Goal: Task Accomplishment & Management: Use online tool/utility

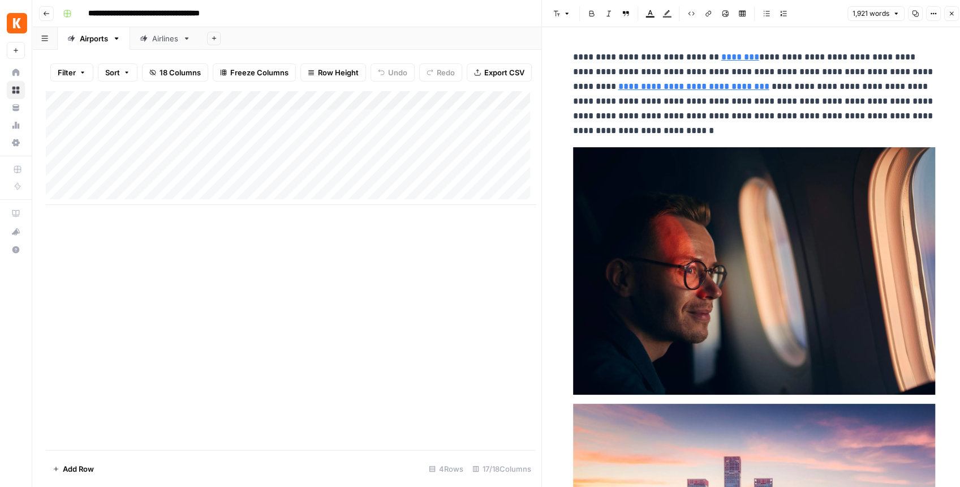
click at [948, 16] on icon "button" at bounding box center [951, 13] width 7 height 7
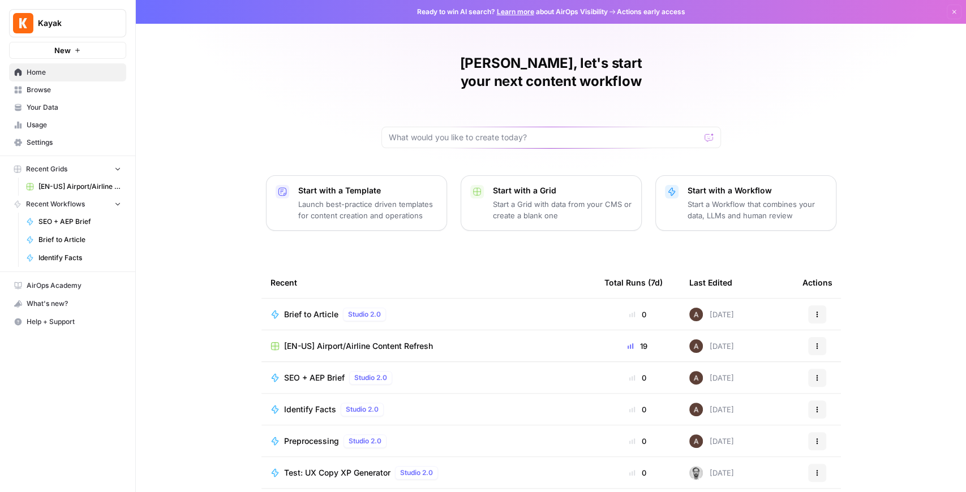
click at [85, 14] on button "Kayak" at bounding box center [67, 23] width 117 height 28
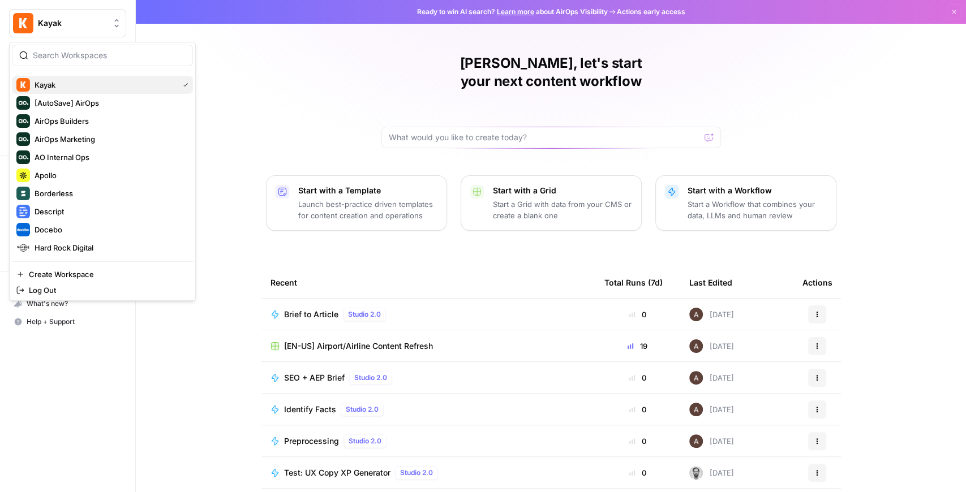
click at [66, 86] on span "Kayak" at bounding box center [104, 84] width 139 height 11
click at [99, 28] on span "Kayak" at bounding box center [72, 23] width 68 height 11
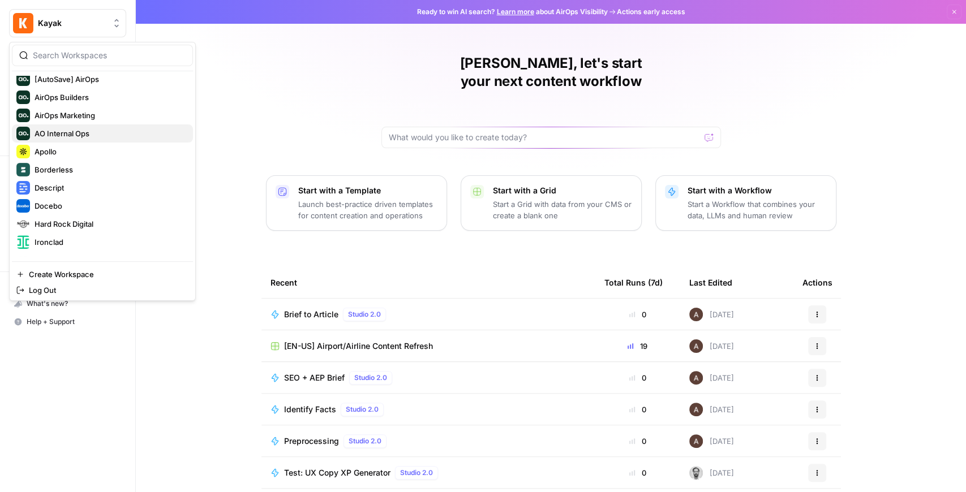
scroll to position [109, 0]
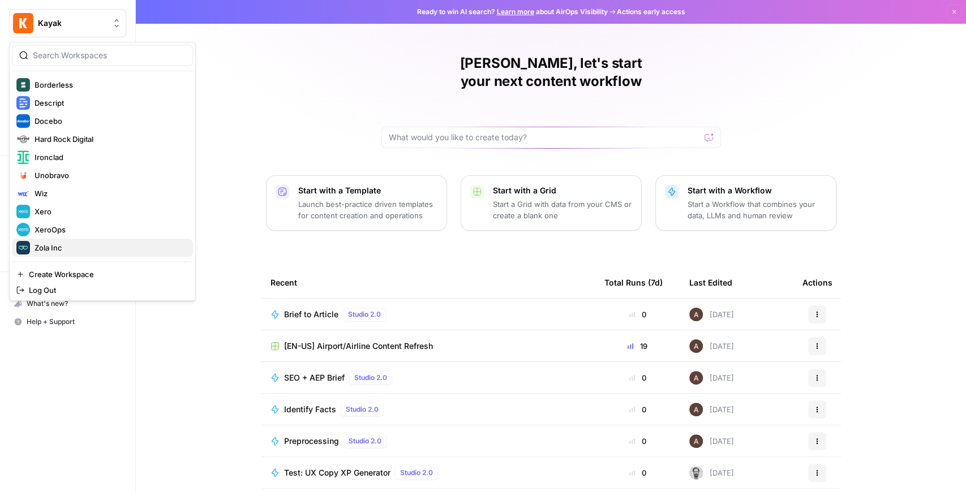
click at [75, 242] on span "Zola Inc" at bounding box center [109, 247] width 149 height 11
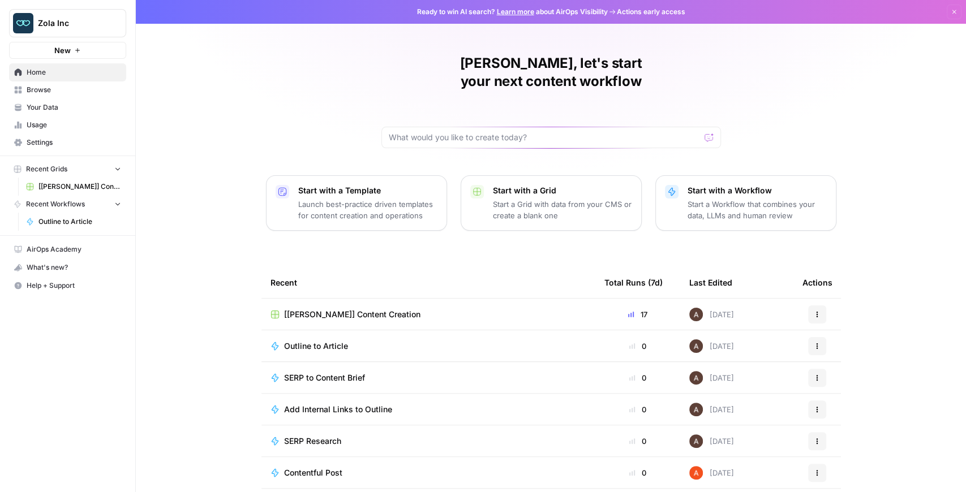
click at [304, 309] on span "[[PERSON_NAME]] Content Creation" at bounding box center [352, 314] width 136 height 11
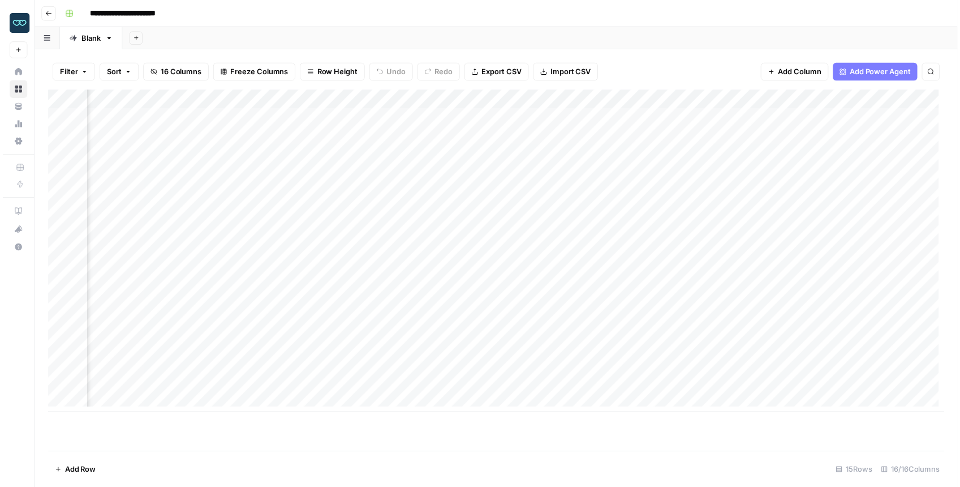
scroll to position [0, 856]
click at [533, 216] on div "Add Column" at bounding box center [499, 254] width 906 height 326
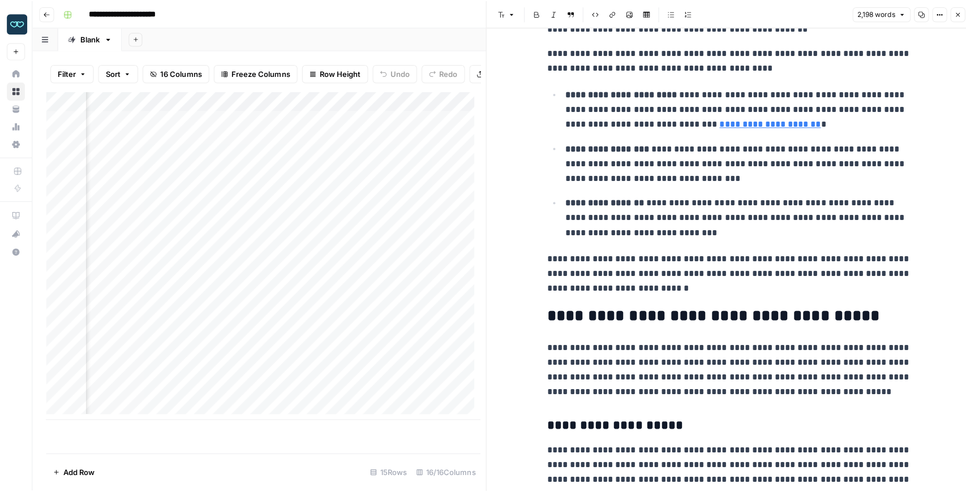
scroll to position [264, 0]
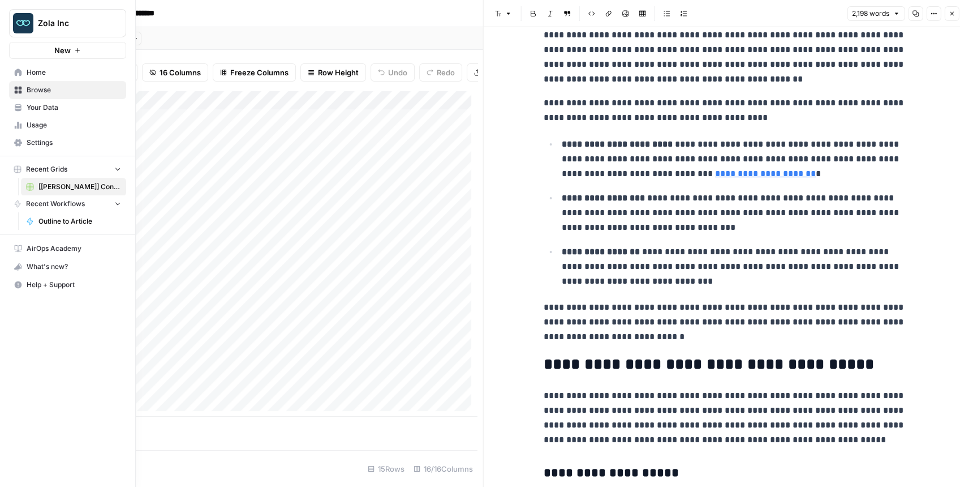
click at [13, 104] on link "Your Data" at bounding box center [67, 107] width 117 height 18
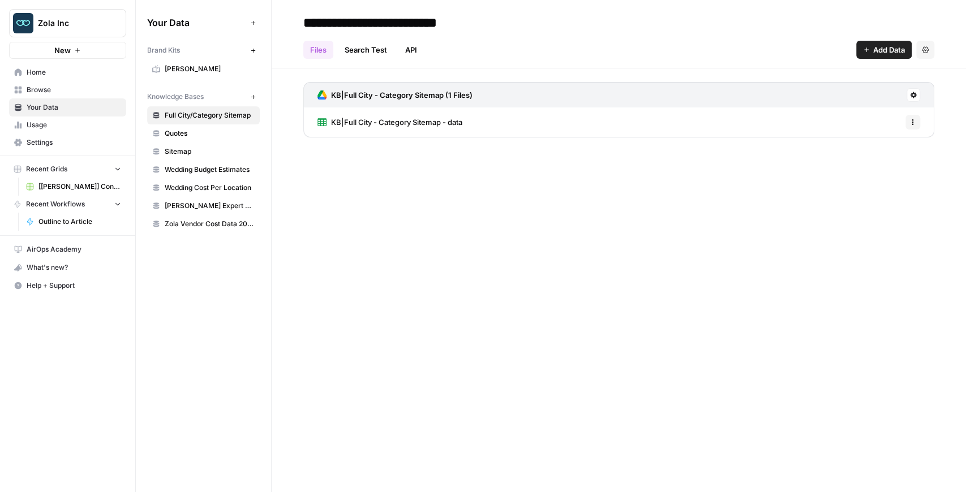
click at [37, 77] on span "Home" at bounding box center [74, 72] width 94 height 10
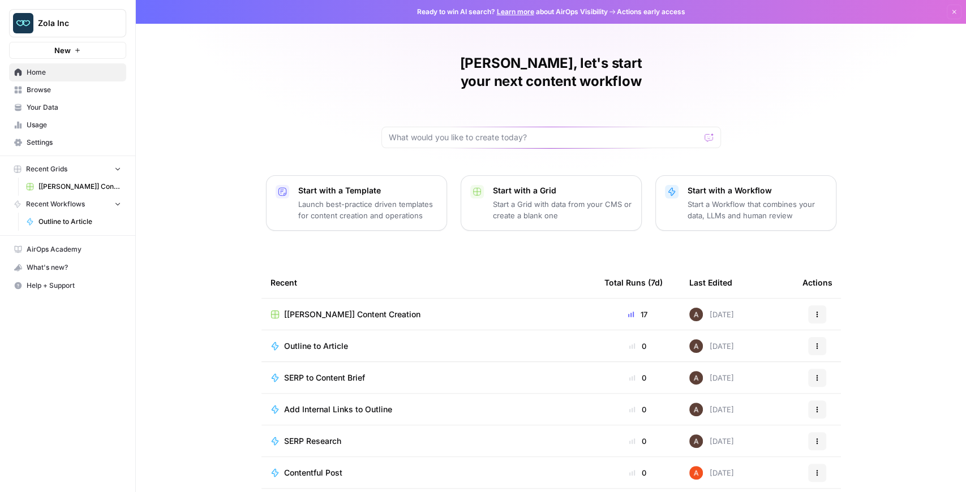
click at [76, 127] on span "Usage" at bounding box center [74, 125] width 94 height 10
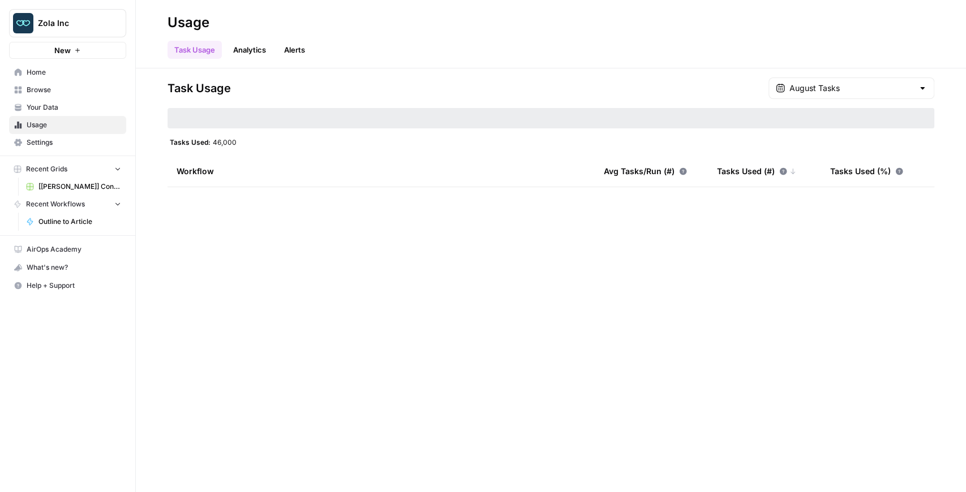
click at [74, 115] on link "Your Data" at bounding box center [67, 107] width 117 height 18
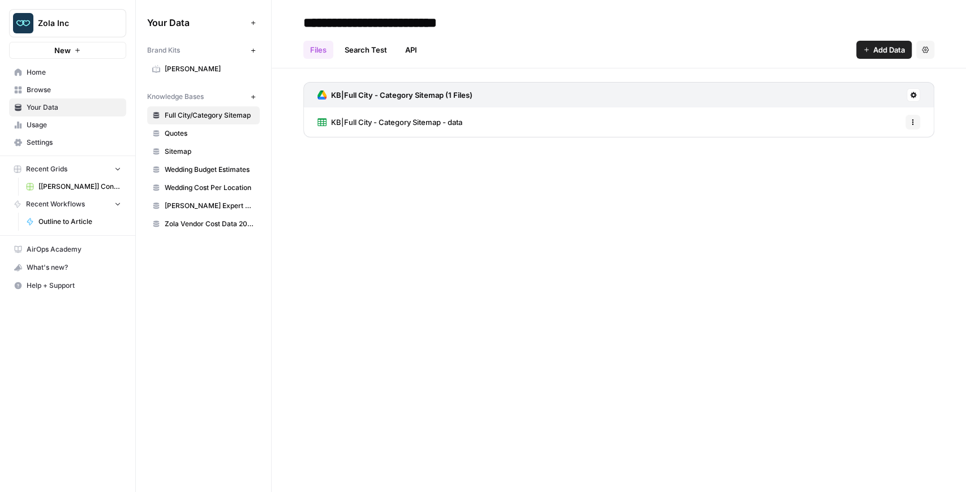
click at [74, 122] on span "Usage" at bounding box center [74, 125] width 94 height 10
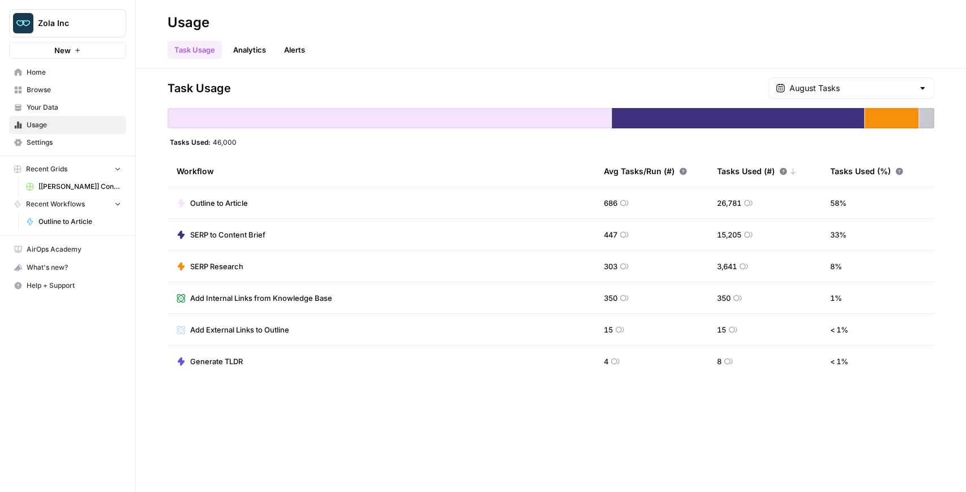
click at [79, 110] on span "Your Data" at bounding box center [74, 107] width 94 height 10
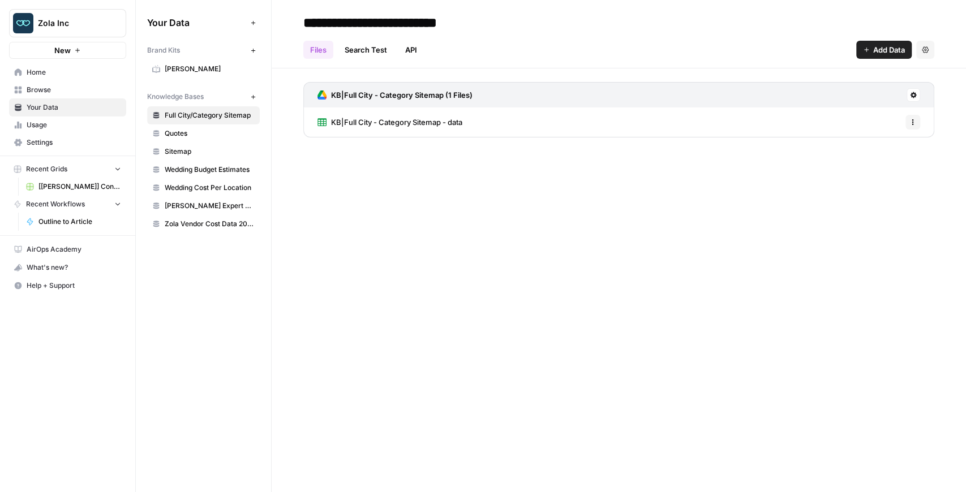
click at [73, 94] on span "Browse" at bounding box center [74, 90] width 94 height 10
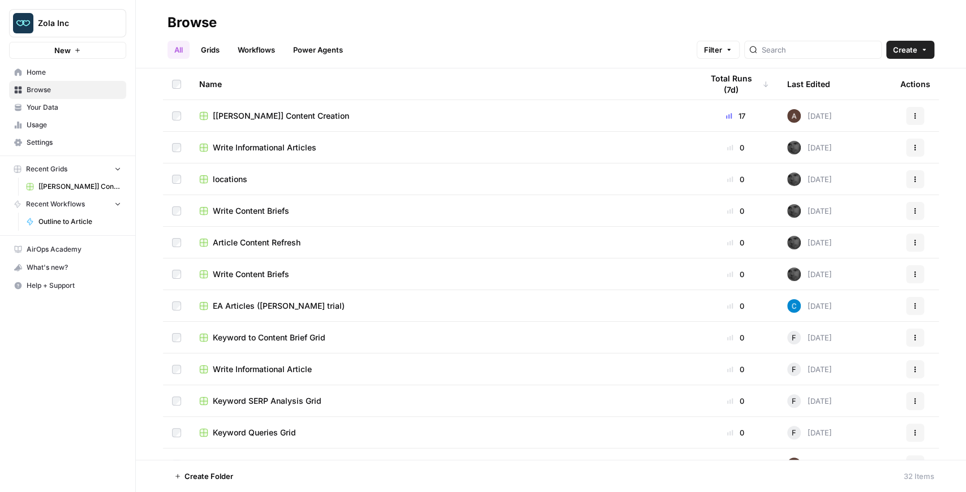
click at [69, 141] on span "Settings" at bounding box center [74, 142] width 94 height 10
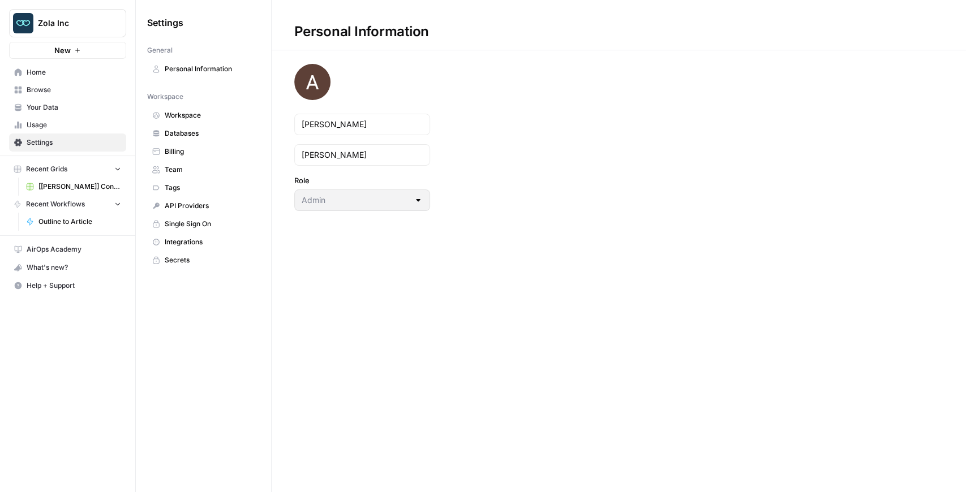
click at [76, 109] on span "Your Data" at bounding box center [74, 107] width 94 height 10
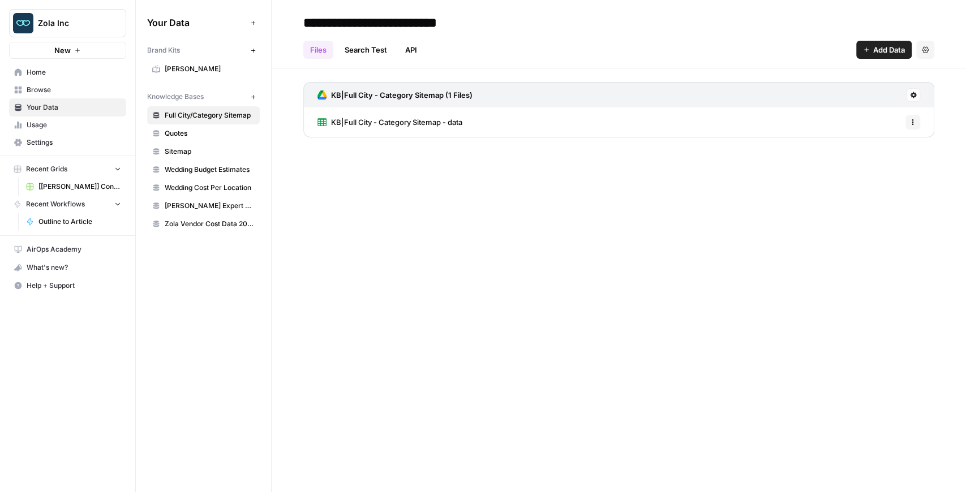
click at [171, 70] on span "[PERSON_NAME]" at bounding box center [210, 69] width 90 height 10
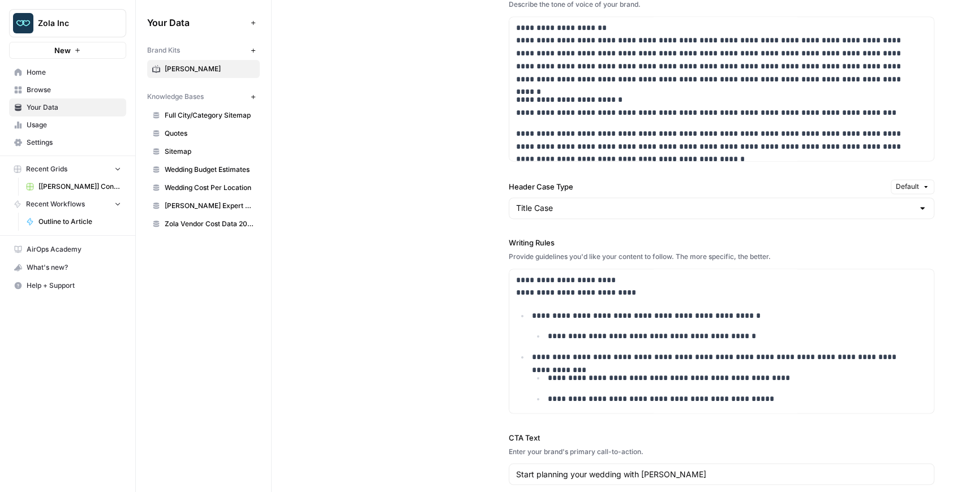
click at [197, 119] on span "Full City/Category Sitemap" at bounding box center [210, 115] width 90 height 10
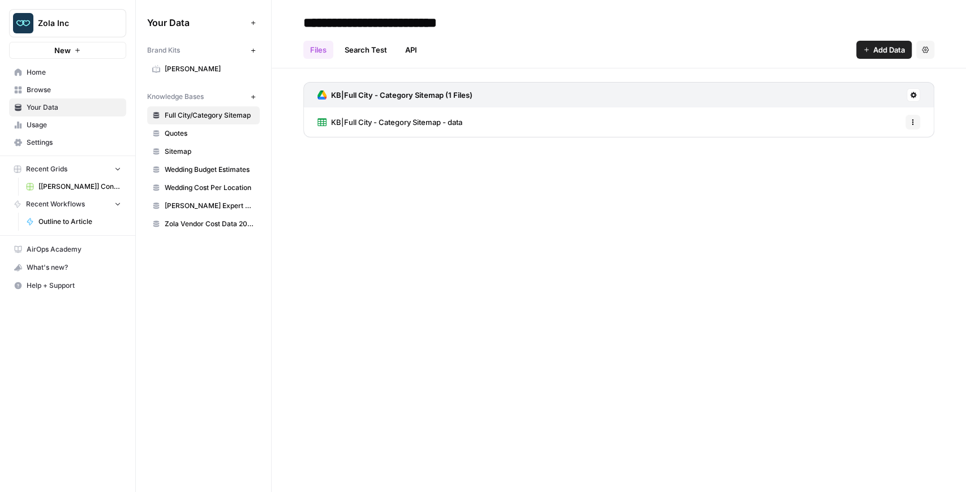
click at [368, 127] on link "KB|Full City - Category Sitemap - data" at bounding box center [389, 121] width 145 height 29
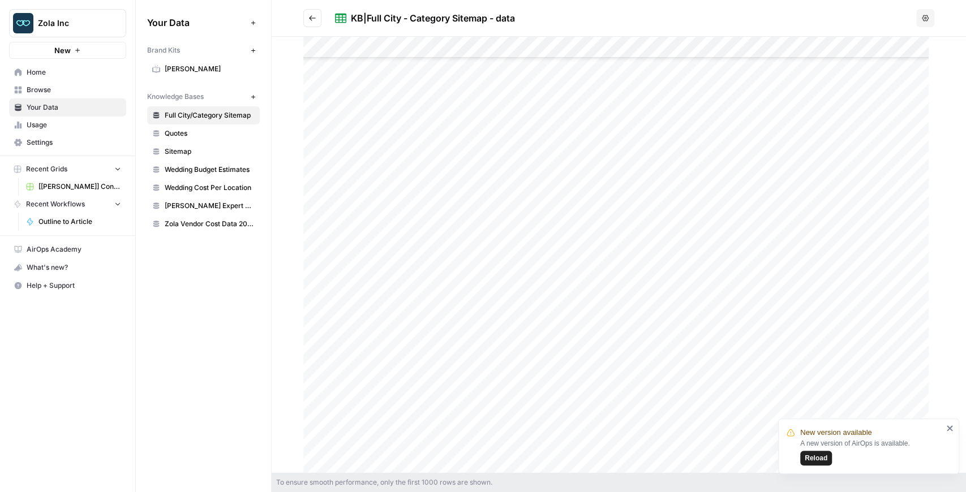
scroll to position [18818, 0]
click at [949, 429] on icon "close" at bounding box center [949, 428] width 6 height 6
click at [167, 132] on span "Quotes" at bounding box center [210, 133] width 90 height 10
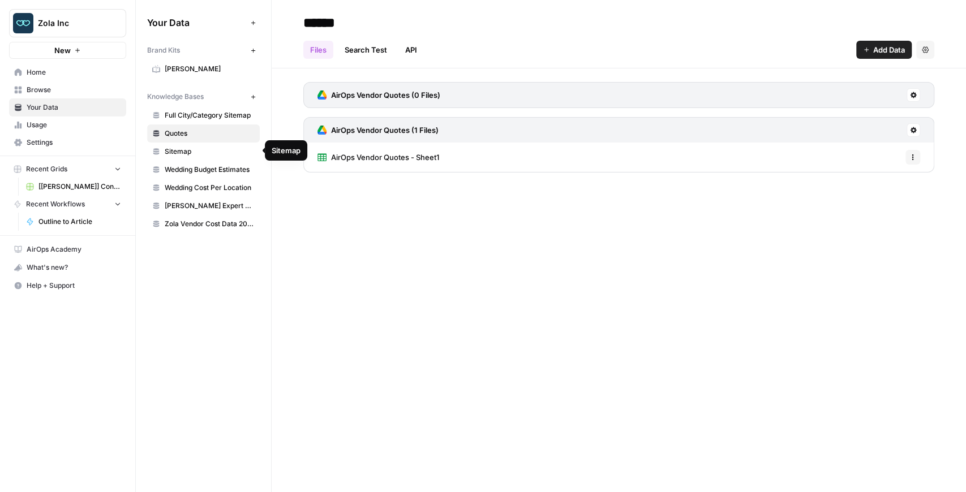
click at [211, 149] on span "Sitemap" at bounding box center [210, 152] width 90 height 10
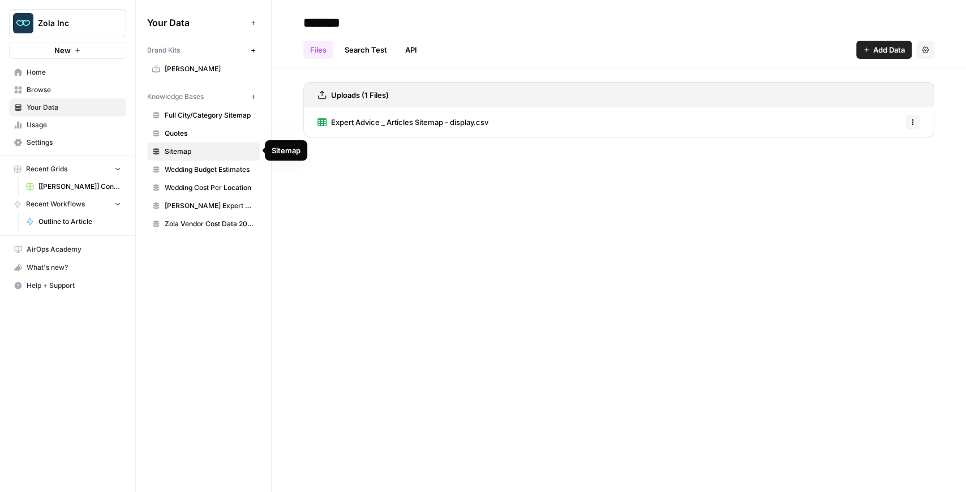
click at [203, 137] on link "Quotes" at bounding box center [203, 133] width 113 height 18
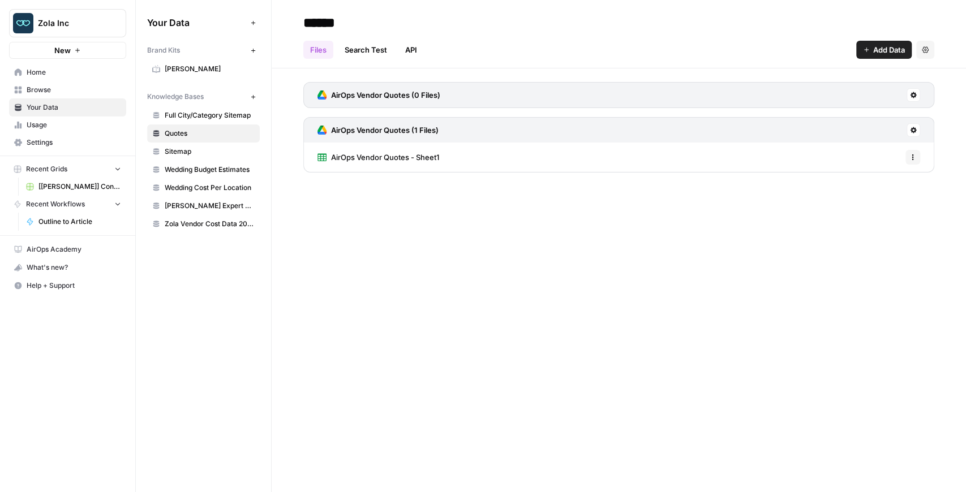
click at [204, 121] on link "Full City/Category Sitemap" at bounding box center [203, 115] width 113 height 18
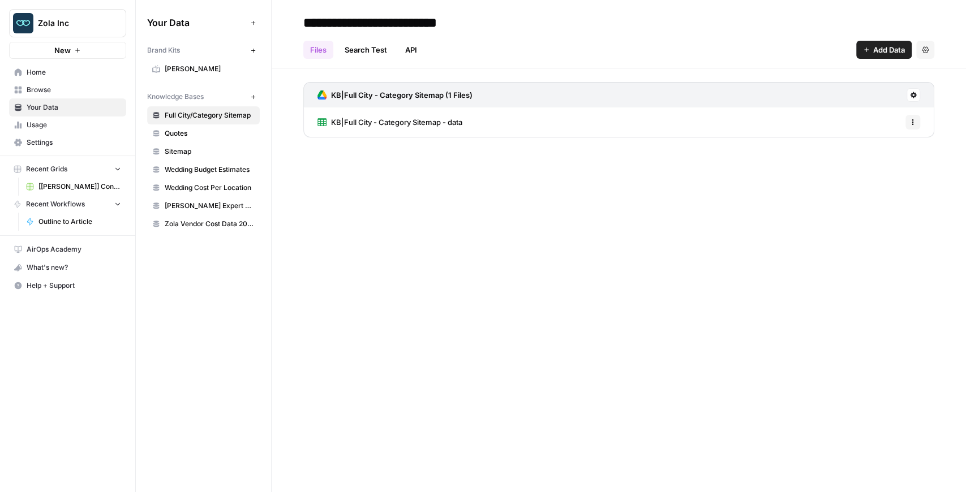
click at [427, 119] on span "KB|Full City - Category Sitemap - data" at bounding box center [396, 122] width 131 height 11
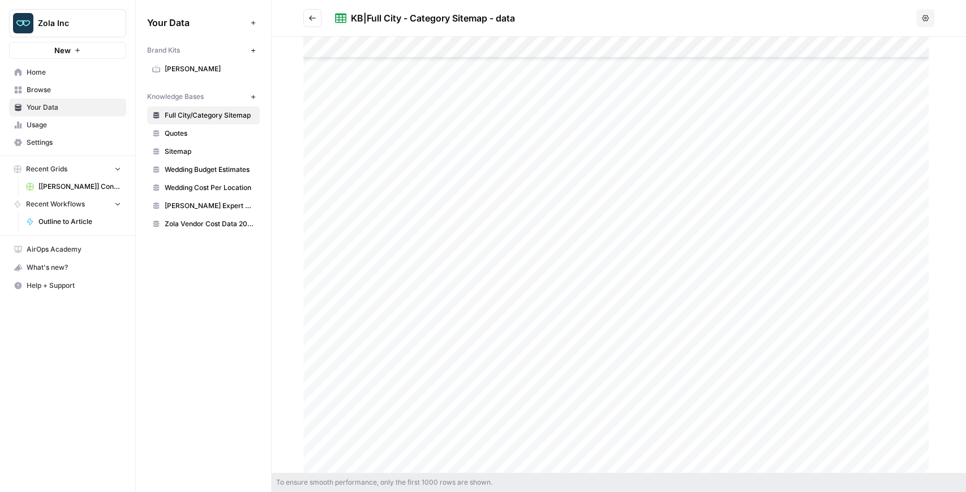
scroll to position [18818, 0]
click at [205, 129] on span "Quotes" at bounding box center [210, 133] width 90 height 10
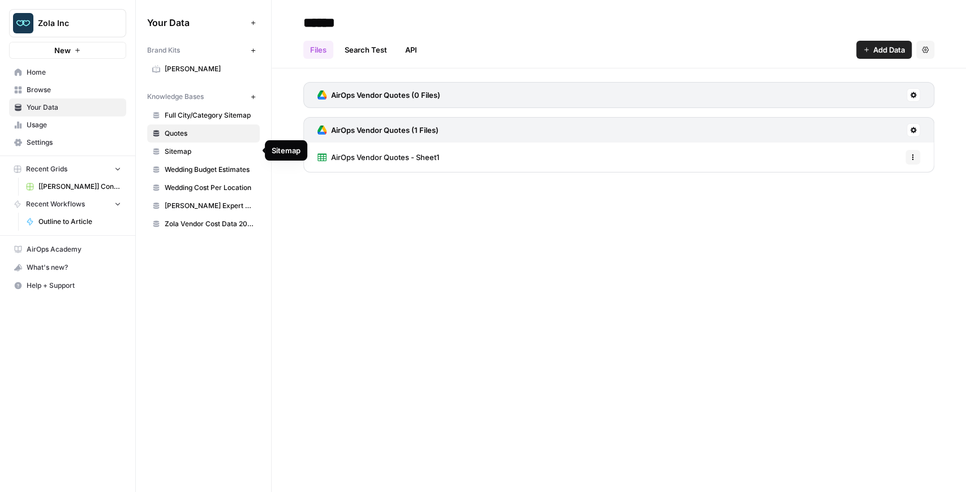
click at [218, 155] on link "Sitemap" at bounding box center [203, 152] width 113 height 18
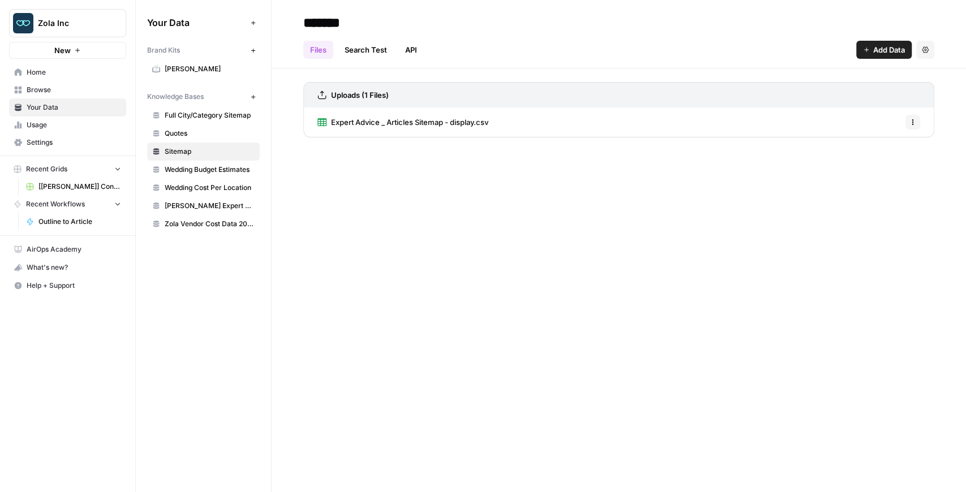
click at [219, 173] on link "Wedding Budget Estimates" at bounding box center [203, 170] width 113 height 18
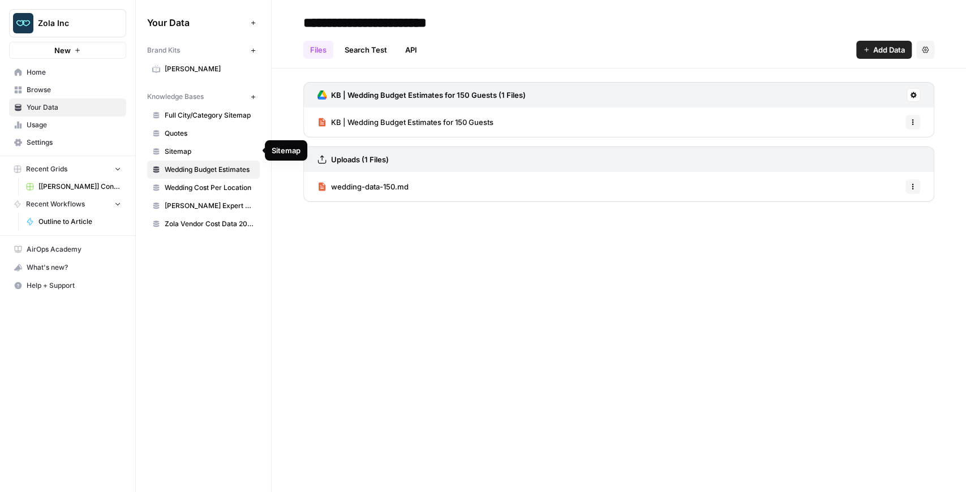
click at [209, 156] on link "Sitemap" at bounding box center [203, 152] width 113 height 18
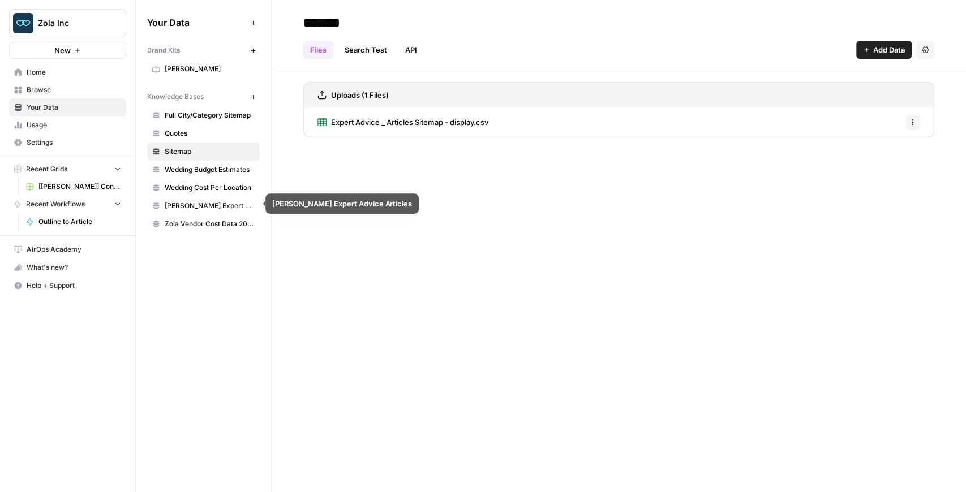
click at [205, 221] on span "Zola Vendor Cost Data 2025" at bounding box center [210, 224] width 90 height 10
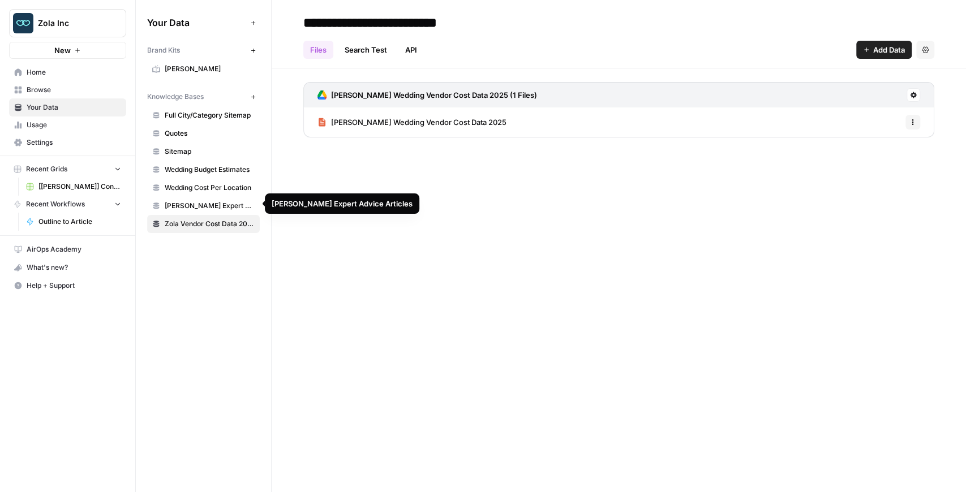
click at [210, 209] on link "[PERSON_NAME] Expert Advice Articles" at bounding box center [203, 206] width 113 height 18
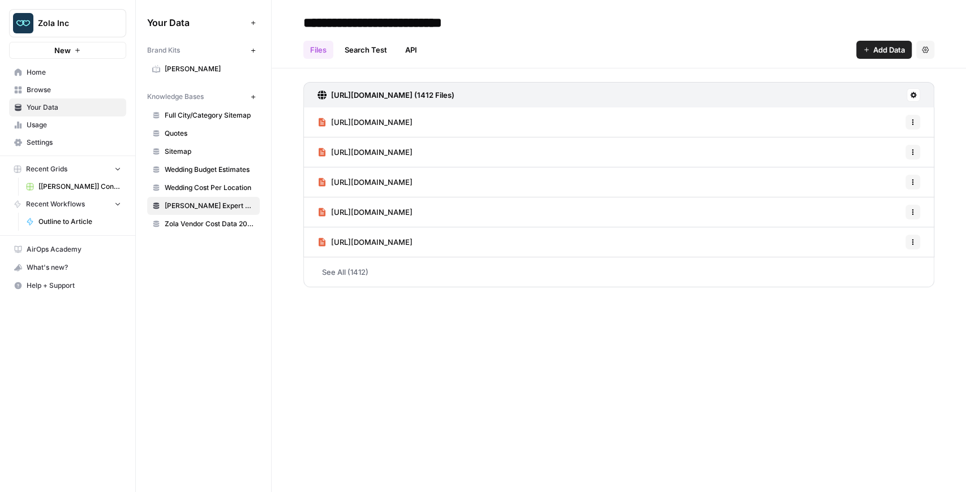
click at [163, 154] on link "Sitemap" at bounding box center [203, 152] width 113 height 18
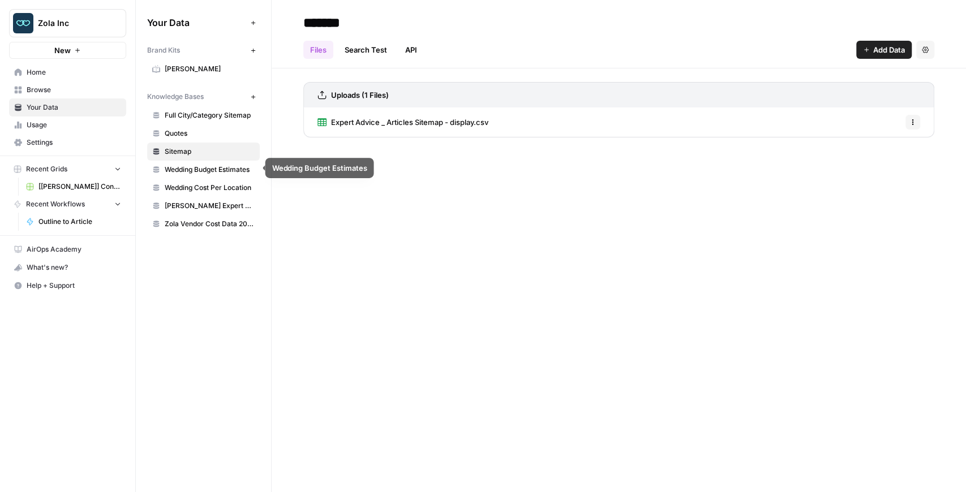
click at [171, 171] on span "Wedding Budget Estimates" at bounding box center [210, 170] width 90 height 10
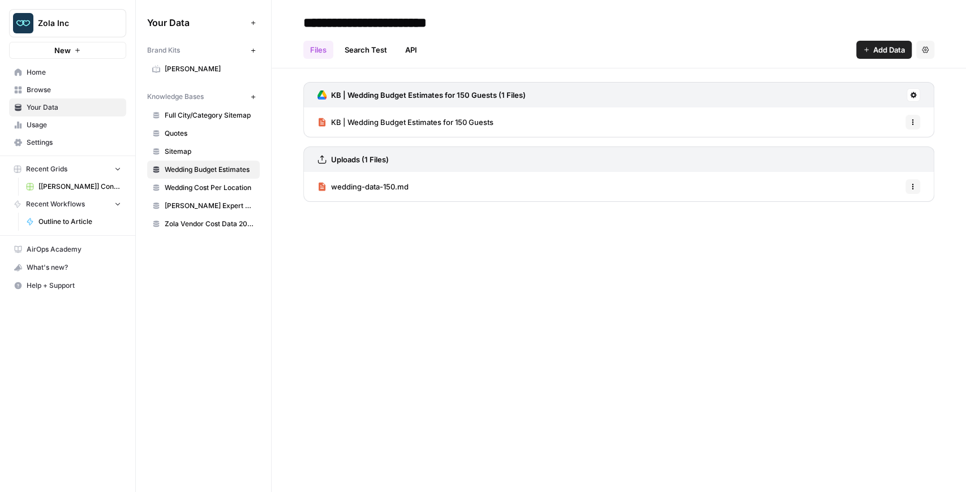
click at [196, 186] on span "Wedding Cost Per Location" at bounding box center [210, 188] width 90 height 10
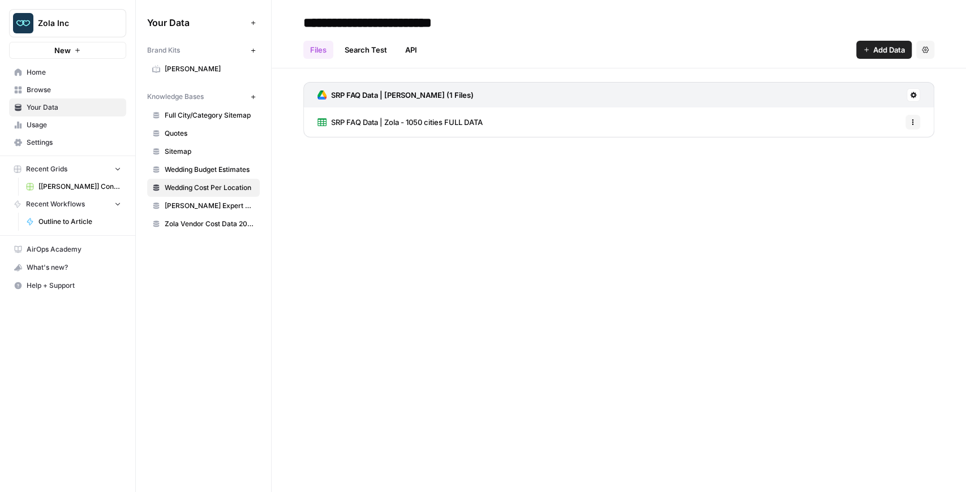
click at [196, 167] on span "Wedding Budget Estimates" at bounding box center [210, 170] width 90 height 10
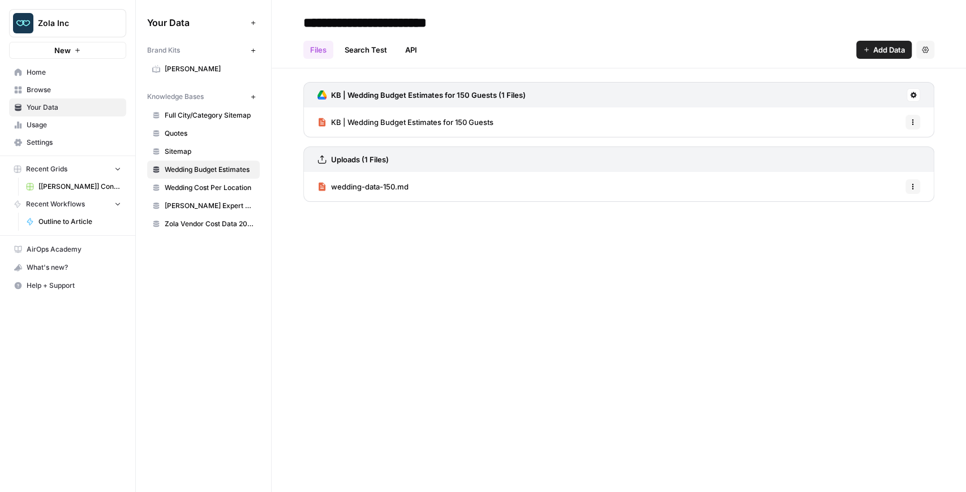
click at [193, 183] on span "Wedding Cost Per Location" at bounding box center [210, 188] width 90 height 10
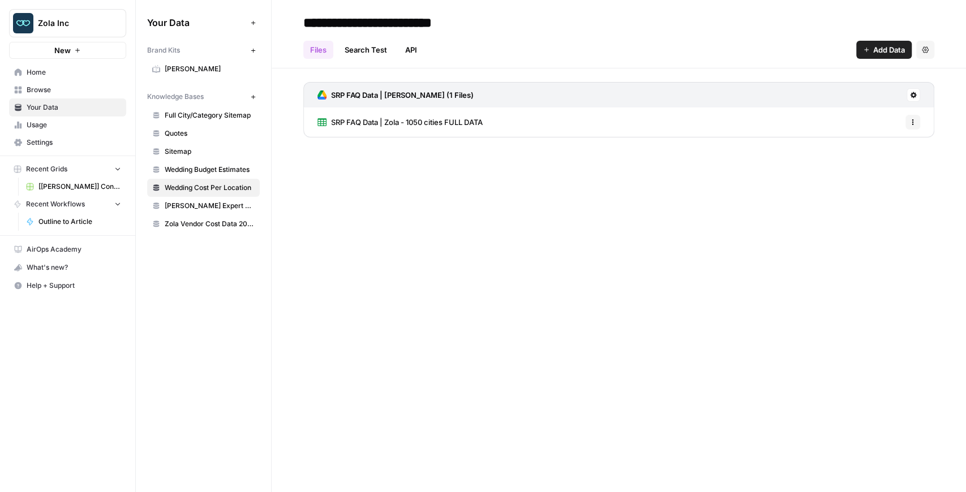
click at [193, 171] on span "Wedding Budget Estimates" at bounding box center [210, 170] width 90 height 10
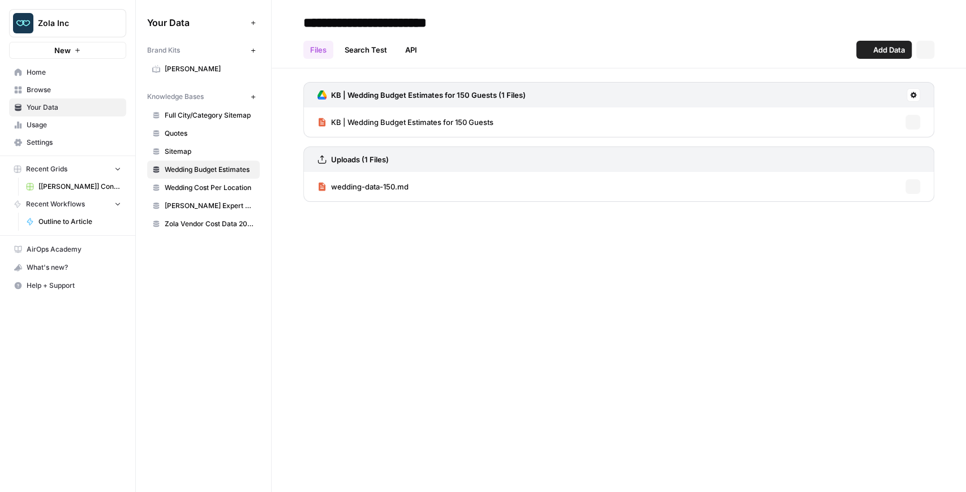
click at [195, 156] on link "Sitemap" at bounding box center [203, 152] width 113 height 18
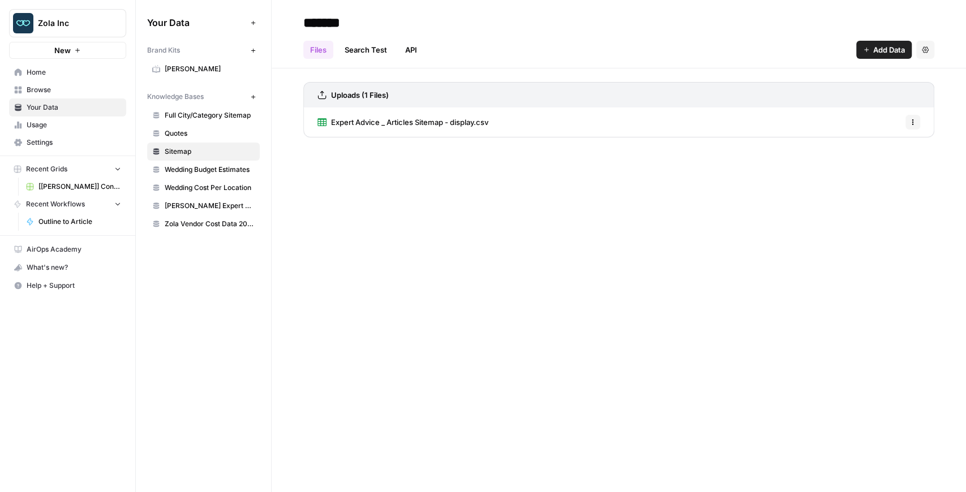
click at [84, 184] on span "[[PERSON_NAME]] Content Creation" at bounding box center [79, 187] width 83 height 10
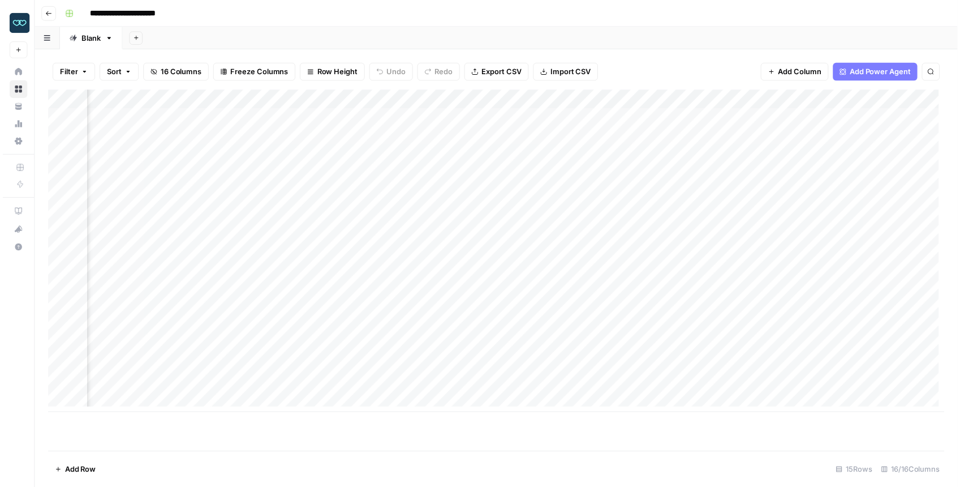
scroll to position [0, 927]
click at [466, 328] on div "Add Column" at bounding box center [499, 254] width 906 height 326
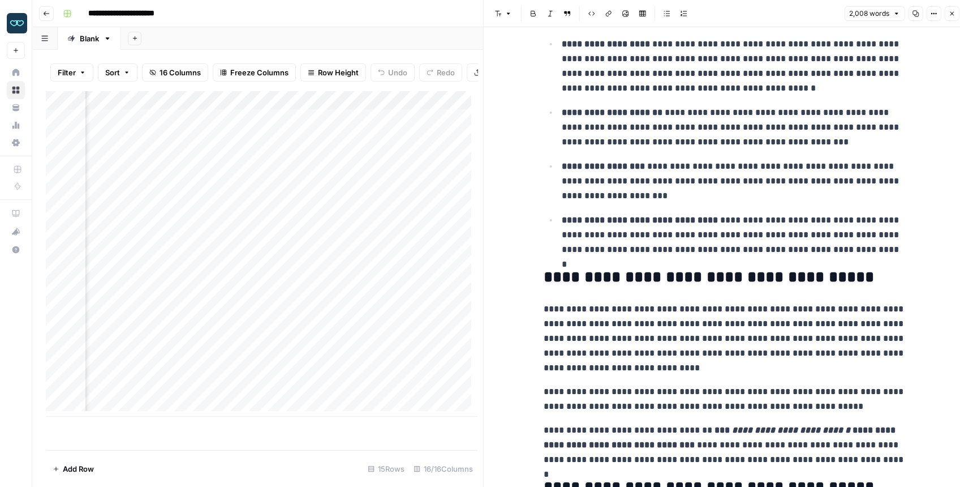
scroll to position [2858, 0]
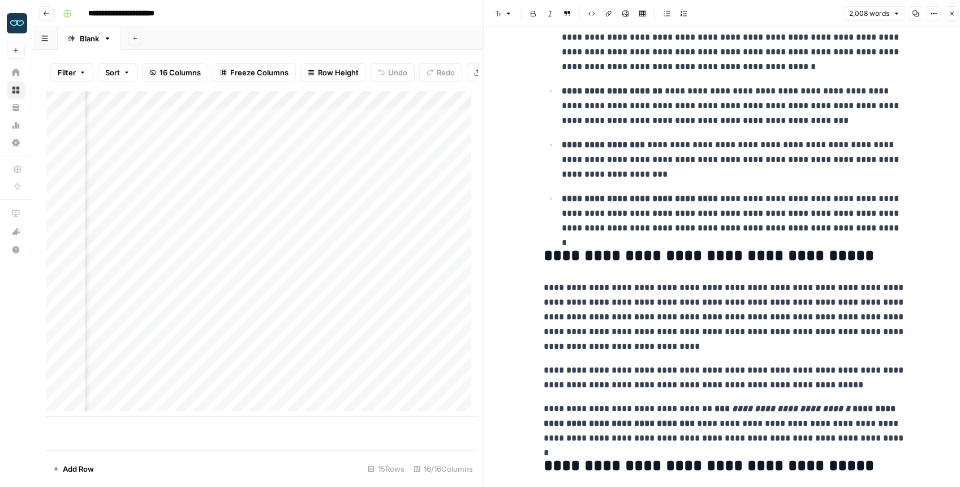
drag, startPoint x: 748, startPoint y: 394, endPoint x: 868, endPoint y: 402, distance: 119.7
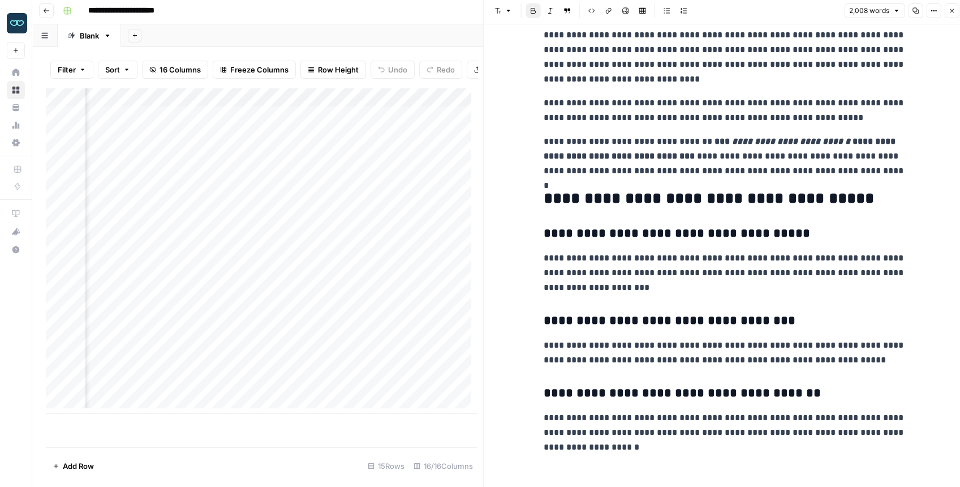
scroll to position [6, 0]
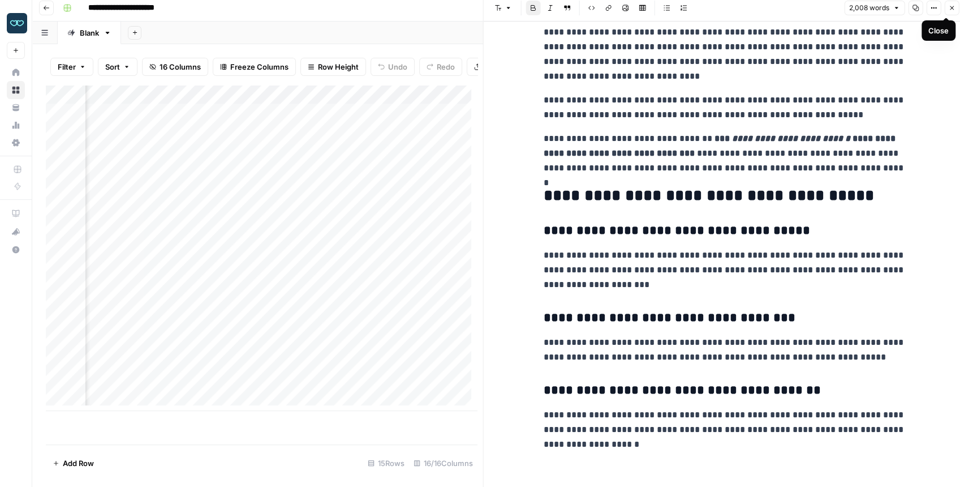
click at [950, 10] on icon "button" at bounding box center [951, 8] width 7 height 7
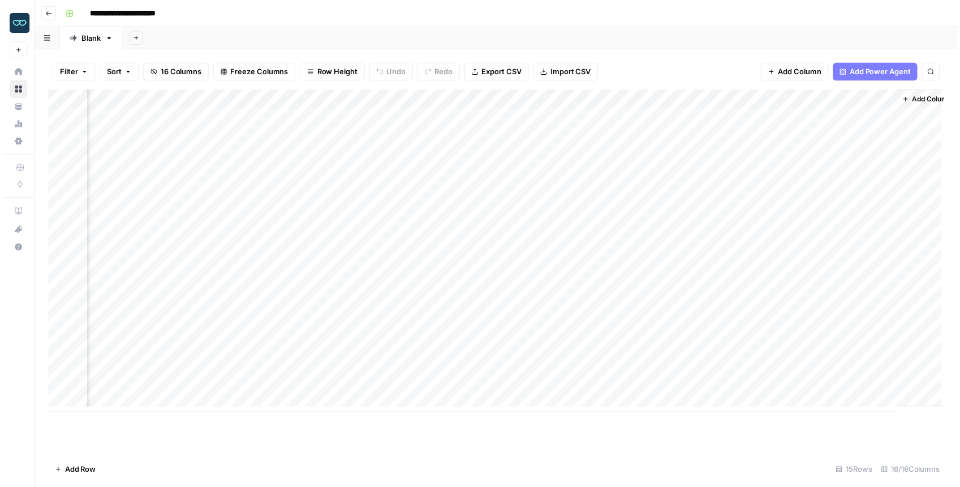
scroll to position [0, 914]
click at [477, 347] on div "Add Column" at bounding box center [499, 254] width 906 height 326
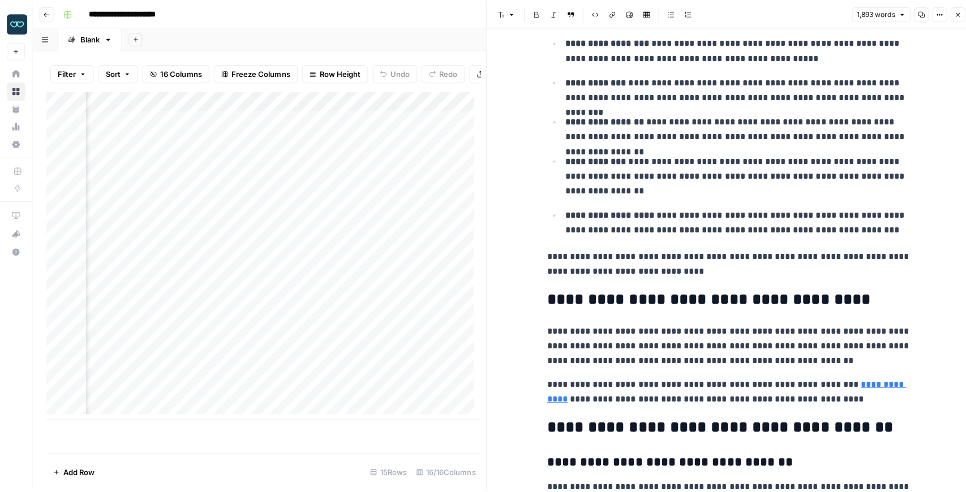
scroll to position [2872, 0]
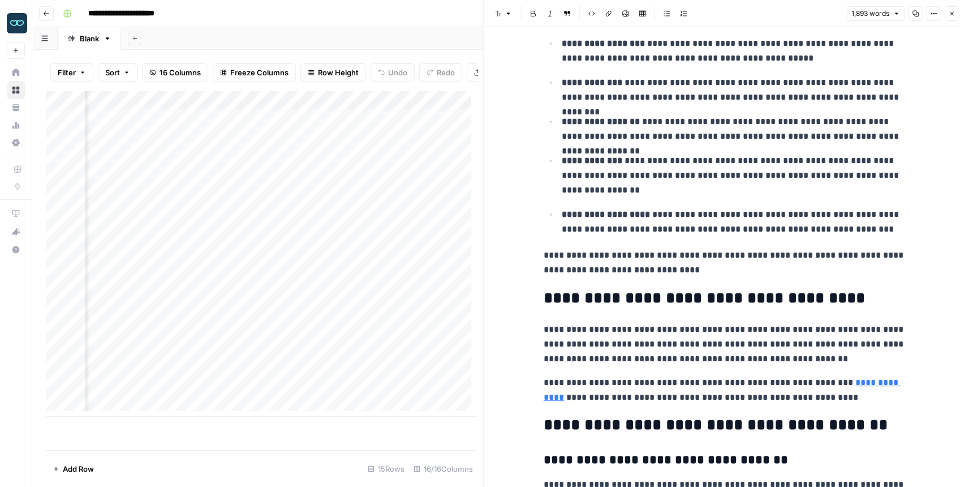
click at [950, 12] on icon "button" at bounding box center [952, 14] width 4 height 4
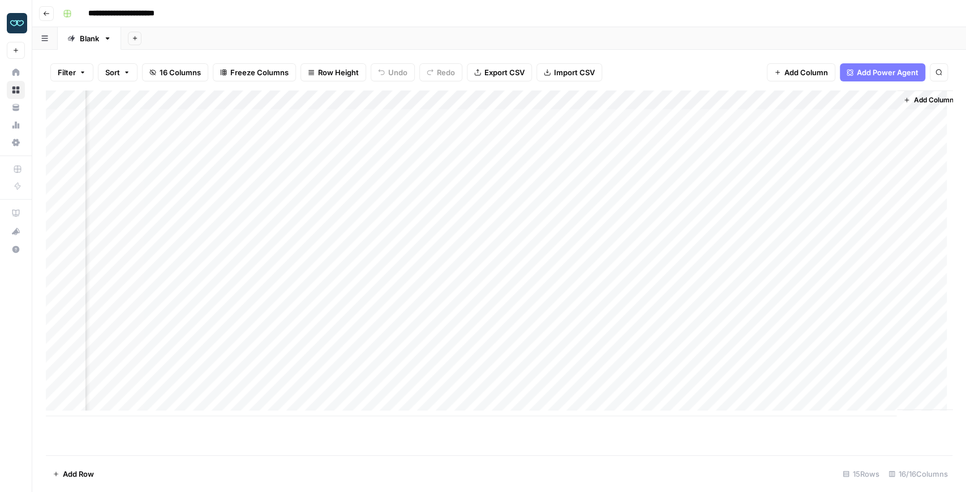
click at [362, 101] on div "Add Column" at bounding box center [499, 254] width 906 height 326
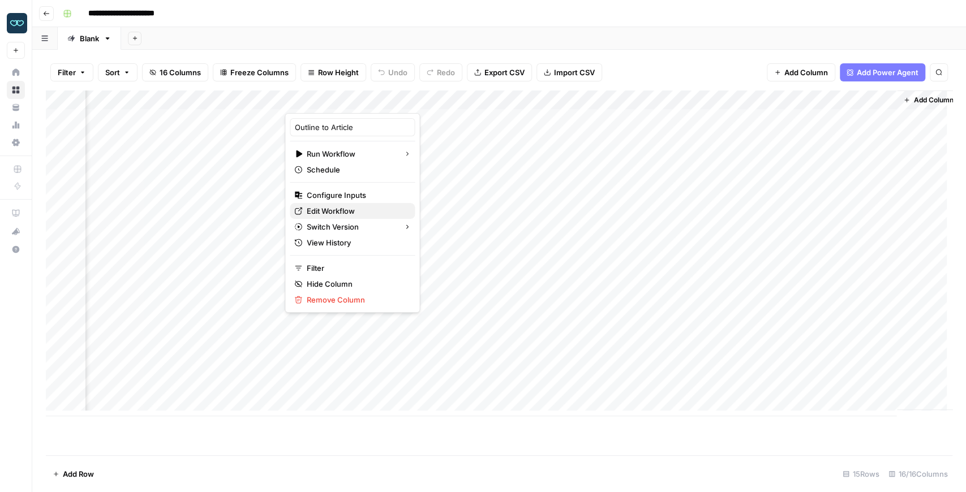
click at [335, 209] on span "Edit Workflow" at bounding box center [356, 210] width 99 height 11
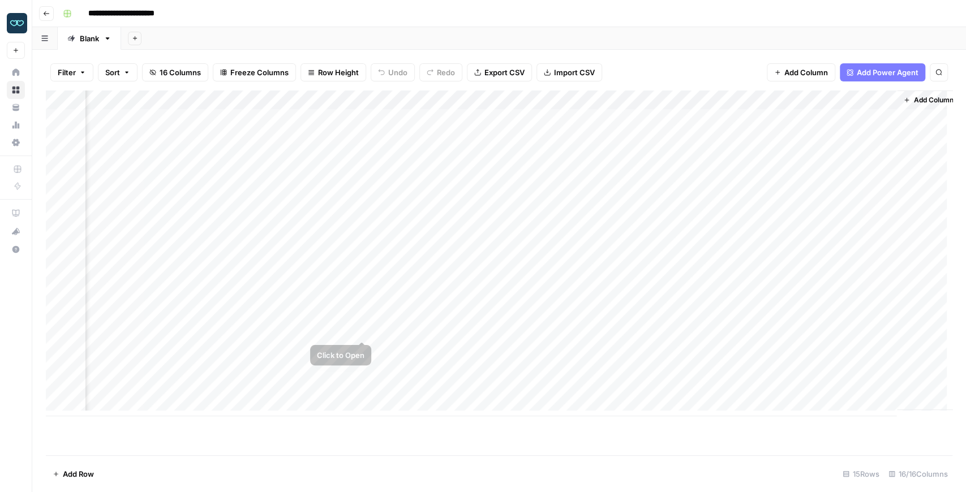
click at [365, 330] on div "Add Column" at bounding box center [499, 254] width 906 height 326
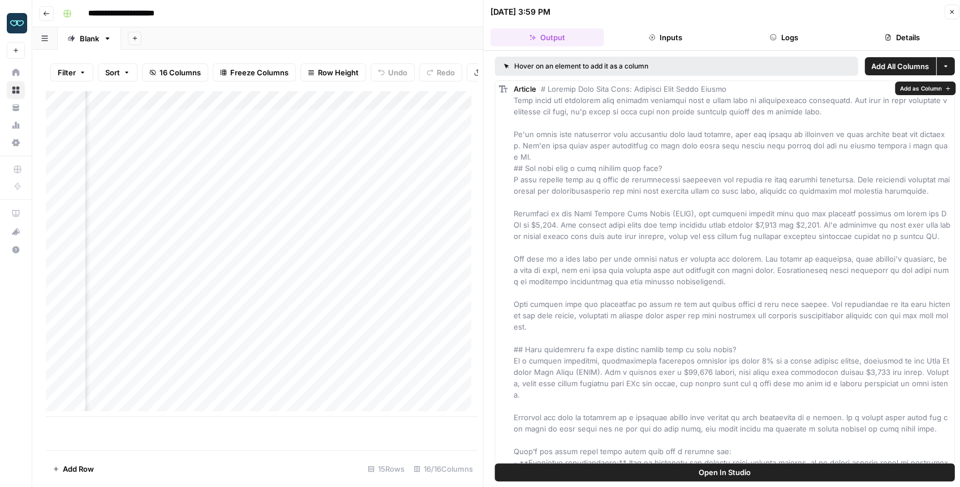
click at [672, 472] on button "Open In Studio" at bounding box center [725, 472] width 460 height 18
click at [46, 15] on icon "button" at bounding box center [46, 13] width 7 height 7
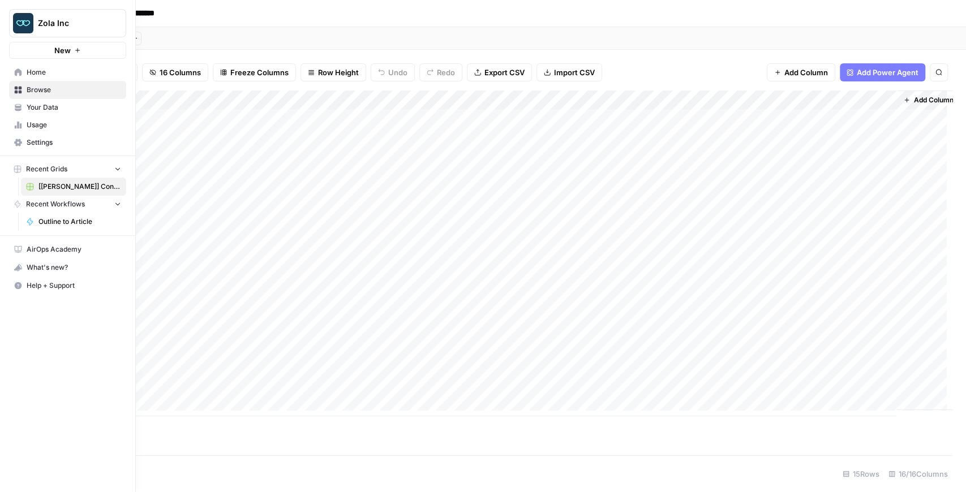
click at [32, 109] on span "Your Data" at bounding box center [74, 107] width 94 height 10
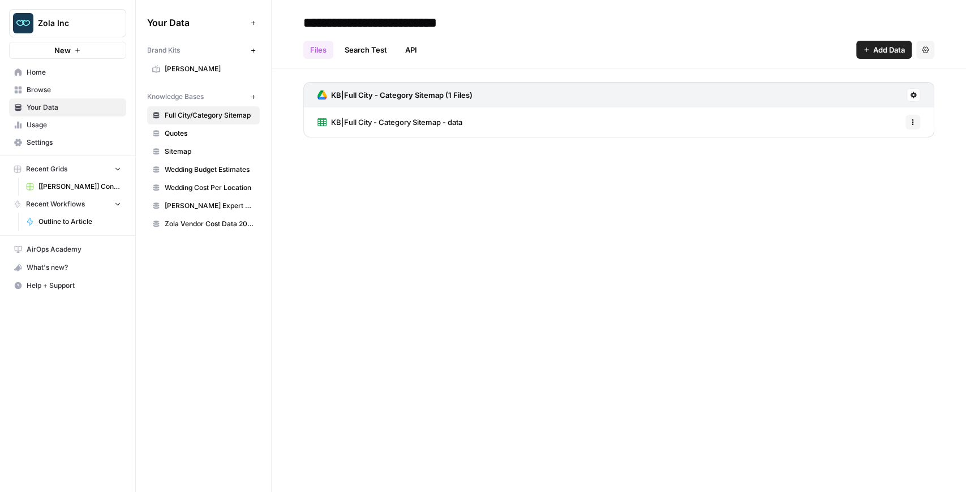
click at [223, 149] on span "Sitemap" at bounding box center [210, 152] width 90 height 10
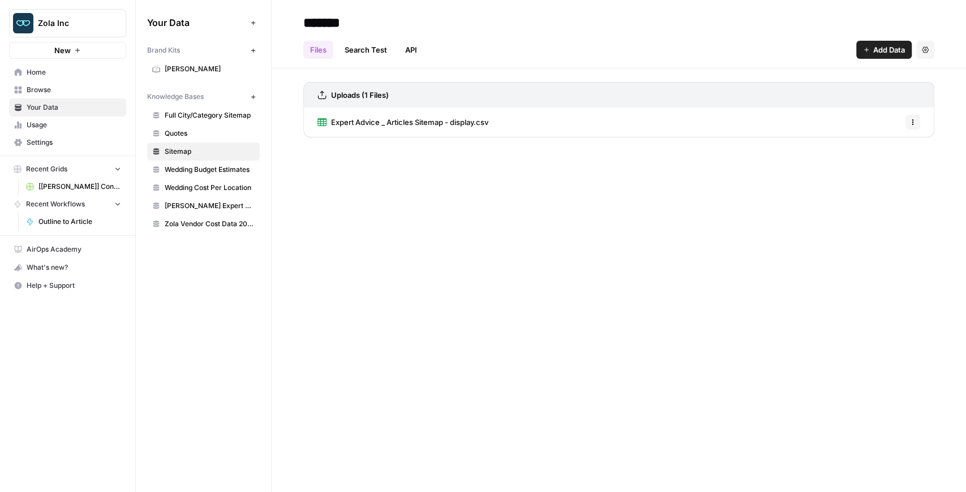
click at [218, 162] on link "Wedding Budget Estimates" at bounding box center [203, 170] width 113 height 18
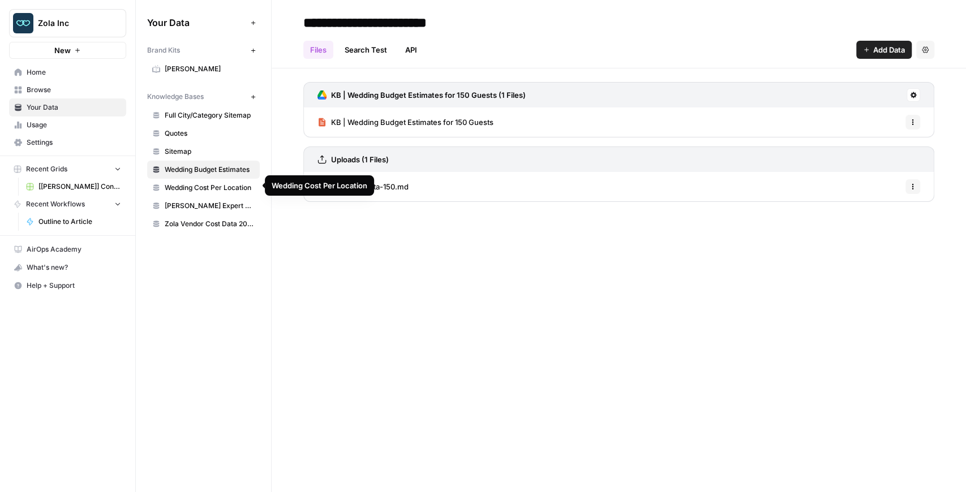
click at [221, 191] on link "Wedding Cost Per Location" at bounding box center [203, 188] width 113 height 18
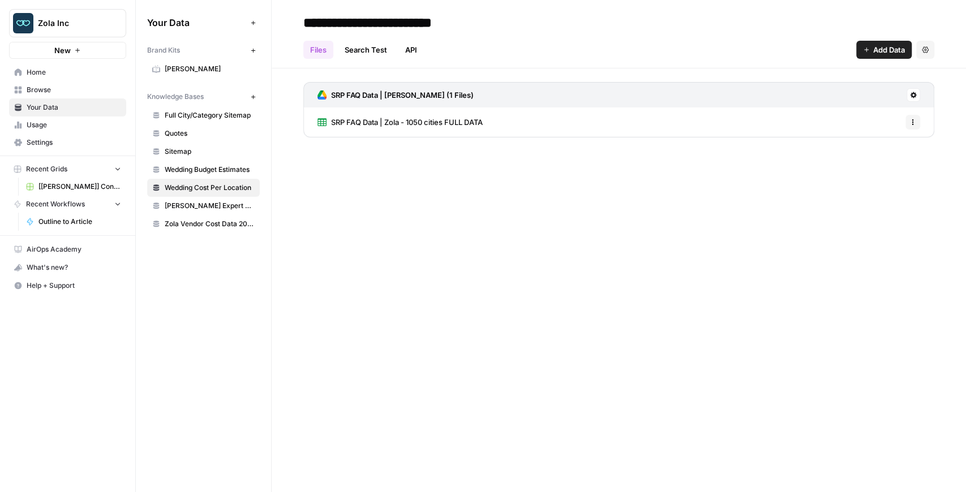
click at [226, 215] on link "Zola Vendor Cost Data 2025" at bounding box center [203, 224] width 113 height 18
click at [220, 203] on span "[PERSON_NAME] Expert Advice Articles" at bounding box center [210, 206] width 90 height 10
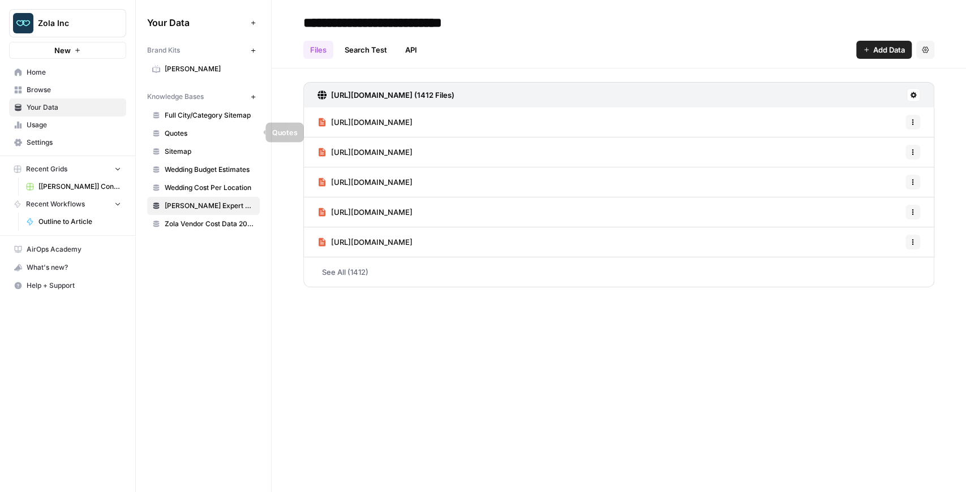
click at [224, 131] on span "Quotes" at bounding box center [210, 133] width 90 height 10
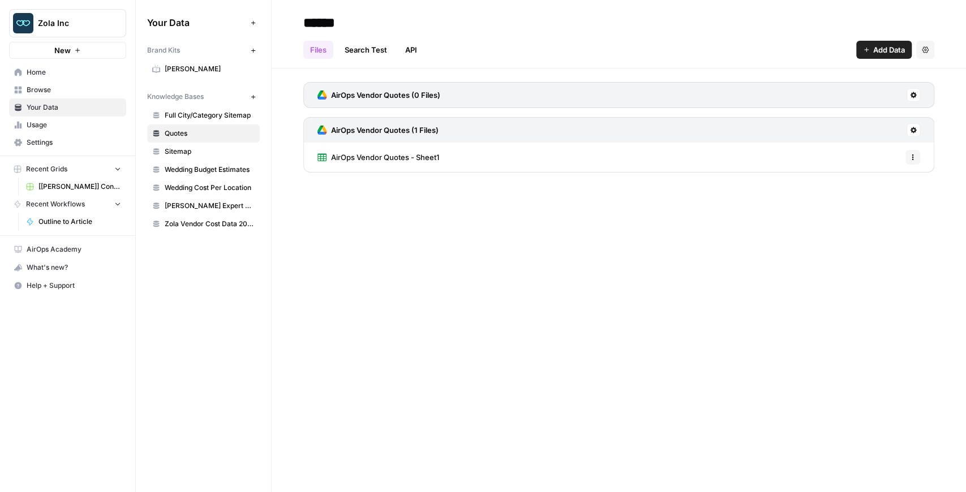
click at [222, 152] on span "Sitemap" at bounding box center [210, 152] width 90 height 10
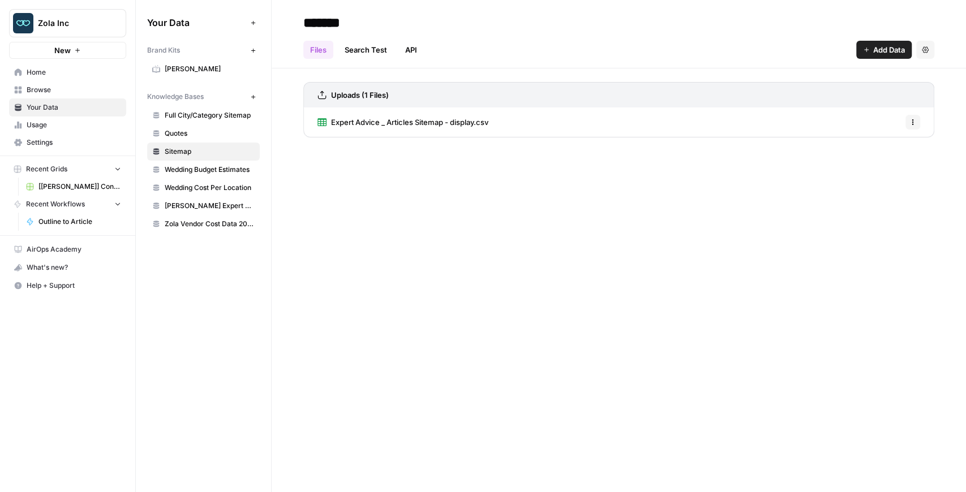
click at [221, 170] on span "Wedding Budget Estimates" at bounding box center [210, 170] width 90 height 10
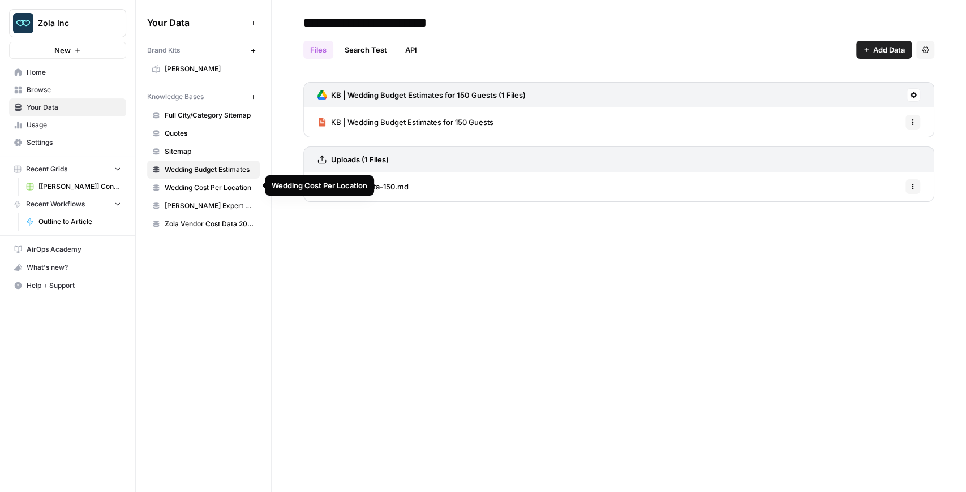
click at [221, 187] on span "Wedding Cost Per Location" at bounding box center [210, 188] width 90 height 10
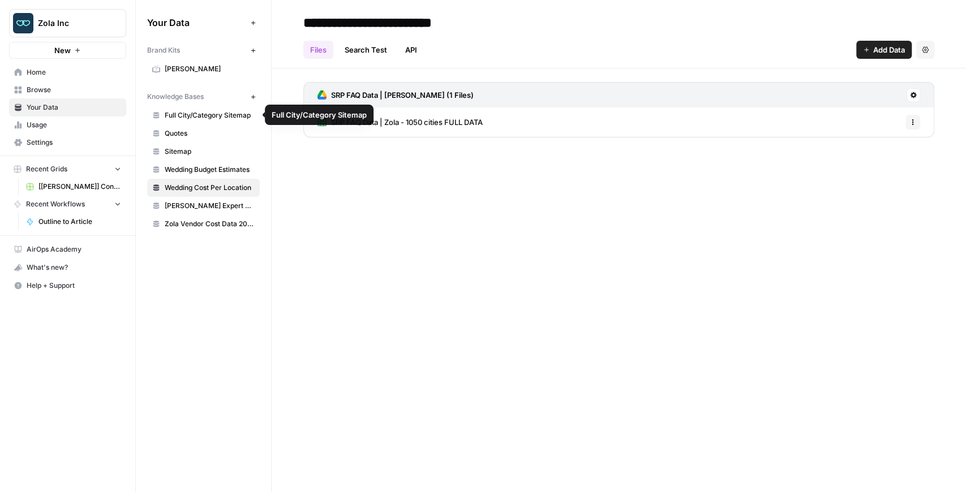
click at [221, 118] on span "Full City/Category Sitemap" at bounding box center [210, 115] width 90 height 10
click at [414, 127] on link "KB|Full City - Category Sitemap - data" at bounding box center [389, 121] width 145 height 29
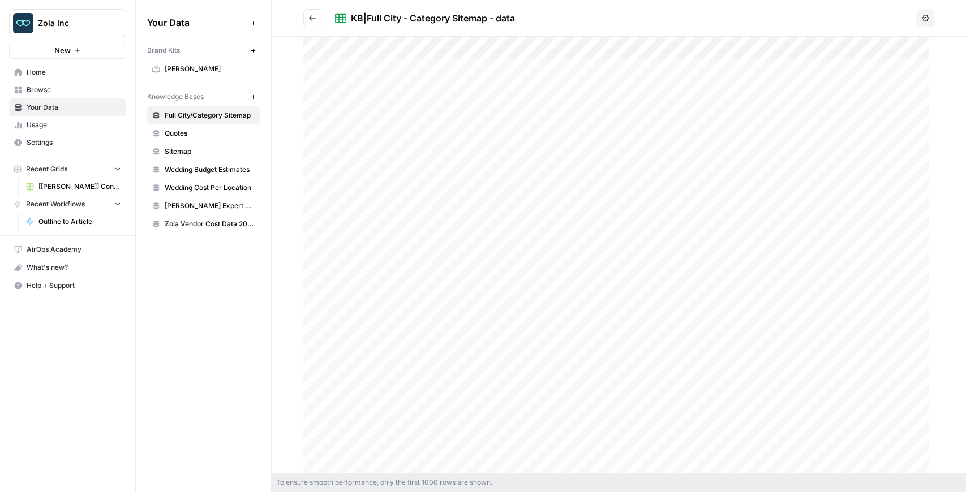
click at [196, 74] on link "[PERSON_NAME]" at bounding box center [203, 69] width 113 height 18
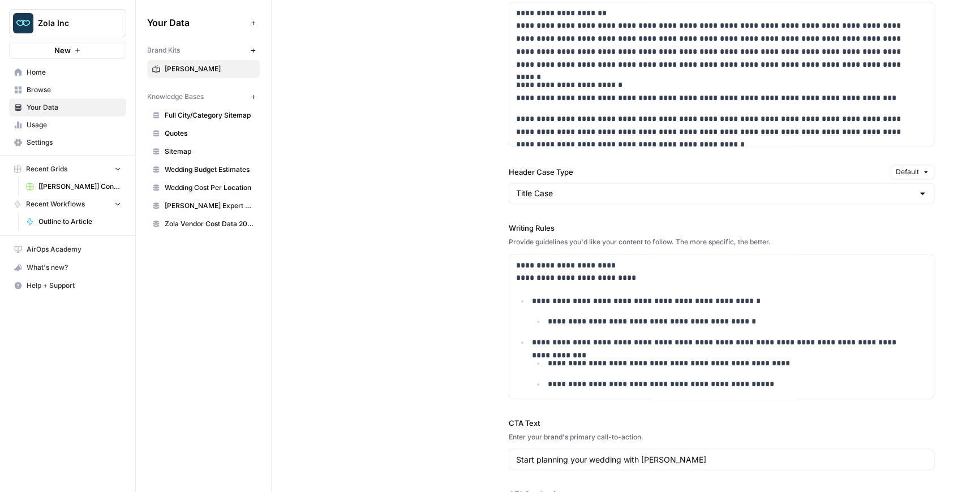
scroll to position [1131, 0]
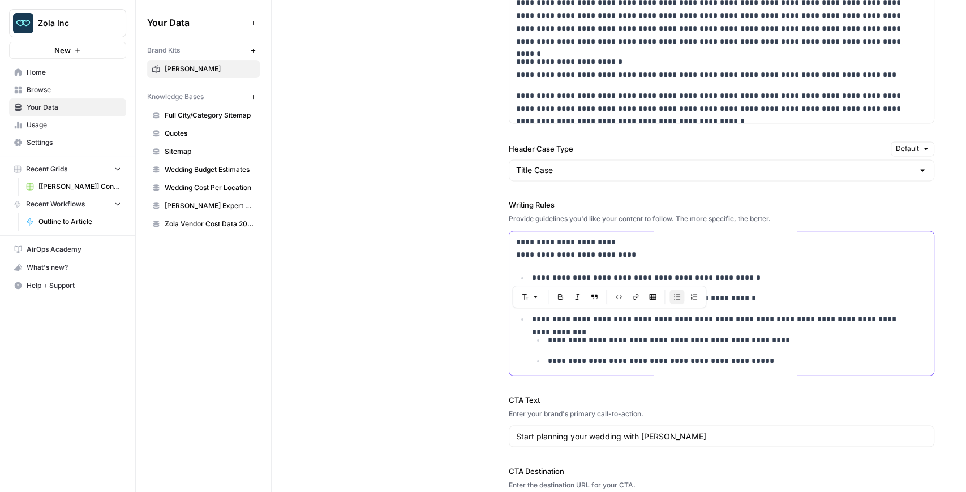
drag, startPoint x: 595, startPoint y: 320, endPoint x: 583, endPoint y: 318, distance: 12.0
click at [583, 318] on p "**********" at bounding box center [724, 319] width 385 height 13
click at [584, 318] on p "**********" at bounding box center [724, 319] width 385 height 13
click at [541, 277] on p "**********" at bounding box center [724, 278] width 385 height 13
click at [640, 279] on p "**********" at bounding box center [724, 278] width 385 height 13
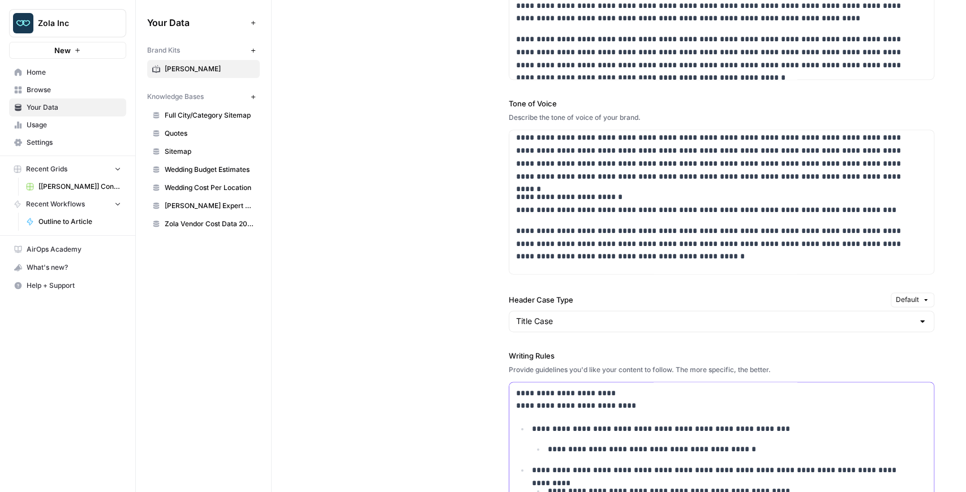
scroll to position [37, 0]
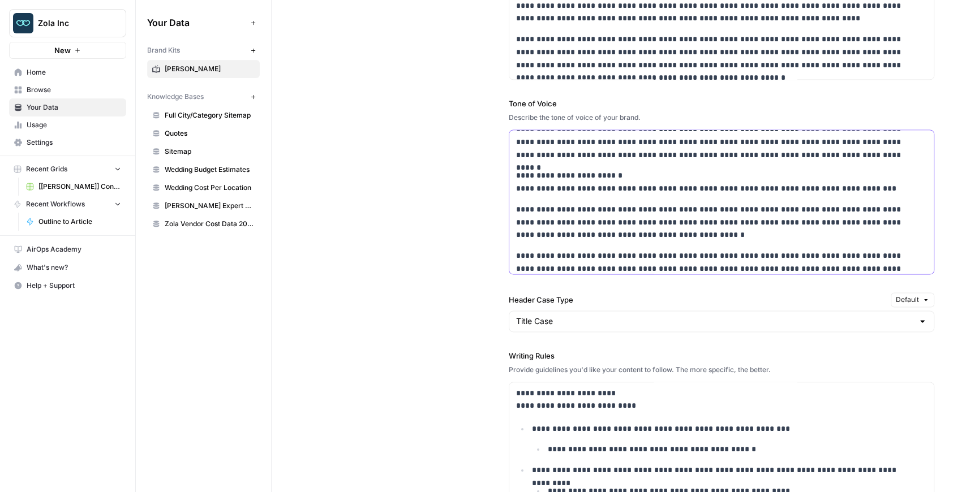
click at [665, 182] on p "**********" at bounding box center [716, 182] width 401 height 26
click at [189, 131] on span "Quotes" at bounding box center [210, 133] width 90 height 10
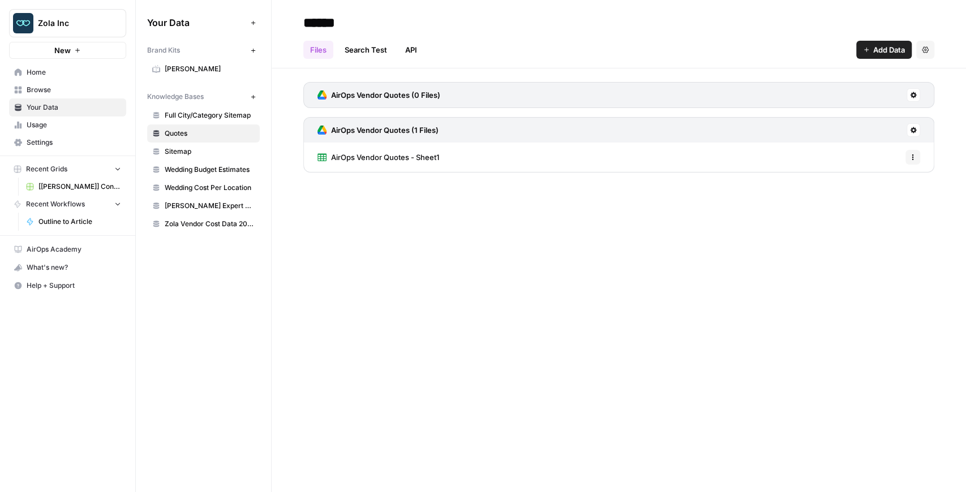
click at [188, 119] on span "Full City/Category Sitemap" at bounding box center [210, 115] width 90 height 10
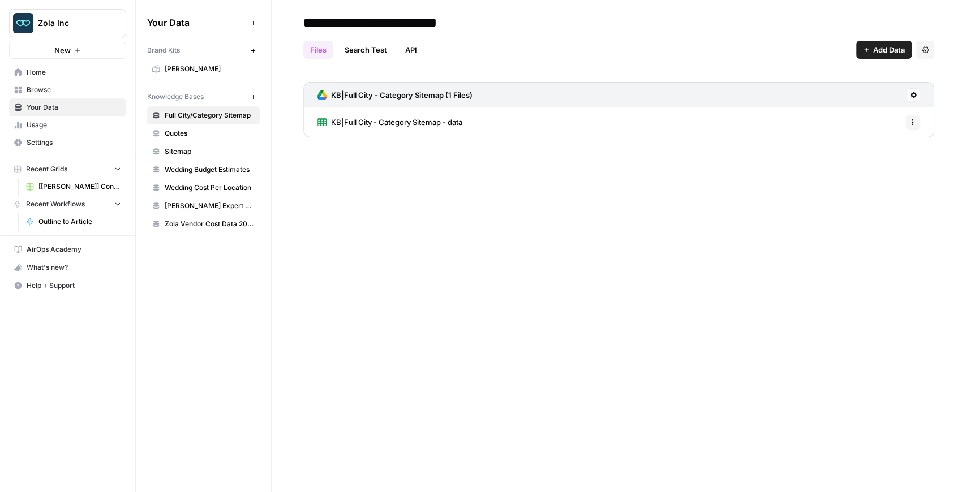
click at [81, 183] on span "[[PERSON_NAME]] Content Creation" at bounding box center [79, 187] width 83 height 10
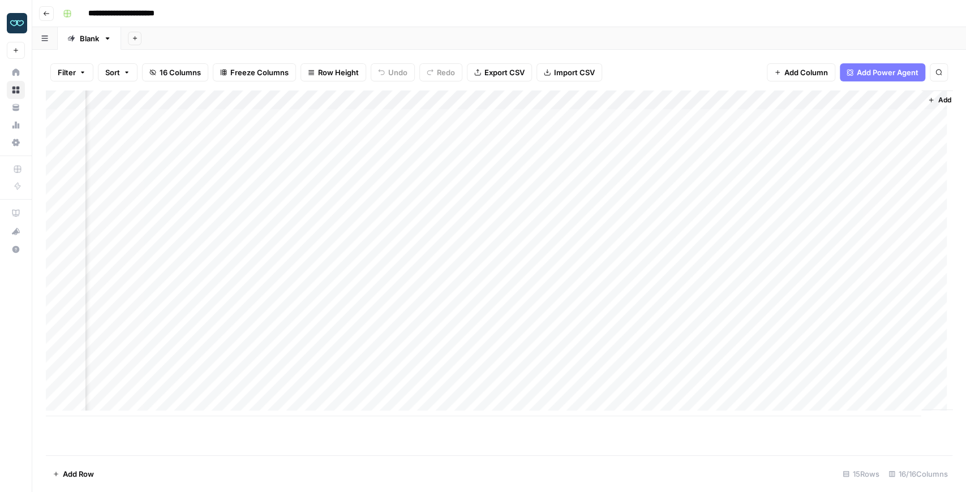
scroll to position [0, 906]
click at [385, 333] on div "Add Column" at bounding box center [499, 254] width 906 height 326
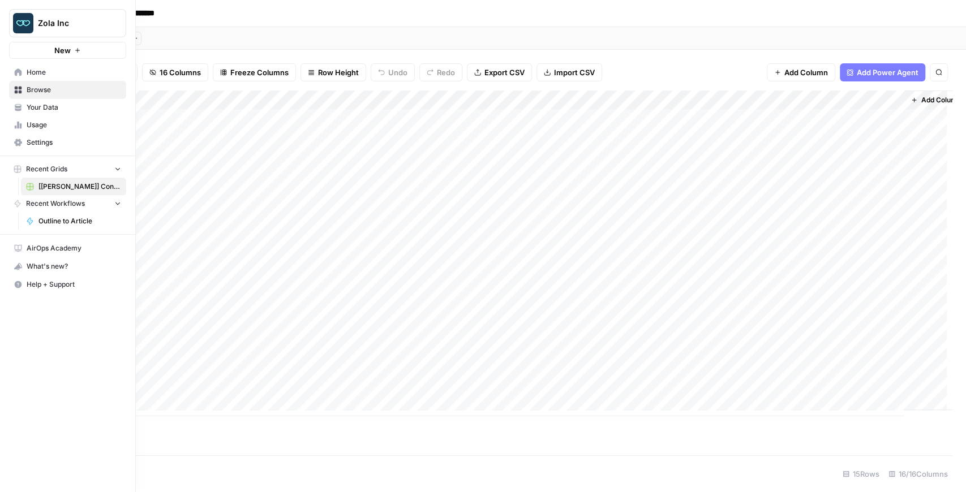
click at [16, 110] on icon at bounding box center [18, 109] width 6 height 3
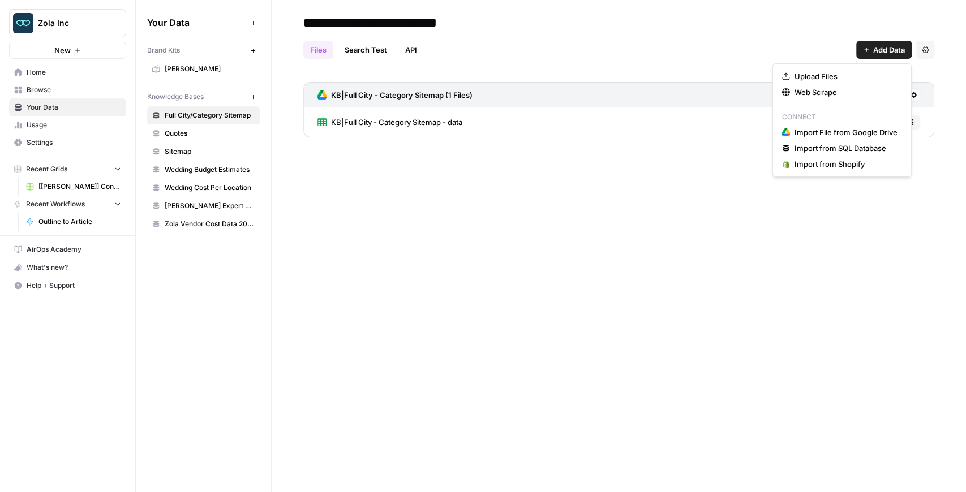
click at [896, 51] on span "Add Data" at bounding box center [889, 49] width 32 height 11
click at [834, 82] on button "Upload Files" at bounding box center [841, 76] width 129 height 16
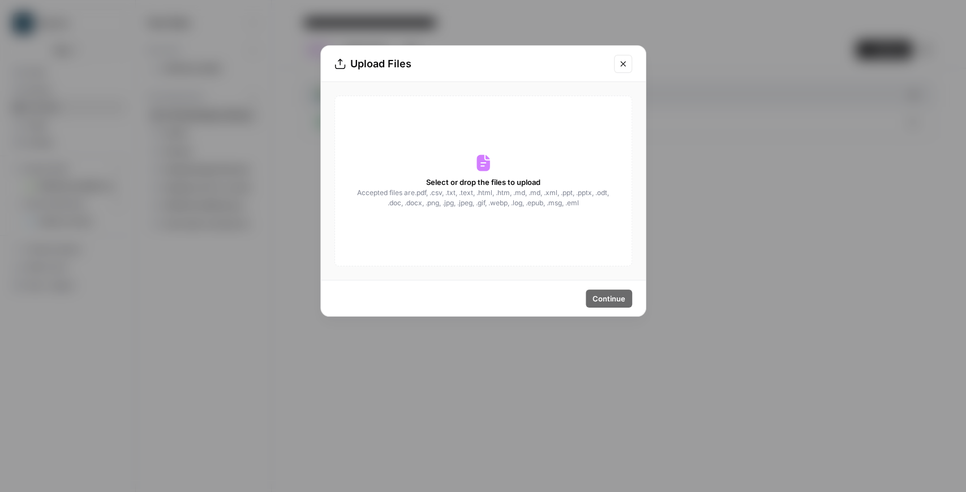
click at [624, 59] on button "Close modal" at bounding box center [623, 64] width 18 height 18
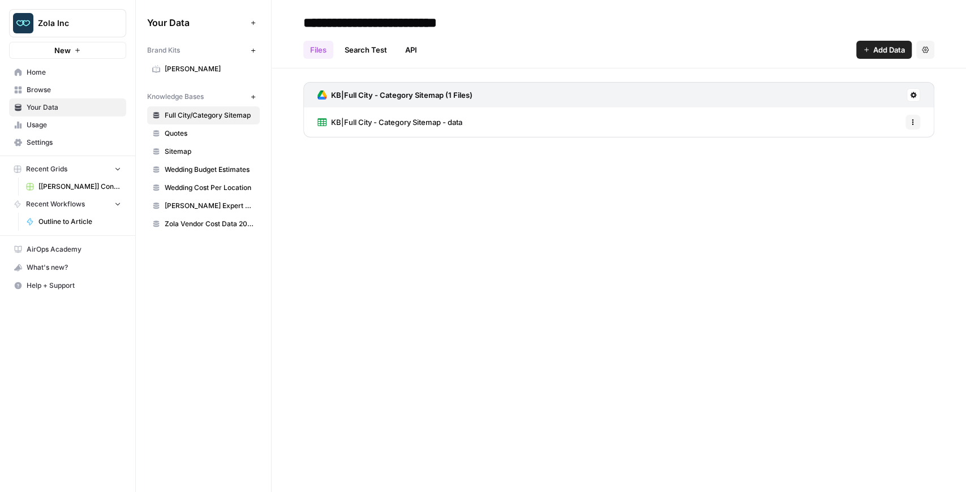
click at [73, 113] on link "Your Data" at bounding box center [67, 107] width 117 height 18
click at [372, 128] on link "KB|Full City - Category Sitemap - data" at bounding box center [389, 121] width 145 height 29
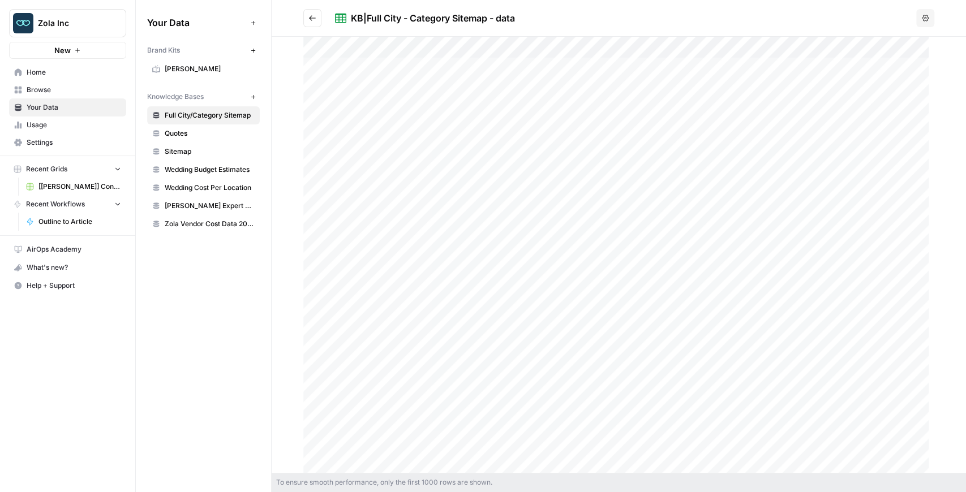
click at [70, 111] on span "Your Data" at bounding box center [74, 107] width 94 height 10
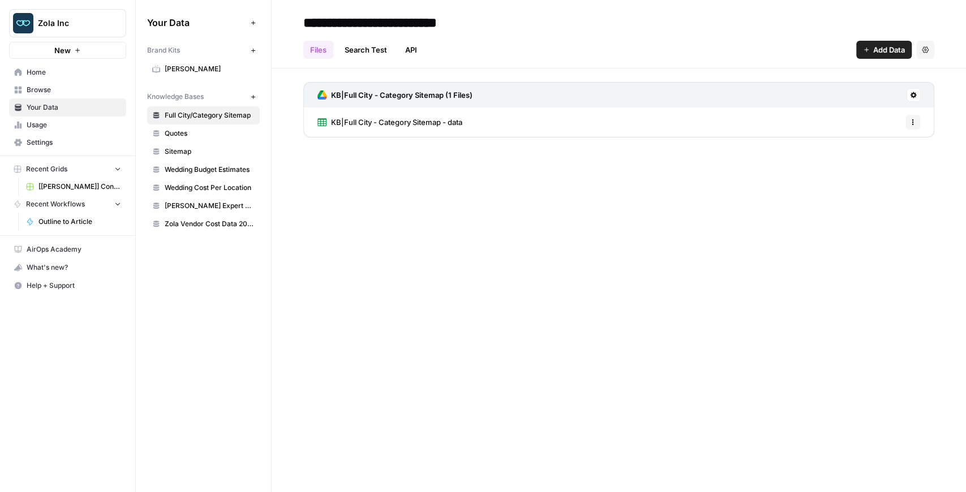
click at [80, 183] on span "[[PERSON_NAME]] Content Creation" at bounding box center [79, 187] width 83 height 10
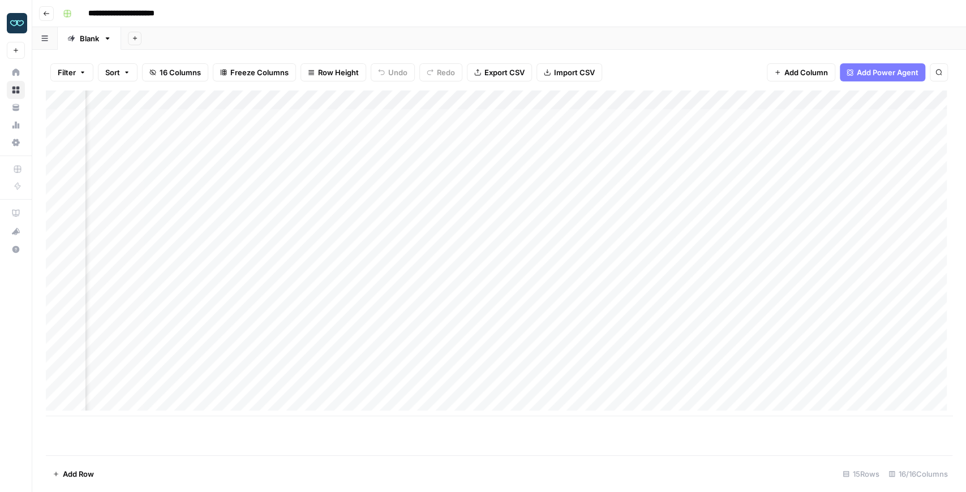
scroll to position [0, 639]
drag, startPoint x: 600, startPoint y: 100, endPoint x: 591, endPoint y: 98, distance: 9.3
click at [591, 98] on div "Add Column" at bounding box center [499, 254] width 906 height 326
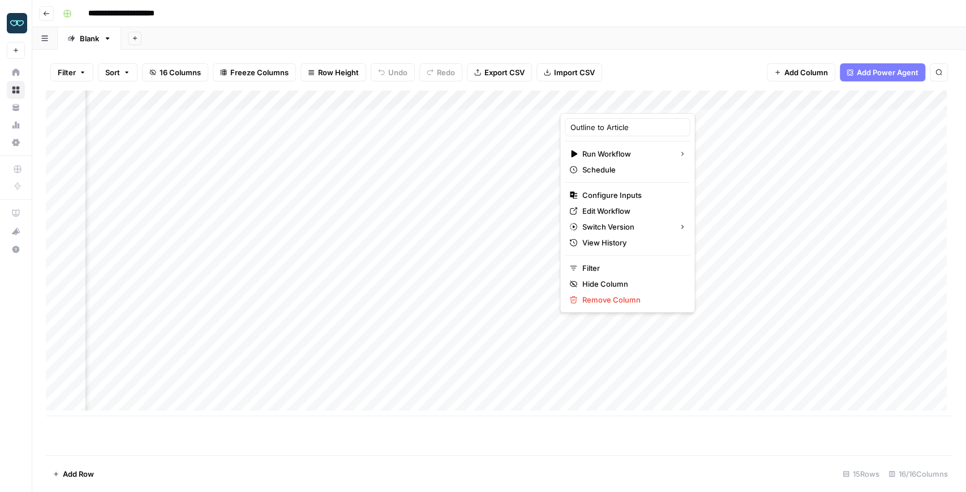
click at [737, 75] on div "Filter Sort 16 Columns Freeze Columns Row Height Undo Redo Export CSV Import CS…" at bounding box center [499, 72] width 906 height 36
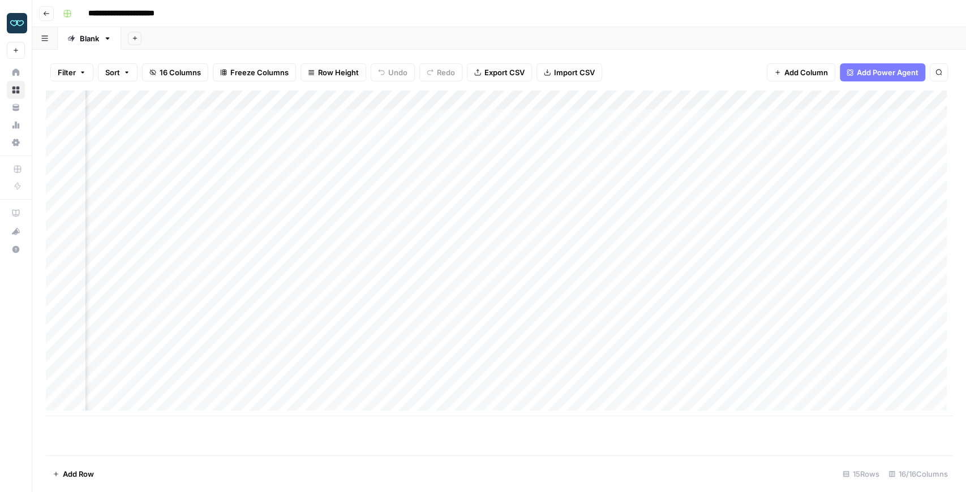
scroll to position [0, 927]
click at [906, 97] on span "Add Column" at bounding box center [926, 100] width 40 height 10
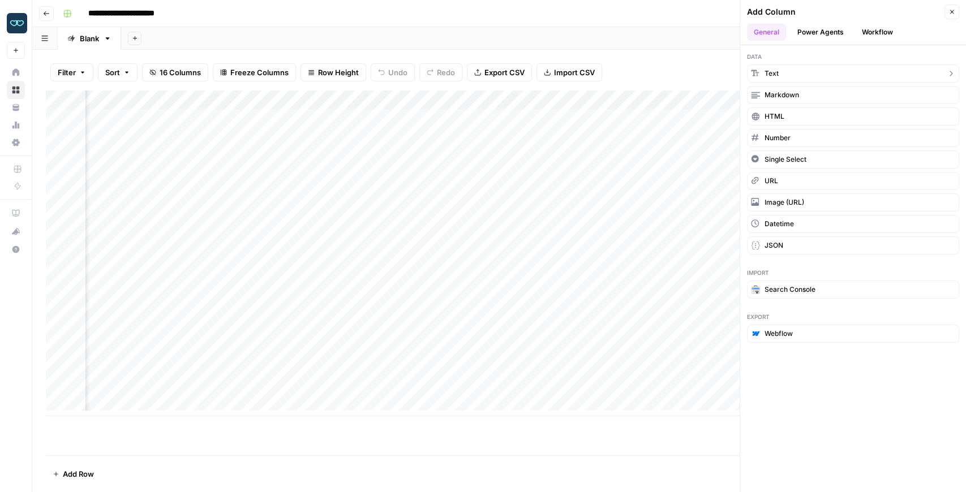
click at [818, 75] on button "Text" at bounding box center [853, 73] width 212 height 18
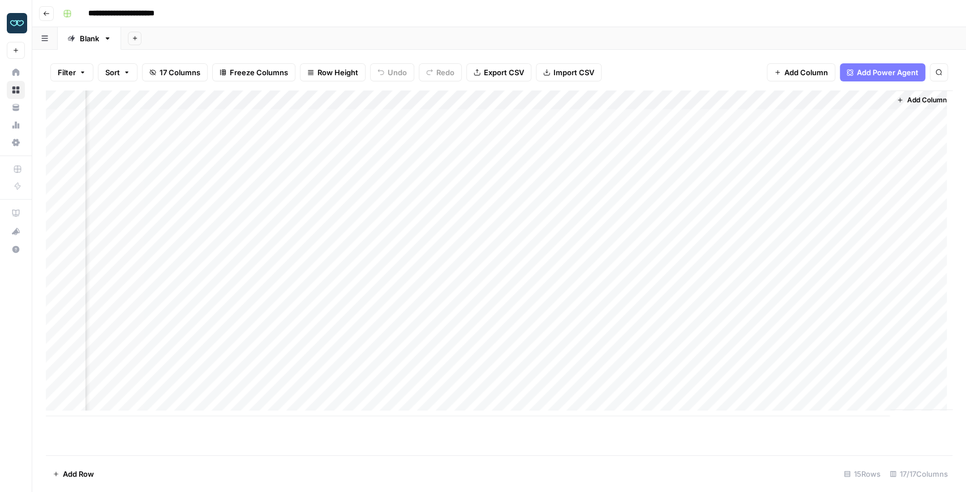
scroll to position [0, 1090]
click at [918, 104] on span "Add Column" at bounding box center [926, 100] width 40 height 10
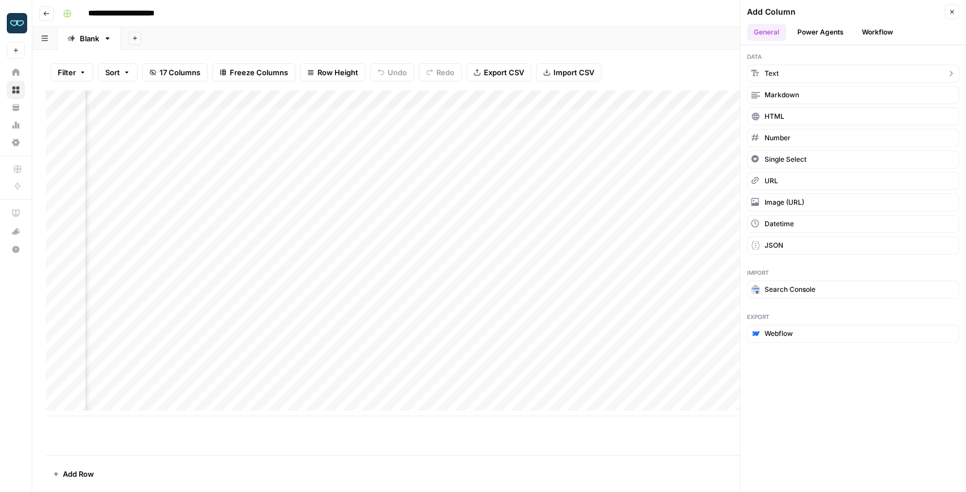
click at [802, 74] on button "Text" at bounding box center [853, 73] width 212 height 18
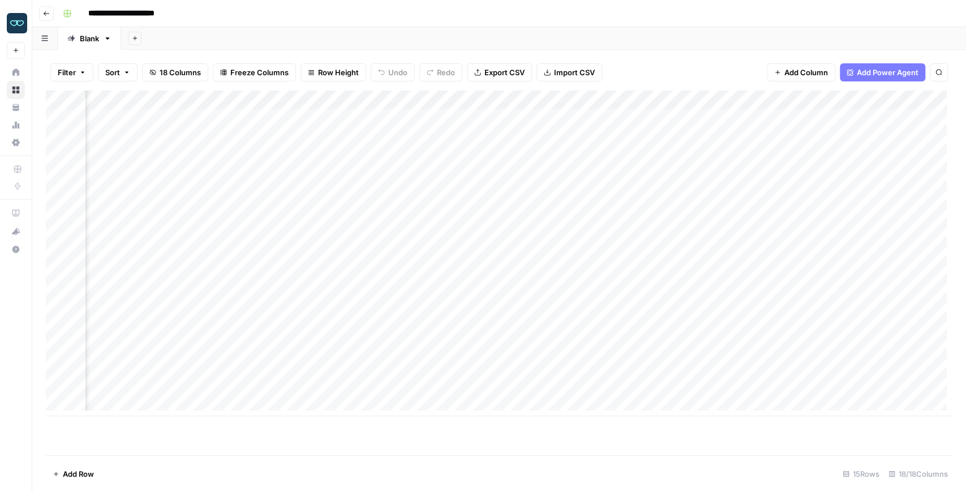
scroll to position [0, 1253]
click at [610, 100] on div "Add Column" at bounding box center [499, 254] width 906 height 326
drag, startPoint x: 618, startPoint y: 127, endPoint x: 528, endPoint y: 126, distance: 90.0
click at [528, 126] on body "**********" at bounding box center [483, 246] width 966 height 492
drag, startPoint x: 627, startPoint y: 127, endPoint x: 520, endPoint y: 120, distance: 106.6
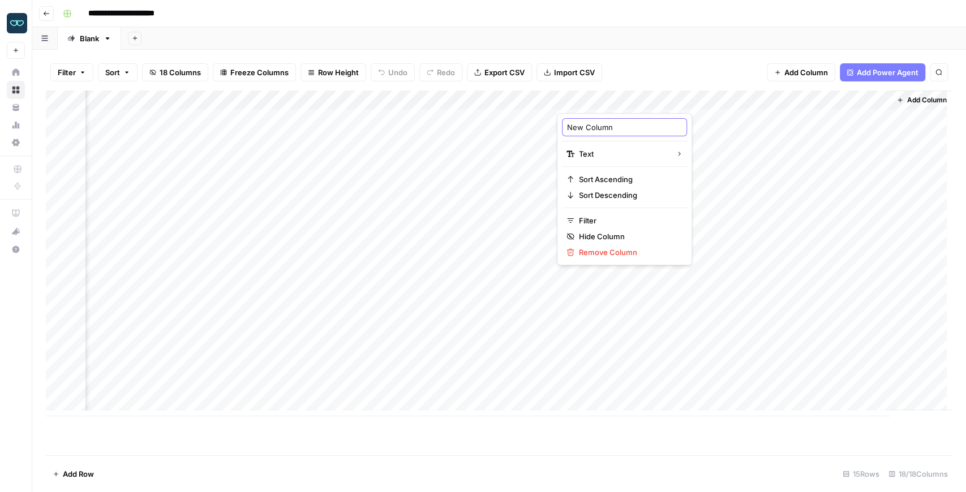
click at [520, 120] on body "**********" at bounding box center [483, 246] width 966 height 492
type input "New"
type input "City"
click at [747, 93] on div "Add Column" at bounding box center [499, 254] width 906 height 326
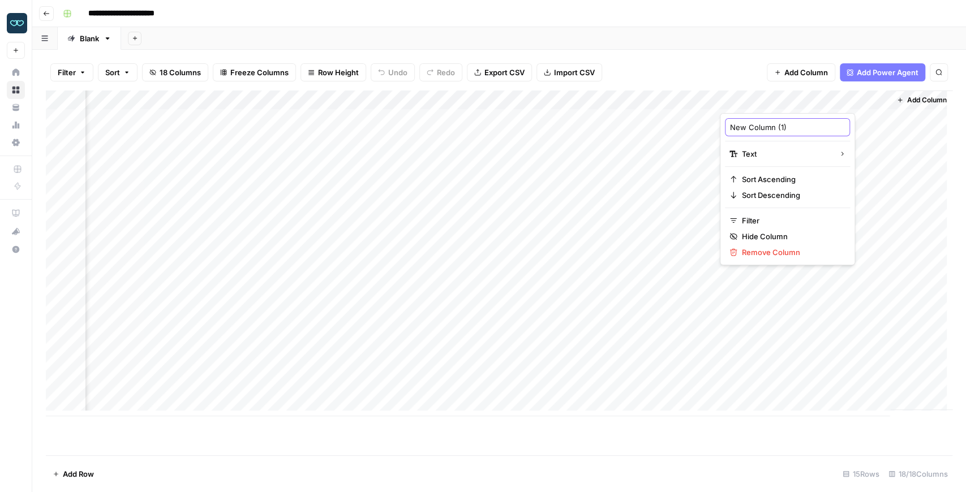
drag, startPoint x: 797, startPoint y: 128, endPoint x: 725, endPoint y: 122, distance: 71.6
click at [725, 122] on div "New Column (1)" at bounding box center [787, 127] width 125 height 18
type input "State"
click at [729, 76] on div "Filter Sort 18 Columns Freeze Columns Row Height Undo Redo Export CSV Import CS…" at bounding box center [499, 72] width 906 height 36
click at [640, 101] on div "Add Column" at bounding box center [499, 254] width 906 height 326
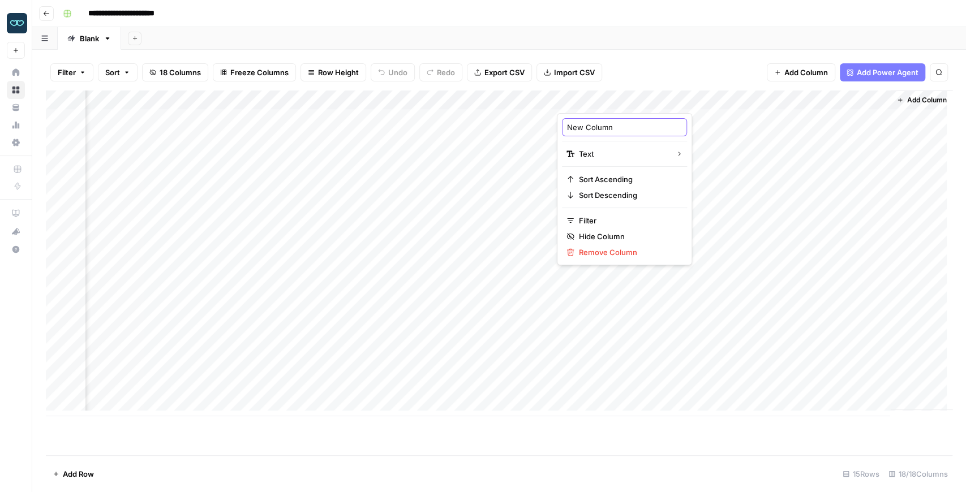
click at [616, 128] on input "New Column" at bounding box center [624, 127] width 115 height 11
type input "New"
type input "City"
click at [747, 100] on div "Add Column" at bounding box center [499, 254] width 906 height 326
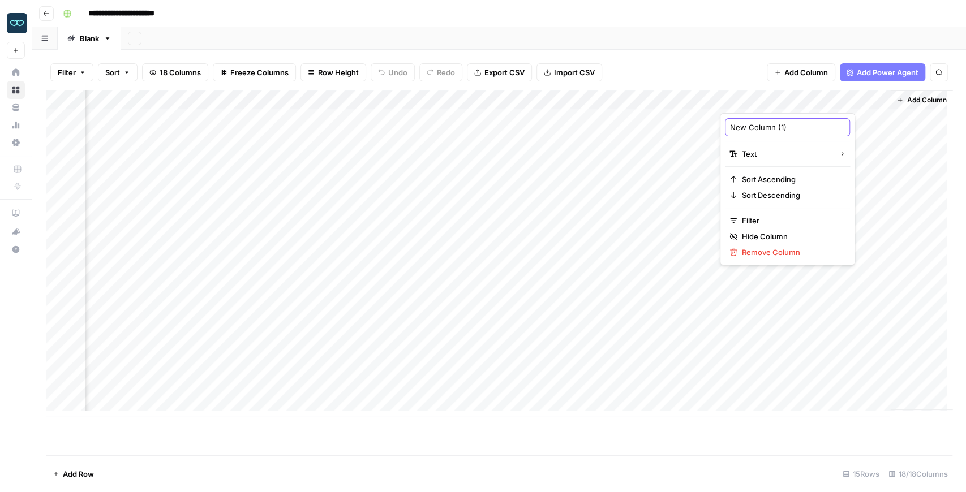
drag, startPoint x: 789, startPoint y: 126, endPoint x: 720, endPoint y: 125, distance: 69.0
click at [720, 125] on div "New Column (1) Text Sort Ascending Sort Descending Filter Hide Column Remove Co…" at bounding box center [787, 189] width 135 height 152
type input "State"
drag, startPoint x: 720, startPoint y: 101, endPoint x: 630, endPoint y: 101, distance: 90.0
click at [627, 100] on div "Add Column" at bounding box center [499, 254] width 906 height 326
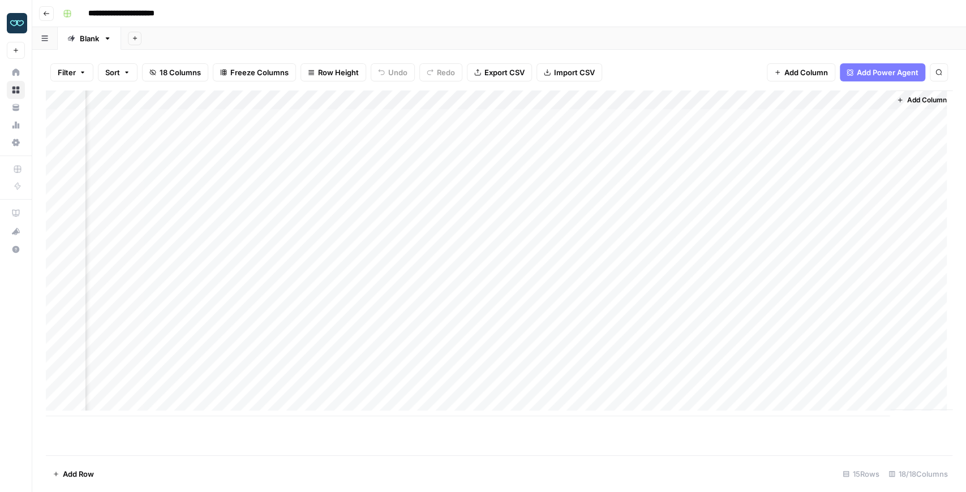
scroll to position [0, 1160]
drag, startPoint x: 881, startPoint y: 100, endPoint x: 782, endPoint y: 106, distance: 99.8
click at [782, 106] on div "Add Column" at bounding box center [499, 254] width 906 height 326
drag, startPoint x: 768, startPoint y: 98, endPoint x: 201, endPoint y: 104, distance: 566.9
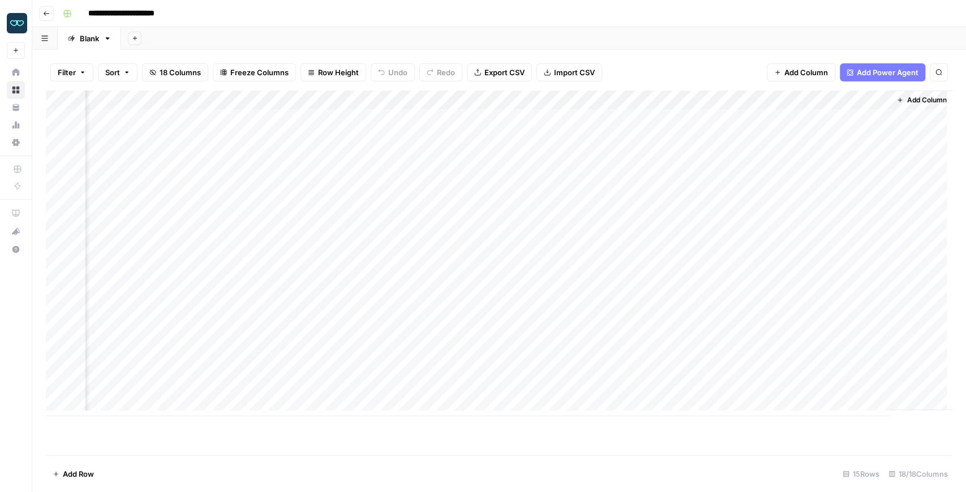
click at [201, 104] on div "Add Column" at bounding box center [499, 254] width 906 height 326
drag, startPoint x: 859, startPoint y: 102, endPoint x: 284, endPoint y: 101, distance: 575.3
click at [284, 101] on div "Add Column" at bounding box center [499, 254] width 906 height 326
click at [440, 330] on div "Add Column" at bounding box center [499, 254] width 906 height 326
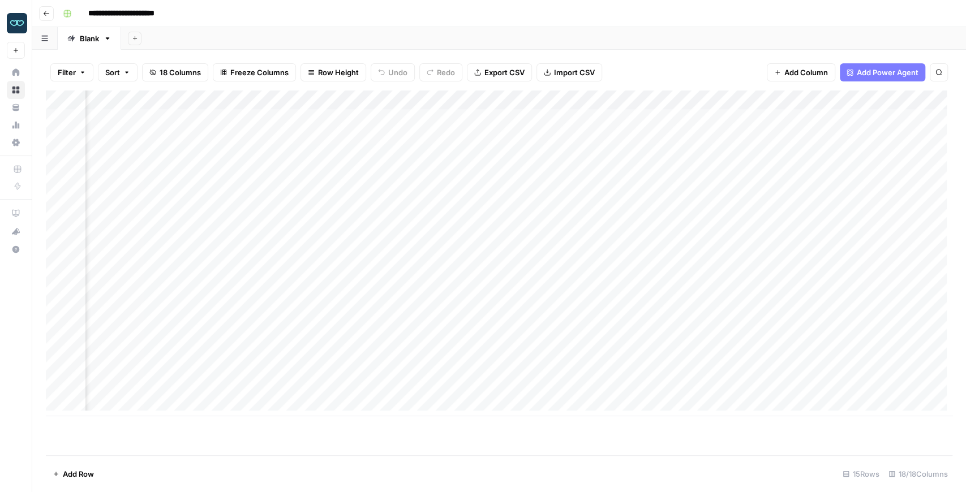
click at [440, 330] on div "Add Column" at bounding box center [499, 254] width 906 height 326
click at [434, 355] on div "Add Column" at bounding box center [499, 254] width 906 height 326
click at [139, 407] on div "Add Column" at bounding box center [499, 254] width 906 height 326
type textarea "**********"
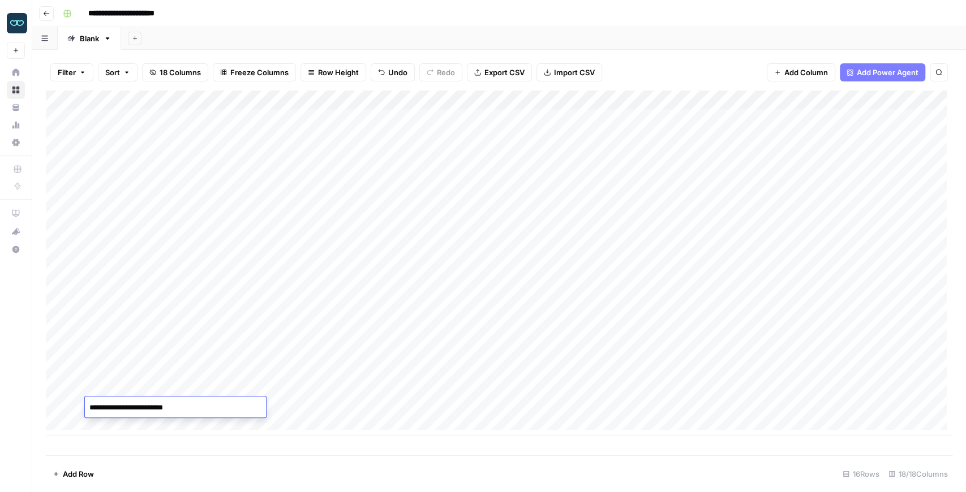
scroll to position [6, 0]
click at [151, 327] on div "Add Column" at bounding box center [499, 263] width 906 height 345
click at [158, 343] on div "Add Column" at bounding box center [499, 263] width 906 height 345
click at [157, 360] on div "Add Column" at bounding box center [499, 263] width 906 height 345
click at [155, 416] on div "Add Column" at bounding box center [499, 263] width 906 height 345
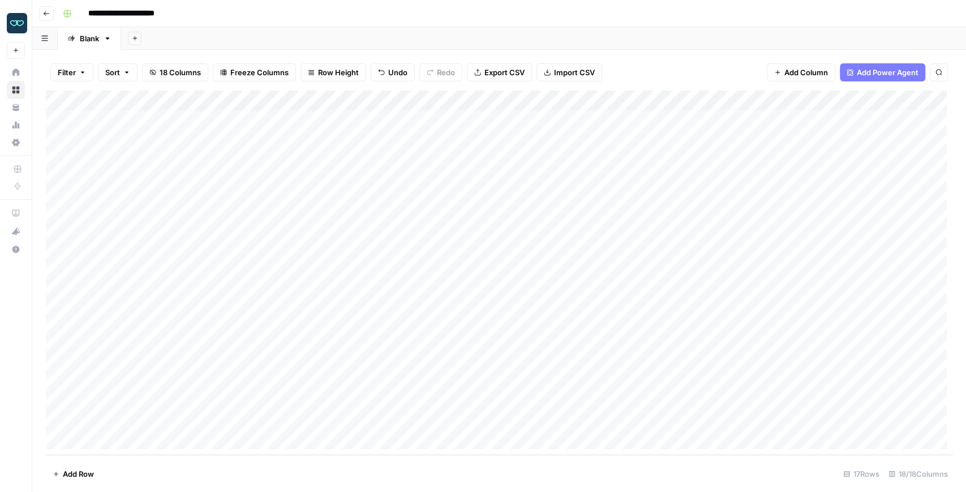
click at [144, 442] on div "Add Column" at bounding box center [499, 273] width 906 height 364
click at [142, 407] on div "Add Column" at bounding box center [499, 273] width 906 height 365
drag, startPoint x: 362, startPoint y: 319, endPoint x: 364, endPoint y: 342, distance: 23.4
click at [364, 342] on div "Add Column" at bounding box center [499, 273] width 906 height 365
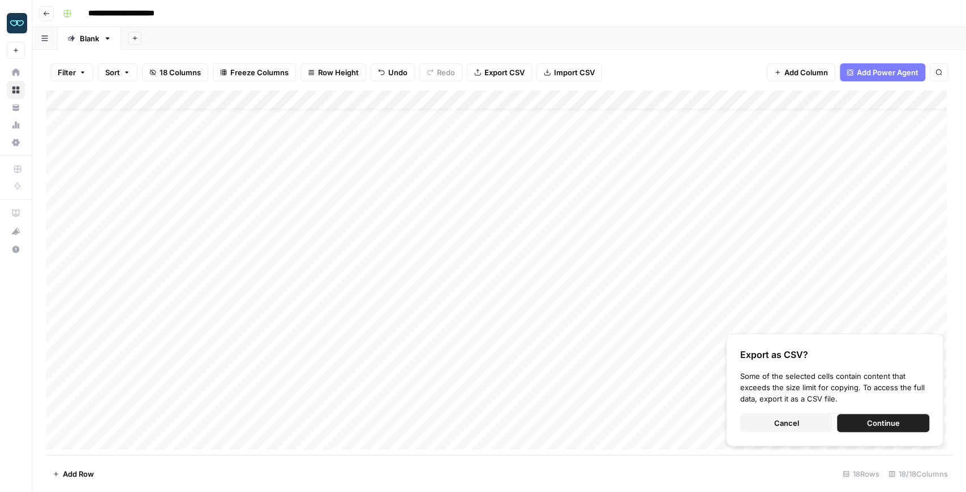
click at [804, 425] on button "Cancel" at bounding box center [786, 423] width 92 height 18
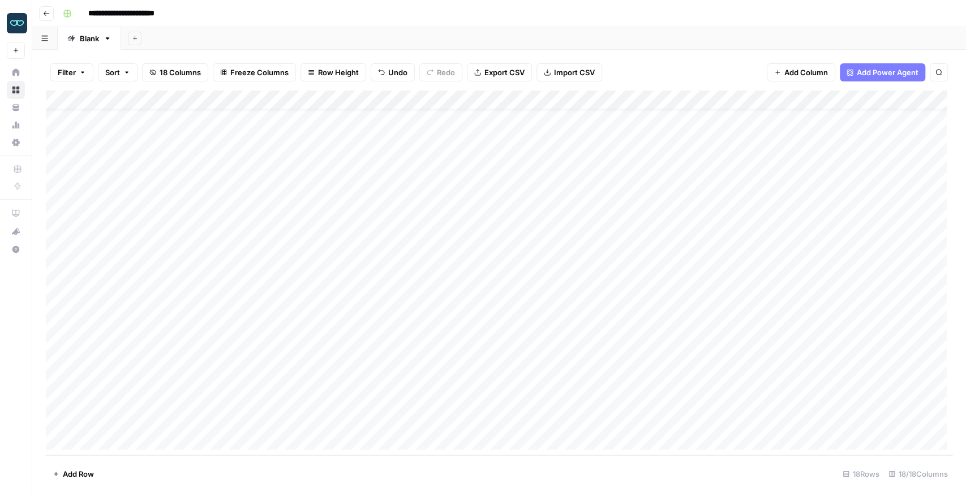
click at [310, 398] on div "Add Column" at bounding box center [499, 273] width 906 height 365
click at [613, 398] on div "Add Column" at bounding box center [499, 273] width 906 height 365
click at [435, 312] on div "Add Column" at bounding box center [499, 273] width 906 height 365
type textarea "*******"
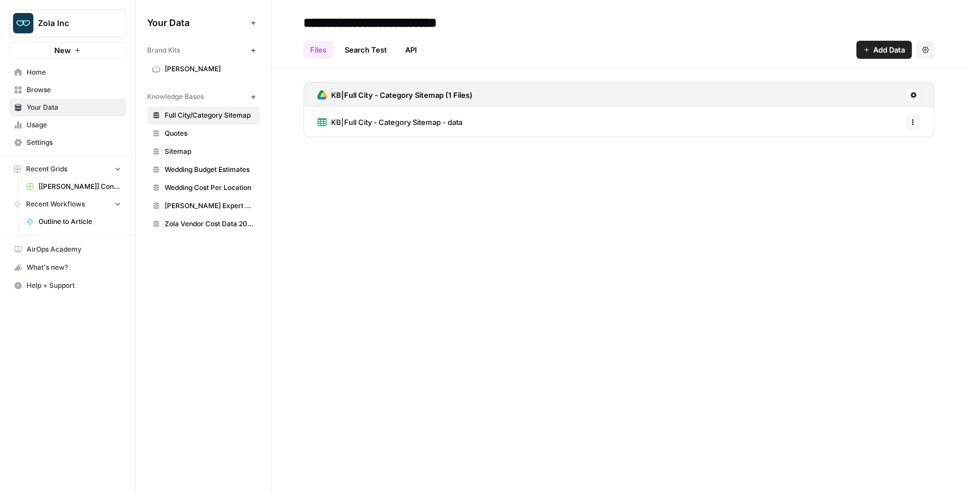
click at [59, 111] on span "Your Data" at bounding box center [74, 107] width 94 height 10
click at [54, 93] on span "Browse" at bounding box center [74, 90] width 94 height 10
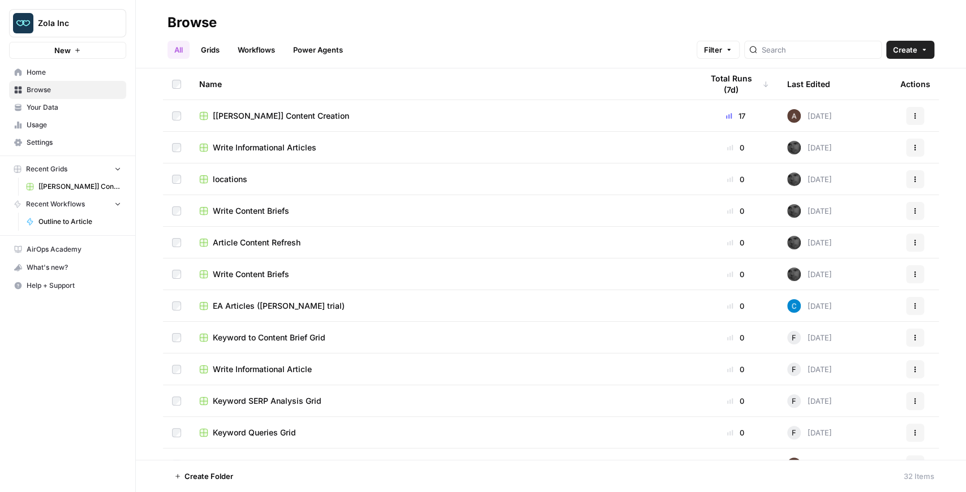
click at [71, 182] on span "[[PERSON_NAME]] Content Creation" at bounding box center [79, 187] width 83 height 10
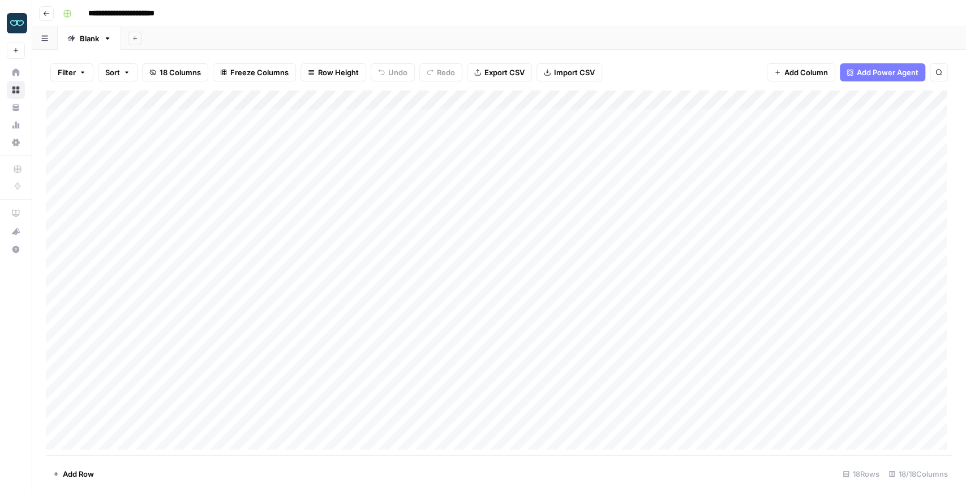
scroll to position [0, 787]
click at [621, 104] on div "Add Column" at bounding box center [499, 273] width 906 height 365
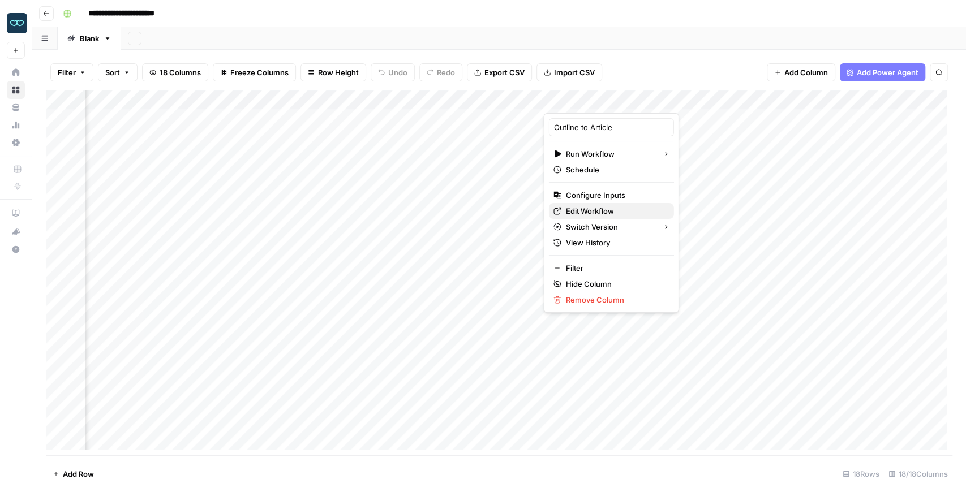
click at [597, 208] on span "Edit Workflow" at bounding box center [615, 210] width 99 height 11
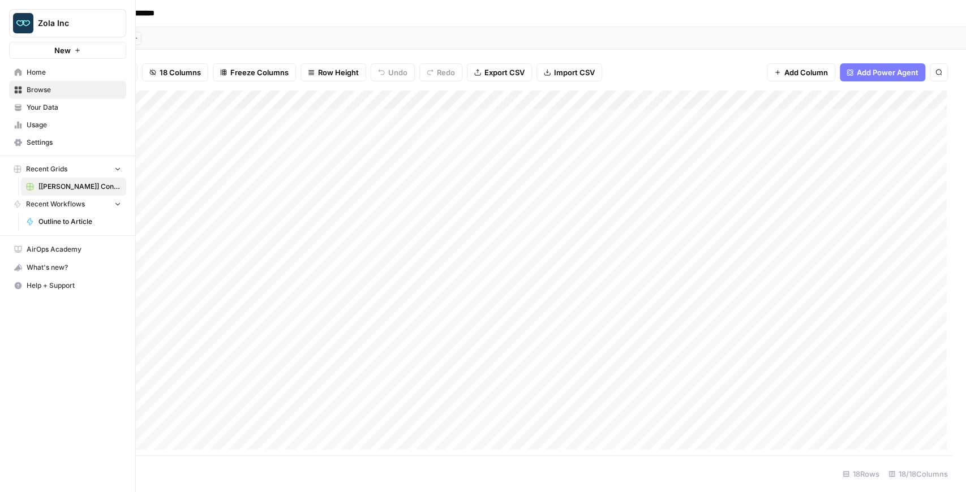
click at [27, 115] on link "Your Data" at bounding box center [67, 107] width 117 height 18
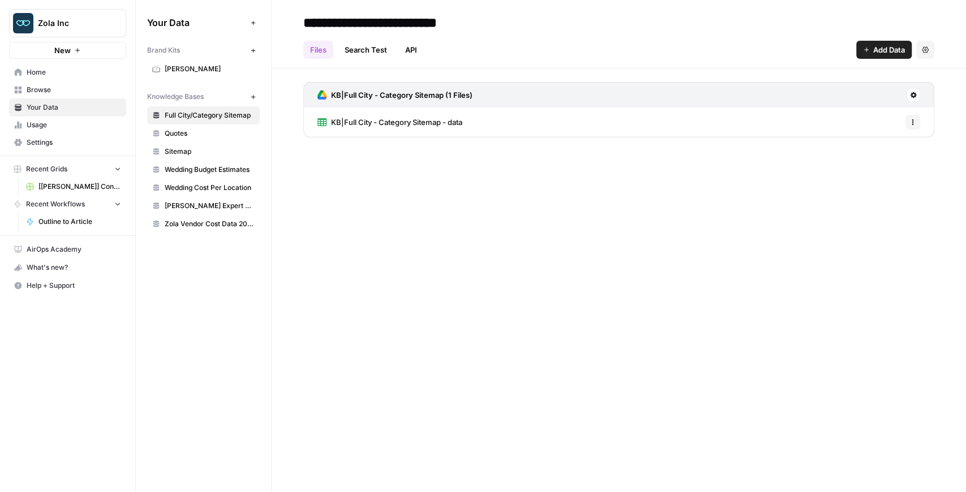
click at [388, 122] on span "KB|Full City - Category Sitemap - data" at bounding box center [396, 122] width 131 height 11
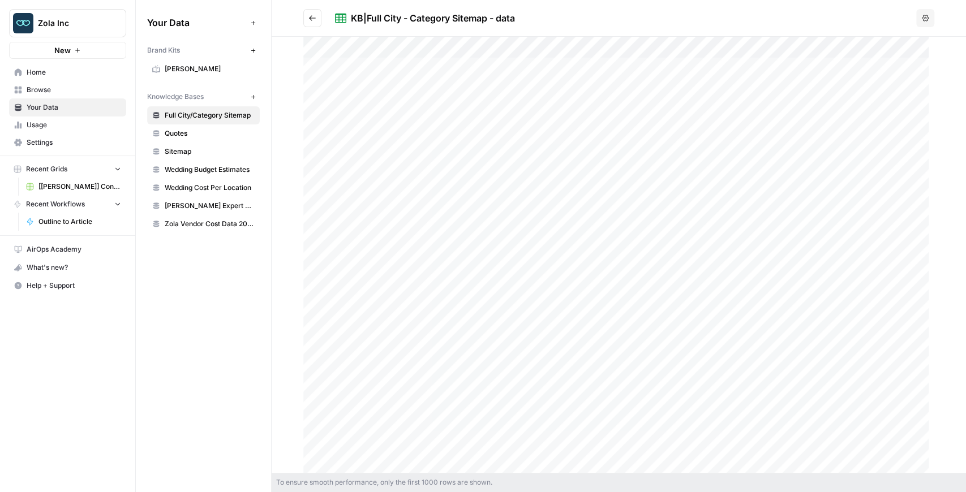
click at [316, 24] on button "Go back" at bounding box center [312, 18] width 18 height 18
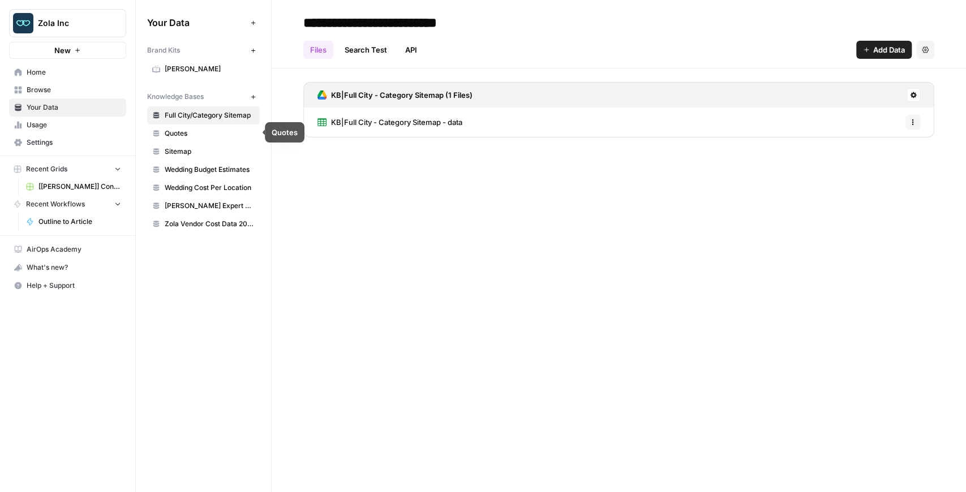
click at [187, 139] on link "Quotes" at bounding box center [203, 133] width 113 height 18
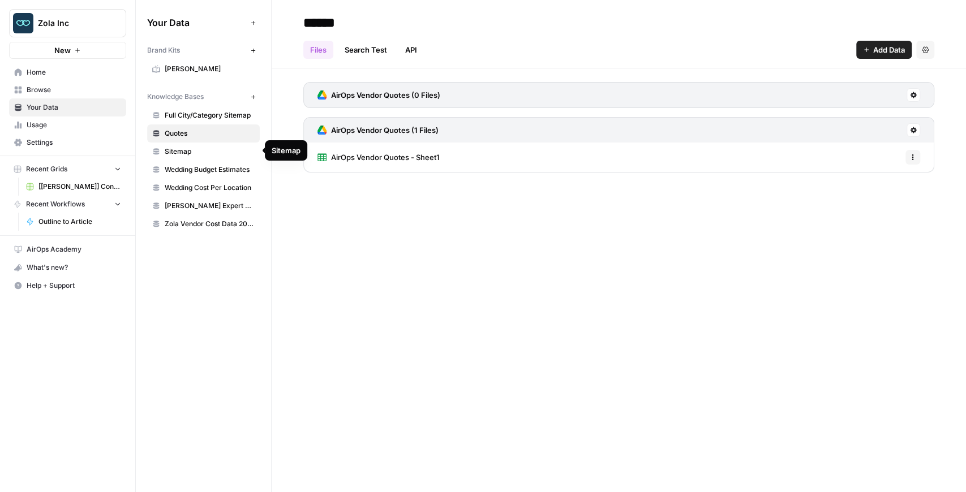
click at [192, 158] on link "Sitemap" at bounding box center [203, 152] width 113 height 18
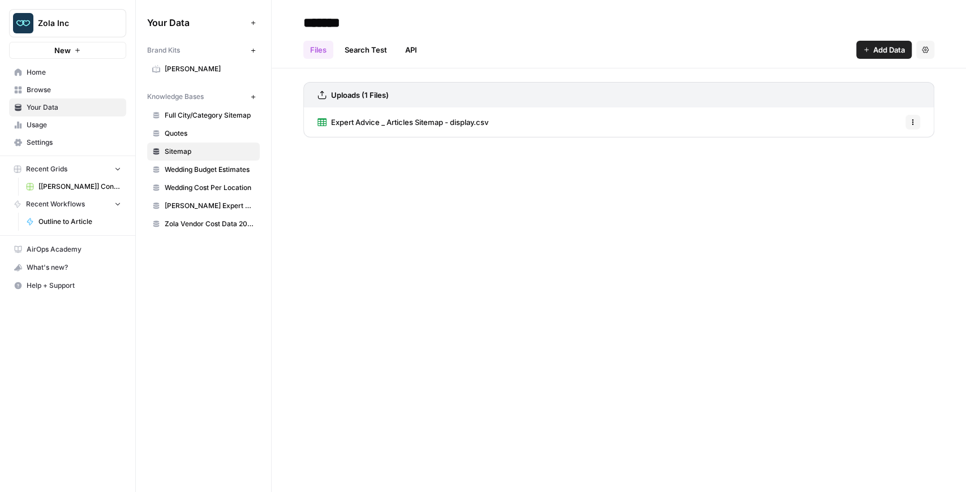
click at [195, 167] on span "Wedding Budget Estimates" at bounding box center [210, 170] width 90 height 10
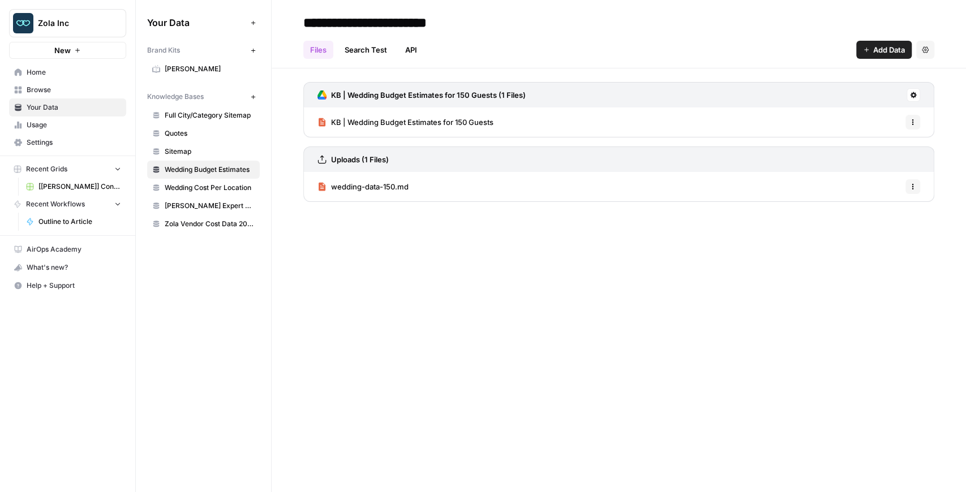
click at [197, 179] on link "Wedding Cost Per Location" at bounding box center [203, 188] width 113 height 18
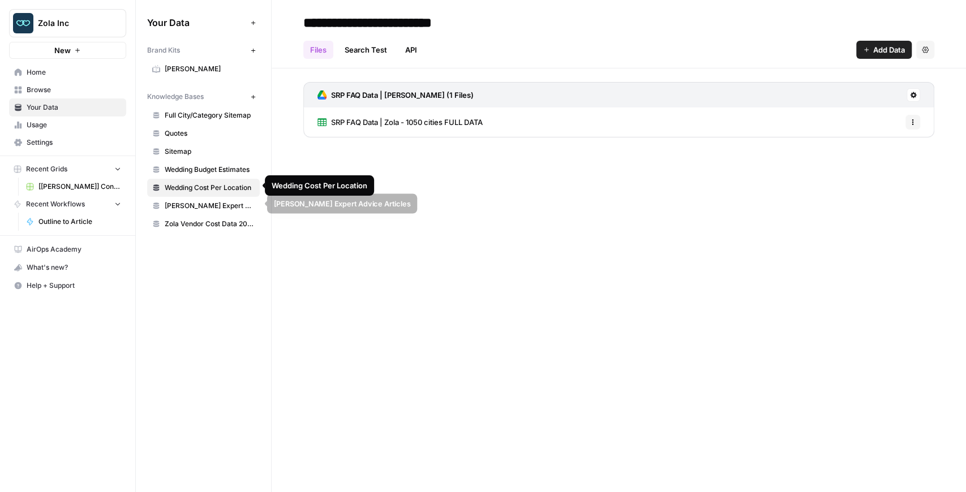
click at [199, 197] on link "[PERSON_NAME] Expert Advice Articles" at bounding box center [203, 206] width 113 height 18
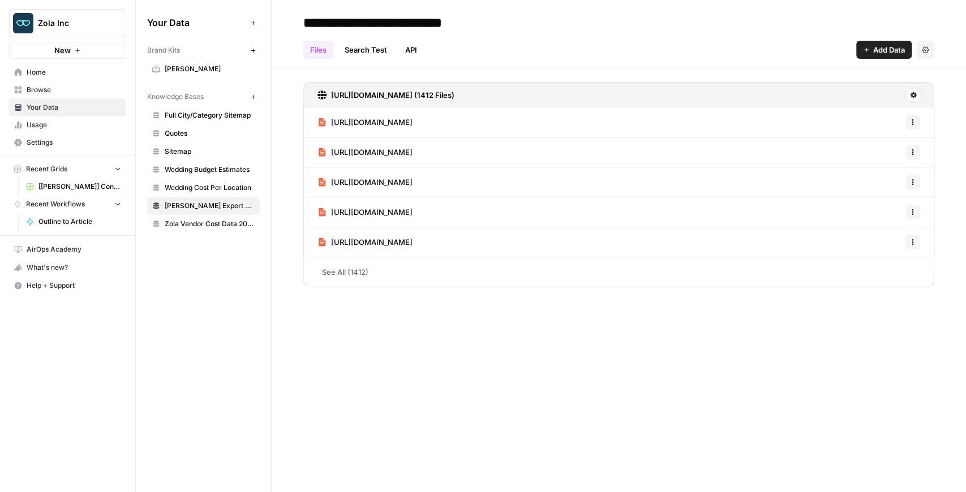
click at [205, 215] on link "Zola Vendor Cost Data 2025" at bounding box center [203, 224] width 113 height 18
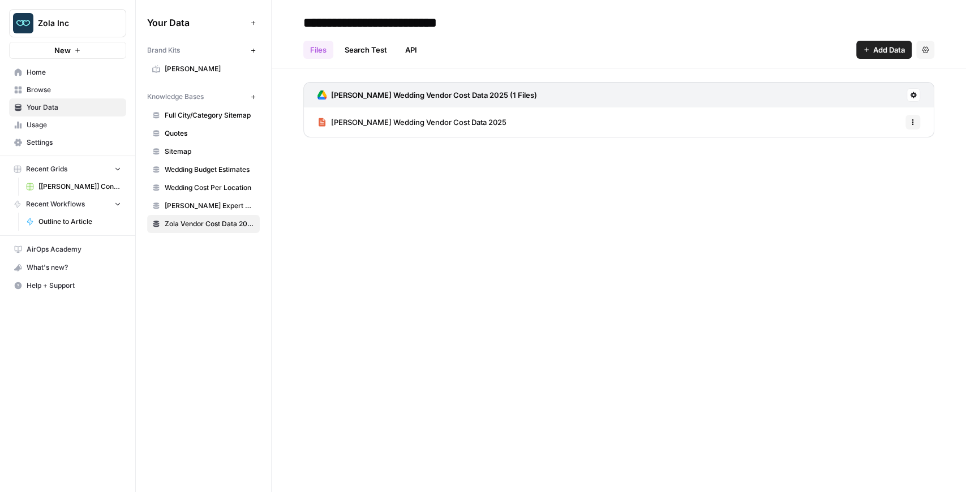
click at [41, 89] on span "Browse" at bounding box center [74, 90] width 94 height 10
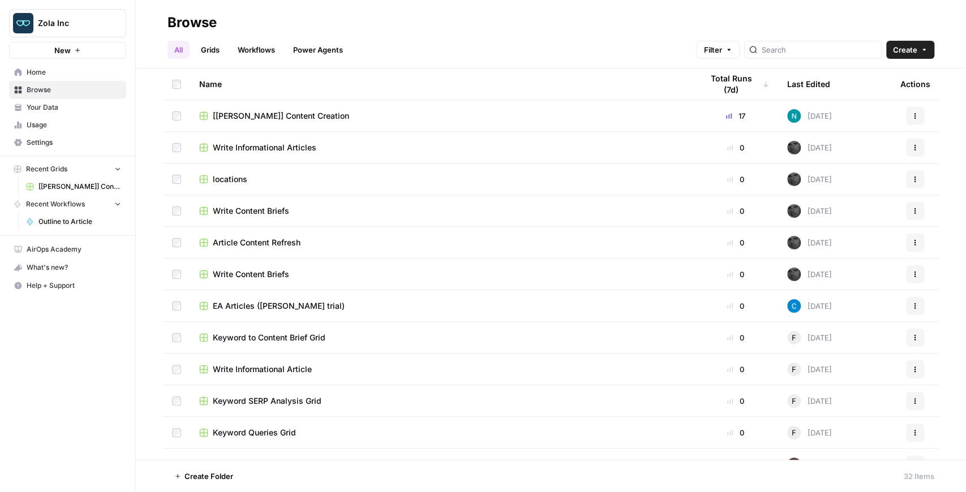
click at [57, 102] on span "Your Data" at bounding box center [74, 107] width 94 height 10
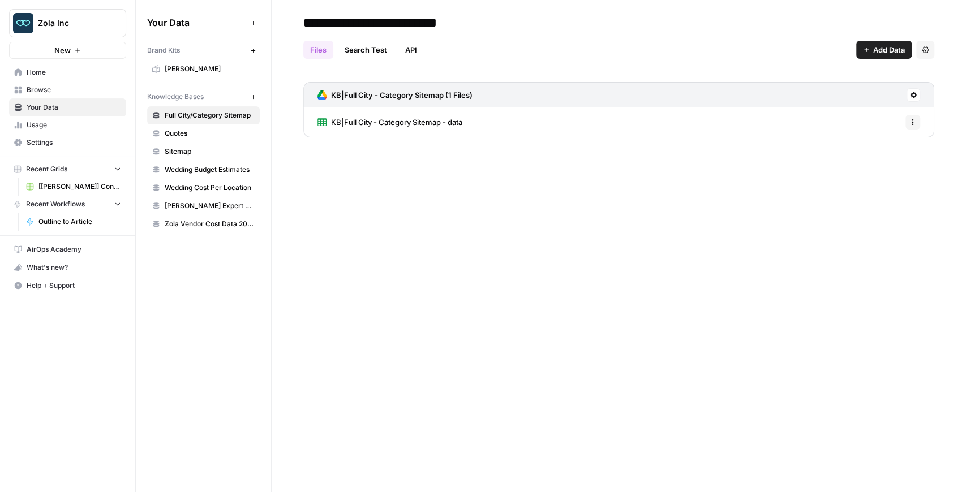
click at [863, 53] on button "Add Data" at bounding box center [883, 50] width 55 height 18
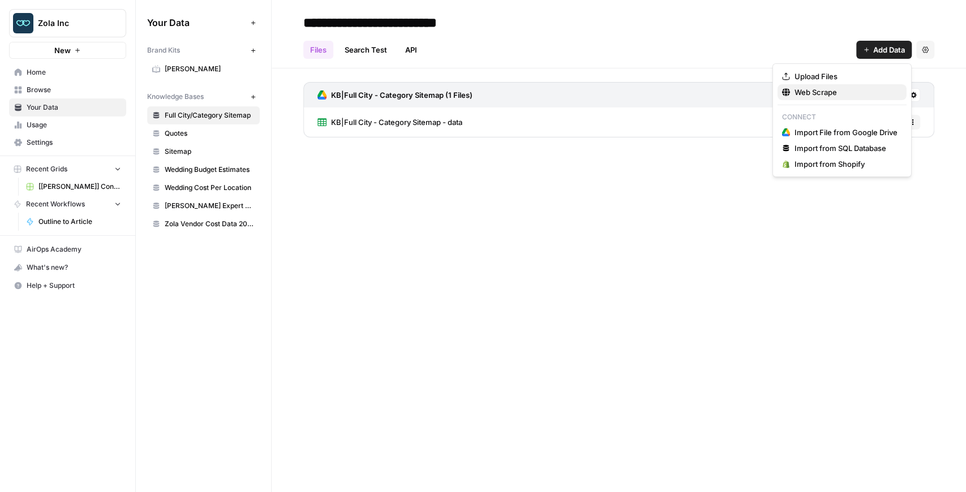
click at [846, 89] on span "Web Scrape" at bounding box center [845, 92] width 103 height 11
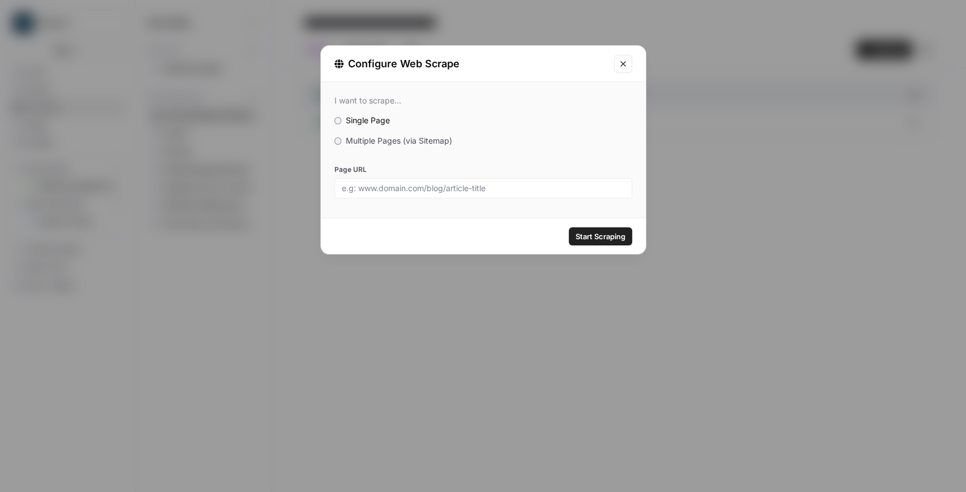
click at [412, 142] on span "Multiple Pages (via Sitemap)" at bounding box center [399, 141] width 106 height 10
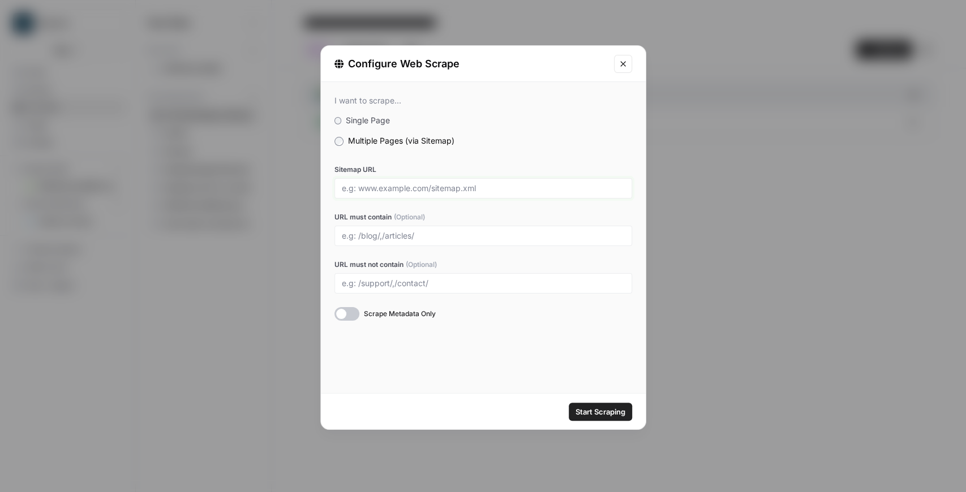
click at [402, 183] on input "Sitemap URL" at bounding box center [483, 188] width 283 height 10
paste input "https://www.zola.com/sitemap-general.xml"
type input "https://www.zola.com/sitemap-general.xml"
click at [379, 238] on input "URL must contain (Optional)" at bounding box center [483, 236] width 283 height 10
paste input "/wedding-vendors/"
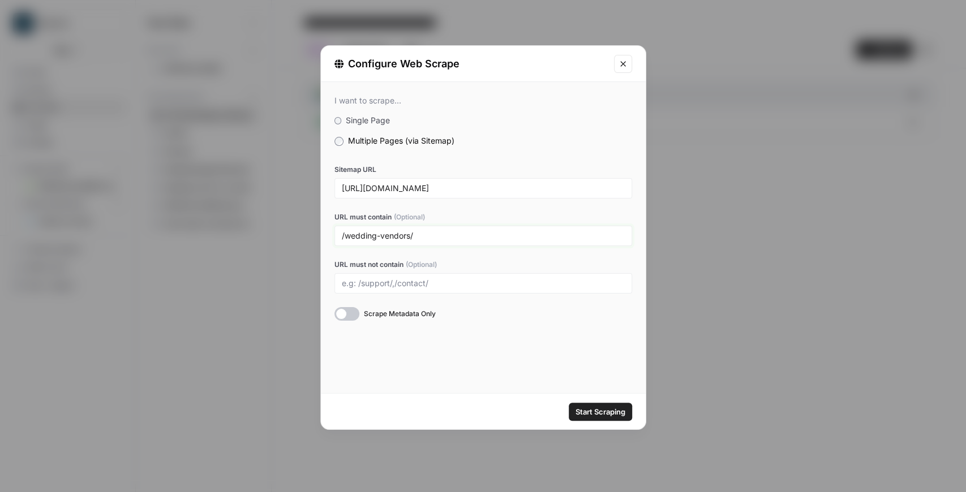
type input "/wedding-vendors/"
click at [354, 316] on div at bounding box center [346, 314] width 25 height 14
click at [591, 410] on span "Start Scraping" at bounding box center [600, 411] width 50 height 11
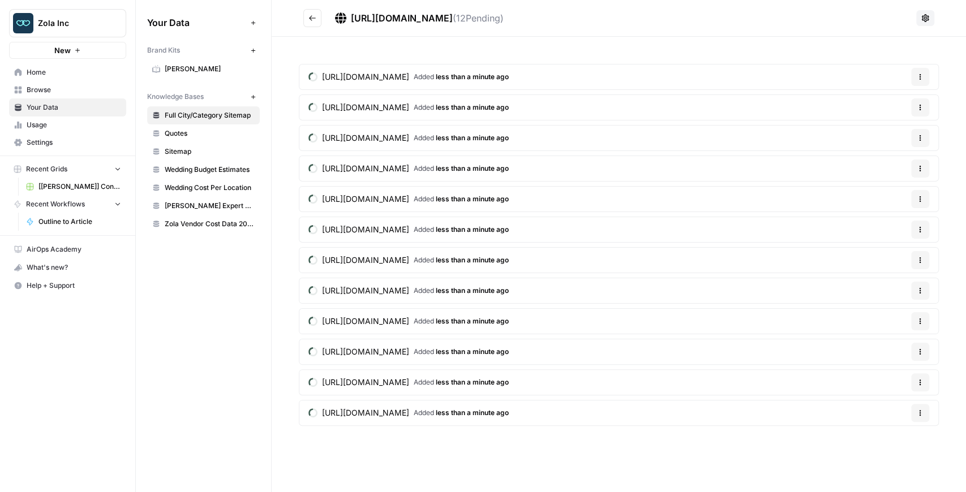
click at [315, 20] on icon "Go back" at bounding box center [312, 18] width 8 height 8
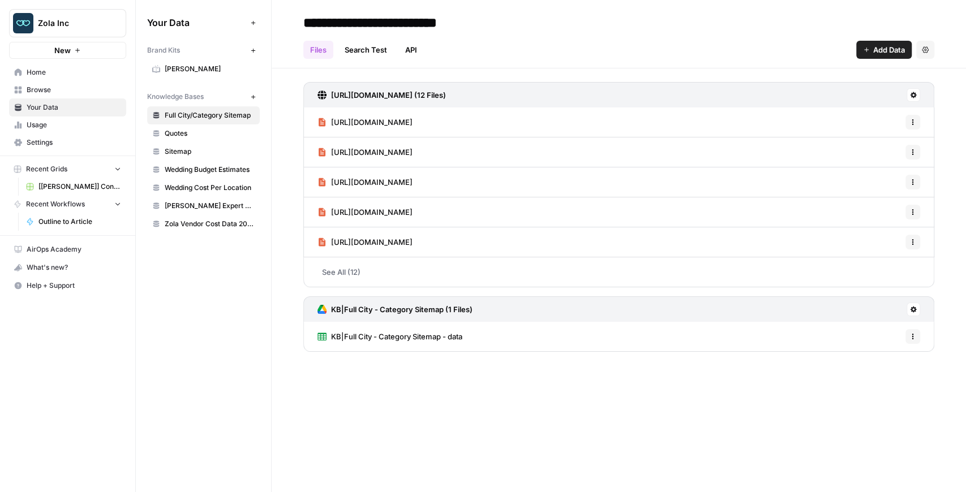
click at [70, 95] on link "Browse" at bounding box center [67, 90] width 117 height 18
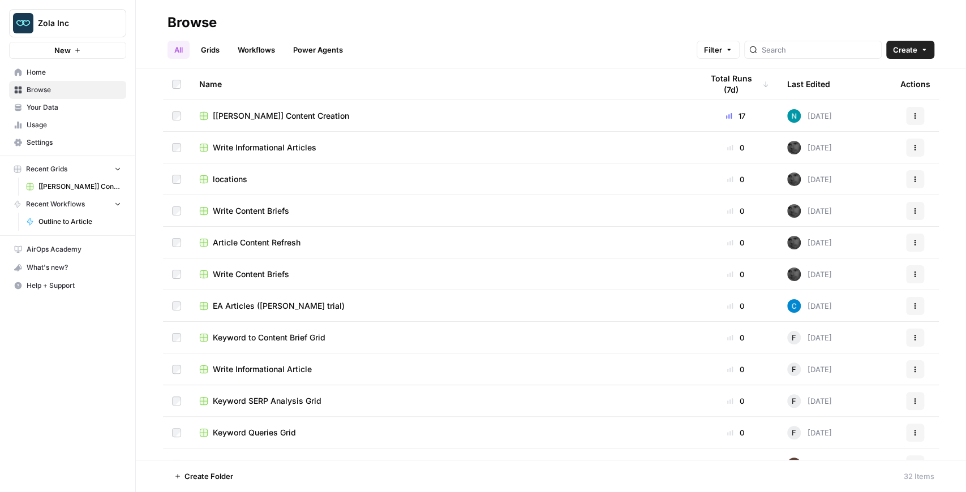
click at [215, 112] on span "[Zola] Content Creation" at bounding box center [281, 115] width 136 height 11
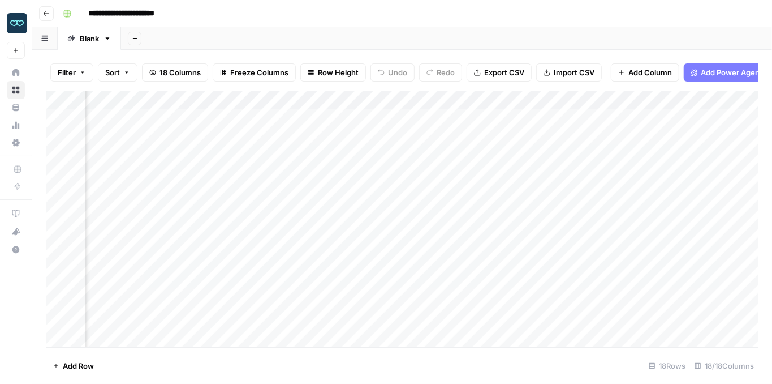
scroll to position [0, 780]
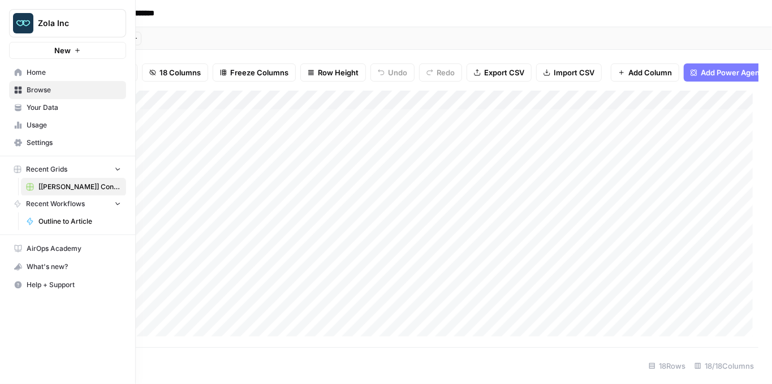
click at [20, 106] on icon at bounding box center [18, 106] width 6 height 5
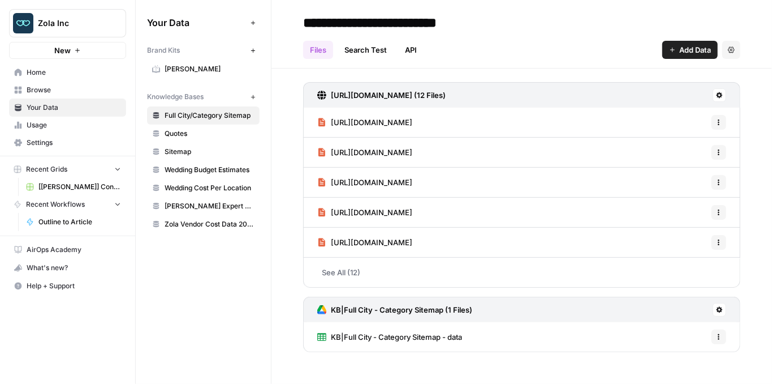
click at [478, 20] on input "**********" at bounding box center [392, 22] width 186 height 23
drag, startPoint x: 478, startPoint y: 20, endPoint x: 270, endPoint y: 19, distance: 208.2
click at [270, 19] on div "**********" at bounding box center [454, 192] width 636 height 384
click at [446, 97] on h3 "https://www.zola.com/sitemap-general.xml (12 Files)" at bounding box center [388, 94] width 115 height 11
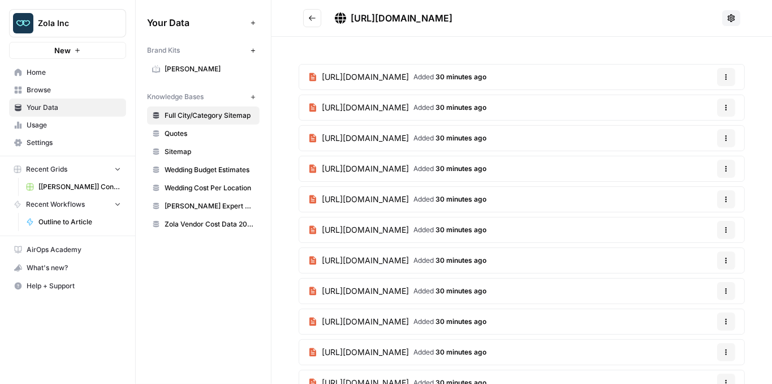
click at [429, 18] on span "https://www.zola.com/sitemap-general.xml" at bounding box center [402, 17] width 102 height 11
click at [453, 15] on span "https://www.zola.com/sitemap-general.xml" at bounding box center [402, 17] width 102 height 11
click at [543, 16] on h2 "https://www.zola.com/sitemap-general.xml" at bounding box center [510, 18] width 415 height 18
click at [546, 19] on h2 "https://www.zola.com/sitemap-general.xml" at bounding box center [510, 18] width 415 height 18
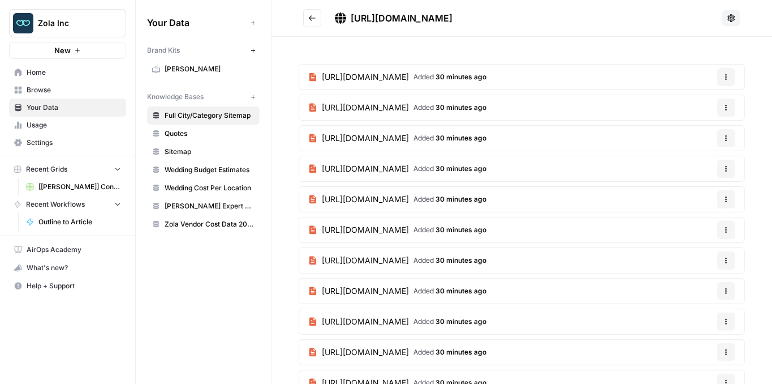
drag, startPoint x: 540, startPoint y: 17, endPoint x: 350, endPoint y: 13, distance: 190.7
click at [350, 13] on div "https://www.zola.com/sitemap-general.xml" at bounding box center [394, 18] width 118 height 14
copy span "https://www.zola.com/sitemap-general.xm"
click at [311, 18] on icon "Go back" at bounding box center [312, 17] width 7 height 5
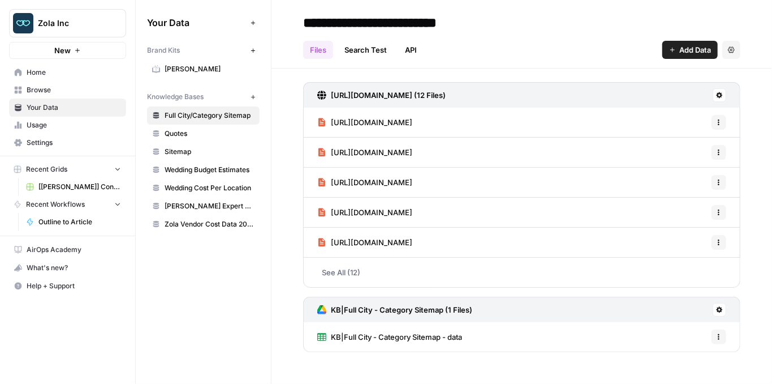
click at [404, 338] on span "KB|Full City - Category Sitemap - data" at bounding box center [396, 336] width 131 height 11
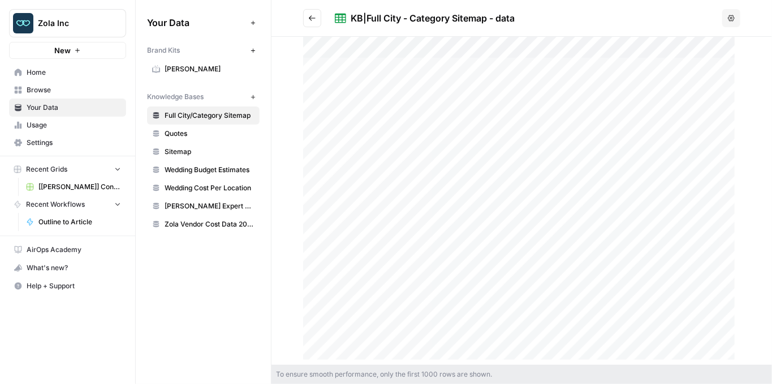
click at [473, 145] on div at bounding box center [521, 201] width 437 height 328
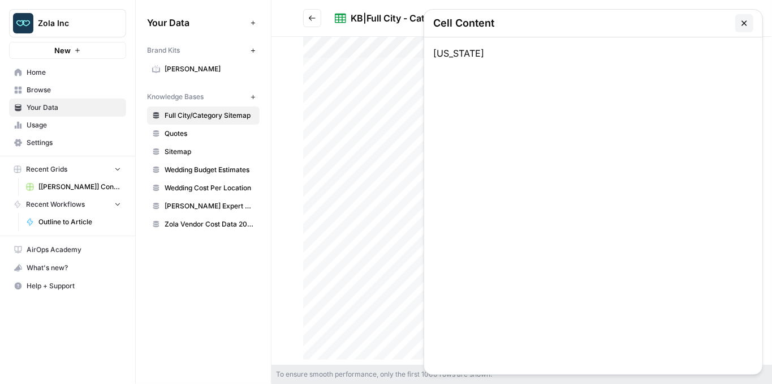
click at [741, 27] on icon "button" at bounding box center [744, 23] width 9 height 9
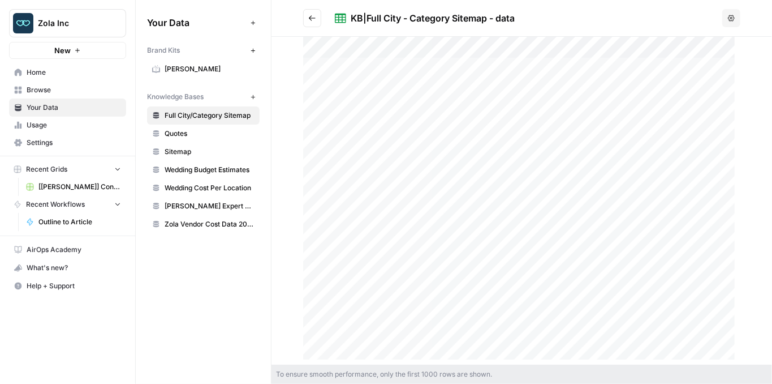
drag, startPoint x: 353, startPoint y: 69, endPoint x: 467, endPoint y: 70, distance: 114.3
click at [467, 70] on div at bounding box center [521, 201] width 437 height 328
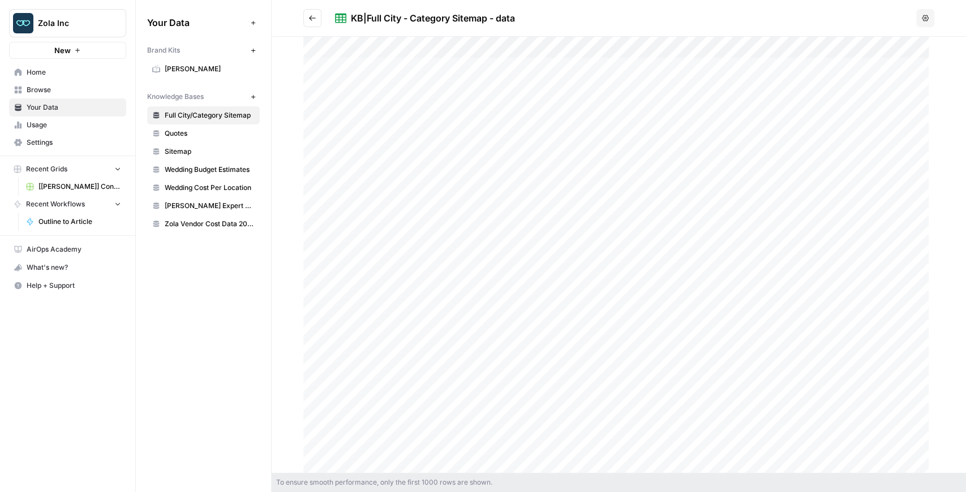
click at [395, 94] on div at bounding box center [618, 255] width 631 height 436
drag, startPoint x: 356, startPoint y: 88, endPoint x: 467, endPoint y: 90, distance: 110.3
click at [467, 90] on div at bounding box center [618, 255] width 631 height 436
click at [69, 25] on span "Zola Inc" at bounding box center [72, 23] width 68 height 11
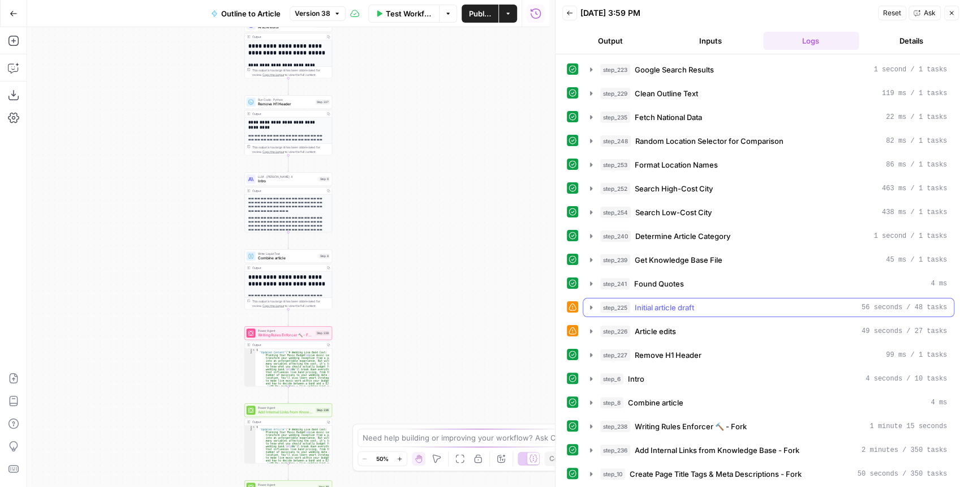
click at [590, 305] on icon "button" at bounding box center [591, 307] width 2 height 4
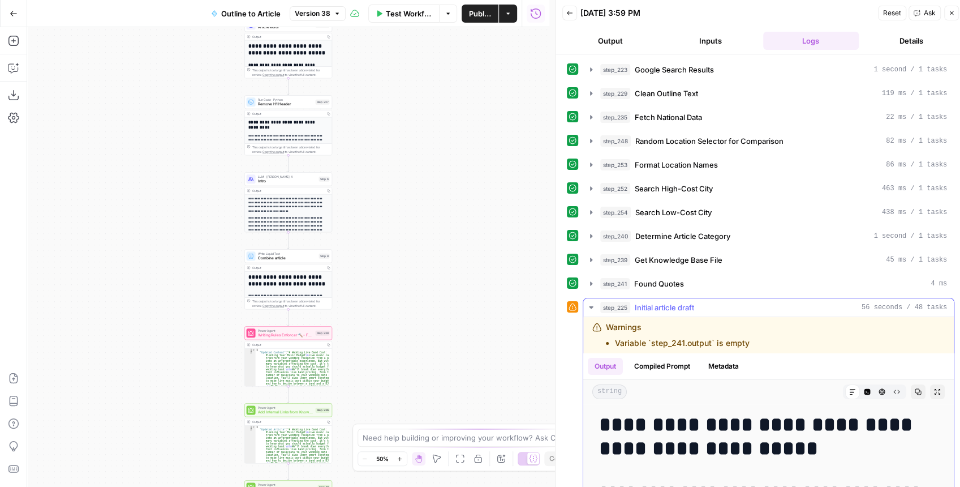
click at [590, 306] on icon "button" at bounding box center [591, 307] width 4 height 2
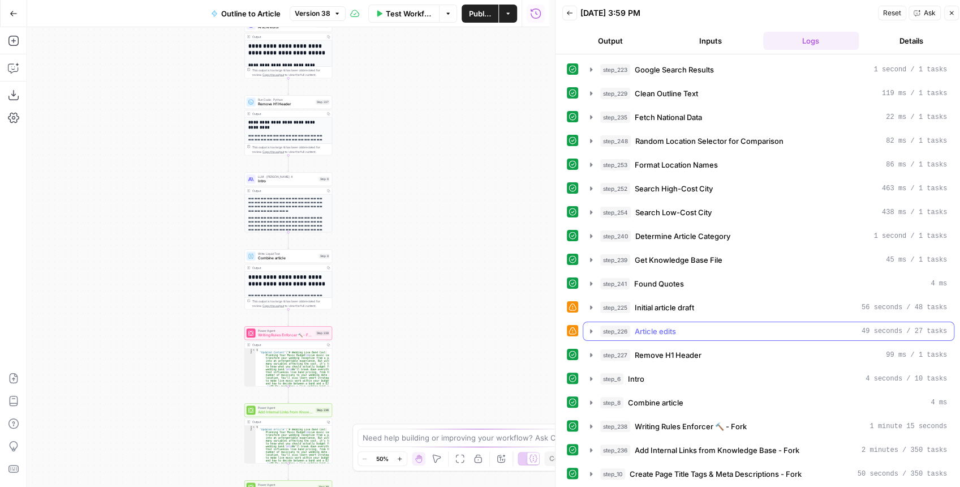
click at [591, 326] on icon "button" at bounding box center [591, 330] width 9 height 9
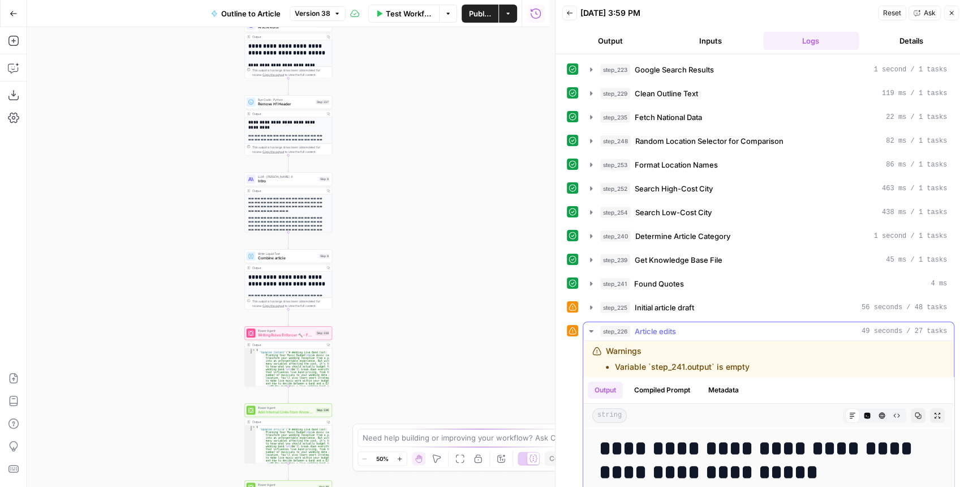
click at [591, 326] on icon "button" at bounding box center [591, 330] width 9 height 9
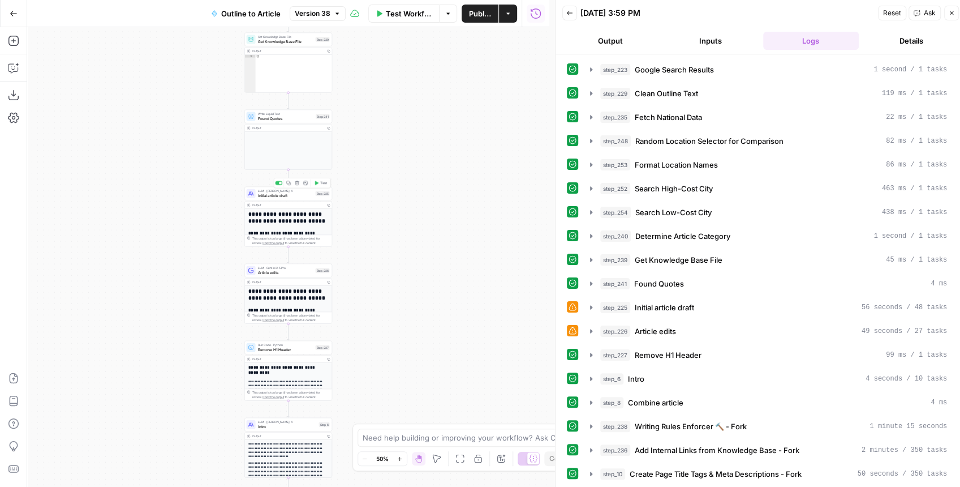
click at [274, 196] on span "Initial article draft" at bounding box center [285, 195] width 55 height 6
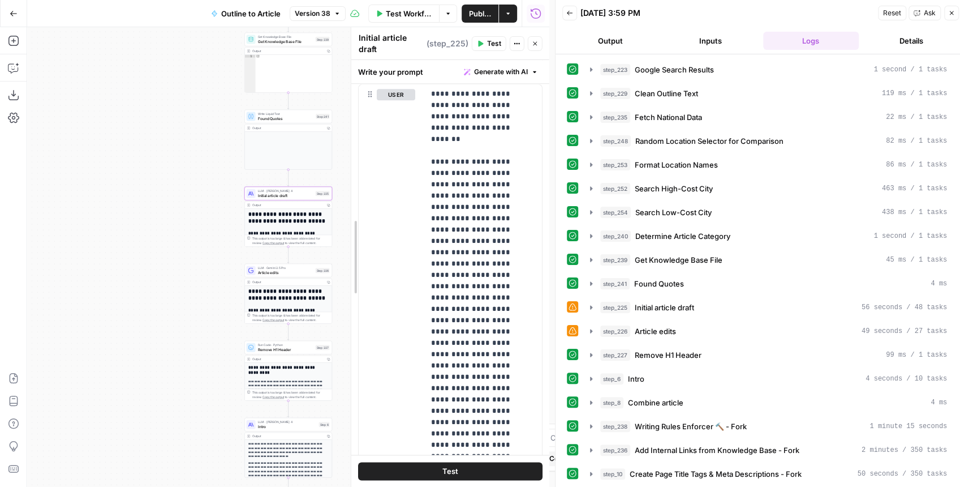
scroll to position [777, 0]
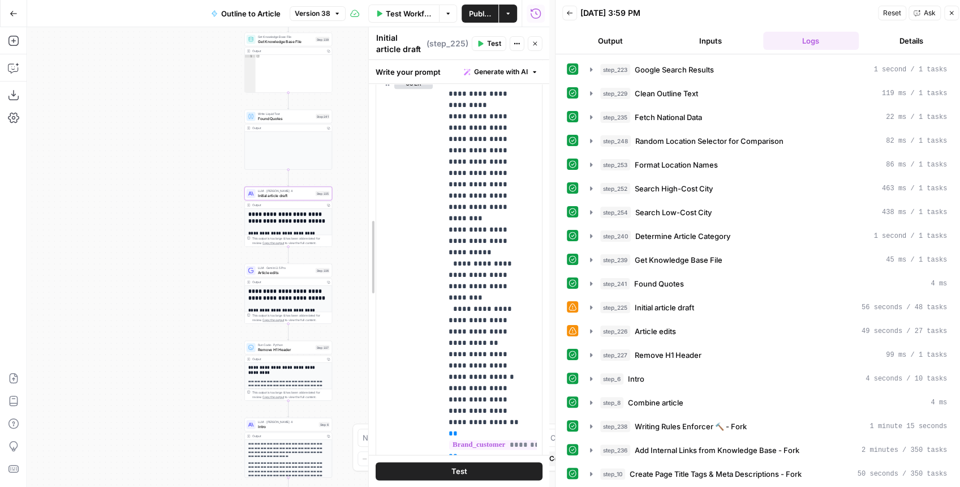
drag, startPoint x: 205, startPoint y: 278, endPoint x: 392, endPoint y: 276, distance: 186.7
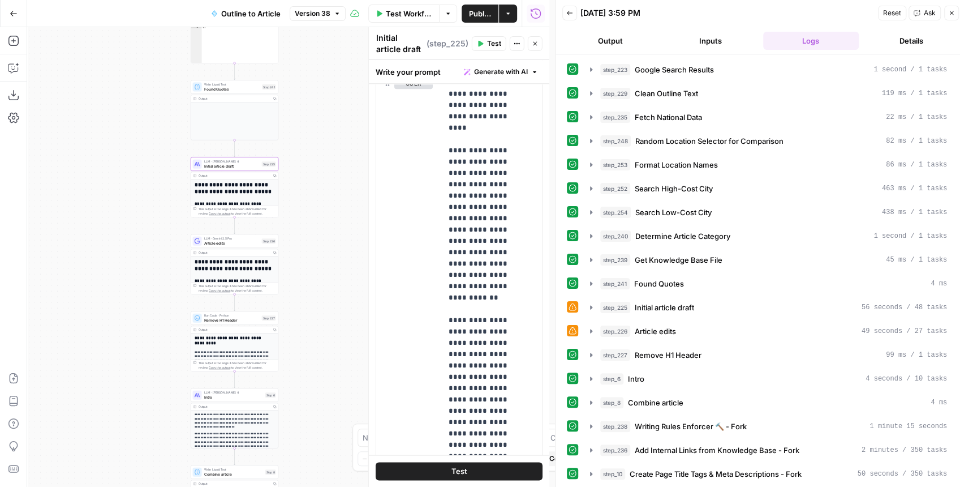
drag, startPoint x: 228, startPoint y: 247, endPoint x: 167, endPoint y: 212, distance: 70.0
click at [167, 212] on div "**********" at bounding box center [288, 256] width 522 height 459
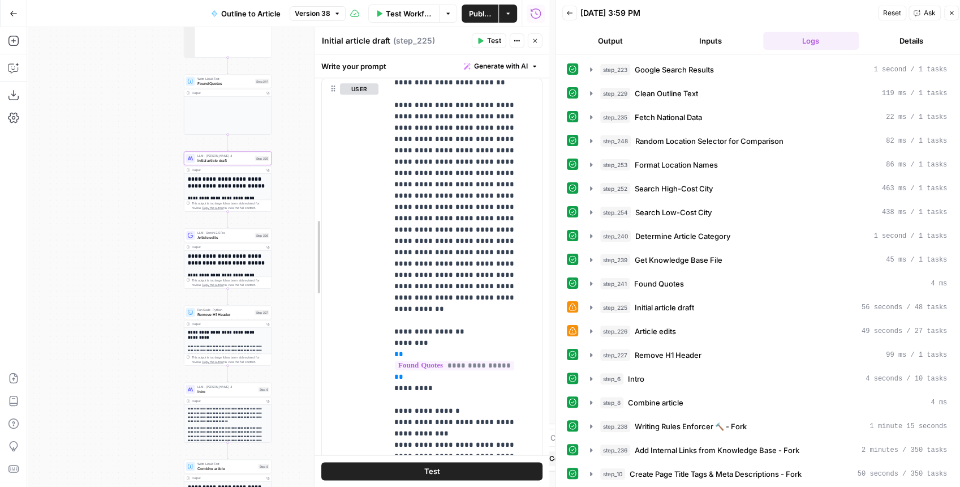
scroll to position [1262, 0]
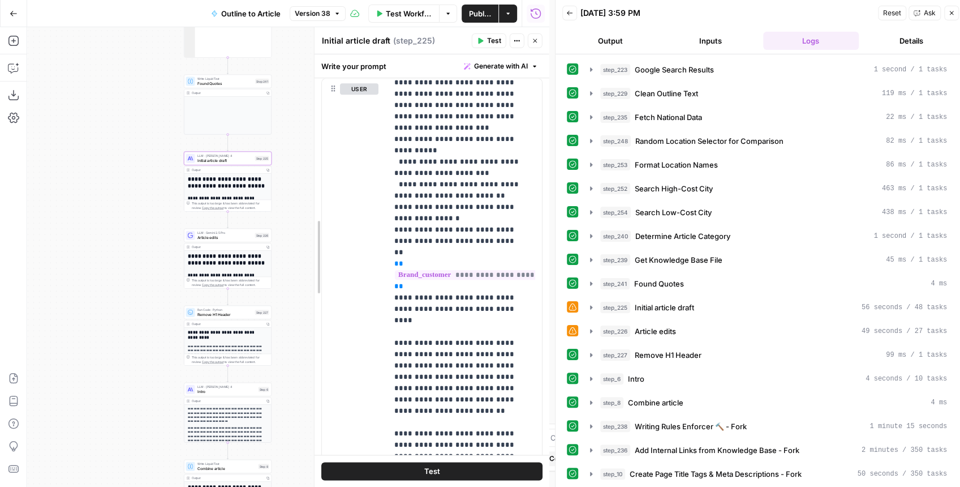
drag, startPoint x: 372, startPoint y: 270, endPoint x: 293, endPoint y: 264, distance: 79.4
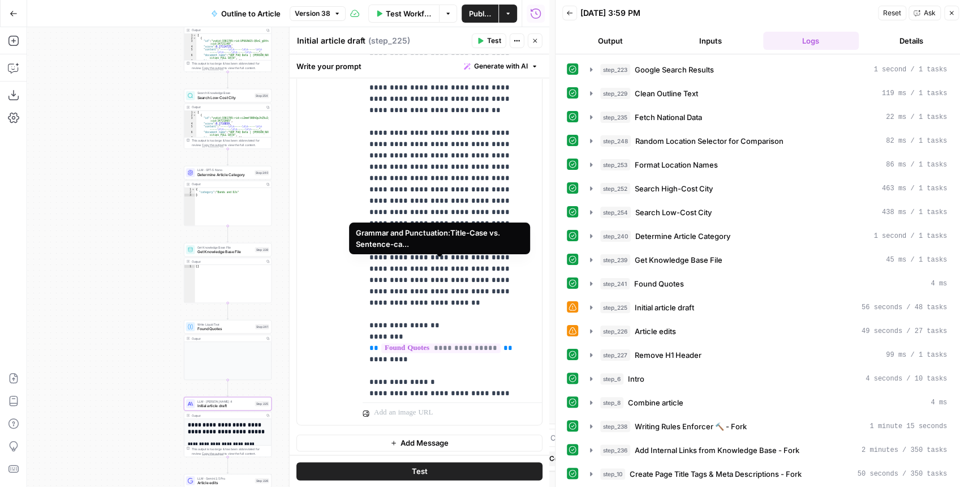
scroll to position [6, 0]
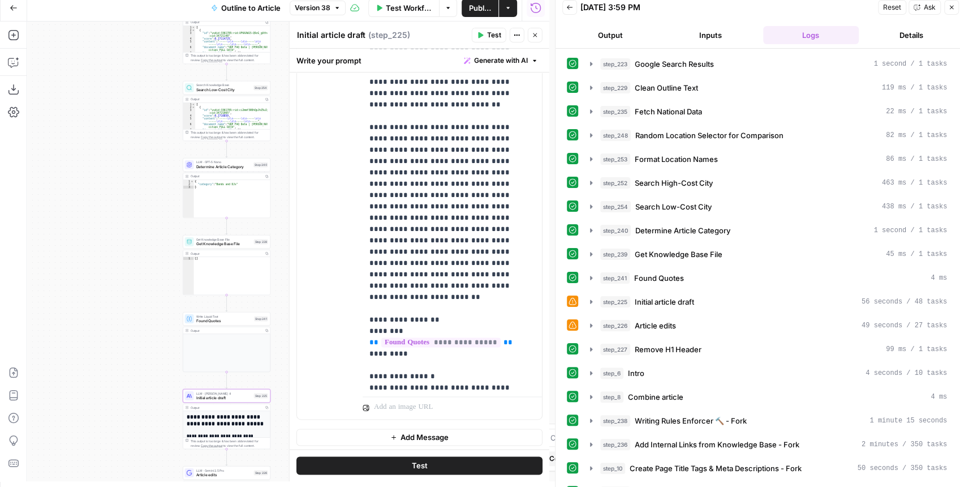
drag, startPoint x: 153, startPoint y: 307, endPoint x: 103, endPoint y: 154, distance: 160.7
click at [103, 155] on div "**********" at bounding box center [288, 250] width 522 height 459
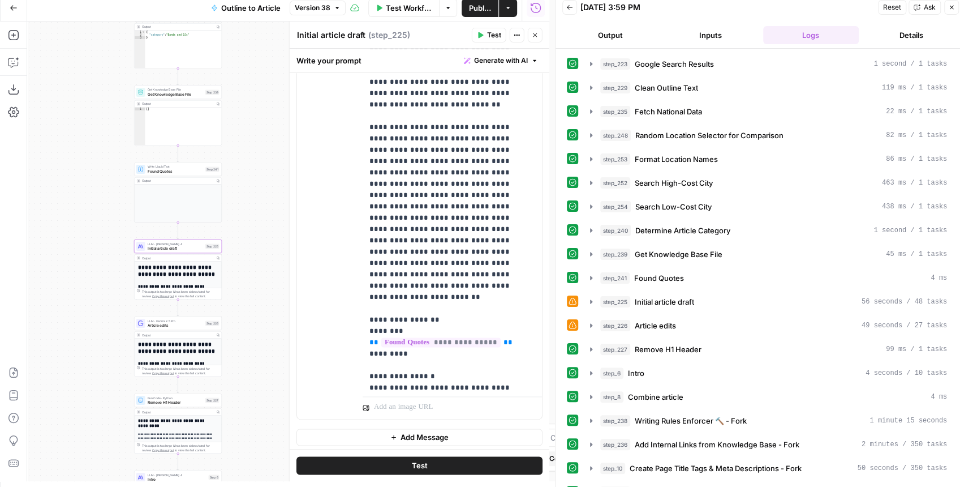
click at [537, 37] on icon "button" at bounding box center [535, 35] width 7 height 7
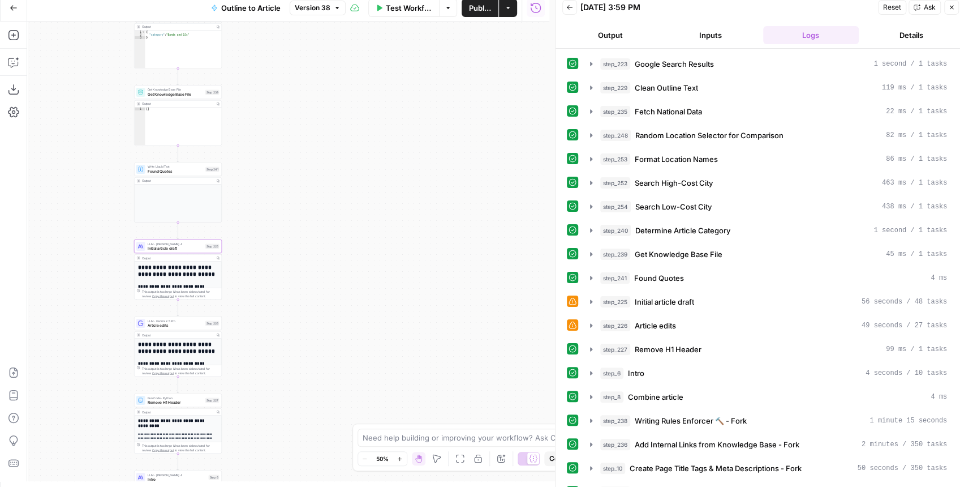
drag, startPoint x: 286, startPoint y: 324, endPoint x: 356, endPoint y: 121, distance: 214.9
click at [353, 129] on div "**********" at bounding box center [288, 250] width 522 height 459
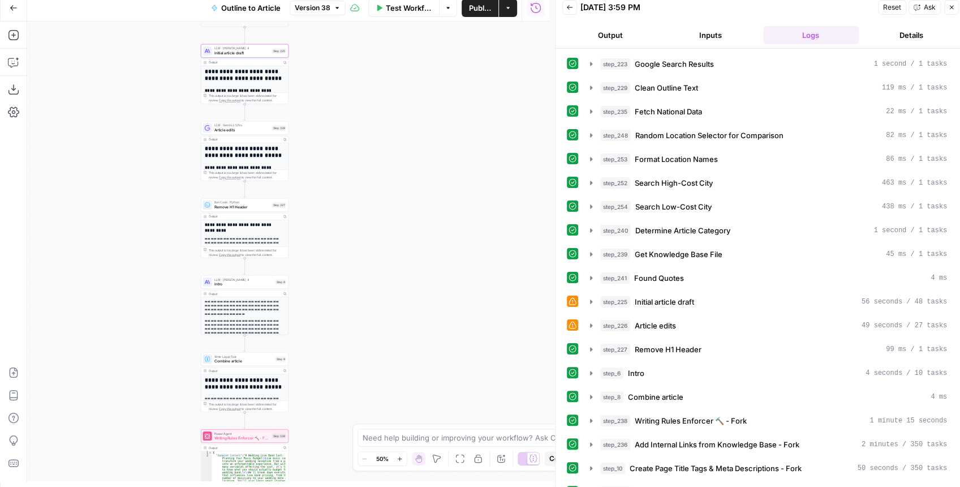
drag, startPoint x: 324, startPoint y: 238, endPoint x: 339, endPoint y: 159, distance: 80.7
click at [338, 162] on div "**********" at bounding box center [288, 250] width 522 height 459
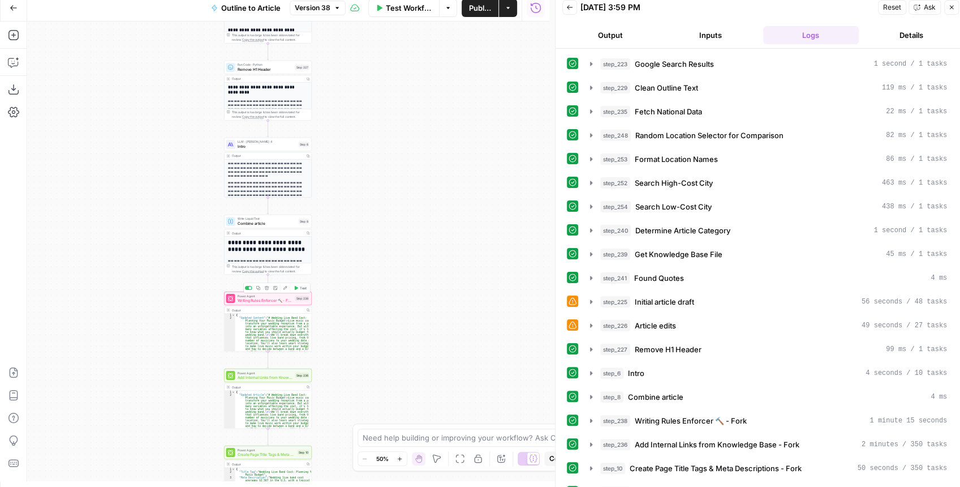
click at [244, 300] on span "Writing Rules Enforcer 🔨 - Fork" at bounding box center [265, 300] width 55 height 6
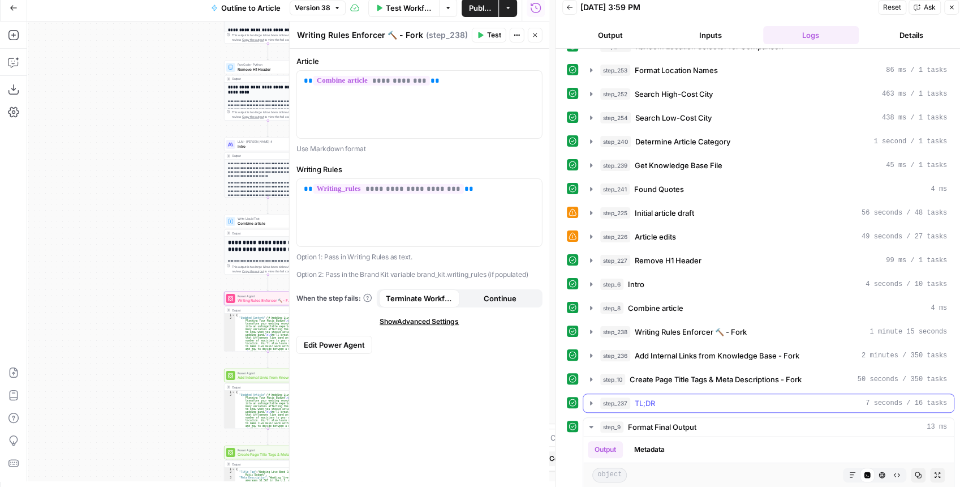
scroll to position [150, 0]
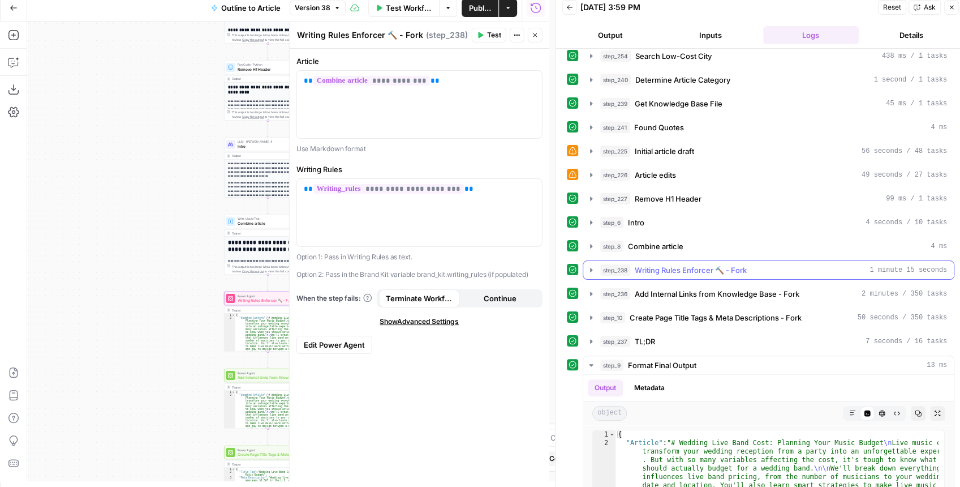
click at [588, 261] on button "step_238 Writing Rules Enforcer 🔨 - Fork 1 minute 15 seconds" at bounding box center [768, 270] width 371 height 18
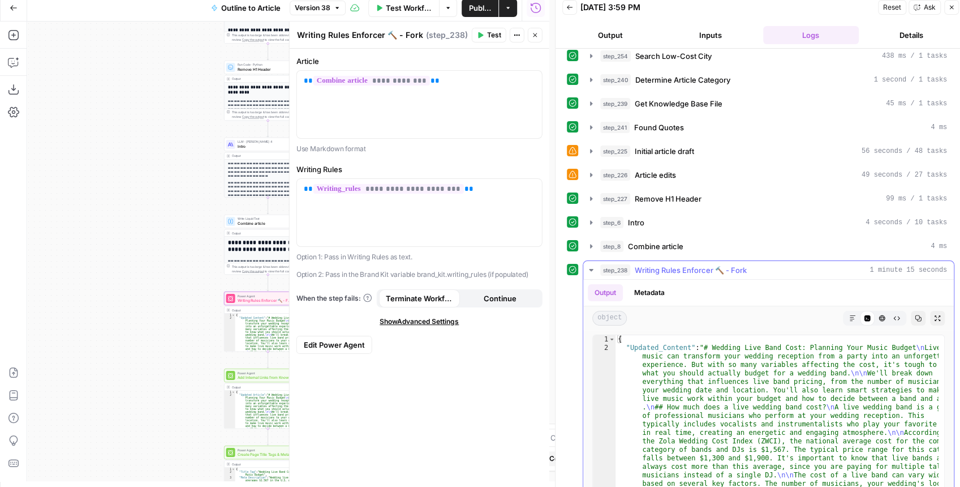
click at [935, 315] on icon "button" at bounding box center [938, 318] width 6 height 6
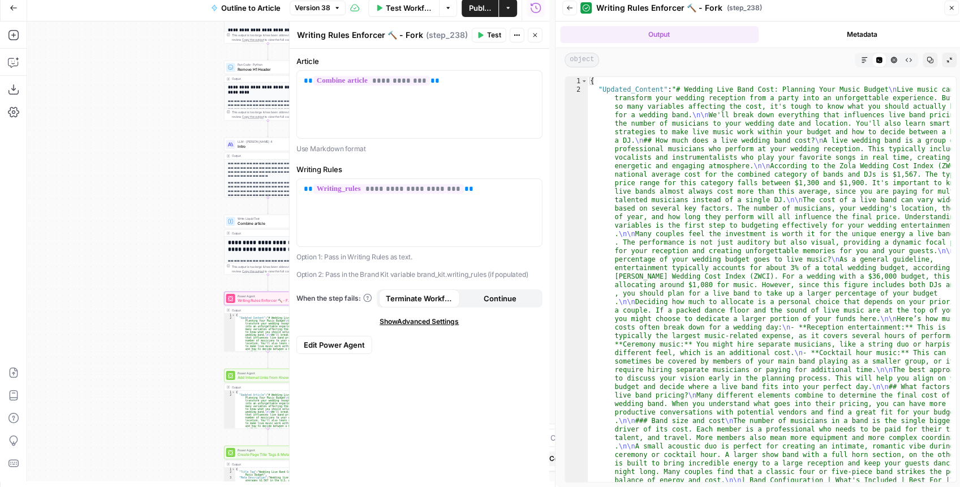
click at [867, 60] on icon "button" at bounding box center [864, 60] width 7 height 7
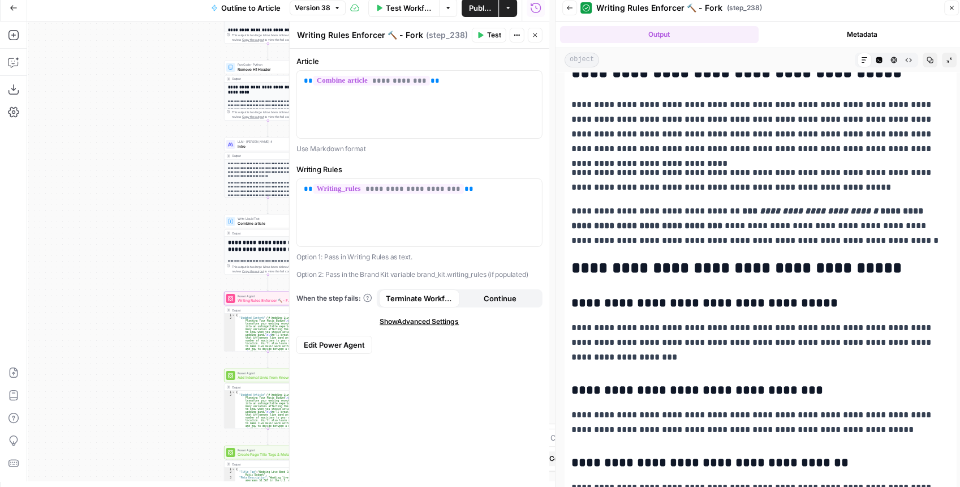
scroll to position [3012, 0]
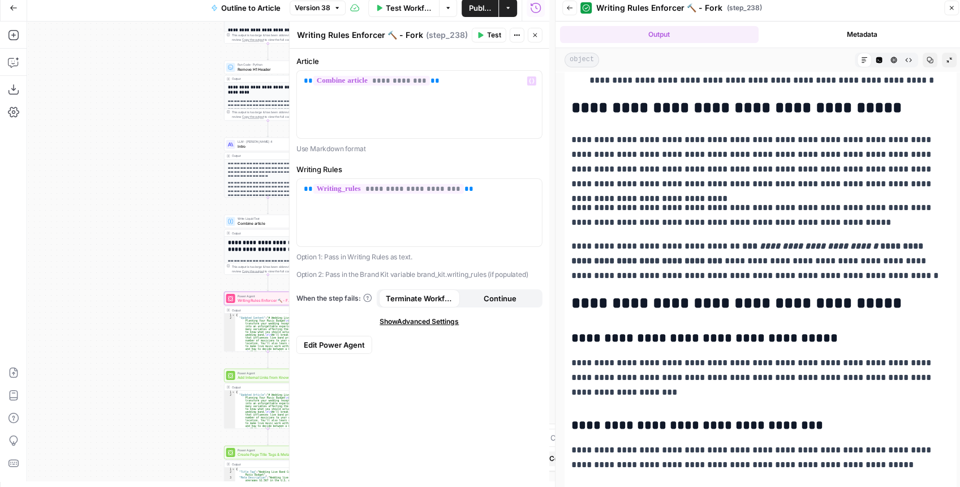
click at [540, 33] on button "Close" at bounding box center [535, 35] width 15 height 15
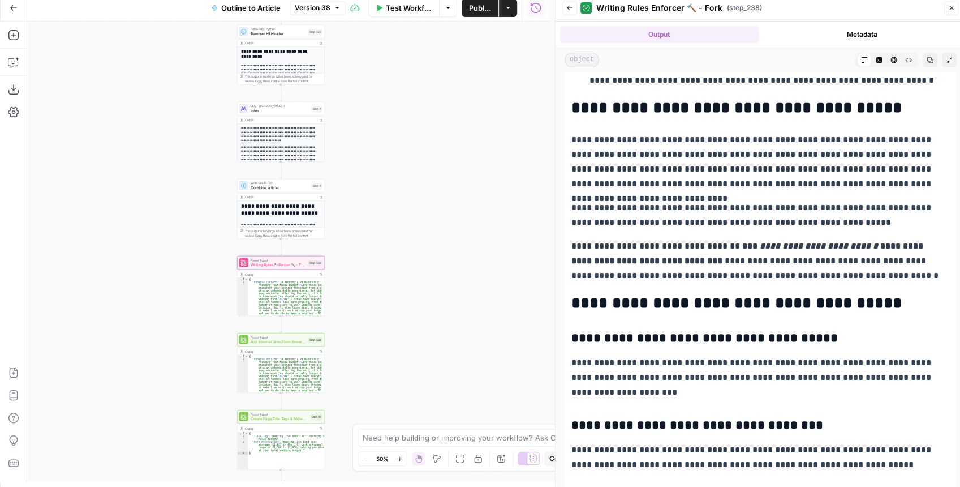
drag, startPoint x: 429, startPoint y: 104, endPoint x: 444, endPoint y: 64, distance: 42.8
click at [444, 64] on div "**********" at bounding box center [288, 250] width 522 height 459
click at [433, 145] on div "**********" at bounding box center [288, 250] width 522 height 459
click at [289, 340] on span "Add Internal Links from Knowledge Base - Fork" at bounding box center [277, 340] width 55 height 6
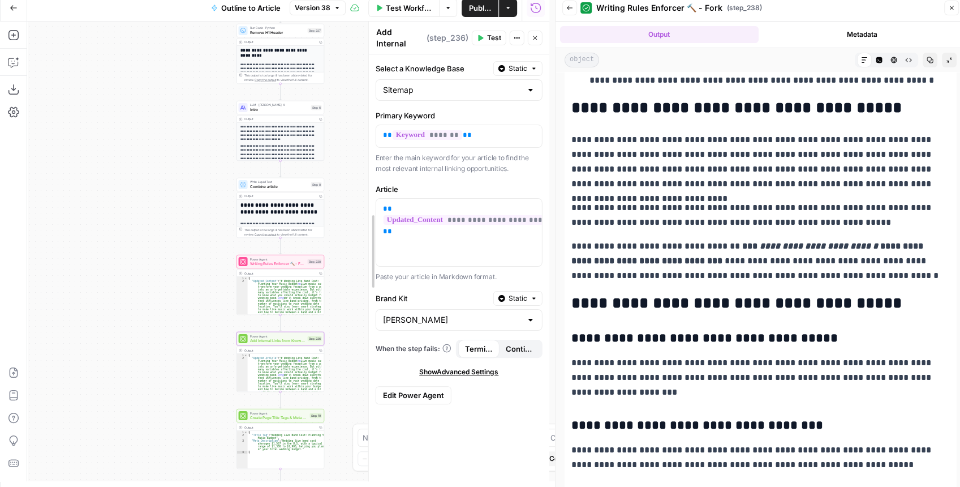
drag, startPoint x: 294, startPoint y: 276, endPoint x: 378, endPoint y: 274, distance: 84.3
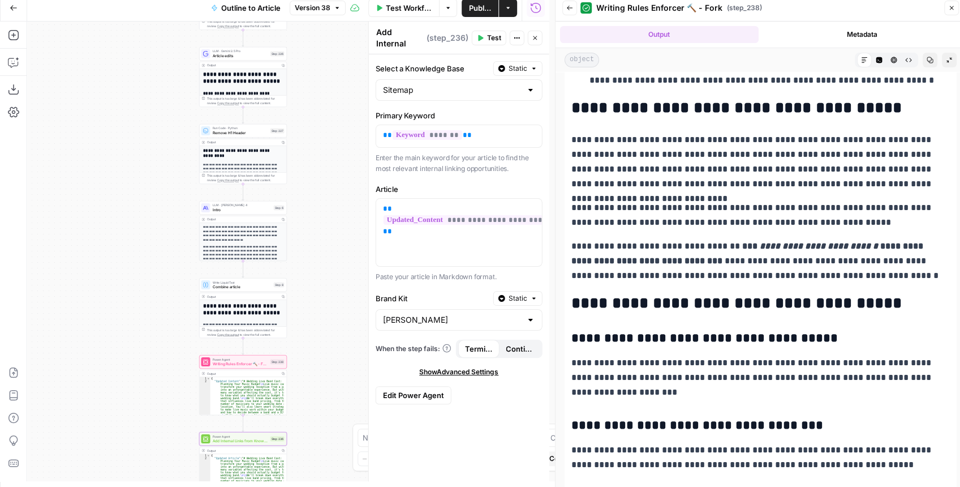
drag, startPoint x: 357, startPoint y: 213, endPoint x: 319, endPoint y: 313, distance: 107.1
click at [319, 313] on div "**********" at bounding box center [288, 250] width 522 height 459
click at [573, 9] on button "Back" at bounding box center [569, 8] width 15 height 15
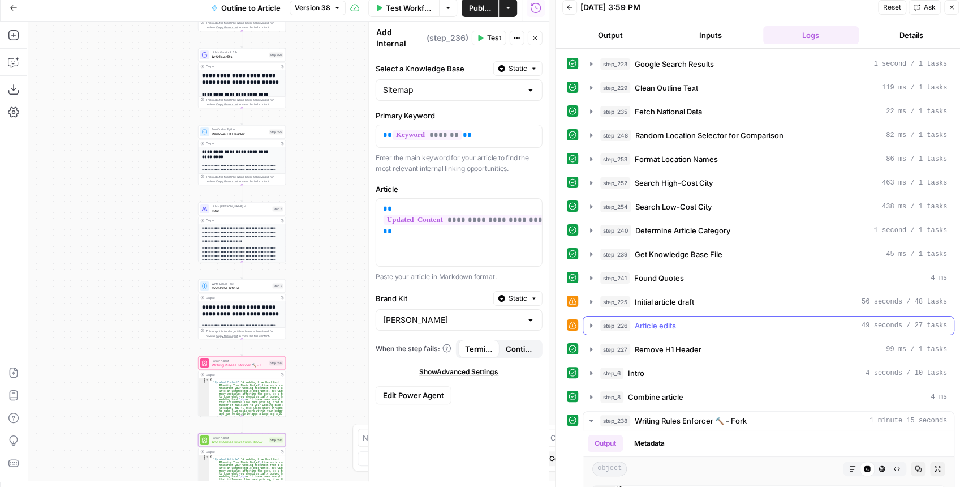
click at [587, 321] on icon "button" at bounding box center [591, 325] width 9 height 9
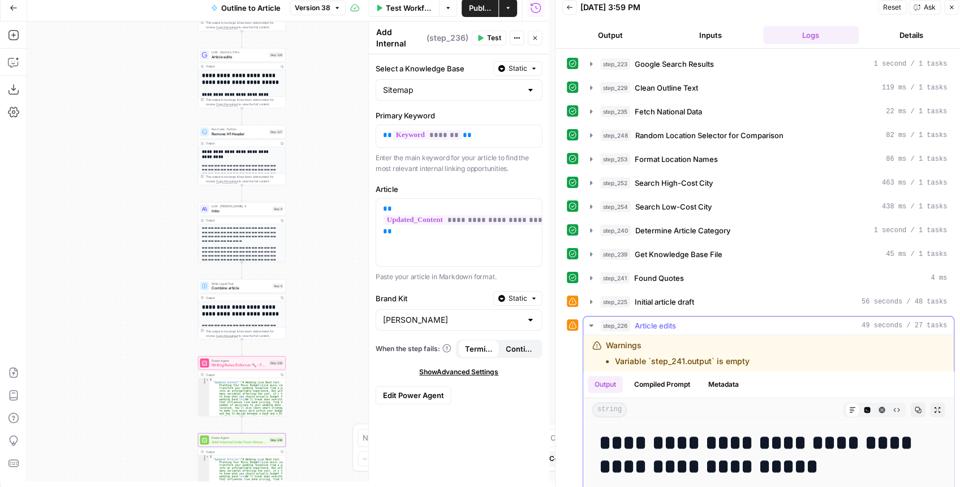
click at [934, 406] on icon "button" at bounding box center [937, 409] width 7 height 7
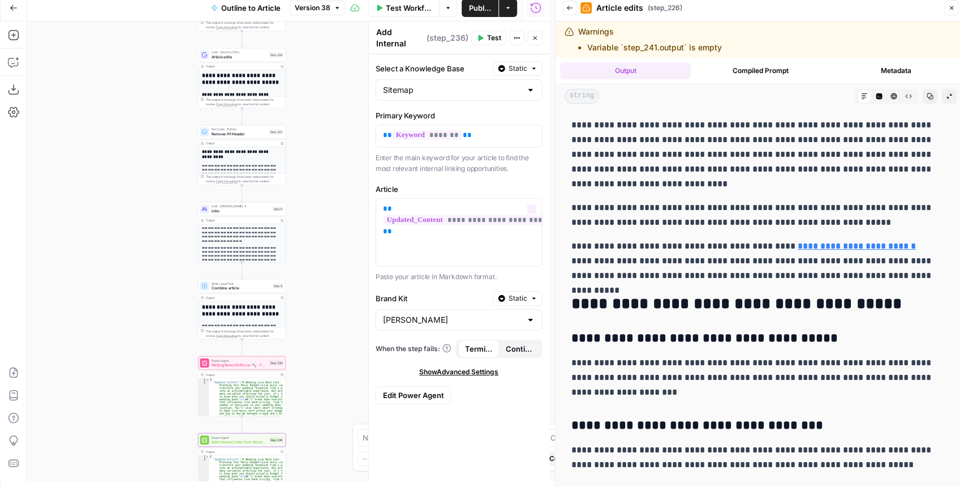
scroll to position [2930, 0]
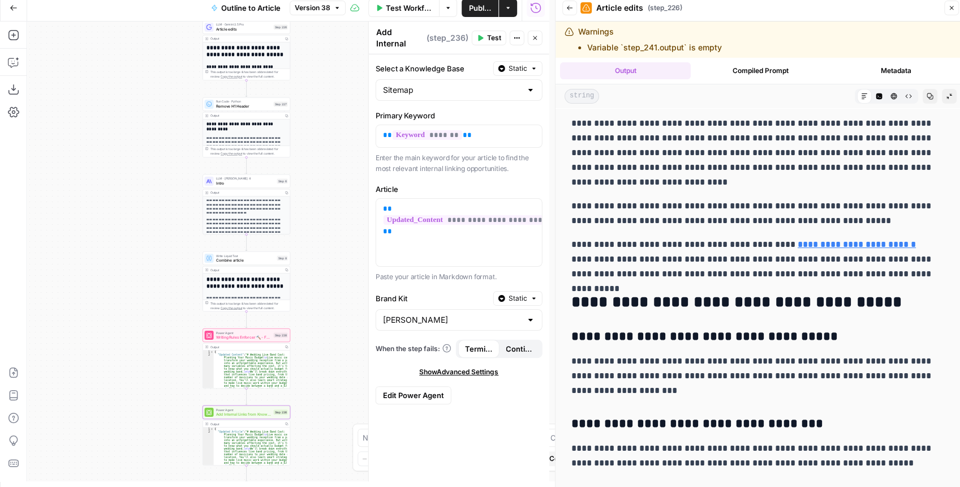
drag, startPoint x: 324, startPoint y: 252, endPoint x: 324, endPoint y: 125, distance: 127.3
click at [325, 143] on div "**********" at bounding box center [288, 250] width 522 height 459
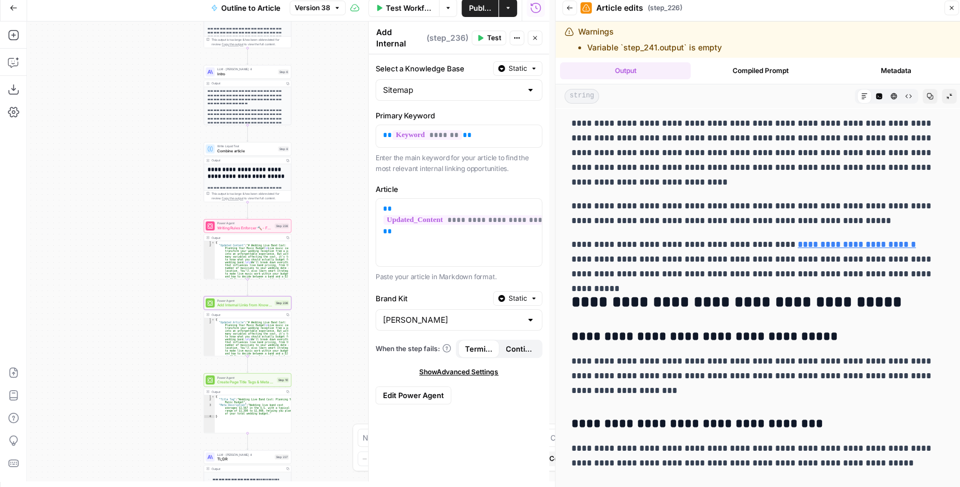
click at [573, 10] on button "Back" at bounding box center [569, 8] width 15 height 15
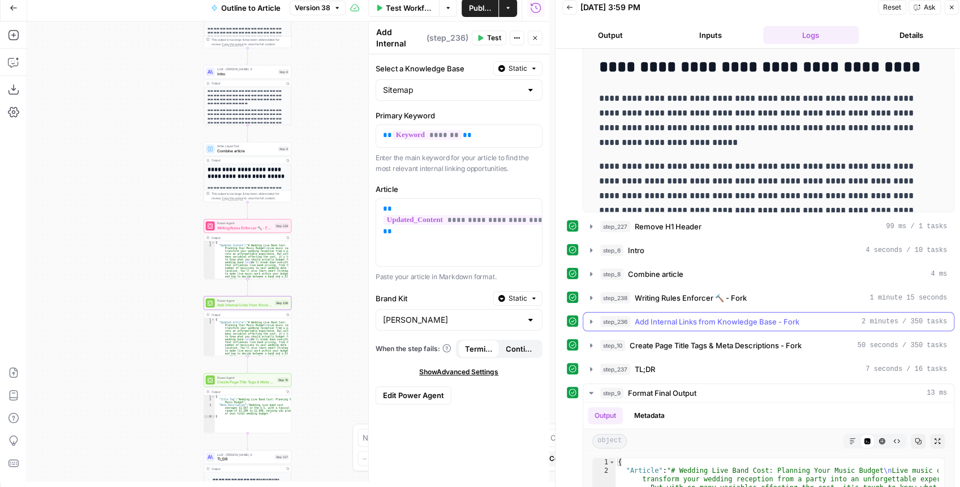
scroll to position [453, 0]
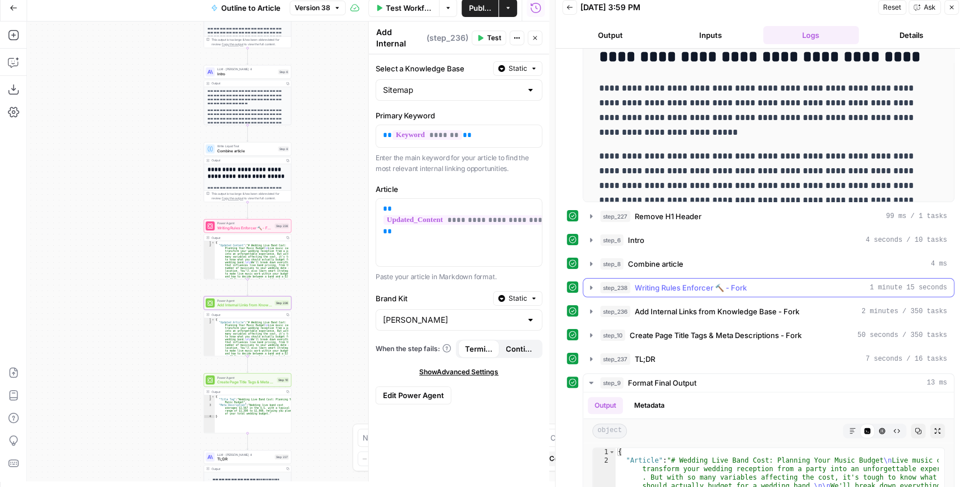
click at [768, 287] on button "step_238 Writing Rules Enforcer 🔨 - Fork 1 minute 15 seconds" at bounding box center [768, 287] width 371 height 18
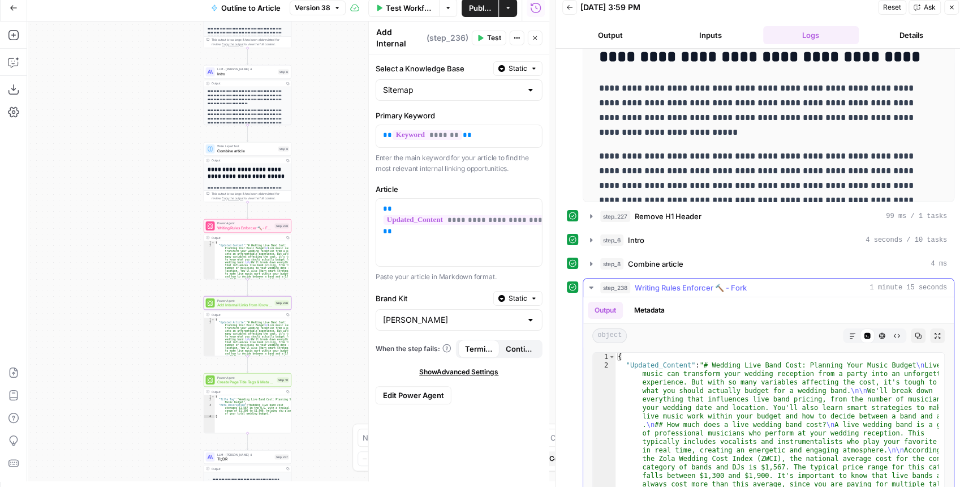
click at [935, 328] on button "Expand Output" at bounding box center [937, 335] width 15 height 15
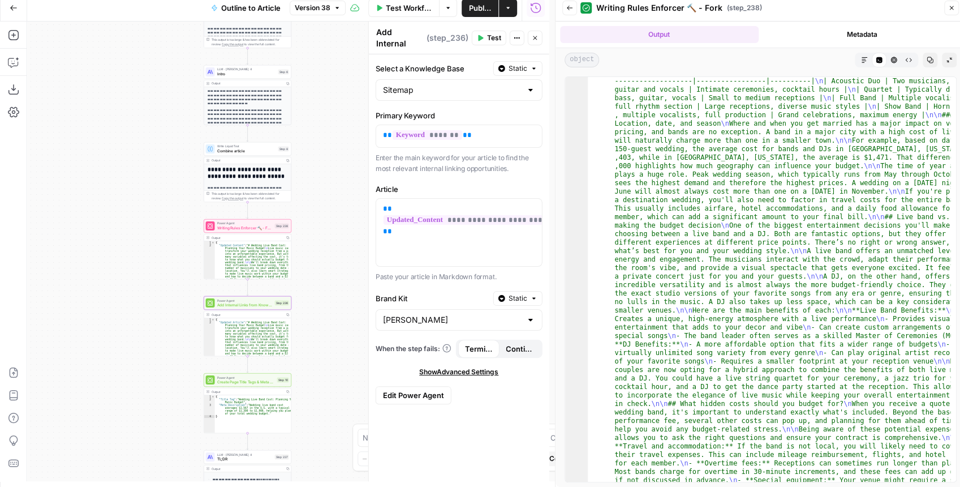
scroll to position [272, 0]
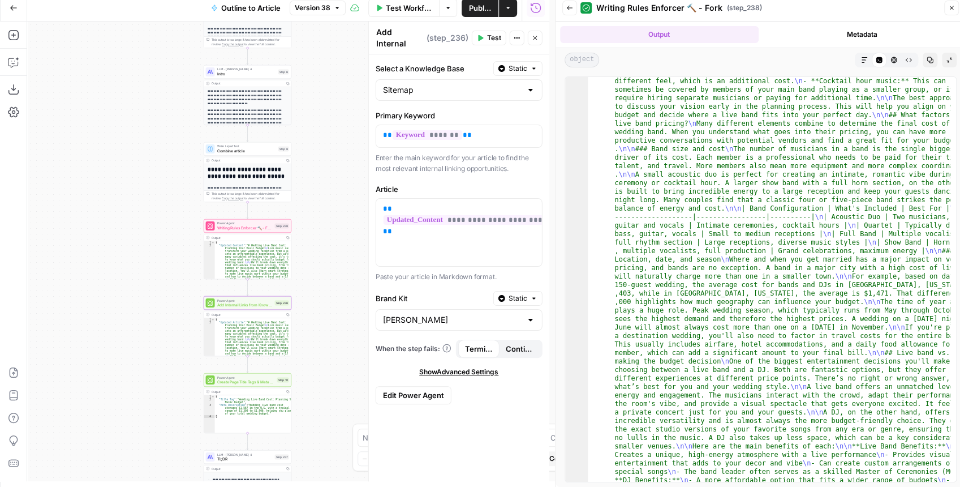
click at [860, 60] on button "Markdown" at bounding box center [864, 60] width 15 height 15
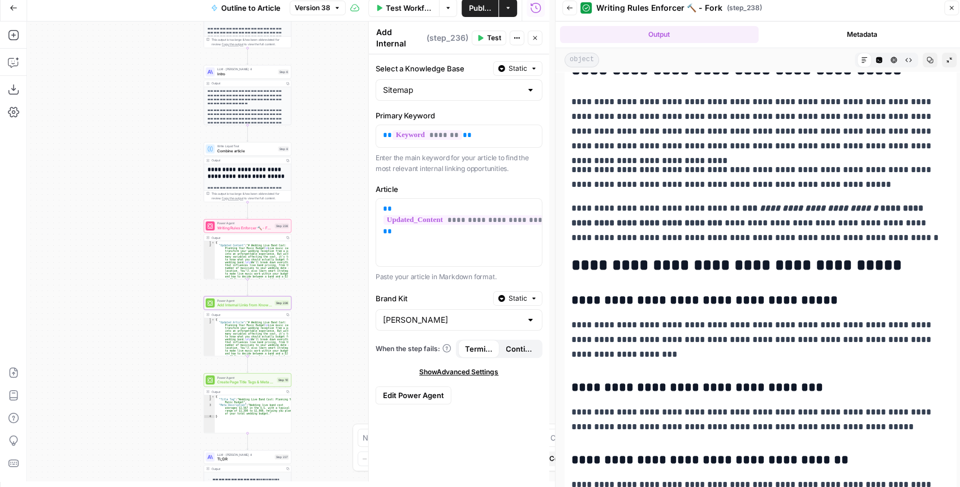
scroll to position [2975, 0]
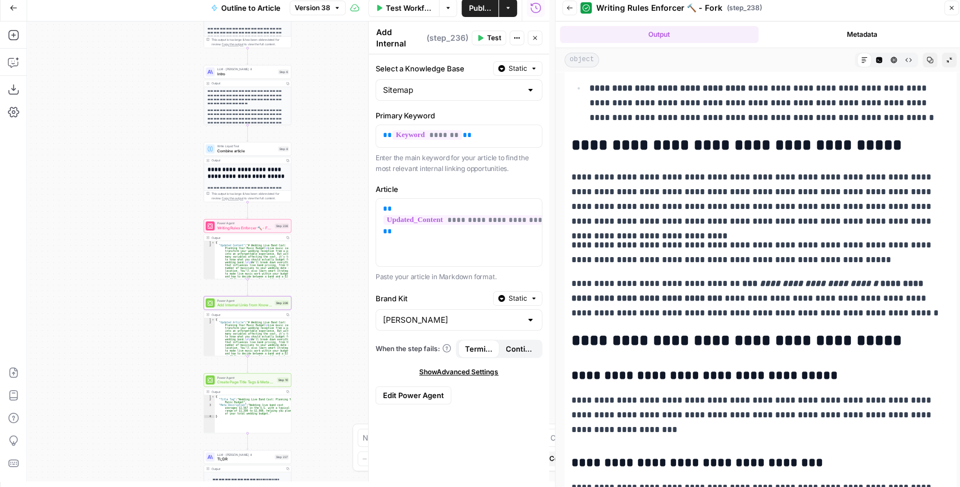
click at [252, 230] on span "Writing Rules Enforcer 🔨 - Fork" at bounding box center [244, 228] width 55 height 6
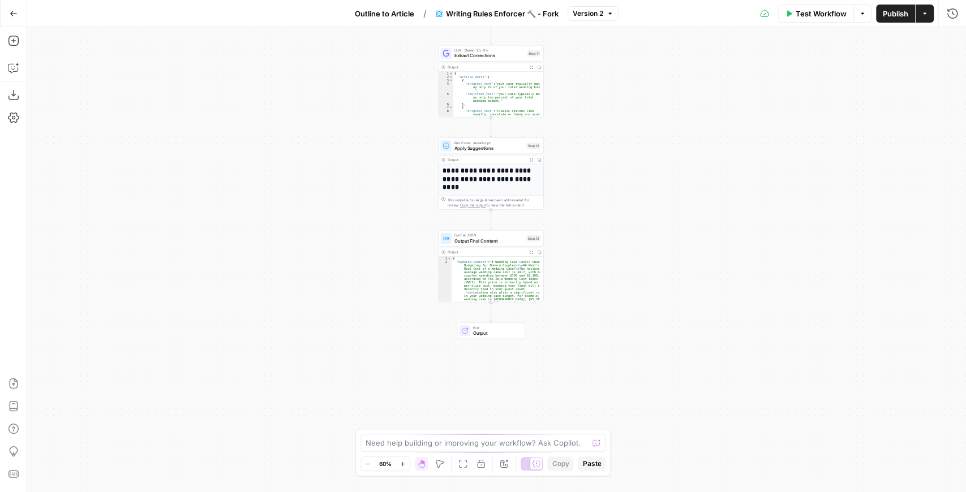
drag, startPoint x: 616, startPoint y: 224, endPoint x: 612, endPoint y: 92, distance: 132.5
click at [612, 92] on div "**********" at bounding box center [496, 259] width 939 height 465
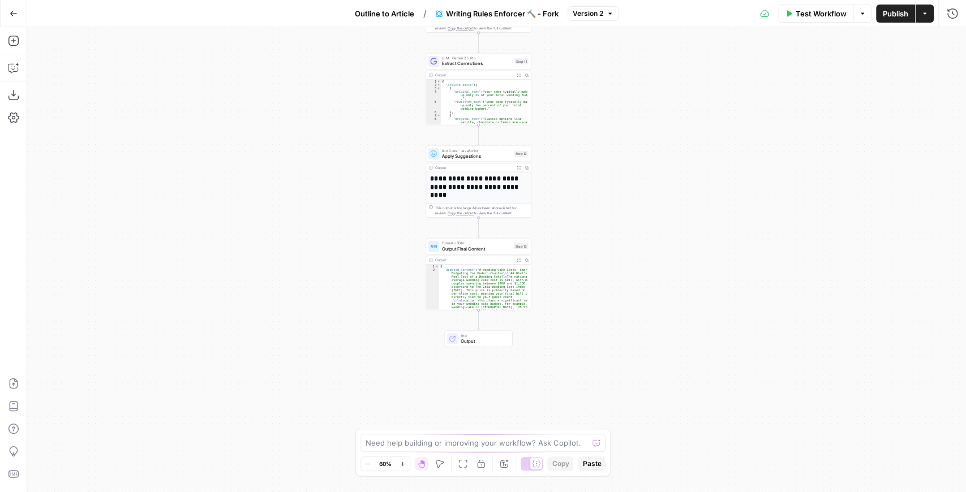
drag, startPoint x: 612, startPoint y: 92, endPoint x: 573, endPoint y: 204, distance: 119.2
click at [573, 204] on div "**********" at bounding box center [496, 259] width 939 height 465
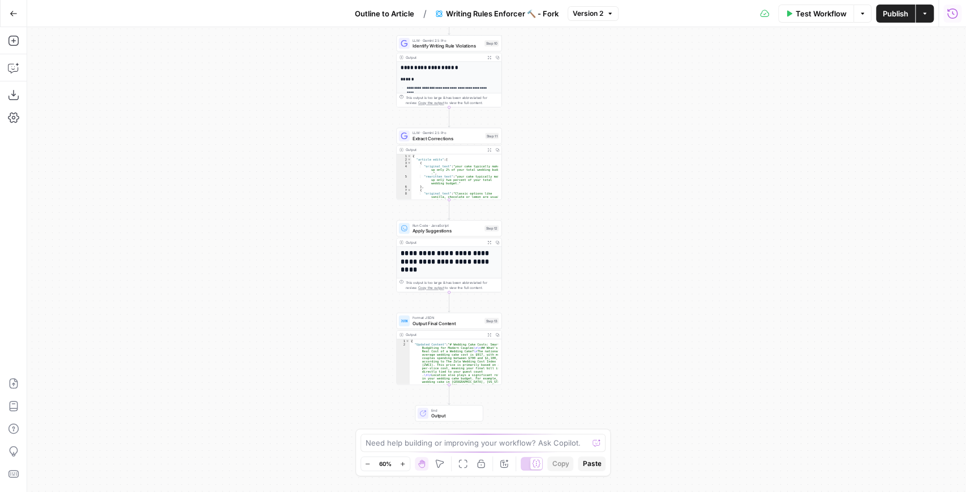
click at [953, 18] on icon "button" at bounding box center [952, 13] width 10 height 10
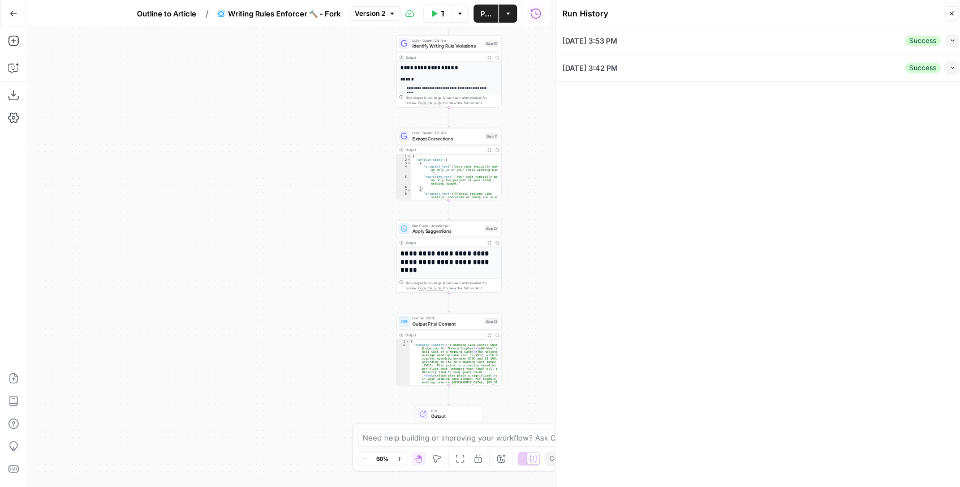
click at [488, 55] on icon "button" at bounding box center [489, 57] width 4 height 4
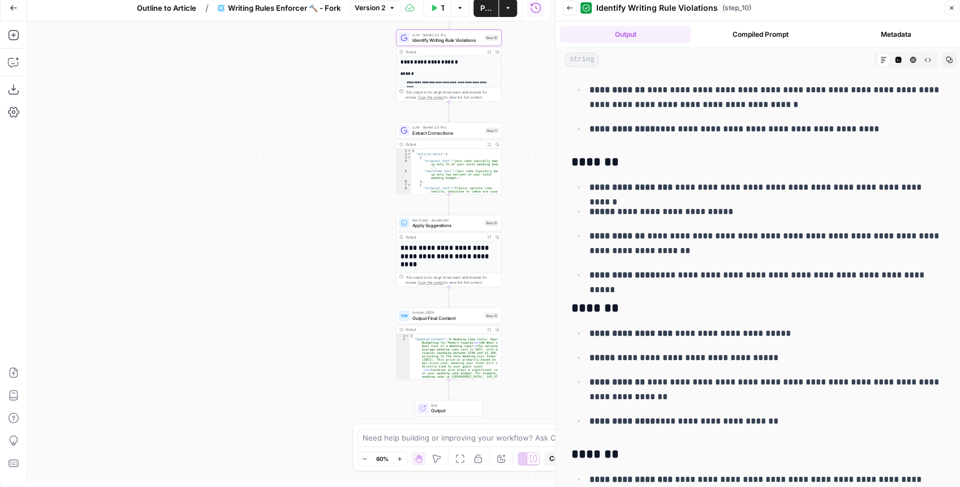
scroll to position [4891, 0]
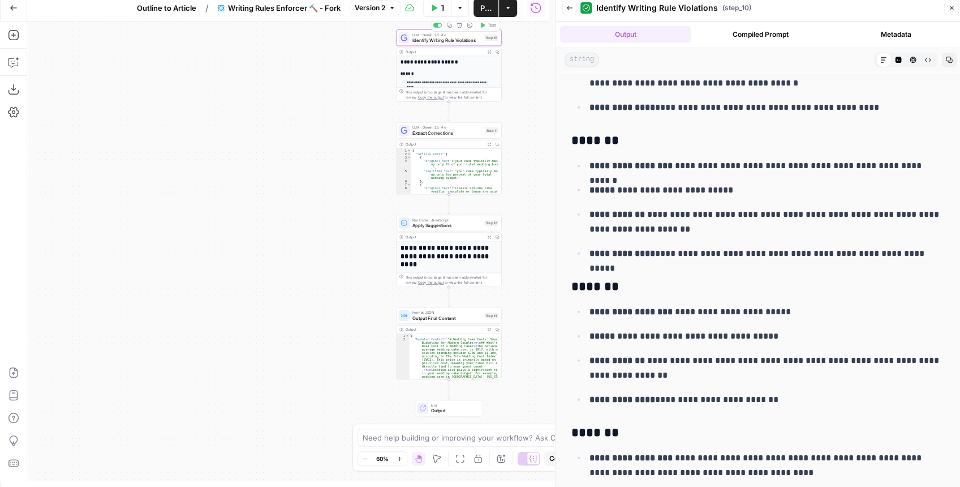
click at [571, 6] on icon "button" at bounding box center [569, 8] width 7 height 7
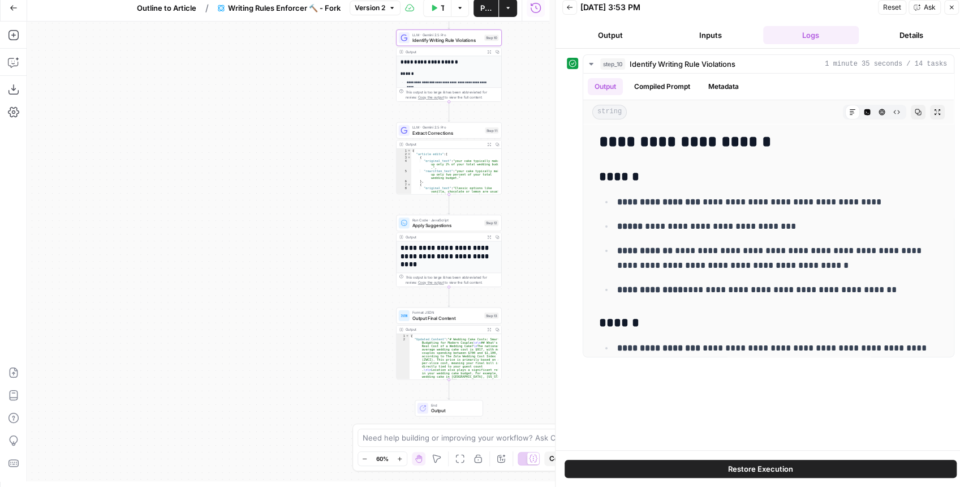
click at [571, 6] on icon "button" at bounding box center [569, 7] width 7 height 7
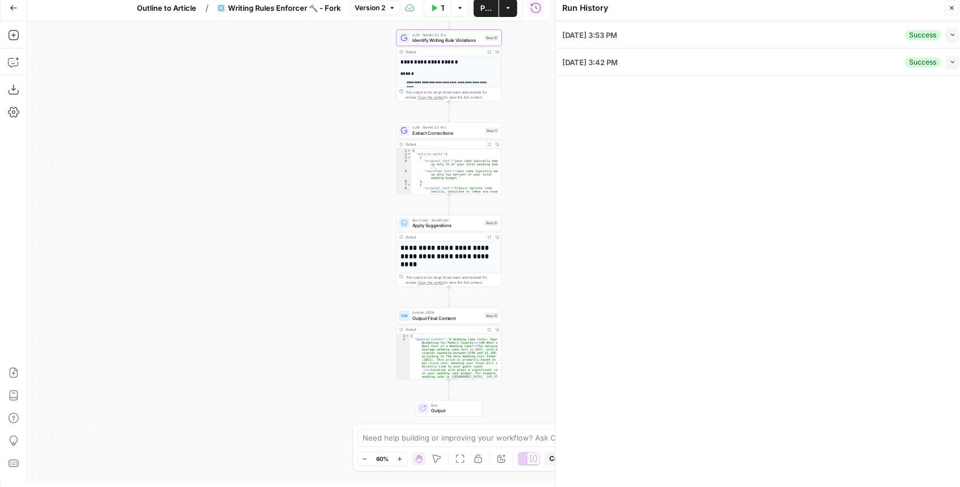
click at [0, 0] on div "Run History" at bounding box center [0, 0] width 0 height 0
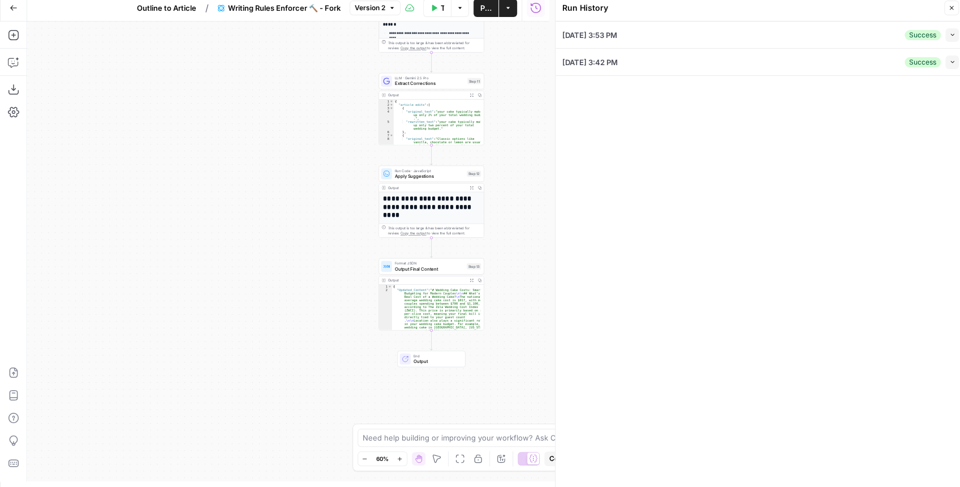
drag, startPoint x: 519, startPoint y: 164, endPoint x: 489, endPoint y: 115, distance: 57.1
click at [496, 101] on div "**********" at bounding box center [288, 250] width 522 height 459
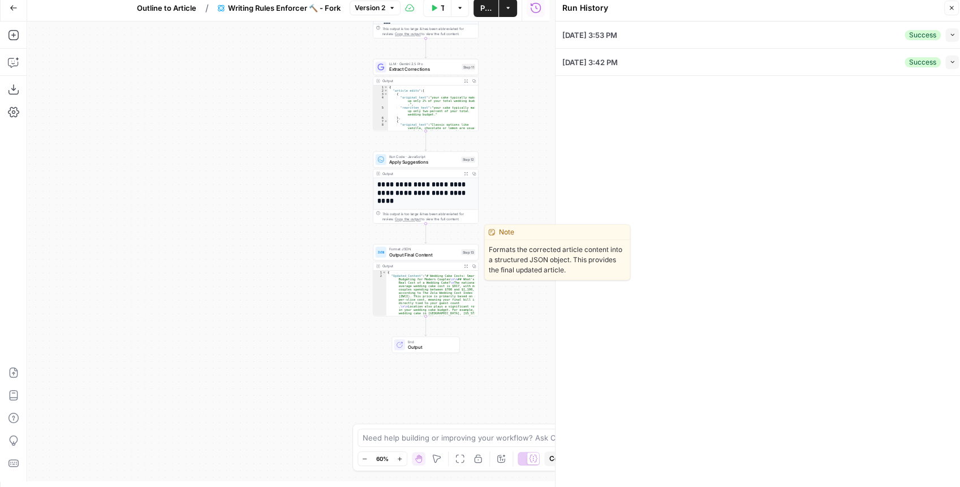
click at [416, 255] on span "Output Final Content" at bounding box center [424, 254] width 70 height 7
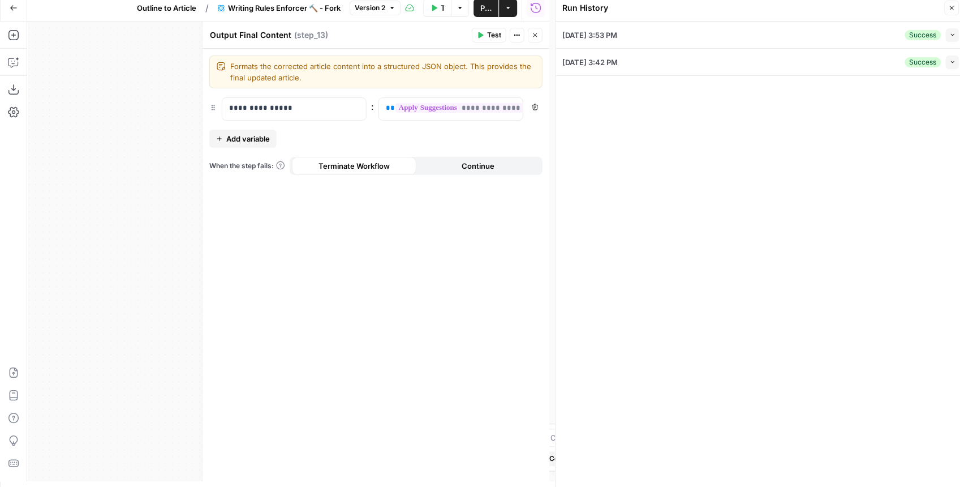
click at [251, 137] on span "Add variable" at bounding box center [248, 138] width 44 height 11
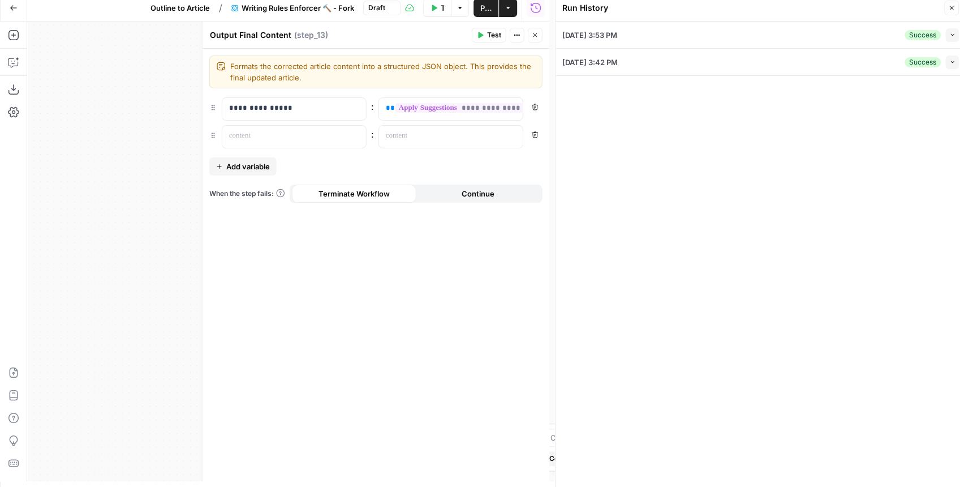
drag, startPoint x: 145, startPoint y: 148, endPoint x: 109, endPoint y: 152, distance: 36.4
click at [109, 152] on div "**********" at bounding box center [288, 250] width 522 height 459
click at [305, 134] on p at bounding box center [285, 135] width 112 height 11
click at [358, 135] on icon "button" at bounding box center [356, 136] width 6 height 6
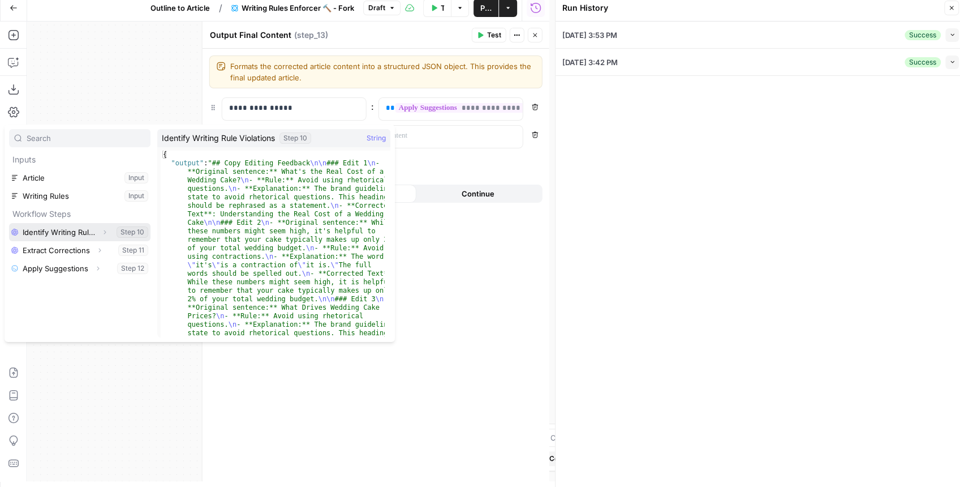
click at [101, 232] on button "Expand" at bounding box center [104, 232] width 15 height 15
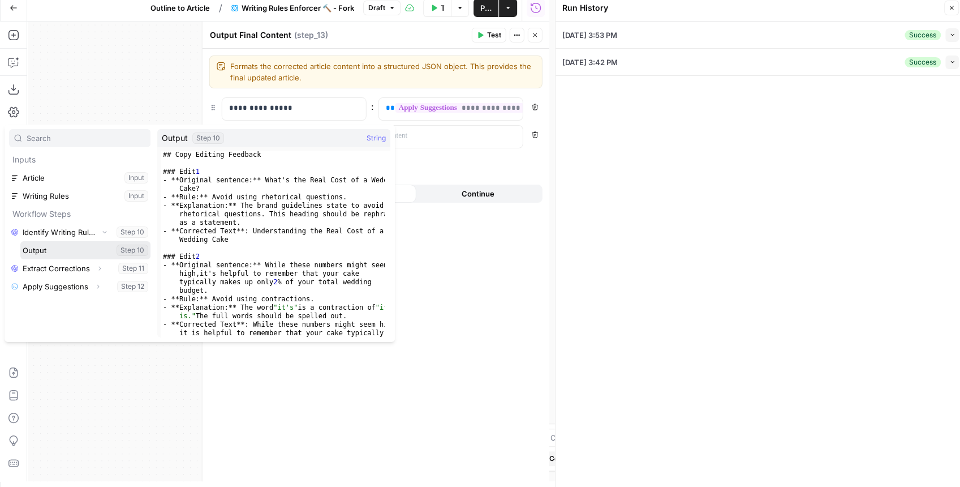
click at [75, 250] on button "Select variable Output" at bounding box center [85, 250] width 130 height 18
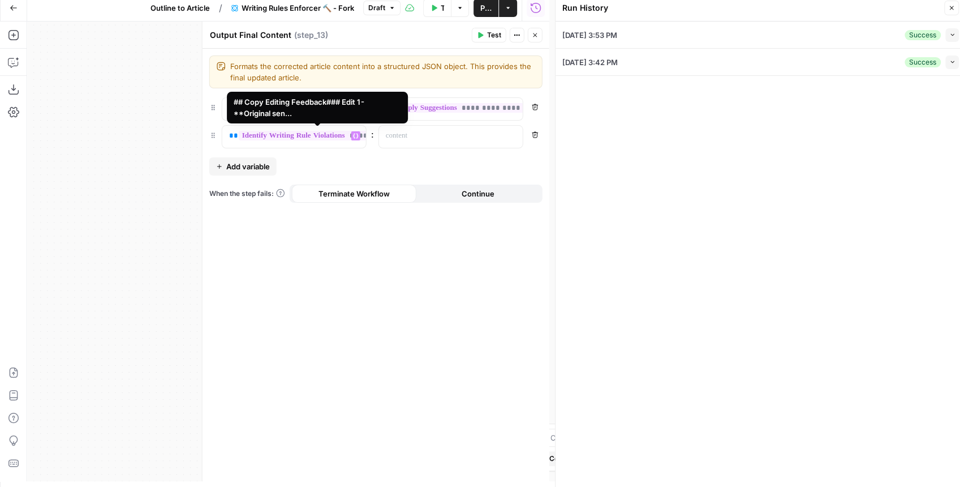
click at [339, 138] on span "**********" at bounding box center [325, 136] width 173 height 10
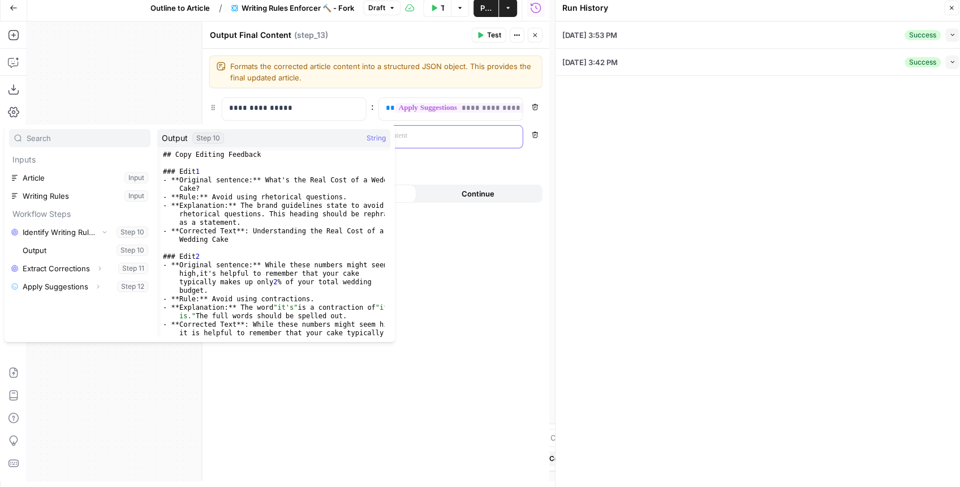
click at [428, 137] on p at bounding box center [442, 135] width 112 height 11
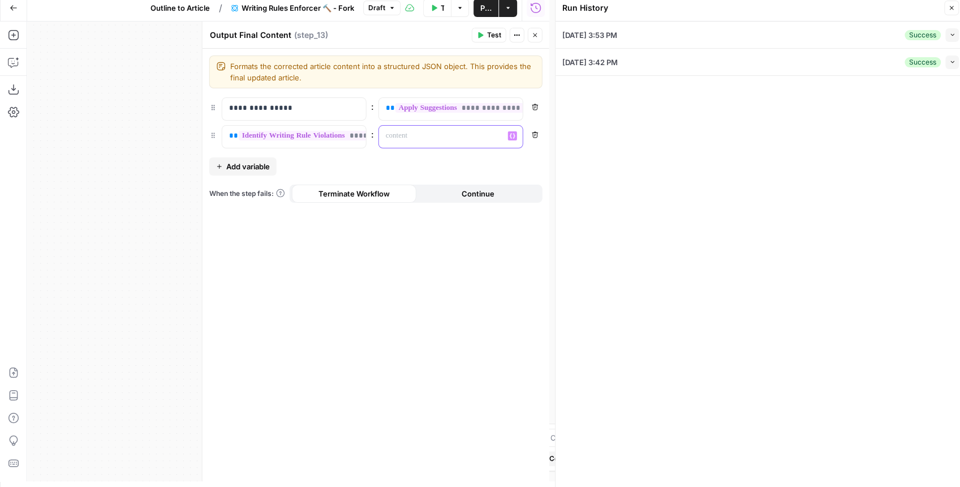
click at [511, 137] on button "Variables Menu" at bounding box center [512, 135] width 9 height 9
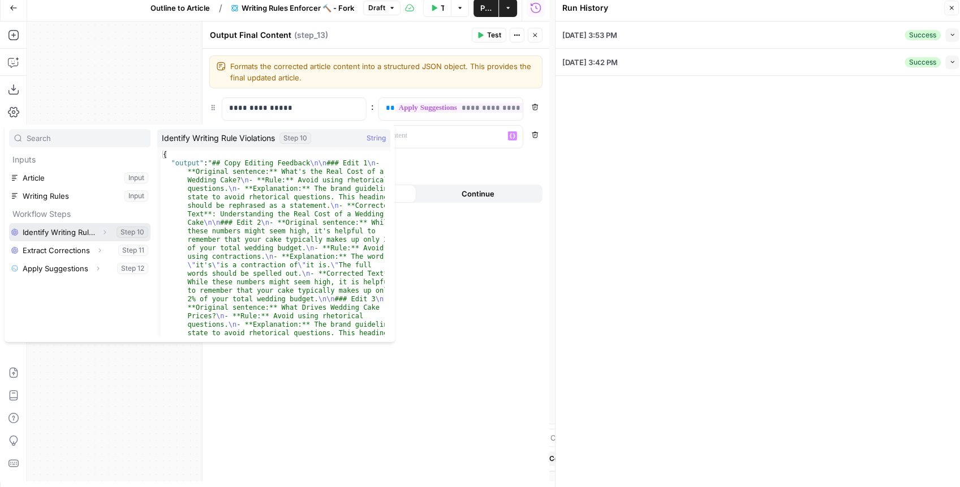
click at [105, 232] on icon "button" at bounding box center [104, 232] width 7 height 7
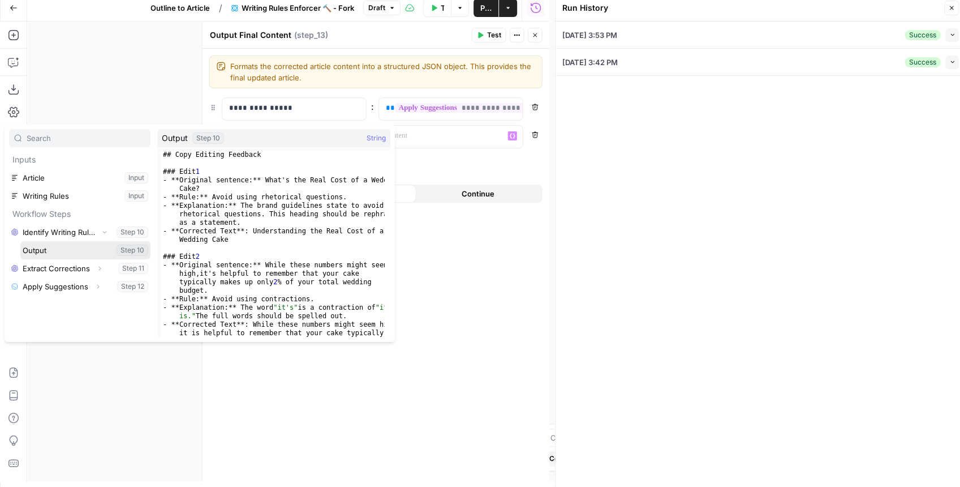
click at [80, 255] on button "Select variable Output" at bounding box center [85, 250] width 130 height 18
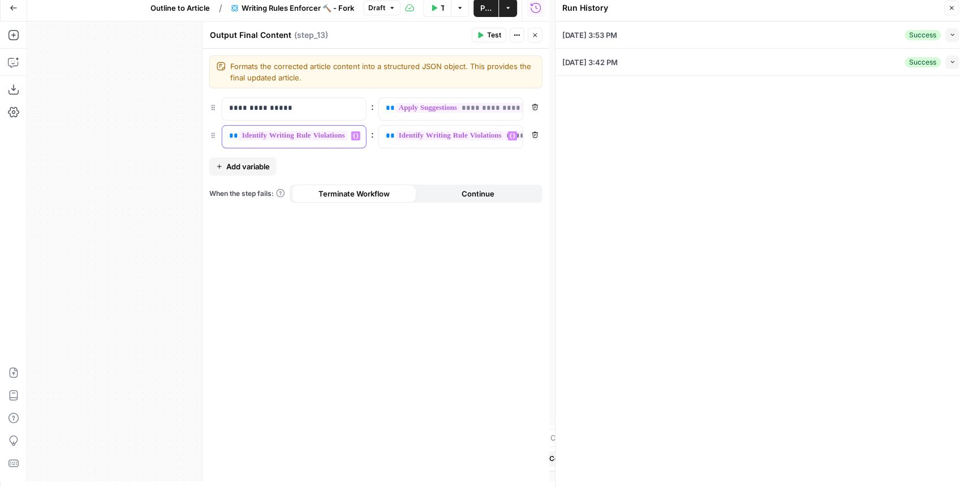
scroll to position [0, 58]
drag, startPoint x: 233, startPoint y: 134, endPoint x: 394, endPoint y: 149, distance: 161.9
click at [396, 147] on div "**********" at bounding box center [376, 265] width 347 height 432
click at [485, 10] on span "Publish" at bounding box center [485, 7] width 11 height 11
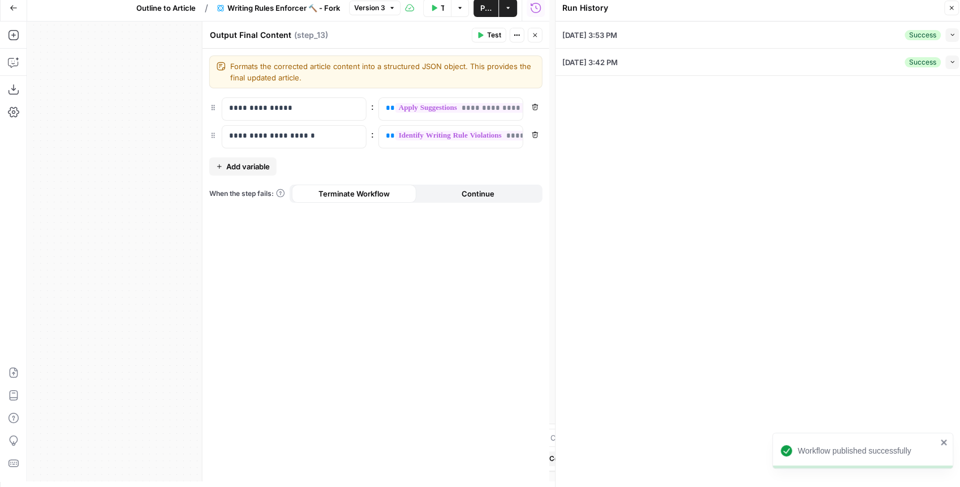
click at [13, 5] on icon "button" at bounding box center [14, 8] width 8 height 8
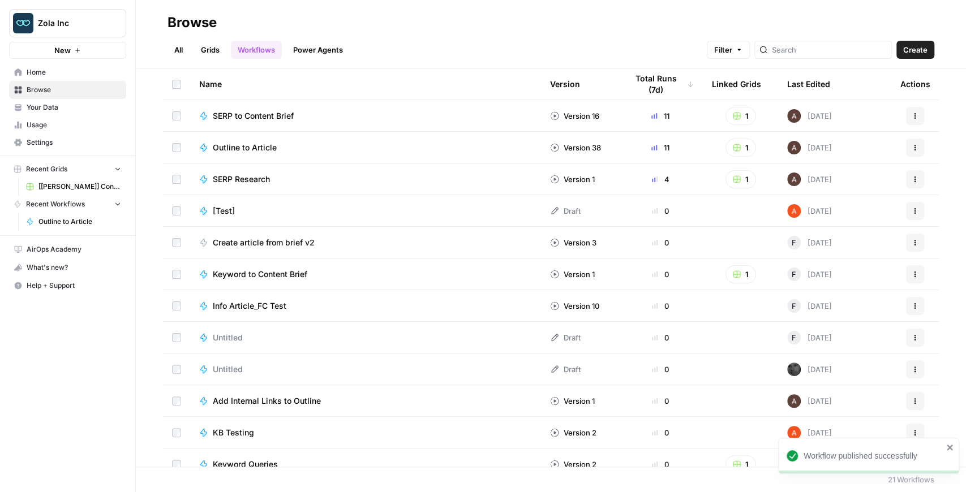
click at [66, 187] on span "[[PERSON_NAME]] Content Creation" at bounding box center [79, 187] width 83 height 10
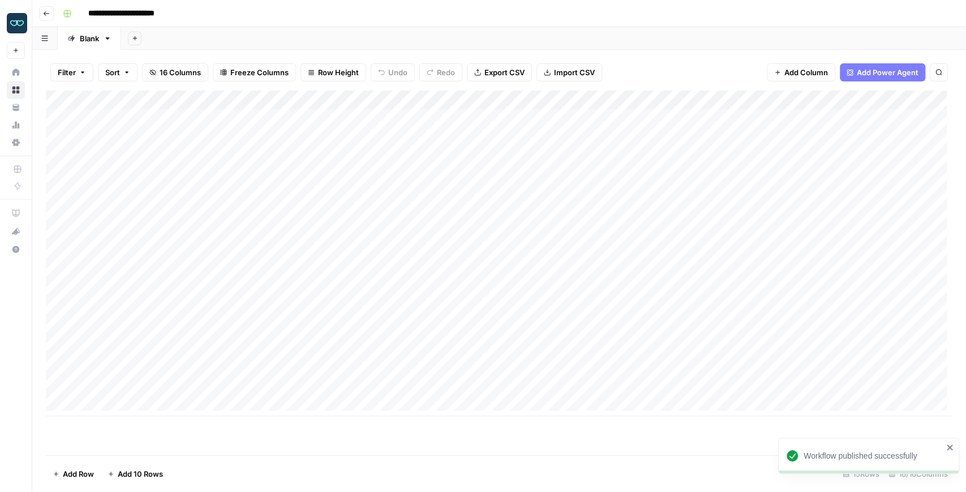
click at [618, 416] on div "Add Column" at bounding box center [499, 273] width 906 height 365
click at [428, 330] on div "Add Column" at bounding box center [499, 254] width 906 height 326
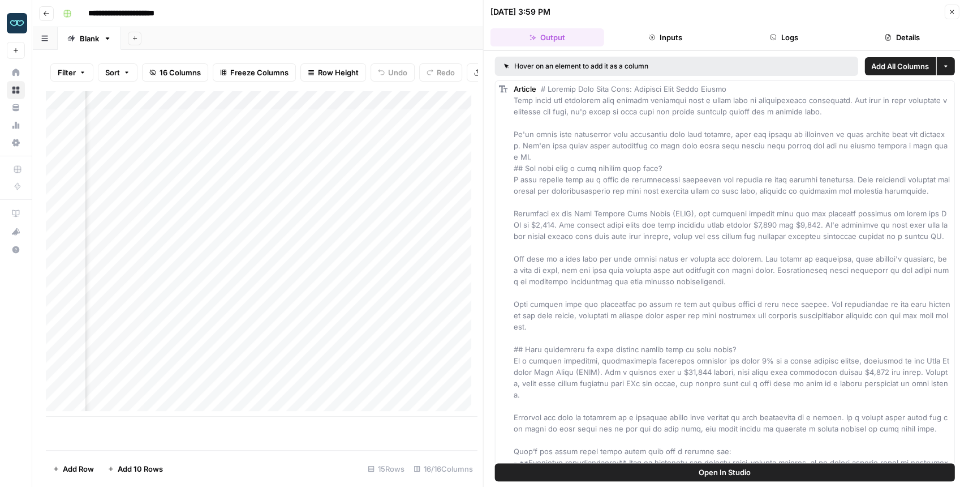
click at [688, 475] on button "Open In Studio" at bounding box center [725, 472] width 460 height 18
click at [638, 469] on button "Open In Studio" at bounding box center [725, 472] width 460 height 18
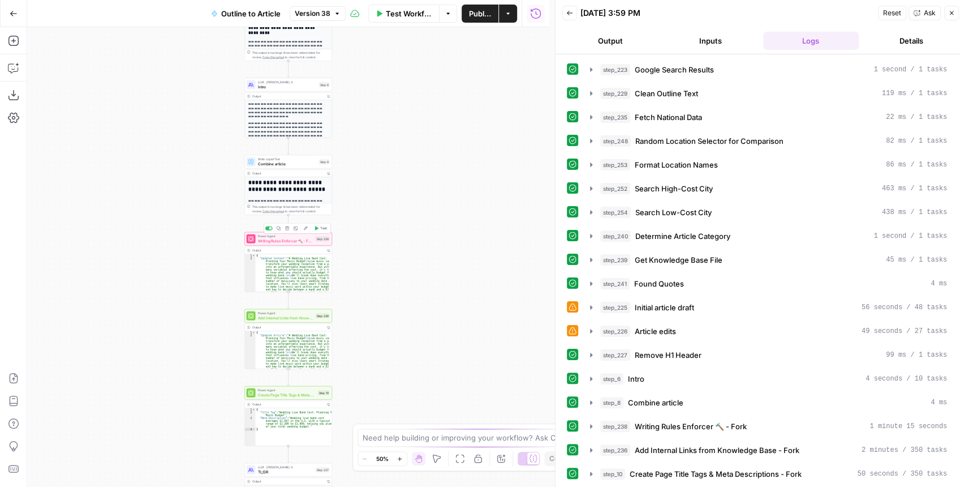
click at [320, 229] on span "Test" at bounding box center [323, 228] width 7 height 5
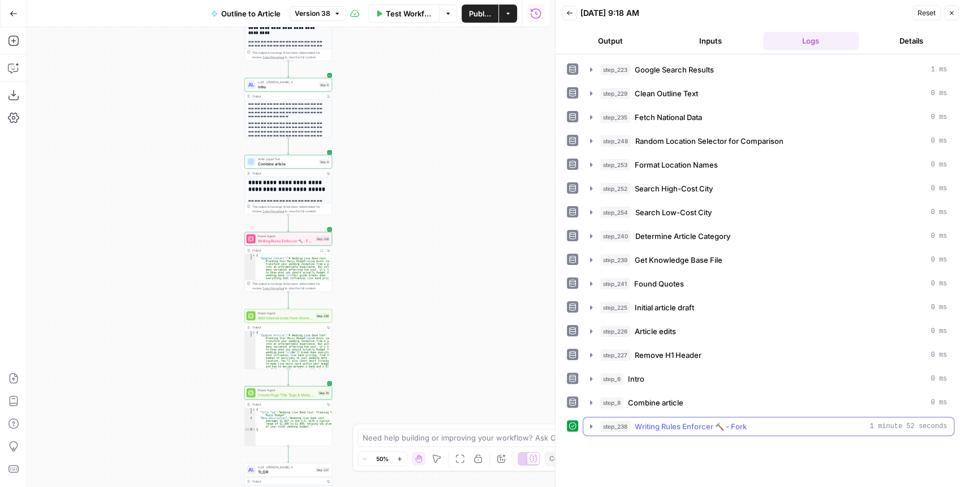
click at [596, 418] on button "step_238 Writing Rules Enforcer 🔨 - Fork 1 minute 52 seconds" at bounding box center [768, 426] width 371 height 18
click at [934, 471] on icon "button" at bounding box center [937, 474] width 7 height 7
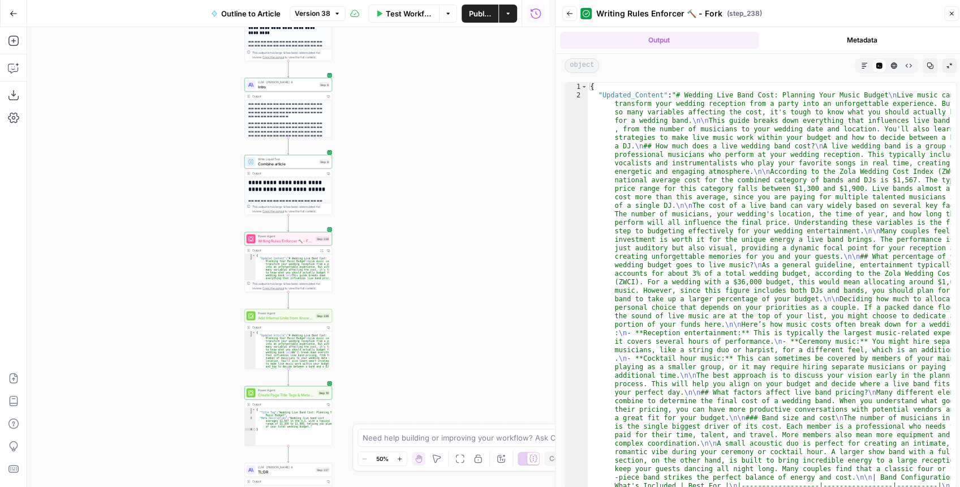
click at [862, 66] on icon "button" at bounding box center [865, 66] width 6 height 6
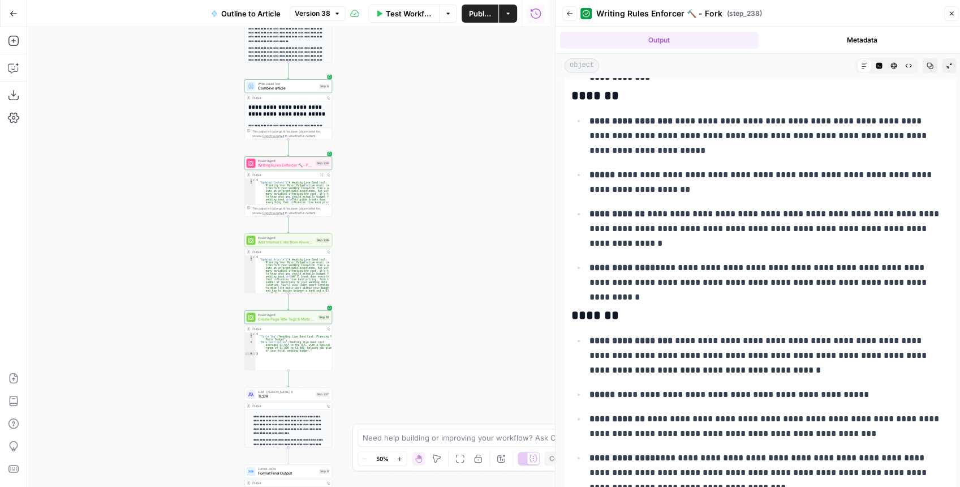
scroll to position [6, 0]
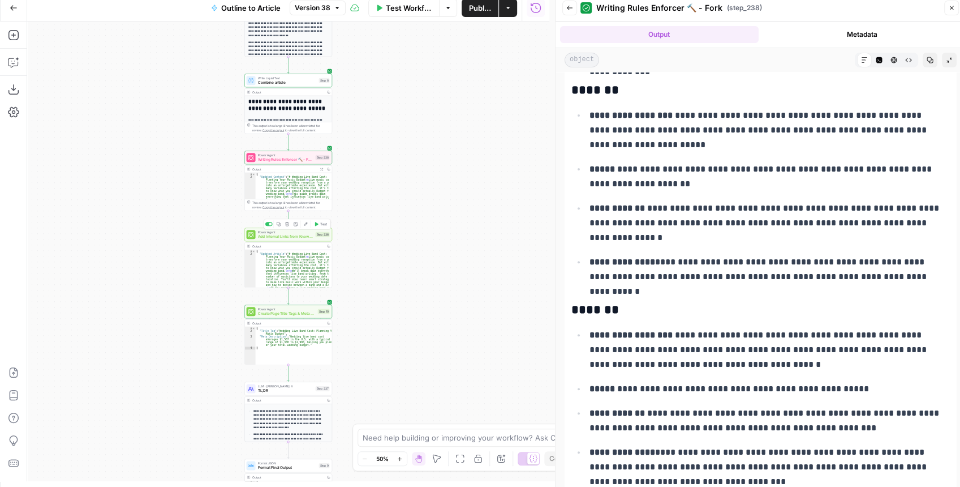
click at [291, 238] on span "Add Internal Links from Knowledge Base - Fork" at bounding box center [285, 237] width 55 height 6
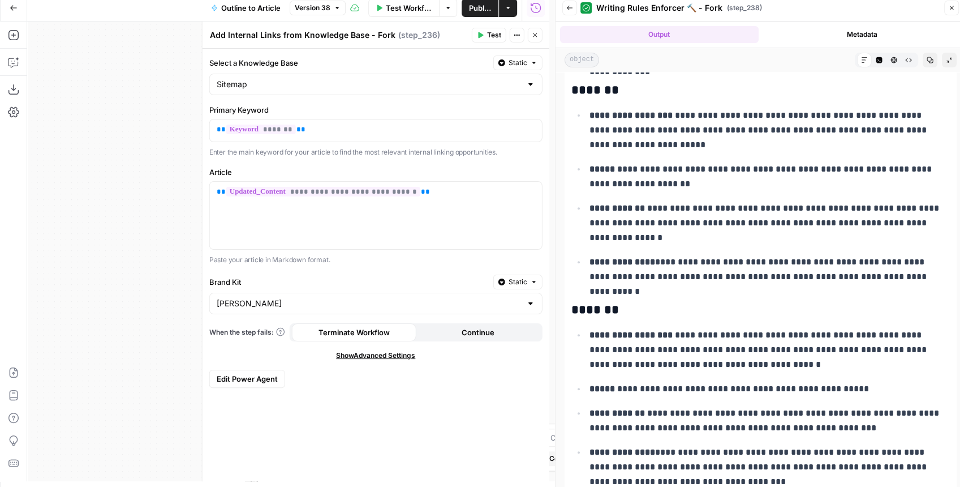
click at [531, 38] on button "Close" at bounding box center [535, 35] width 15 height 15
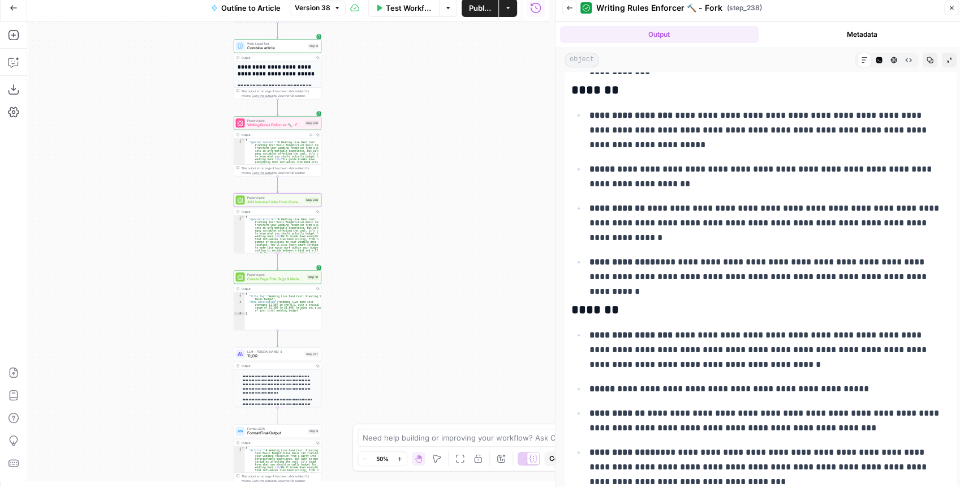
drag, startPoint x: 373, startPoint y: 306, endPoint x: 362, endPoint y: 272, distance: 36.1
click at [362, 272] on div "**********" at bounding box center [288, 250] width 522 height 459
click at [266, 202] on span "Add Internal Links from Knowledge Base - Fork" at bounding box center [274, 202] width 55 height 6
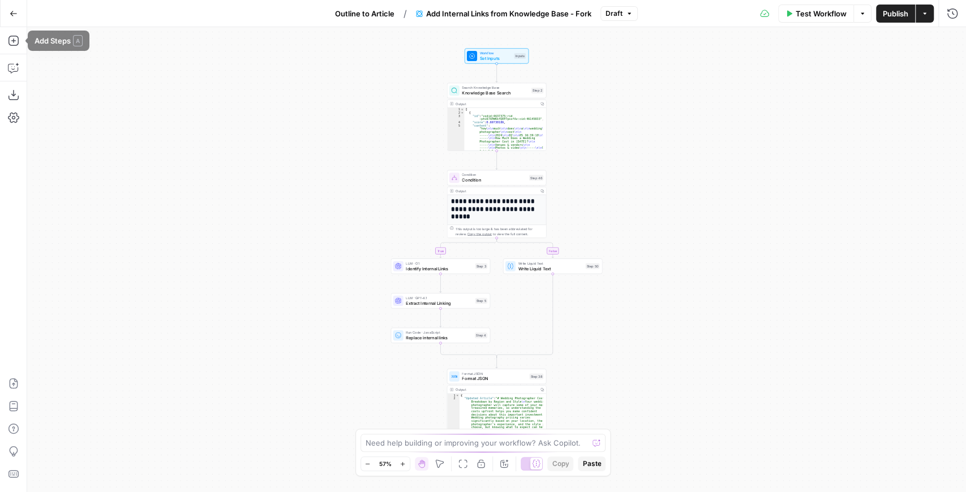
click at [12, 15] on icon "button" at bounding box center [13, 13] width 7 height 5
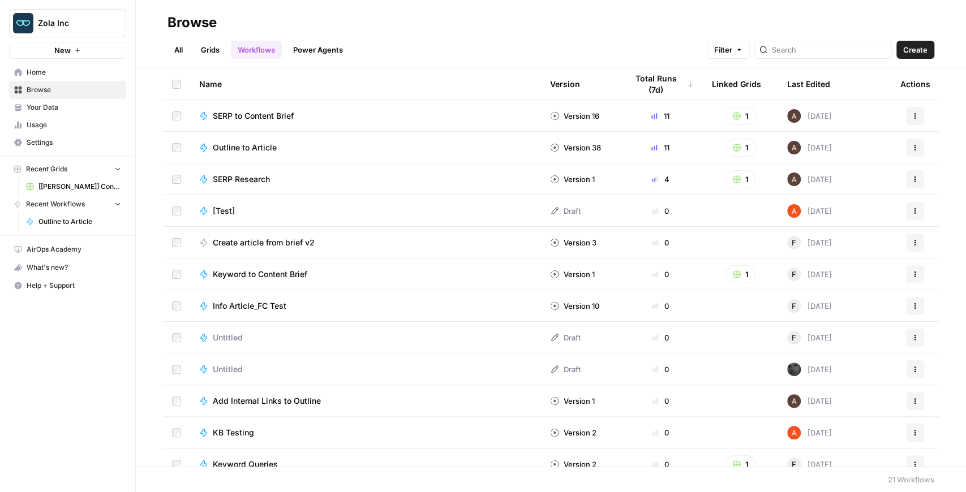
click at [55, 182] on span "[[PERSON_NAME]] Content Creation" at bounding box center [79, 187] width 83 height 10
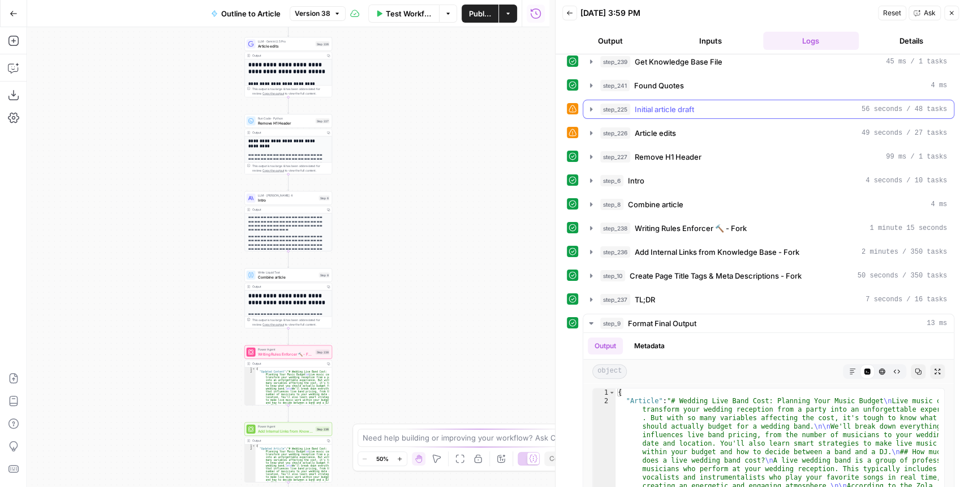
scroll to position [319, 0]
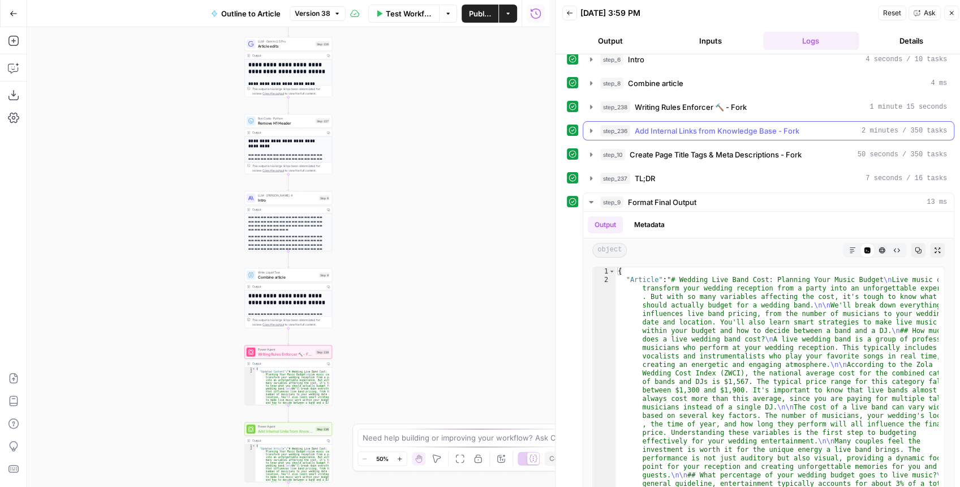
click at [589, 126] on icon "button" at bounding box center [591, 130] width 9 height 9
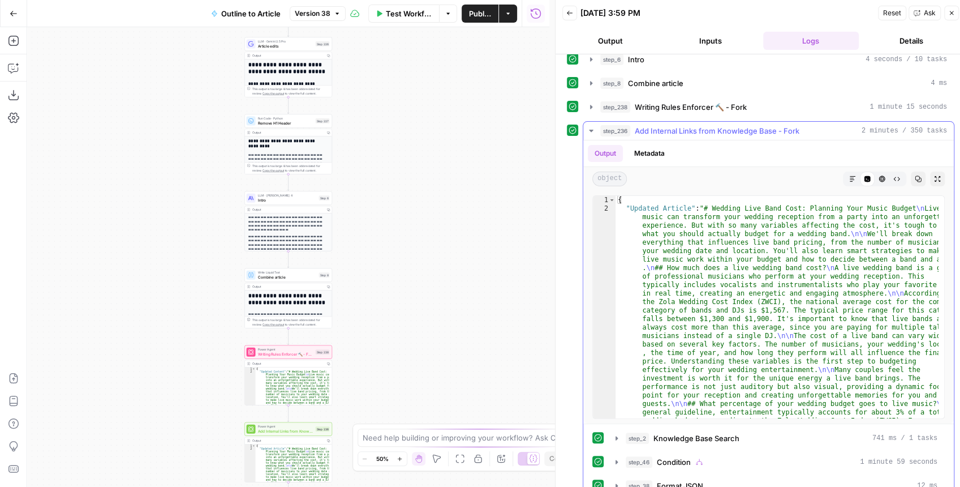
click at [934, 175] on icon "button" at bounding box center [937, 178] width 7 height 7
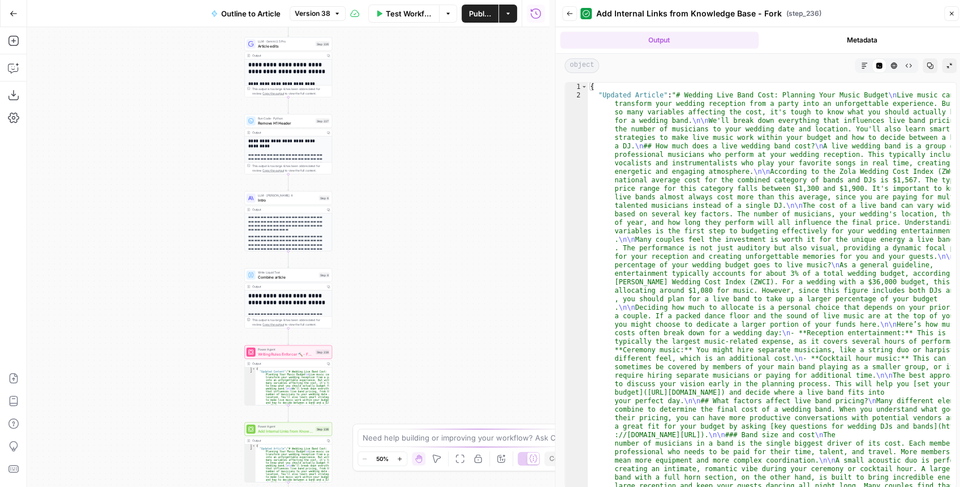
click at [867, 67] on icon "button" at bounding box center [864, 65] width 7 height 7
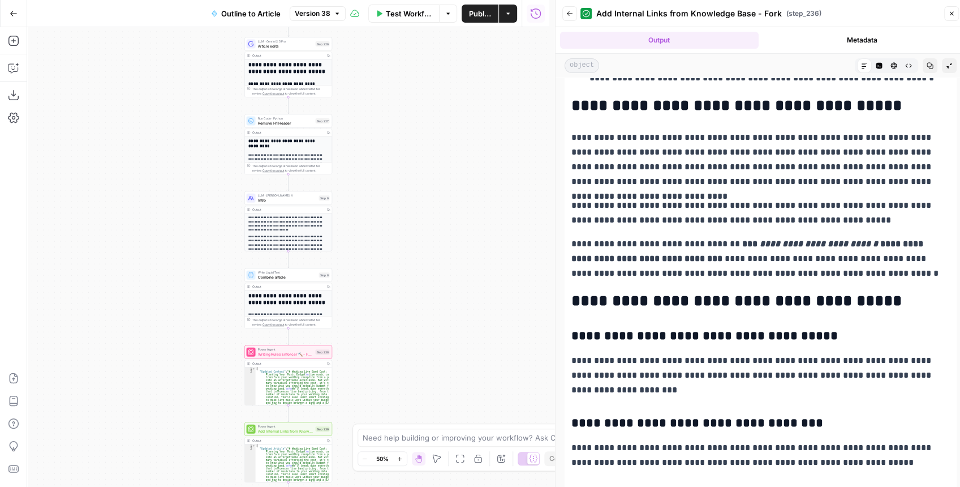
scroll to position [3027, 0]
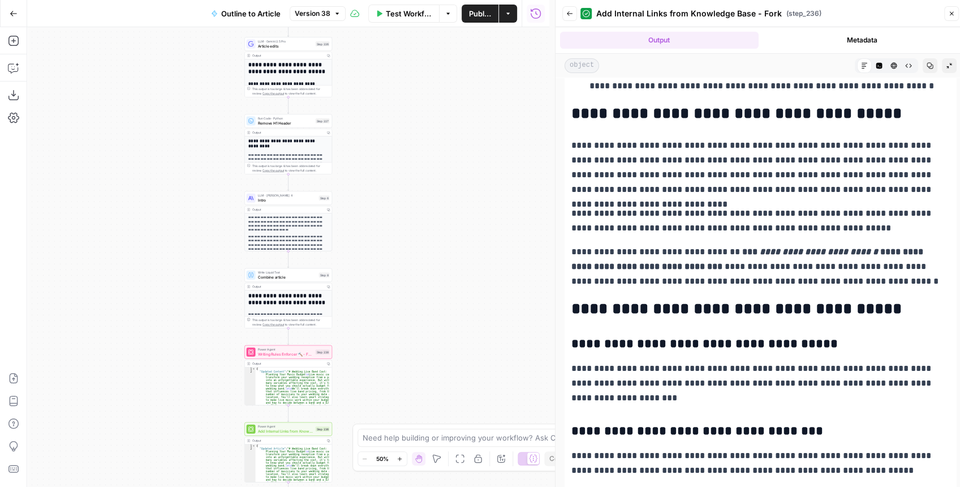
drag, startPoint x: 781, startPoint y: 248, endPoint x: 860, endPoint y: 244, distance: 79.3
click at [859, 247] on em "**********" at bounding box center [819, 251] width 118 height 8
click at [860, 247] on em "**********" at bounding box center [819, 251] width 118 height 8
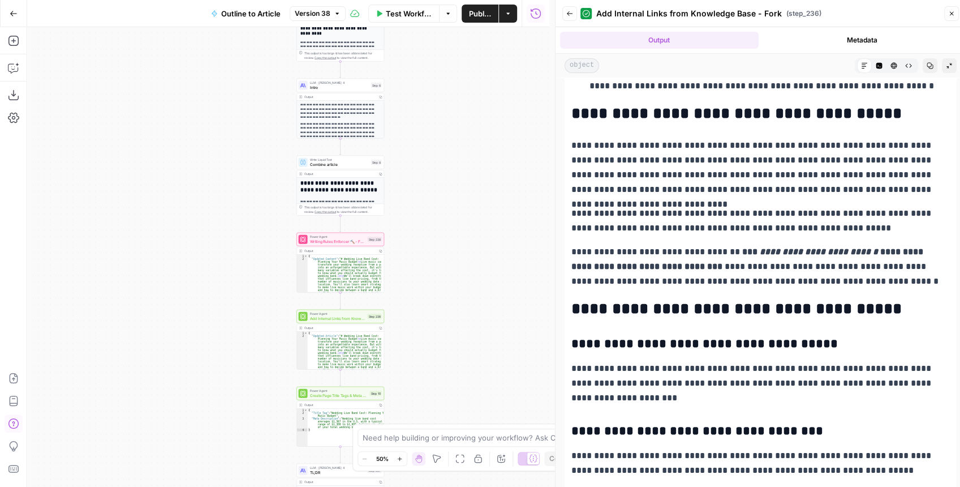
drag, startPoint x: 464, startPoint y: 311, endPoint x: 519, endPoint y: 191, distance: 131.6
click at [519, 191] on div "**********" at bounding box center [288, 256] width 522 height 459
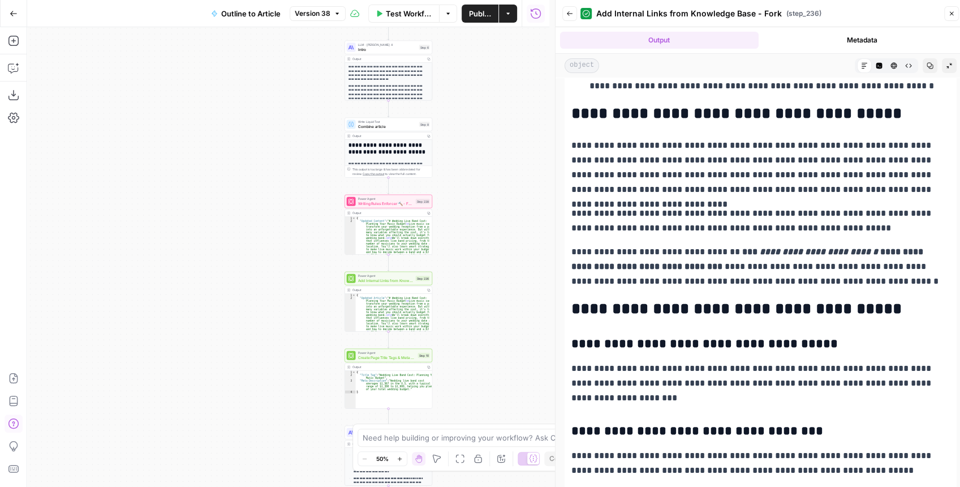
drag, startPoint x: 455, startPoint y: 216, endPoint x: 502, endPoint y: 182, distance: 57.5
click at [501, 183] on div "**********" at bounding box center [288, 256] width 522 height 459
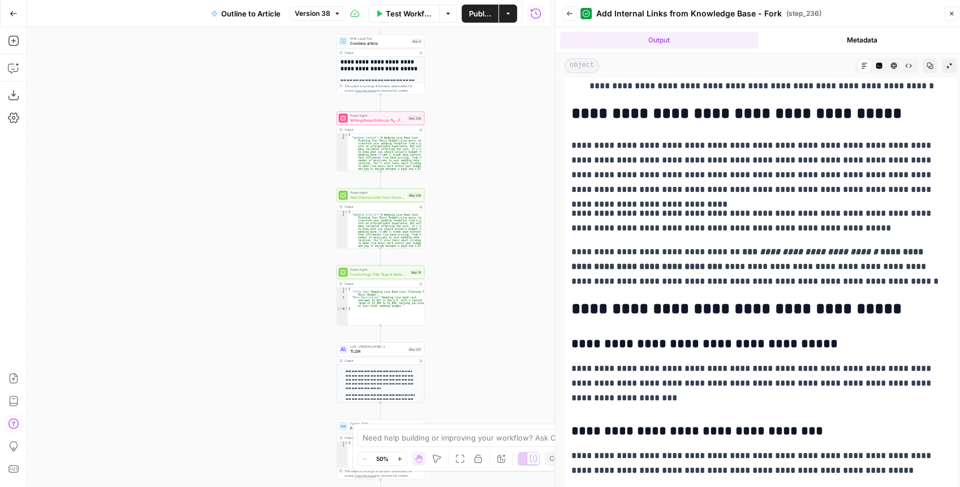
drag, startPoint x: 497, startPoint y: 197, endPoint x: 489, endPoint y: 103, distance: 94.2
click at [489, 103] on div "**********" at bounding box center [288, 256] width 522 height 459
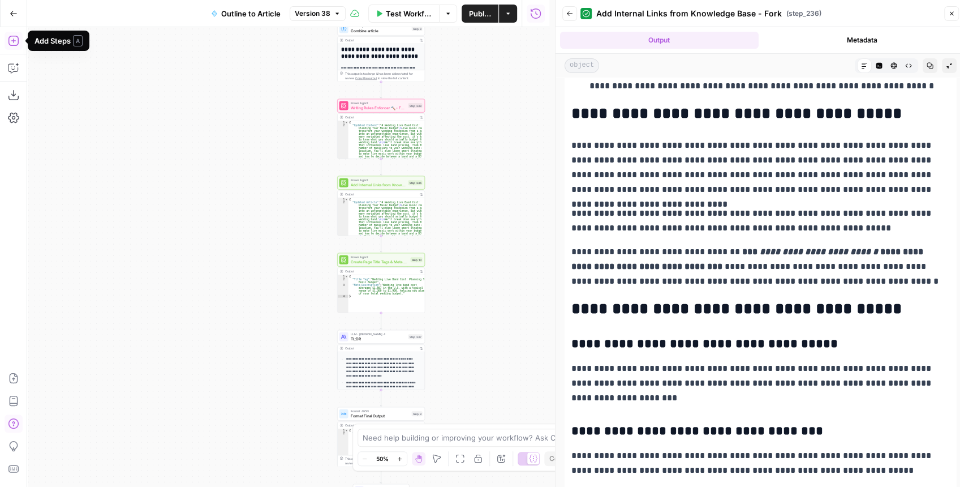
click at [11, 45] on icon "button" at bounding box center [13, 41] width 10 height 10
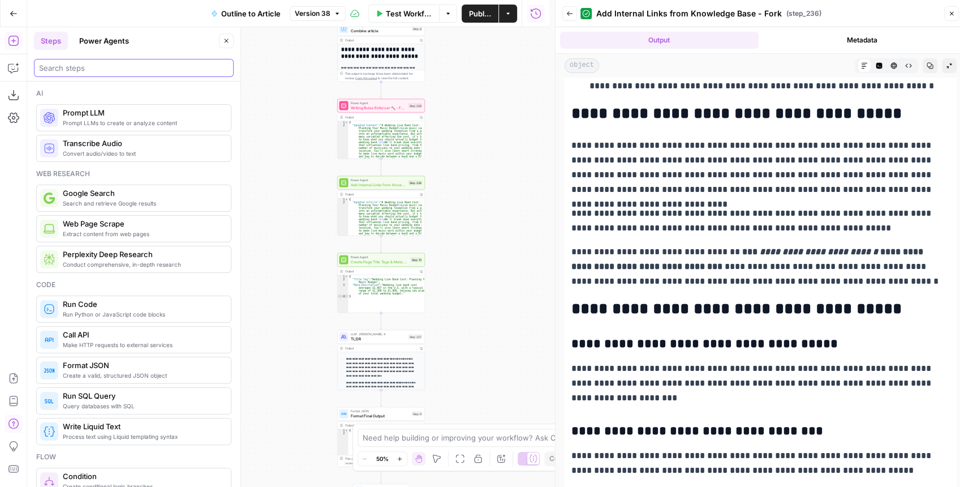
click at [79, 71] on input "search" at bounding box center [134, 67] width 190 height 11
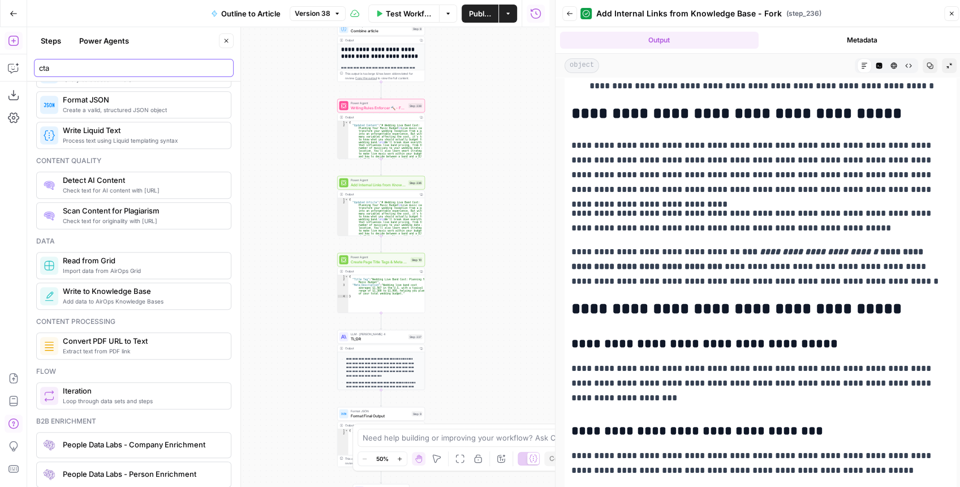
scroll to position [603, 0]
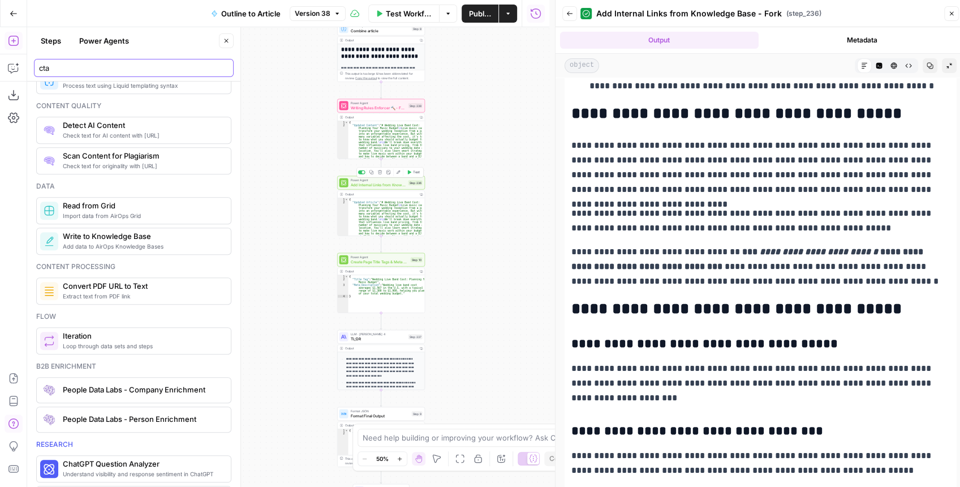
type input "cta"
click at [368, 183] on span "Add Internal Links from Knowledge Base - Fork" at bounding box center [378, 185] width 55 height 6
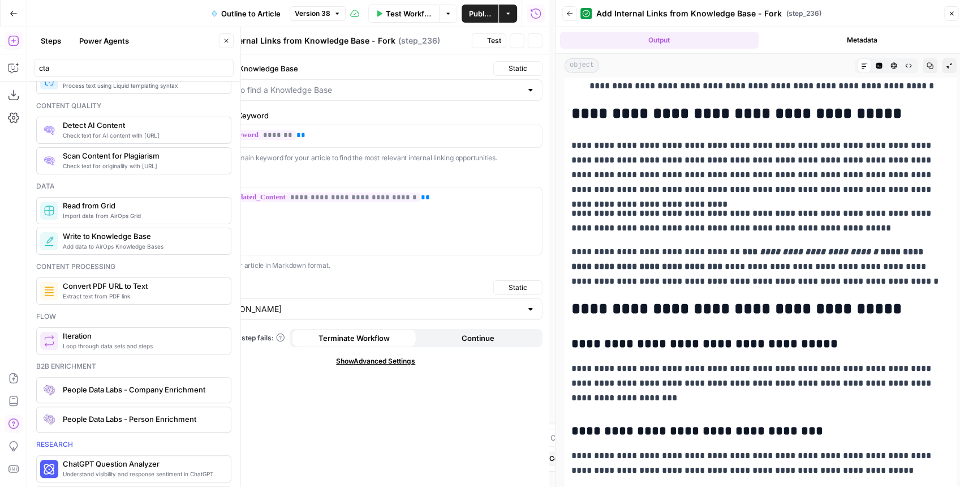
type input "Sitemap"
click at [392, 95] on div "Sitemap" at bounding box center [375, 89] width 333 height 21
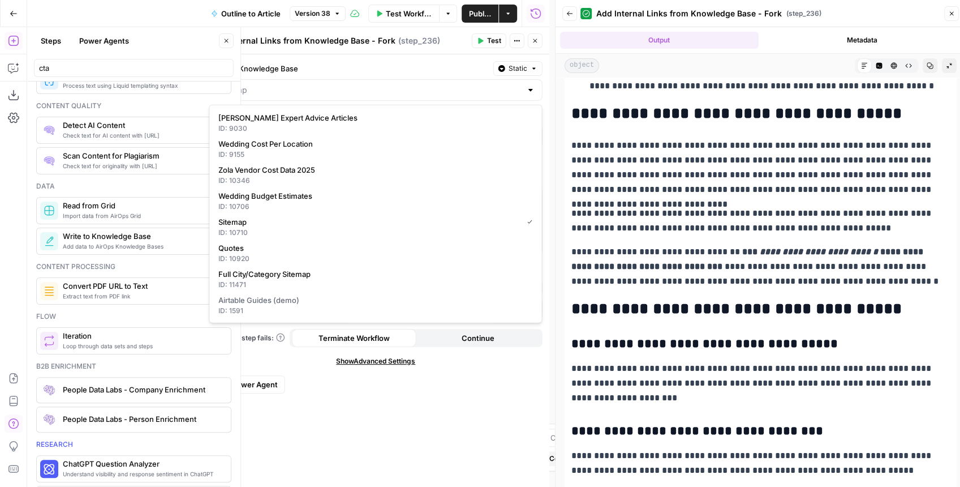
click at [392, 95] on div at bounding box center [375, 89] width 333 height 21
type input "Sitemap"
click at [377, 70] on label "Select a Knowledge Base" at bounding box center [348, 68] width 279 height 11
click at [377, 84] on input "Sitemap" at bounding box center [369, 89] width 305 height 11
type input "Sitemap"
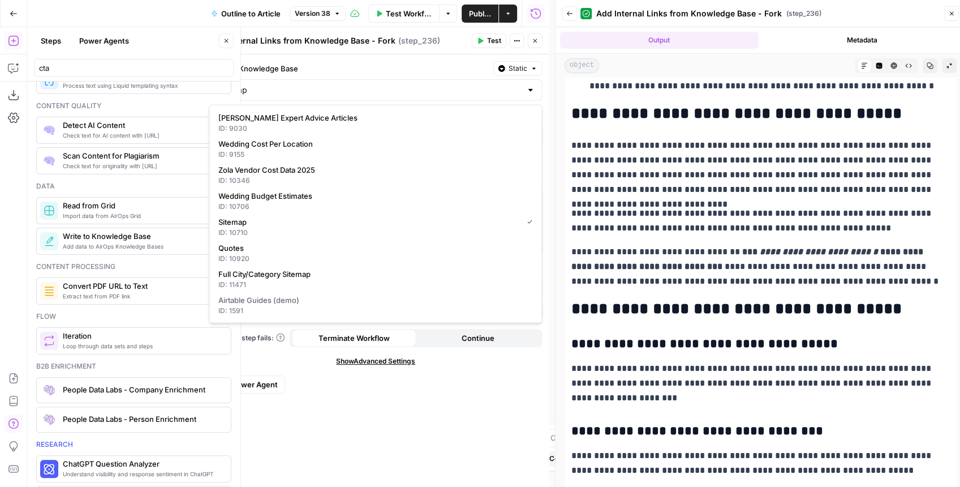
click at [539, 36] on button "Close" at bounding box center [535, 40] width 15 height 15
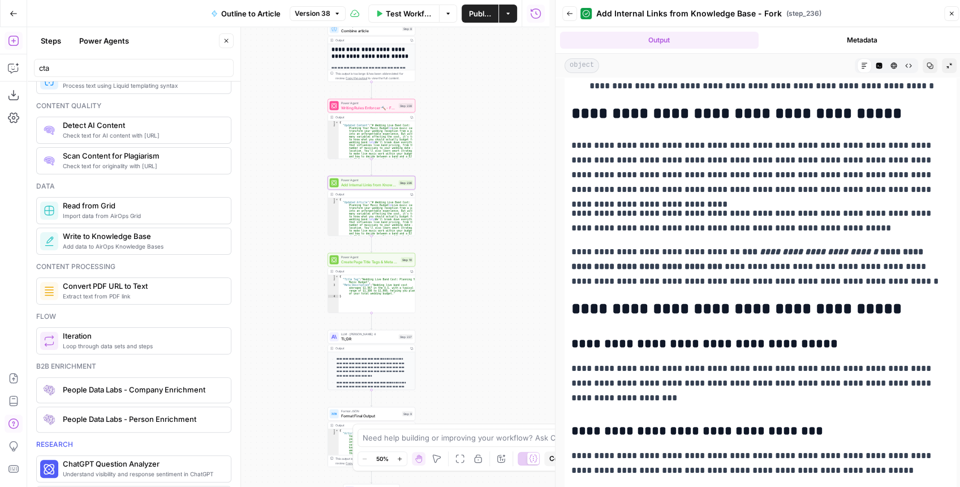
drag, startPoint x: 502, startPoint y: 110, endPoint x: 493, endPoint y: 110, distance: 9.6
click at [493, 110] on div "**********" at bounding box center [288, 256] width 522 height 459
click at [223, 45] on button "Close" at bounding box center [226, 40] width 15 height 15
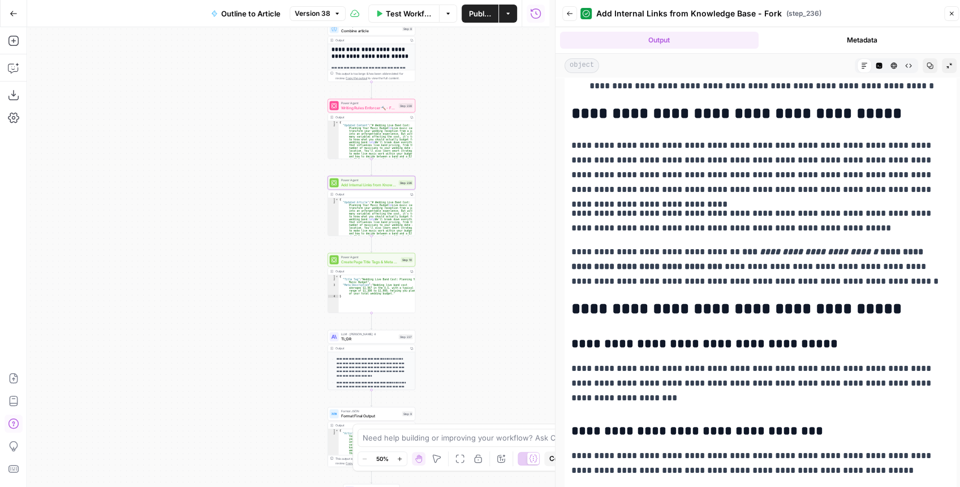
scroll to position [3027, 0]
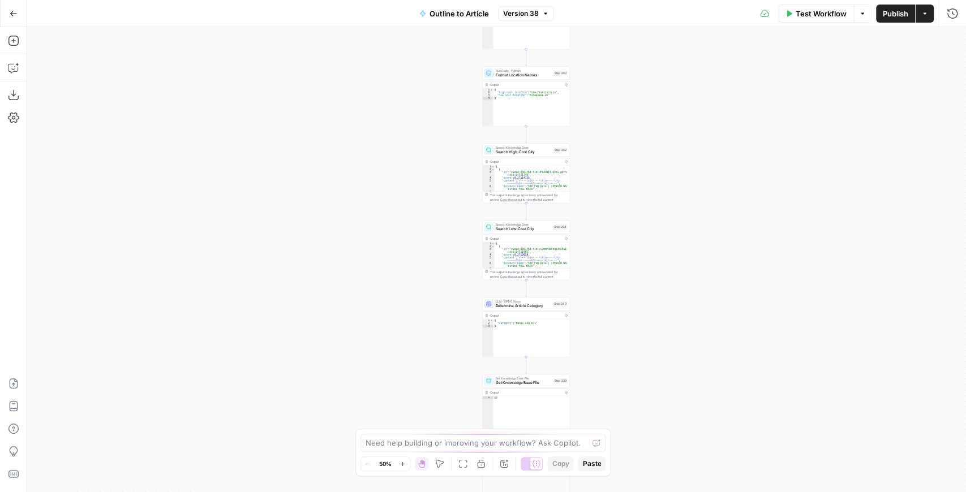
drag, startPoint x: 612, startPoint y: 116, endPoint x: 637, endPoint y: 342, distance: 227.1
click at [637, 338] on div "**********" at bounding box center [496, 259] width 939 height 465
drag, startPoint x: 656, startPoint y: 244, endPoint x: 608, endPoint y: 412, distance: 174.4
click at [609, 411] on div "**********" at bounding box center [496, 259] width 939 height 465
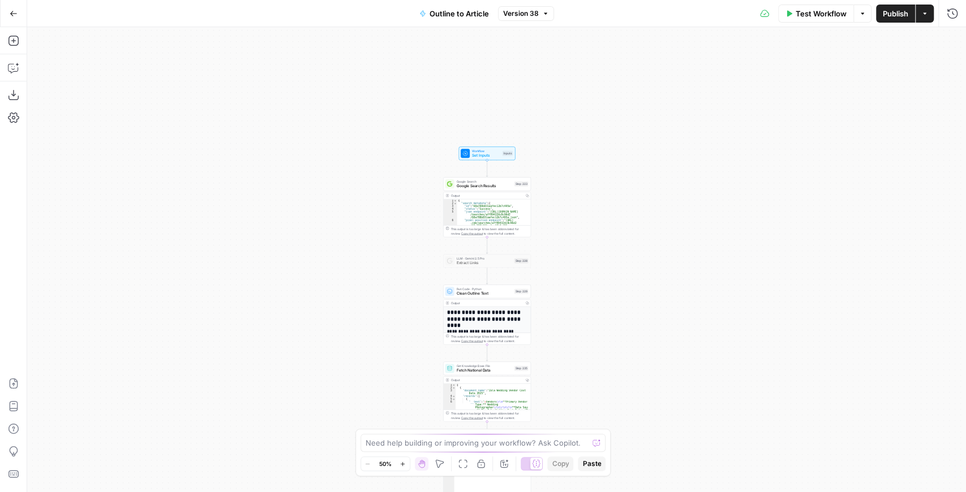
drag, startPoint x: 610, startPoint y: 190, endPoint x: 631, endPoint y: 362, distance: 173.9
click at [631, 404] on div "**********" at bounding box center [496, 259] width 939 height 465
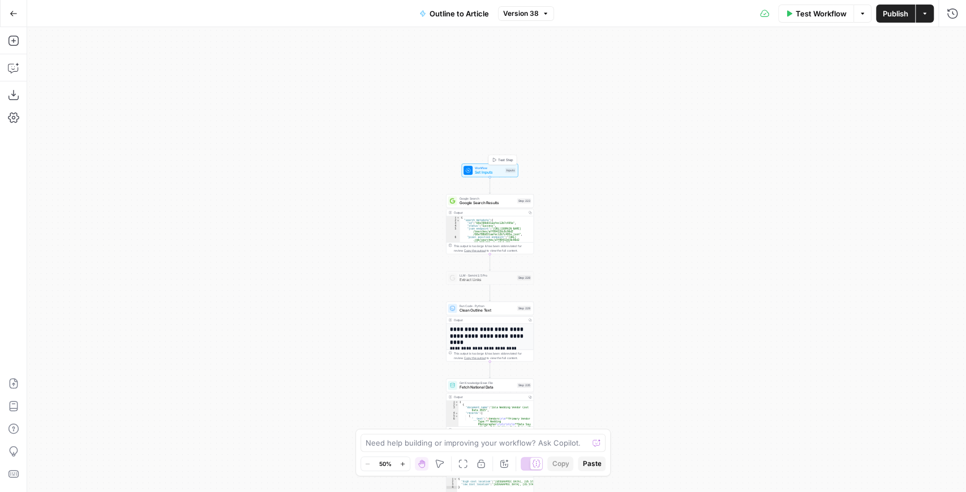
click at [470, 168] on icon at bounding box center [468, 170] width 6 height 6
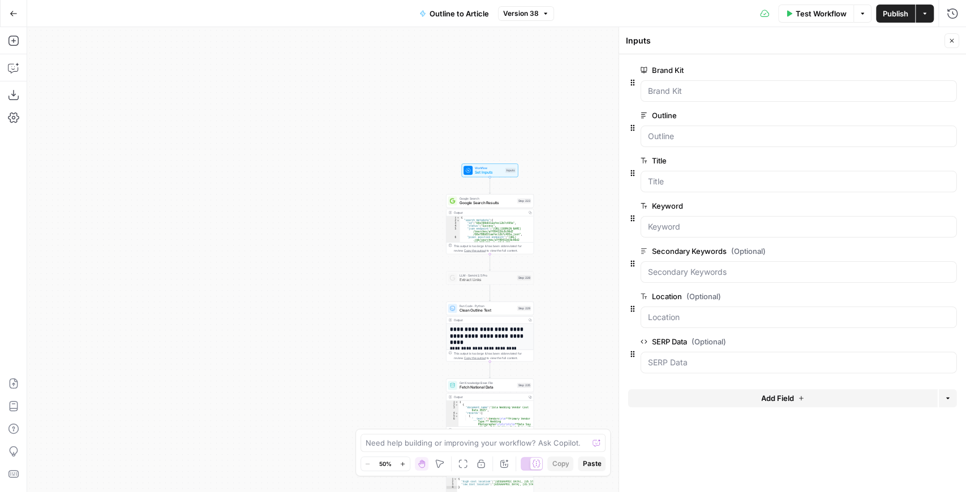
click at [750, 401] on button "Add Field" at bounding box center [782, 398] width 309 height 18
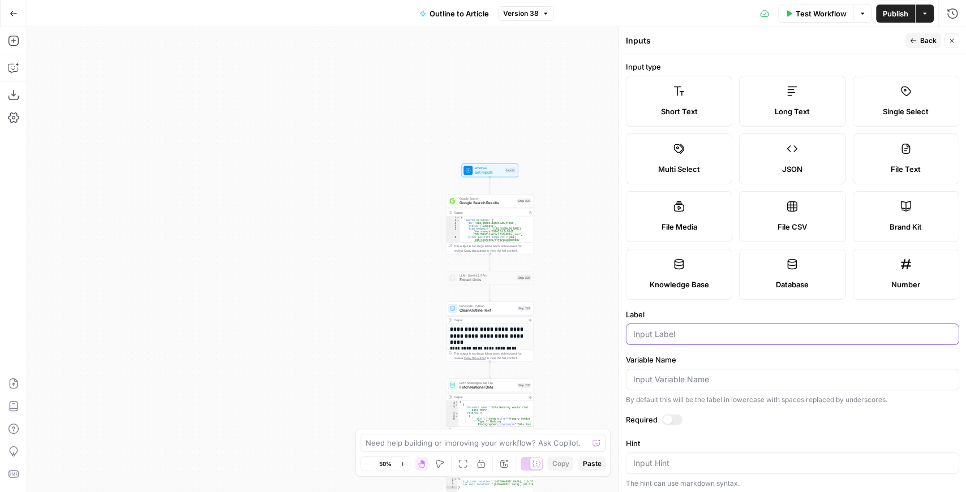
click at [687, 336] on input "Label" at bounding box center [792, 334] width 319 height 11
type input "City"
click at [696, 318] on label "Label" at bounding box center [792, 314] width 333 height 11
click at [696, 329] on input "City" at bounding box center [792, 334] width 319 height 11
click at [915, 46] on button "Back" at bounding box center [923, 40] width 36 height 15
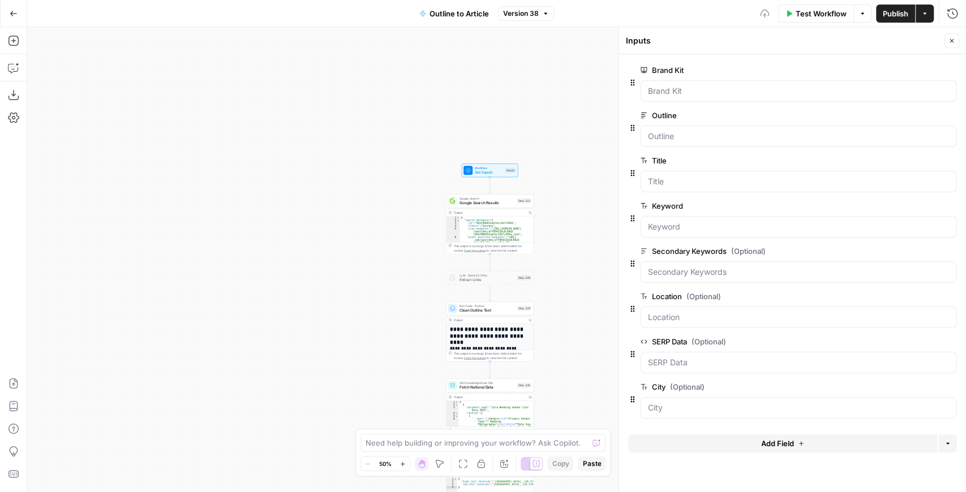
click at [776, 438] on span "Add Field" at bounding box center [777, 443] width 33 height 11
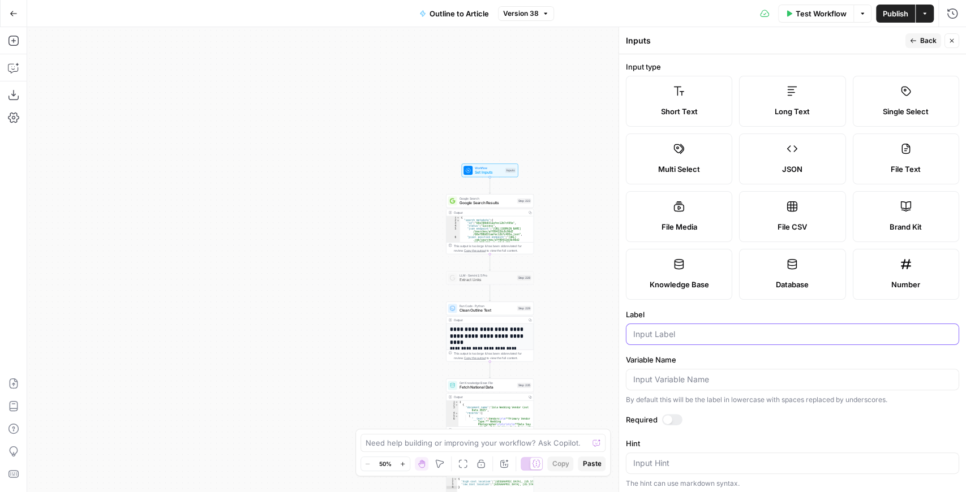
click at [671, 329] on input "Label" at bounding box center [792, 334] width 319 height 11
type input "State"
click at [709, 314] on label "Label" at bounding box center [792, 314] width 333 height 11
click at [709, 329] on input "State" at bounding box center [792, 334] width 319 height 11
click at [919, 45] on button "Back" at bounding box center [923, 40] width 36 height 15
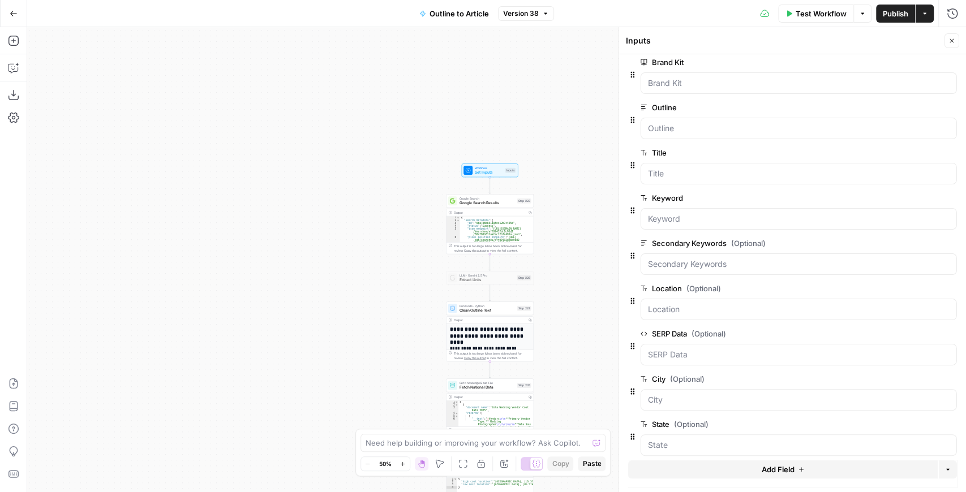
scroll to position [16, 0]
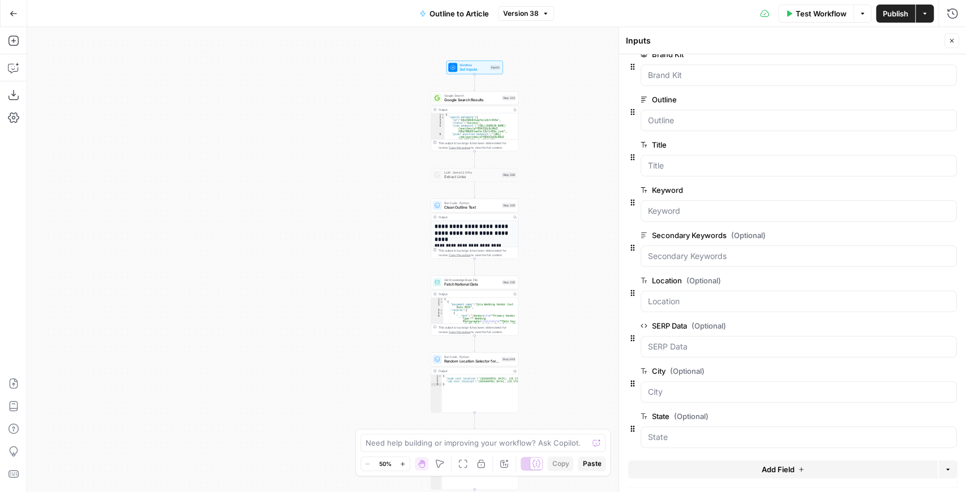
drag, startPoint x: 568, startPoint y: 243, endPoint x: 549, endPoint y: 93, distance: 151.7
click at [549, 101] on div "**********" at bounding box center [496, 259] width 939 height 465
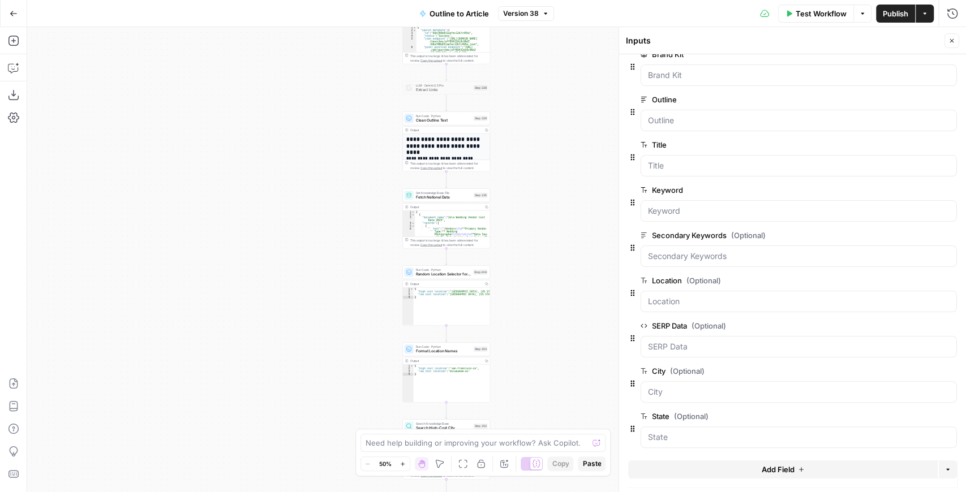
drag, startPoint x: 558, startPoint y: 183, endPoint x: 532, endPoint y: 135, distance: 54.7
click at [533, 135] on div "**********" at bounding box center [496, 259] width 939 height 465
click at [441, 279] on div "Output Copy 1 2 3 4 { "high_cost_location" : "[GEOGRAPHIC_DATA], [US_STATE]" , …" at bounding box center [446, 301] width 88 height 45
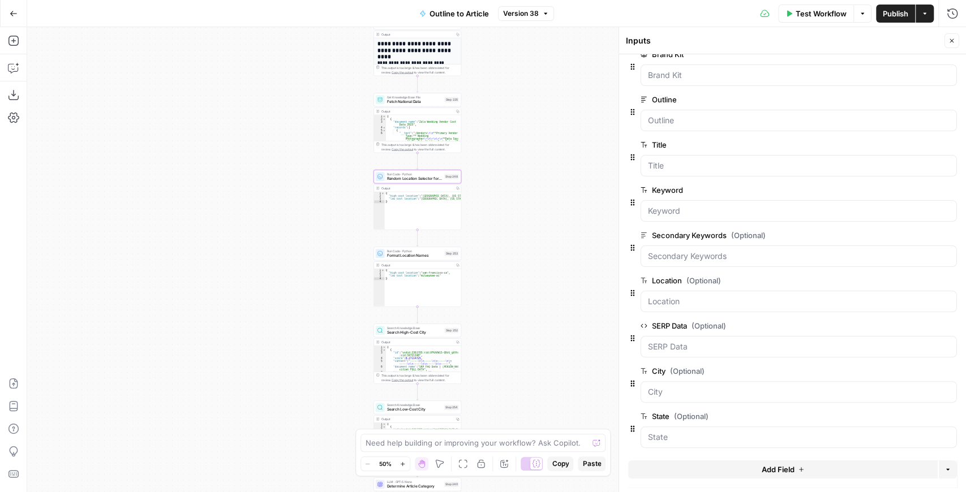
drag, startPoint x: 539, startPoint y: 270, endPoint x: 509, endPoint y: 173, distance: 102.2
click at [509, 173] on div "**********" at bounding box center [496, 259] width 939 height 465
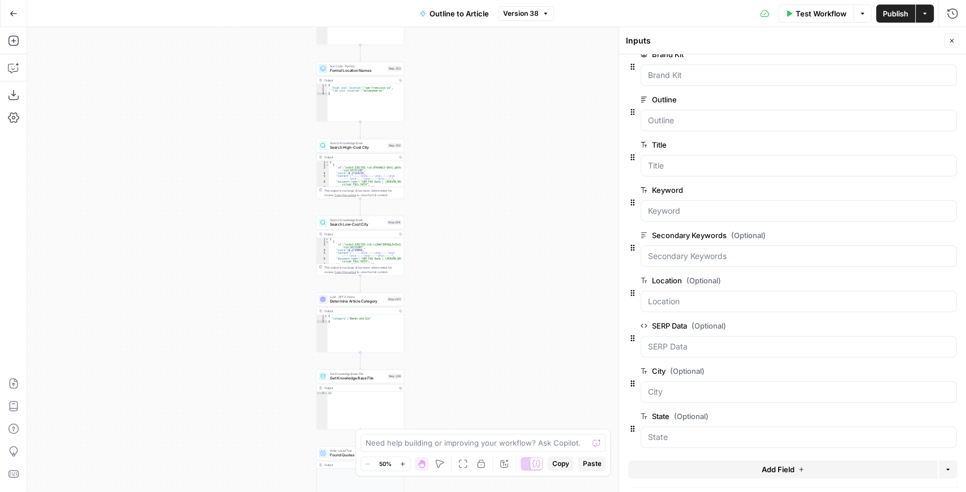
drag, startPoint x: 515, startPoint y: 245, endPoint x: 459, endPoint y: 62, distance: 191.1
click at [459, 62] on div "**********" at bounding box center [496, 259] width 939 height 465
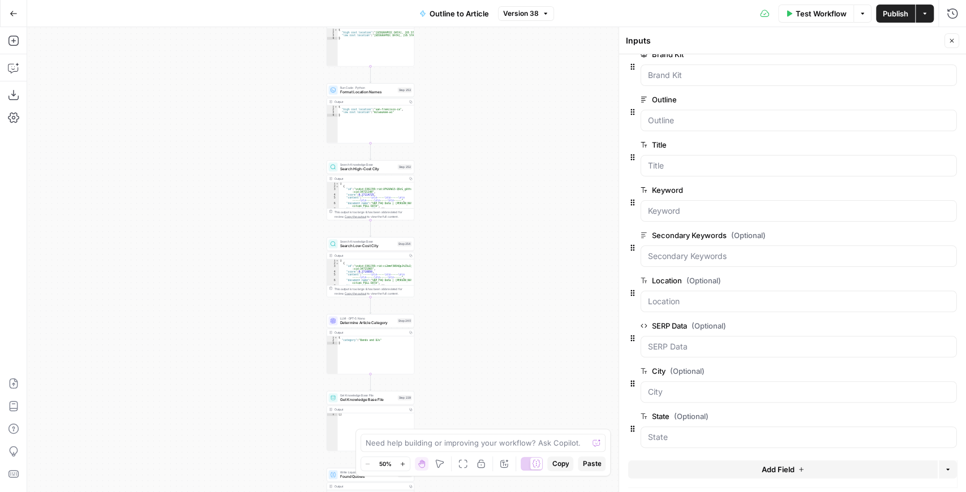
drag, startPoint x: 481, startPoint y: 173, endPoint x: 496, endPoint y: 295, distance: 122.5
click at [496, 295] on div "**********" at bounding box center [496, 259] width 939 height 465
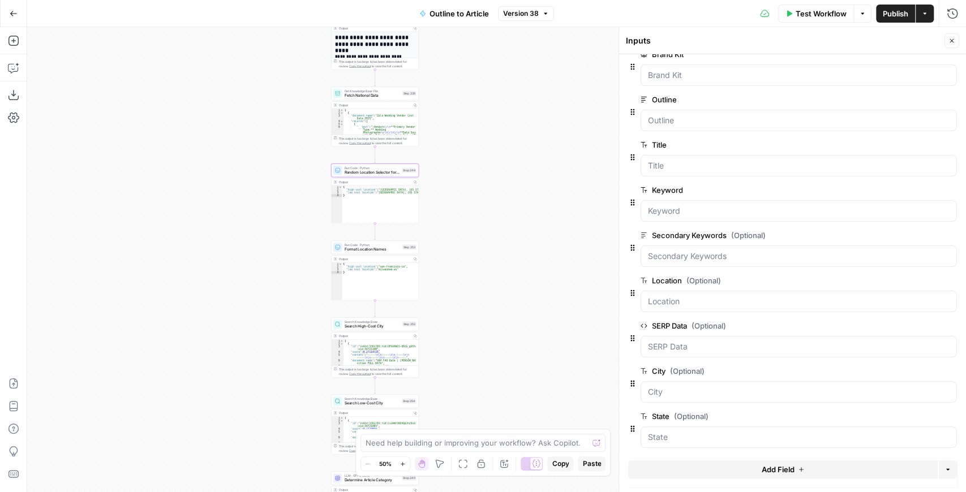
drag, startPoint x: 501, startPoint y: 199, endPoint x: 505, endPoint y: 327, distance: 127.9
click at [504, 321] on div "**********" at bounding box center [496, 259] width 939 height 465
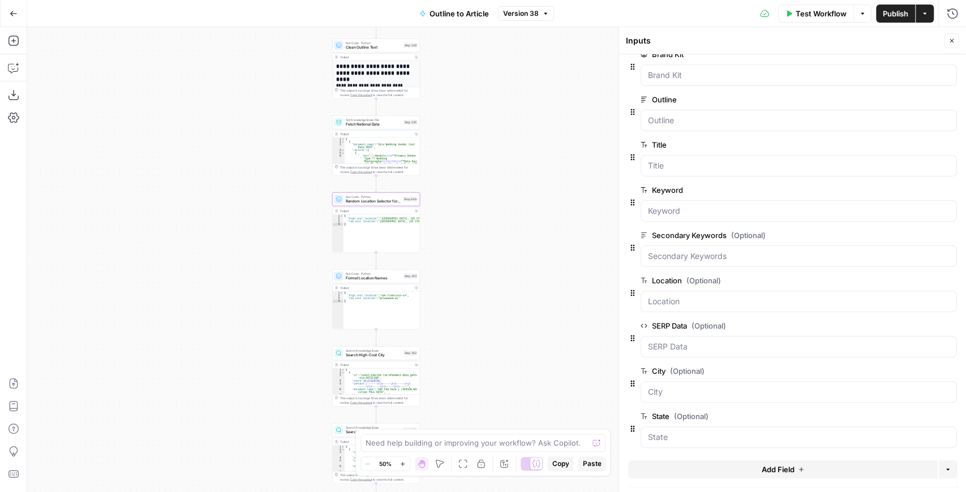
drag, startPoint x: 514, startPoint y: 236, endPoint x: 514, endPoint y: 253, distance: 17.5
click at [514, 253] on div "**********" at bounding box center [496, 259] width 939 height 465
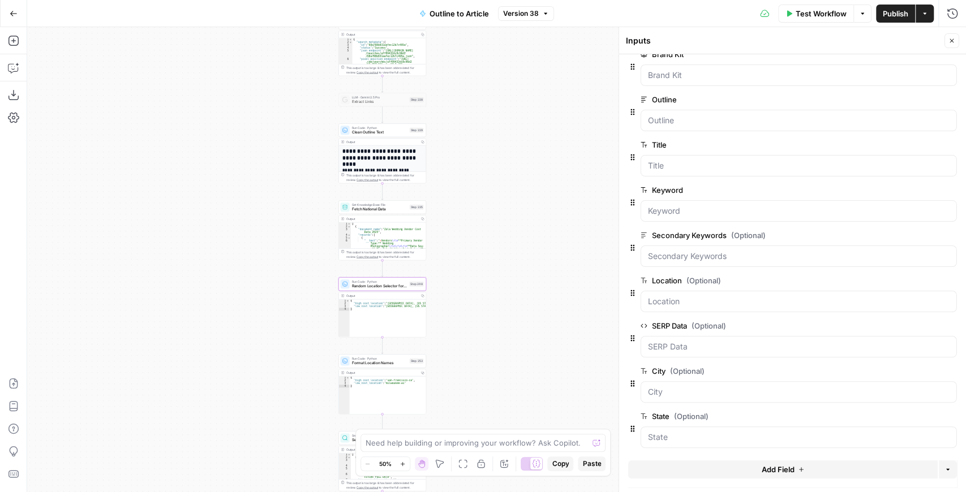
drag, startPoint x: 513, startPoint y: 201, endPoint x: 526, endPoint y: 307, distance: 106.6
click at [526, 307] on div "**********" at bounding box center [496, 259] width 939 height 465
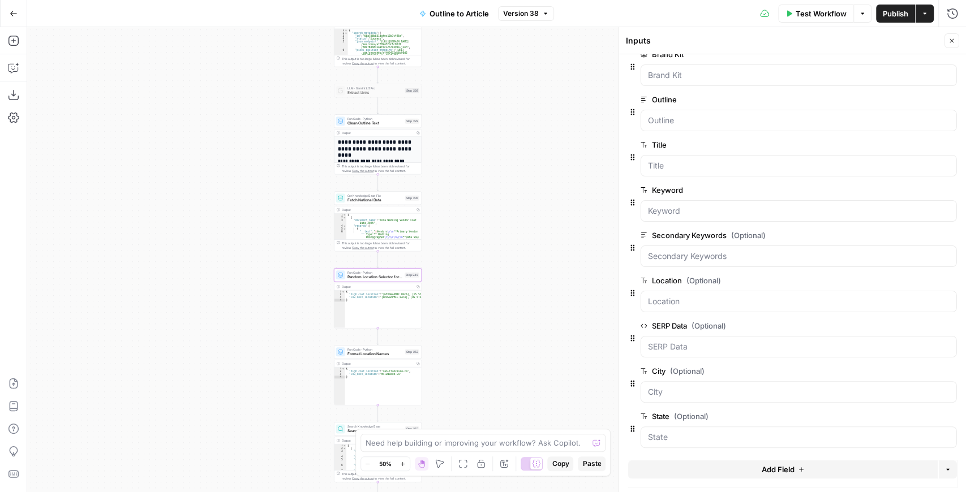
drag, startPoint x: 523, startPoint y: 305, endPoint x: 511, endPoint y: 274, distance: 33.8
click at [511, 274] on div "**********" at bounding box center [496, 259] width 939 height 465
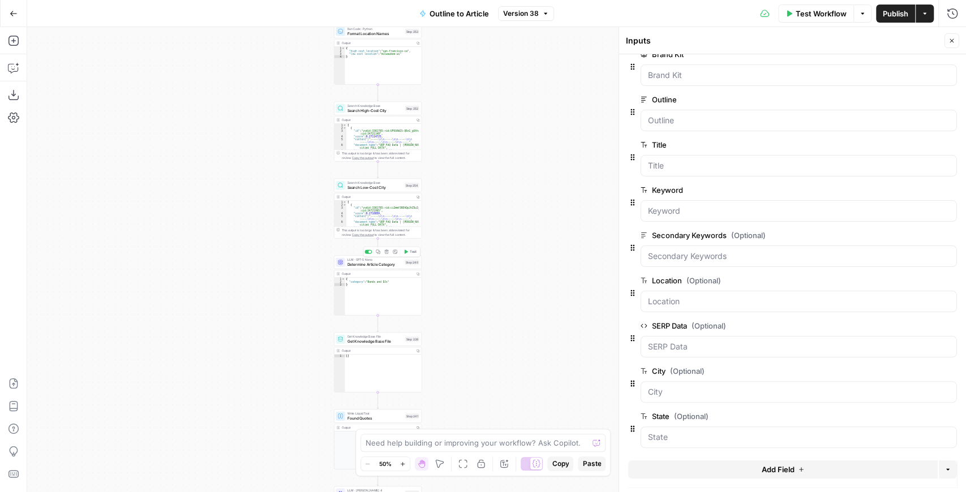
click at [361, 262] on span "Determine Article Category" at bounding box center [374, 264] width 55 height 6
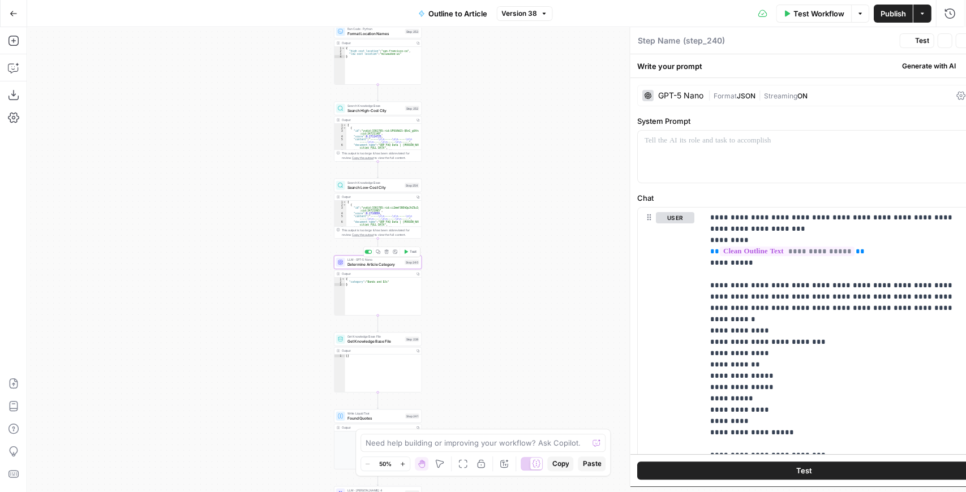
type textarea "Determine Article Category"
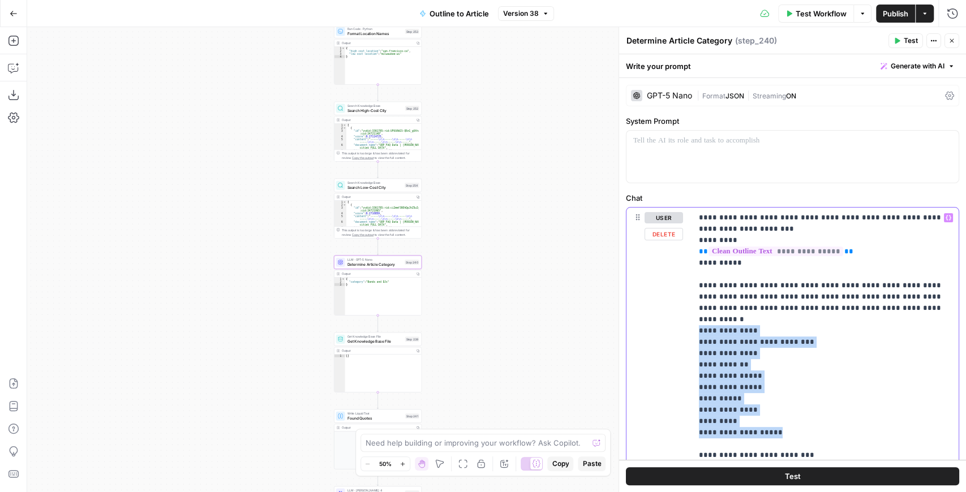
drag, startPoint x: 782, startPoint y: 424, endPoint x: 696, endPoint y: 319, distance: 136.3
click at [696, 319] on div "**********" at bounding box center [825, 348] width 266 height 281
copy p "**********"
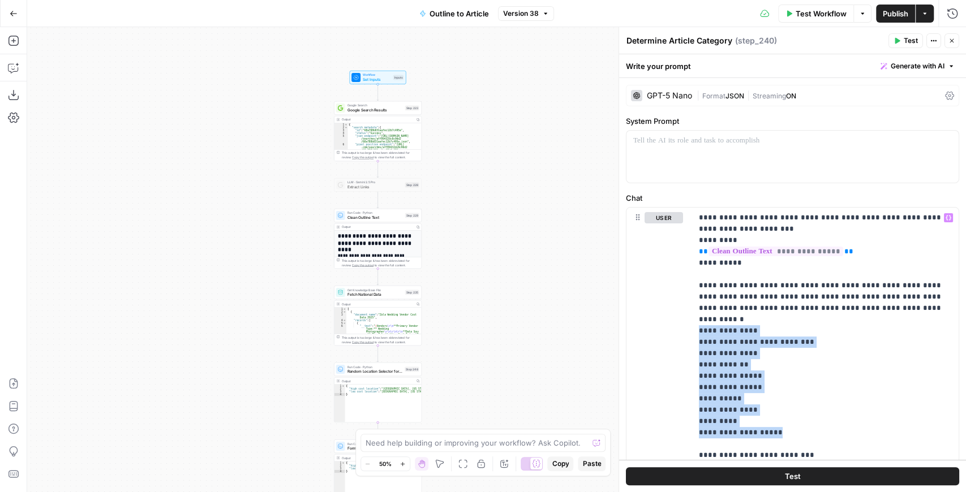
click at [503, 169] on div "**********" at bounding box center [496, 259] width 939 height 465
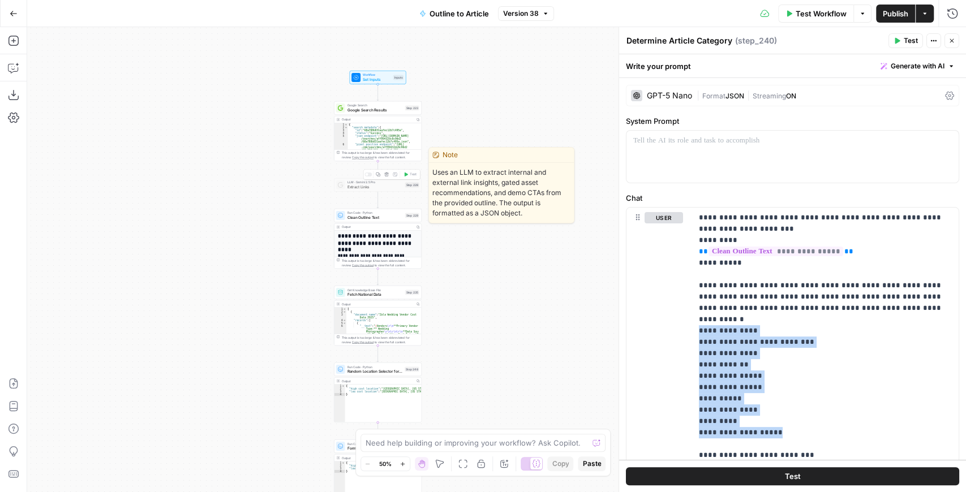
click at [395, 186] on span "Extract Links" at bounding box center [374, 187] width 55 height 6
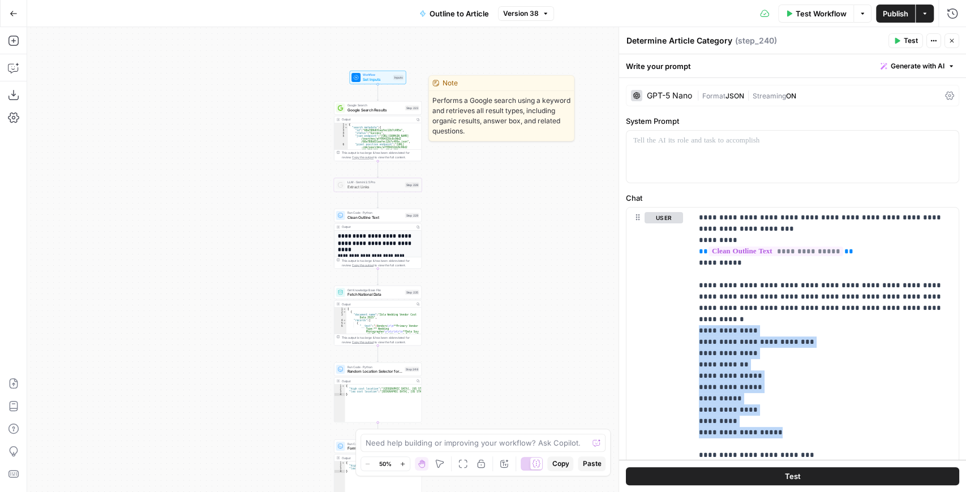
click at [362, 111] on span "Google Search Results" at bounding box center [374, 110] width 55 height 6
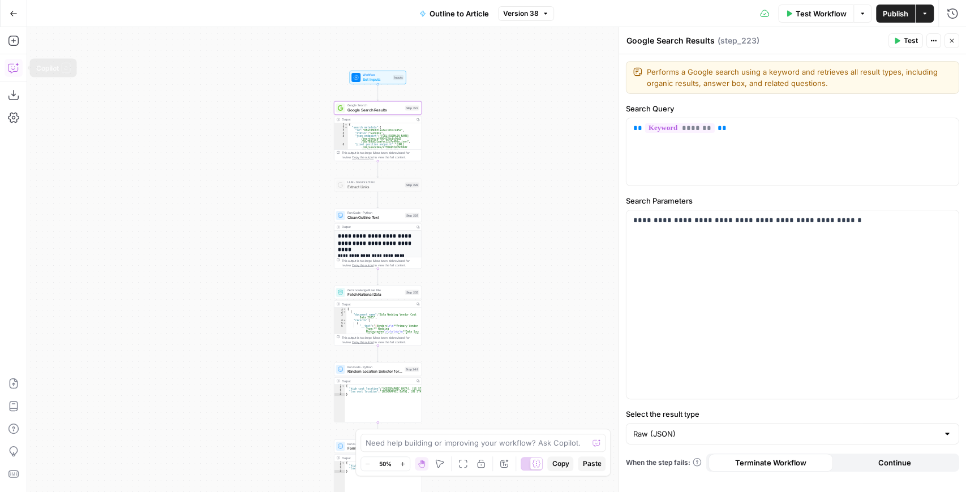
click at [14, 70] on icon "button" at bounding box center [13, 67] width 11 height 11
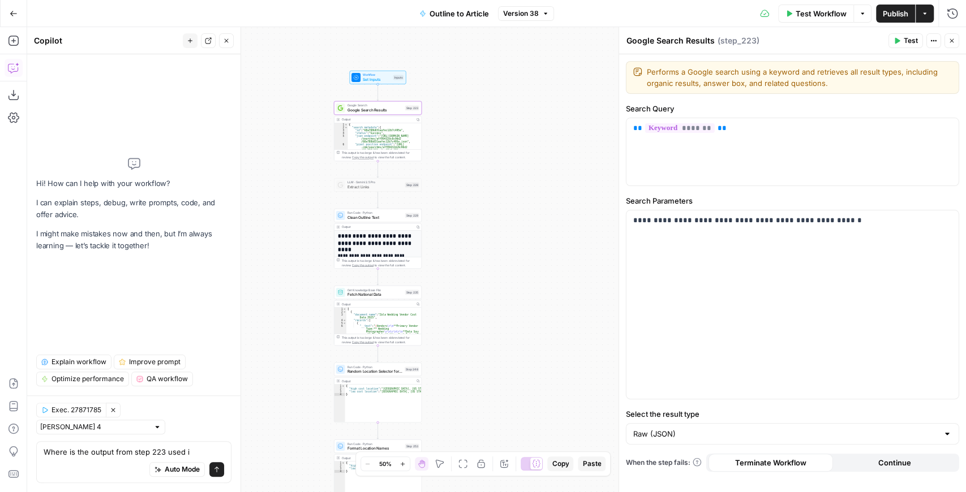
type textarea "Where is the output from step 223 used in"
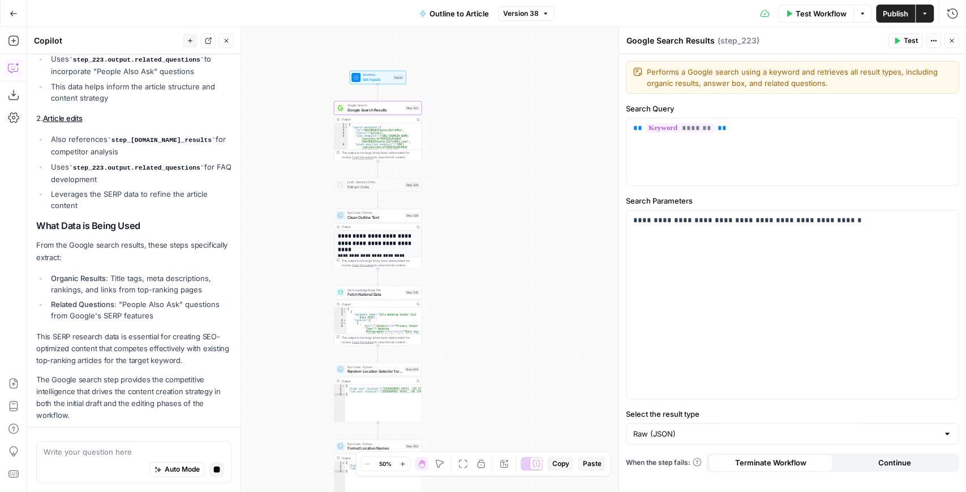
scroll to position [275, 0]
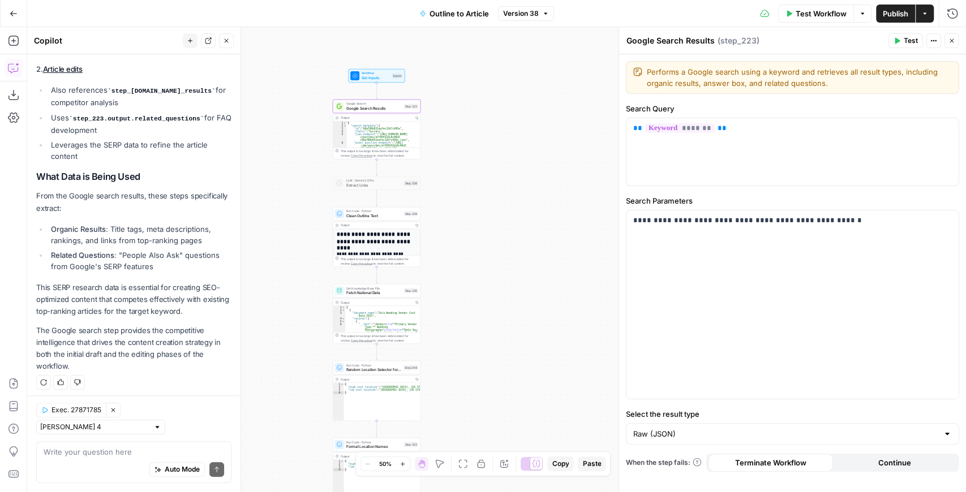
drag, startPoint x: 520, startPoint y: 348, endPoint x: 528, endPoint y: 190, distance: 158.0
click at [528, 198] on div "**********" at bounding box center [496, 259] width 939 height 465
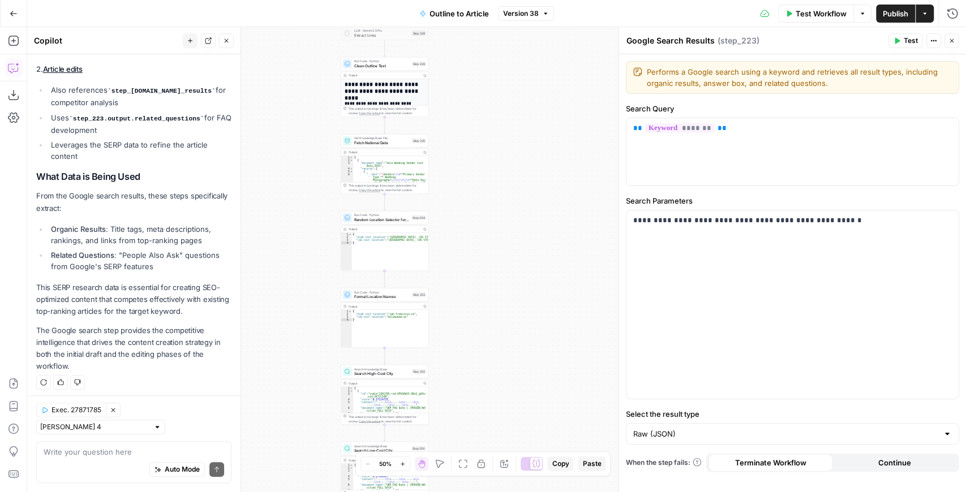
drag, startPoint x: 508, startPoint y: 289, endPoint x: 493, endPoint y: 180, distance: 109.6
click at [494, 183] on div "**********" at bounding box center [496, 259] width 939 height 465
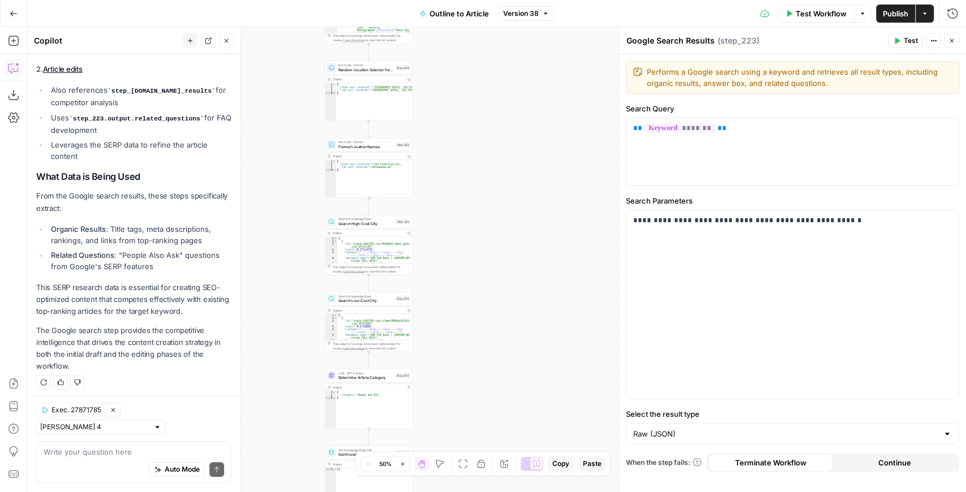
drag, startPoint x: 492, startPoint y: 311, endPoint x: 518, endPoint y: 158, distance: 155.4
click at [518, 158] on div "**********" at bounding box center [496, 259] width 939 height 465
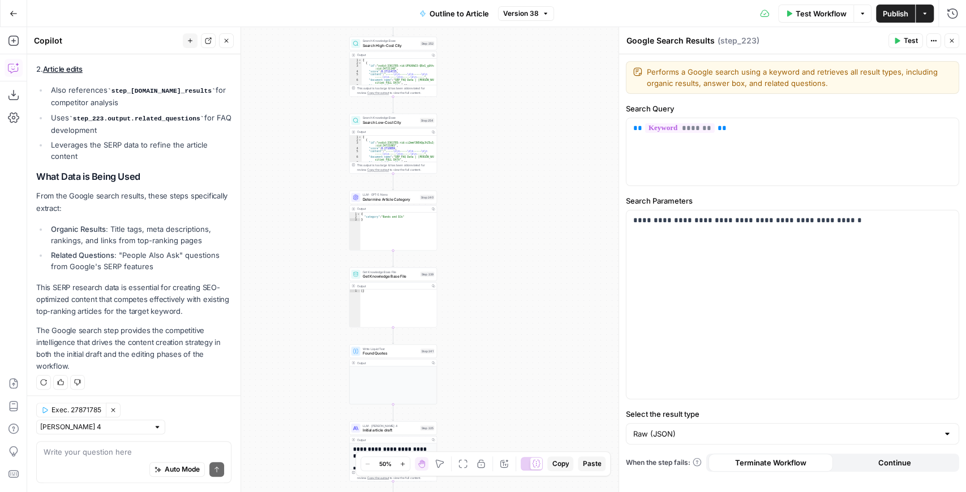
drag, startPoint x: 509, startPoint y: 306, endPoint x: 505, endPoint y: 145, distance: 160.7
click at [505, 147] on div "**********" at bounding box center [496, 259] width 939 height 465
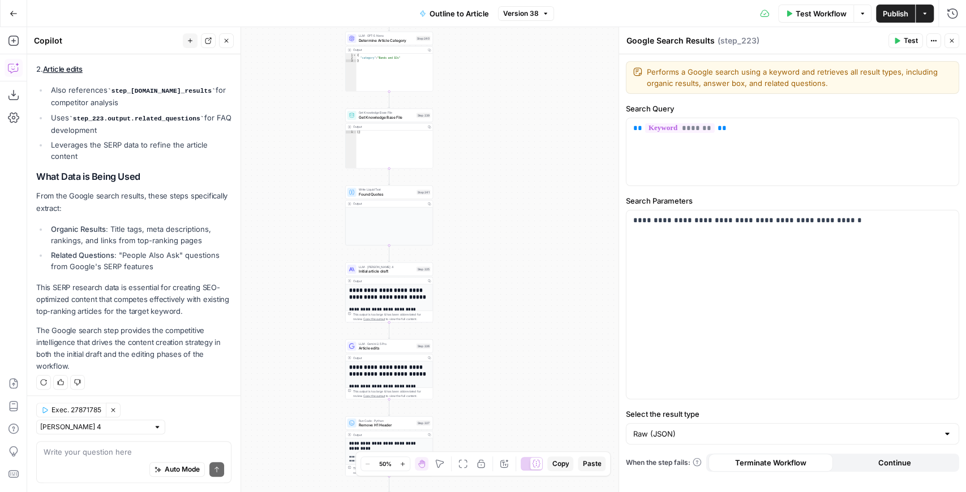
drag, startPoint x: 63, startPoint y: 458, endPoint x: 67, endPoint y: 453, distance: 6.1
click at [63, 458] on div "Auto Mode Send" at bounding box center [134, 470] width 180 height 25
type textarea "Which step adds a CTA or call to action"
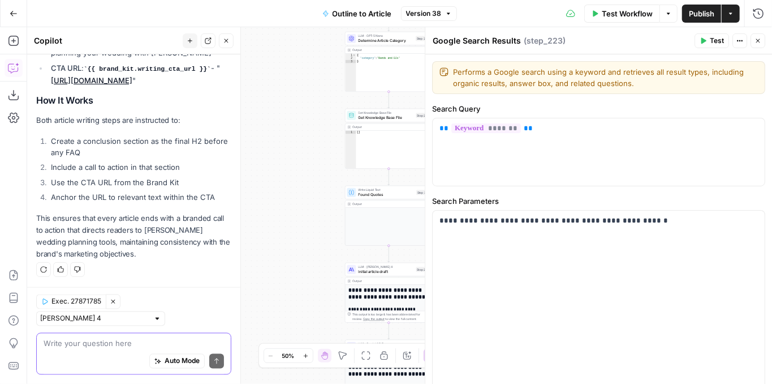
scroll to position [966, 0]
click at [759, 41] on icon "button" at bounding box center [758, 40] width 7 height 7
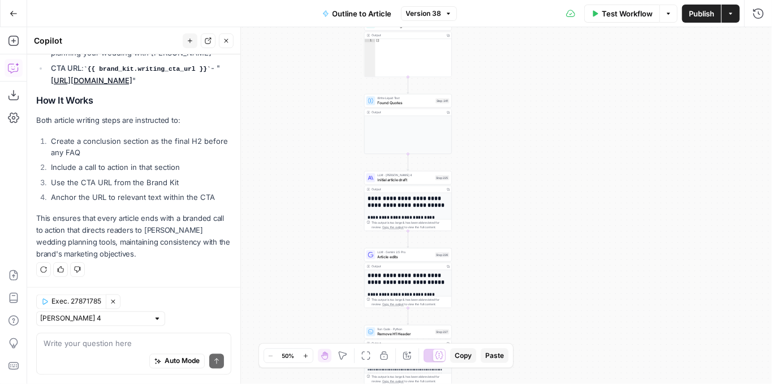
drag, startPoint x: 479, startPoint y: 170, endPoint x: 501, endPoint y: 84, distance: 88.8
click at [500, 85] on div "**********" at bounding box center [399, 205] width 745 height 356
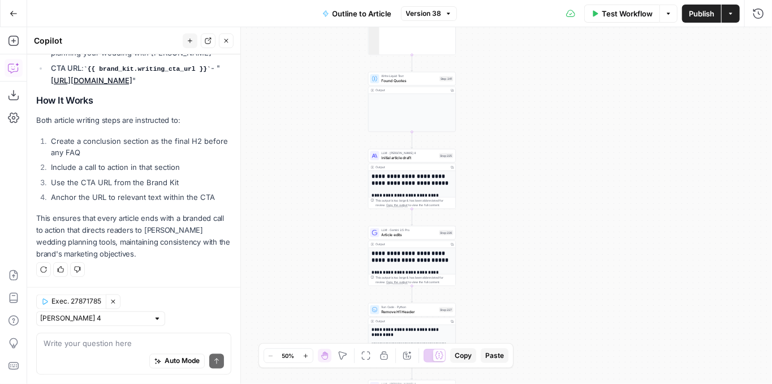
drag, startPoint x: 504, startPoint y: 181, endPoint x: 513, endPoint y: 225, distance: 44.9
click at [513, 225] on div "**********" at bounding box center [399, 205] width 745 height 356
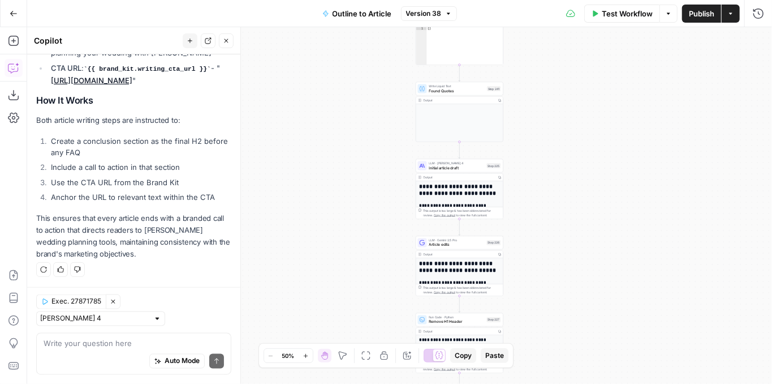
drag, startPoint x: 514, startPoint y: 180, endPoint x: 558, endPoint y: 89, distance: 101.2
click at [558, 89] on div "**********" at bounding box center [399, 205] width 745 height 356
click at [104, 345] on textarea at bounding box center [134, 343] width 180 height 11
click at [216, 341] on textarea "Add a step that gets the link from the" at bounding box center [134, 343] width 180 height 11
paste textarea "Full City/Category Sitemap"
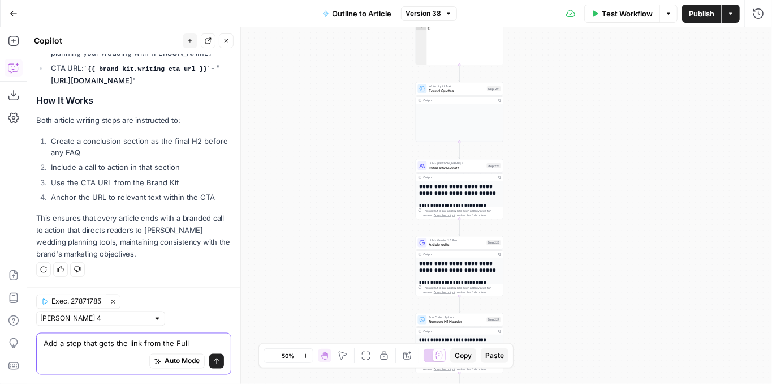
scroll to position [978, 0]
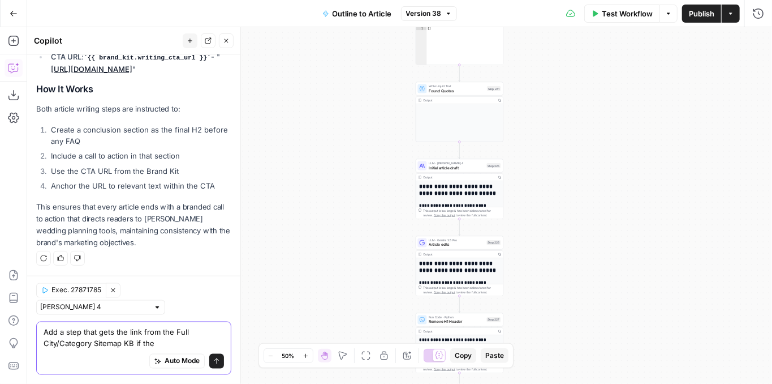
click at [164, 344] on textarea "Add a step that gets the link from the Full City/Category Sitemap KB if the" at bounding box center [134, 337] width 180 height 23
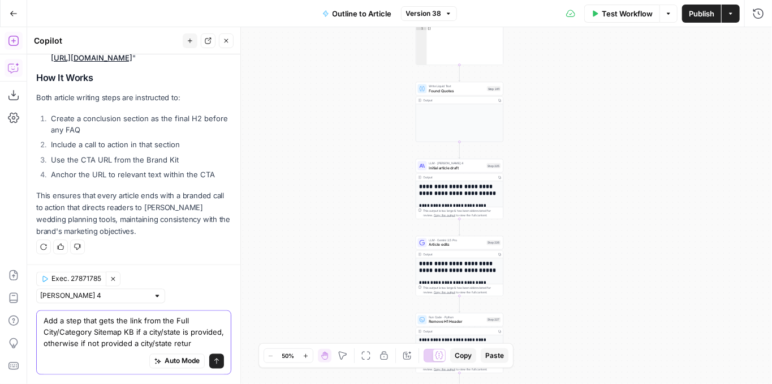
scroll to position [1001, 0]
drag, startPoint x: 126, startPoint y: 317, endPoint x: 173, endPoint y: 309, distance: 47.2
click at [173, 315] on textarea "Add a step that gets the link from the Full City/Category Sitemap KB if a city/…" at bounding box center [134, 332] width 180 height 34
click at [107, 353] on div "Auto Mode Send" at bounding box center [134, 361] width 180 height 25
click at [105, 346] on textarea "Add a step that gets the link from the Full City/Category Sitemap KB if a city/…" at bounding box center [134, 332] width 180 height 34
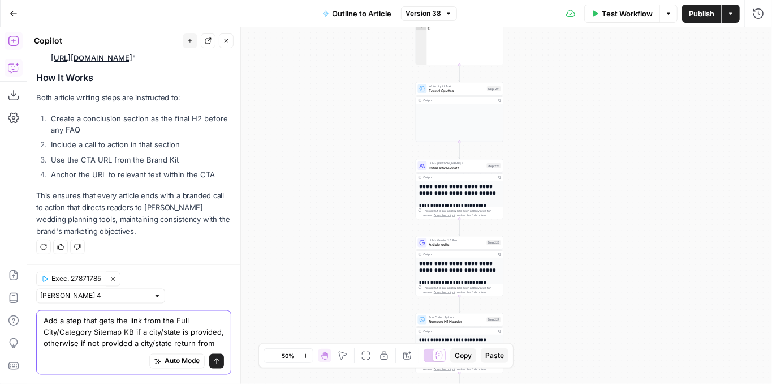
paste textarea "Full City/Category Sitemap"
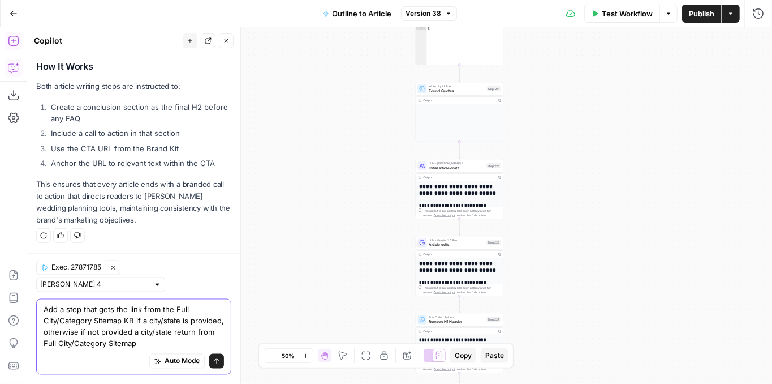
click at [182, 340] on textarea "Add a step that gets the link from the Full City/Category Sitemap KB if a city/…" at bounding box center [134, 326] width 180 height 45
drag, startPoint x: 188, startPoint y: 341, endPoint x: 88, endPoint y: 345, distance: 100.2
click at [88, 345] on textarea "Add a step that gets the link from the Full City/Category Sitemap KB if a city/…" at bounding box center [134, 326] width 180 height 45
click at [184, 343] on textarea "Add a step that gets the link from the Full City/Category Sitemap KB if a city/…" at bounding box center [134, 326] width 180 height 45
paste textarea "https://www.zola.com/sitemap-general.xm"
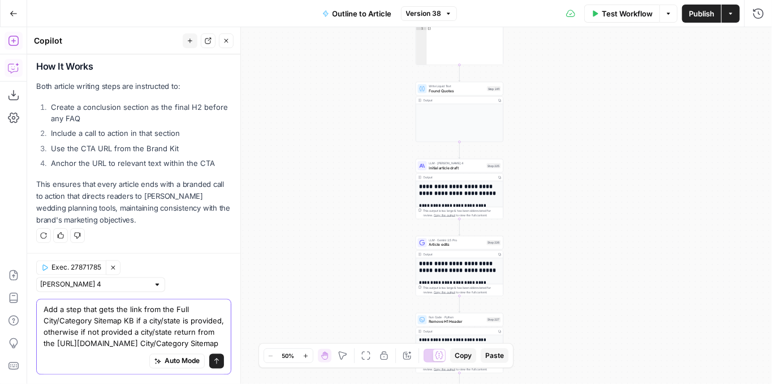
scroll to position [1012, 0]
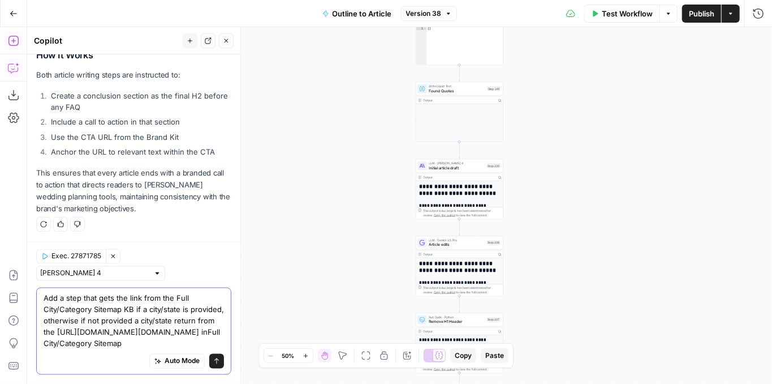
type textarea "Add a step that gets the link from the Full City/Category Sitemap KB if a city/…"
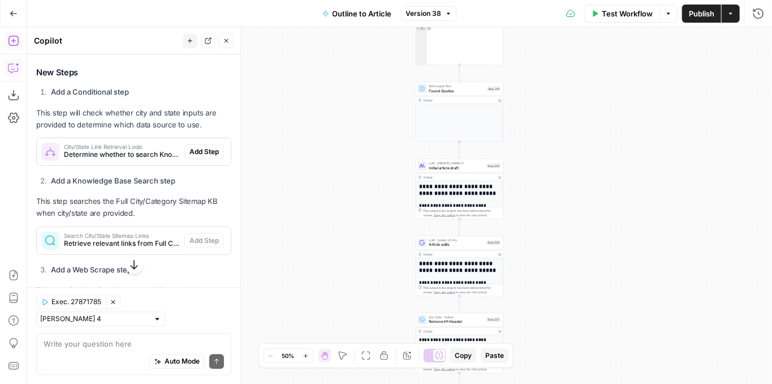
scroll to position [1297, 0]
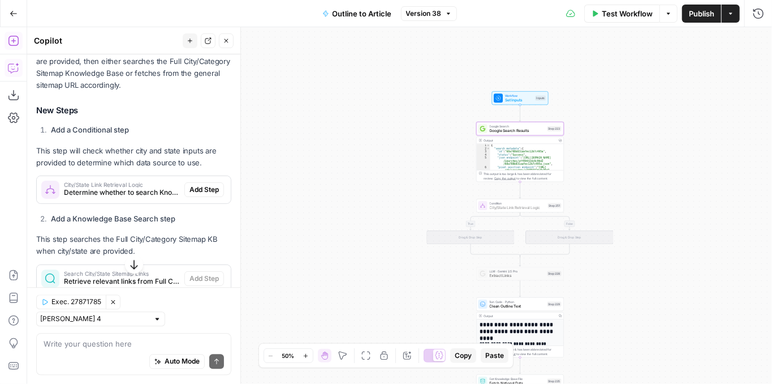
click at [193, 195] on span "Add Step" at bounding box center [204, 189] width 29 height 10
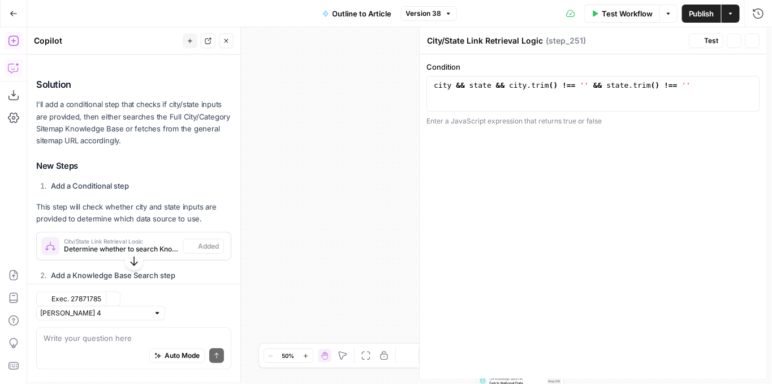
scroll to position [1352, 0]
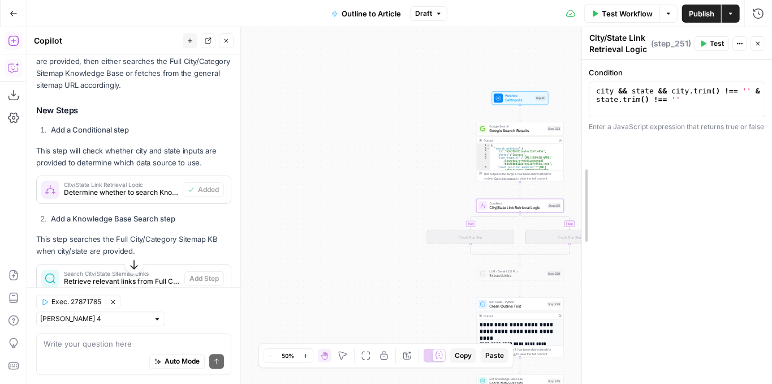
drag, startPoint x: 424, startPoint y: 179, endPoint x: 580, endPoint y: 174, distance: 156.8
click at [580, 174] on div at bounding box center [581, 205] width 11 height 356
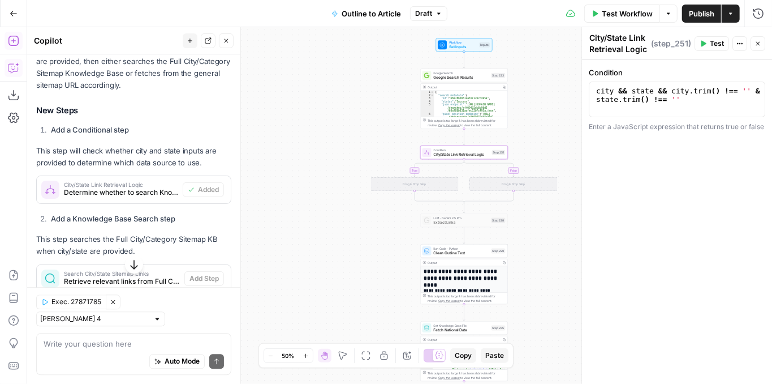
drag, startPoint x: 346, startPoint y: 180, endPoint x: 289, endPoint y: 127, distance: 77.6
click at [289, 127] on div "**********" at bounding box center [399, 205] width 745 height 356
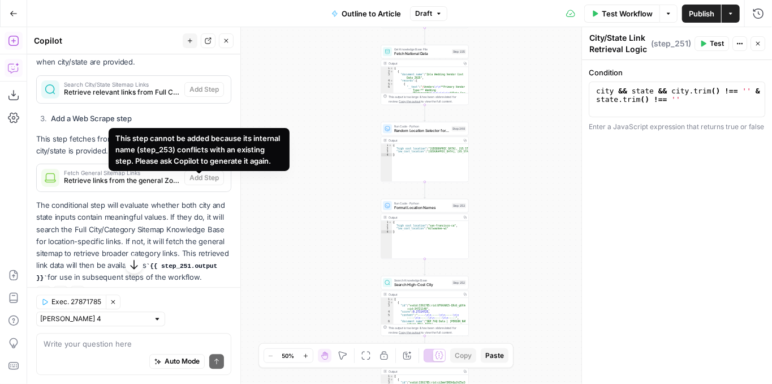
scroll to position [1578, 0]
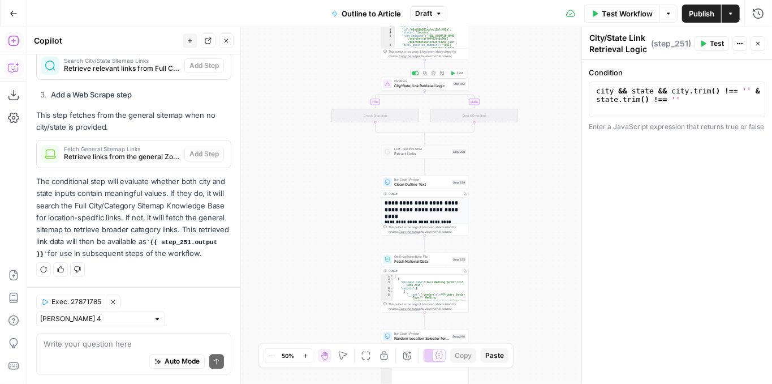
click at [424, 85] on span "City/State Link Retrieval Logic" at bounding box center [422, 86] width 56 height 6
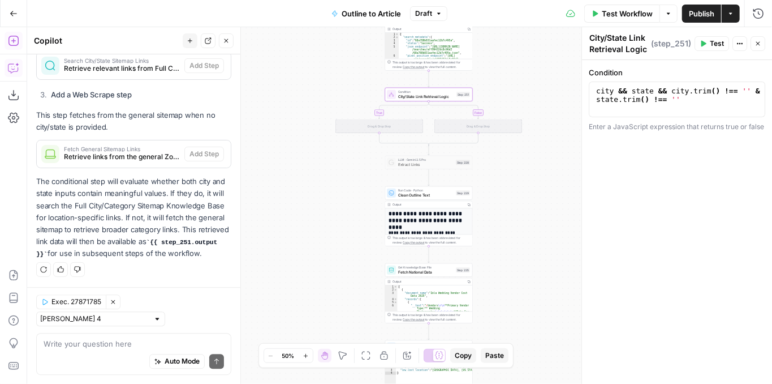
drag, startPoint x: 328, startPoint y: 152, endPoint x: 332, endPoint y: 178, distance: 26.9
click at [332, 178] on div "**********" at bounding box center [399, 205] width 745 height 356
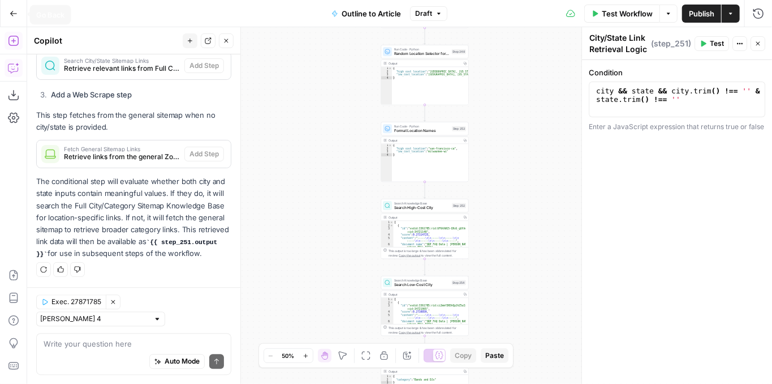
click at [14, 16] on icon "button" at bounding box center [14, 14] width 8 height 8
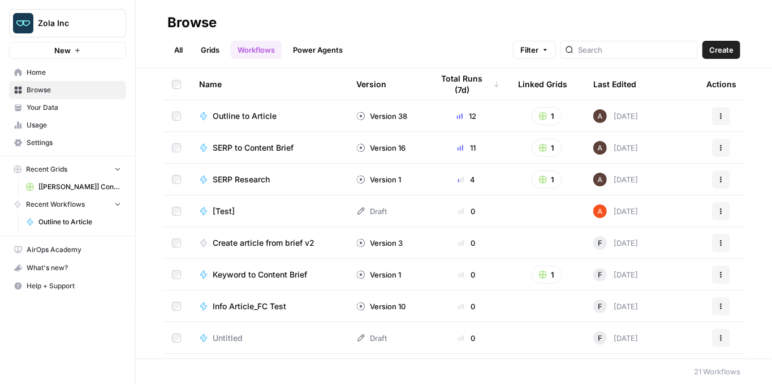
click at [237, 115] on span "Outline to Article" at bounding box center [245, 115] width 64 height 11
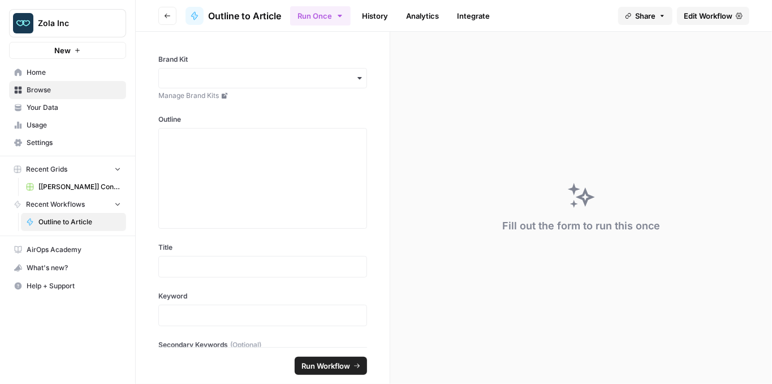
click at [703, 19] on span "Edit Workflow" at bounding box center [708, 15] width 49 height 11
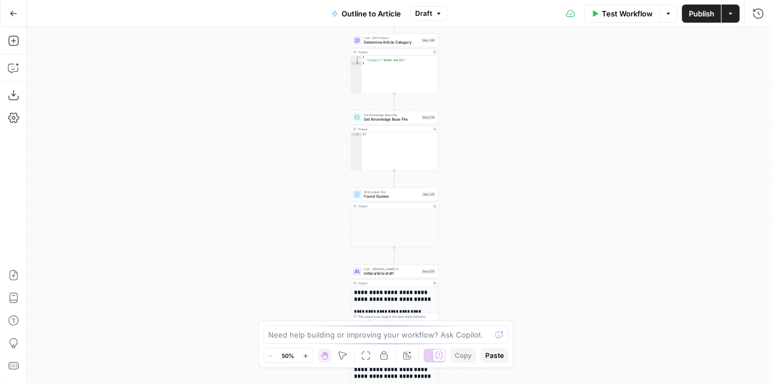
drag, startPoint x: 300, startPoint y: 140, endPoint x: 274, endPoint y: 281, distance: 143.3
click at [274, 281] on div "**********" at bounding box center [399, 205] width 745 height 356
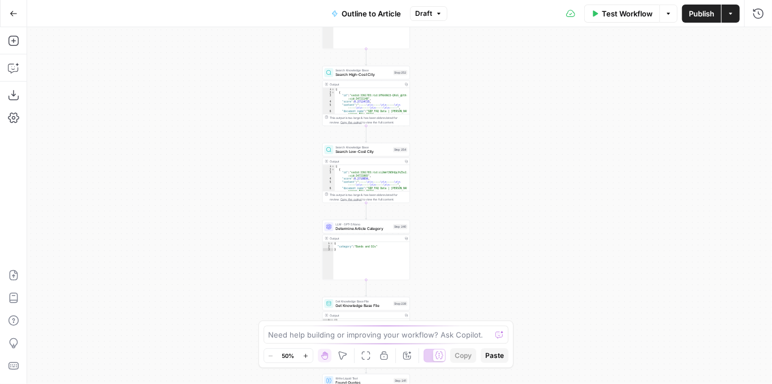
drag, startPoint x: 286, startPoint y: 220, endPoint x: 292, endPoint y: 305, distance: 85.7
click at [285, 329] on body "Zola Inc New Home Browse Your Data Usage Settings Recent Grids [Zola] Content C…" at bounding box center [386, 192] width 772 height 384
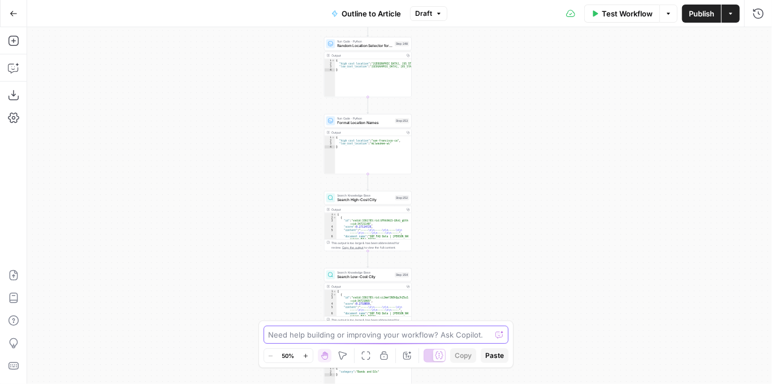
drag, startPoint x: 282, startPoint y: 173, endPoint x: 280, endPoint y: 317, distance: 143.7
click at [277, 332] on body "Zola Inc New Home Browse Your Data Usage Settings Recent Grids [Zola] Content C…" at bounding box center [386, 192] width 772 height 384
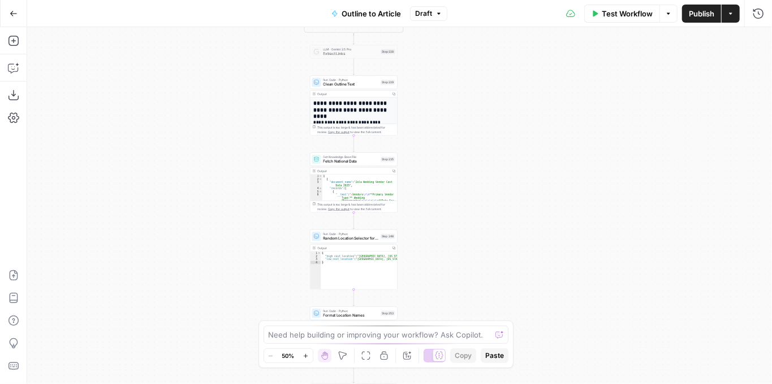
drag, startPoint x: 277, startPoint y: 180, endPoint x: 274, endPoint y: 290, distance: 110.4
click at [265, 329] on body "Zola Inc New Home Browse Your Data Usage Settings Recent Grids [Zola] Content C…" at bounding box center [386, 192] width 772 height 384
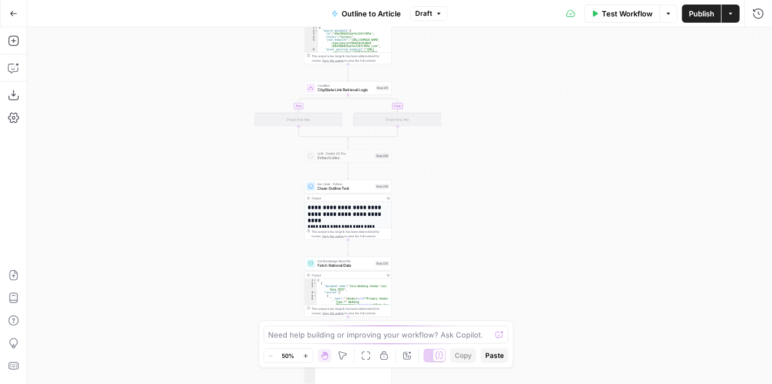
drag, startPoint x: 263, startPoint y: 217, endPoint x: 260, endPoint y: 338, distance: 121.1
click at [259, 335] on body "Zola Inc New Home Browse Your Data Usage Settings Recent Grids [Zola] Content C…" at bounding box center [386, 192] width 772 height 384
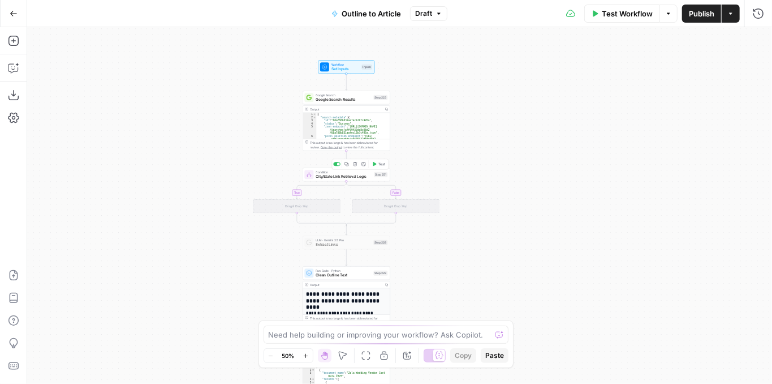
click at [329, 176] on span "City/State Link Retrieval Logic" at bounding box center [344, 177] width 56 height 6
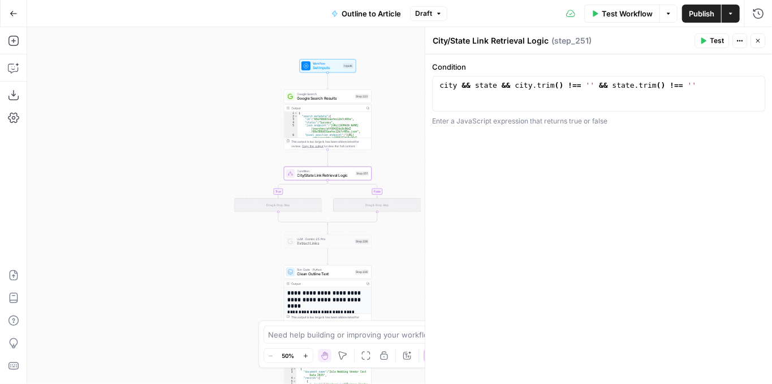
drag, startPoint x: 266, startPoint y: 230, endPoint x: 246, endPoint y: 227, distance: 20.5
click at [246, 227] on div "**********" at bounding box center [399, 205] width 745 height 356
click at [12, 69] on icon "button" at bounding box center [13, 67] width 11 height 11
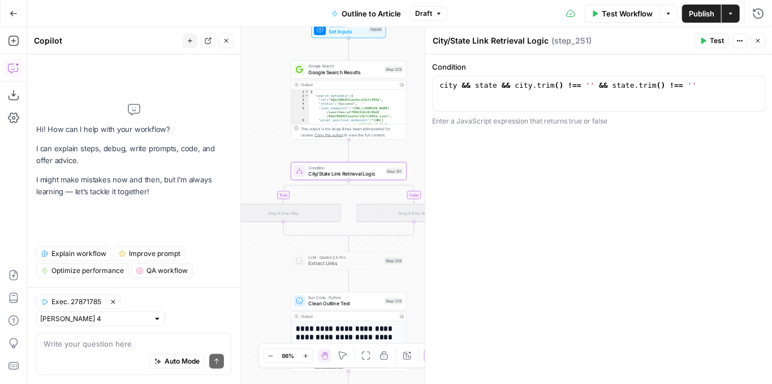
click at [97, 339] on textarea at bounding box center [134, 343] width 180 height 11
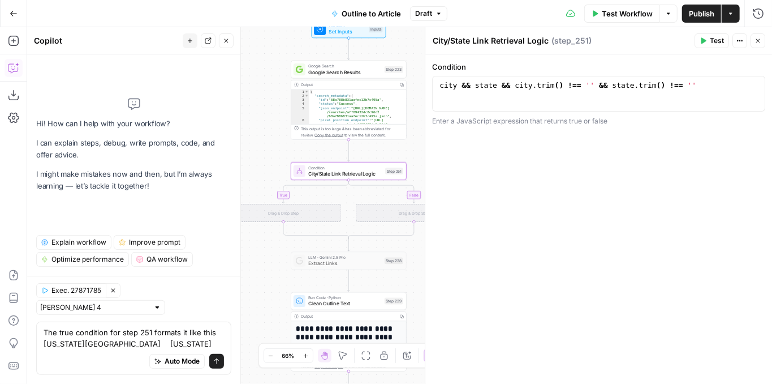
type textarea "The true condition for step 251 formats it like this New York NY New York"
click at [213, 362] on button "Send" at bounding box center [216, 361] width 15 height 15
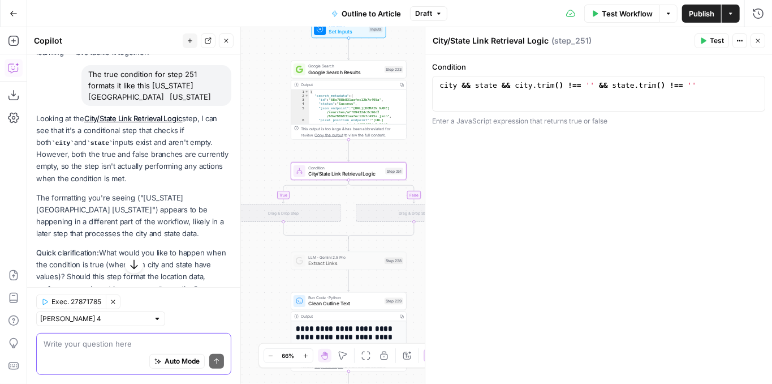
scroll to position [156, 0]
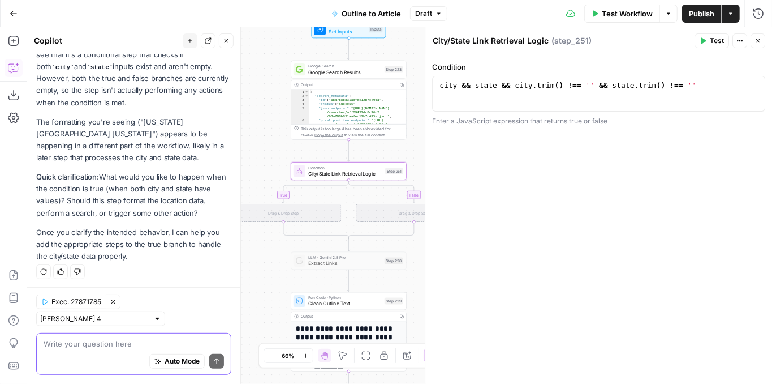
click at [90, 350] on div "Auto Mode Send" at bounding box center [134, 361] width 180 height 25
type textarea "format the location data"
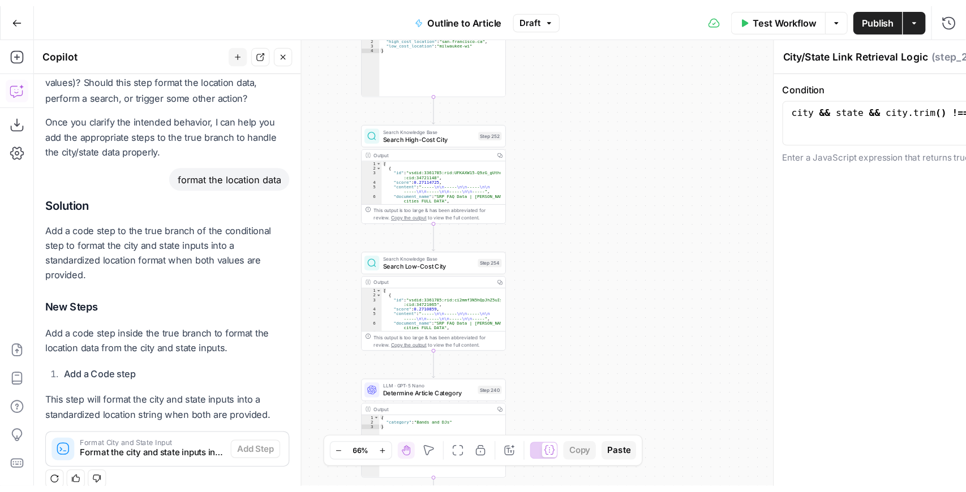
scroll to position [292, 0]
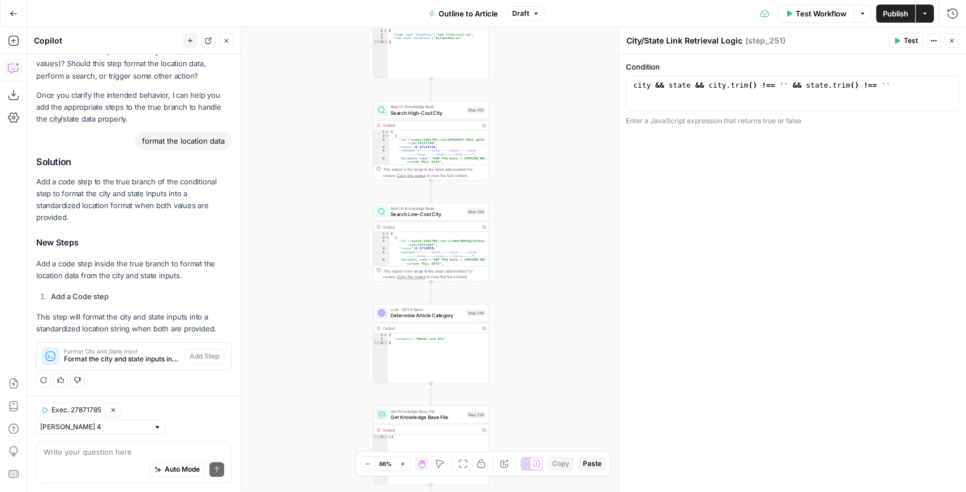
drag, startPoint x: 312, startPoint y: 221, endPoint x: 300, endPoint y: 124, distance: 97.5
click at [300, 122] on div "**********" at bounding box center [496, 259] width 939 height 465
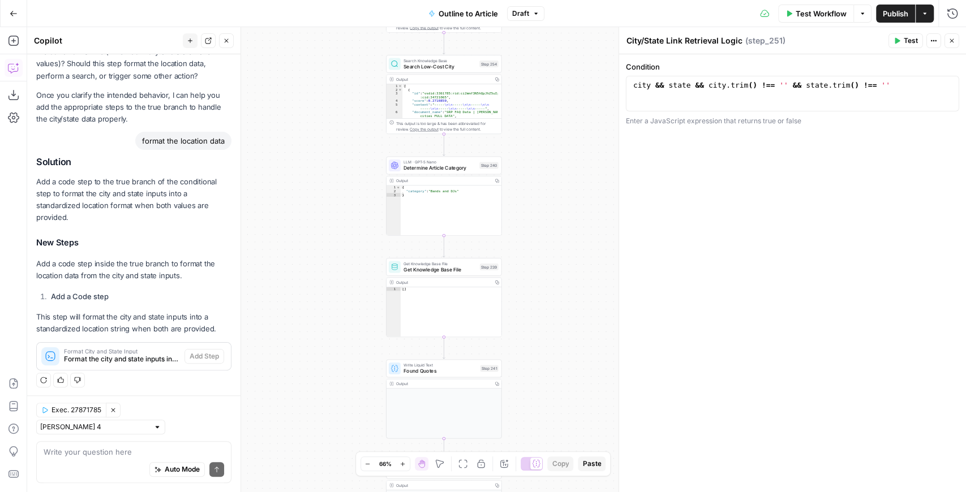
drag, startPoint x: 323, startPoint y: 239, endPoint x: 332, endPoint y: 398, distance: 159.2
click at [333, 402] on div "**********" at bounding box center [496, 259] width 939 height 465
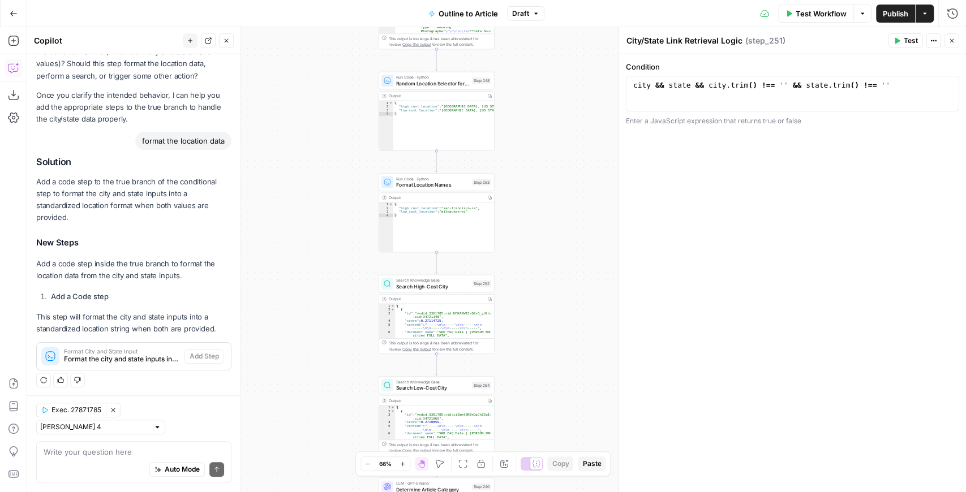
drag, startPoint x: 312, startPoint y: 249, endPoint x: 294, endPoint y: 393, distance: 144.9
click at [294, 390] on div "**********" at bounding box center [496, 259] width 939 height 465
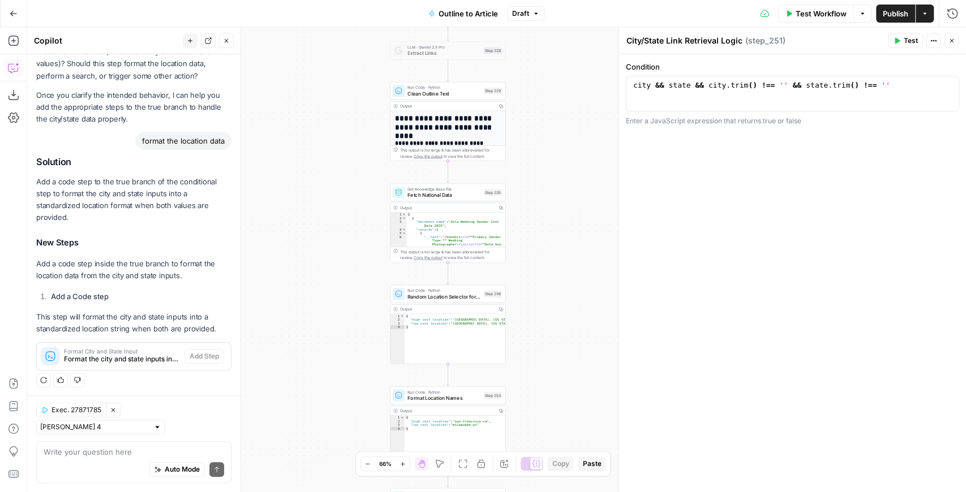
drag, startPoint x: 321, startPoint y: 392, endPoint x: 327, endPoint y: 420, distance: 28.3
click at [325, 433] on div "**********" at bounding box center [496, 259] width 939 height 465
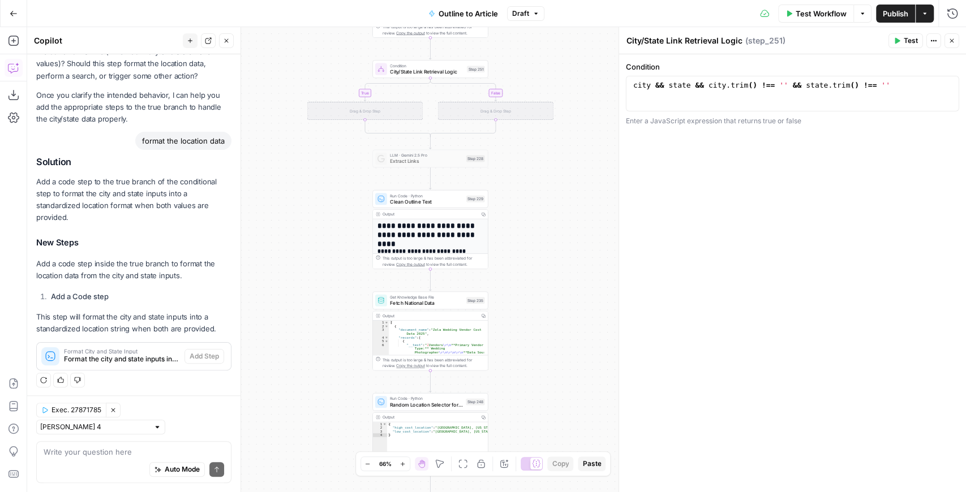
drag, startPoint x: 333, startPoint y: 240, endPoint x: 299, endPoint y: 399, distance: 163.2
click at [299, 400] on div "**********" at bounding box center [496, 259] width 939 height 465
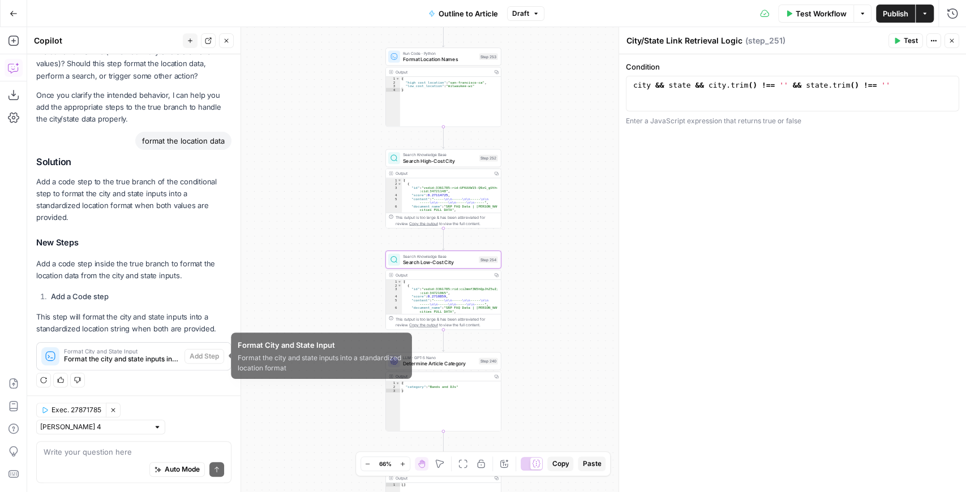
click at [144, 365] on div "Format City and State Input Format the city and state inputs into a standardize…" at bounding box center [111, 356] width 148 height 27
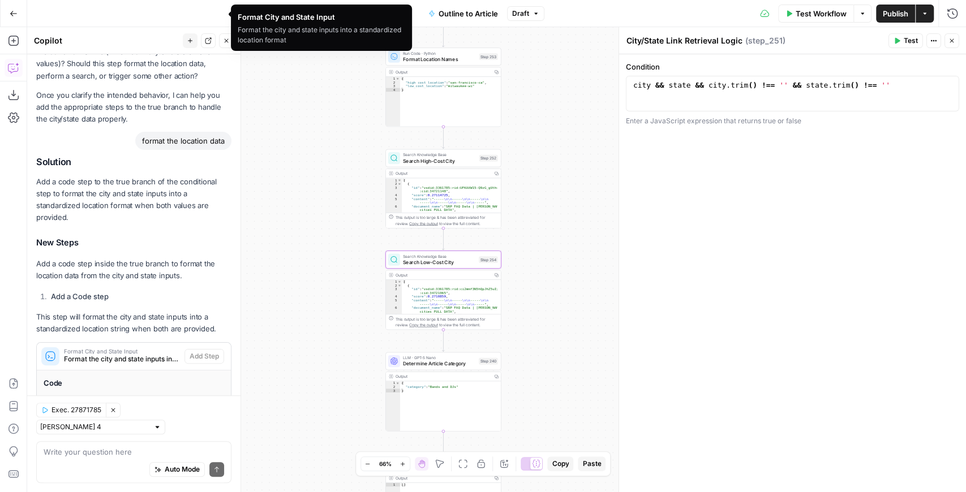
scroll to position [1176, 0]
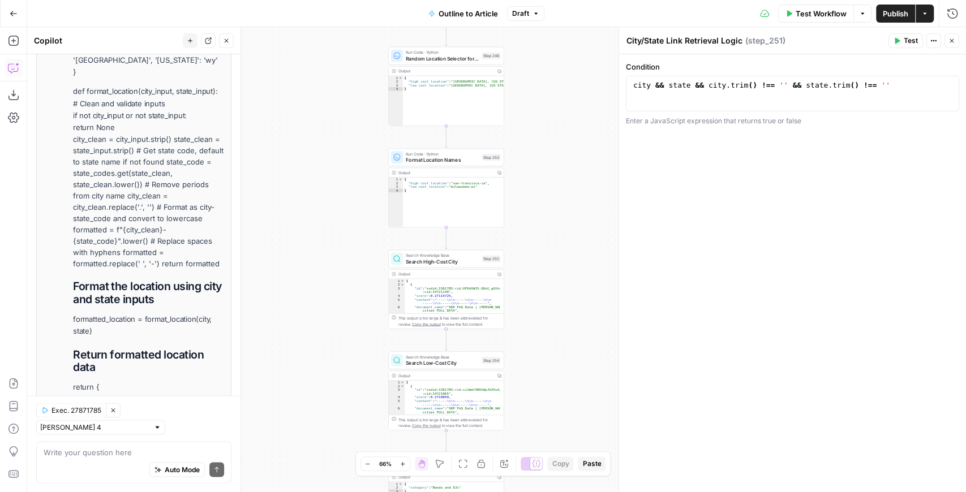
drag, startPoint x: 315, startPoint y: 205, endPoint x: 292, endPoint y: 312, distance: 109.8
click at [319, 308] on div "**********" at bounding box center [496, 259] width 939 height 465
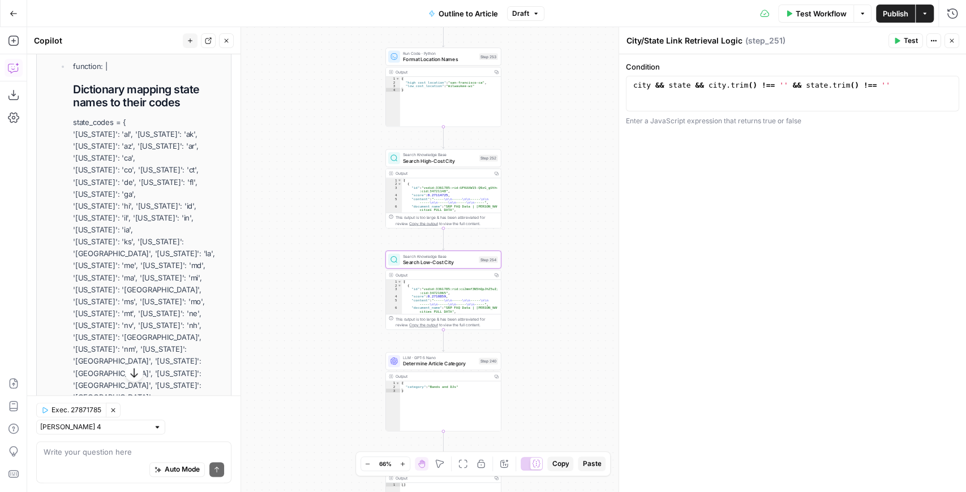
scroll to position [799, 0]
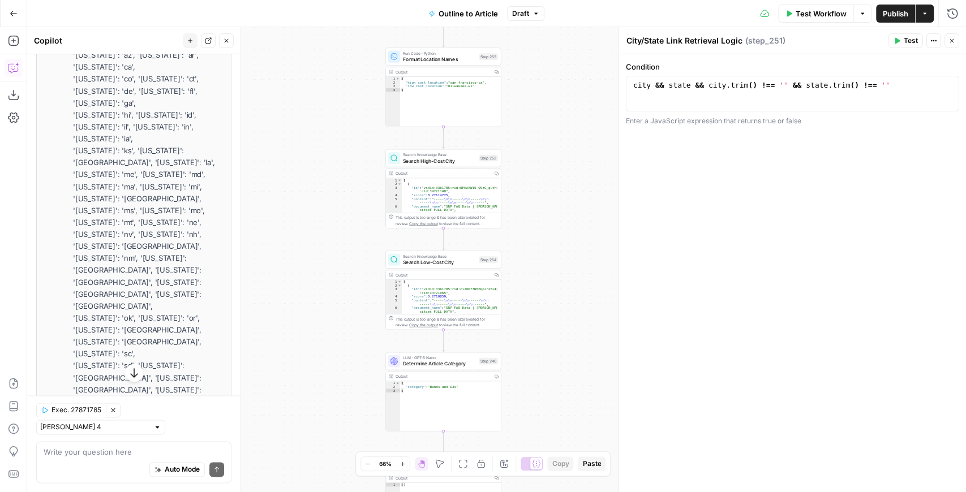
click at [225, 45] on button "Close" at bounding box center [226, 40] width 15 height 15
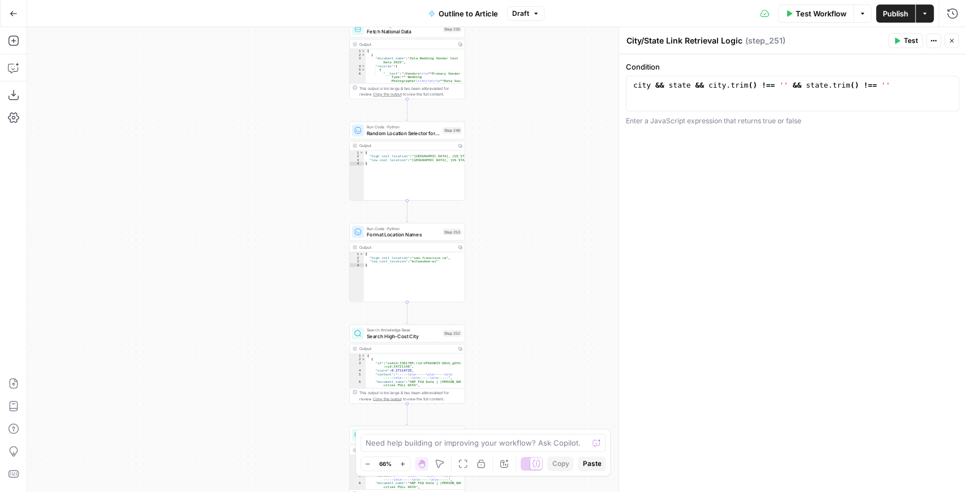
drag, startPoint x: 291, startPoint y: 196, endPoint x: 235, endPoint y: 330, distance: 145.6
click at [242, 315] on div "**********" at bounding box center [496, 259] width 939 height 465
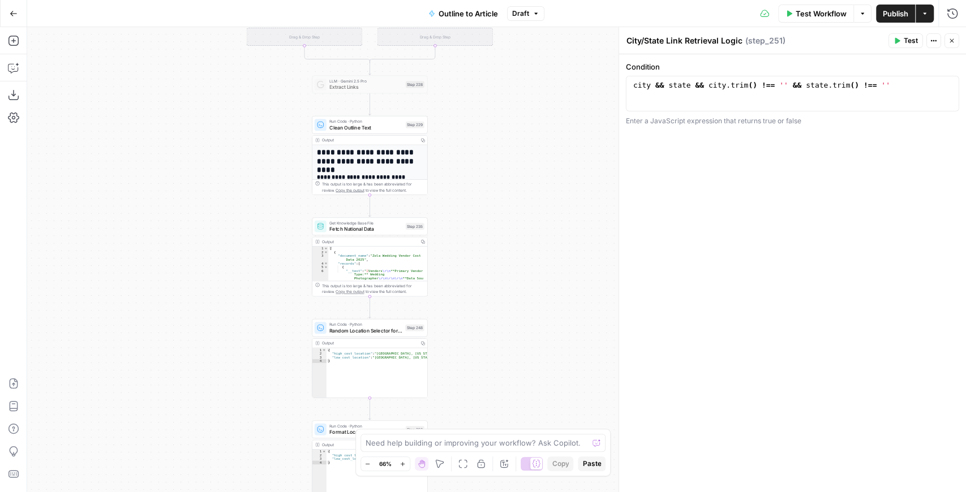
drag, startPoint x: 285, startPoint y: 191, endPoint x: 266, endPoint y: 332, distance: 142.2
click at [261, 360] on div "**********" at bounding box center [496, 259] width 939 height 465
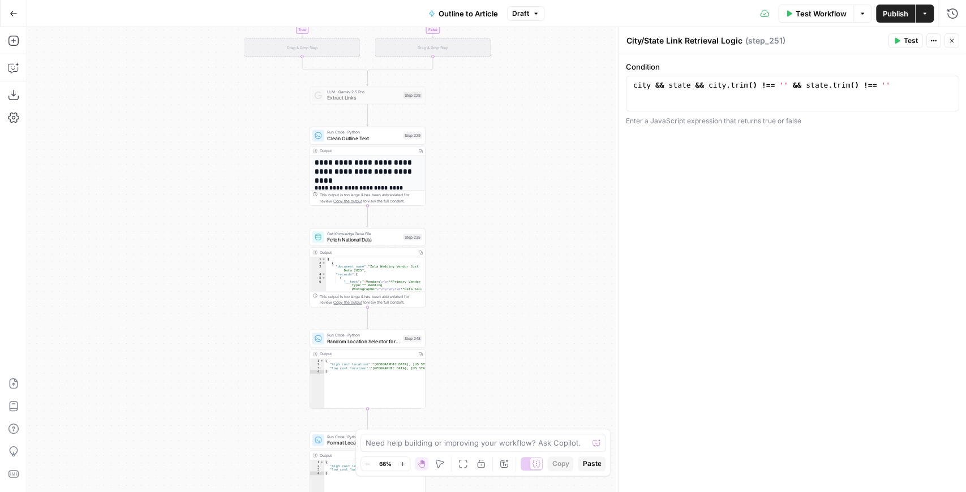
drag, startPoint x: 264, startPoint y: 209, endPoint x: 270, endPoint y: 369, distance: 159.7
click at [270, 369] on div "**********" at bounding box center [496, 259] width 939 height 465
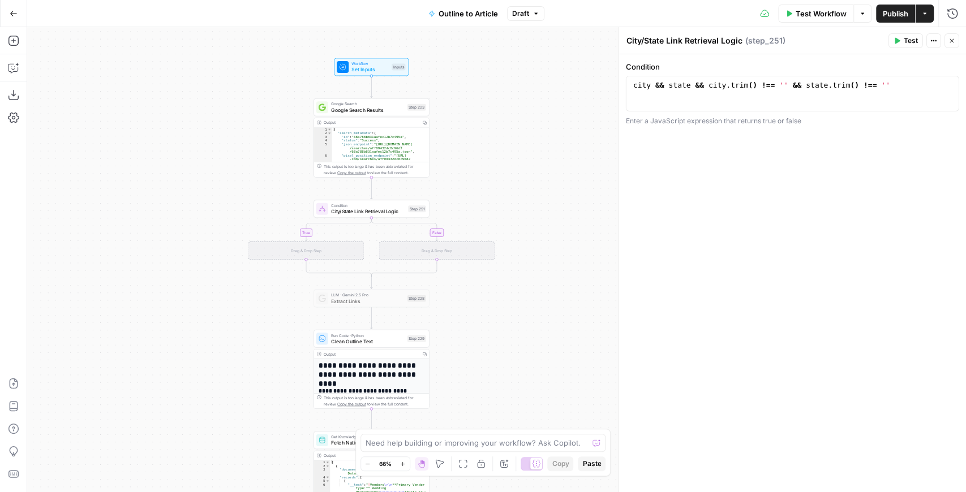
drag, startPoint x: 272, startPoint y: 292, endPoint x: 269, endPoint y: 335, distance: 43.7
click at [269, 335] on div "**********" at bounding box center [496, 259] width 939 height 465
click at [12, 49] on button "Add Steps" at bounding box center [14, 41] width 18 height 18
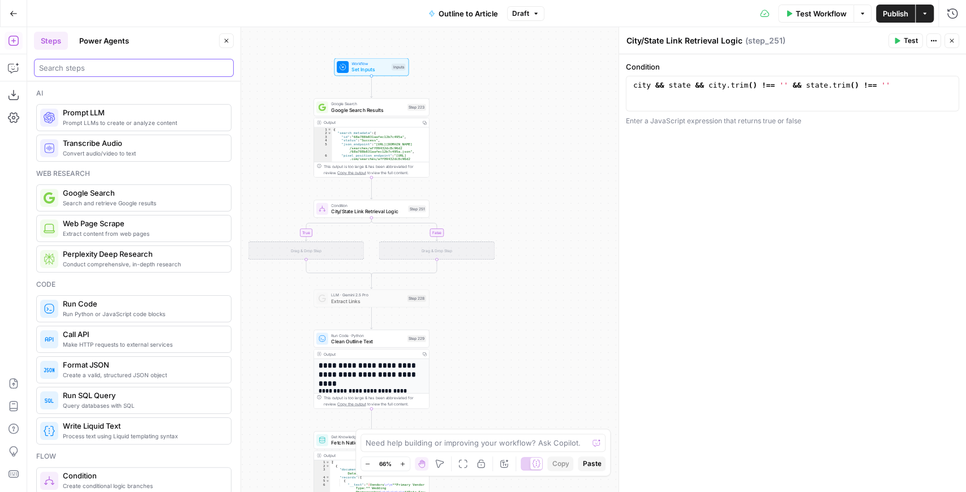
click at [96, 64] on input "search" at bounding box center [134, 67] width 190 height 11
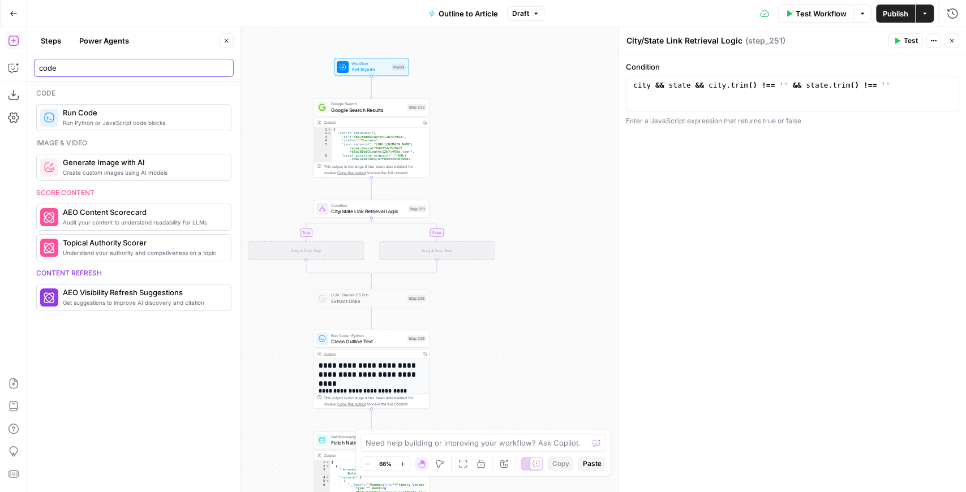
type input "code"
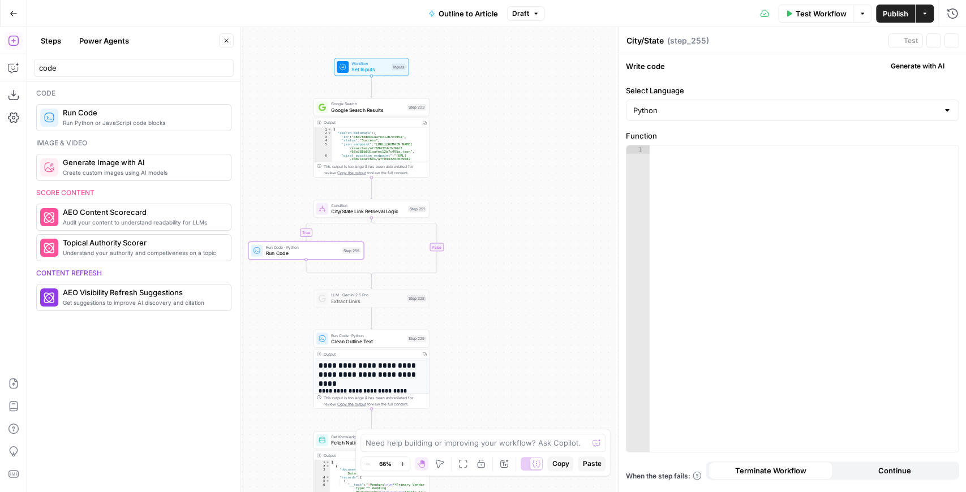
type textarea "Run Code"
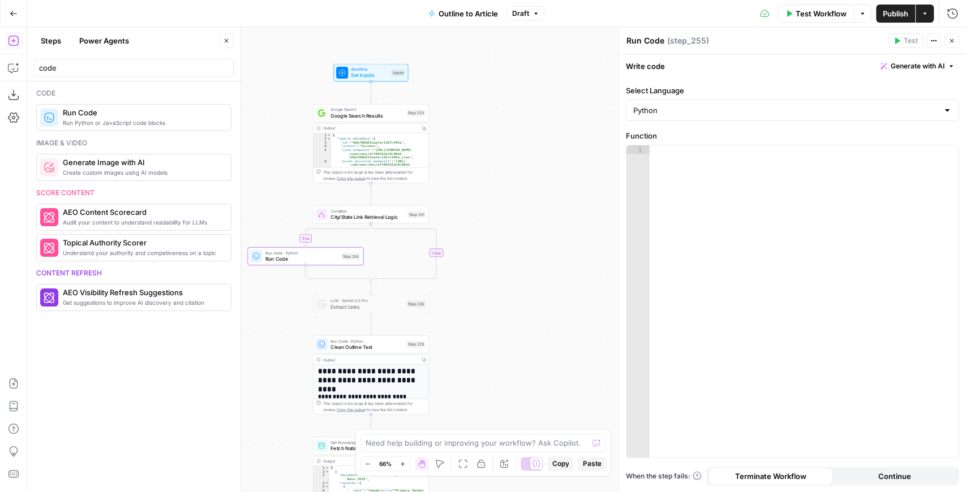
drag, startPoint x: 535, startPoint y: 113, endPoint x: 530, endPoint y: 285, distance: 172.6
click at [530, 285] on div "**********" at bounding box center [496, 259] width 939 height 465
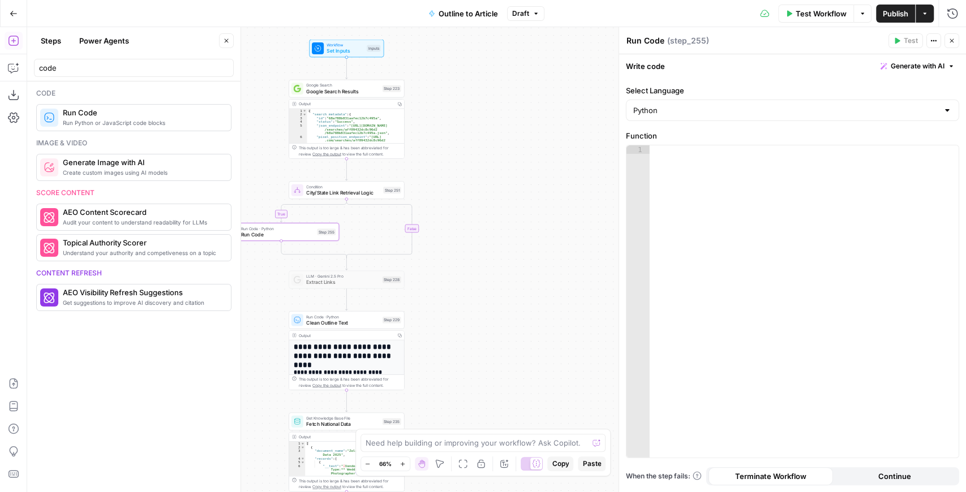
drag, startPoint x: 521, startPoint y: 193, endPoint x: 503, endPoint y: 78, distance: 116.8
click at [503, 78] on div "**********" at bounding box center [496, 259] width 939 height 465
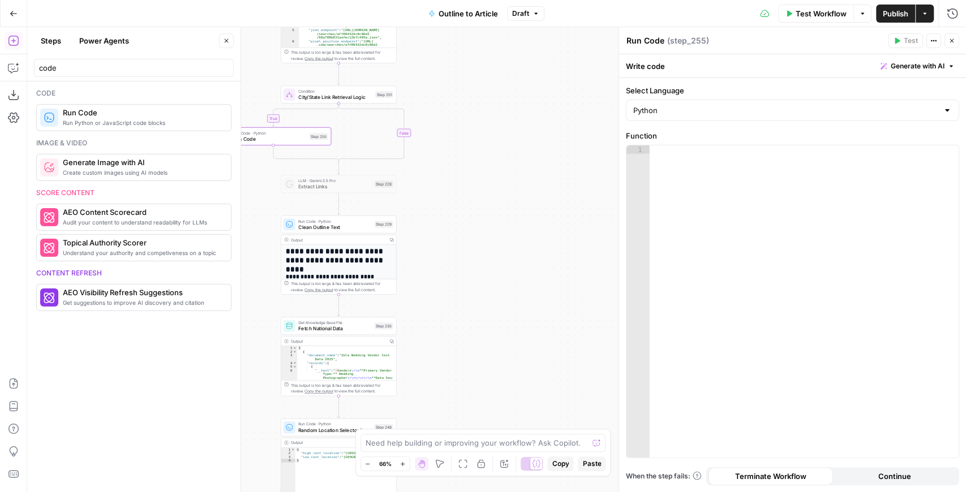
drag, startPoint x: 503, startPoint y: 229, endPoint x: 501, endPoint y: 157, distance: 71.3
click at [501, 157] on div "**********" at bounding box center [496, 259] width 939 height 465
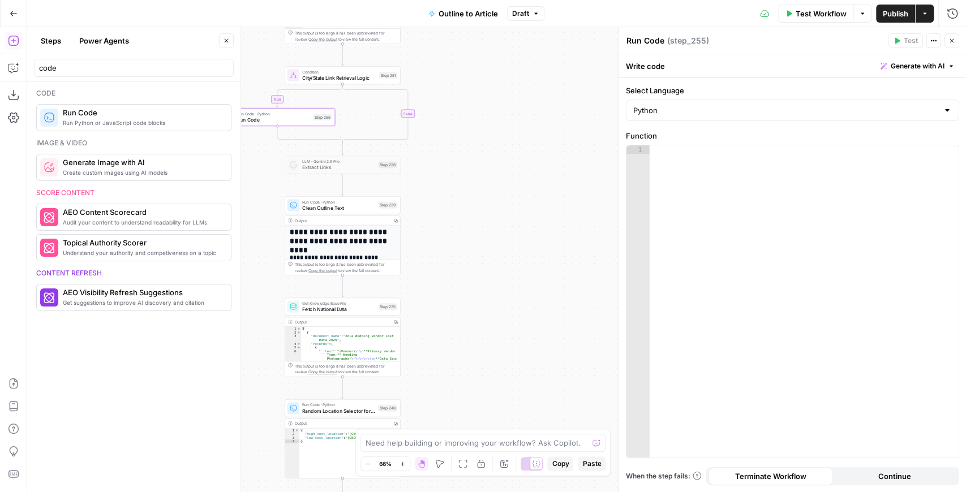
drag, startPoint x: 488, startPoint y: 234, endPoint x: 502, endPoint y: 130, distance: 105.1
click at [501, 133] on div "**********" at bounding box center [496, 259] width 939 height 465
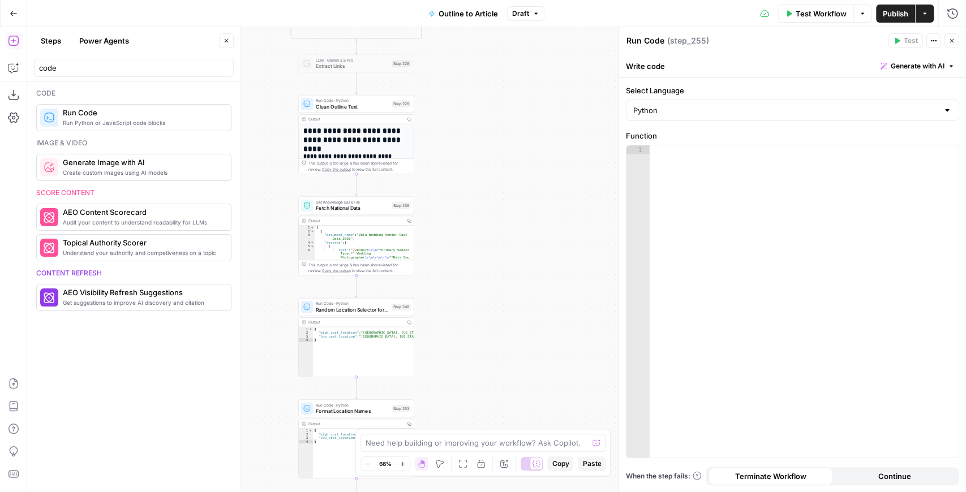
drag, startPoint x: 460, startPoint y: 257, endPoint x: 479, endPoint y: 170, distance: 89.7
click at [478, 174] on div "**********" at bounding box center [496, 259] width 939 height 465
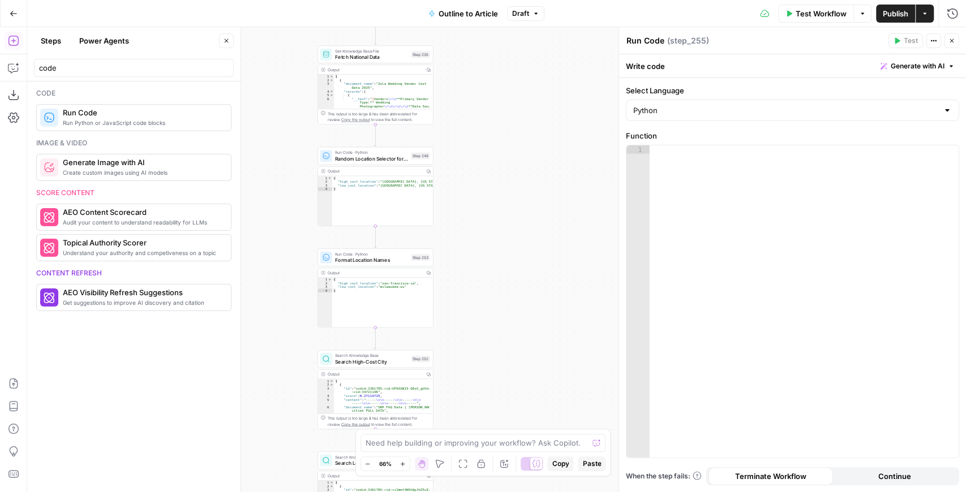
drag, startPoint x: 472, startPoint y: 275, endPoint x: 472, endPoint y: 187, distance: 87.7
click at [472, 192] on div "**********" at bounding box center [496, 259] width 939 height 465
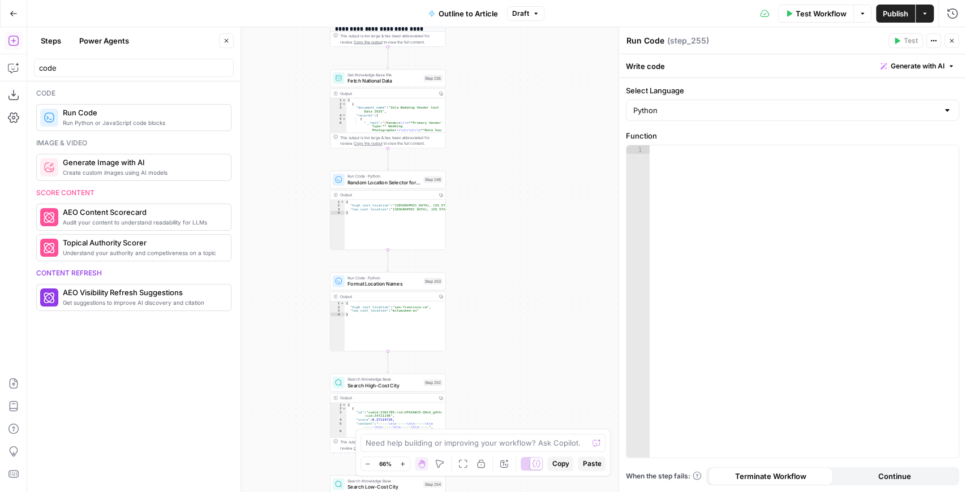
drag, startPoint x: 471, startPoint y: 200, endPoint x: 507, endPoint y: 310, distance: 115.7
click at [507, 313] on div "**********" at bounding box center [496, 259] width 939 height 465
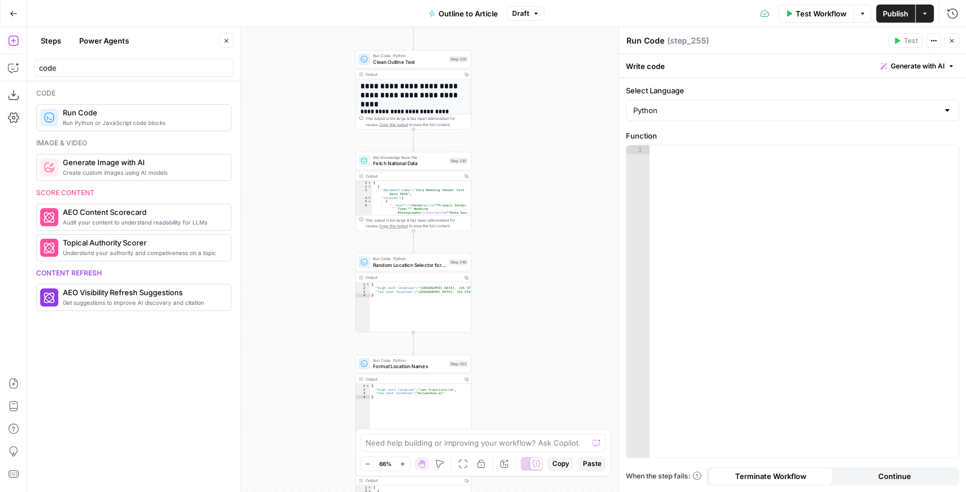
drag, startPoint x: 514, startPoint y: 203, endPoint x: 534, endPoint y: 296, distance: 95.0
click at [534, 297] on div "**********" at bounding box center [496, 259] width 939 height 465
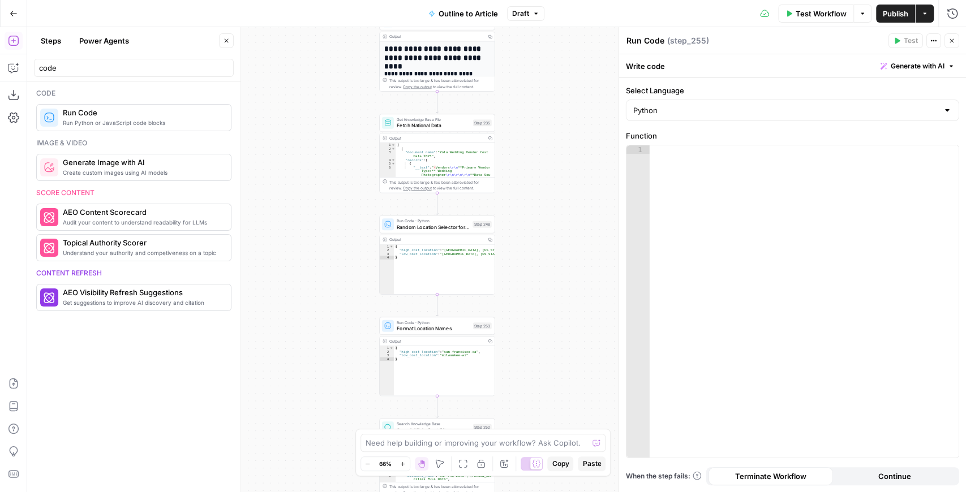
drag, startPoint x: 536, startPoint y: 246, endPoint x: 539, endPoint y: 114, distance: 131.3
click at [539, 113] on div "**********" at bounding box center [496, 259] width 939 height 465
click at [447, 332] on div "Run Code · Python Format Location Names Step 253 Copy step Delete step Add Note…" at bounding box center [437, 325] width 116 height 18
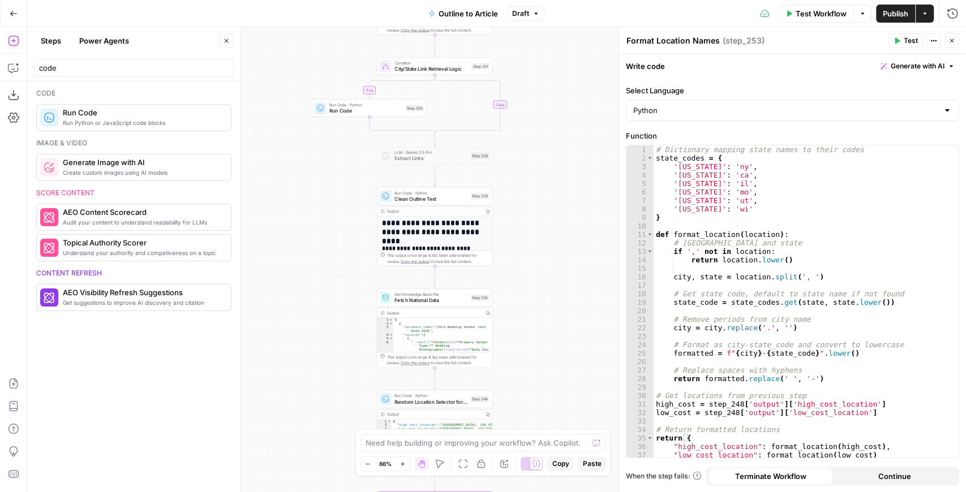
drag, startPoint x: 560, startPoint y: 160, endPoint x: 556, endPoint y: 336, distance: 176.6
click at [557, 338] on div "**********" at bounding box center [496, 259] width 939 height 465
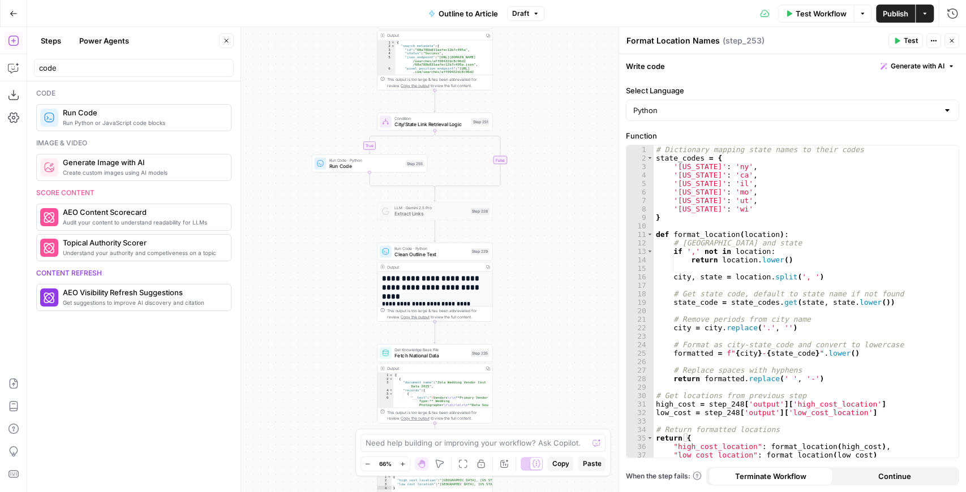
drag, startPoint x: 557, startPoint y: 205, endPoint x: 556, endPoint y: 274, distance: 69.0
click at [556, 274] on div "**********" at bounding box center [496, 259] width 939 height 465
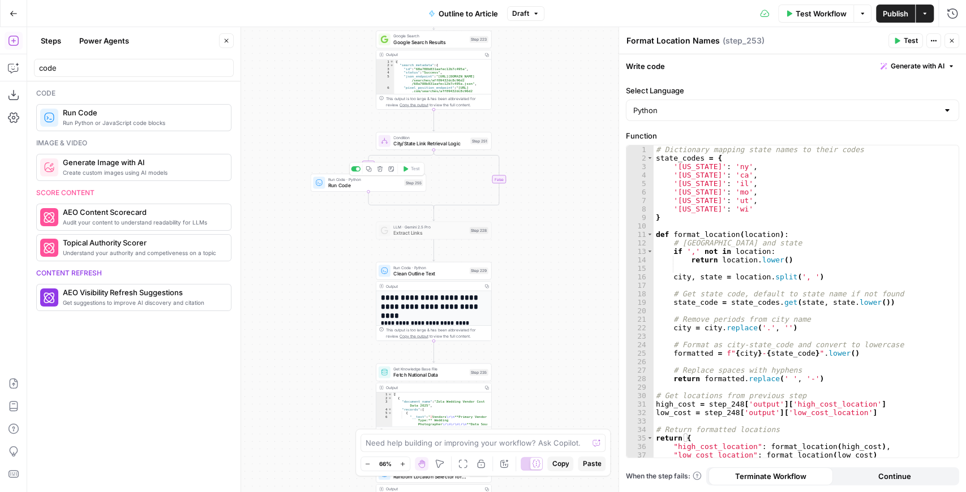
click at [369, 188] on span "Run Code" at bounding box center [364, 185] width 73 height 7
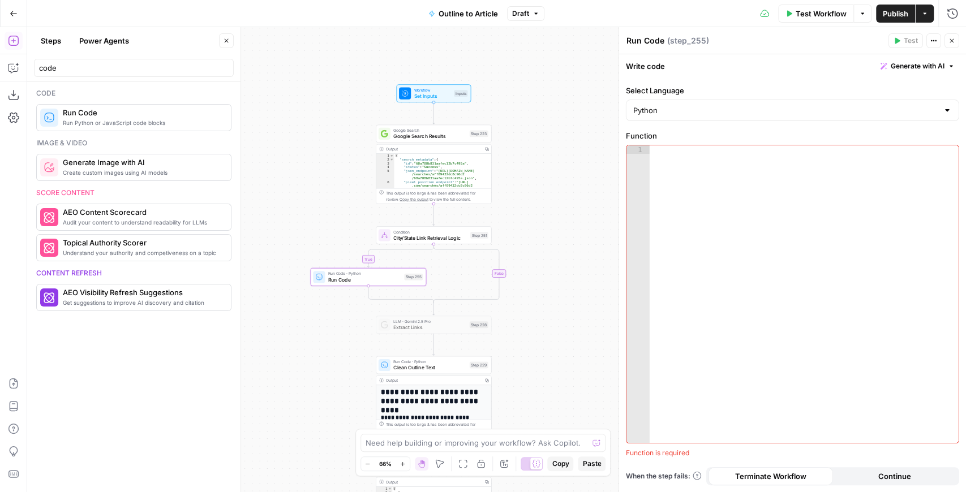
click at [415, 87] on span "Workflow" at bounding box center [432, 90] width 37 height 6
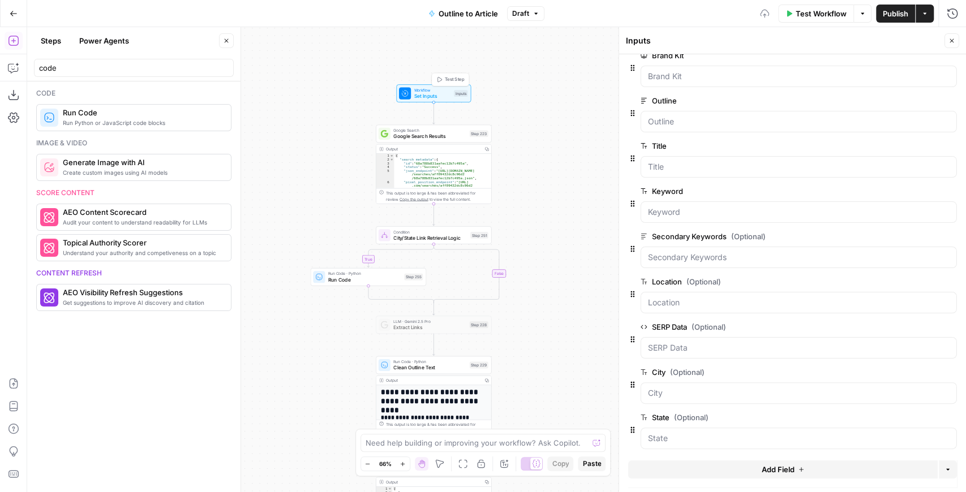
scroll to position [16, 0]
click at [913, 371] on span "edit field" at bounding box center [914, 371] width 25 height 9
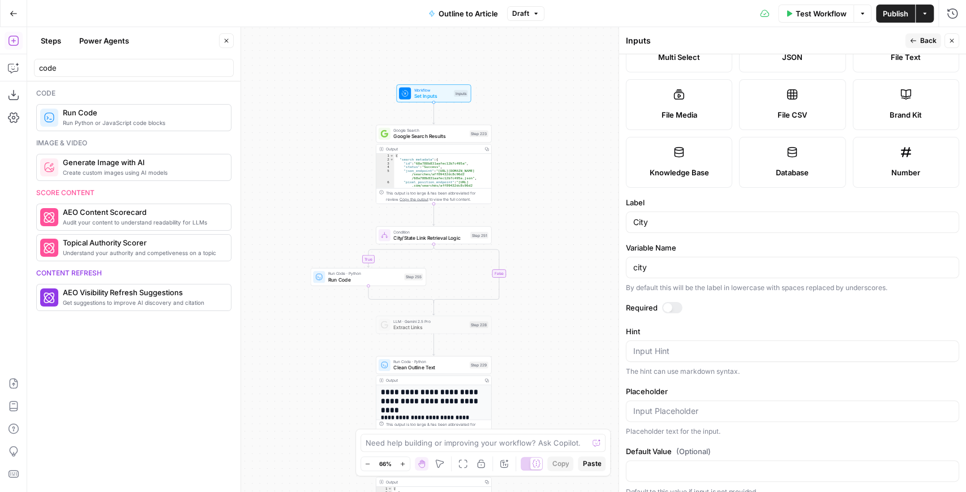
scroll to position [113, 0]
click at [345, 279] on span "Run Code" at bounding box center [364, 279] width 73 height 7
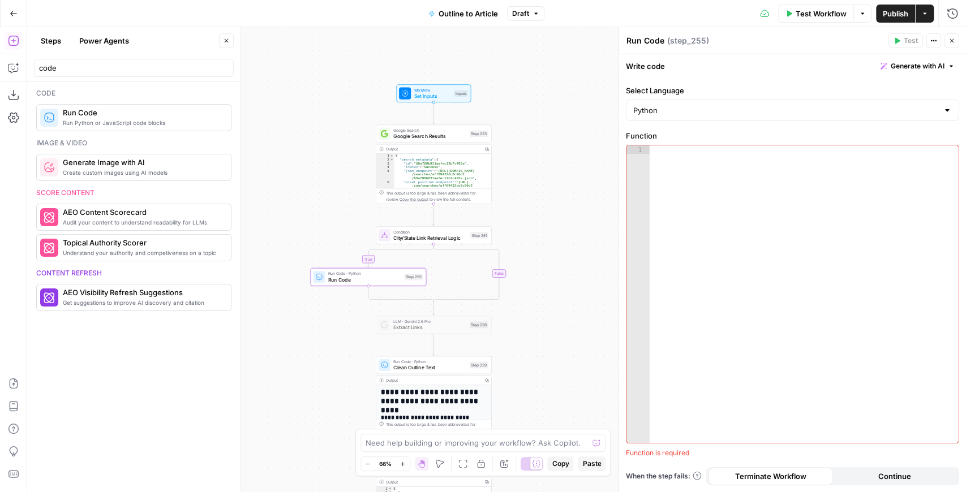
click at [724, 187] on div at bounding box center [803, 302] width 309 height 315
paste textarea "**********"
type textarea "**********"
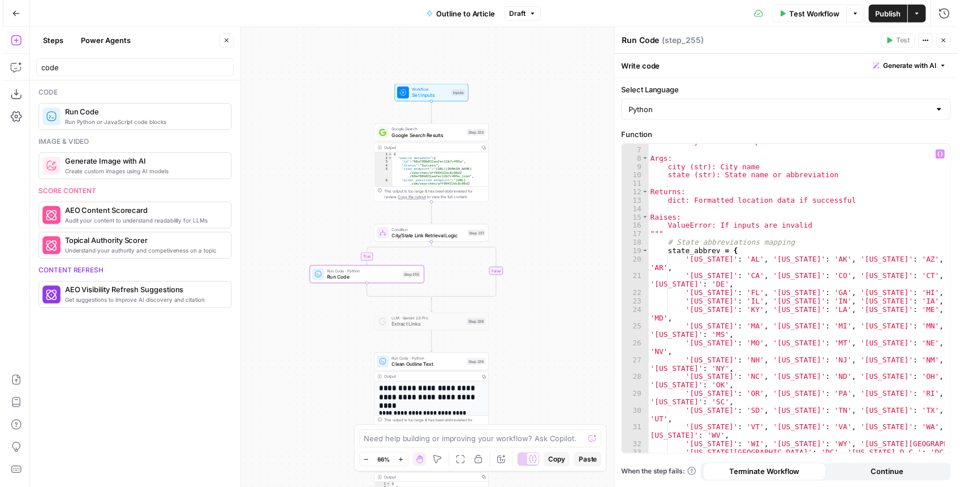
scroll to position [0, 0]
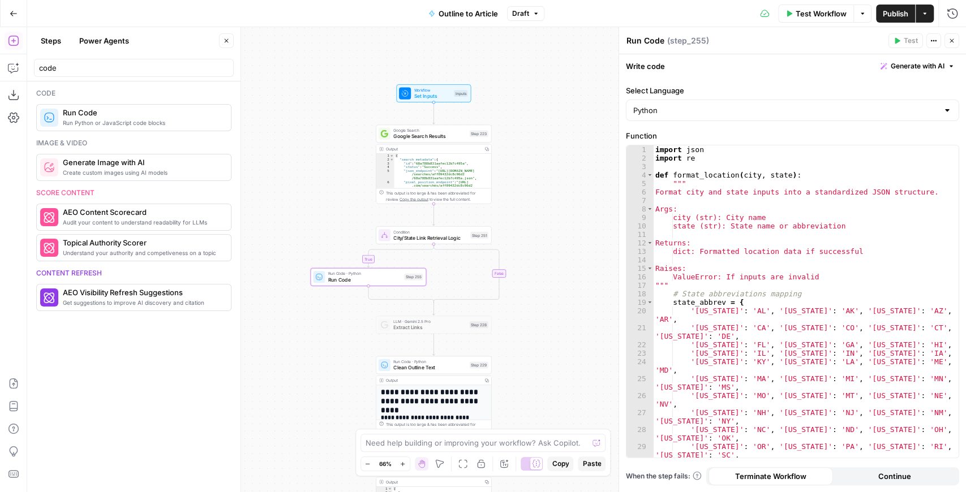
click at [440, 235] on span "City/State Link Retrieval Logic" at bounding box center [430, 237] width 74 height 7
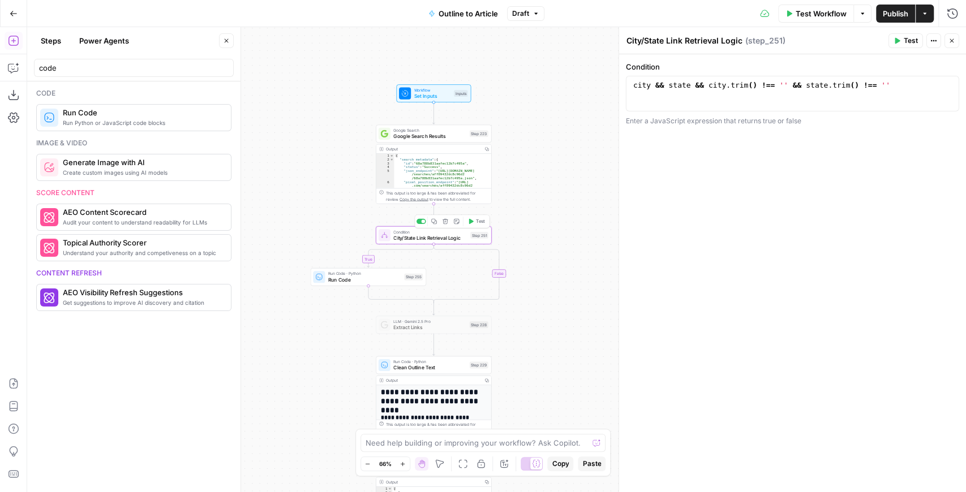
click at [479, 222] on span "Test" at bounding box center [480, 221] width 9 height 7
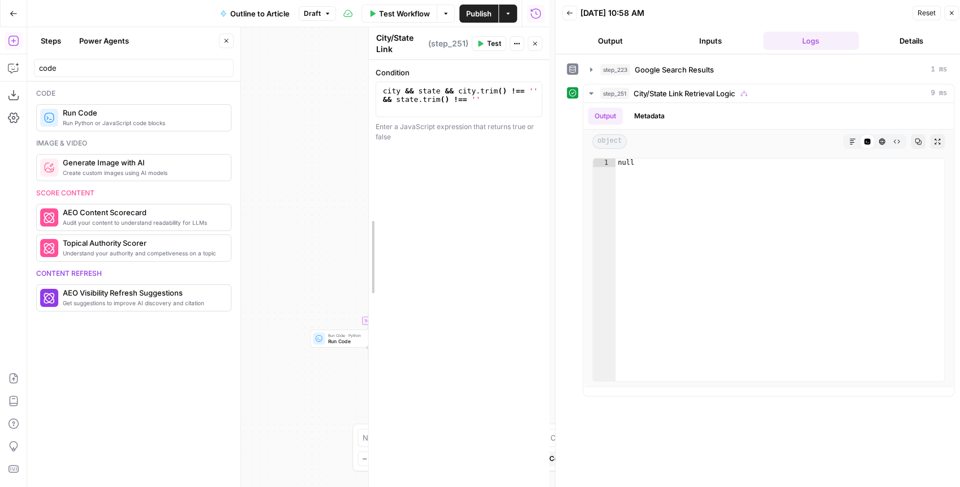
drag, startPoint x: 205, startPoint y: 134, endPoint x: 463, endPoint y: 134, distance: 258.5
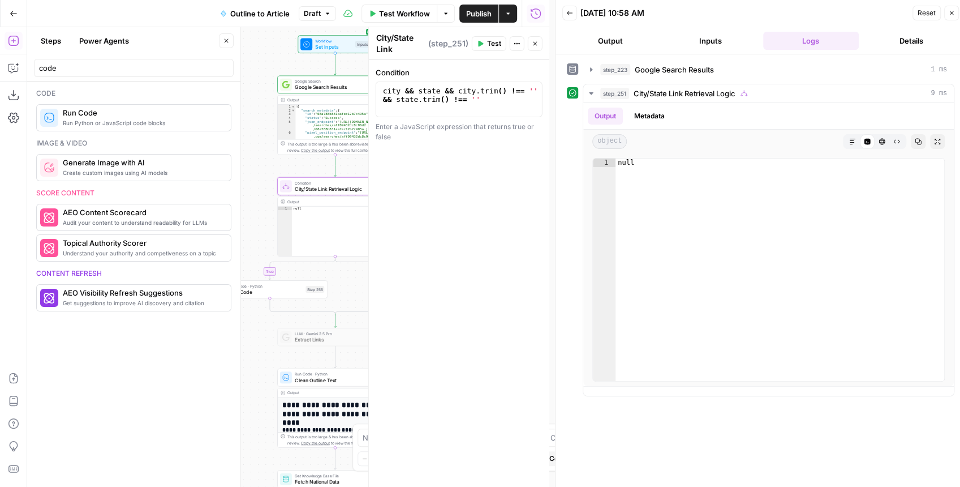
drag, startPoint x: 339, startPoint y: 150, endPoint x: 267, endPoint y: 110, distance: 82.8
click at [240, 117] on body "Zola Inc New Home Browse Your Data Usage Settings Recent Grids [Zola] Content C…" at bounding box center [480, 243] width 960 height 487
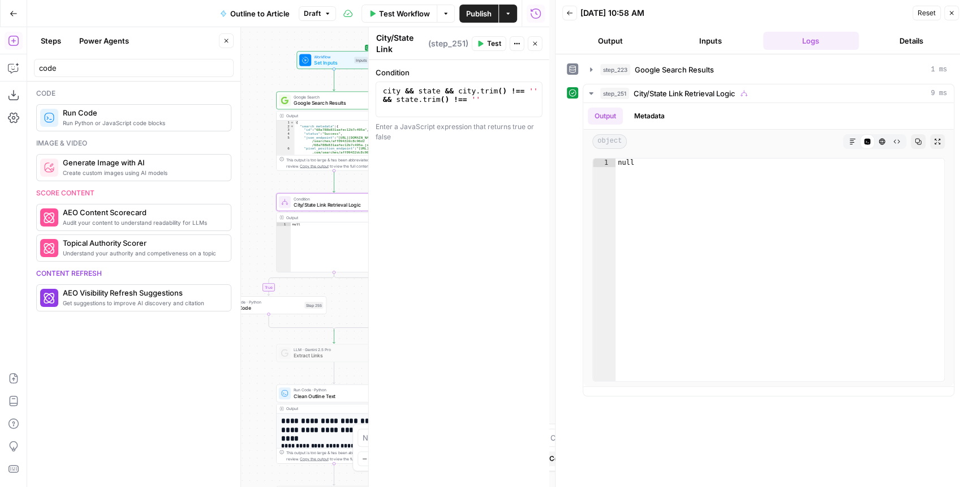
click at [397, 14] on span "Test Workflow" at bounding box center [404, 13] width 51 height 11
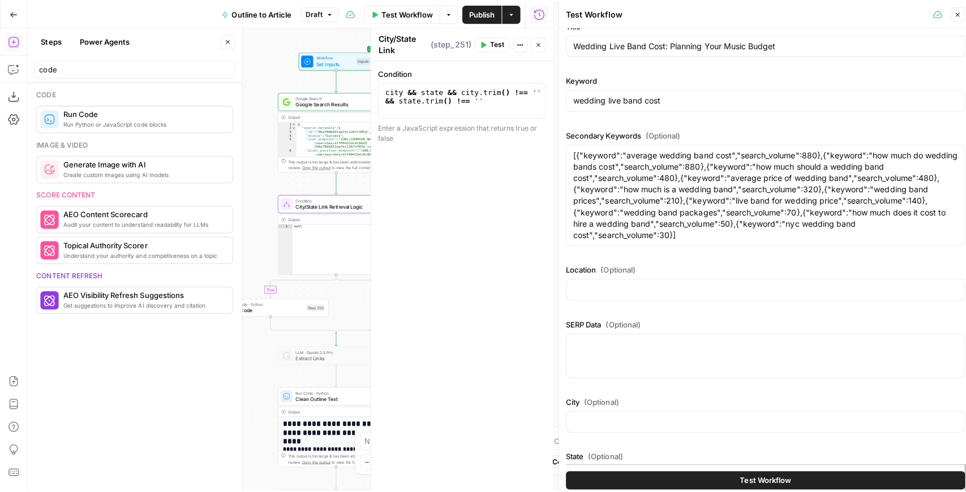
scroll to position [365, 0]
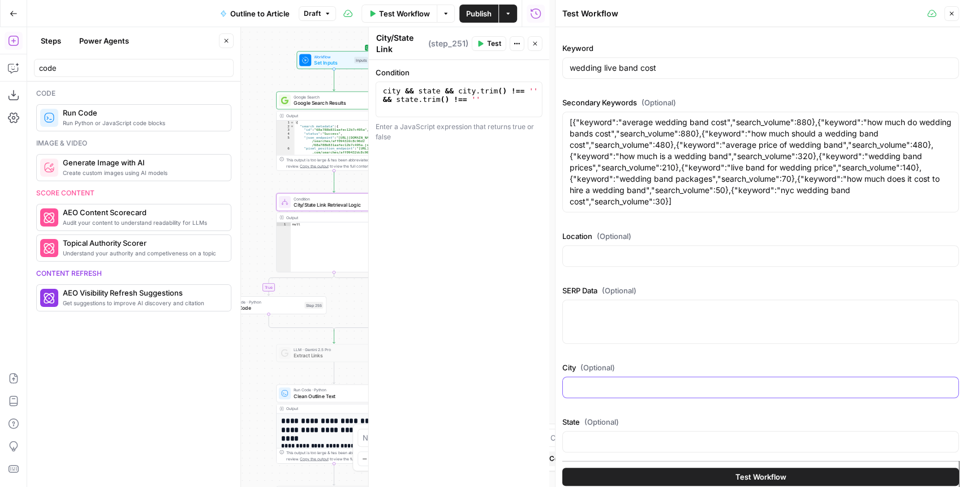
click at [608, 388] on input "City (Optional)" at bounding box center [761, 386] width 382 height 11
type input "chicago"
type input "Illinois"
click at [679, 470] on button "Test Workflow" at bounding box center [760, 476] width 397 height 18
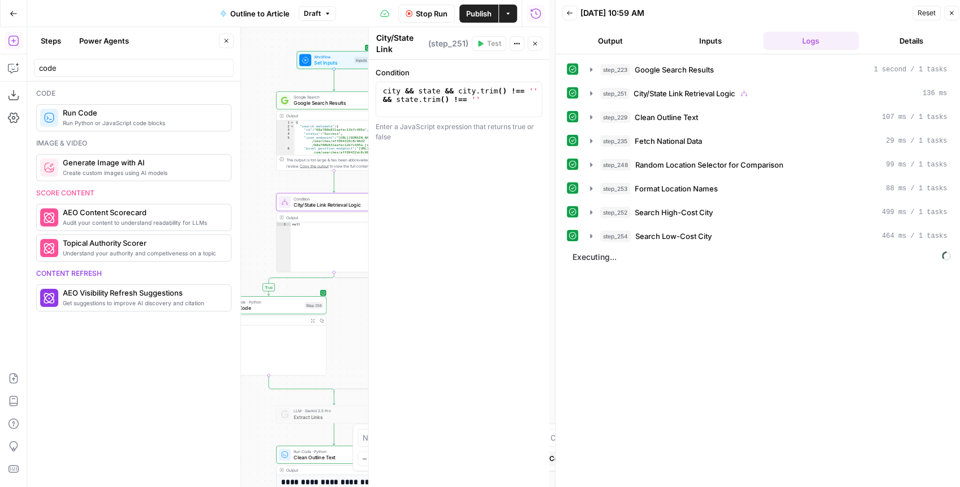
click at [436, 15] on span "Stop Run" at bounding box center [432, 13] width 32 height 11
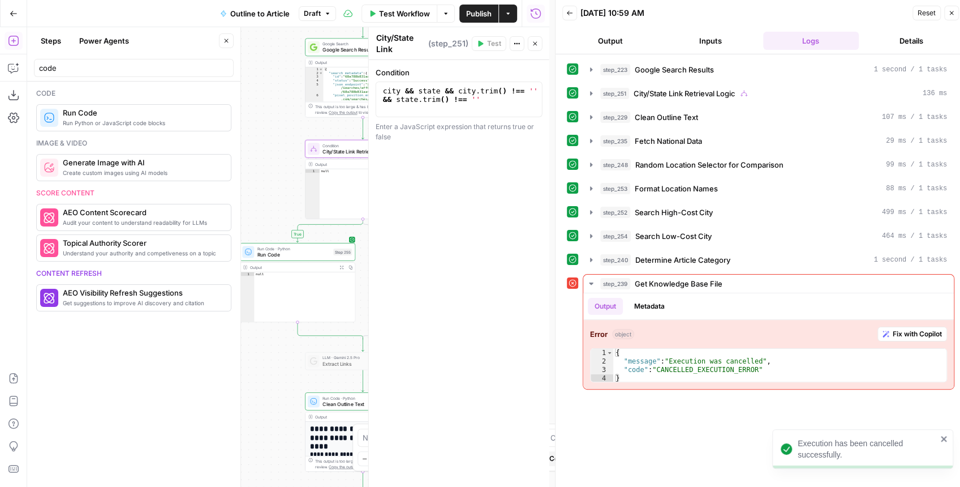
drag, startPoint x: 364, startPoint y: 298, endPoint x: 369, endPoint y: 282, distance: 16.6
click at [371, 282] on body "Execution has been cancelled successfully. Zola Inc New Home Browse Your Data U…" at bounding box center [480, 243] width 960 height 487
click at [314, 252] on span "Run Code" at bounding box center [293, 254] width 73 height 7
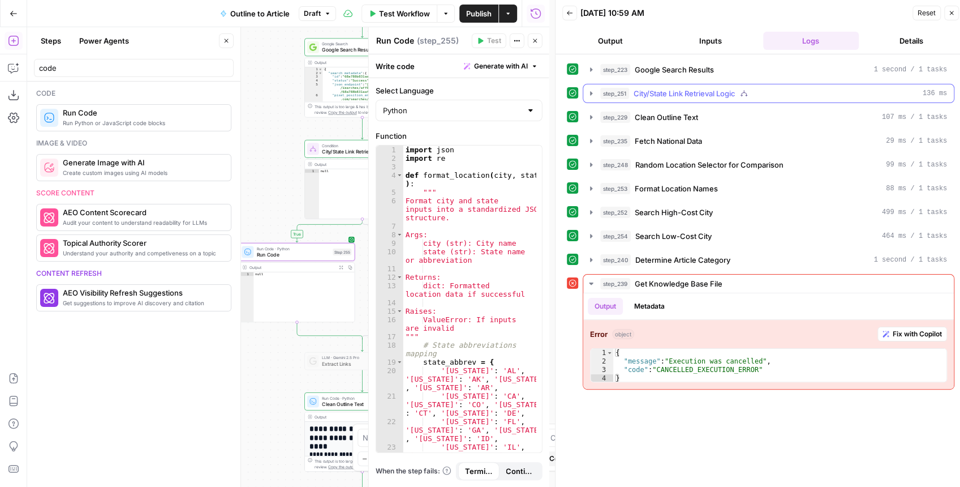
click at [587, 94] on icon "button" at bounding box center [591, 93] width 9 height 9
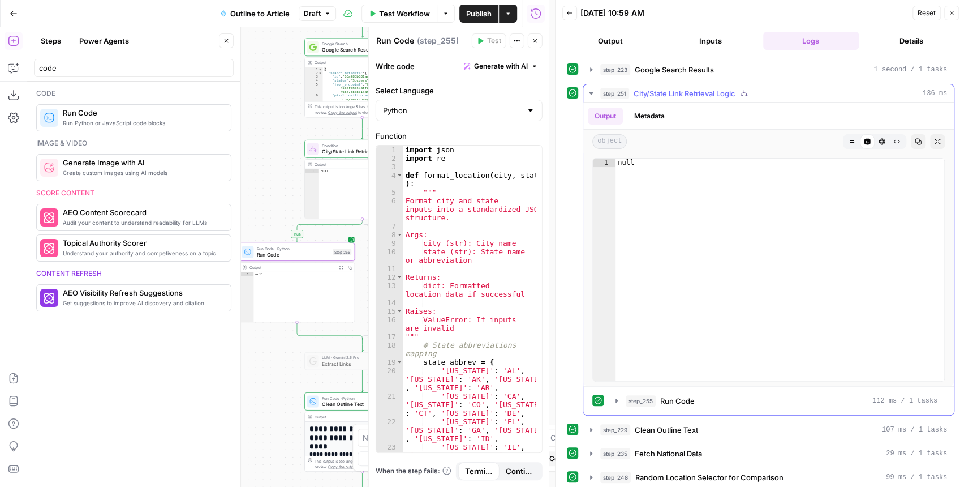
click at [591, 92] on icon "button" at bounding box center [591, 93] width 4 height 2
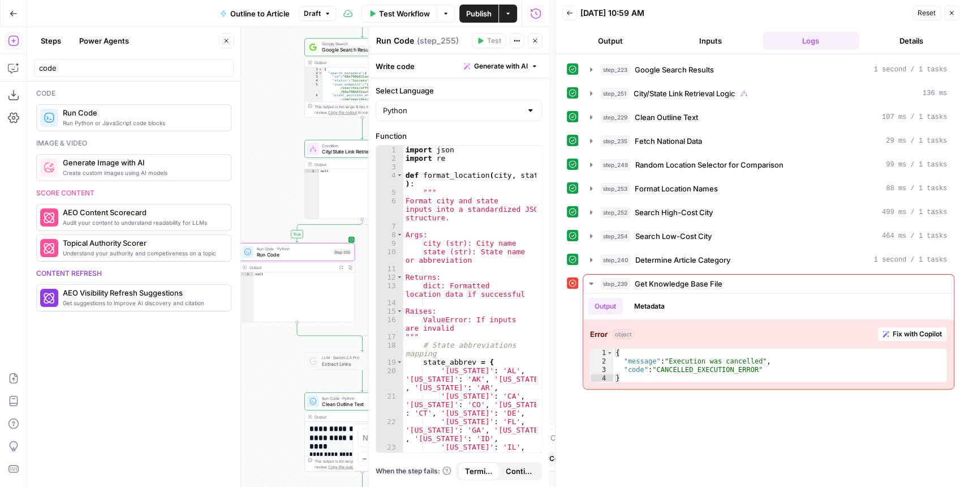
click at [954, 13] on span "Close" at bounding box center [954, 13] width 1 height 1
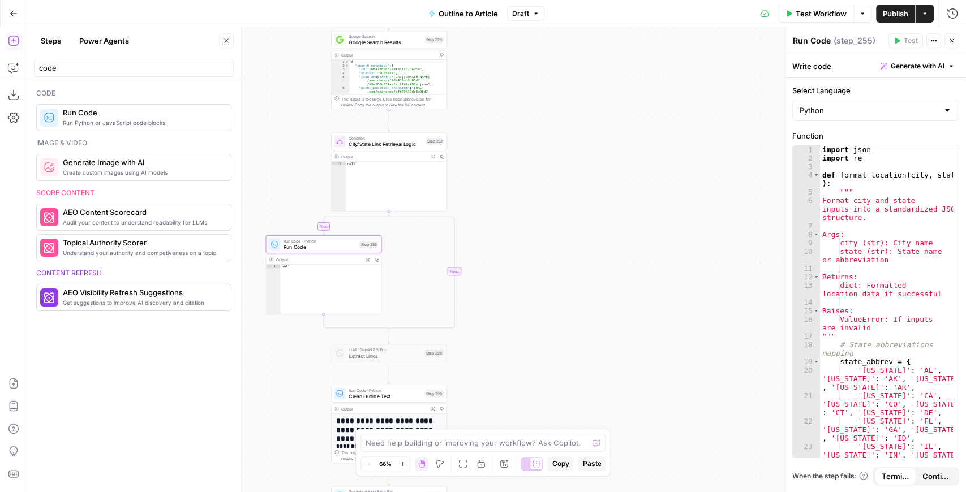
drag, startPoint x: 526, startPoint y: 183, endPoint x: 637, endPoint y: 170, distance: 111.7
click at [637, 170] on div "**********" at bounding box center [496, 259] width 939 height 465
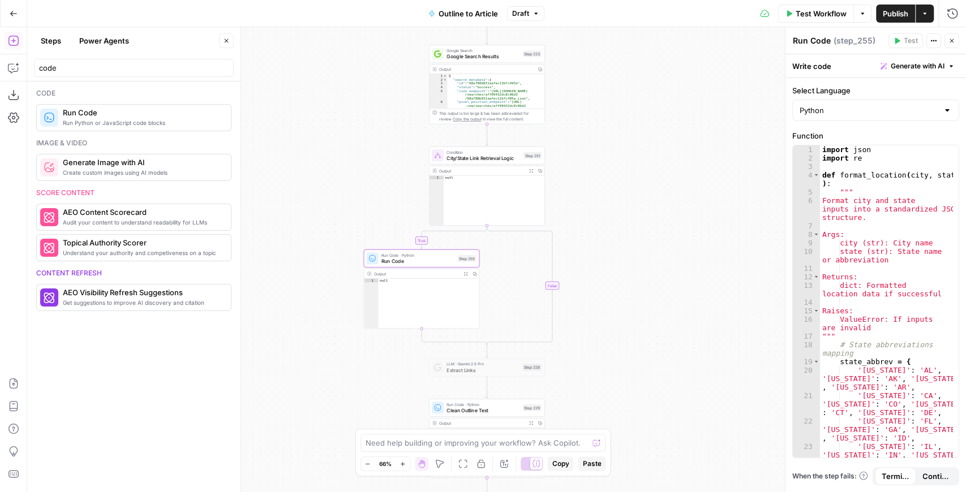
drag, startPoint x: 593, startPoint y: 164, endPoint x: 563, endPoint y: 214, distance: 58.1
click at [569, 215] on div "**********" at bounding box center [496, 259] width 939 height 465
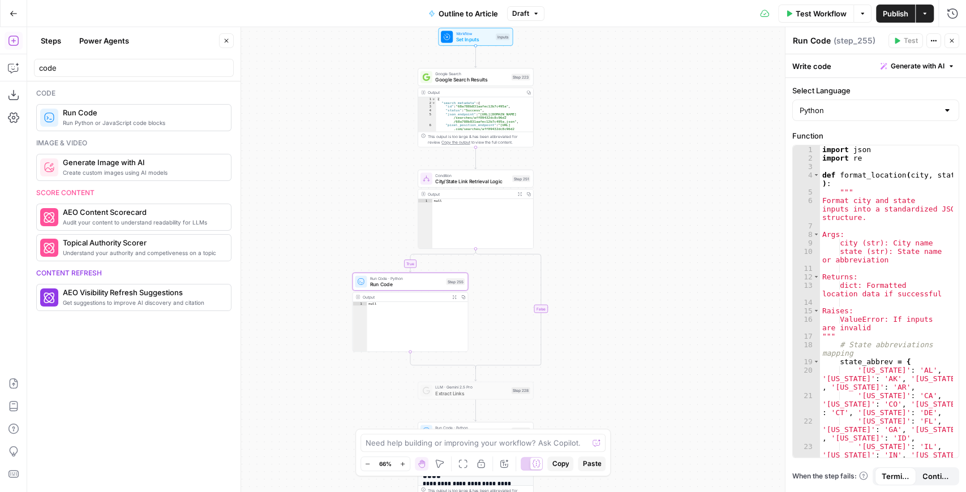
click at [472, 181] on span "City/State Link Retrieval Logic" at bounding box center [472, 181] width 74 height 7
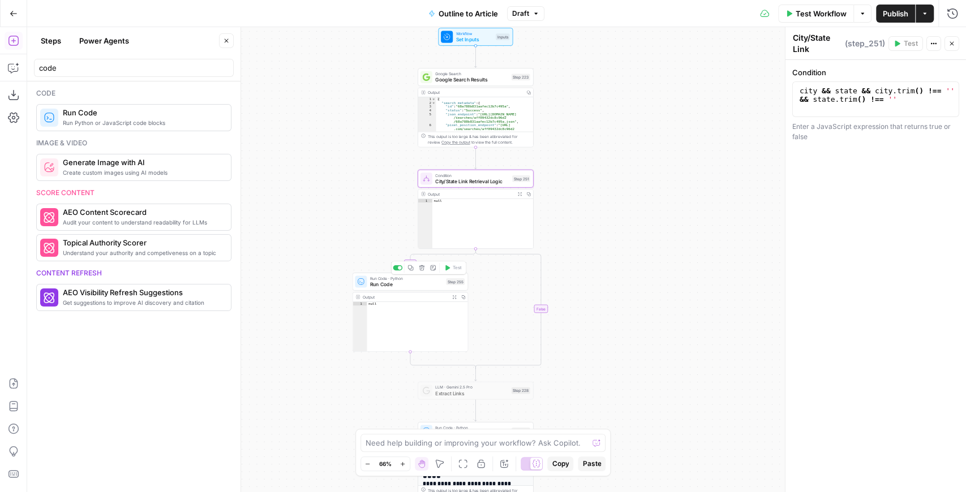
click at [388, 285] on span "Run Code" at bounding box center [406, 284] width 73 height 7
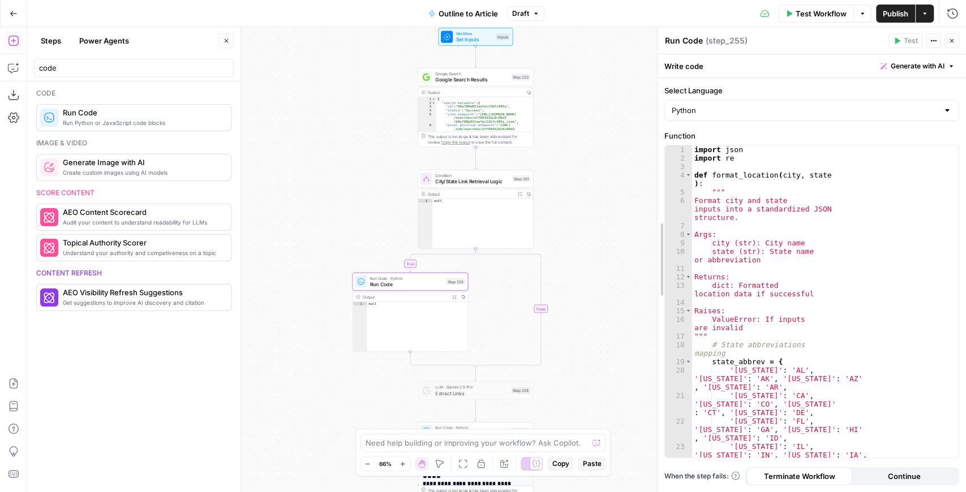
drag, startPoint x: 783, startPoint y: 264, endPoint x: 624, endPoint y: 266, distance: 159.0
click at [652, 268] on div at bounding box center [657, 259] width 11 height 465
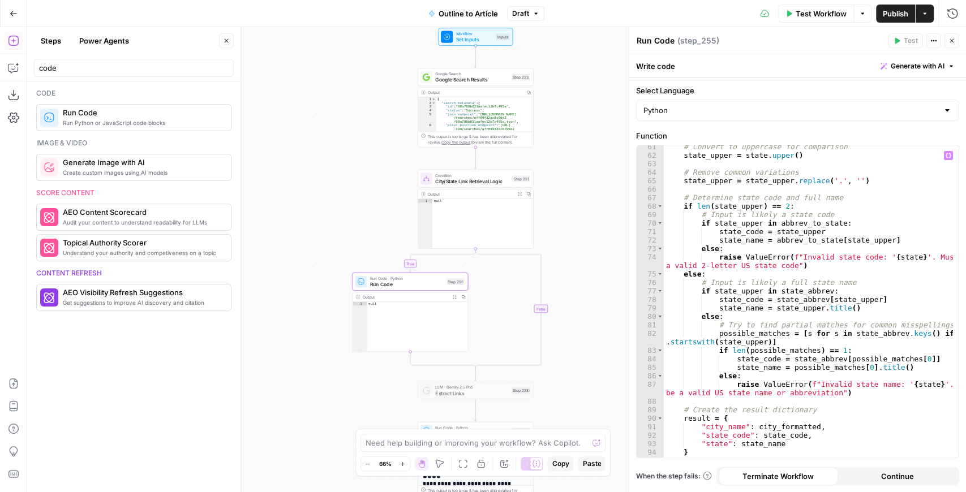
scroll to position [671, 0]
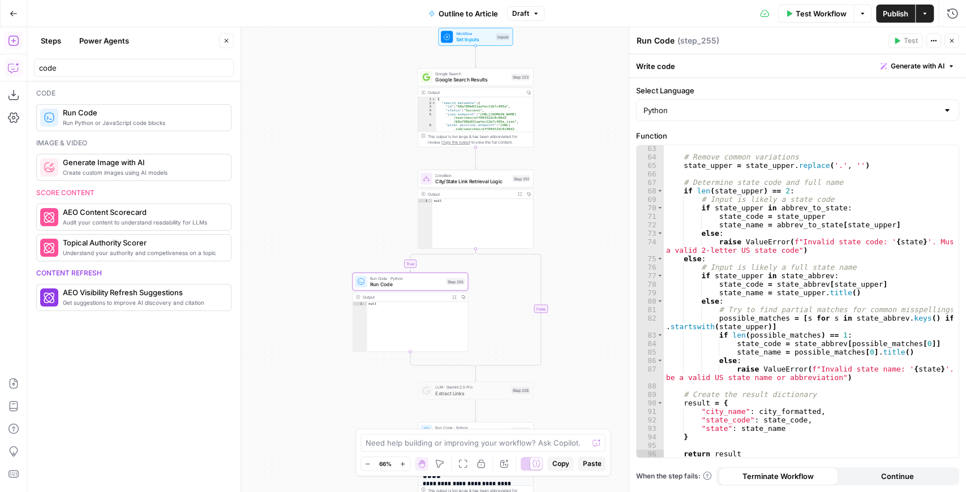
click at [11, 66] on icon "button" at bounding box center [13, 67] width 11 height 11
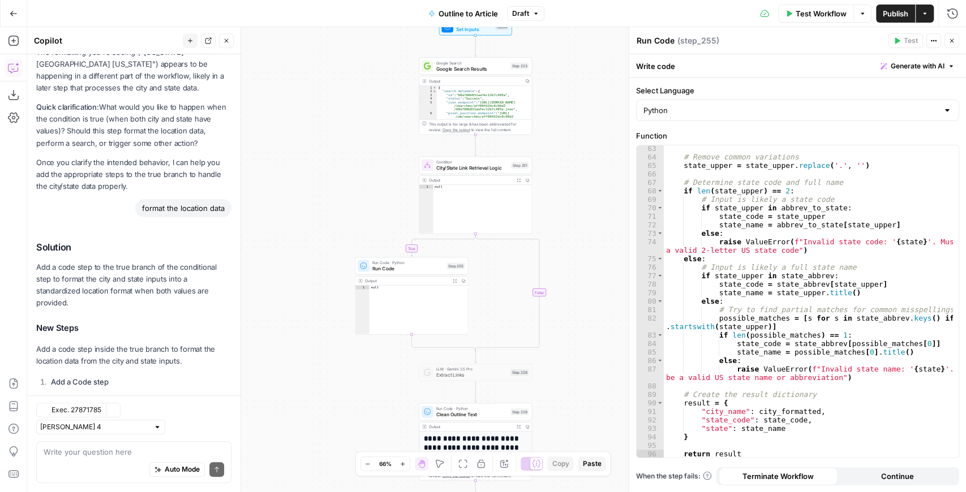
scroll to position [329, 0]
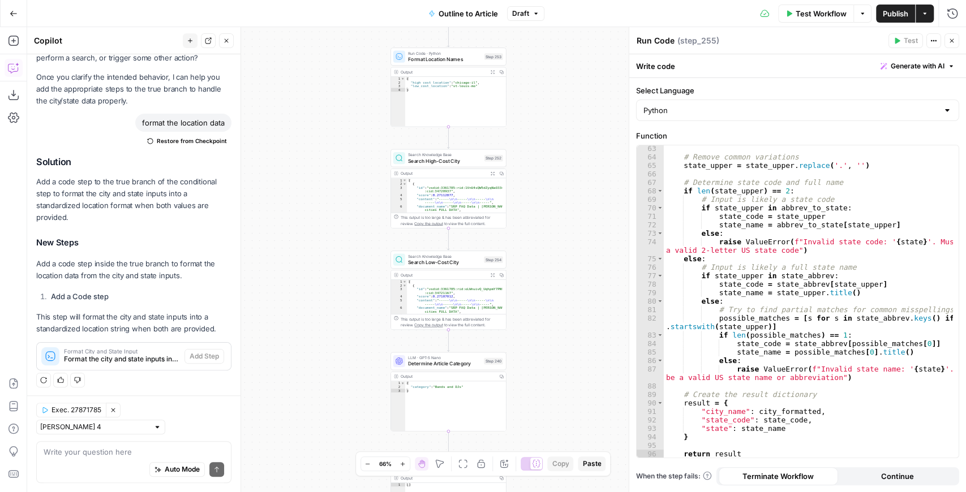
click at [83, 458] on div "Auto Mode Send" at bounding box center [134, 470] width 180 height 25
click at [90, 454] on textarea "why is step 25 ret" at bounding box center [134, 451] width 180 height 11
click at [157, 453] on textarea "why is step 255 ret" at bounding box center [134, 451] width 180 height 11
type textarea "why is step 255 returning Null"
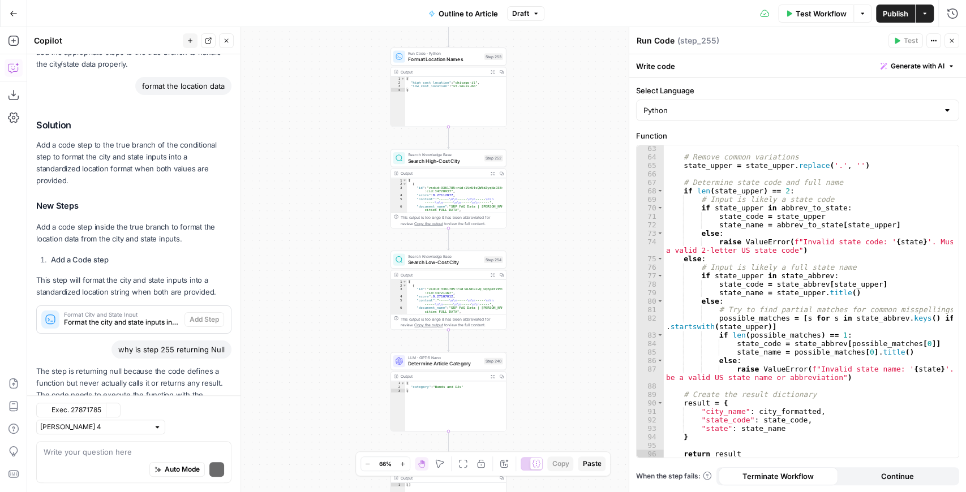
scroll to position [455, 0]
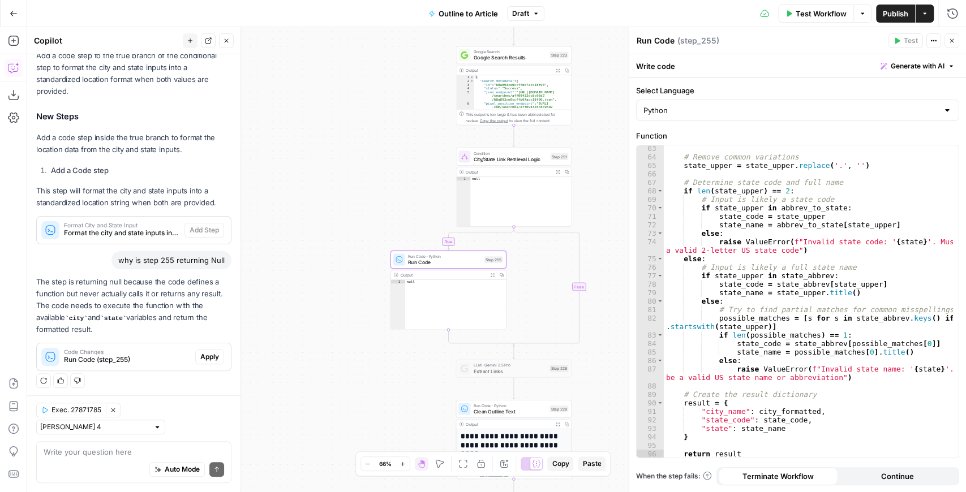
click at [205, 358] on span "Apply" at bounding box center [209, 357] width 19 height 10
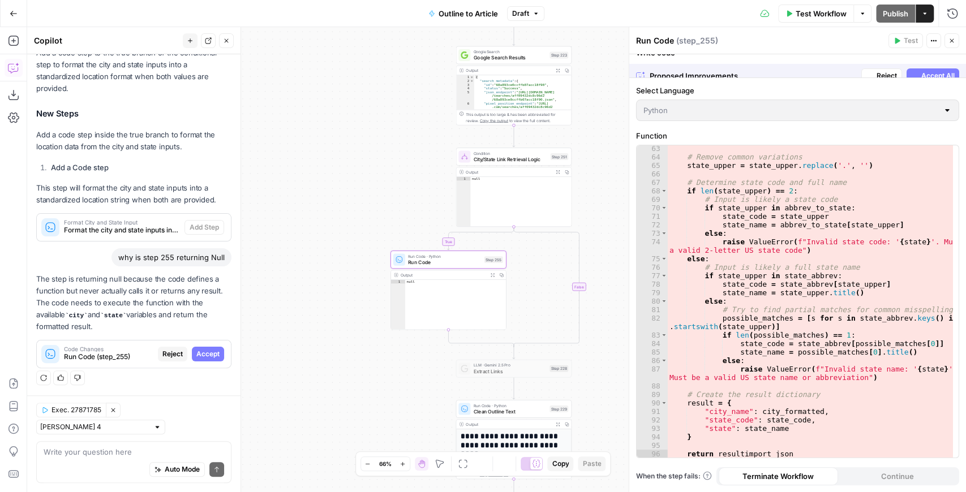
scroll to position [419, 0]
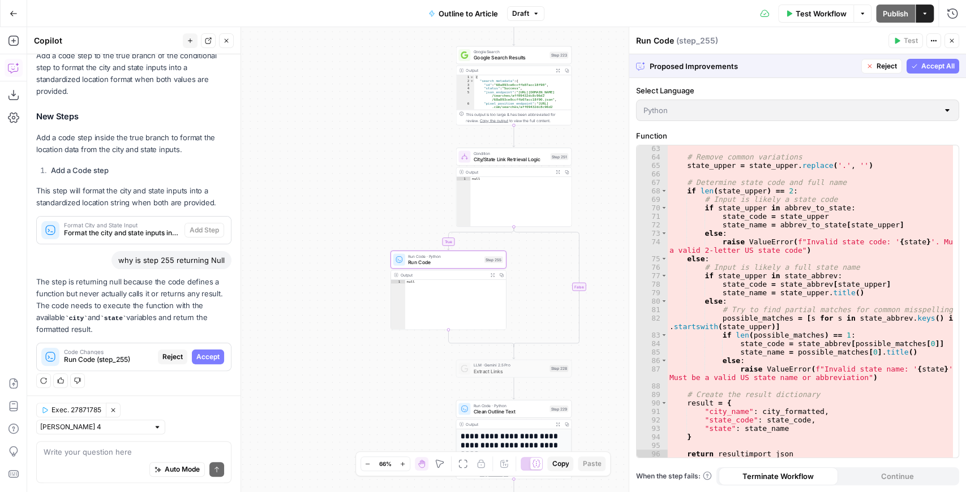
drag, startPoint x: 205, startPoint y: 361, endPoint x: 302, endPoint y: 333, distance: 101.2
click at [205, 361] on button "Accept" at bounding box center [208, 357] width 32 height 15
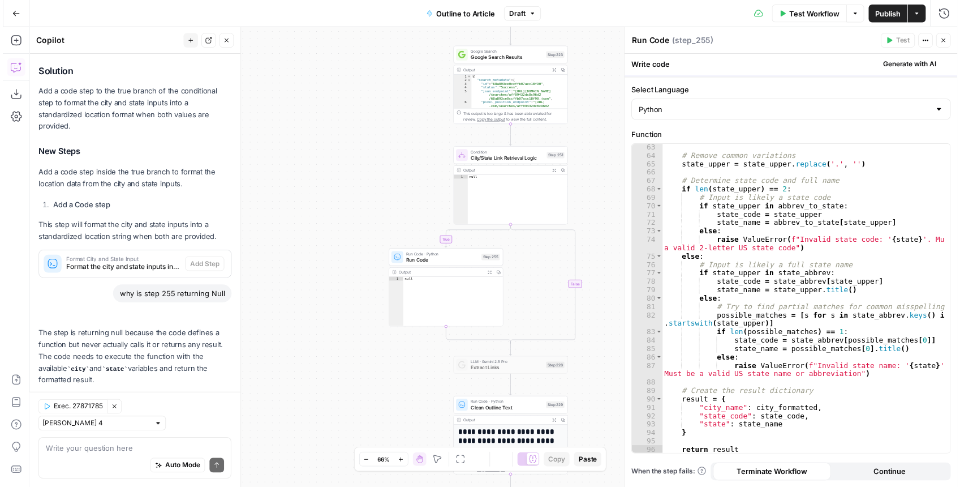
scroll to position [473, 0]
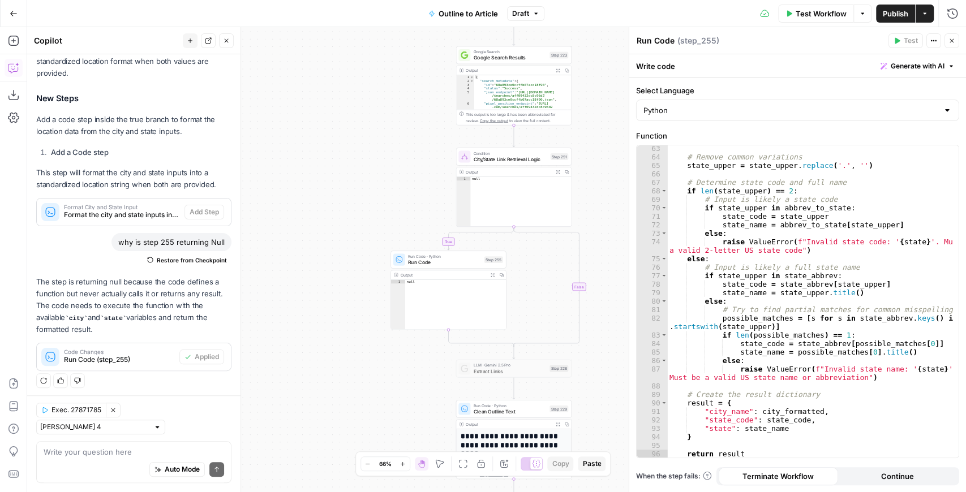
click at [528, 160] on span "City/State Link Retrieval Logic" at bounding box center [511, 159] width 74 height 7
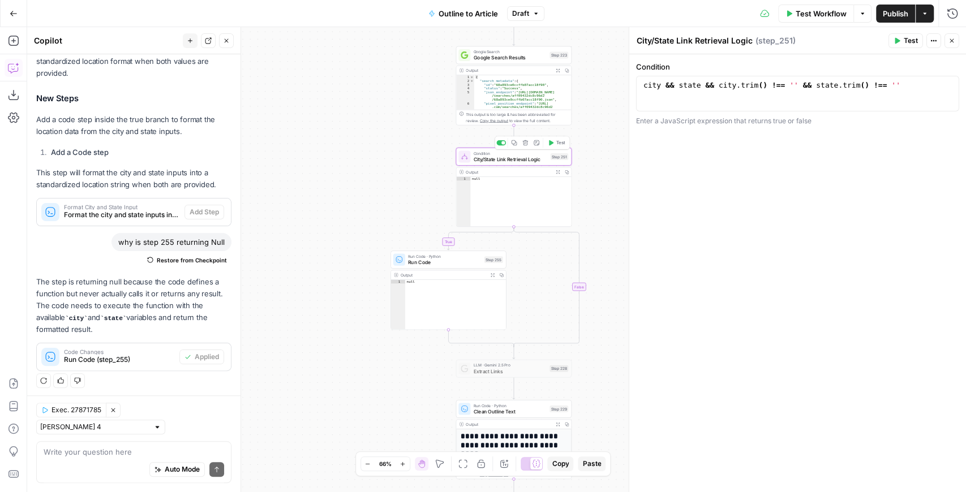
click at [556, 144] on span "Test" at bounding box center [560, 143] width 9 height 7
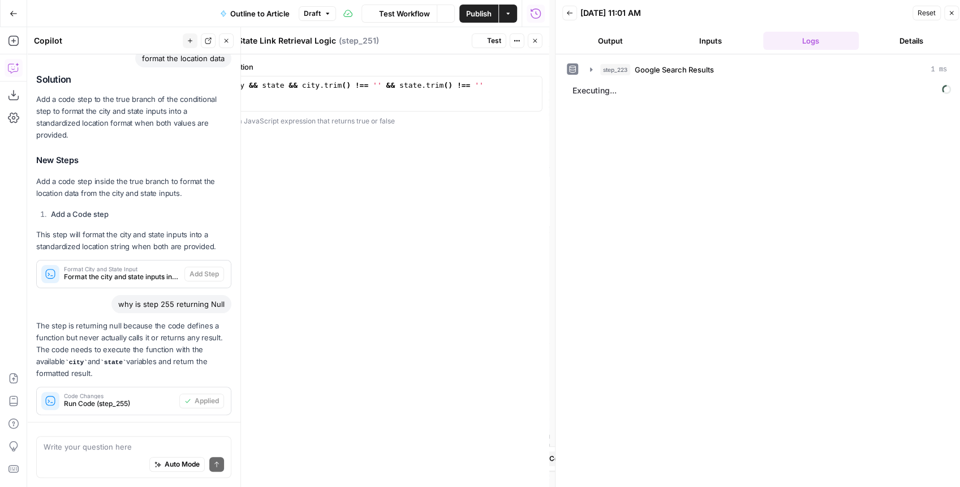
scroll to position [479, 0]
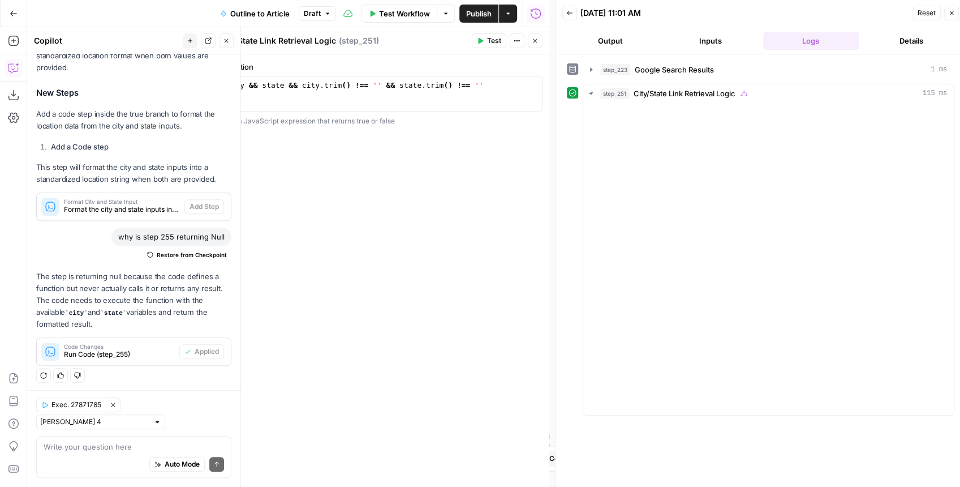
click at [537, 43] on icon "button" at bounding box center [535, 40] width 7 height 7
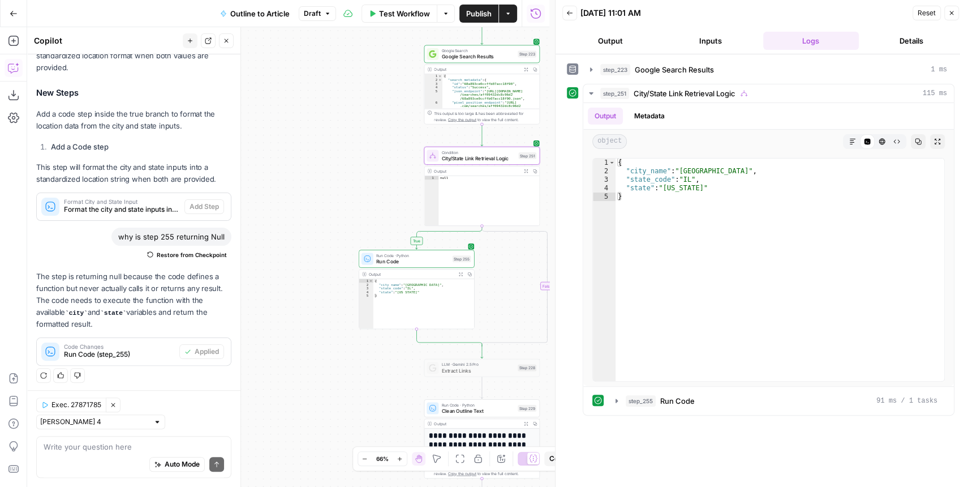
drag, startPoint x: 371, startPoint y: 205, endPoint x: 320, endPoint y: 207, distance: 50.9
click at [321, 207] on div "true false Workflow Set Inputs Inputs Google Search Google Search Results Step …" at bounding box center [288, 256] width 522 height 459
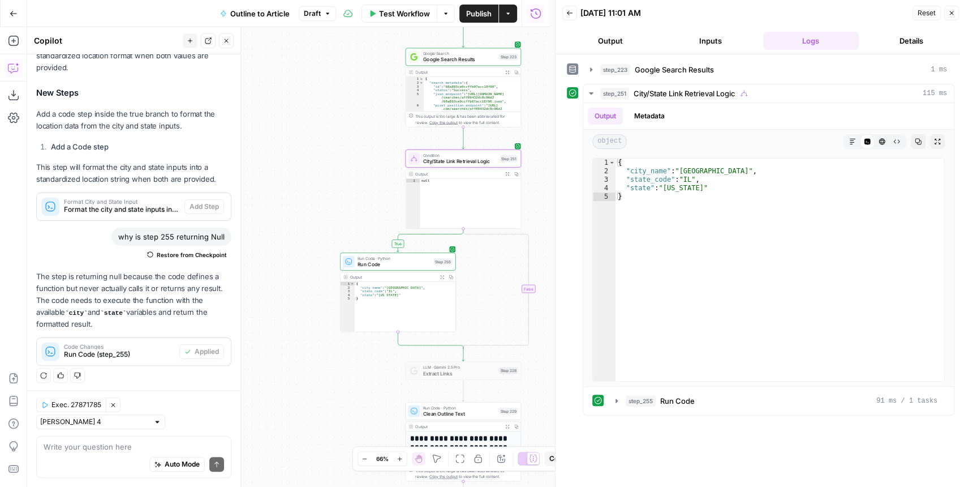
click at [323, 325] on div "true false Workflow Set Inputs Inputs Google Search Google Search Results Step …" at bounding box center [288, 256] width 522 height 459
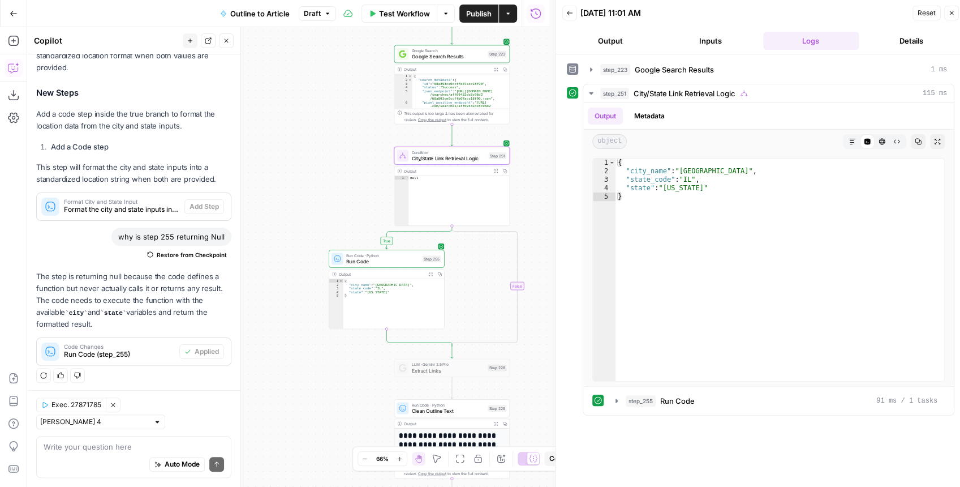
drag, startPoint x: 323, startPoint y: 323, endPoint x: 312, endPoint y: 320, distance: 11.1
click at [312, 320] on div "true false Workflow Set Inputs Inputs Google Search Google Search Results Step …" at bounding box center [288, 256] width 522 height 459
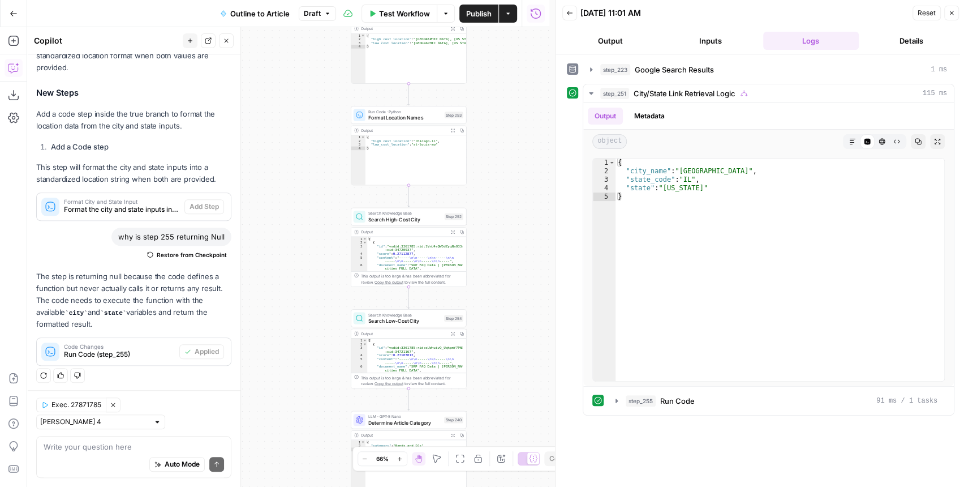
drag, startPoint x: 505, startPoint y: 260, endPoint x: 500, endPoint y: 363, distance: 103.1
click at [499, 384] on div "true false Workflow Set Inputs Inputs Google Search Google Search Results Step …" at bounding box center [288, 256] width 522 height 459
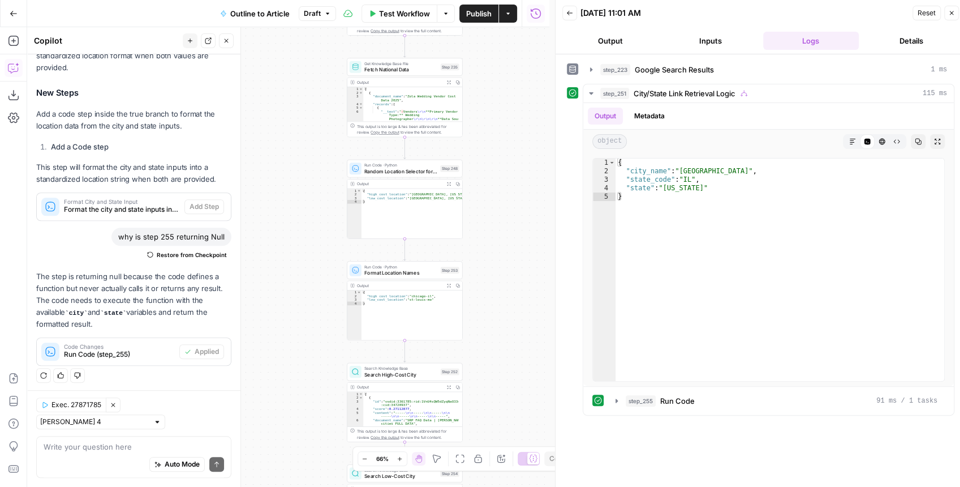
drag, startPoint x: 517, startPoint y: 259, endPoint x: 539, endPoint y: 160, distance: 102.1
click at [539, 160] on div "true false Workflow Set Inputs Inputs Google Search Google Search Results Step …" at bounding box center [288, 256] width 522 height 459
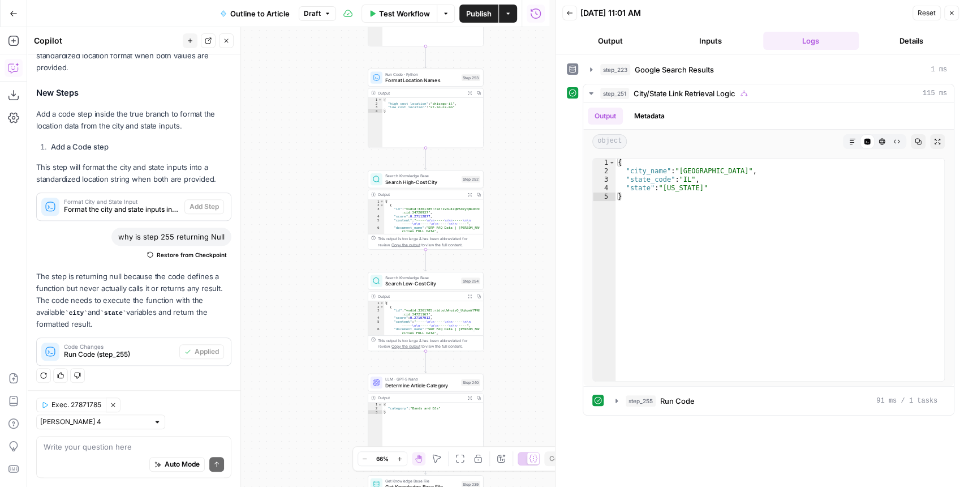
drag, startPoint x: 528, startPoint y: 304, endPoint x: 507, endPoint y: 160, distance: 146.3
click at [509, 163] on div "true false Workflow Set Inputs Inputs Google Search Google Search Results Step …" at bounding box center [288, 256] width 522 height 459
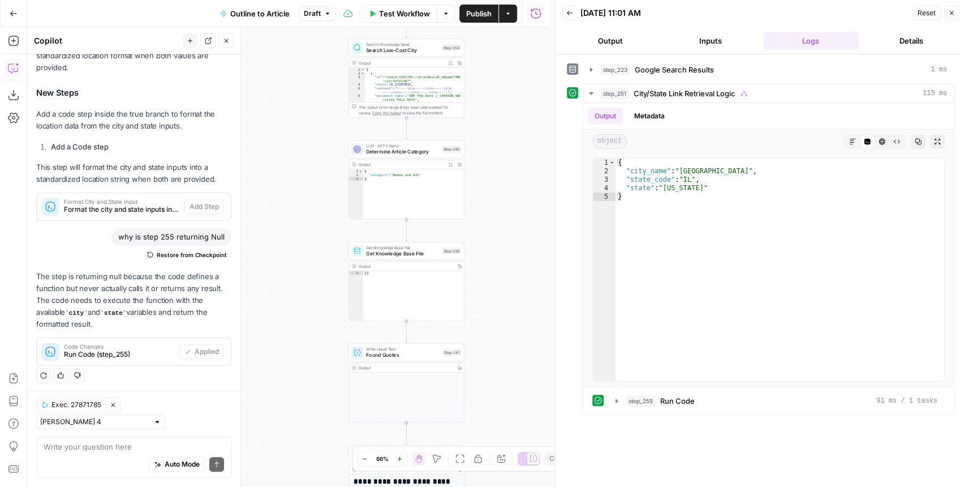
drag, startPoint x: 496, startPoint y: 260, endPoint x: 497, endPoint y: 145, distance: 115.4
click at [497, 145] on div "true false Workflow Set Inputs Inputs Google Search Google Search Results Step …" at bounding box center [288, 256] width 522 height 459
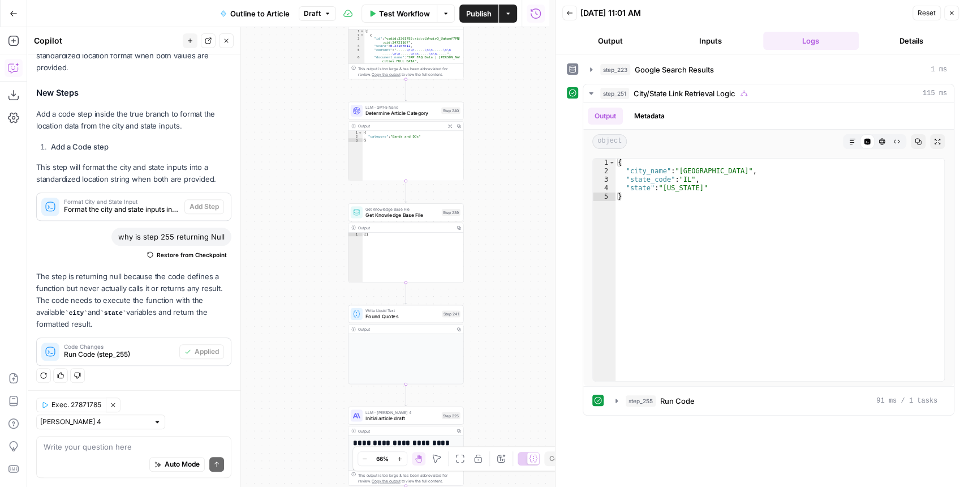
drag, startPoint x: 484, startPoint y: 217, endPoint x: 485, endPoint y: 313, distance: 96.2
click at [485, 315] on div "true false Workflow Set Inputs Inputs Google Search Google Search Results Step …" at bounding box center [288, 256] width 522 height 459
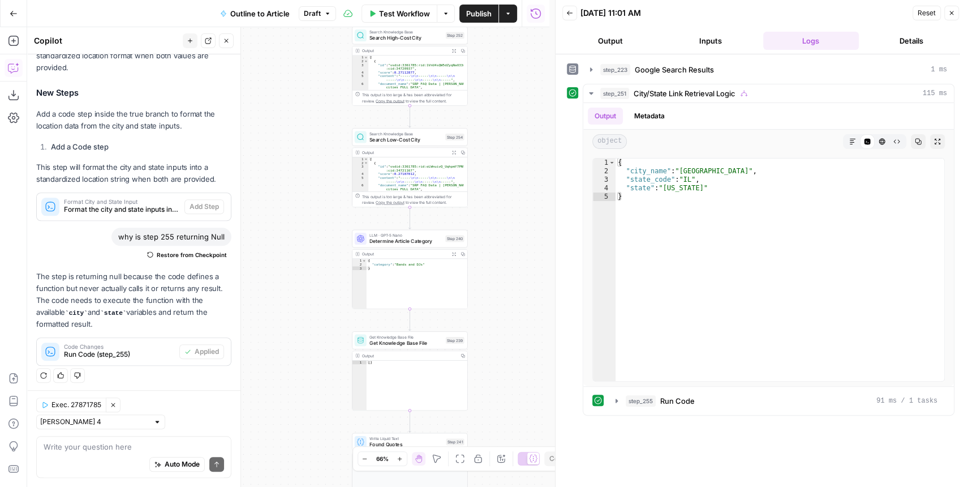
drag, startPoint x: 496, startPoint y: 240, endPoint x: 542, endPoint y: 331, distance: 102.2
click at [515, 446] on div "true false Workflow Set Inputs Inputs Google Search Google Search Results Step …" at bounding box center [288, 256] width 522 height 459
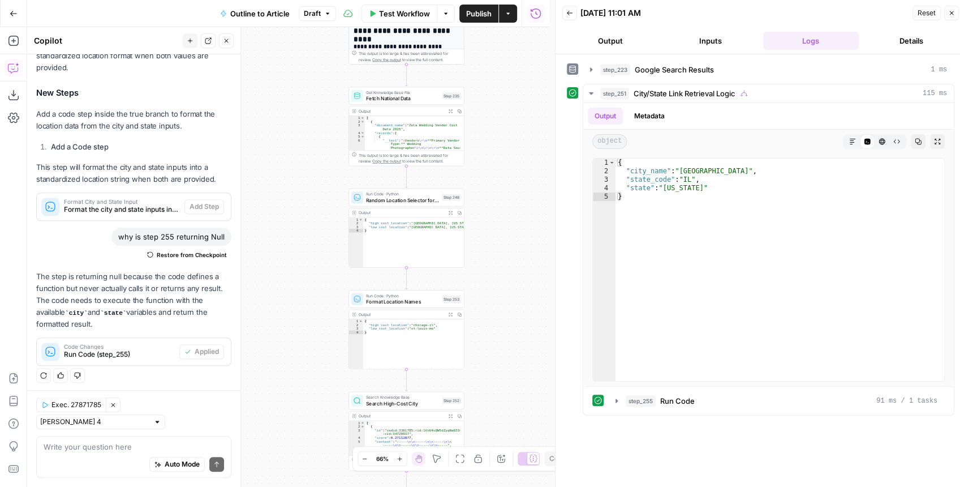
drag, startPoint x: 530, startPoint y: 235, endPoint x: 510, endPoint y: 420, distance: 186.1
click at [510, 420] on div "true false Workflow Set Inputs Inputs Google Search Google Search Results Step …" at bounding box center [288, 256] width 522 height 459
drag, startPoint x: 514, startPoint y: 289, endPoint x: 511, endPoint y: 440, distance: 150.5
click at [511, 441] on div "true false Workflow Set Inputs Inputs Google Search Google Search Results Step …" at bounding box center [288, 256] width 522 height 459
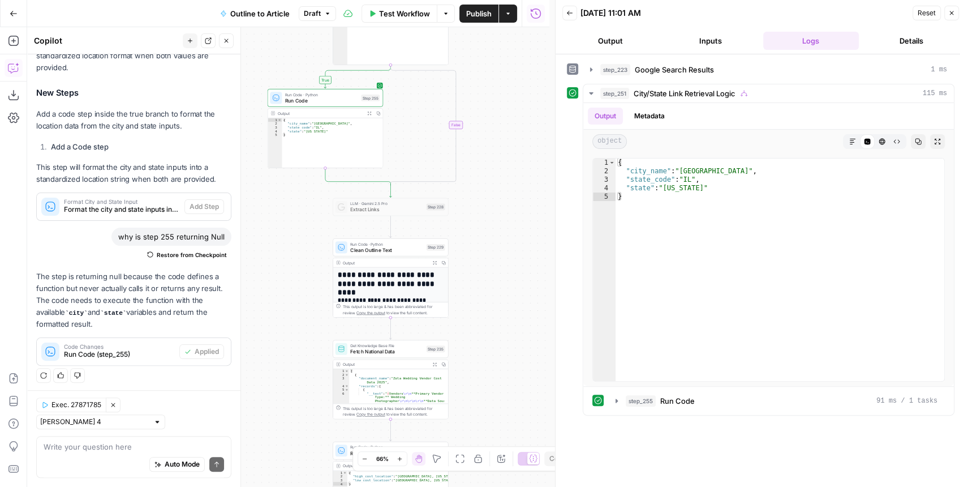
drag, startPoint x: 518, startPoint y: 283, endPoint x: 497, endPoint y: 425, distance: 144.1
click at [498, 425] on div "true false Workflow Set Inputs Inputs Google Search Google Search Results Step …" at bounding box center [288, 256] width 522 height 459
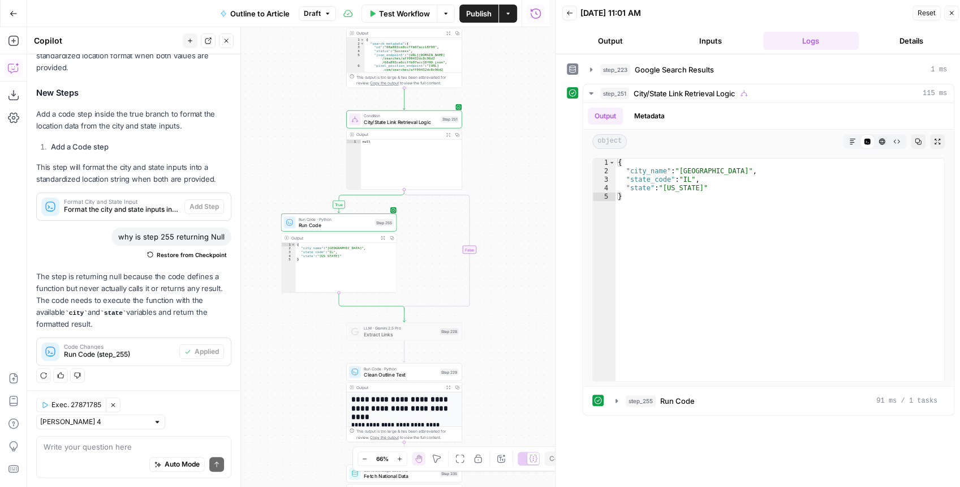
drag, startPoint x: 492, startPoint y: 303, endPoint x: 521, endPoint y: 361, distance: 64.5
click at [521, 361] on div "true false Workflow Set Inputs Inputs Google Search Google Search Results Step …" at bounding box center [288, 256] width 522 height 459
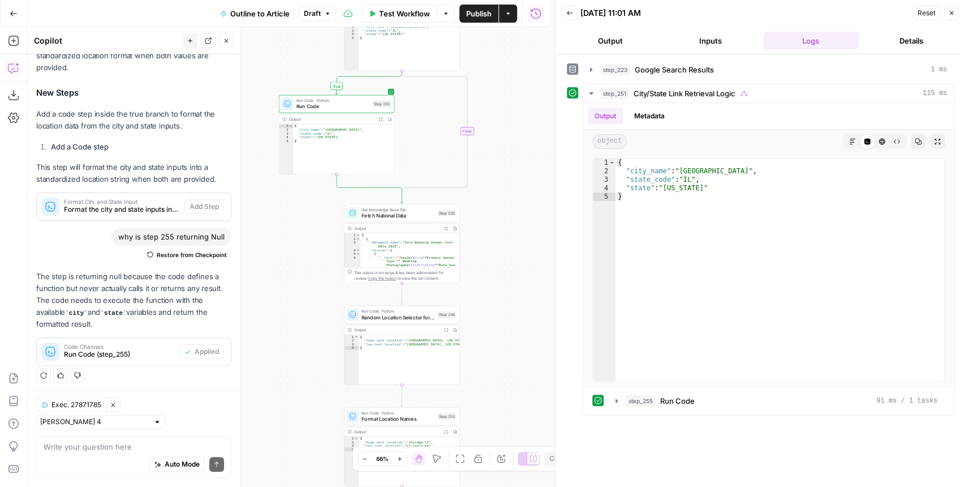
drag, startPoint x: 523, startPoint y: 265, endPoint x: 514, endPoint y: 57, distance: 208.4
click at [514, 57] on div "**********" at bounding box center [288, 256] width 522 height 459
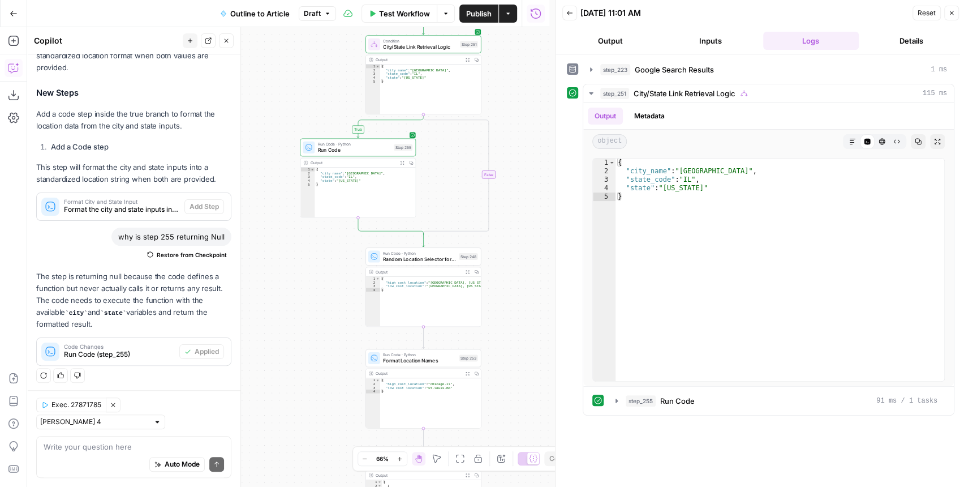
drag, startPoint x: 498, startPoint y: 346, endPoint x: 520, endPoint y: 192, distance: 155.5
click at [520, 192] on div "**********" at bounding box center [288, 256] width 522 height 459
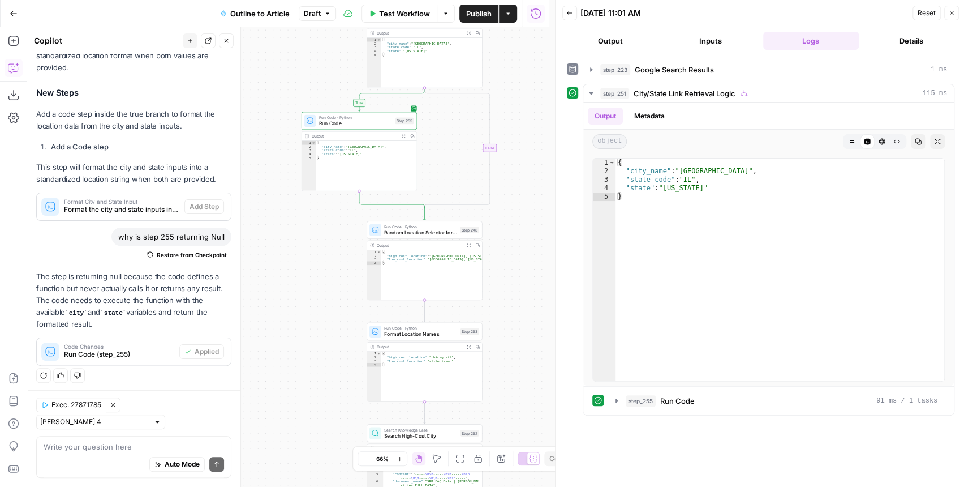
drag, startPoint x: 517, startPoint y: 190, endPoint x: 519, endPoint y: 221, distance: 30.6
click at [519, 221] on div "**********" at bounding box center [288, 256] width 522 height 459
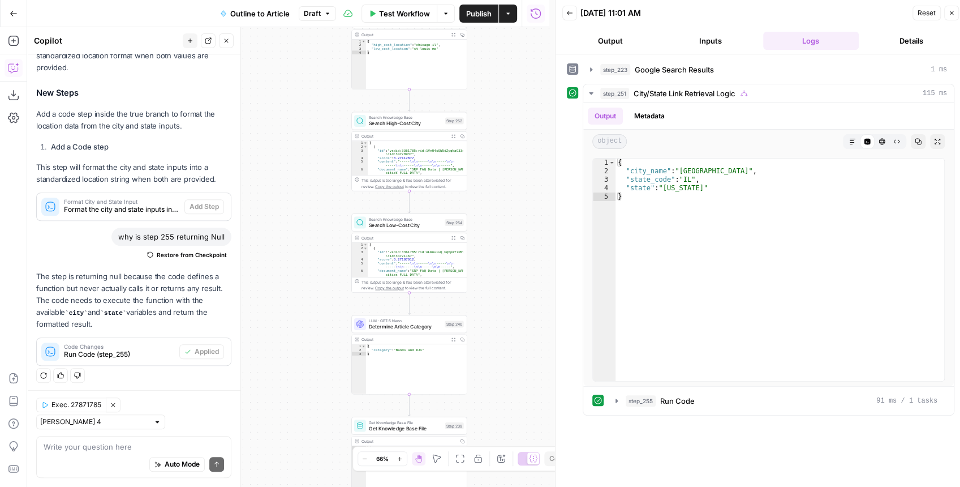
drag, startPoint x: 517, startPoint y: 299, endPoint x: 505, endPoint y: 71, distance: 227.7
click at [505, 71] on div "**********" at bounding box center [288, 256] width 522 height 459
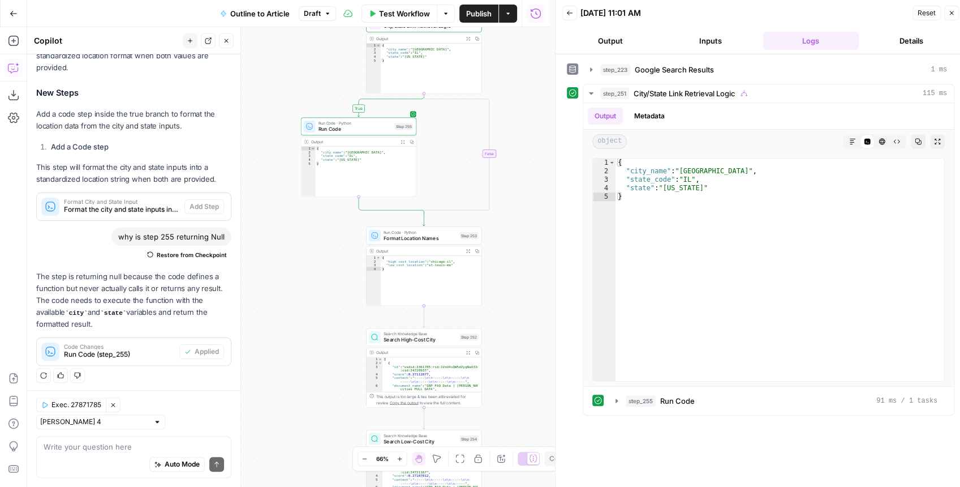
drag, startPoint x: 494, startPoint y: 107, endPoint x: 506, endPoint y: 363, distance: 256.0
click at [507, 364] on div "**********" at bounding box center [288, 256] width 522 height 459
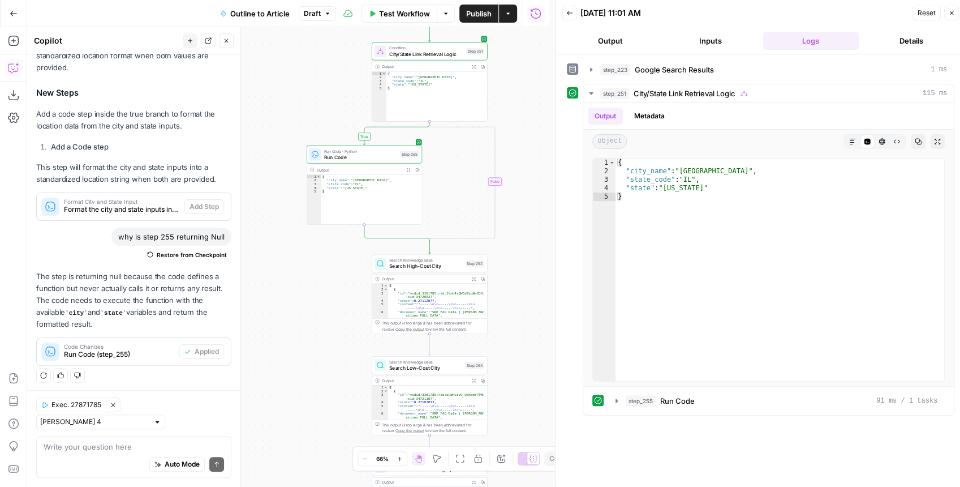
drag, startPoint x: 520, startPoint y: 301, endPoint x: 528, endPoint y: 187, distance: 114.6
click at [528, 187] on div "**********" at bounding box center [288, 256] width 522 height 459
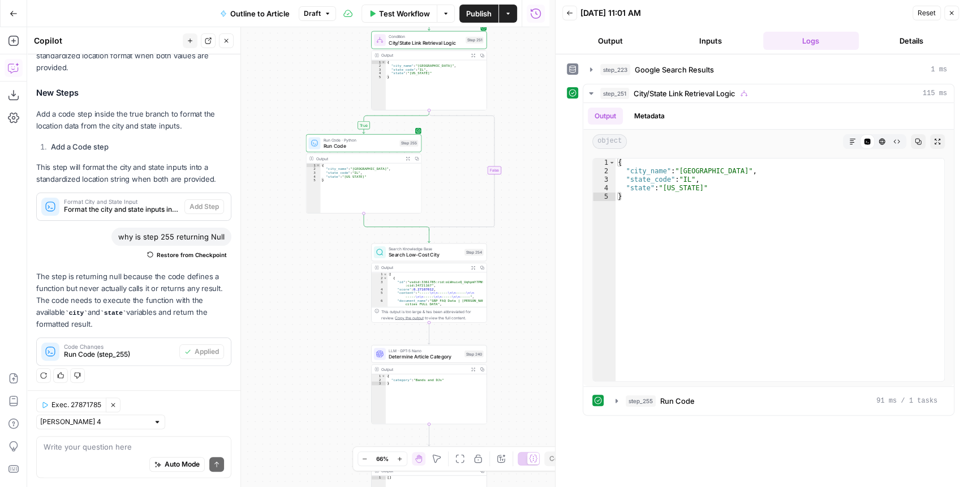
drag, startPoint x: 518, startPoint y: 312, endPoint x: 517, endPoint y: 298, distance: 14.2
click at [517, 298] on div "**********" at bounding box center [288, 256] width 522 height 459
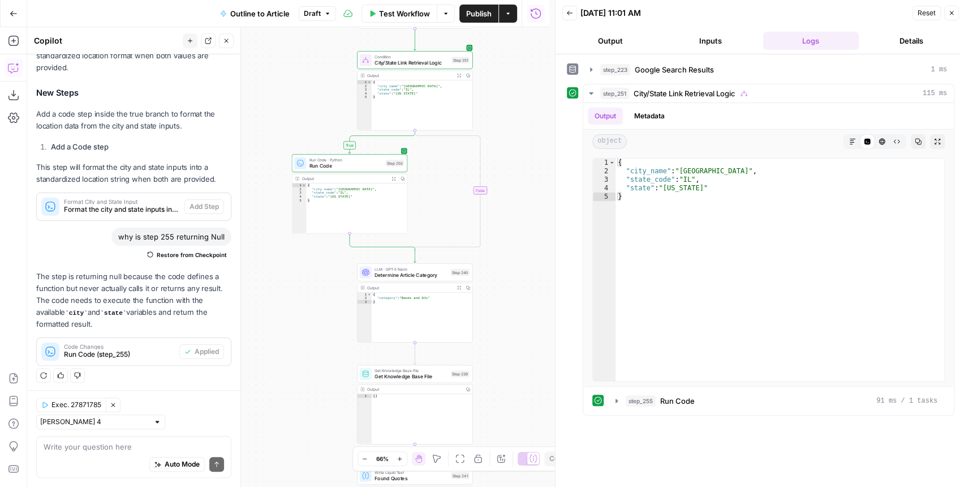
drag, startPoint x: 524, startPoint y: 354, endPoint x: 510, endPoint y: 242, distance: 112.3
click at [510, 242] on div "**********" at bounding box center [288, 256] width 522 height 459
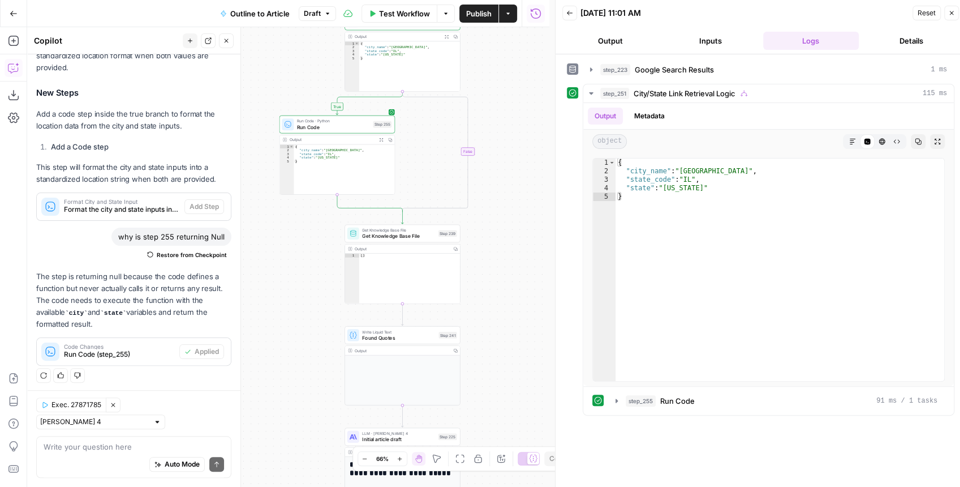
drag, startPoint x: 520, startPoint y: 311, endPoint x: 508, endPoint y: 171, distance: 140.9
click at [508, 171] on div "**********" at bounding box center [288, 256] width 522 height 459
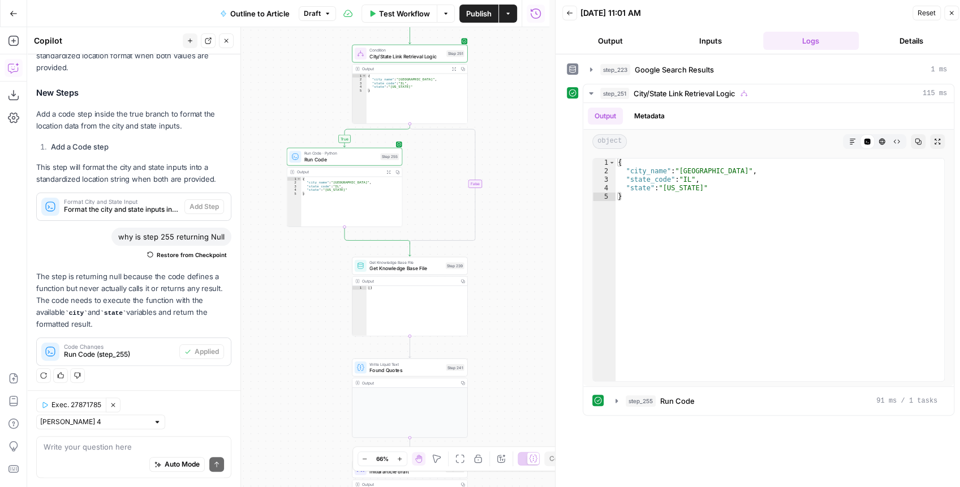
drag, startPoint x: 503, startPoint y: 141, endPoint x: 509, endPoint y: 183, distance: 41.7
click at [509, 183] on div "**********" at bounding box center [288, 256] width 522 height 459
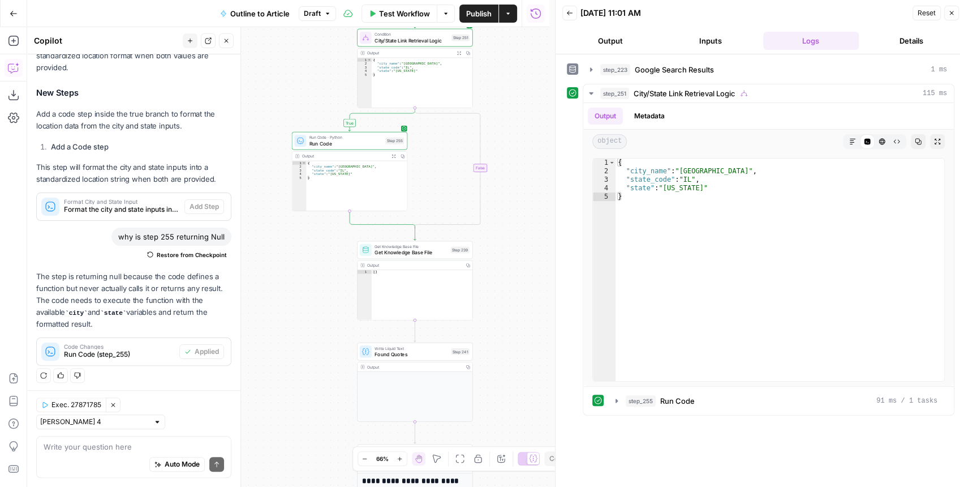
drag, startPoint x: 513, startPoint y: 315, endPoint x: 517, endPoint y: 299, distance: 16.5
click at [517, 299] on div "**********" at bounding box center [288, 256] width 522 height 459
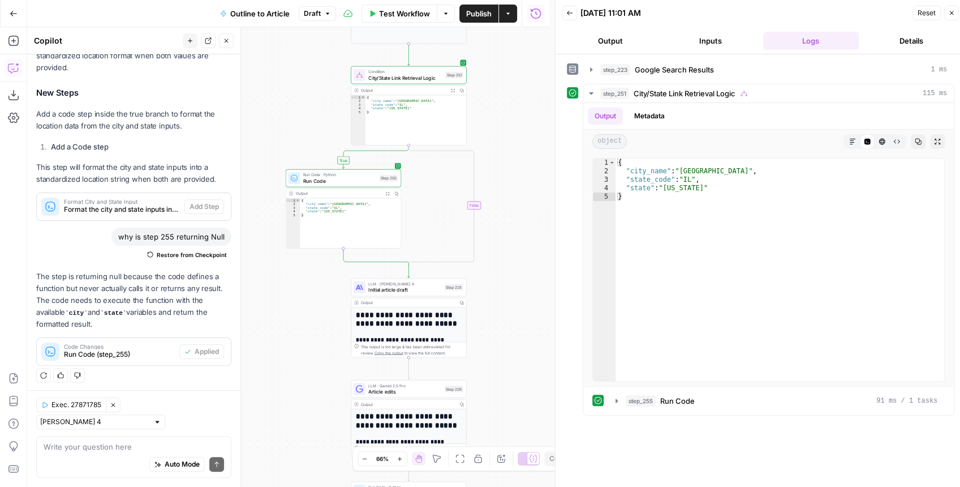
drag, startPoint x: 517, startPoint y: 158, endPoint x: 510, endPoint y: 193, distance: 35.8
click at [510, 193] on div "**********" at bounding box center [288, 256] width 522 height 459
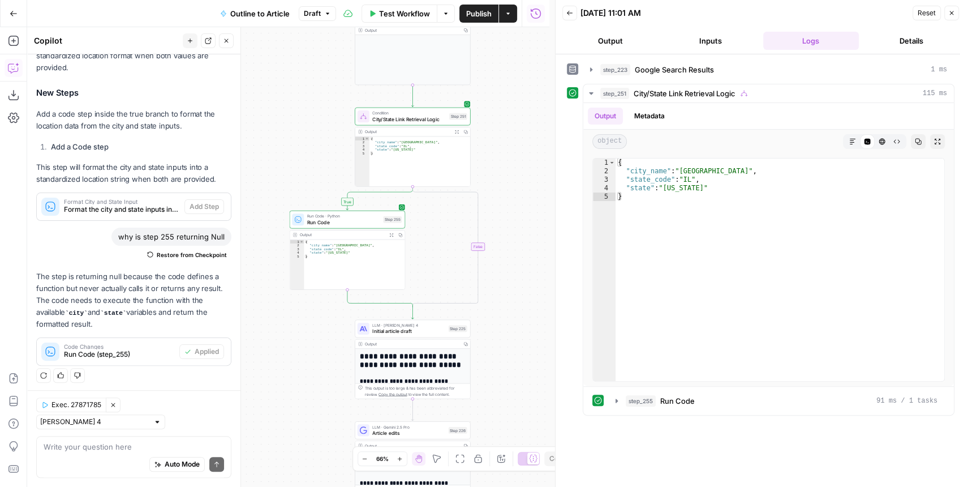
drag, startPoint x: 510, startPoint y: 201, endPoint x: 513, endPoint y: 293, distance: 92.3
click at [513, 293] on div "**********" at bounding box center [288, 256] width 522 height 459
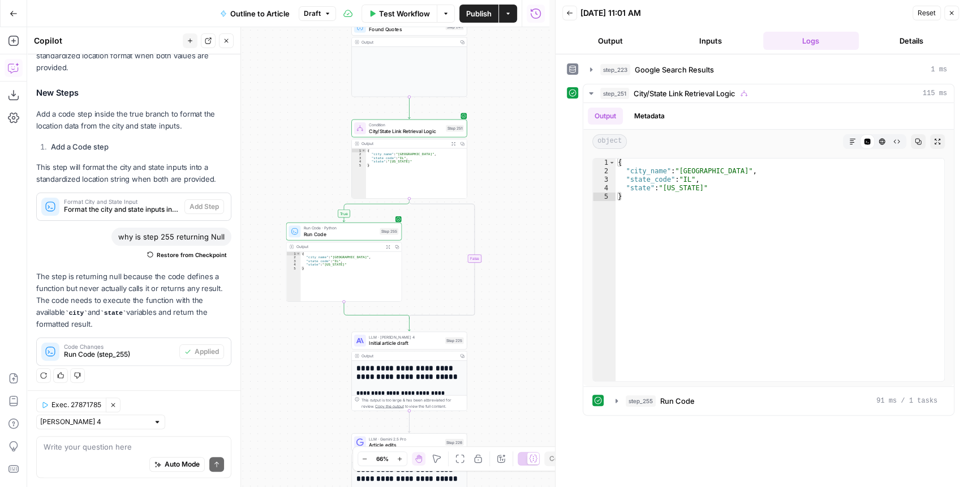
drag, startPoint x: 513, startPoint y: 293, endPoint x: 510, endPoint y: 238, distance: 55.5
click at [510, 241] on div "**********" at bounding box center [288, 256] width 522 height 459
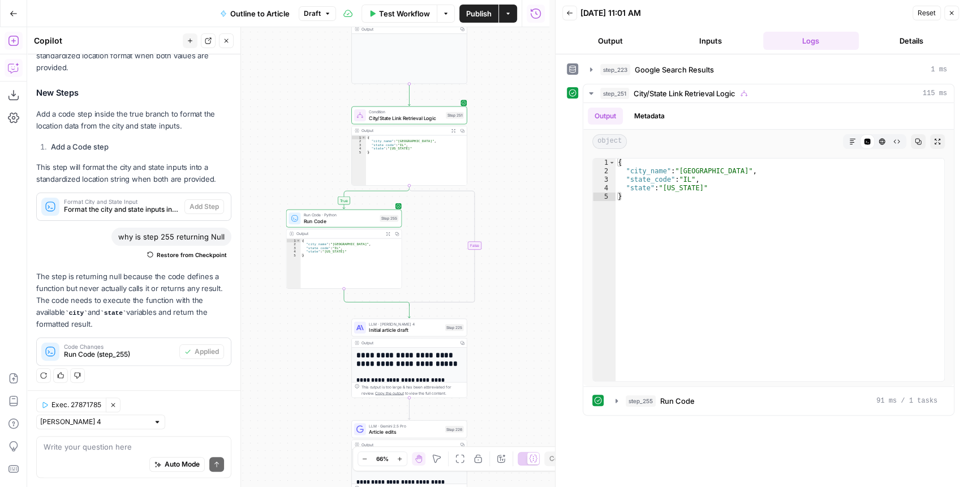
click at [11, 43] on icon "button" at bounding box center [13, 40] width 11 height 11
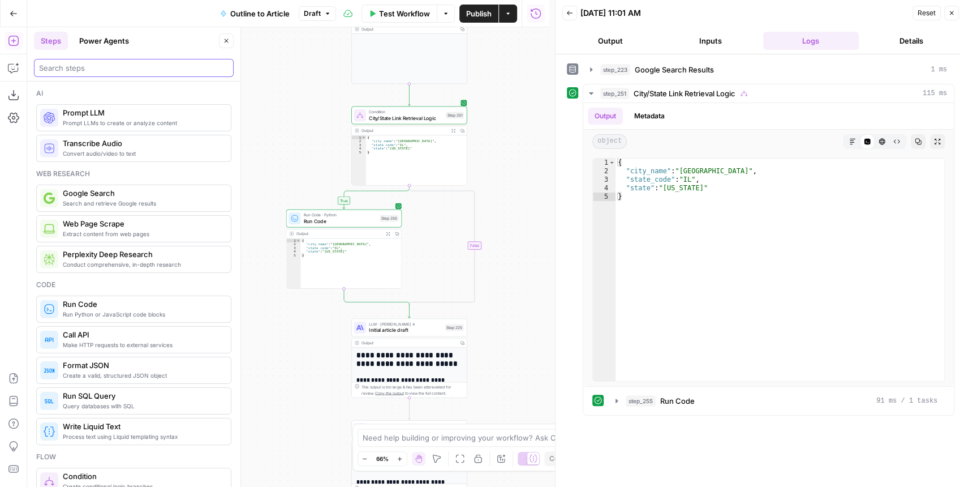
click at [99, 68] on input "search" at bounding box center [134, 67] width 190 height 11
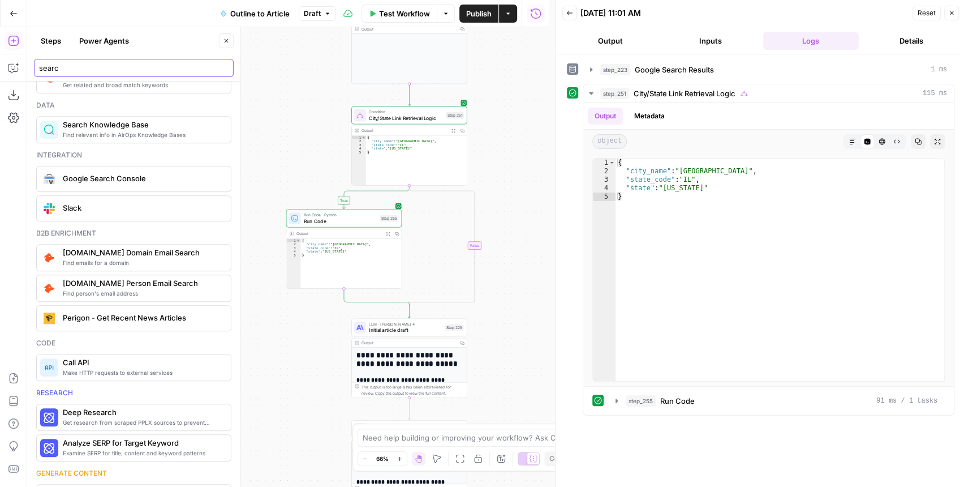
scroll to position [453, 0]
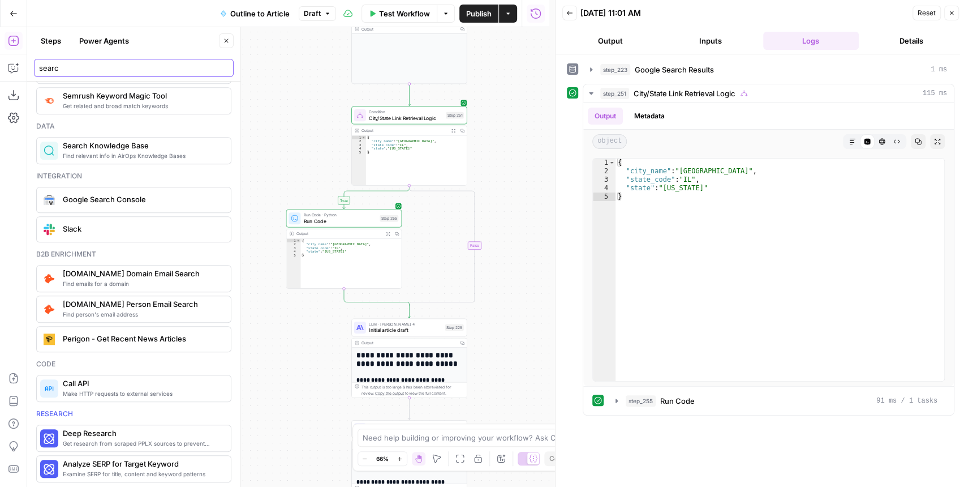
type input "searc"
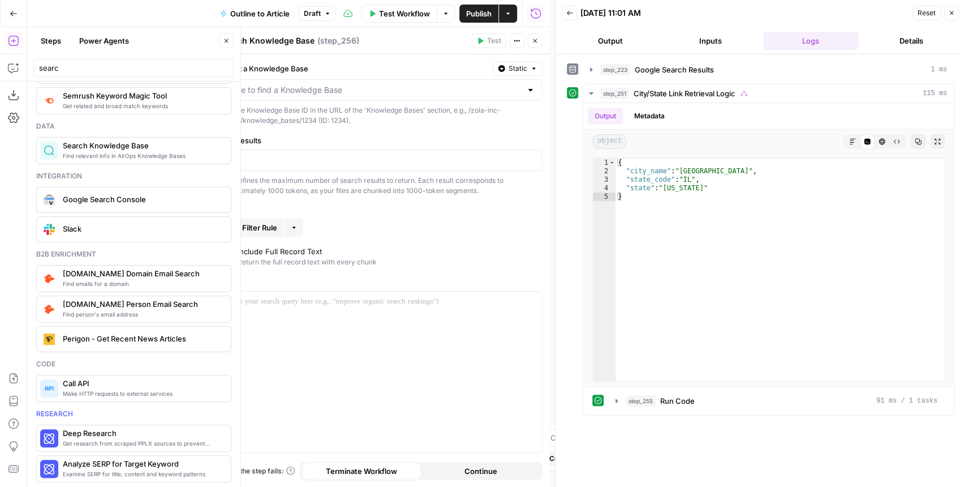
click at [527, 89] on div at bounding box center [530, 89] width 9 height 11
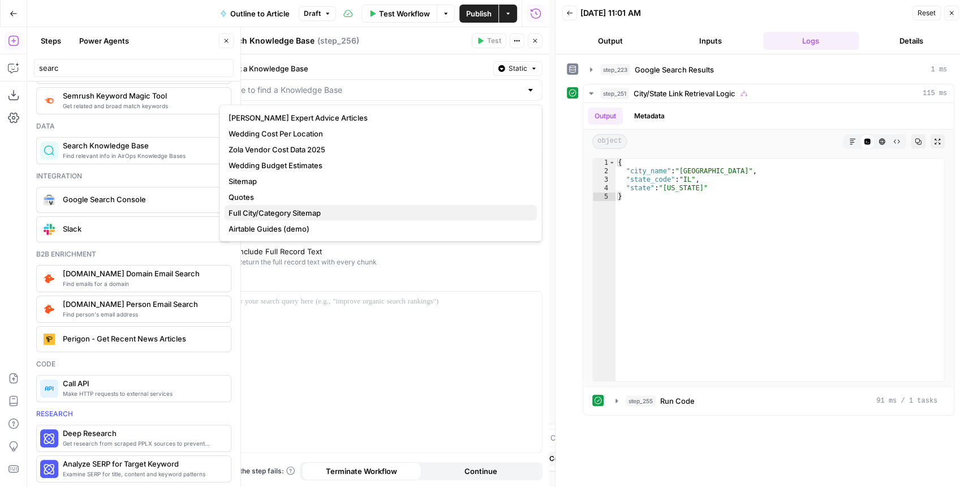
click at [326, 213] on span "Full City/Category Sitemap" at bounding box center [378, 212] width 299 height 11
type input "Full City/Category Sitemap"
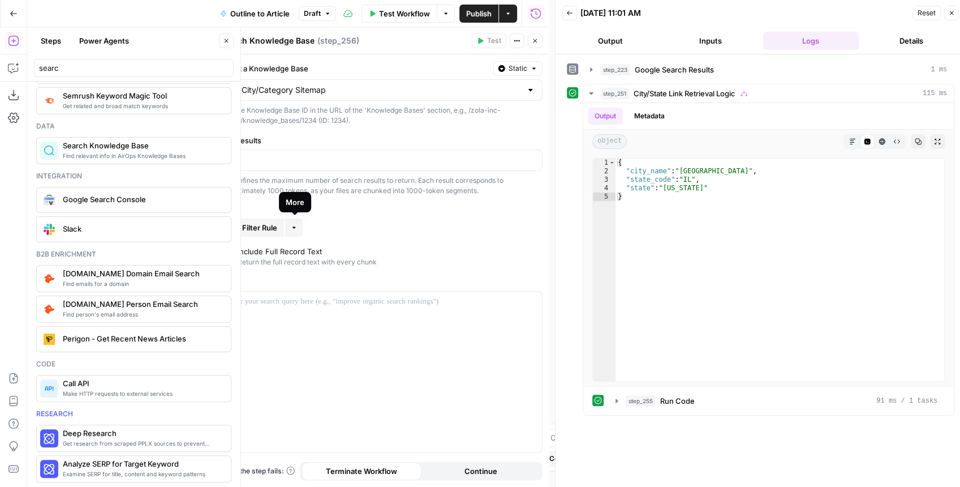
click at [274, 226] on span "Add Filter Rule" at bounding box center [251, 227] width 51 height 11
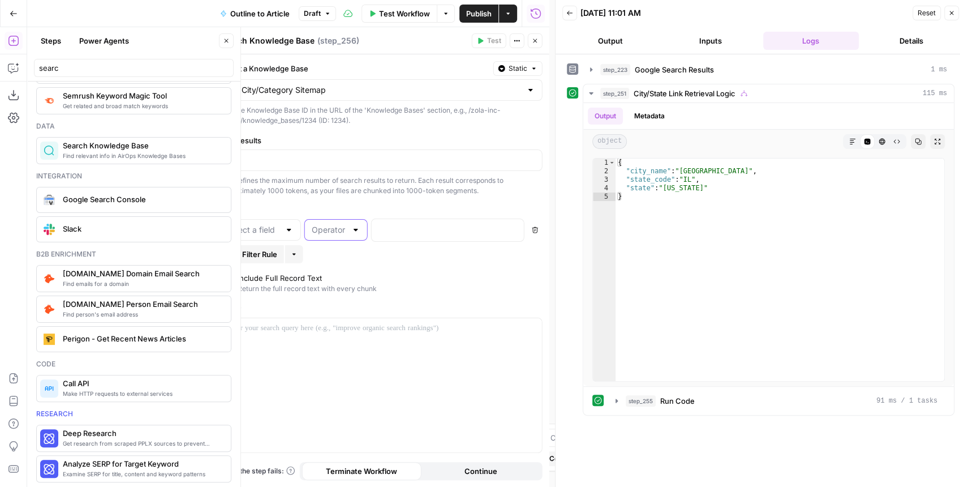
click at [333, 231] on input "text" at bounding box center [329, 229] width 35 height 11
click at [270, 231] on input "text" at bounding box center [253, 229] width 53 height 11
click at [274, 267] on span "city_name" at bounding box center [258, 272] width 58 height 11
type input "city_name"
click at [333, 230] on input "text" at bounding box center [329, 229] width 35 height 11
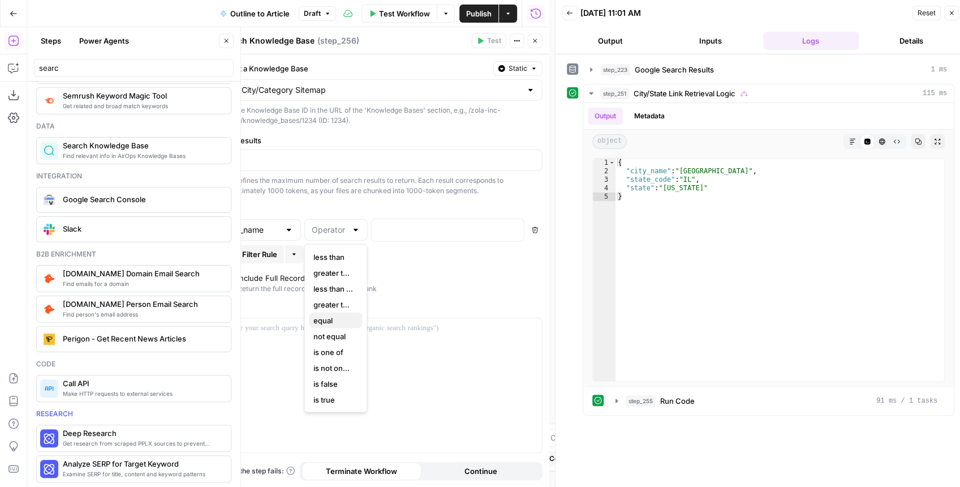
click at [337, 320] on span "equal" at bounding box center [333, 320] width 40 height 11
type input "equal"
click at [414, 225] on p at bounding box center [438, 228] width 121 height 11
click at [513, 227] on icon "button" at bounding box center [514, 229] width 6 height 6
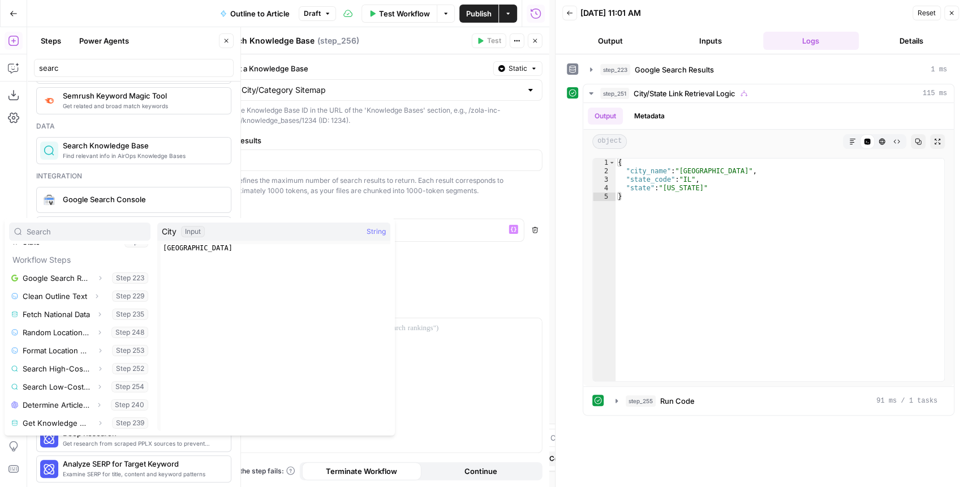
scroll to position [211, 0]
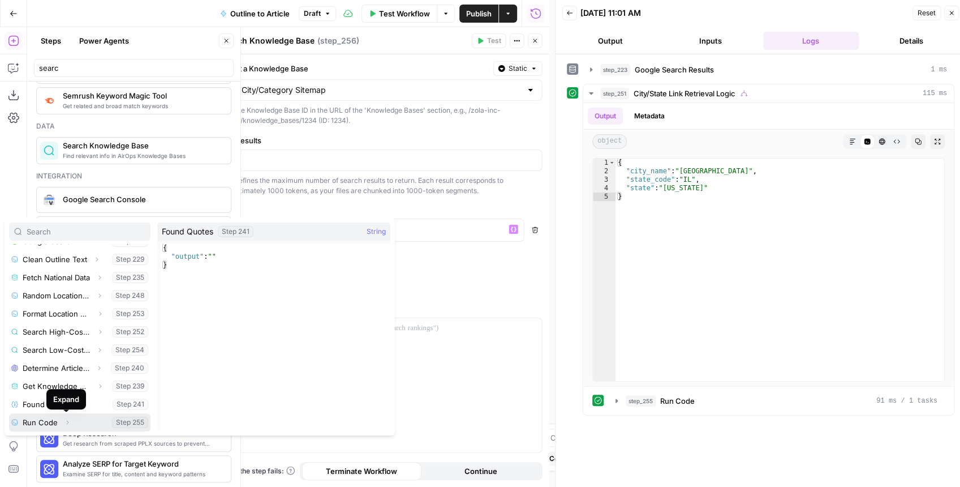
click at [65, 419] on icon "button" at bounding box center [67, 422] width 7 height 7
click at [57, 421] on icon "button" at bounding box center [56, 422] width 7 height 7
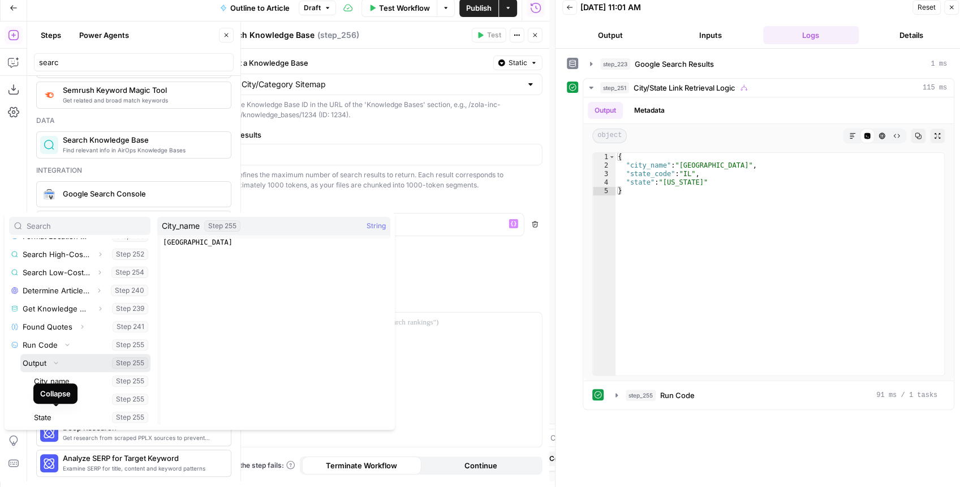
scroll to position [283, 0]
click at [72, 384] on button "Select variable City_name" at bounding box center [91, 380] width 119 height 18
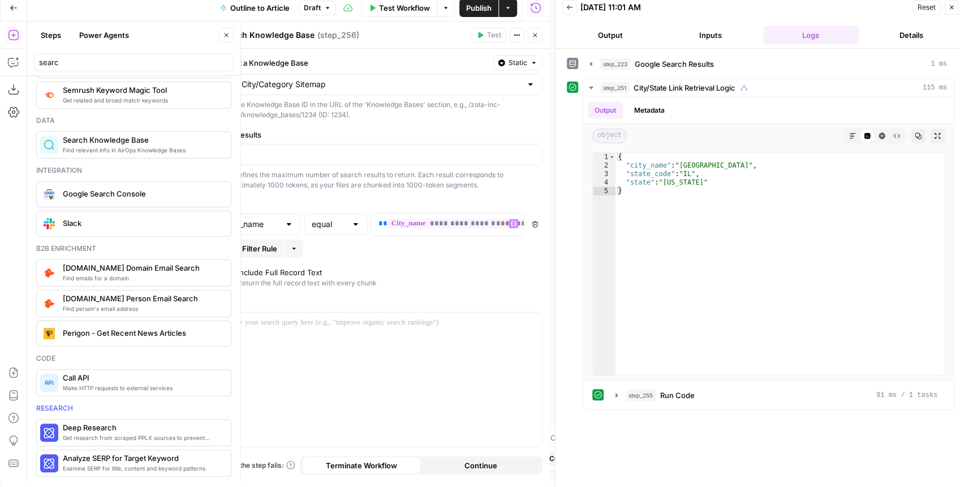
click at [270, 248] on span "Add Filter Rule" at bounding box center [251, 248] width 51 height 11
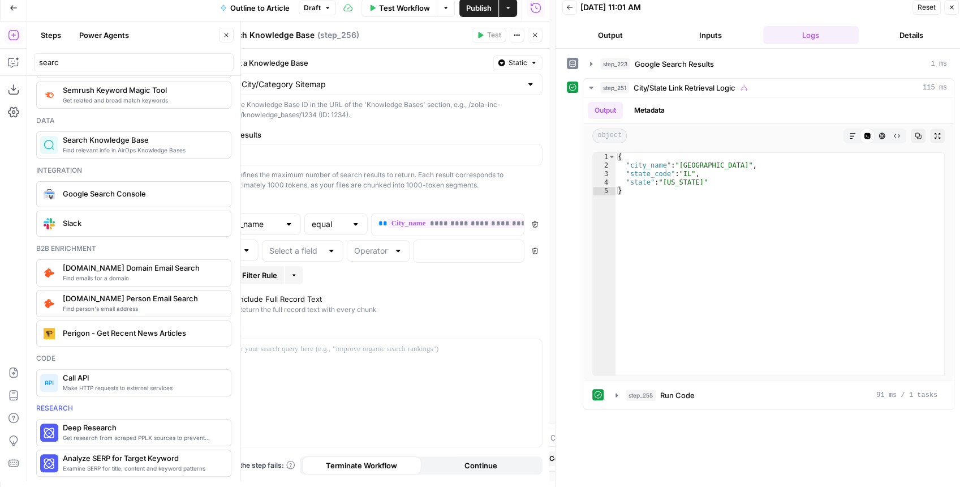
click at [241, 249] on div "And" at bounding box center [239, 249] width 39 height 21
type input "And"
click at [300, 249] on input "text" at bounding box center [295, 250] width 53 height 11
click at [302, 325] on span "state_code" at bounding box center [301, 324] width 58 height 11
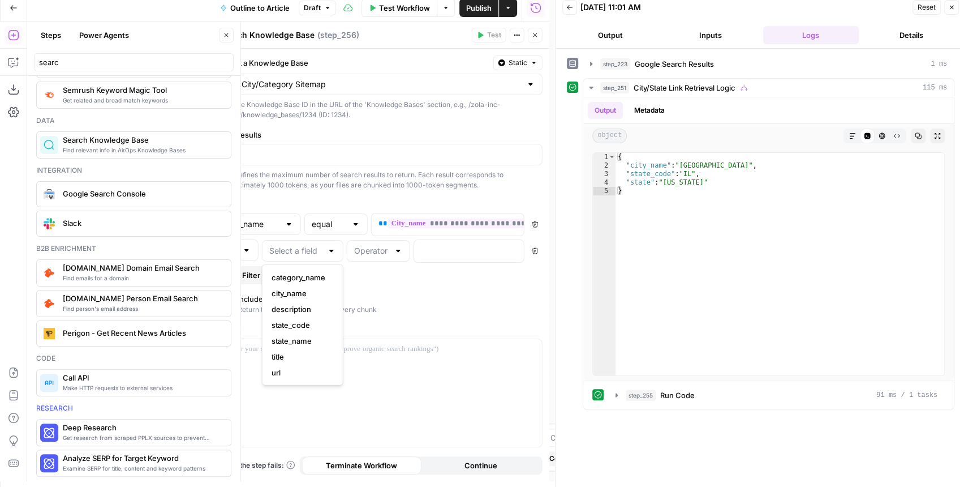
type input "state_code"
click at [376, 248] on input "text" at bounding box center [371, 250] width 35 height 11
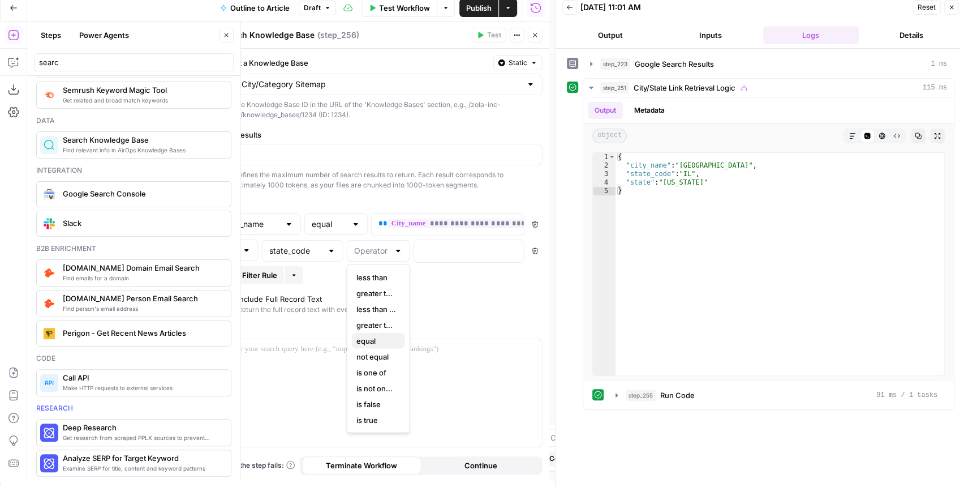
click at [376, 334] on button "equal" at bounding box center [378, 341] width 53 height 16
type input "equal"
click at [428, 251] on p at bounding box center [460, 249] width 78 height 11
click at [514, 251] on button "Variables Menu" at bounding box center [513, 250] width 9 height 9
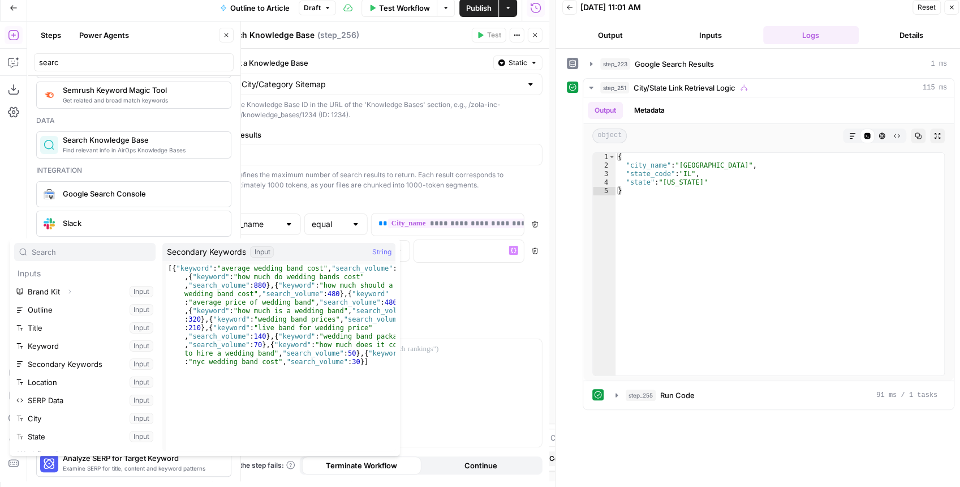
scroll to position [211, 0]
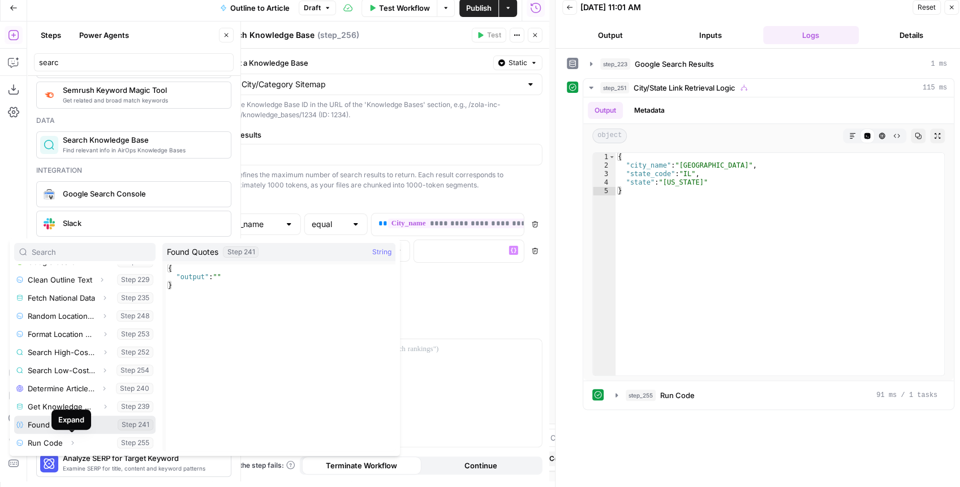
click at [79, 431] on button "Select variable Found Quotes" at bounding box center [84, 424] width 141 height 18
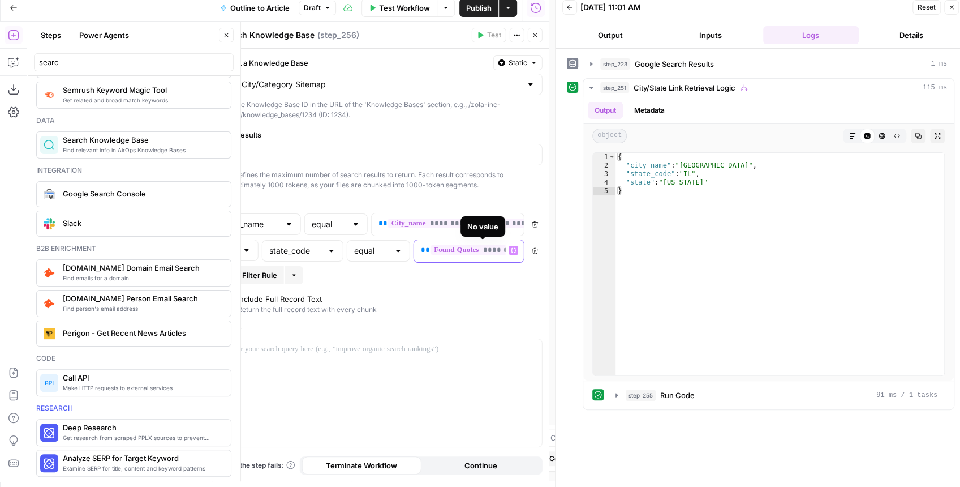
click at [455, 247] on span "**********" at bounding box center [490, 250] width 119 height 10
drag, startPoint x: 465, startPoint y: 249, endPoint x: 492, endPoint y: 247, distance: 26.6
click at [492, 247] on span "**********" at bounding box center [490, 250] width 119 height 10
drag, startPoint x: 485, startPoint y: 250, endPoint x: 412, endPoint y: 252, distance: 73.6
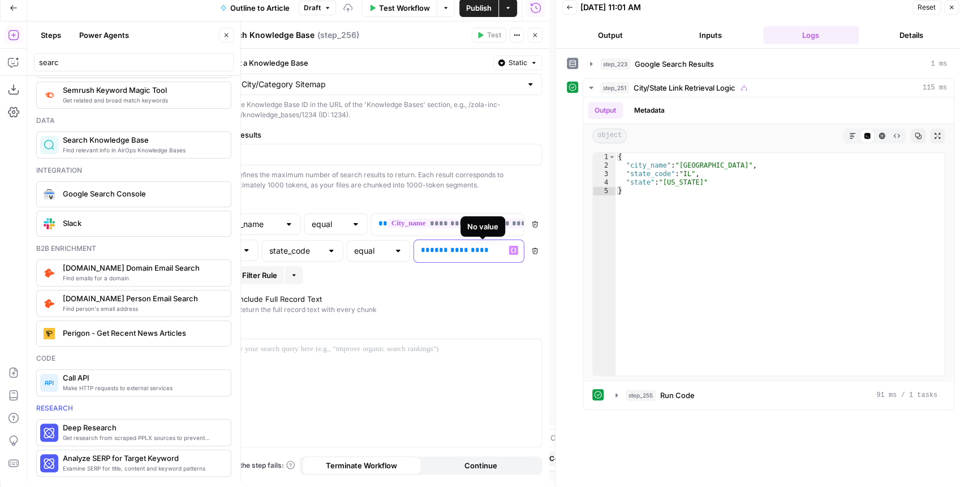
click at [412, 252] on div "**********" at bounding box center [402, 250] width 281 height 23
click at [512, 248] on icon "button" at bounding box center [514, 249] width 6 height 5
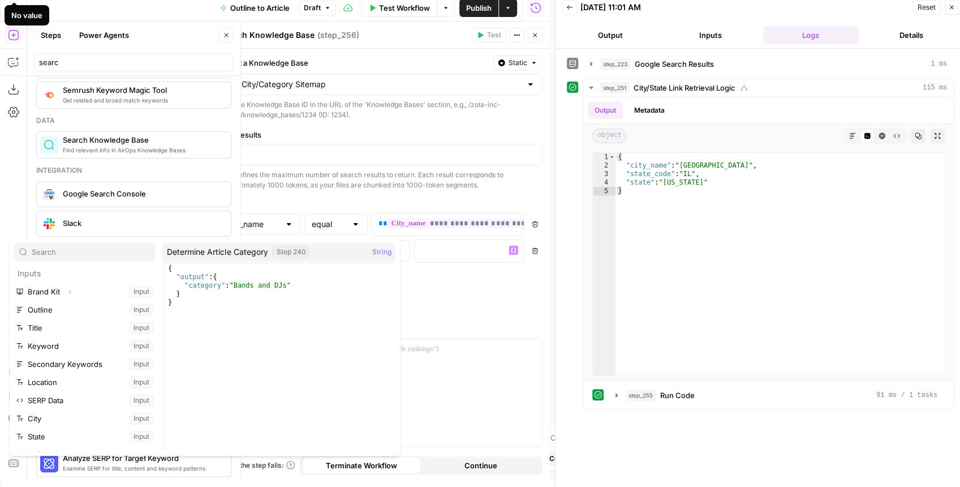
scroll to position [211, 0]
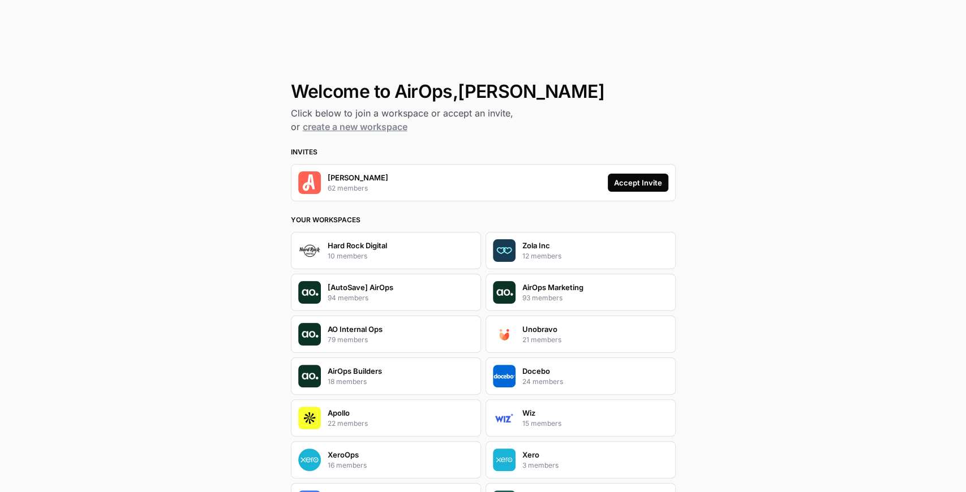
click at [634, 178] on div "Accept Invite" at bounding box center [638, 182] width 48 height 11
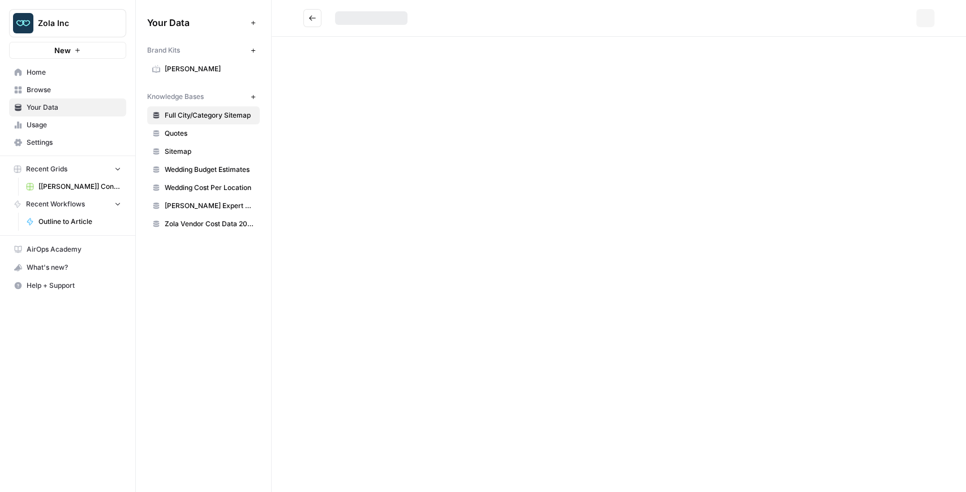
click at [59, 28] on span "Zola Inc" at bounding box center [72, 23] width 68 height 11
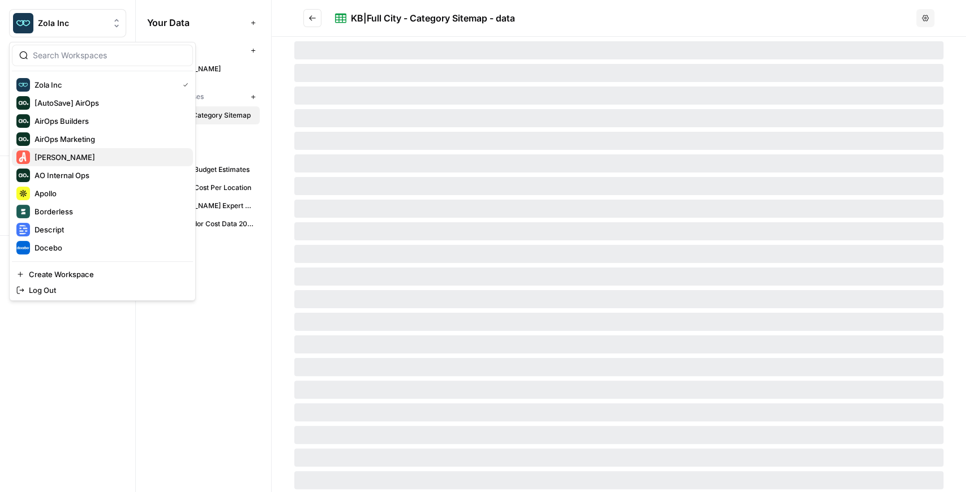
click at [89, 156] on span "[PERSON_NAME]" at bounding box center [109, 157] width 149 height 11
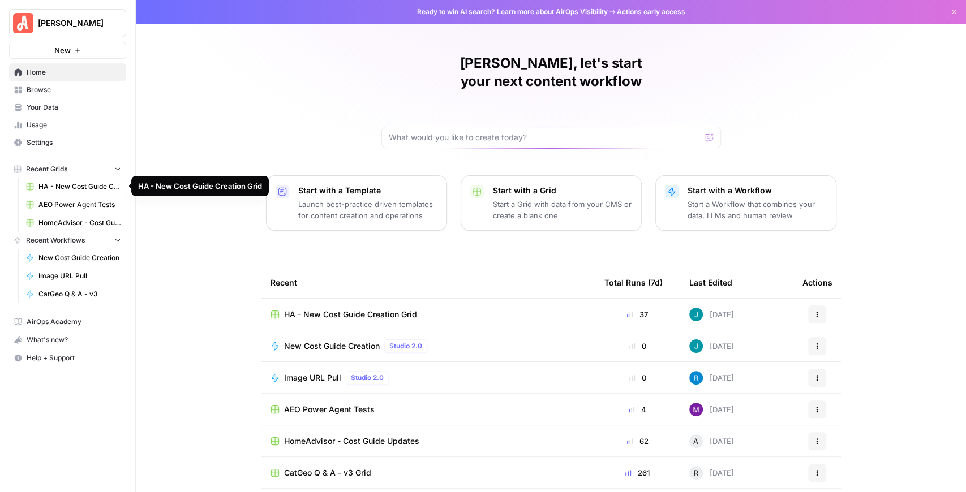
click at [93, 187] on span "HA - New Cost Guide Creation Grid" at bounding box center [79, 187] width 83 height 10
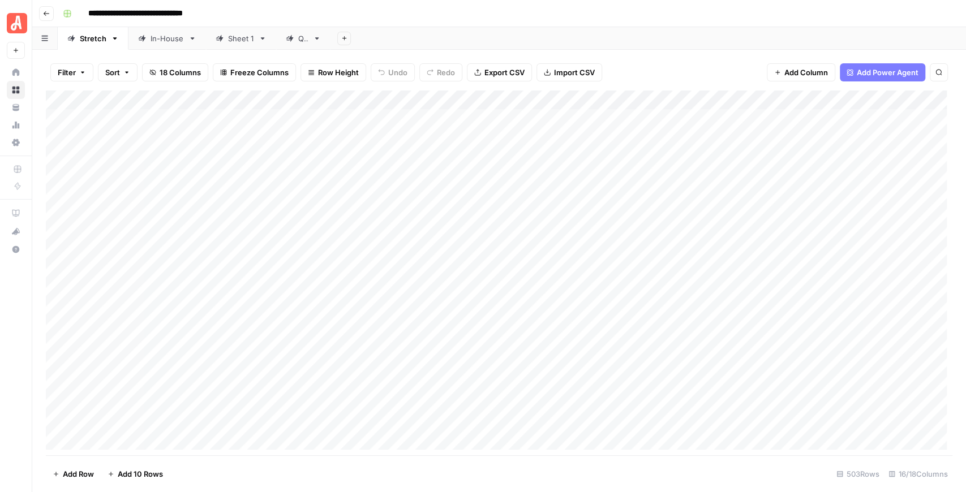
click at [48, 11] on icon "button" at bounding box center [46, 13] width 7 height 7
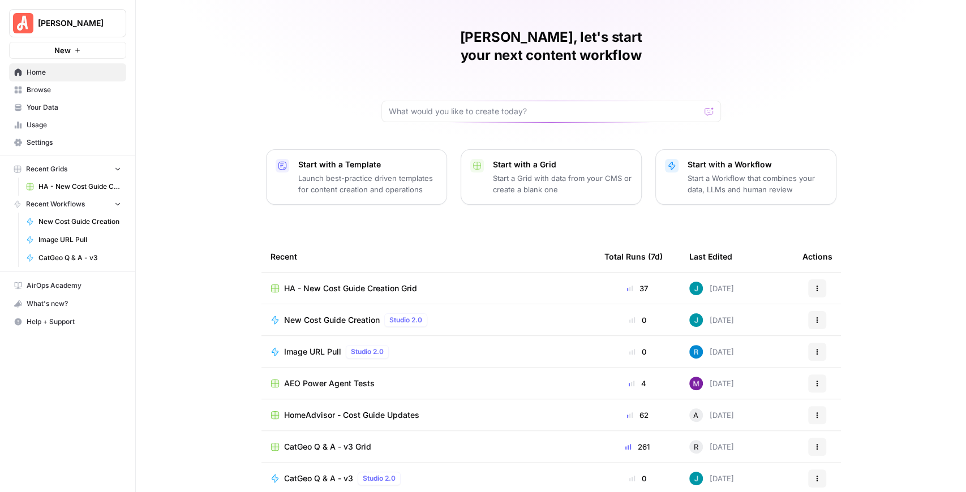
scroll to position [27, 0]
click at [326, 282] on span "HA - New Cost Guide Creation Grid" at bounding box center [350, 287] width 133 height 11
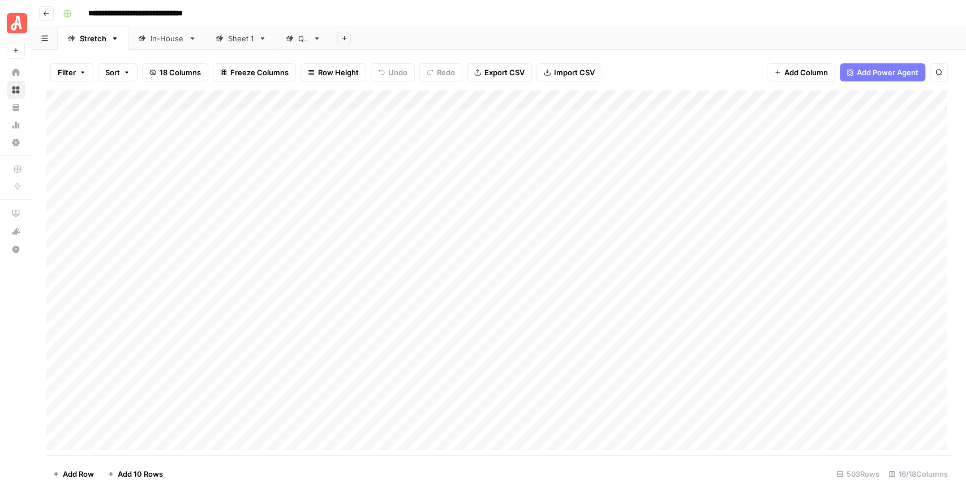
click at [152, 33] on div "In-House" at bounding box center [166, 38] width 33 height 11
click at [48, 15] on icon "button" at bounding box center [46, 13] width 7 height 7
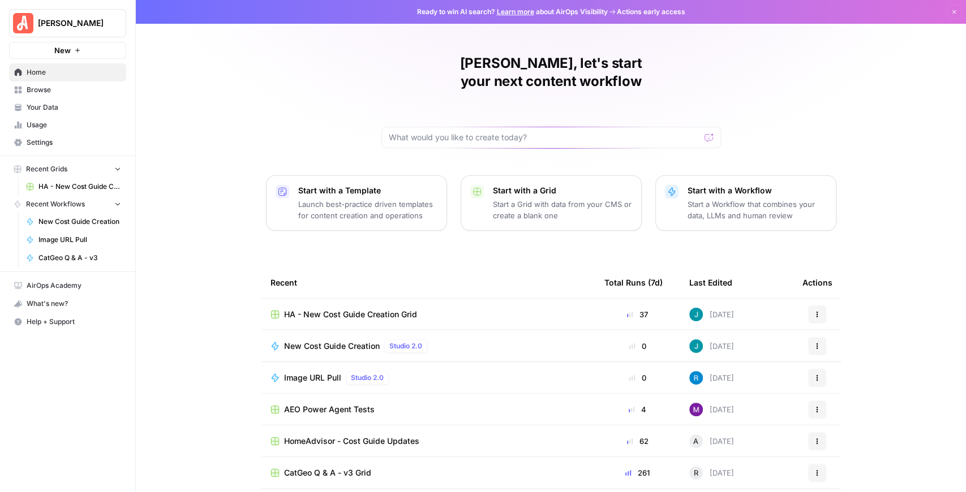
click at [53, 87] on span "Browse" at bounding box center [74, 90] width 94 height 10
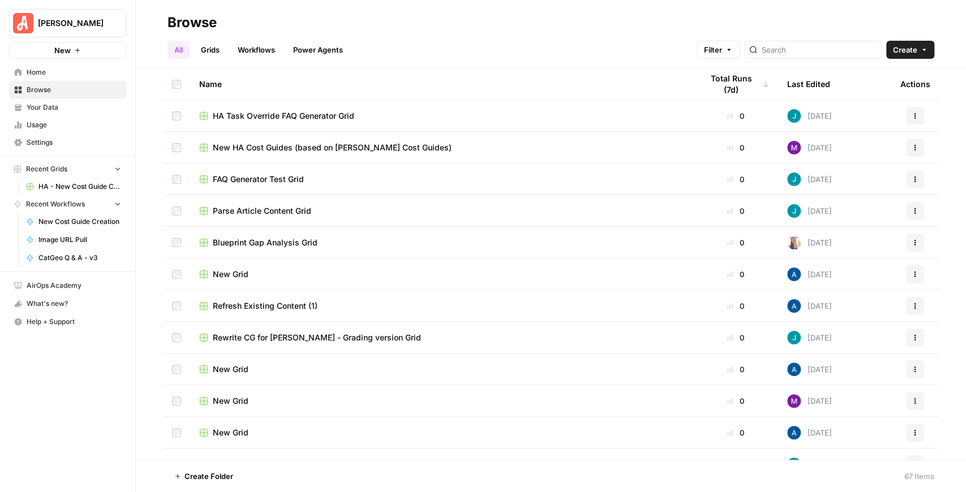
scroll to position [603, 0]
click at [268, 243] on span "Blueprint Gap Analysis Grid" at bounding box center [265, 241] width 105 height 11
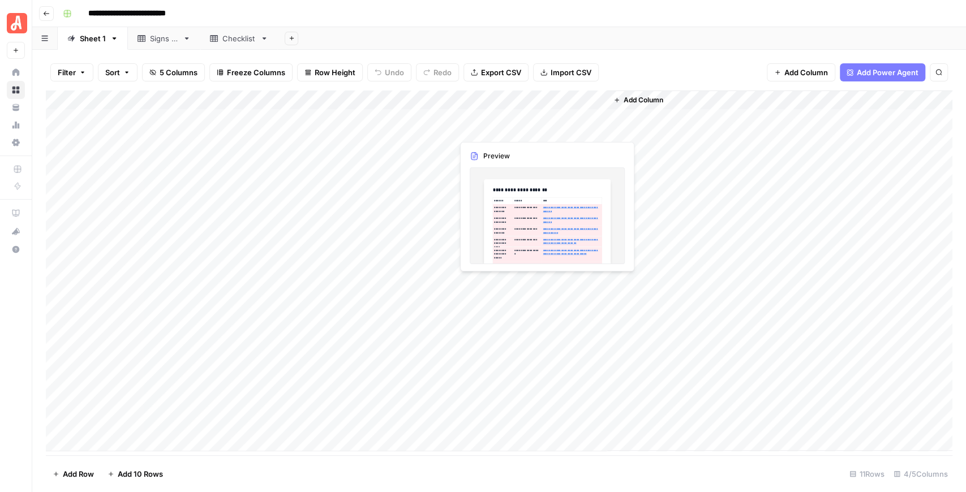
click at [482, 124] on div "Add Column" at bounding box center [499, 271] width 906 height 361
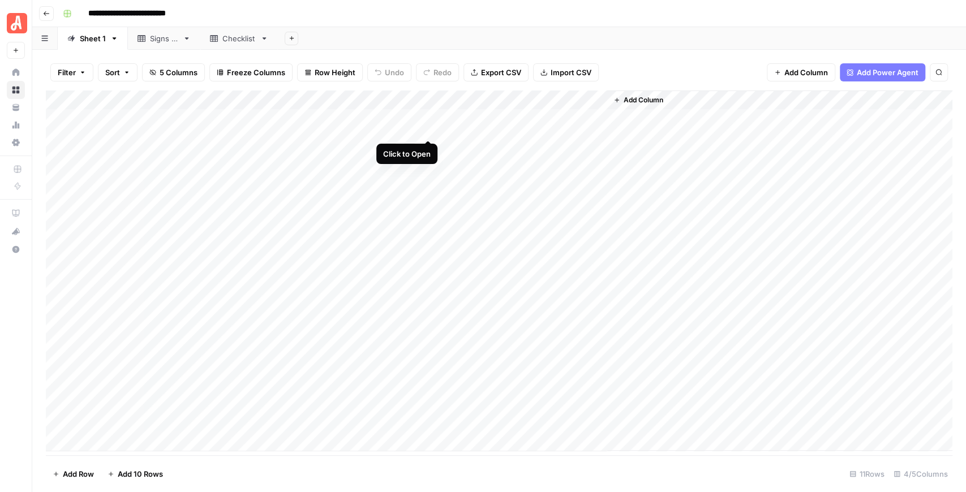
click at [424, 121] on div "Add Column" at bounding box center [499, 271] width 906 height 361
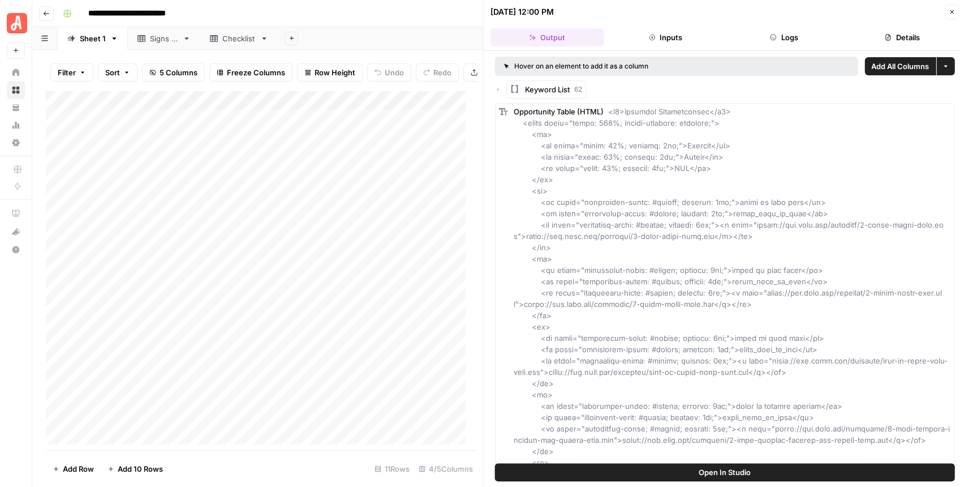
click at [950, 13] on icon "button" at bounding box center [952, 12] width 4 height 4
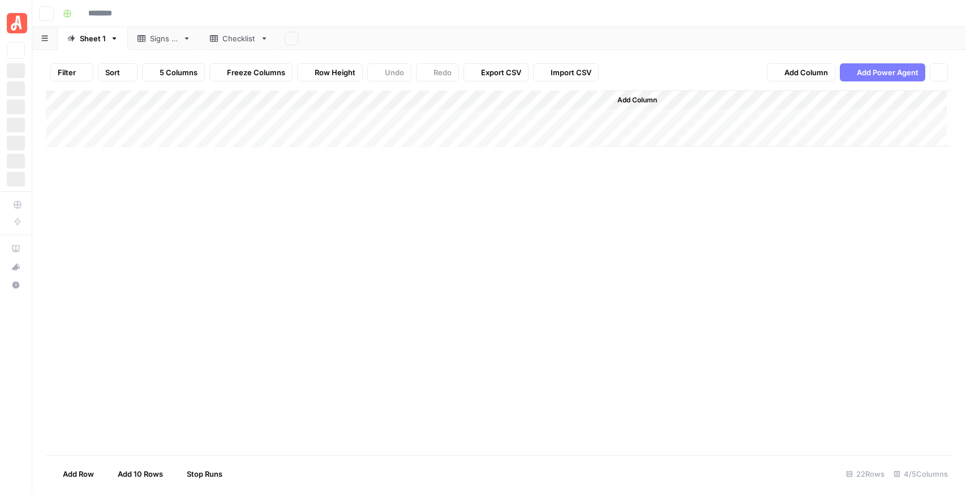
type input "**********"
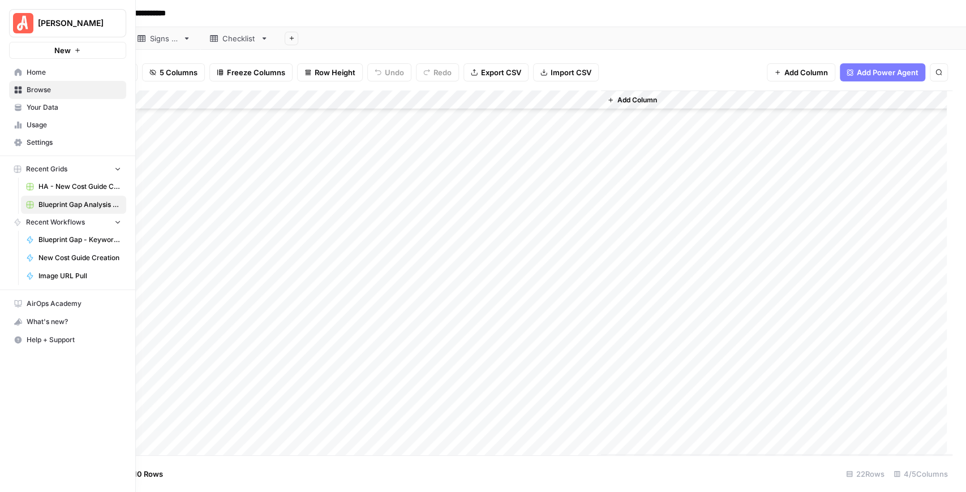
click at [49, 25] on span "[PERSON_NAME]" at bounding box center [72, 23] width 68 height 11
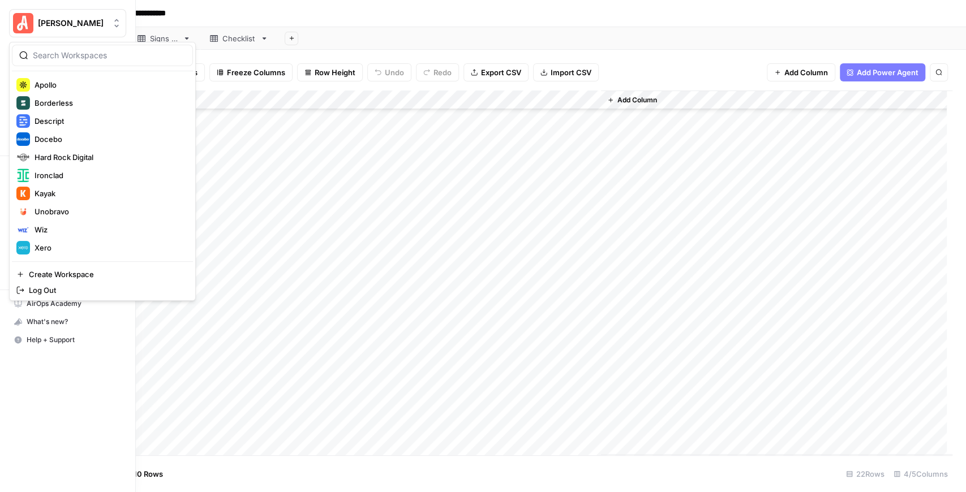
scroll to position [127, 0]
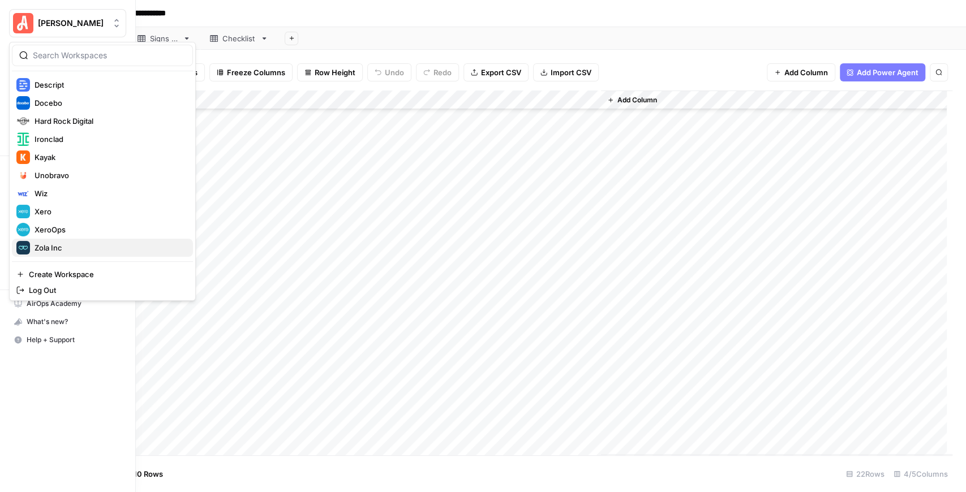
click at [59, 250] on span "Zola Inc" at bounding box center [109, 247] width 149 height 11
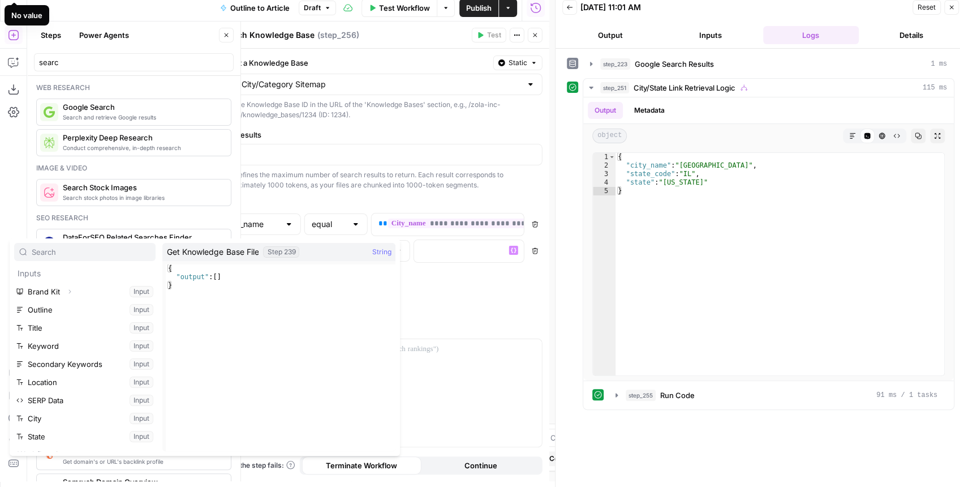
scroll to position [211, 0]
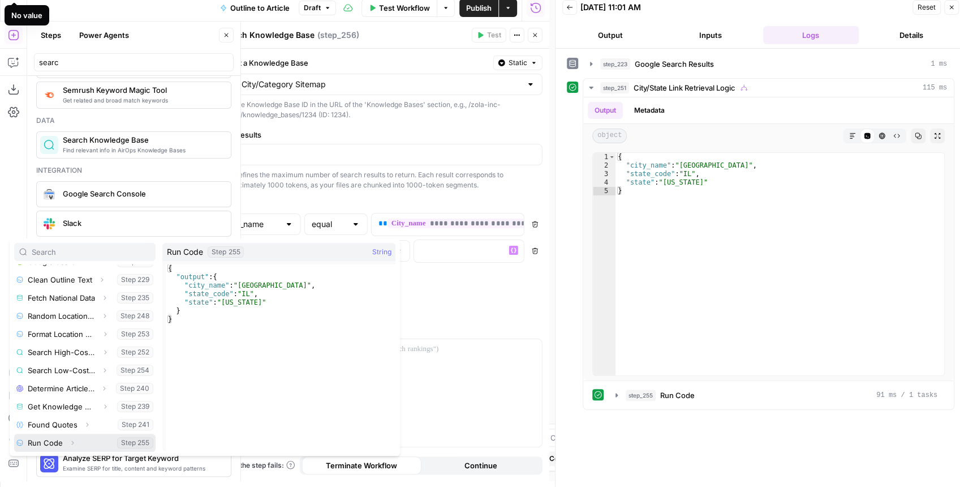
click at [74, 441] on icon "button" at bounding box center [72, 442] width 7 height 7
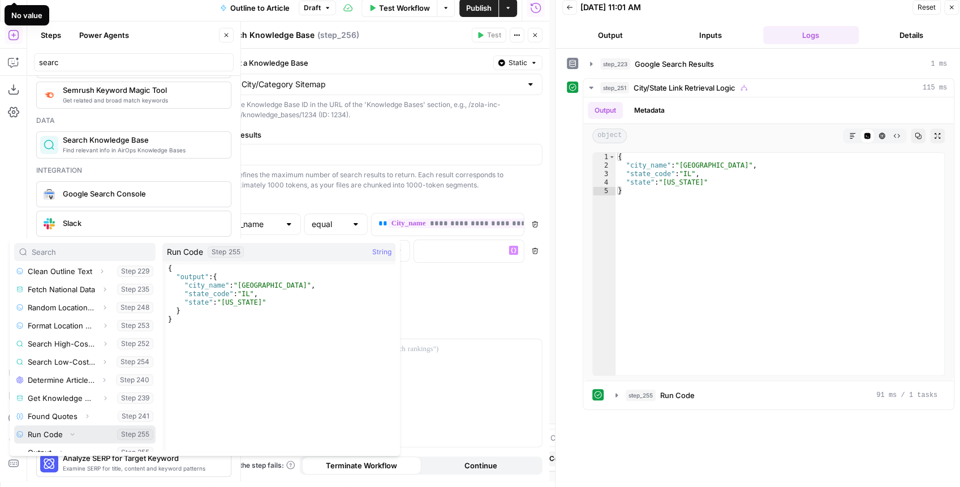
scroll to position [229, 0]
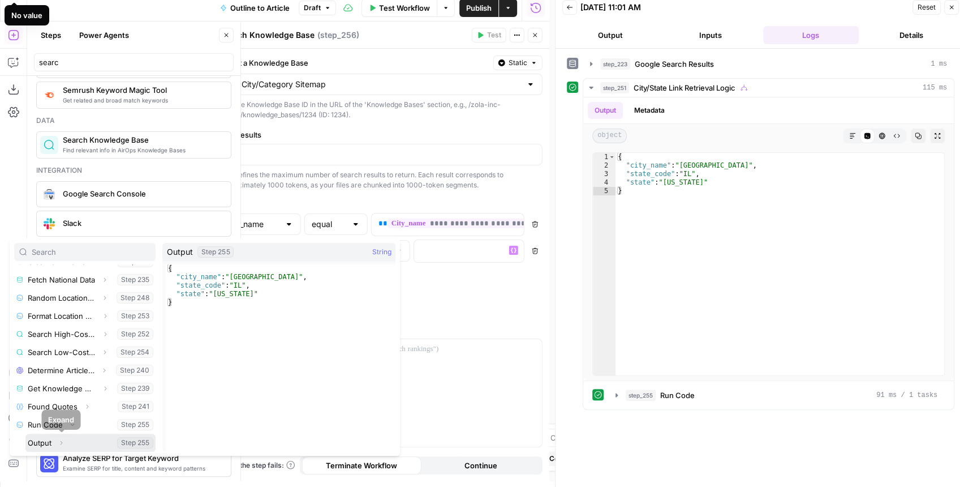
click at [61, 442] on icon "button" at bounding box center [61, 442] width 7 height 7
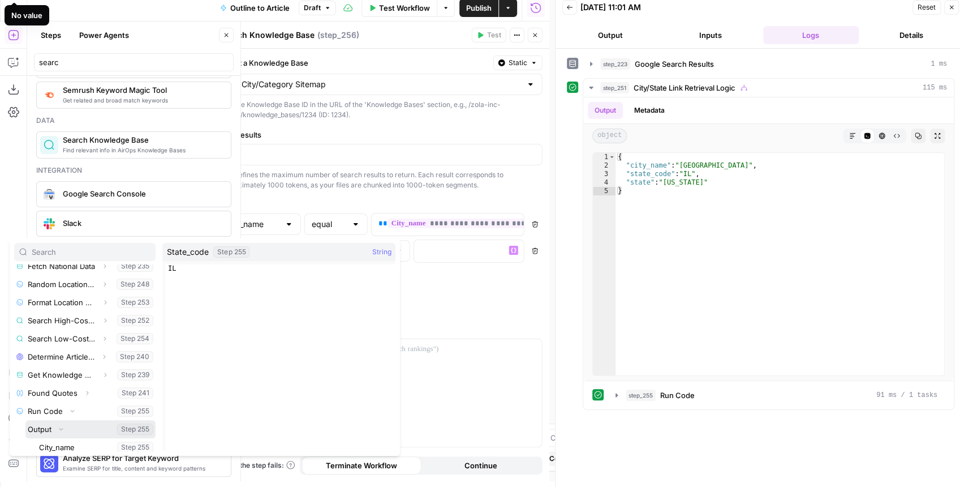
scroll to position [283, 0]
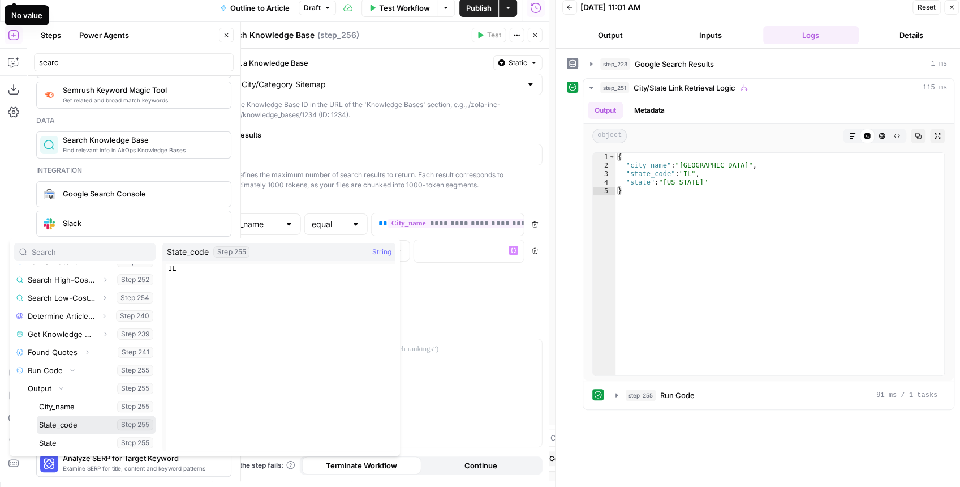
click at [75, 423] on button "Select variable State_code" at bounding box center [96, 424] width 119 height 18
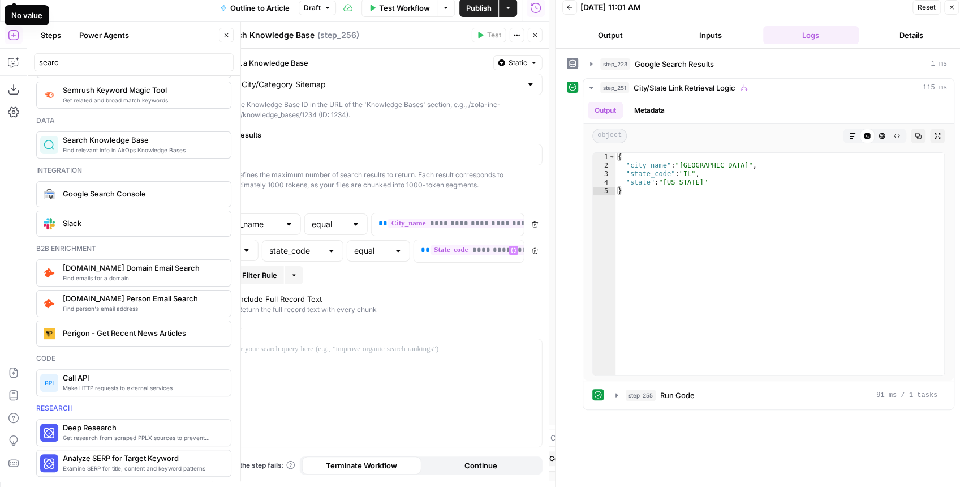
click at [260, 271] on span "Add Filter Rule" at bounding box center [251, 274] width 51 height 11
click at [242, 270] on span at bounding box center [239, 277] width 39 height 23
click at [246, 270] on span at bounding box center [239, 277] width 39 height 23
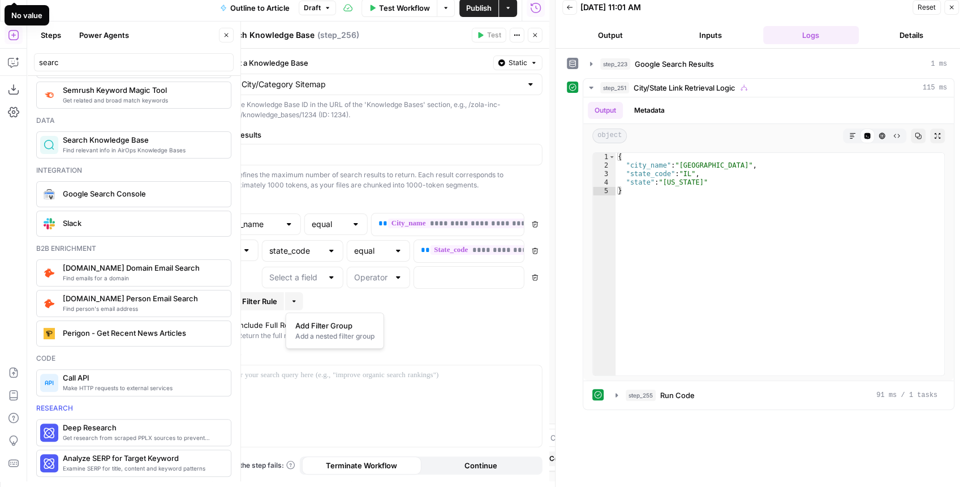
click at [299, 300] on button "More" at bounding box center [294, 301] width 18 height 18
click at [309, 324] on span "Add Filter Group" at bounding box center [332, 325] width 75 height 11
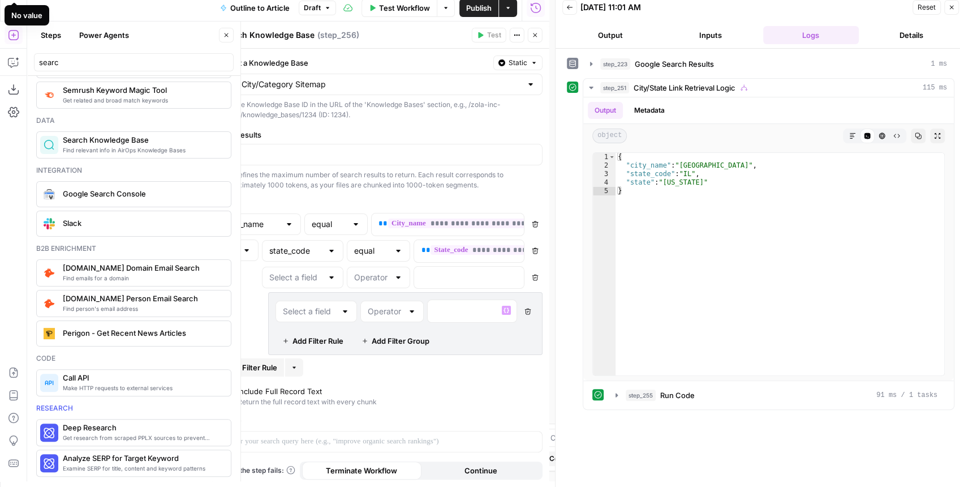
click at [525, 308] on icon "button" at bounding box center [527, 311] width 7 height 7
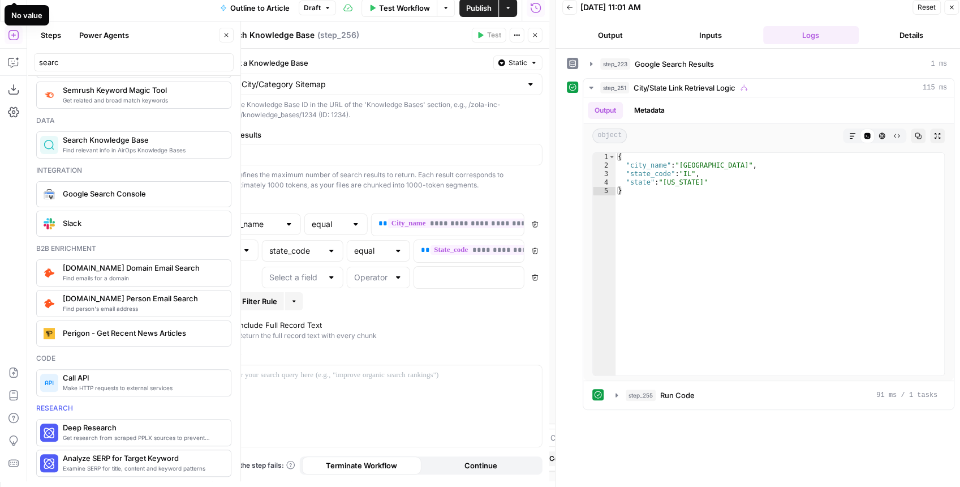
click at [293, 308] on div "**********" at bounding box center [381, 265] width 337 height 432
click at [295, 302] on button "More" at bounding box center [294, 301] width 18 height 18
click at [373, 292] on div "Add Filter Rule More" at bounding box center [381, 301] width 323 height 18
click at [330, 278] on div at bounding box center [331, 277] width 9 height 11
click at [389, 309] on div "**********" at bounding box center [381, 265] width 337 height 432
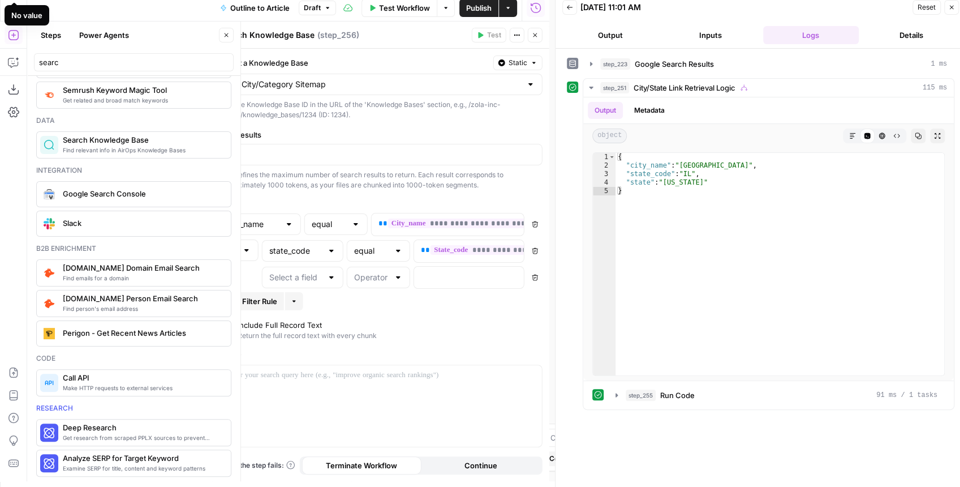
click at [270, 300] on span "Add Filter Rule" at bounding box center [251, 300] width 51 height 11
click at [531, 298] on button "Delete" at bounding box center [535, 303] width 15 height 15
click at [534, 274] on icon "button" at bounding box center [535, 277] width 6 height 6
click at [292, 272] on icon "button" at bounding box center [294, 275] width 7 height 7
click at [388, 281] on div "Add Filter Rule More" at bounding box center [381, 275] width 323 height 18
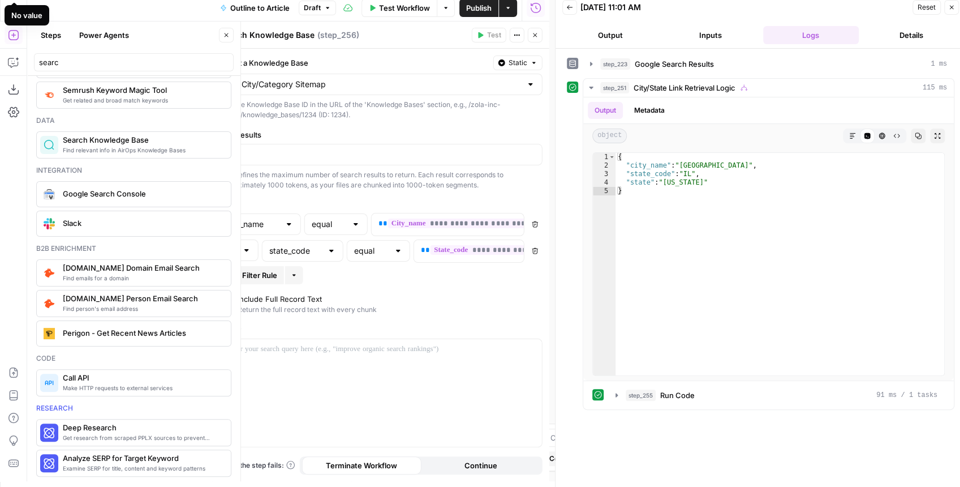
click at [536, 254] on button "Delete" at bounding box center [535, 250] width 15 height 15
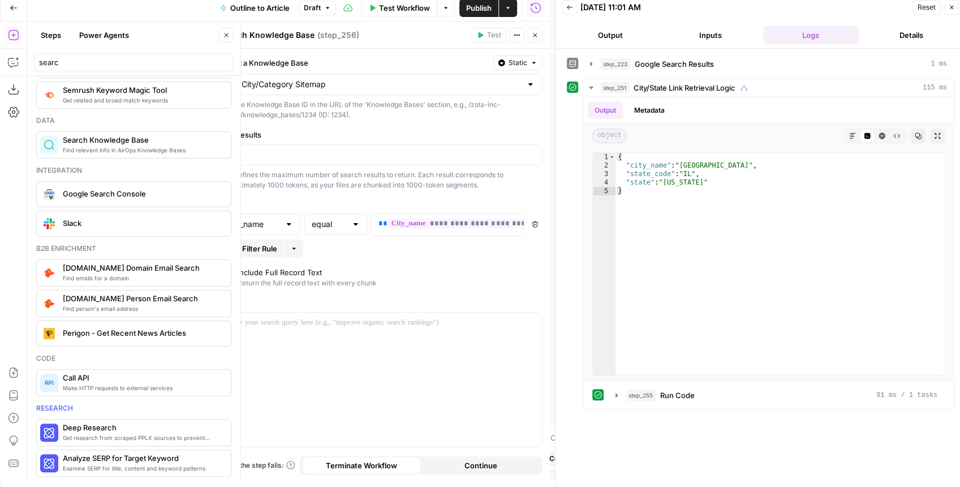
click at [294, 247] on icon "button" at bounding box center [293, 248] width 3 height 2
click at [255, 251] on span "Add Filter Rule" at bounding box center [251, 248] width 51 height 11
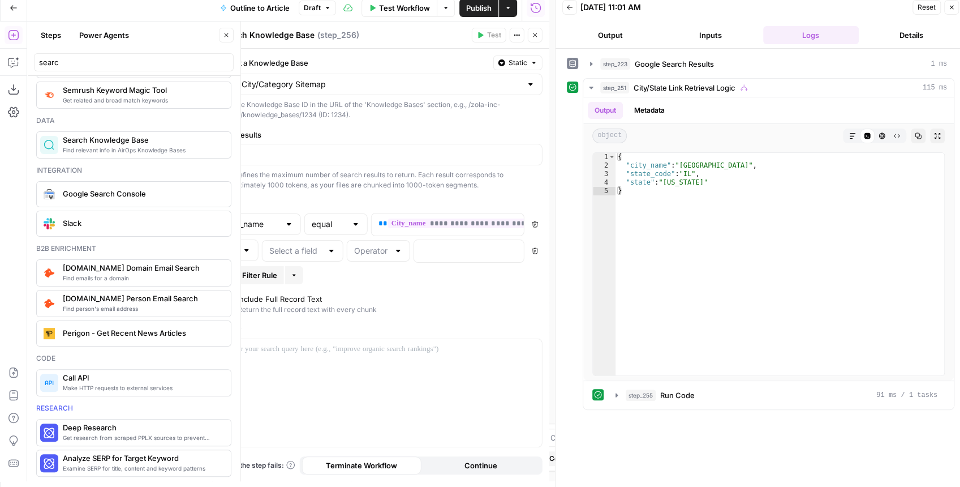
click at [261, 269] on span "Add Filter Rule" at bounding box center [251, 274] width 51 height 11
click at [299, 296] on button "More" at bounding box center [294, 301] width 18 height 18
click at [324, 294] on div "Add Filter Rule More" at bounding box center [381, 301] width 323 height 18
click at [243, 275] on span at bounding box center [239, 277] width 39 height 23
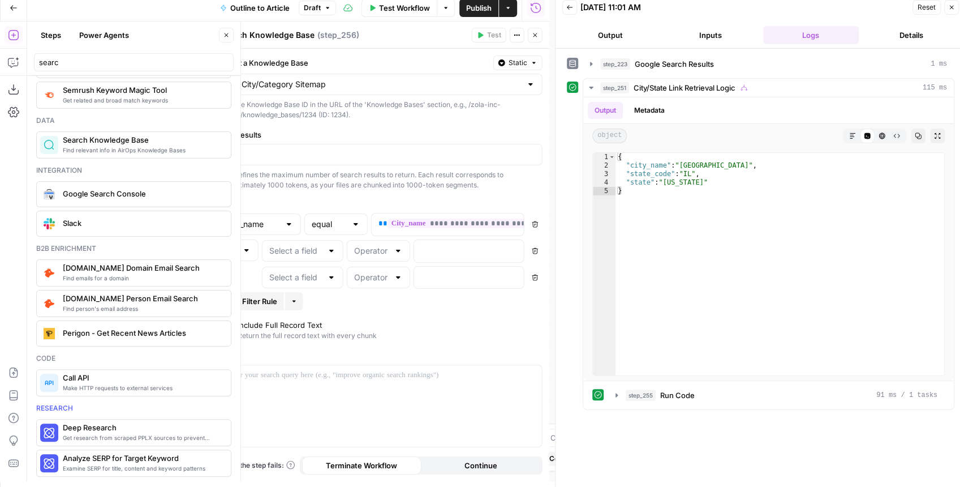
click at [243, 275] on span at bounding box center [239, 277] width 39 height 23
click at [250, 244] on div at bounding box center [246, 249] width 9 height 11
type input "And"
click at [339, 311] on div "**********" at bounding box center [381, 265] width 337 height 432
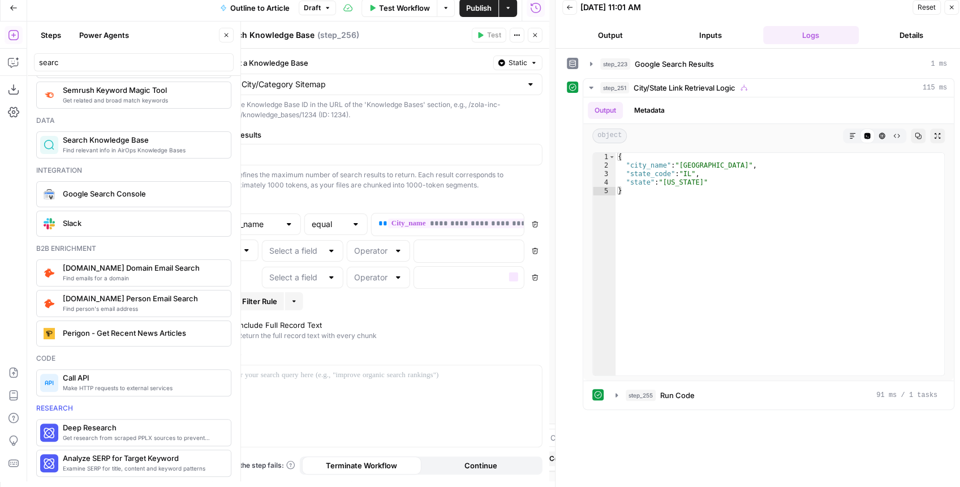
click at [440, 300] on div "Add Filter Rule More" at bounding box center [381, 301] width 323 height 18
click at [226, 31] on button "Close" at bounding box center [226, 35] width 15 height 15
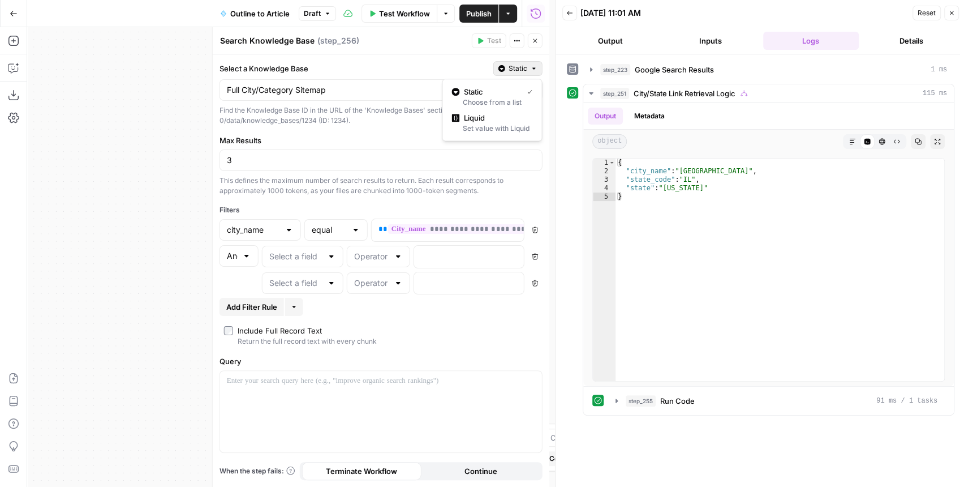
click at [504, 67] on icon "button" at bounding box center [501, 68] width 7 height 7
click at [416, 71] on label "Select a Knowledge Base" at bounding box center [354, 68] width 269 height 11
click at [416, 84] on input "Full City/Category Sitemap" at bounding box center [374, 89] width 295 height 11
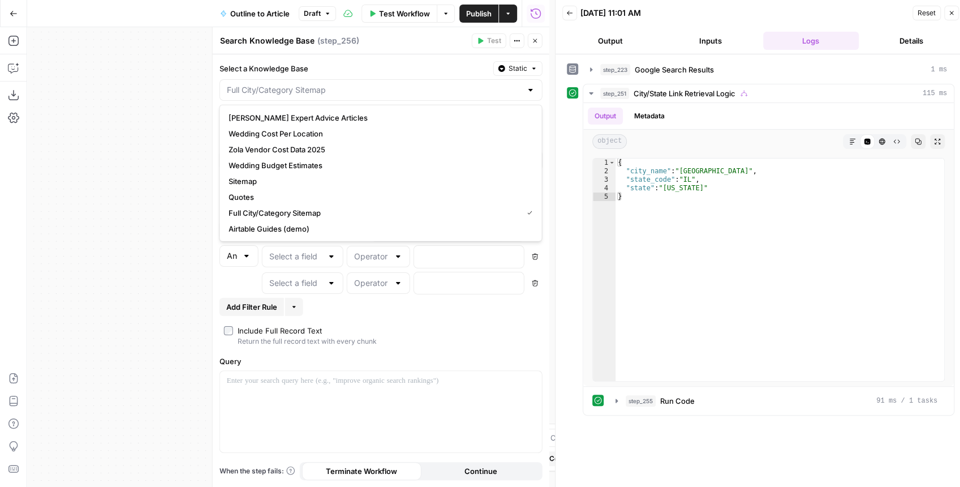
type input "Full City/Category Sitemap"
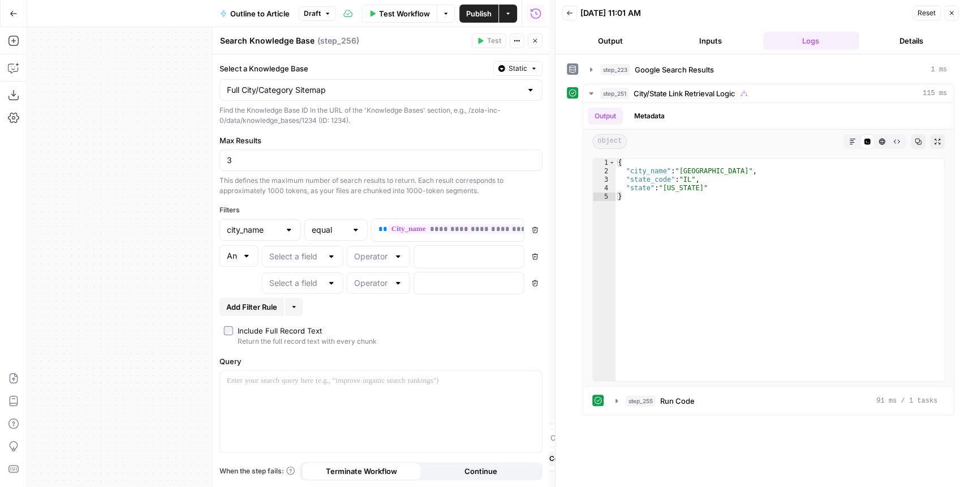
click at [416, 71] on label "Select a Knowledge Base" at bounding box center [354, 68] width 269 height 11
click at [416, 84] on input "Full City/Category Sitemap" at bounding box center [374, 89] width 295 height 11
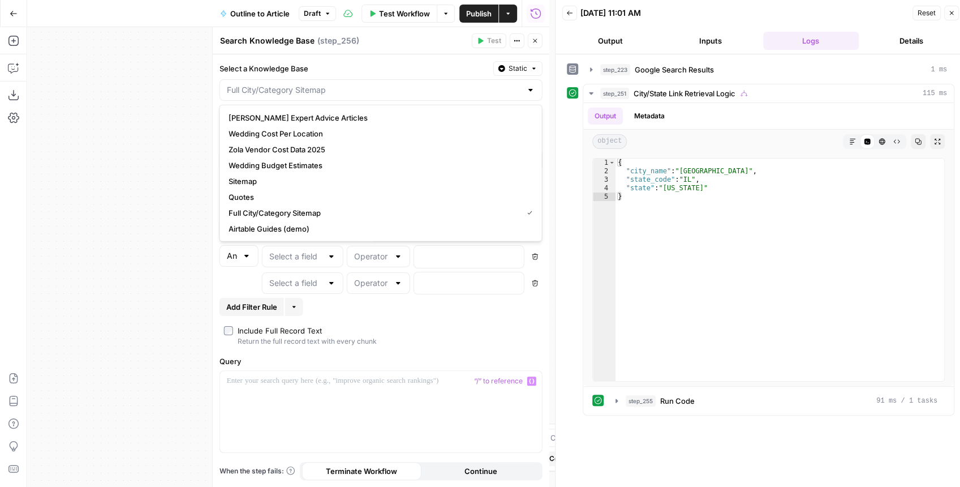
type input "Full City/Category Sitemap"
click at [355, 320] on div "**********" at bounding box center [381, 270] width 337 height 432
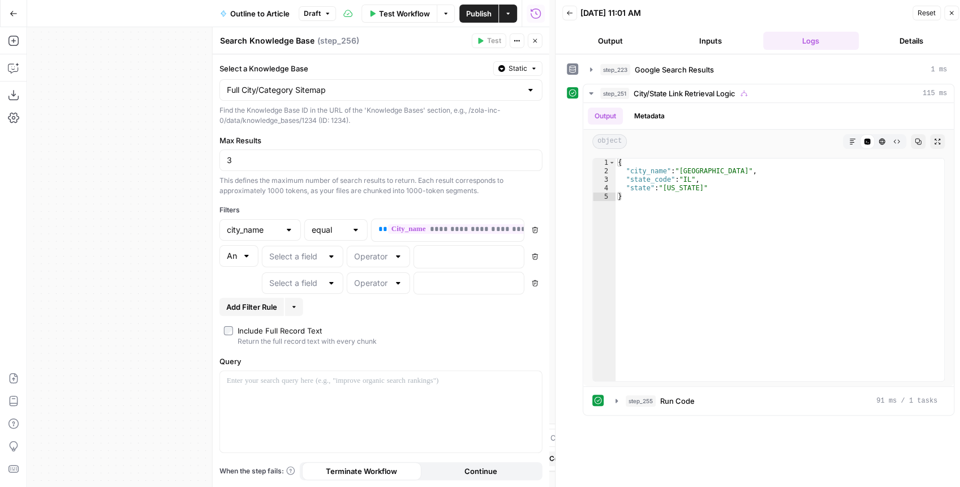
click at [296, 304] on icon "button" at bounding box center [294, 306] width 7 height 7
click at [414, 302] on div "Add Filter Rule More" at bounding box center [381, 307] width 323 height 18
click at [293, 281] on input "text" at bounding box center [295, 282] width 53 height 11
click at [302, 255] on input "text" at bounding box center [295, 256] width 53 height 11
click at [303, 333] on span "state_code" at bounding box center [301, 330] width 58 height 11
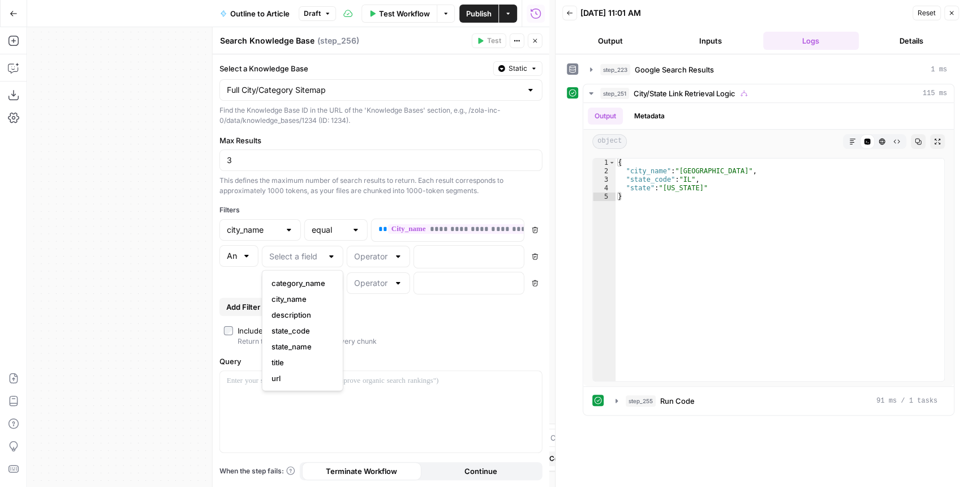
type input "state_code"
click at [305, 283] on input "text" at bounding box center [295, 282] width 53 height 11
click at [305, 369] on span "state_name" at bounding box center [301, 372] width 58 height 11
type input "state_name"
click at [375, 256] on input "text" at bounding box center [371, 256] width 35 height 11
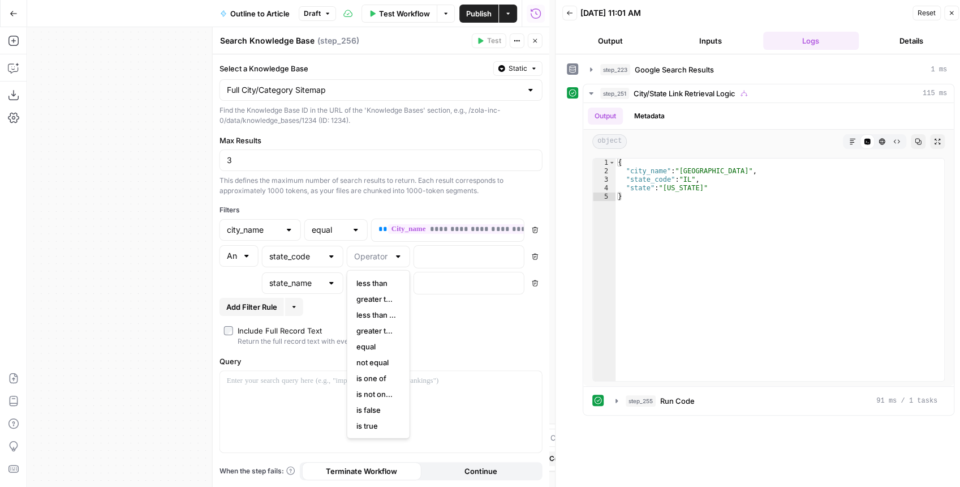
click at [447, 325] on label "Include Full Record Text Return the full record text with every chunk" at bounding box center [381, 335] width 314 height 21
click at [305, 286] on div "state_name" at bounding box center [302, 282] width 81 height 21
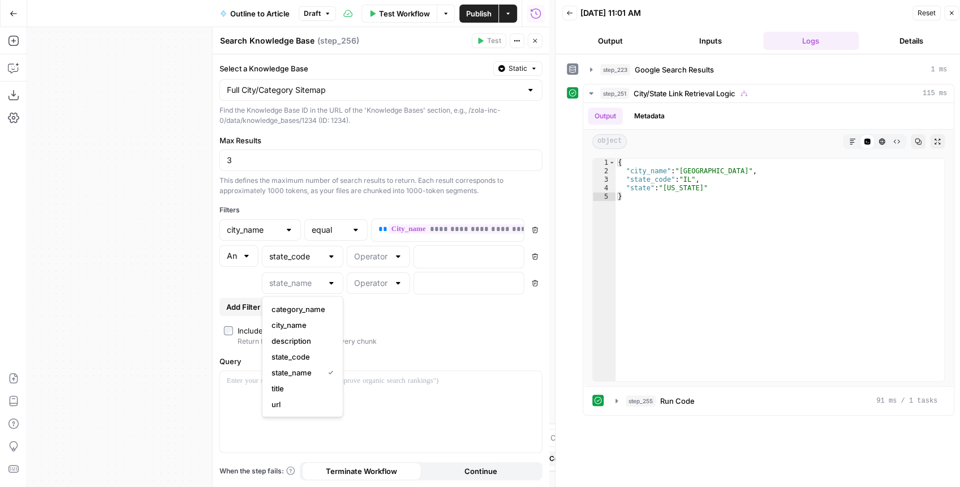
type input "state_name"
click at [466, 314] on div "**********" at bounding box center [381, 270] width 337 height 432
click at [533, 283] on icon "button" at bounding box center [535, 282] width 6 height 6
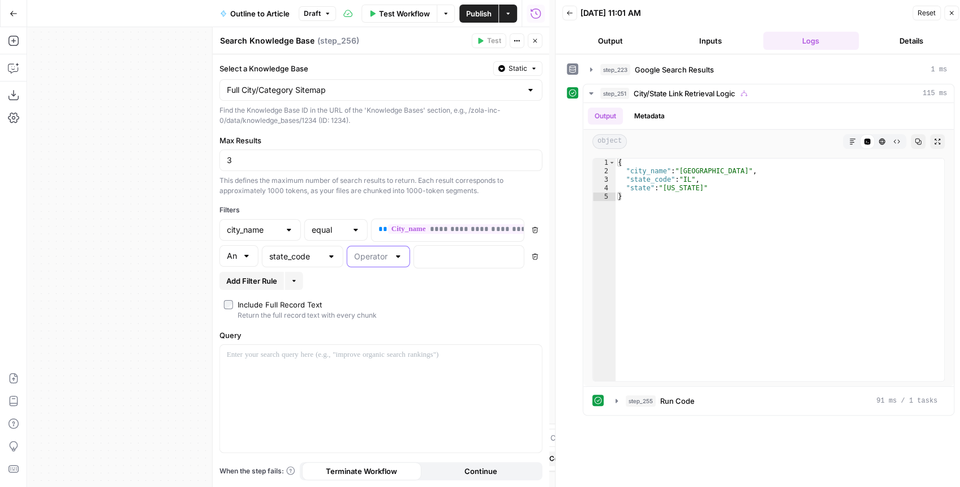
click at [385, 260] on input "text" at bounding box center [371, 256] width 35 height 11
click at [376, 348] on span "equal" at bounding box center [376, 346] width 40 height 11
type input "equal"
click at [458, 255] on p at bounding box center [460, 255] width 78 height 11
click at [530, 89] on div at bounding box center [530, 89] width 9 height 11
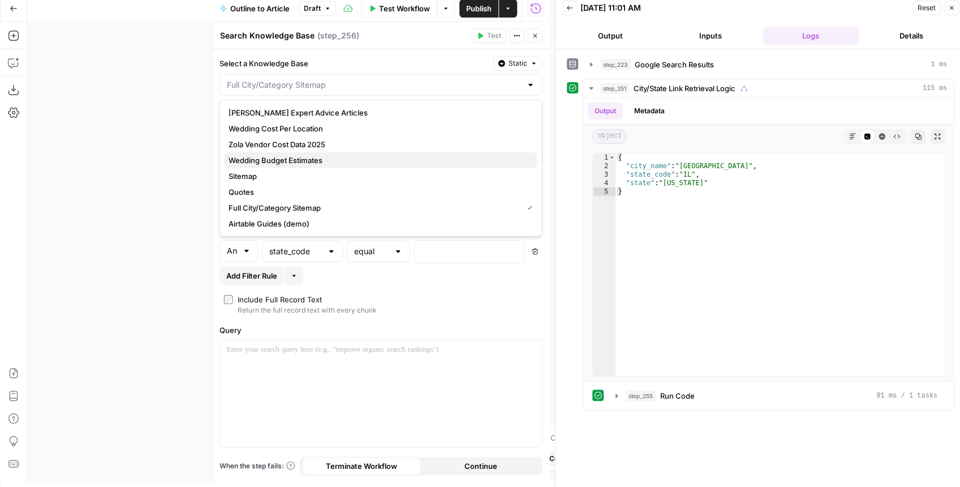
scroll to position [6, 0]
click at [529, 86] on div at bounding box center [530, 84] width 9 height 11
type input "Full City/Category Sitemap"
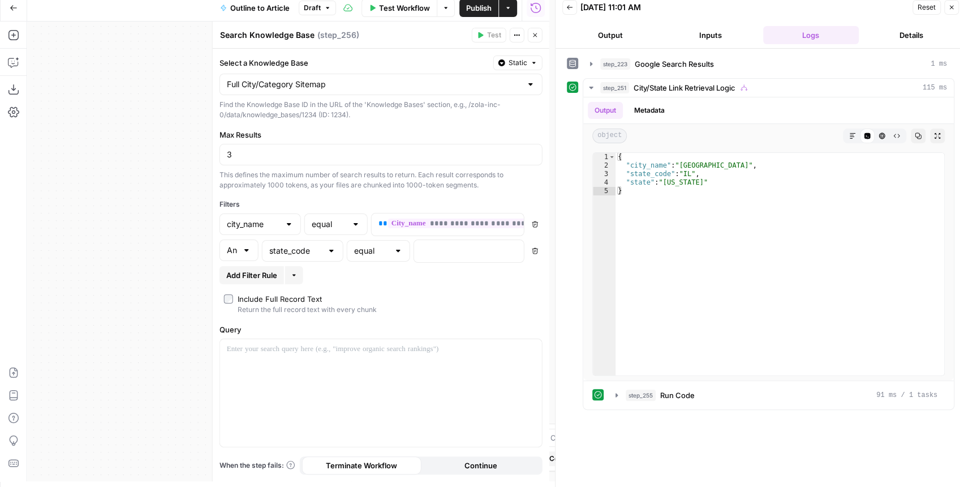
click at [393, 61] on label "Select a Knowledge Base" at bounding box center [354, 62] width 269 height 11
click at [393, 79] on input "Full City/Category Sitemap" at bounding box center [374, 84] width 295 height 11
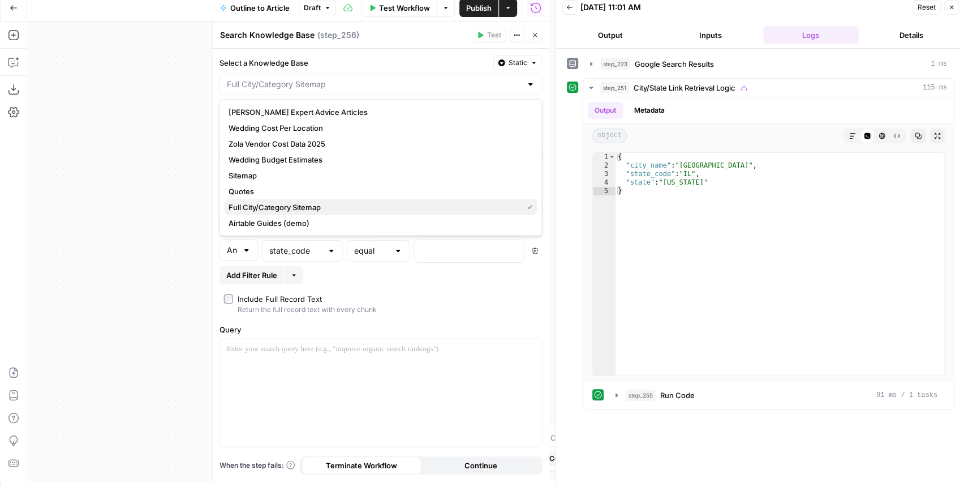
click at [323, 210] on span "Full City/Category Sitemap" at bounding box center [373, 206] width 289 height 11
type input "Full City/Category Sitemap"
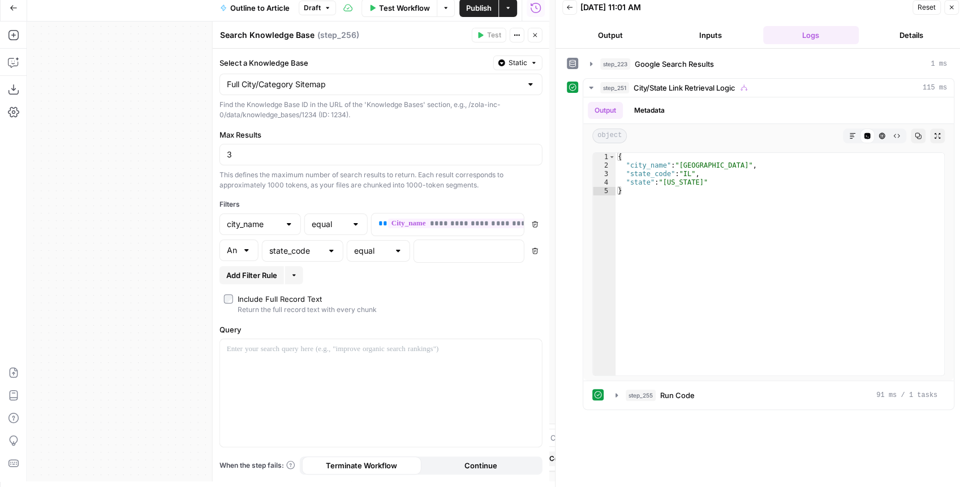
drag, startPoint x: 333, startPoint y: 115, endPoint x: 315, endPoint y: 106, distance: 19.7
click at [315, 106] on div "Find the Knowledge Base ID in the URL of the 'Knowledge Bases' section, e.g., /…" at bounding box center [381, 110] width 323 height 20
click at [481, 249] on p at bounding box center [460, 249] width 78 height 11
click at [513, 248] on icon "button" at bounding box center [514, 250] width 6 height 6
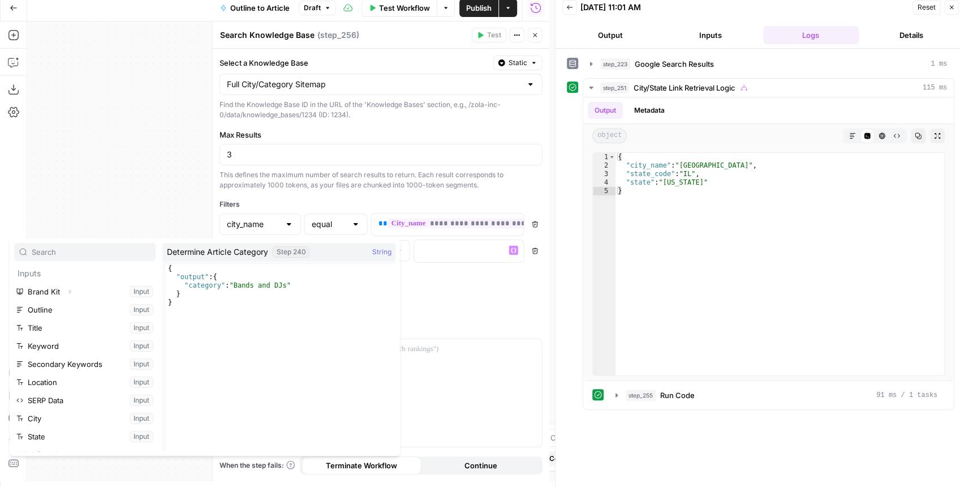
scroll to position [211, 0]
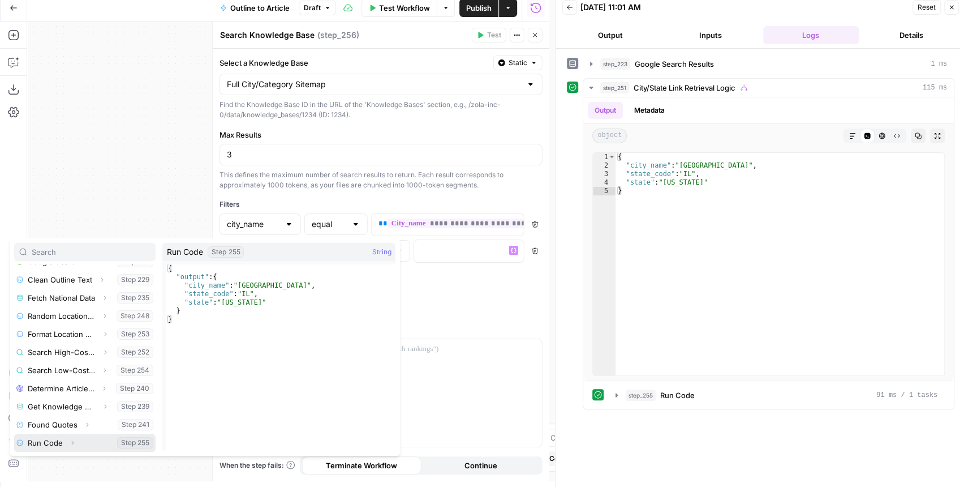
click at [71, 442] on icon "button" at bounding box center [72, 442] width 7 height 7
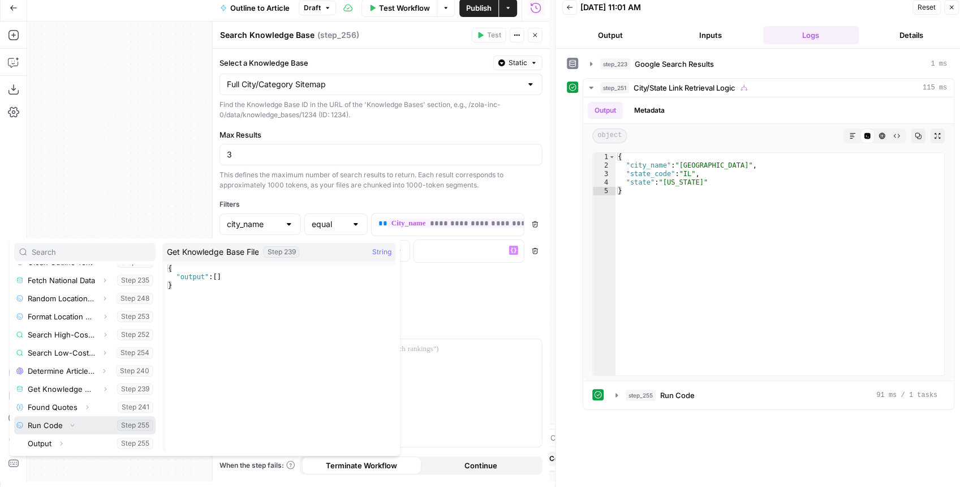
scroll to position [229, 0]
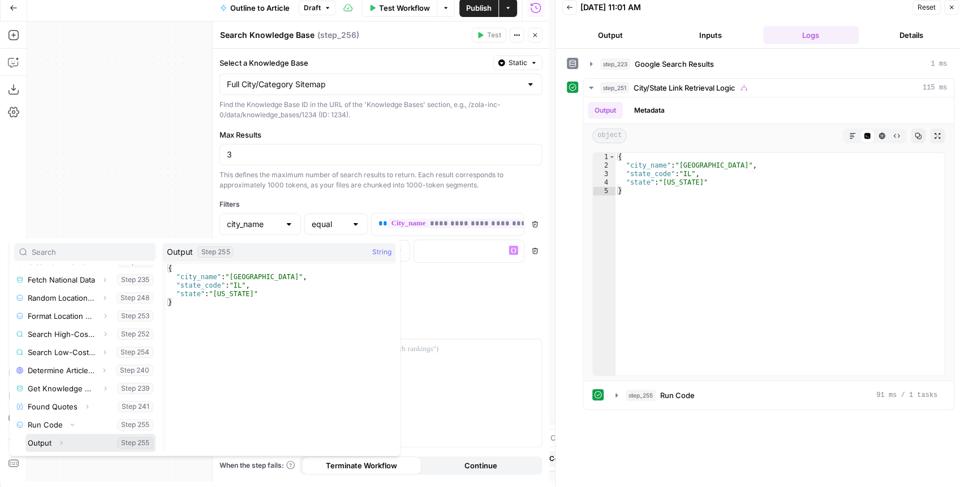
click at [64, 441] on icon "button" at bounding box center [61, 442] width 7 height 7
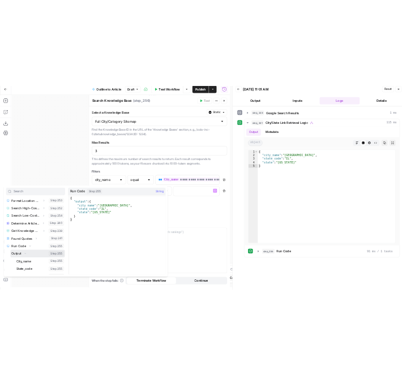
scroll to position [283, 0]
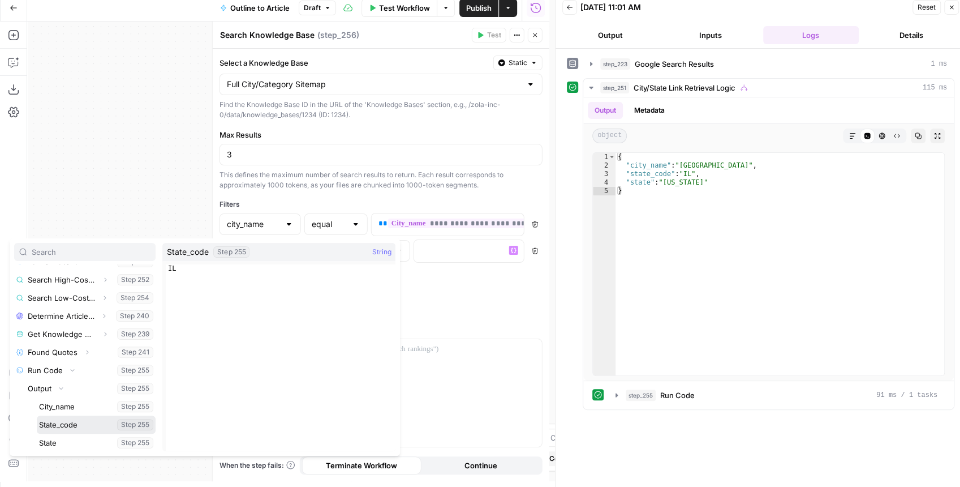
click at [83, 420] on button "Select variable State_code" at bounding box center [96, 424] width 119 height 18
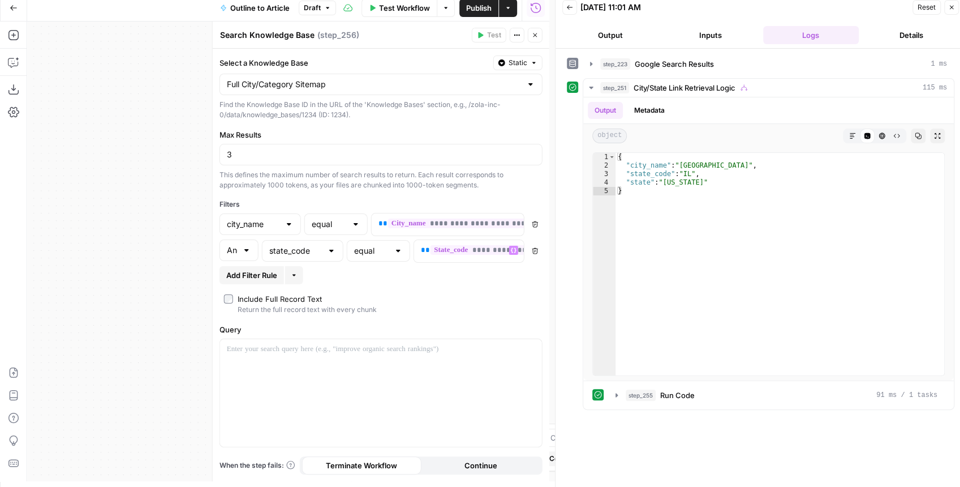
click at [358, 189] on div "**********" at bounding box center [381, 265] width 337 height 432
click at [474, 12] on span "Publish" at bounding box center [478, 7] width 25 height 11
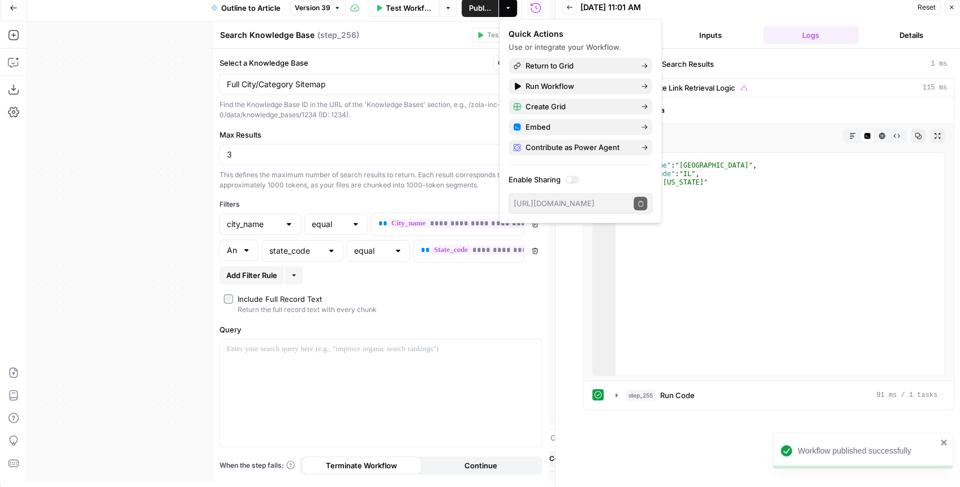
click at [457, 45] on header "Search Knowledge Base Search Knowledge Base ( step_256 ) Test Actions Close" at bounding box center [381, 34] width 337 height 27
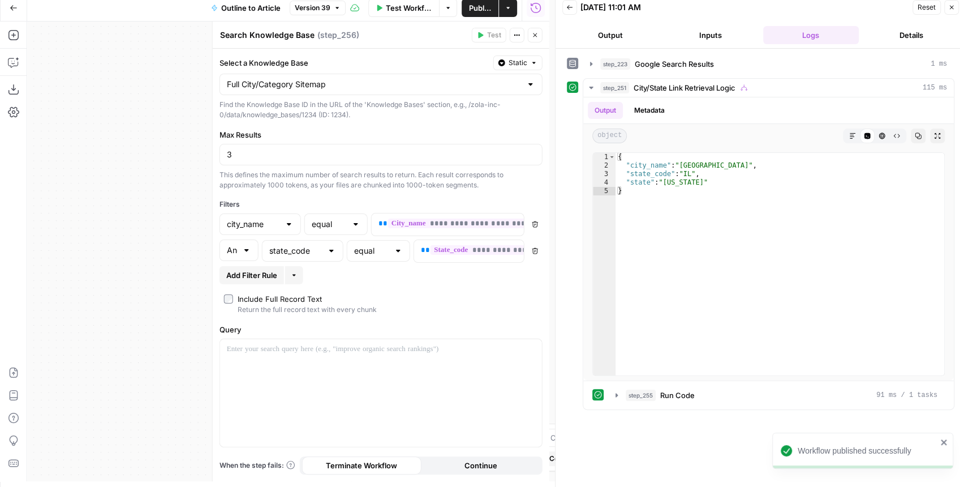
click at [533, 36] on icon "button" at bounding box center [535, 35] width 7 height 7
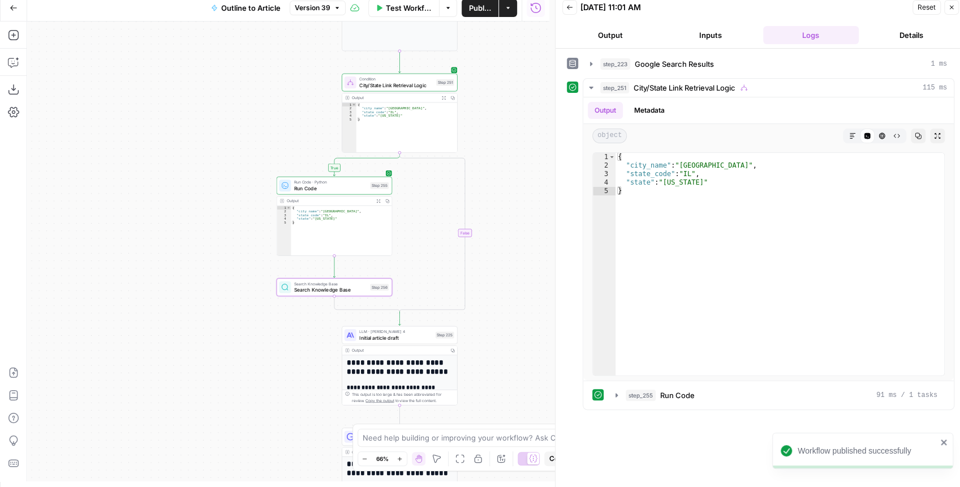
drag, startPoint x: 279, startPoint y: 158, endPoint x: 269, endPoint y: 131, distance: 28.8
click at [269, 131] on div "**********" at bounding box center [288, 250] width 522 height 459
click at [439, 70] on icon "button" at bounding box center [436, 69] width 6 height 6
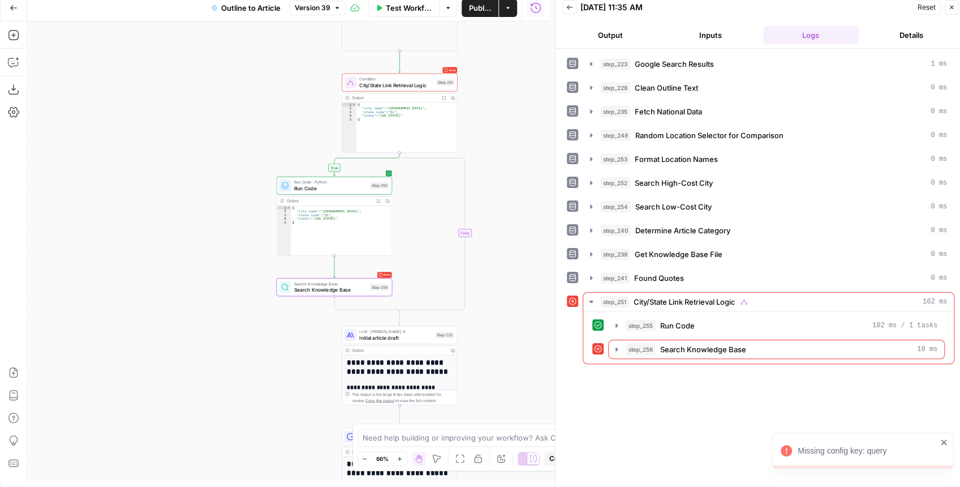
click at [350, 289] on span "Search Knowledge Base" at bounding box center [330, 289] width 73 height 7
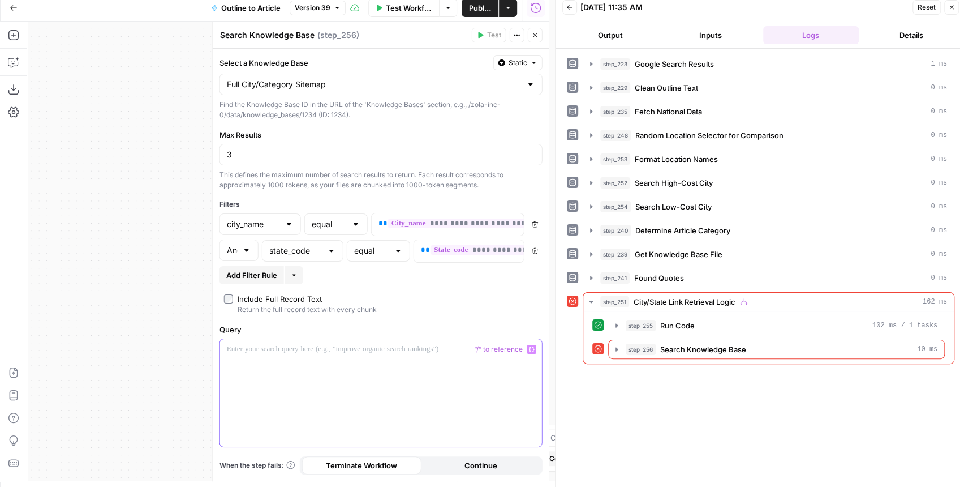
click at [393, 350] on p at bounding box center [381, 348] width 308 height 11
click at [532, 37] on icon "button" at bounding box center [535, 35] width 7 height 7
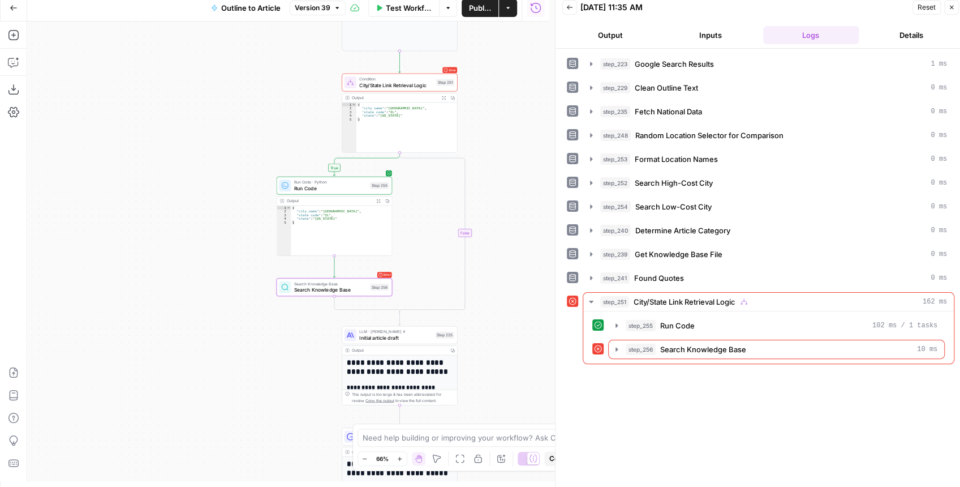
drag, startPoint x: 235, startPoint y: 217, endPoint x: 196, endPoint y: 376, distance: 163.7
click at [196, 376] on div "**********" at bounding box center [288, 250] width 522 height 459
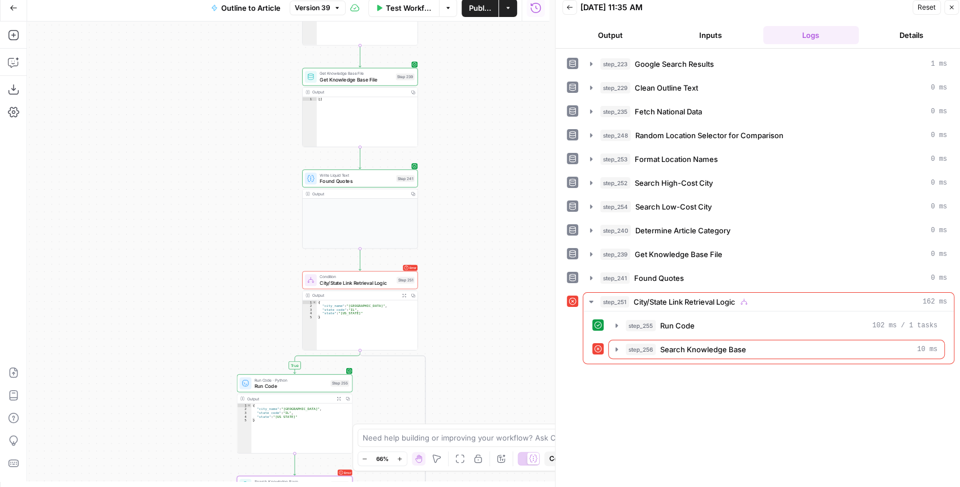
drag, startPoint x: 219, startPoint y: 200, endPoint x: 214, endPoint y: 310, distance: 109.9
click at [214, 310] on div "**********" at bounding box center [288, 250] width 522 height 459
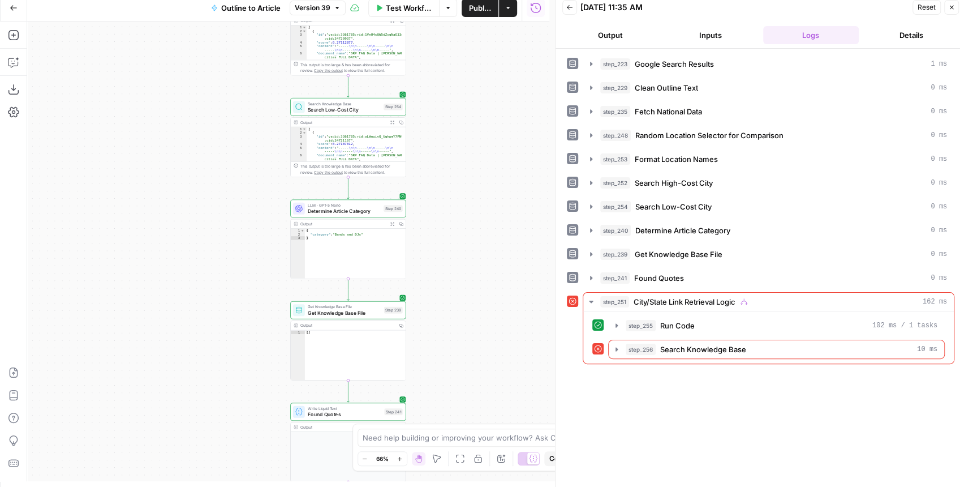
drag, startPoint x: 235, startPoint y: 227, endPoint x: 226, endPoint y: 352, distance: 125.4
click at [225, 360] on div "**********" at bounding box center [288, 250] width 522 height 459
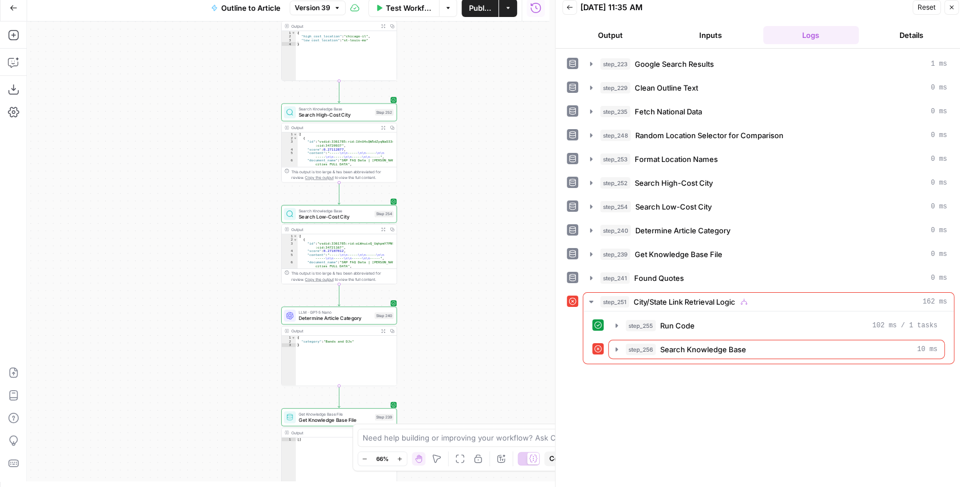
drag, startPoint x: 245, startPoint y: 267, endPoint x: 238, endPoint y: 364, distance: 97.5
click at [239, 367] on div "**********" at bounding box center [288, 250] width 522 height 459
click at [327, 222] on div "Search Knowledge Base Search Low-Cost City Step 254 Copy step Delete step Add N…" at bounding box center [339, 215] width 116 height 18
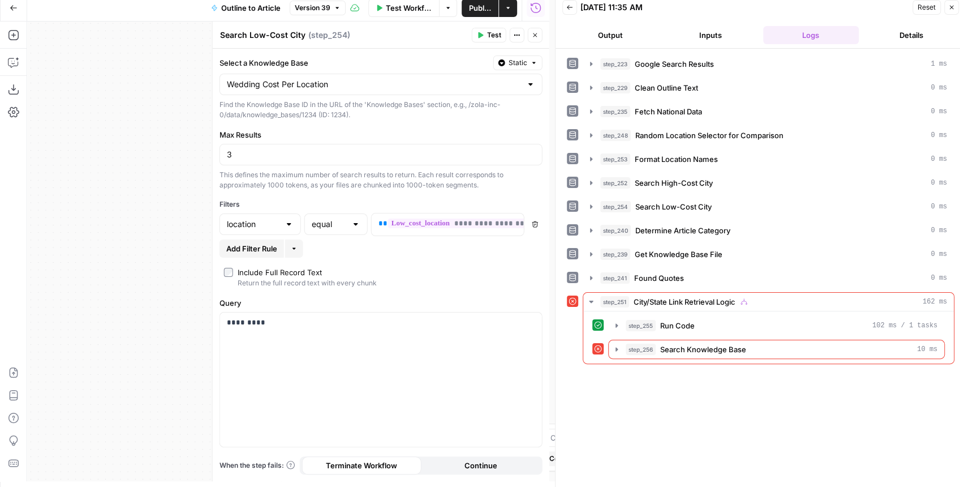
click at [530, 33] on button "Close" at bounding box center [535, 35] width 15 height 15
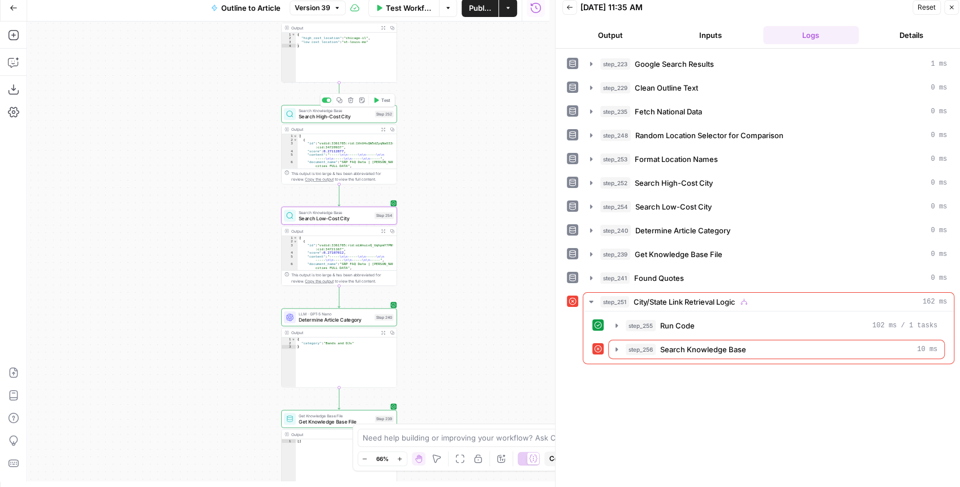
click at [339, 119] on span "Search High-Cost City" at bounding box center [335, 116] width 73 height 7
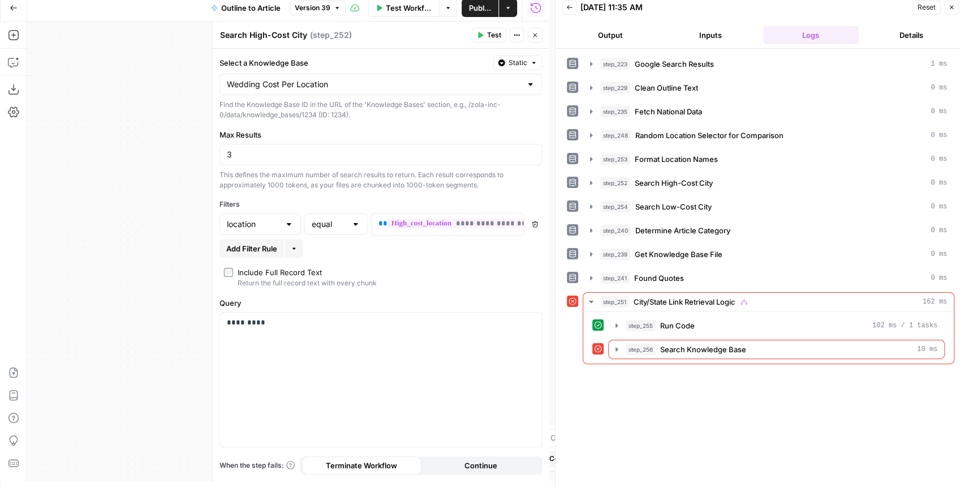
click at [537, 35] on icon "button" at bounding box center [535, 35] width 7 height 7
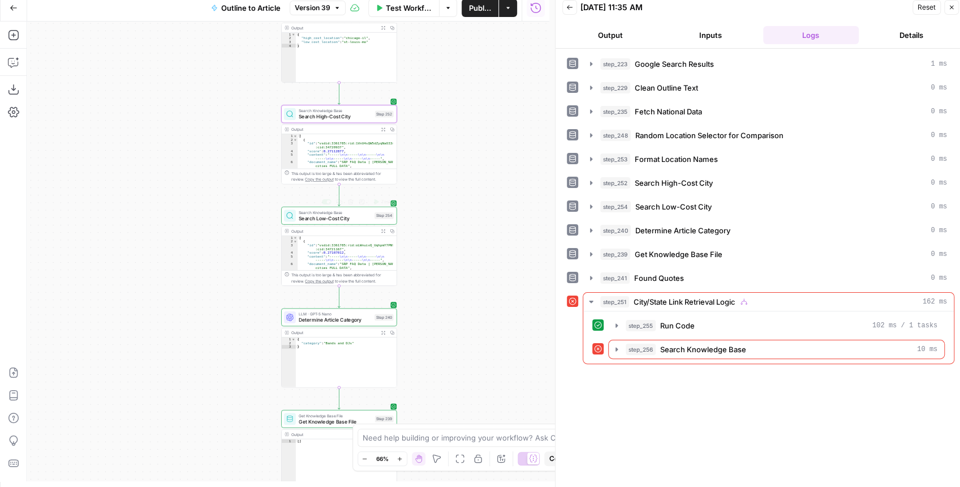
click at [344, 217] on span "Search Low-Cost City" at bounding box center [335, 217] width 73 height 7
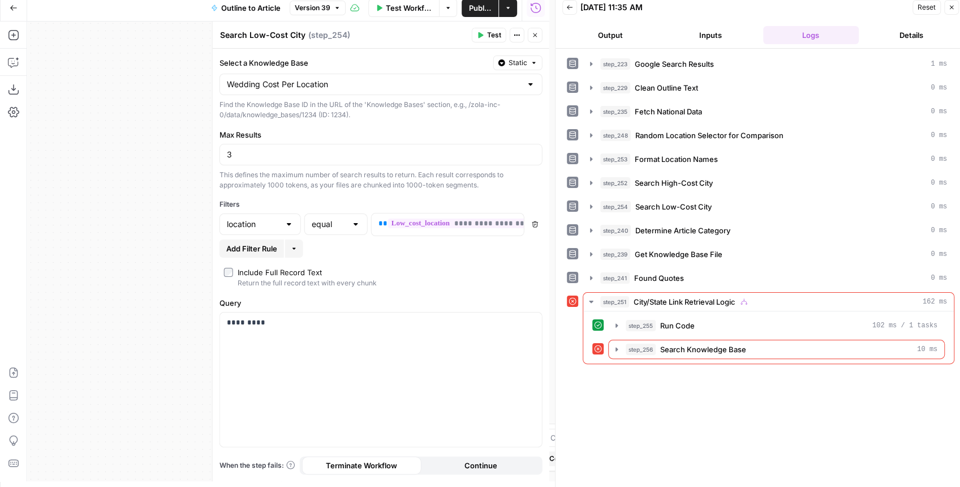
click at [535, 30] on button "Close" at bounding box center [535, 35] width 15 height 15
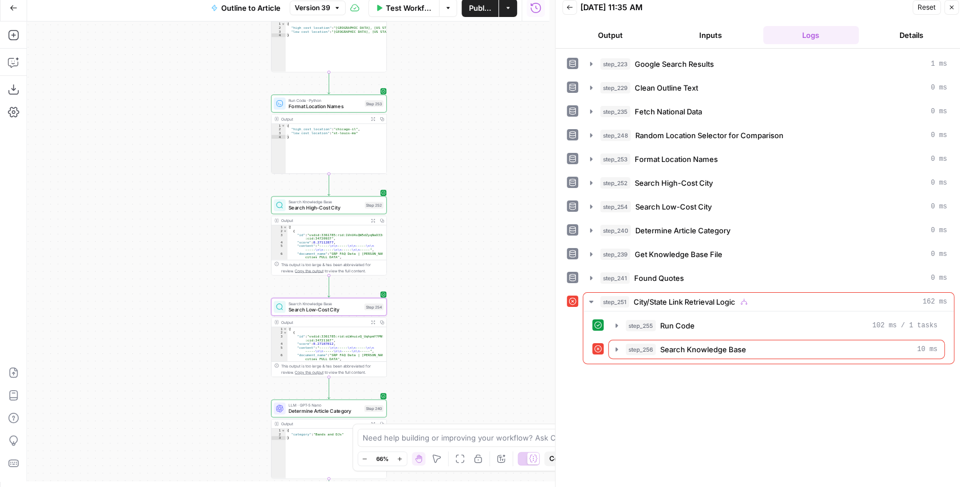
drag, startPoint x: 421, startPoint y: 165, endPoint x: 415, endPoint y: 202, distance: 37.2
click at [415, 202] on div "**********" at bounding box center [288, 250] width 522 height 459
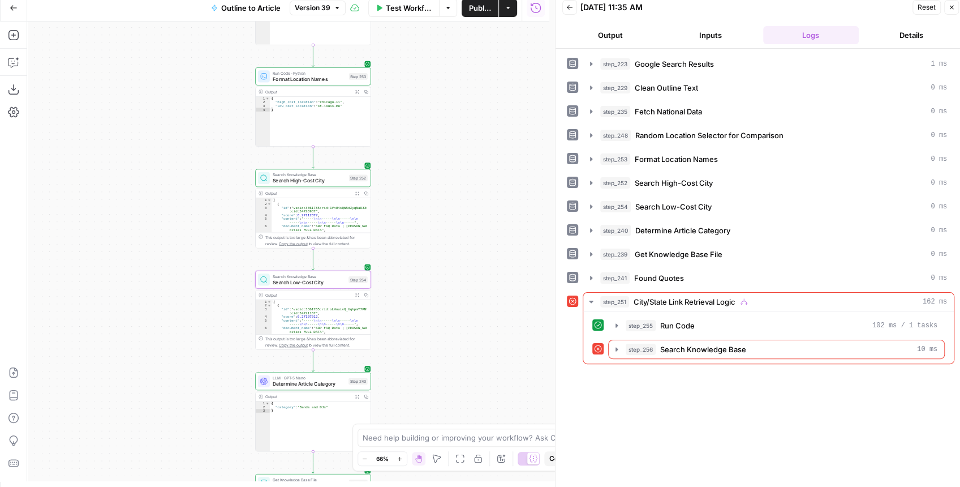
drag, startPoint x: 413, startPoint y: 208, endPoint x: 399, endPoint y: 168, distance: 42.6
click at [399, 168] on div "**********" at bounding box center [288, 250] width 522 height 459
click at [329, 285] on div "Search Knowledge Base Search Low-Cost City Step 254 Copy step Delete step Add N…" at bounding box center [313, 278] width 116 height 18
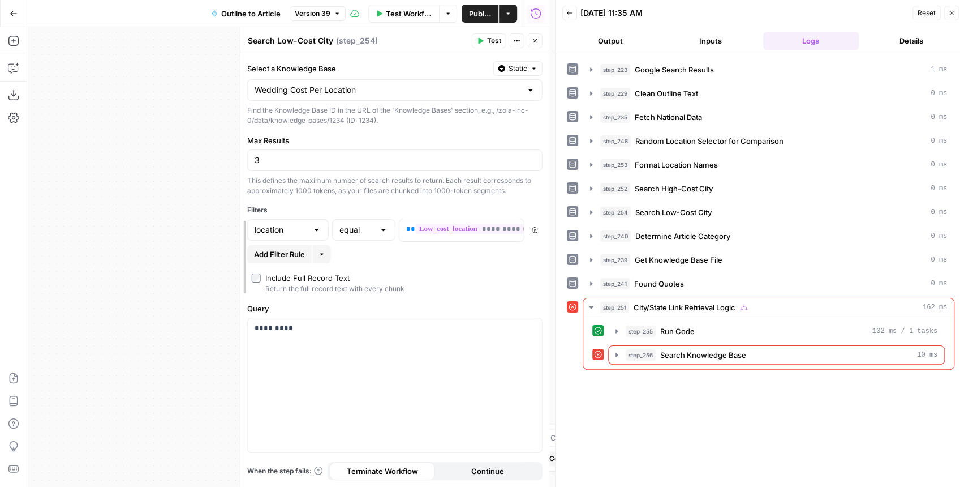
drag, startPoint x: 211, startPoint y: 249, endPoint x: 273, endPoint y: 255, distance: 61.9
click at [246, 255] on div at bounding box center [240, 256] width 11 height 459
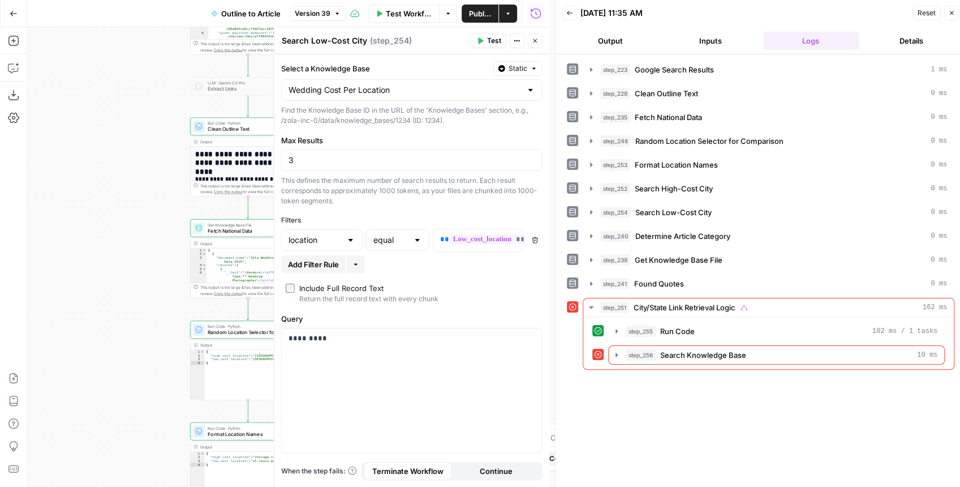
drag, startPoint x: 199, startPoint y: 265, endPoint x: 112, endPoint y: 184, distance: 118.5
click at [113, 184] on div "**********" at bounding box center [288, 256] width 522 height 459
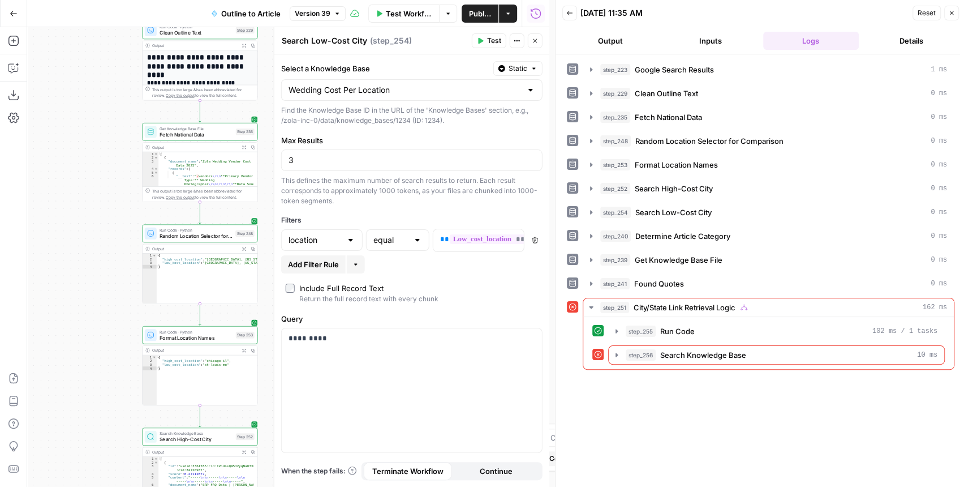
drag, startPoint x: 128, startPoint y: 249, endPoint x: 100, endPoint y: 167, distance: 86.2
click at [100, 170] on div "**********" at bounding box center [288, 256] width 522 height 459
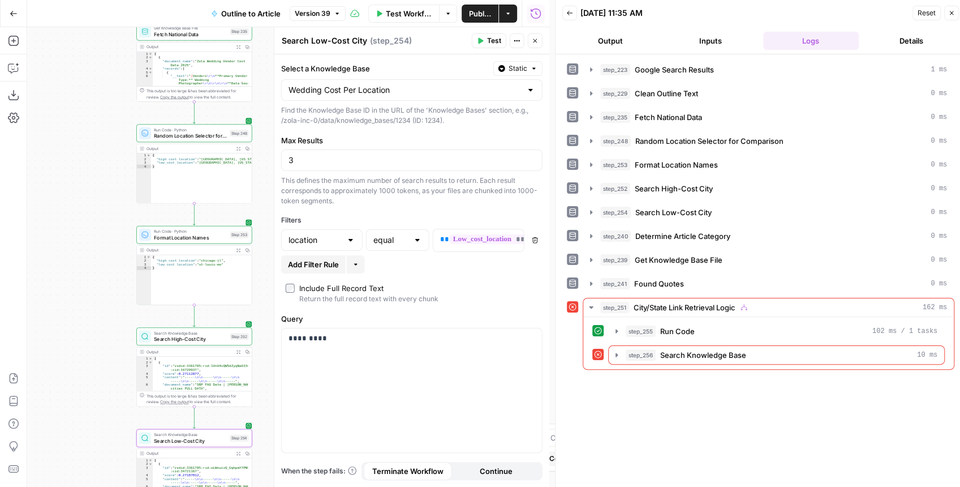
drag, startPoint x: 109, startPoint y: 233, endPoint x: 105, endPoint y: 137, distance: 95.7
click at [105, 137] on div "**********" at bounding box center [288, 256] width 522 height 459
click at [101, 118] on div "**********" at bounding box center [288, 256] width 522 height 459
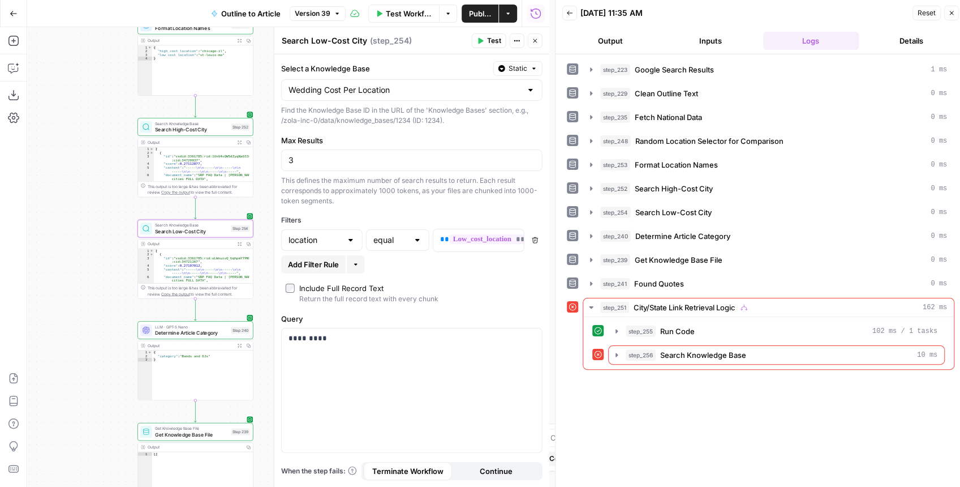
drag, startPoint x: 104, startPoint y: 239, endPoint x: 110, endPoint y: 116, distance: 122.9
click at [110, 120] on div "**********" at bounding box center [288, 256] width 522 height 459
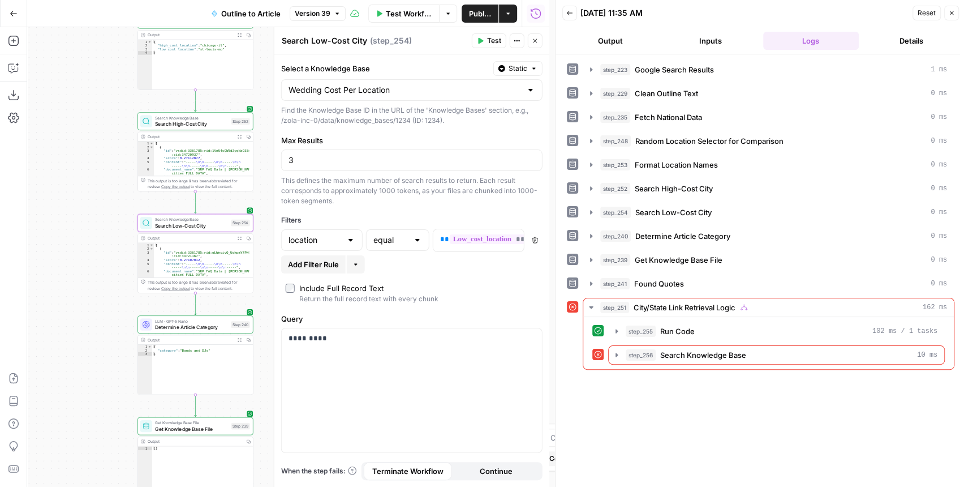
drag, startPoint x: 117, startPoint y: 118, endPoint x: 117, endPoint y: 109, distance: 9.6
click at [117, 110] on div "**********" at bounding box center [288, 256] width 522 height 459
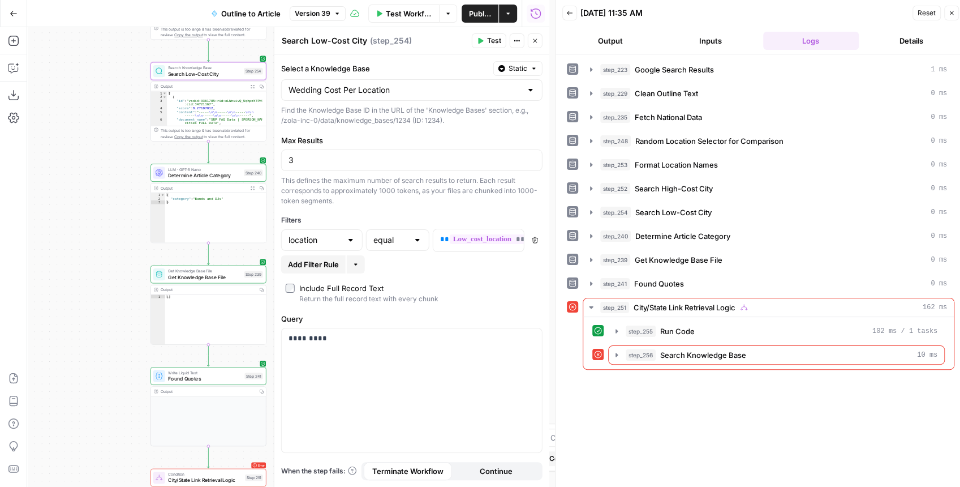
drag, startPoint x: 105, startPoint y: 249, endPoint x: 102, endPoint y: 96, distance: 153.3
click at [104, 107] on div "**********" at bounding box center [288, 256] width 522 height 459
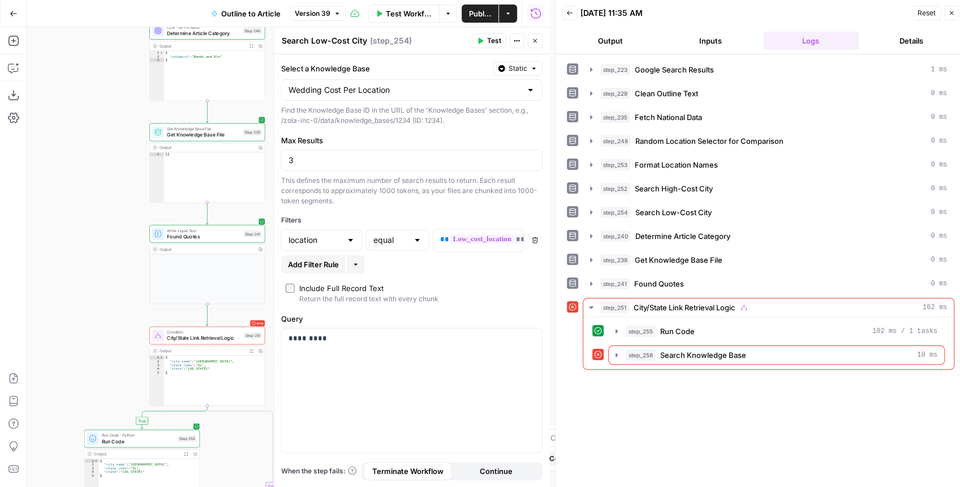
drag, startPoint x: 93, startPoint y: 236, endPoint x: 106, endPoint y: 113, distance: 124.0
click at [106, 121] on div "**********" at bounding box center [288, 256] width 522 height 459
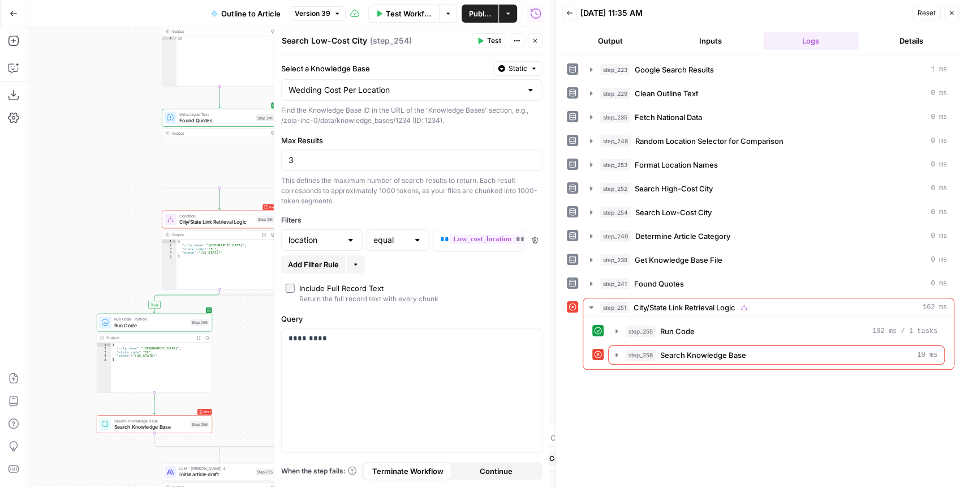
click at [103, 140] on div "**********" at bounding box center [288, 256] width 522 height 459
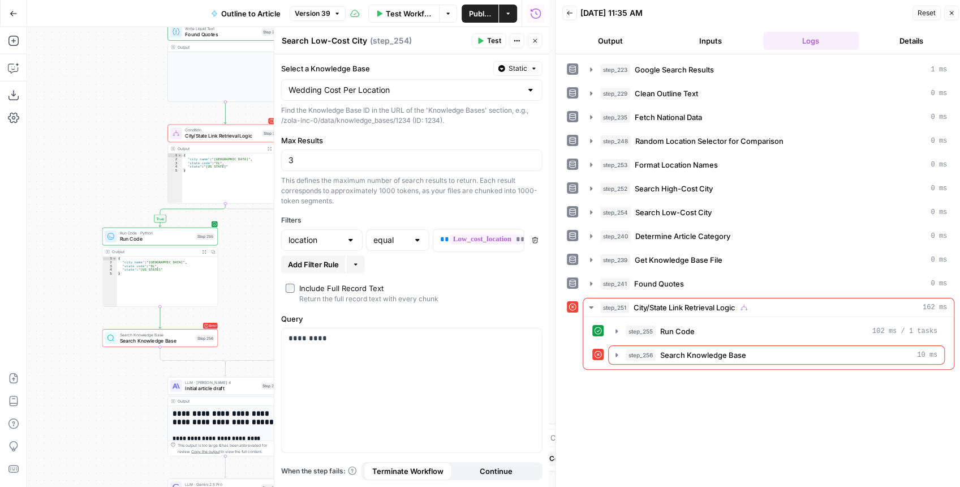
click at [145, 346] on div "Error Search Knowledge Base Search Knowledge Base Step 256 Copy step Delete ste…" at bounding box center [160, 338] width 116 height 18
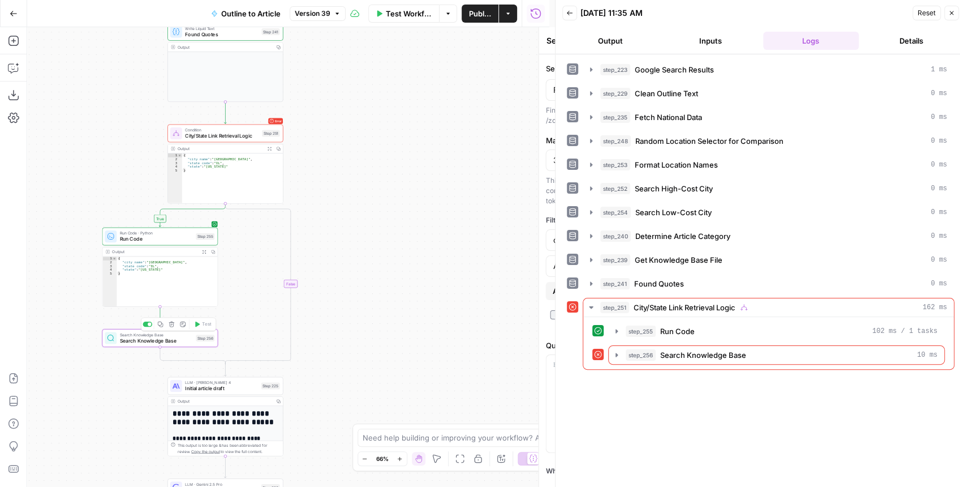
type textarea "Search Knowledge Base"
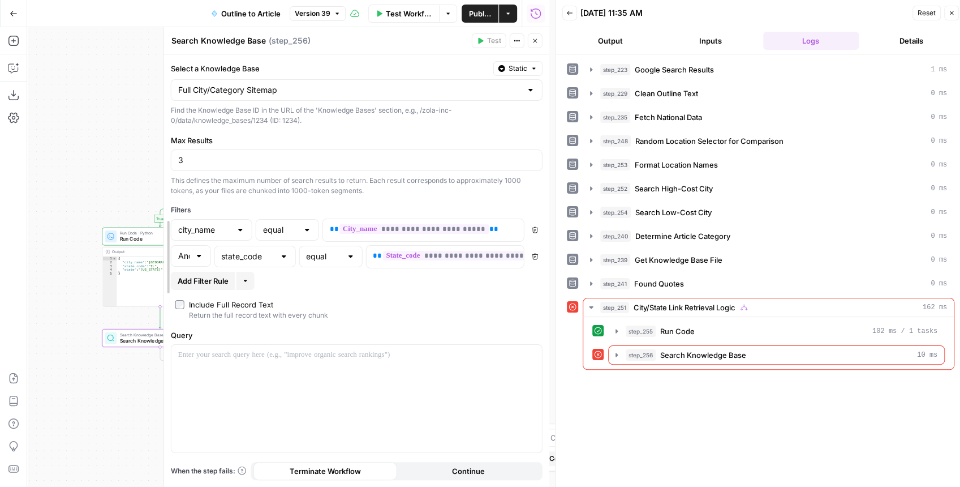
drag, startPoint x: 279, startPoint y: 265, endPoint x: 167, endPoint y: 257, distance: 112.3
drag, startPoint x: 100, startPoint y: 169, endPoint x: 6, endPoint y: 320, distance: 177.9
click at [9, 316] on div "**********" at bounding box center [274, 256] width 549 height 459
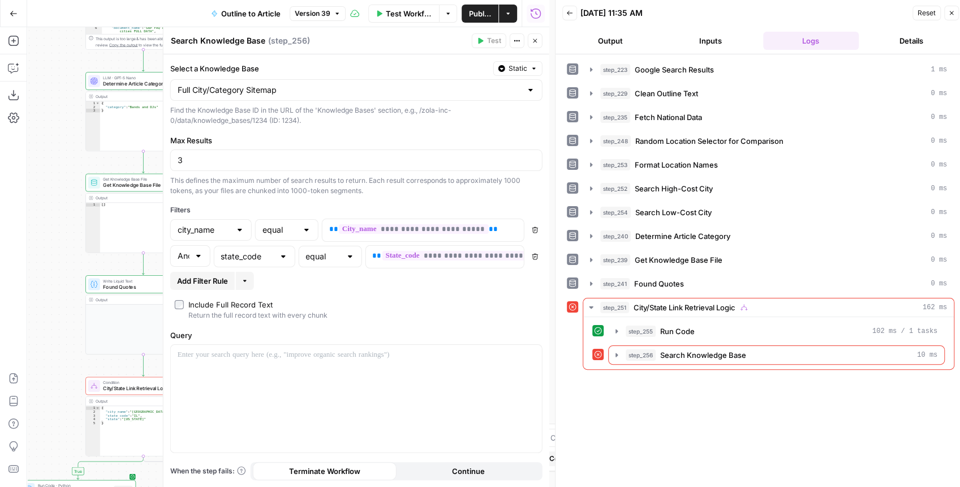
drag, startPoint x: 76, startPoint y: 212, endPoint x: 90, endPoint y: 362, distance: 150.5
click at [96, 377] on div "**********" at bounding box center [288, 256] width 522 height 459
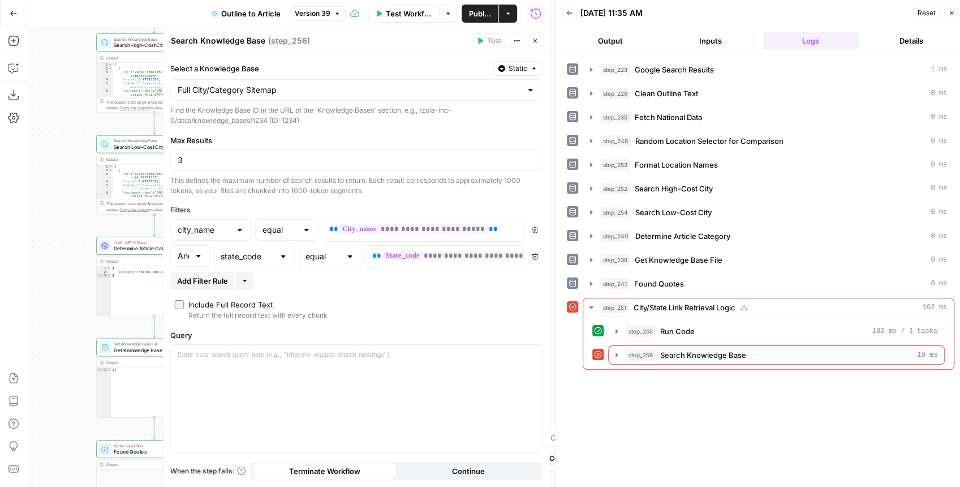
drag, startPoint x: 68, startPoint y: 335, endPoint x: 60, endPoint y: 354, distance: 21.0
click at [64, 353] on div "**********" at bounding box center [288, 256] width 522 height 459
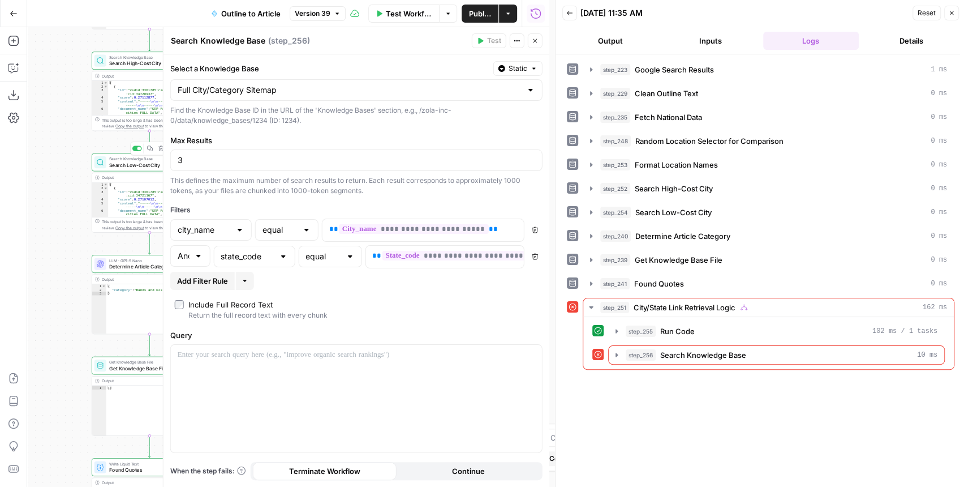
click at [114, 166] on span "Search Low-Cost City" at bounding box center [145, 164] width 73 height 7
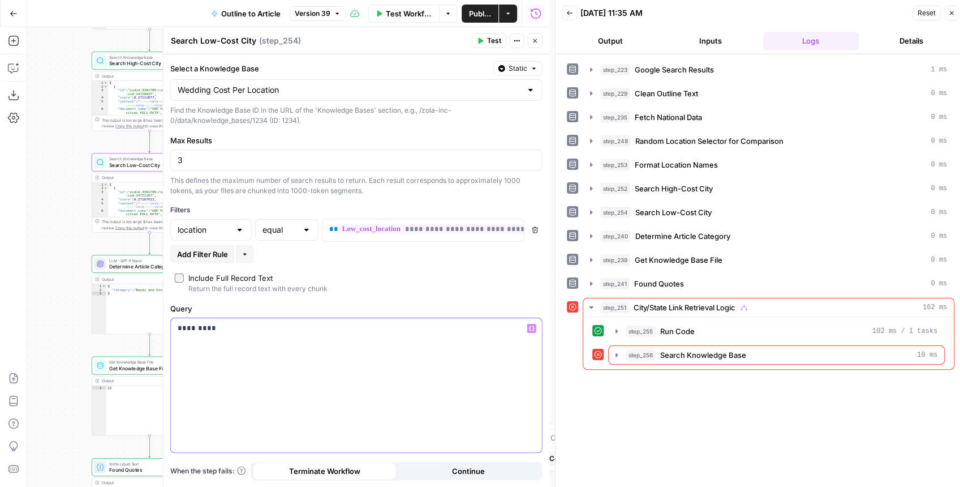
drag, startPoint x: 279, startPoint y: 343, endPoint x: 134, endPoint y: 309, distance: 149.2
click at [134, 309] on body "Zola Inc New Home Browse Your Data Usage Settings Recent Grids [Zola] Content C…" at bounding box center [480, 243] width 960 height 487
drag, startPoint x: 258, startPoint y: 333, endPoint x: 177, endPoint y: 313, distance: 83.8
click at [177, 313] on div "Query ********* Variables Menu" at bounding box center [356, 378] width 372 height 150
click at [492, 42] on span "Test" at bounding box center [494, 41] width 14 height 10
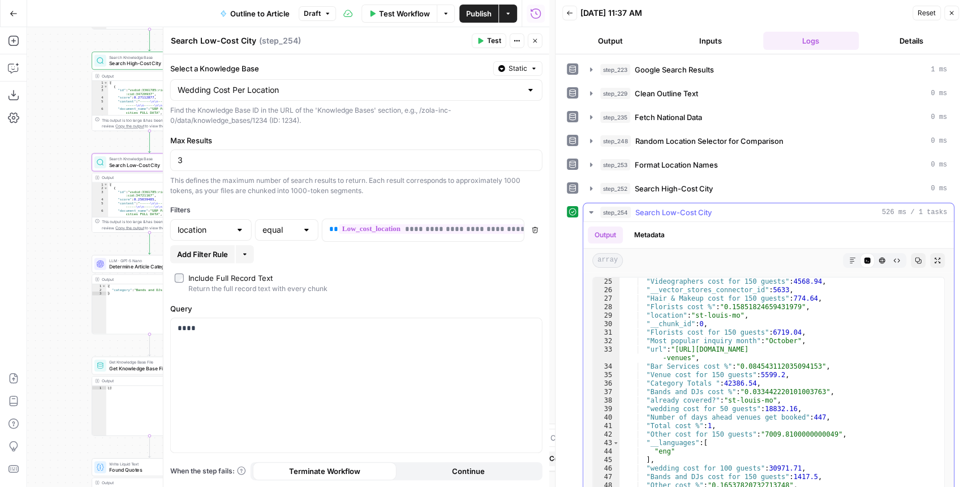
scroll to position [252, 0]
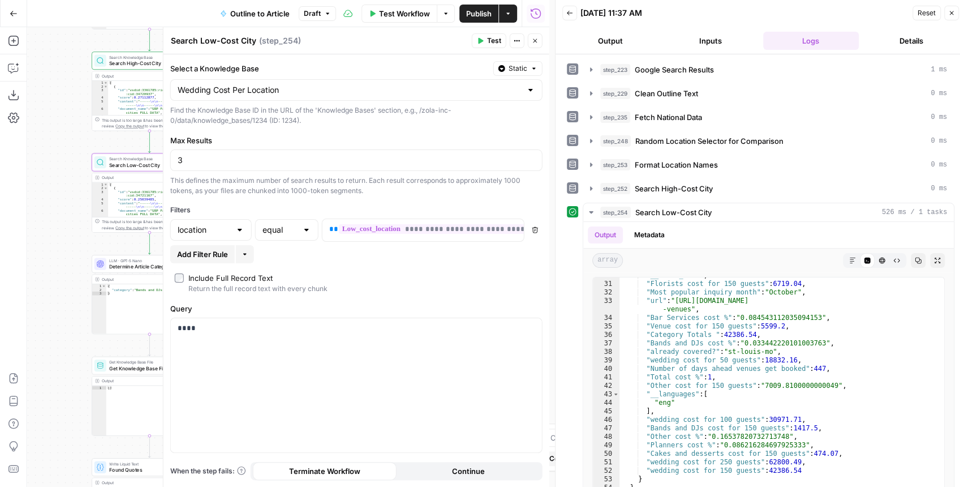
click at [531, 42] on button "Close" at bounding box center [535, 40] width 15 height 15
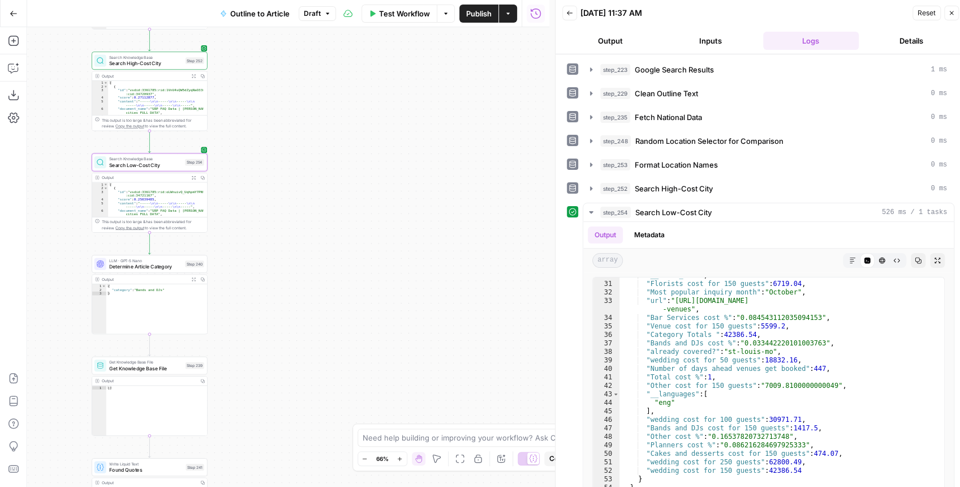
click at [148, 68] on div "Search Knowledge Base Search High-Cost City Step 252" at bounding box center [150, 60] width 116 height 18
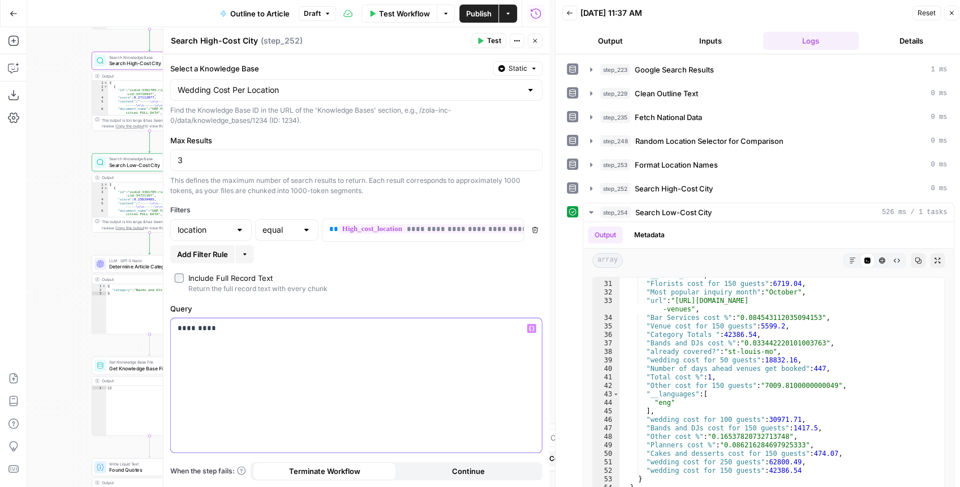
drag, startPoint x: 295, startPoint y: 338, endPoint x: 154, endPoint y: 315, distance: 142.3
click at [154, 315] on body "Zola Inc New Home Browse Your Data Usage Settings Recent Grids [Zola] Content C…" at bounding box center [480, 243] width 960 height 487
drag, startPoint x: 247, startPoint y: 332, endPoint x: 157, endPoint y: 315, distance: 91.5
click at [163, 315] on div "**********" at bounding box center [356, 256] width 386 height 459
click at [484, 41] on button "Test" at bounding box center [489, 40] width 35 height 15
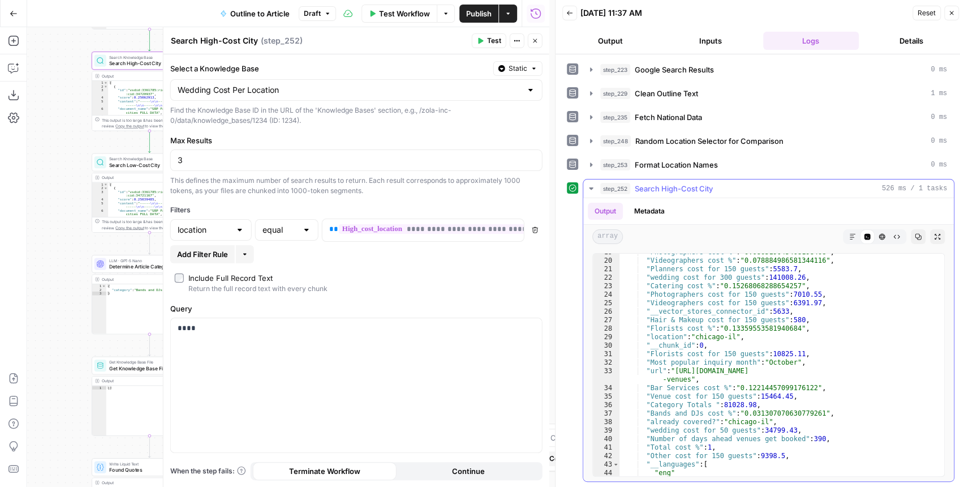
scroll to position [181, 0]
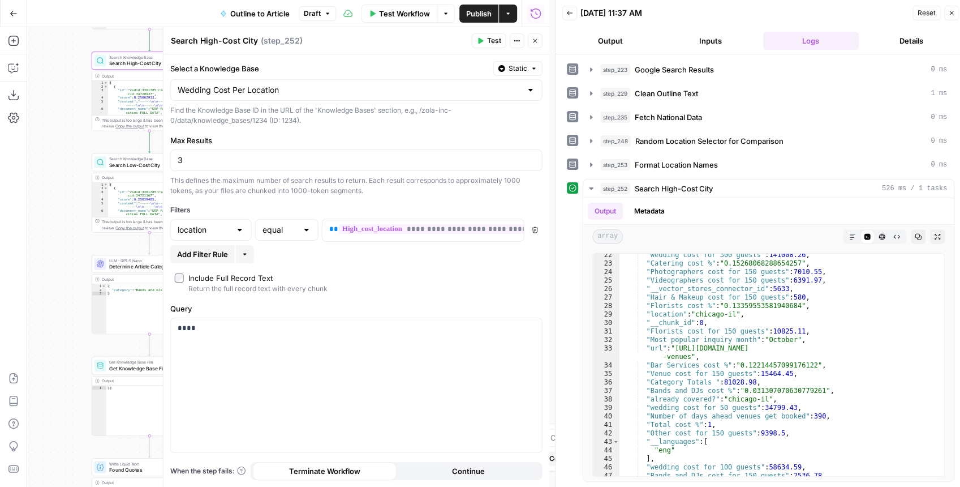
click at [540, 43] on button "Close" at bounding box center [535, 40] width 15 height 15
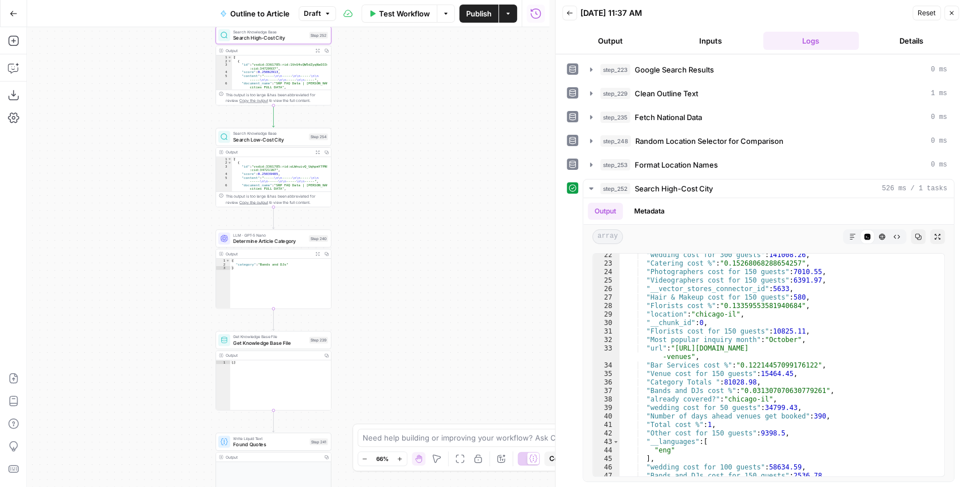
drag, startPoint x: 340, startPoint y: 213, endPoint x: 464, endPoint y: 188, distance: 126.5
click at [464, 188] on div "**********" at bounding box center [288, 256] width 522 height 459
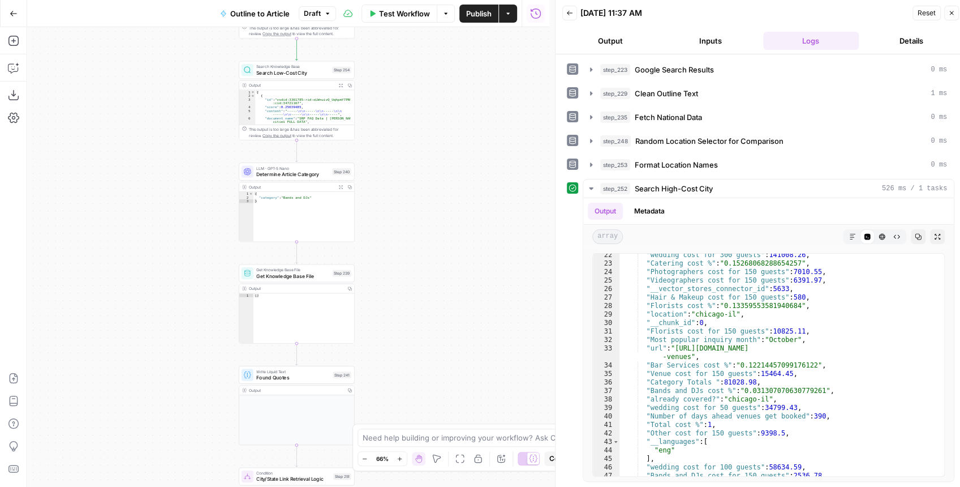
drag, startPoint x: 421, startPoint y: 208, endPoint x: 446, endPoint y: 136, distance: 76.0
click at [446, 136] on div "**********" at bounding box center [288, 256] width 522 height 459
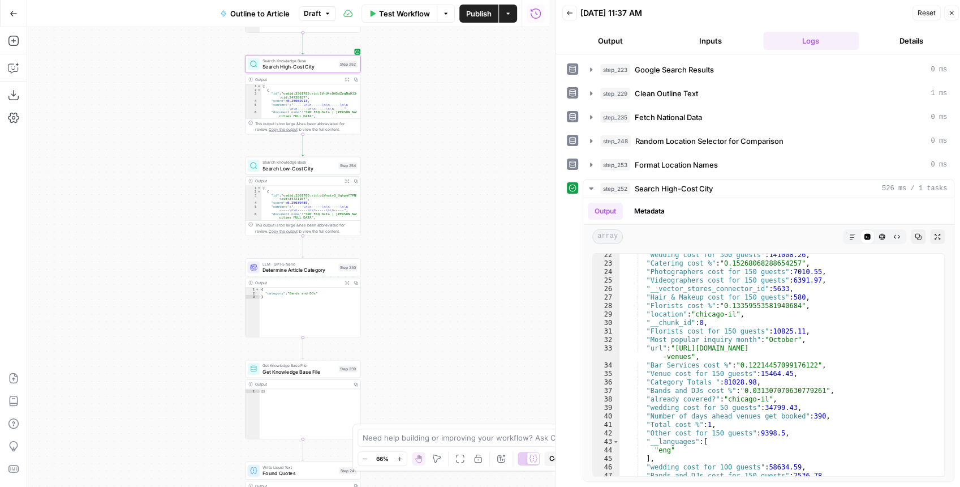
drag, startPoint x: 423, startPoint y: 269, endPoint x: 428, endPoint y: 309, distance: 39.9
click at [428, 309] on div "**********" at bounding box center [288, 256] width 522 height 459
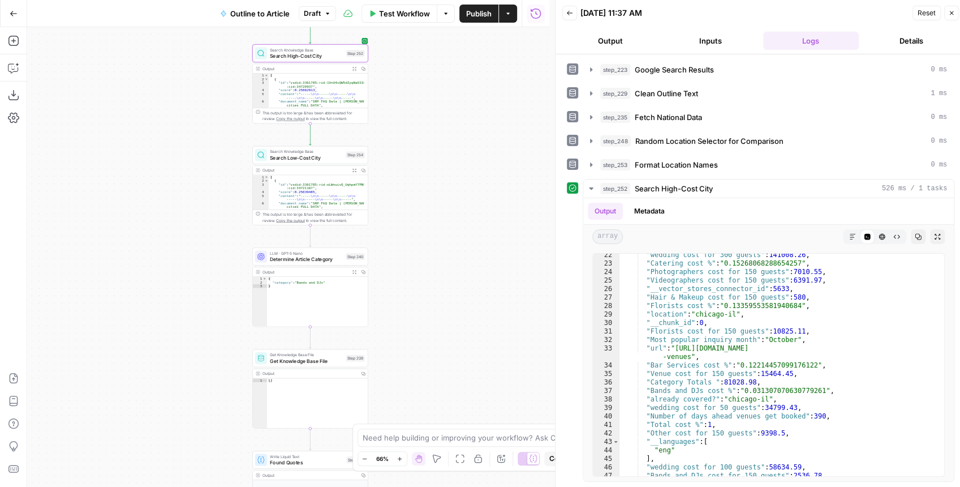
drag, startPoint x: 407, startPoint y: 296, endPoint x: 410, endPoint y: 246, distance: 50.4
click at [410, 246] on div "**********" at bounding box center [288, 256] width 522 height 459
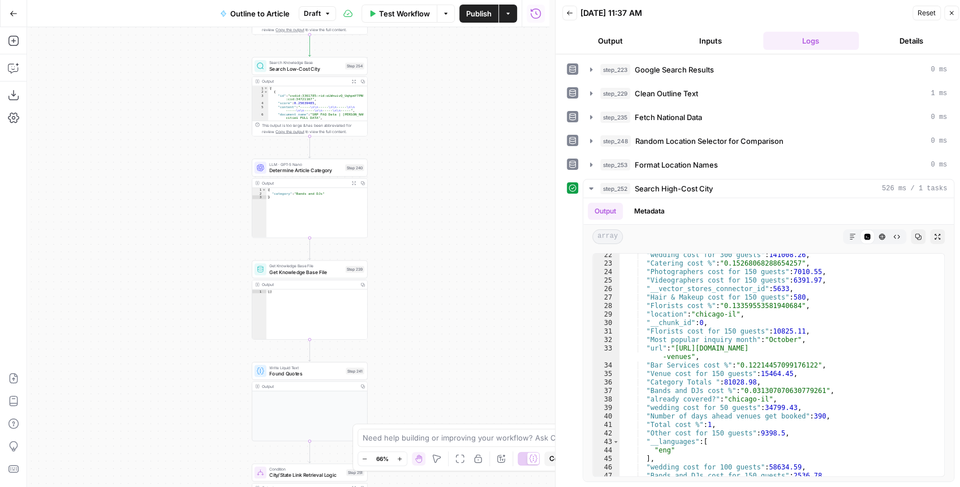
drag, startPoint x: 407, startPoint y: 348, endPoint x: 404, endPoint y: 213, distance: 135.8
click at [404, 217] on div "**********" at bounding box center [288, 256] width 522 height 459
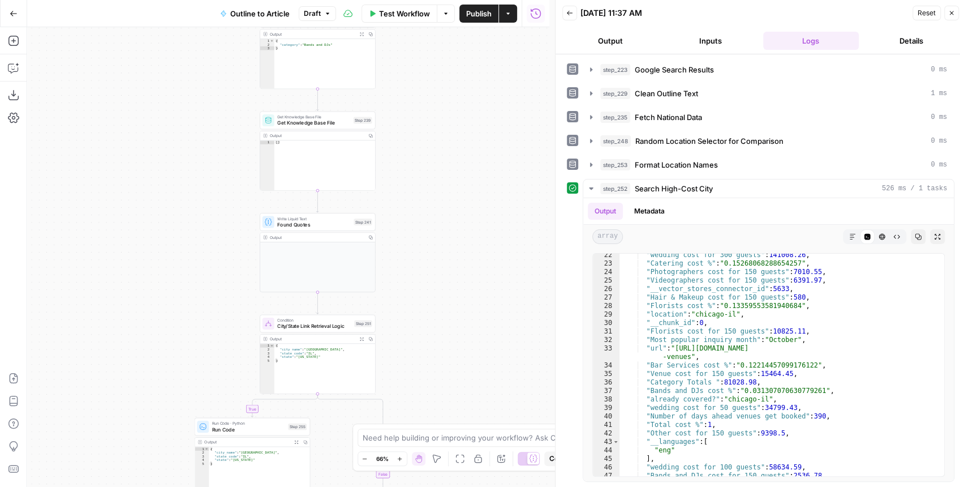
drag, startPoint x: 436, startPoint y: 223, endPoint x: 439, endPoint y: 214, distance: 9.1
click at [439, 214] on div "**********" at bounding box center [288, 256] width 522 height 459
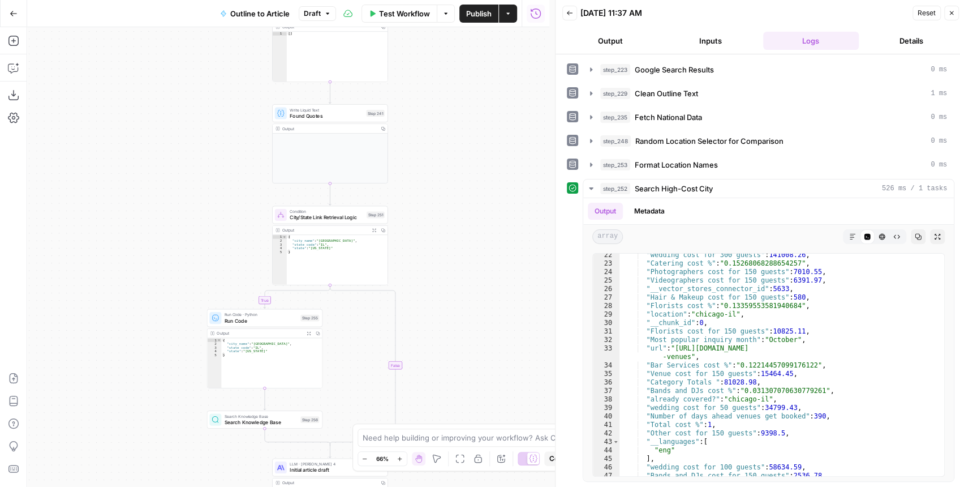
drag, startPoint x: 442, startPoint y: 218, endPoint x: 445, endPoint y: 196, distance: 21.6
click at [445, 196] on div "**********" at bounding box center [288, 256] width 522 height 459
click at [281, 420] on span "Search Knowledge Base" at bounding box center [261, 421] width 73 height 7
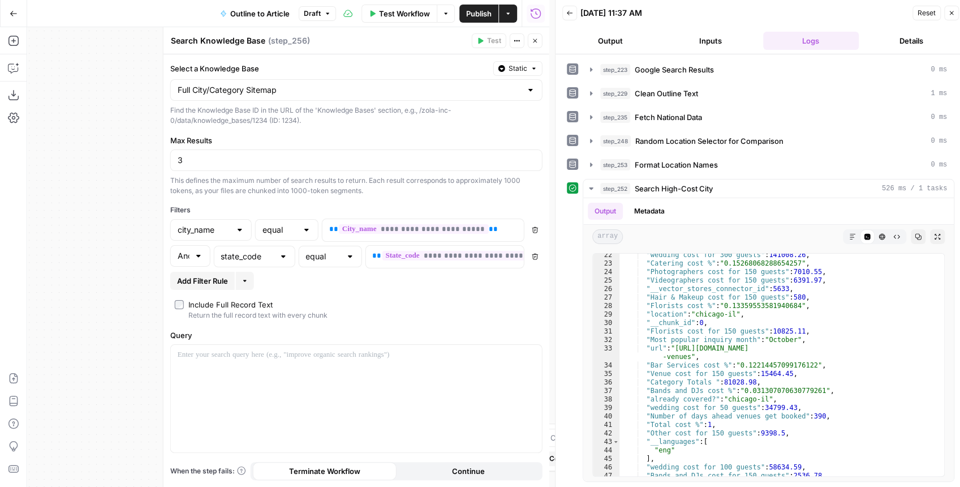
click at [195, 283] on span "Add Filter Rule" at bounding box center [202, 280] width 51 height 11
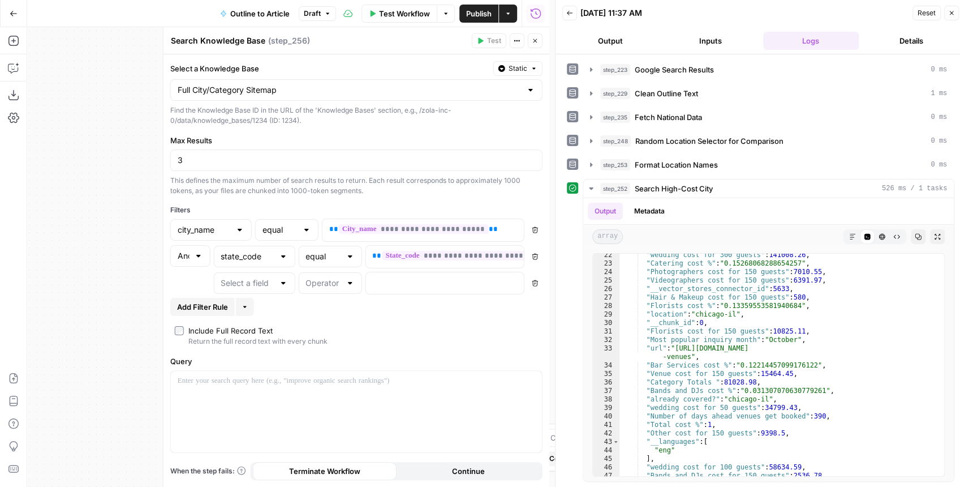
click at [238, 231] on div at bounding box center [239, 229] width 9 height 11
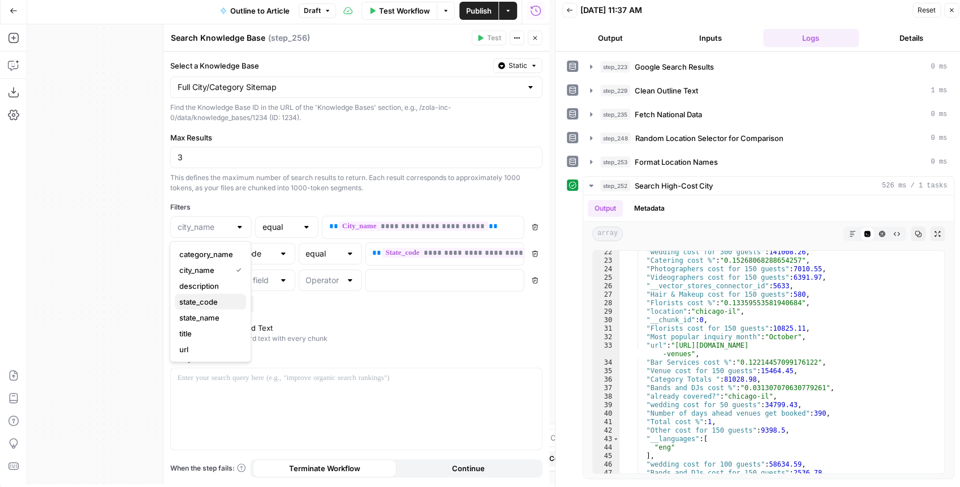
scroll to position [6, 0]
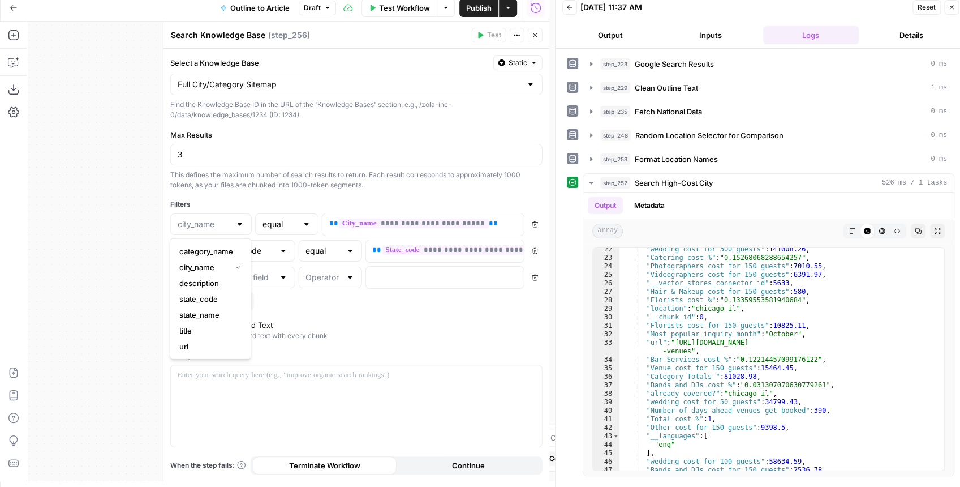
type input "city_name"
click at [253, 193] on div "**********" at bounding box center [356, 265] width 386 height 432
click at [206, 227] on input "text" at bounding box center [204, 223] width 53 height 11
type input "city_name"
click at [272, 182] on div "This defines the maximum number of search results to return. Each result corres…" at bounding box center [356, 180] width 372 height 20
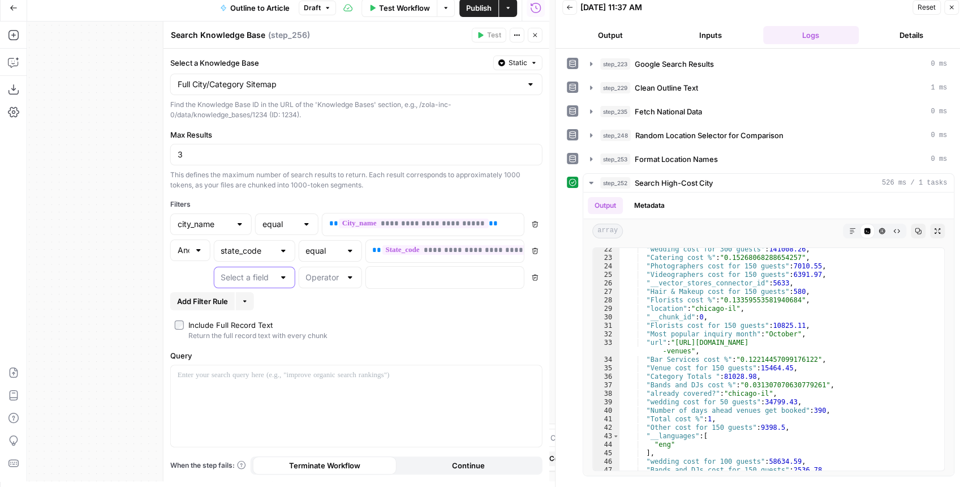
click at [261, 275] on input "text" at bounding box center [247, 277] width 53 height 11
click at [300, 188] on div "This defines the maximum number of search results to return. Each result corres…" at bounding box center [356, 180] width 372 height 20
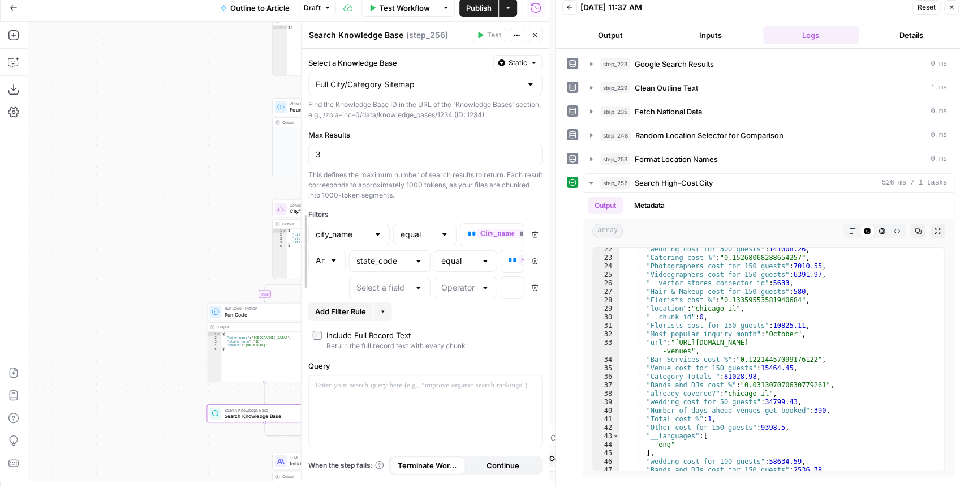
drag, startPoint x: 161, startPoint y: 206, endPoint x: 298, endPoint y: 210, distance: 137.0
click at [298, 210] on div at bounding box center [301, 250] width 11 height 459
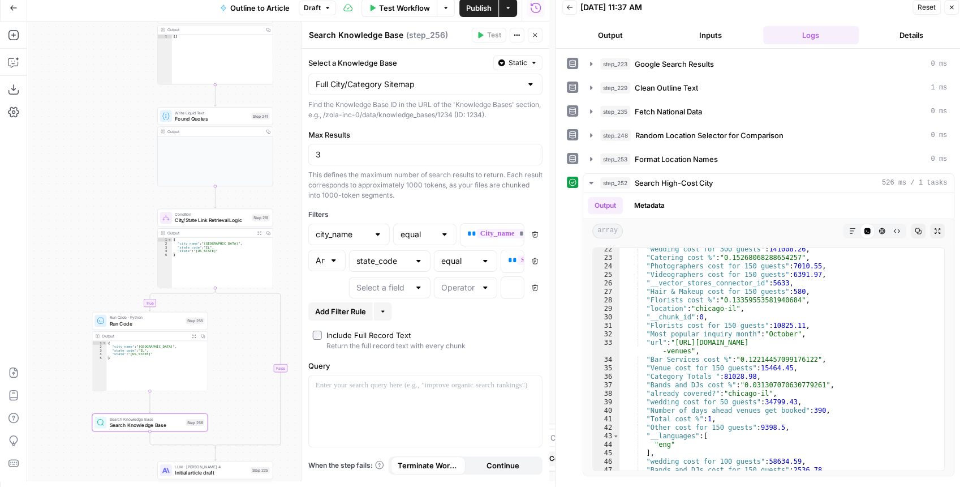
drag, startPoint x: 197, startPoint y: 212, endPoint x: 83, endPoint y: 221, distance: 115.2
click at [83, 221] on div "**********" at bounding box center [288, 250] width 522 height 459
click at [410, 393] on div at bounding box center [425, 410] width 233 height 71
click at [527, 381] on div "“/” to reference Variables Menu" at bounding box center [531, 385] width 9 height 9
click at [533, 384] on icon "button" at bounding box center [532, 385] width 6 height 6
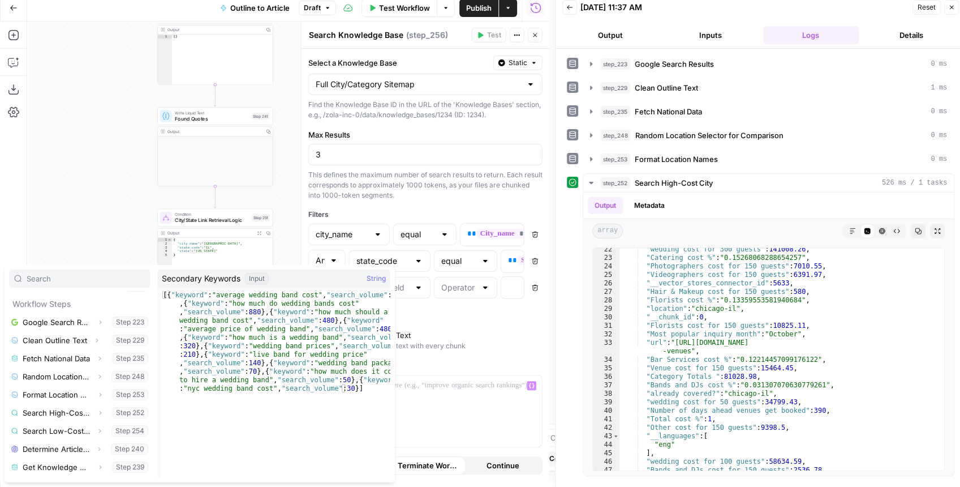
scroll to position [211, 0]
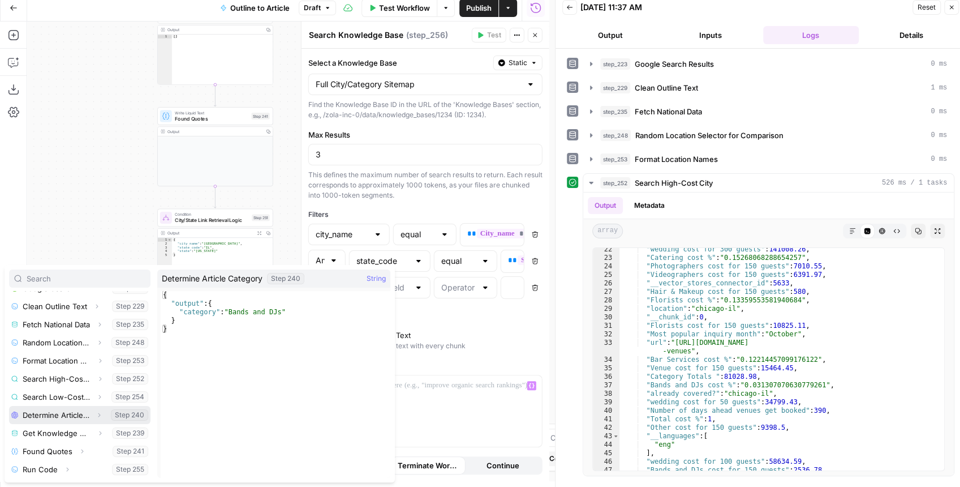
click at [97, 414] on button "Expand" at bounding box center [99, 414] width 15 height 15
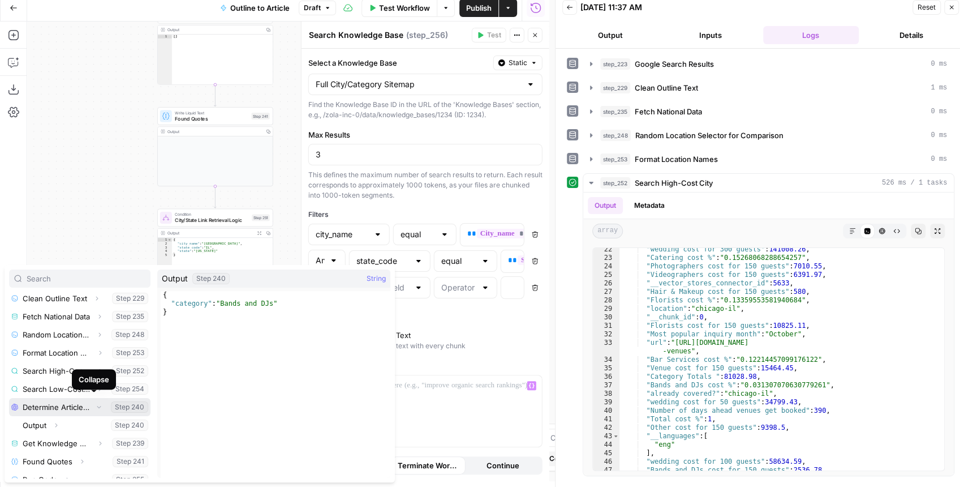
scroll to position [229, 0]
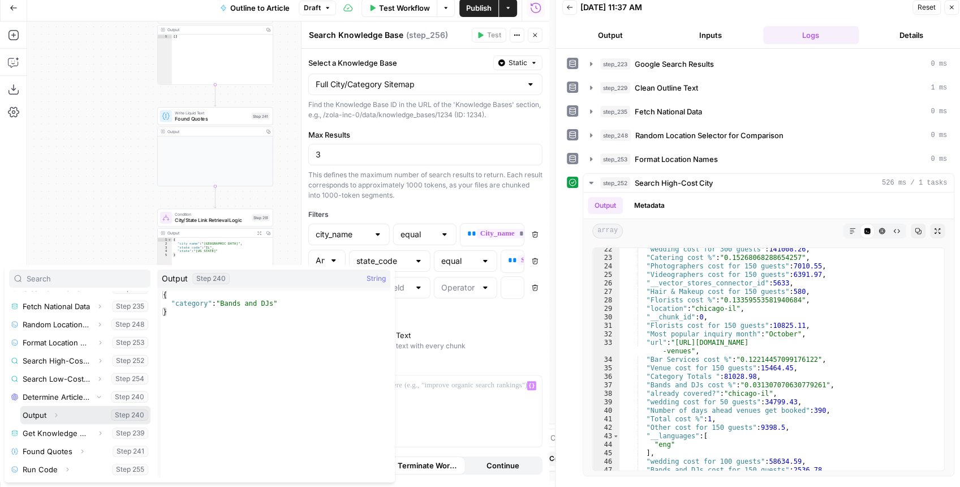
click at [55, 415] on icon "button" at bounding box center [56, 415] width 2 height 4
click at [70, 410] on button "Select variable Category" at bounding box center [91, 415] width 119 height 18
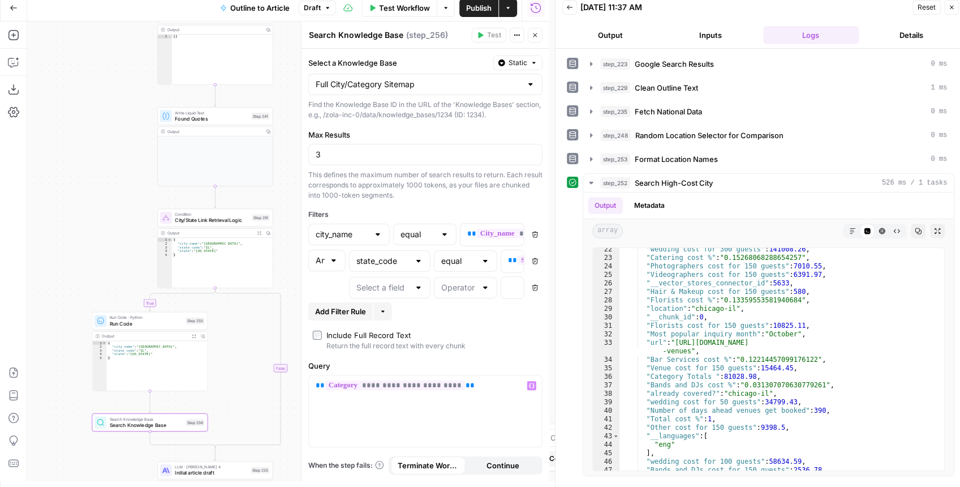
click at [215, 348] on div "**********" at bounding box center [288, 250] width 522 height 459
click at [251, 203] on icon "button" at bounding box center [253, 202] width 5 height 5
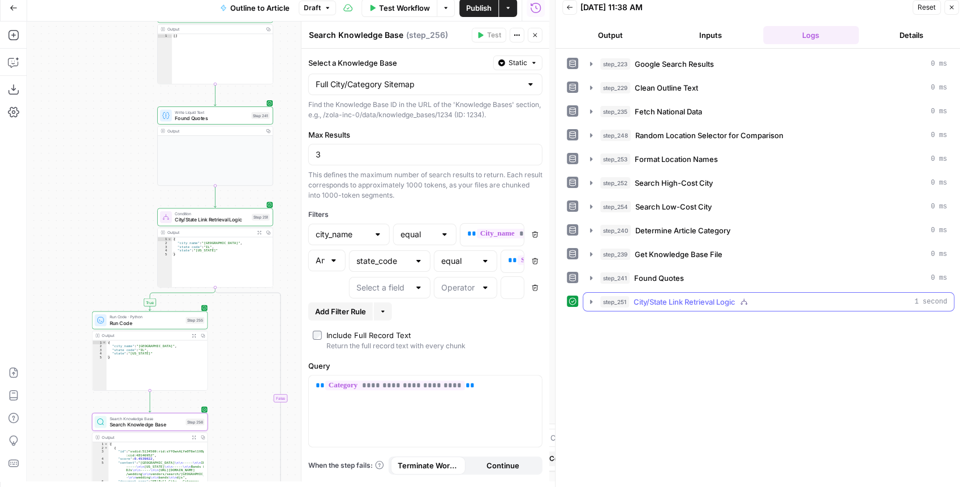
click at [594, 297] on icon "button" at bounding box center [591, 301] width 9 height 9
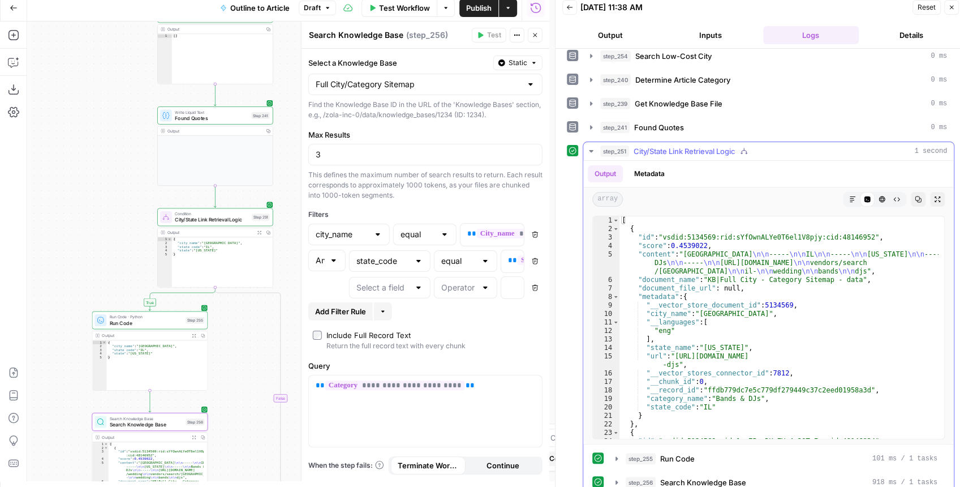
scroll to position [0, 0]
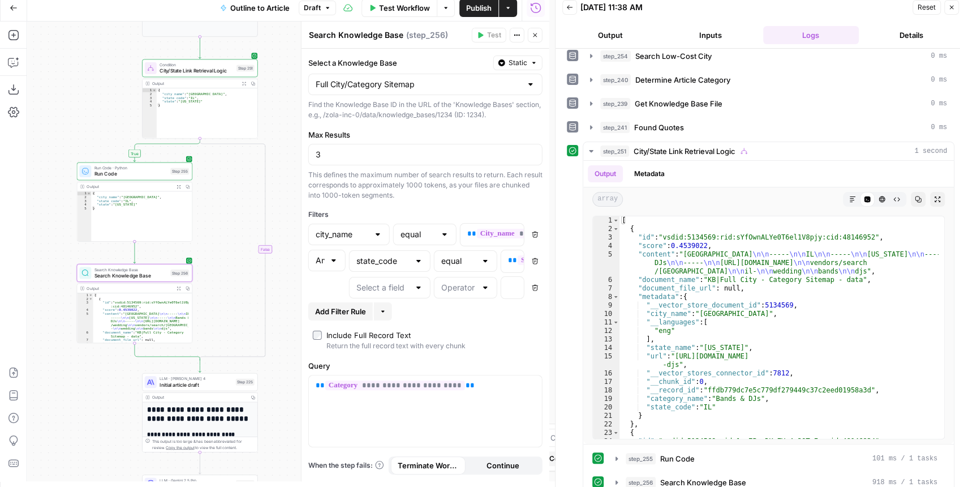
drag, startPoint x: 241, startPoint y: 329, endPoint x: 227, endPoint y: 175, distance: 154.5
click at [227, 178] on div "**********" at bounding box center [288, 250] width 522 height 459
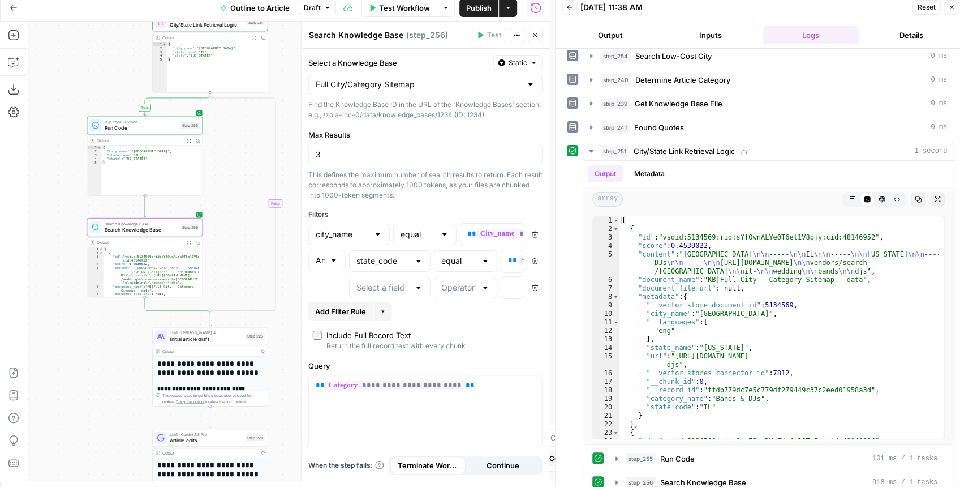
drag, startPoint x: 227, startPoint y: 220, endPoint x: 234, endPoint y: 206, distance: 15.7
click at [234, 206] on div "**********" at bounding box center [288, 250] width 522 height 459
click at [16, 57] on icon "button" at bounding box center [13, 62] width 11 height 11
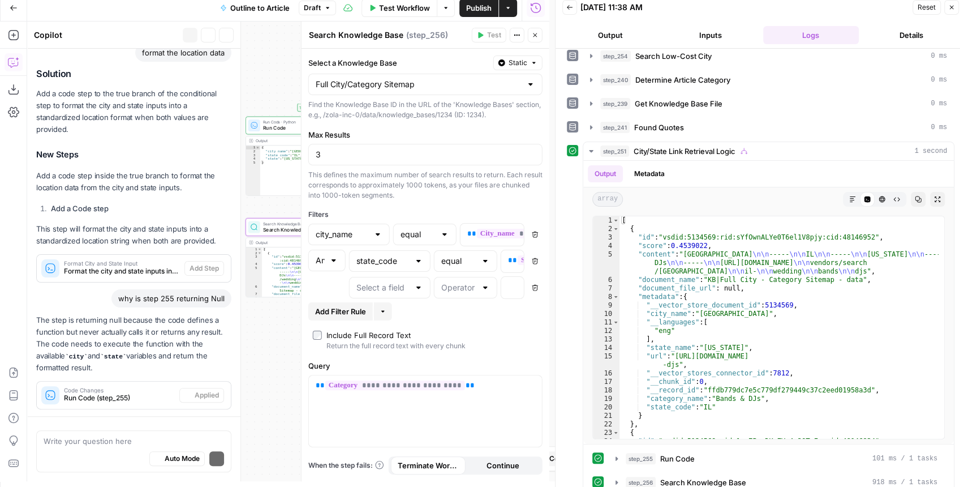
scroll to position [479, 0]
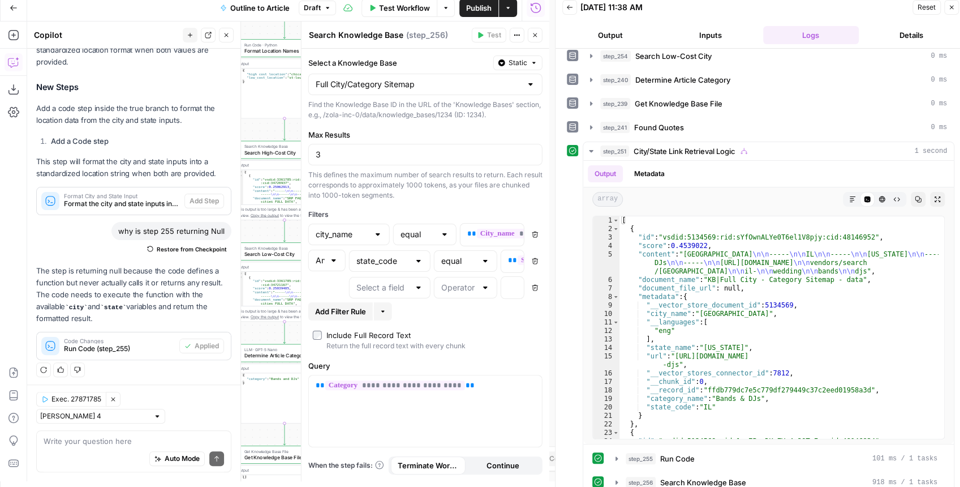
click at [537, 39] on button "Close" at bounding box center [535, 35] width 15 height 15
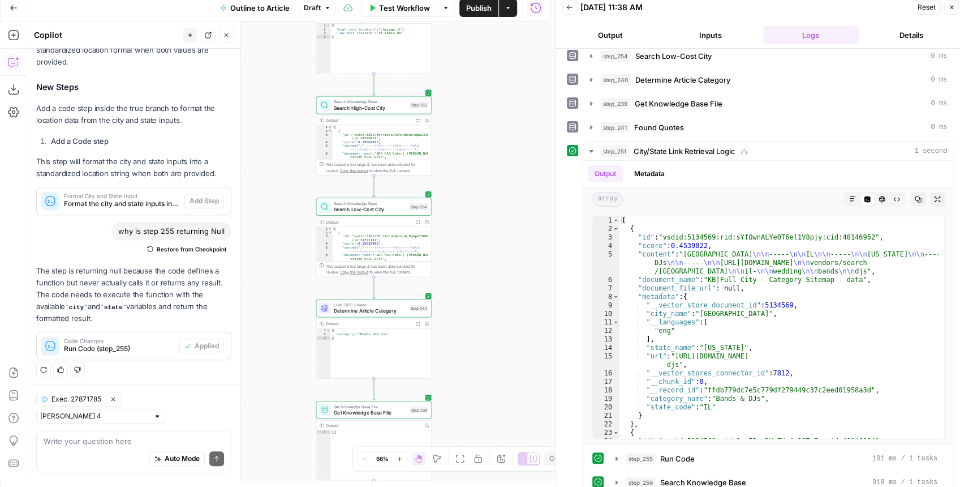
drag, startPoint x: 447, startPoint y: 163, endPoint x: 523, endPoint y: 139, distance: 79.4
click at [536, 114] on div "**********" at bounding box center [288, 250] width 522 height 459
drag, startPoint x: 507, startPoint y: 299, endPoint x: 500, endPoint y: 32, distance: 267.1
click at [500, 32] on div "**********" at bounding box center [288, 250] width 522 height 459
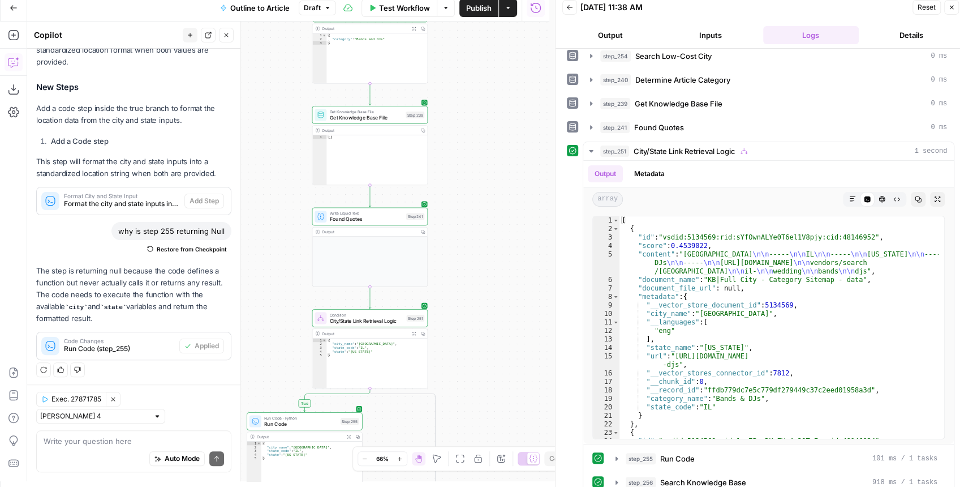
drag, startPoint x: 482, startPoint y: 246, endPoint x: 493, endPoint y: 50, distance: 196.6
click at [492, 50] on div "**********" at bounding box center [288, 250] width 522 height 459
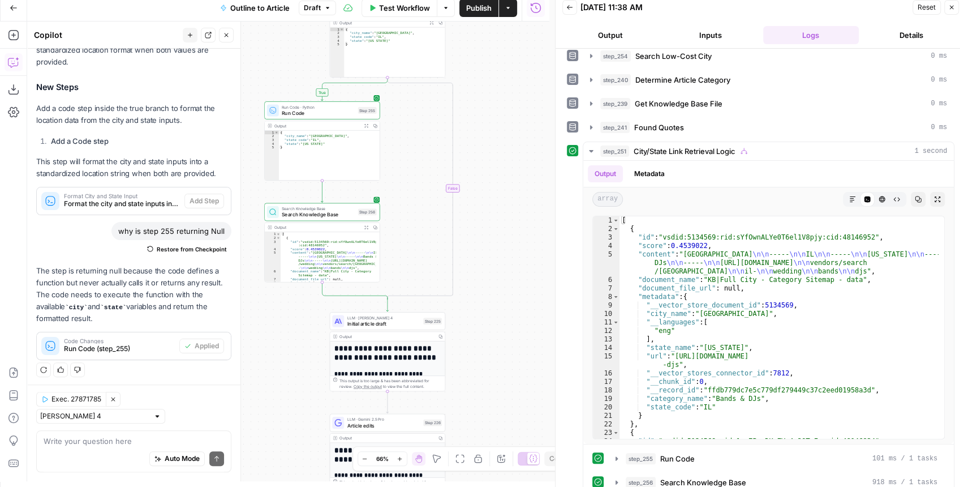
drag, startPoint x: 490, startPoint y: 166, endPoint x: 502, endPoint y: 70, distance: 96.4
click at [502, 71] on div "**********" at bounding box center [288, 250] width 522 height 459
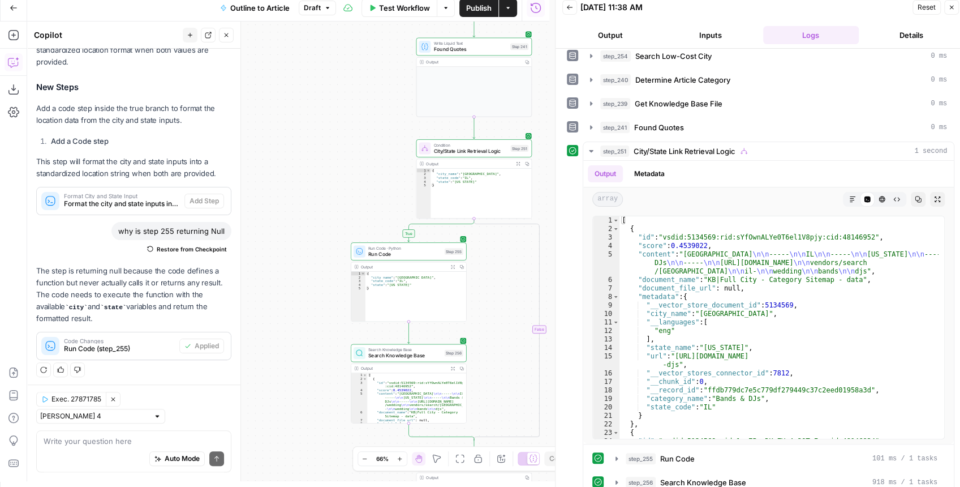
drag, startPoint x: 313, startPoint y: 333, endPoint x: 316, endPoint y: 282, distance: 51.0
click at [316, 283] on div "**********" at bounding box center [288, 250] width 522 height 459
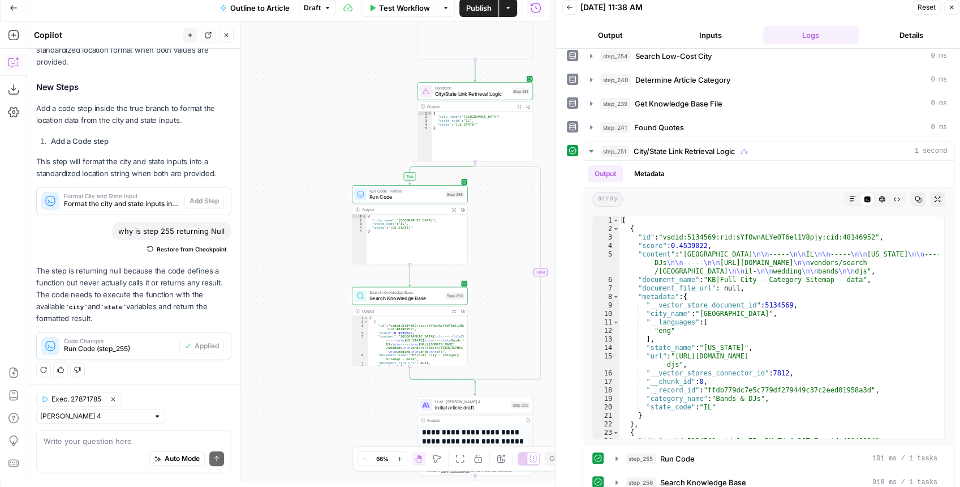
click at [82, 447] on div "Auto Mode Send" at bounding box center [134, 458] width 180 height 25
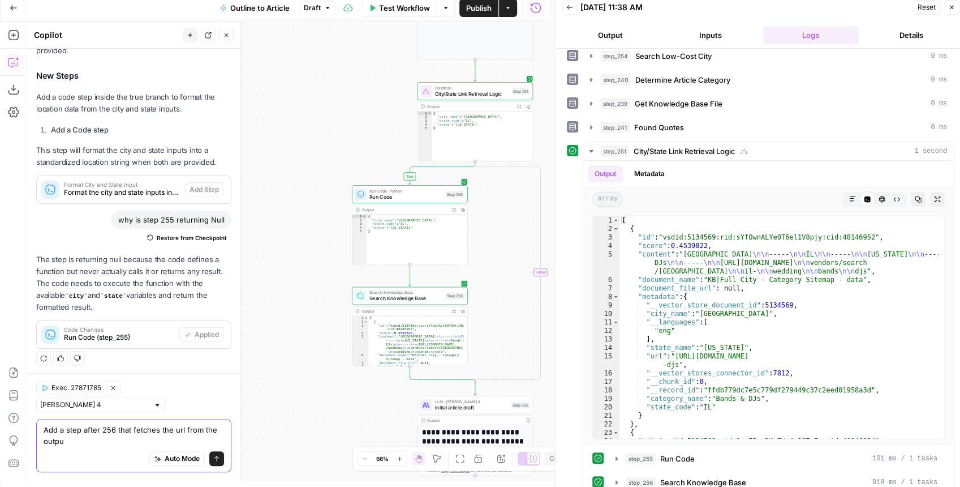
type textarea "Add a step after 256 that fetches the url from the output"
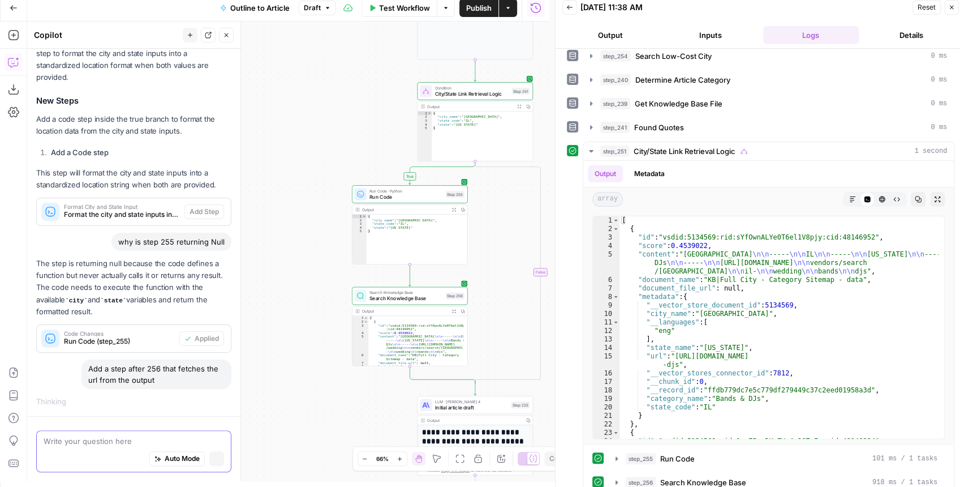
scroll to position [425, 0]
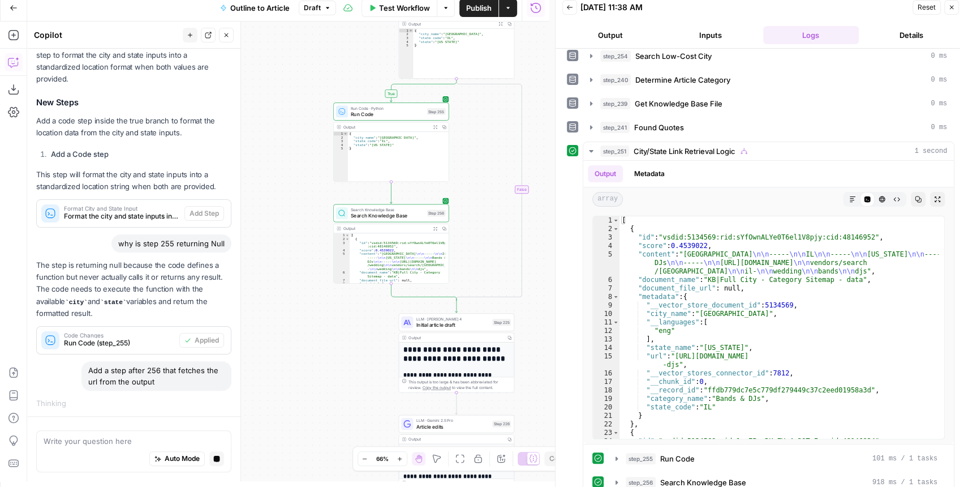
drag, startPoint x: 300, startPoint y: 261, endPoint x: 280, endPoint y: 117, distance: 145.7
click at [280, 117] on div "**********" at bounding box center [288, 250] width 522 height 459
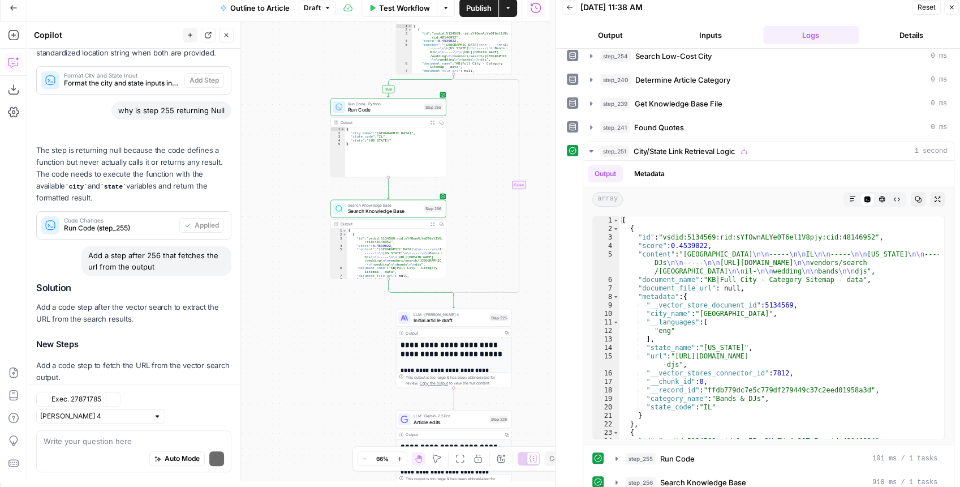
scroll to position [711, 0]
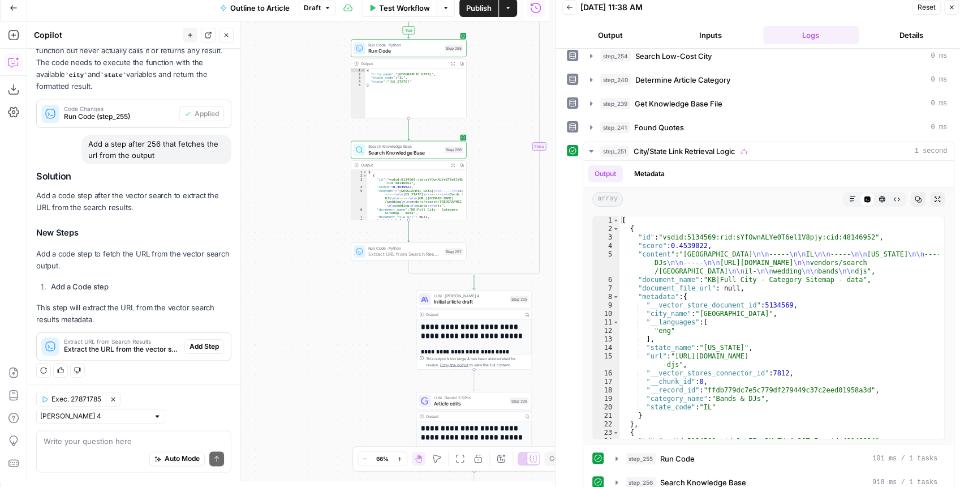
drag, startPoint x: 199, startPoint y: 342, endPoint x: 294, endPoint y: 324, distance: 96.3
click at [199, 342] on span "Add Step" at bounding box center [204, 346] width 29 height 10
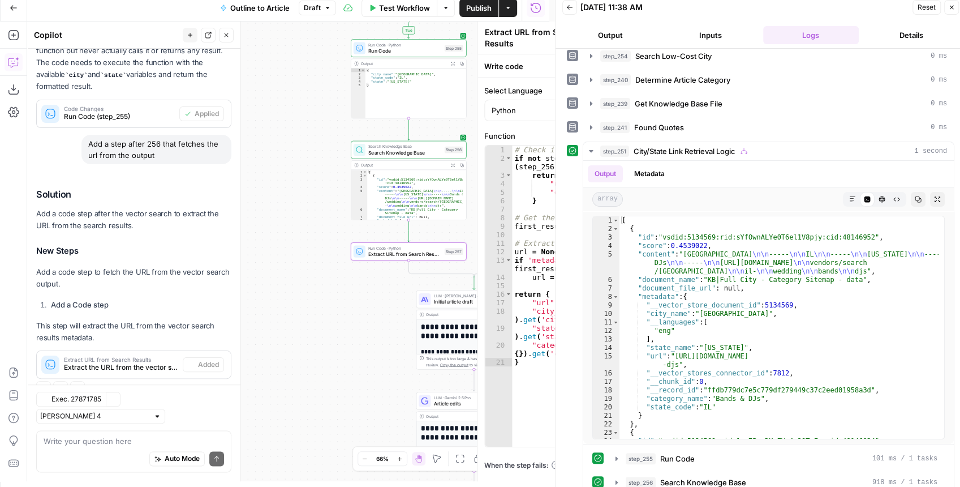
scroll to position [729, 0]
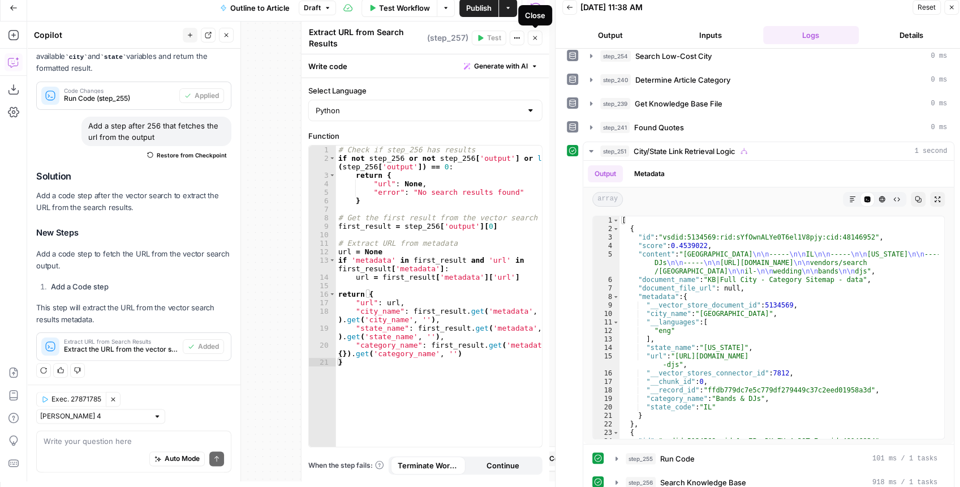
click at [537, 35] on icon "button" at bounding box center [535, 38] width 7 height 7
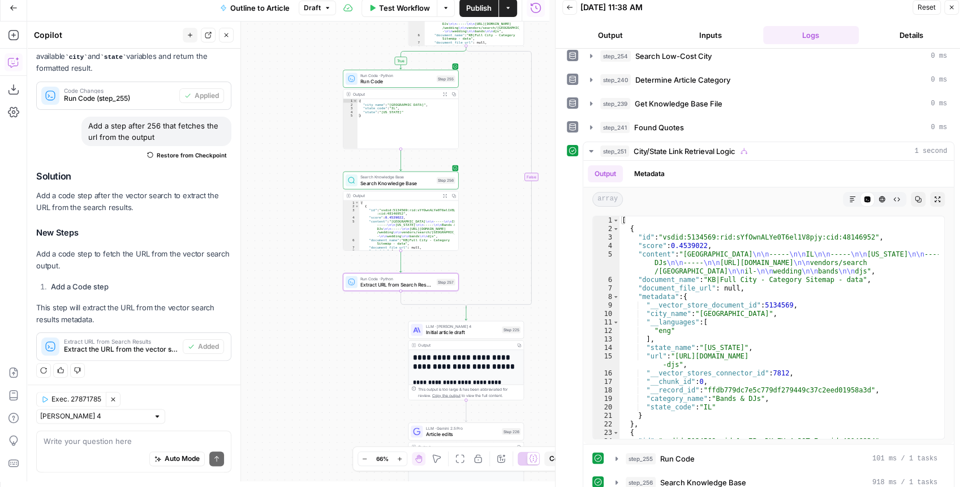
drag, startPoint x: 505, startPoint y: 145, endPoint x: 479, endPoint y: 220, distance: 79.1
click at [483, 236] on div "**********" at bounding box center [288, 250] width 522 height 459
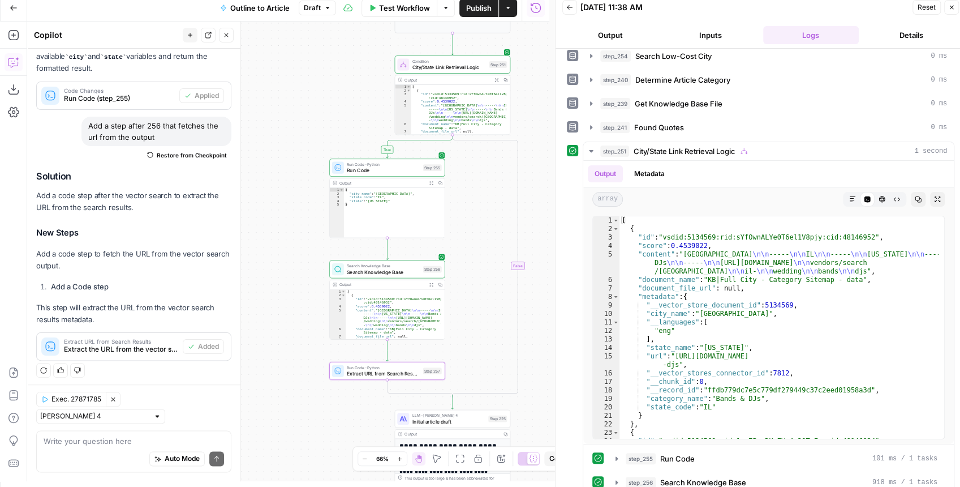
drag, startPoint x: 474, startPoint y: 174, endPoint x: 473, endPoint y: 187, distance: 13.1
click at [473, 195] on div "**********" at bounding box center [288, 250] width 522 height 459
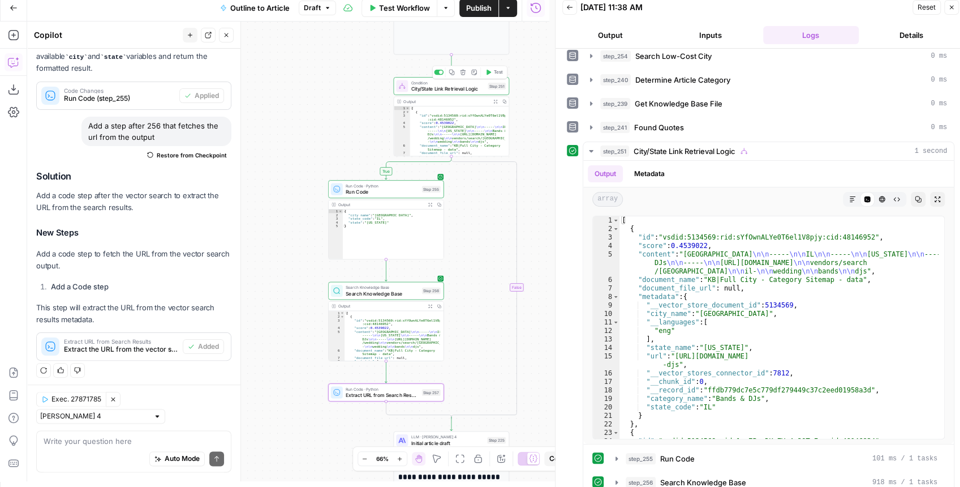
click at [491, 73] on icon "button" at bounding box center [488, 72] width 6 height 6
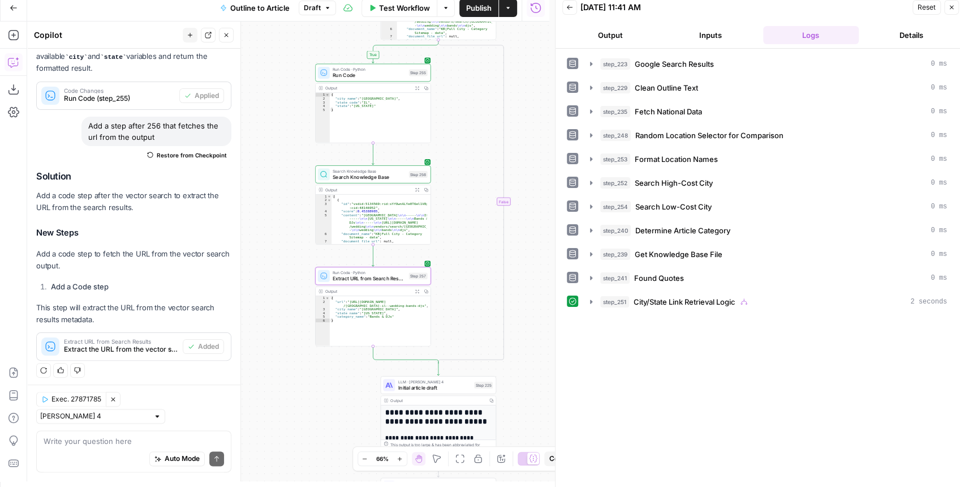
drag, startPoint x: 488, startPoint y: 274, endPoint x: 464, endPoint y: 344, distance: 74.1
click at [464, 344] on div "**********" at bounding box center [288, 250] width 522 height 459
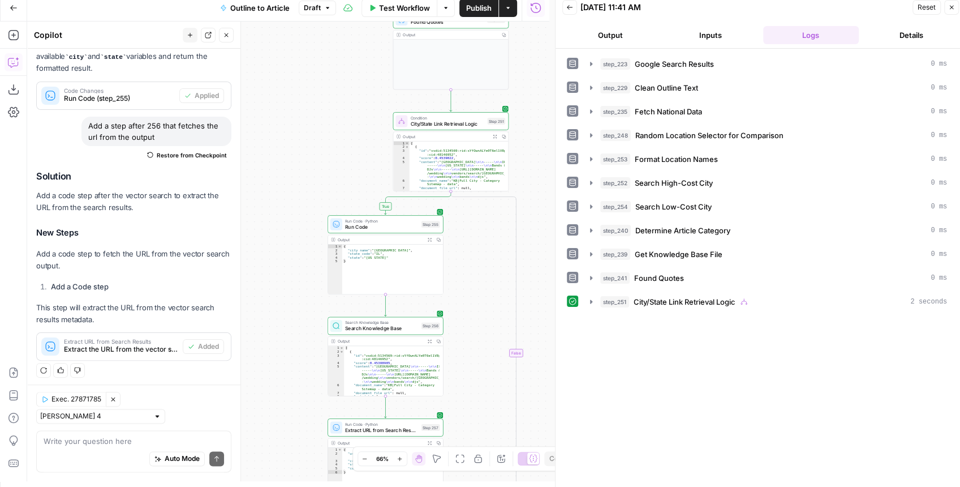
drag, startPoint x: 333, startPoint y: 197, endPoint x: 301, endPoint y: 161, distance: 48.1
click at [303, 163] on div "**********" at bounding box center [288, 250] width 522 height 459
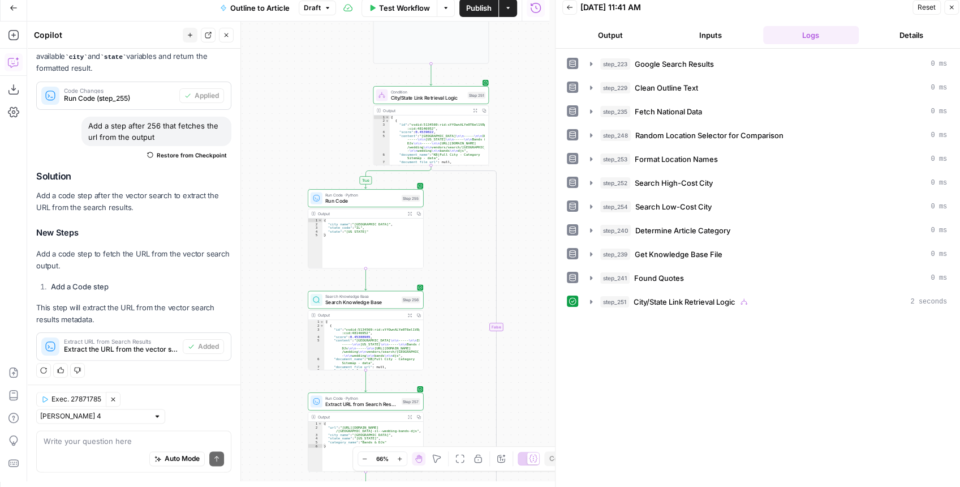
drag, startPoint x: 299, startPoint y: 157, endPoint x: 273, endPoint y: 124, distance: 41.8
click at [273, 124] on div "**********" at bounding box center [288, 250] width 522 height 459
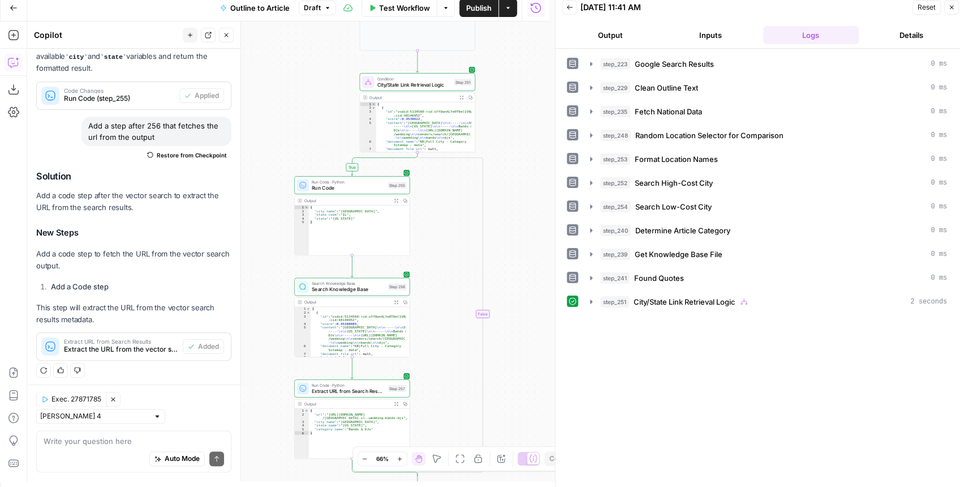
click at [230, 40] on button "Close" at bounding box center [226, 35] width 15 height 15
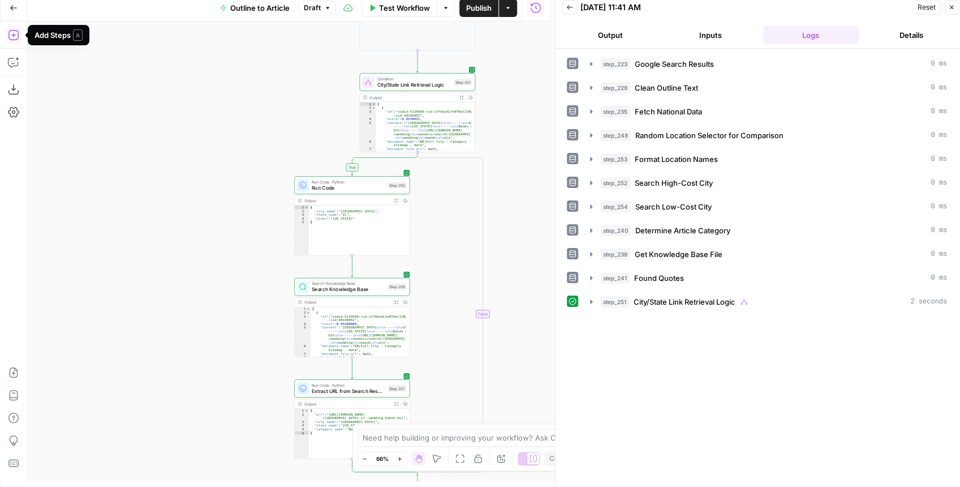
click at [15, 40] on icon "button" at bounding box center [13, 35] width 10 height 10
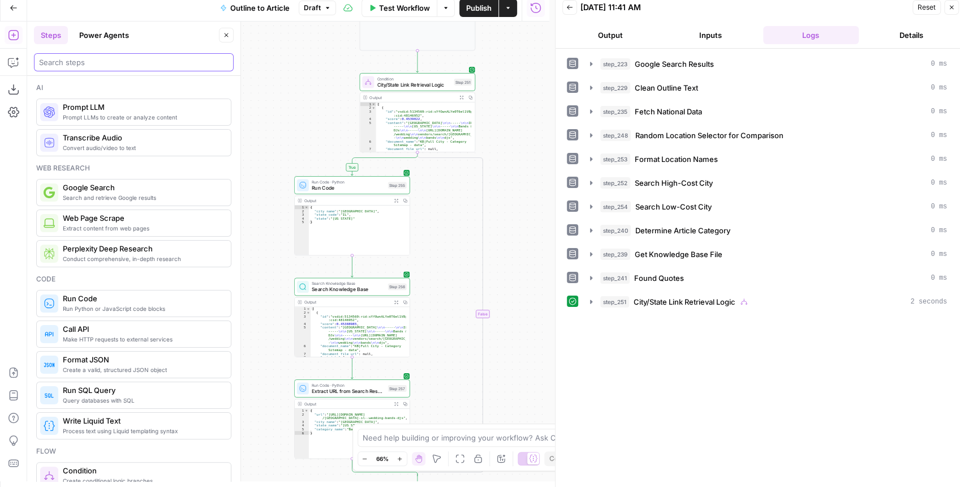
click at [98, 66] on input "search" at bounding box center [134, 62] width 190 height 11
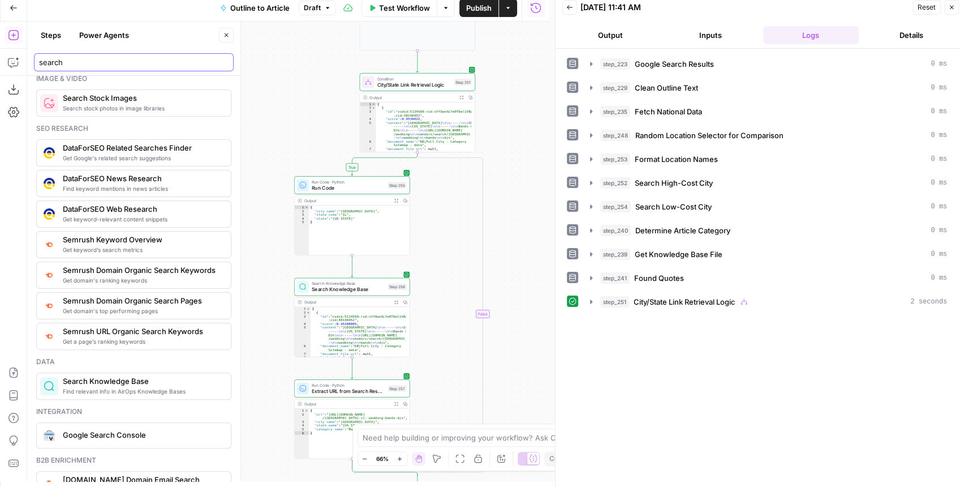
scroll to position [113, 0]
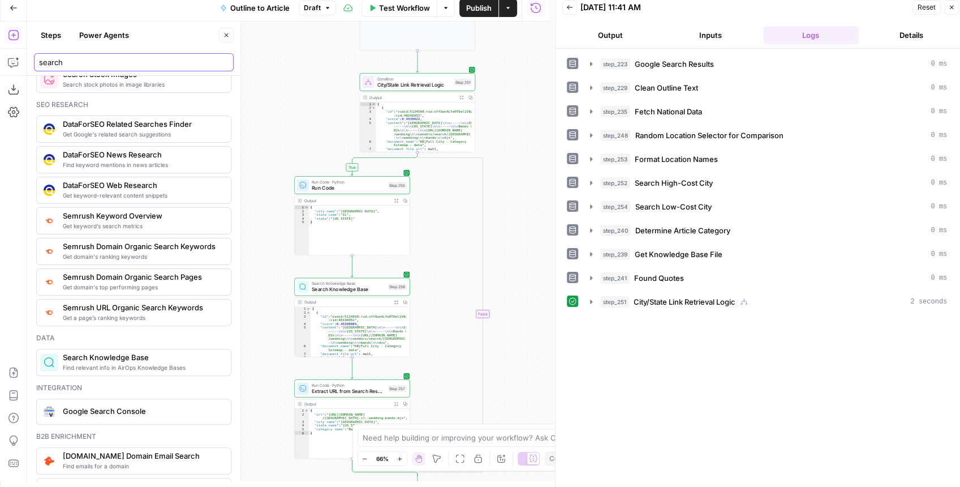
type input "search"
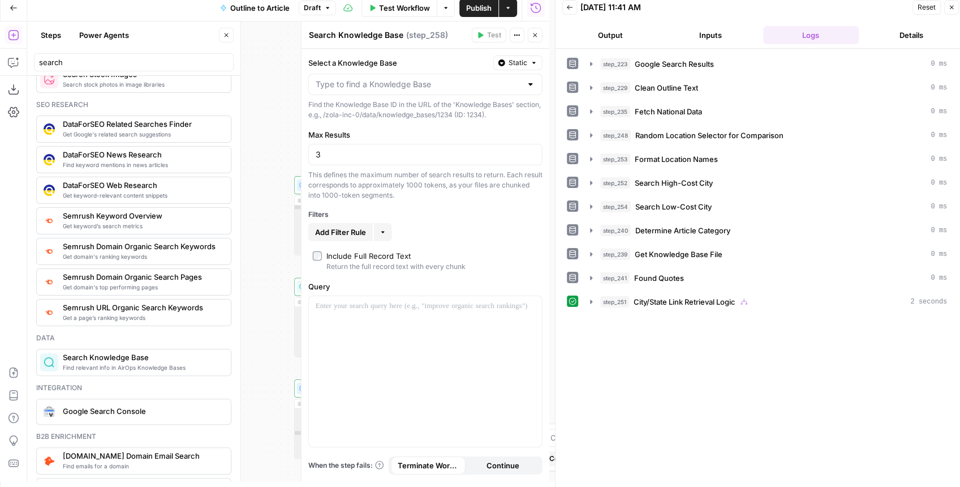
click at [225, 40] on button "Close" at bounding box center [226, 35] width 15 height 15
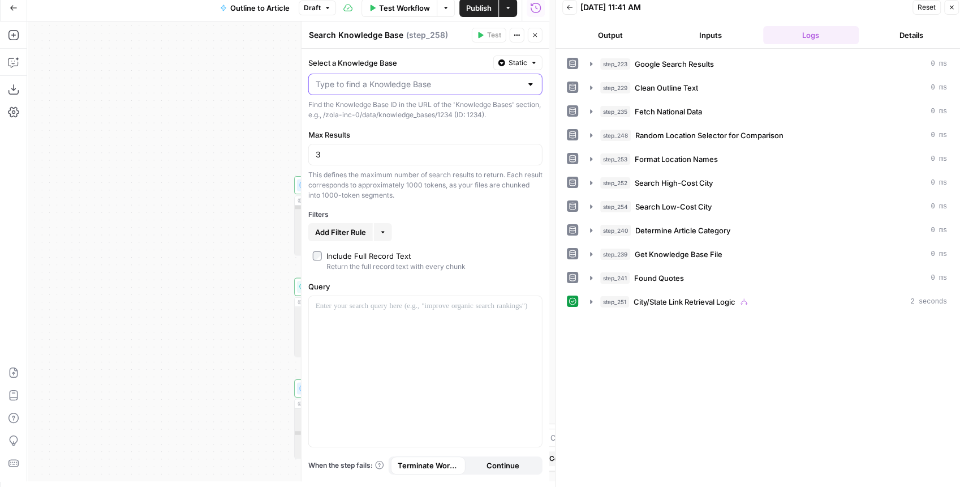
click at [434, 79] on input "Select a Knowledge Base" at bounding box center [419, 84] width 206 height 11
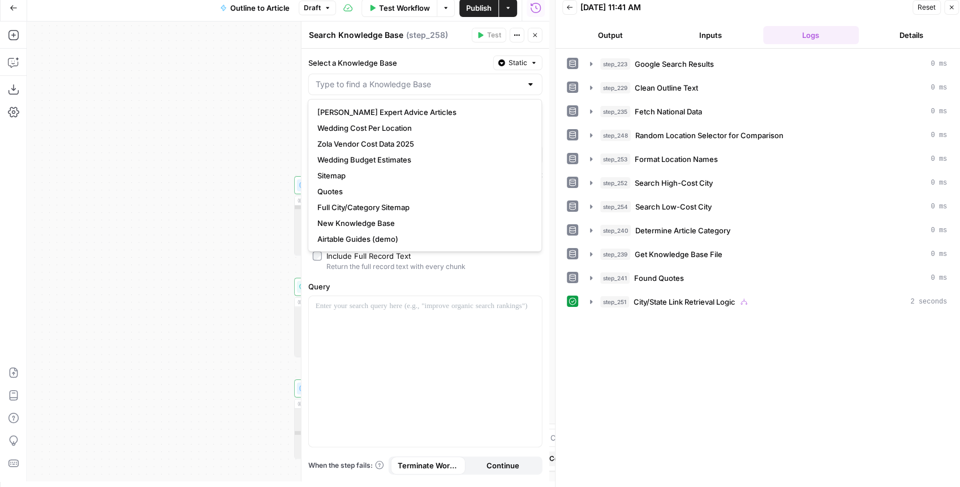
click at [213, 132] on div "**********" at bounding box center [288, 250] width 522 height 459
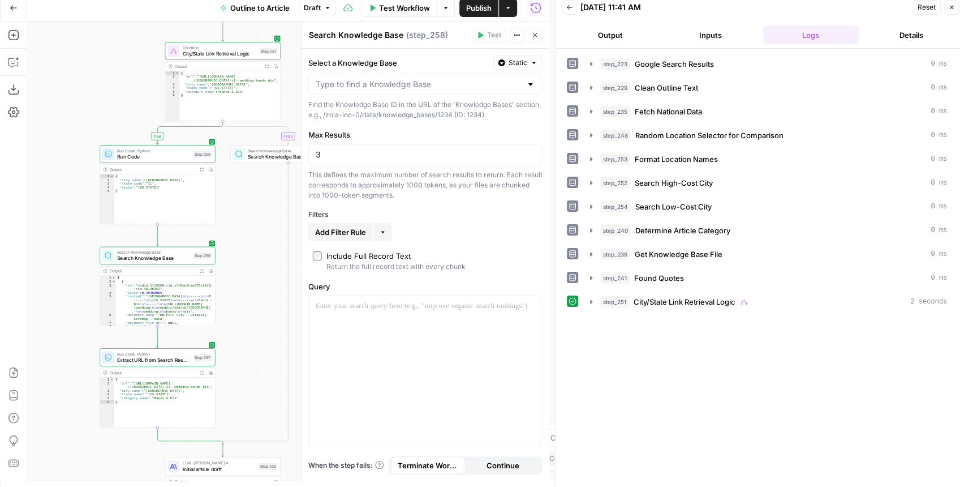
drag, startPoint x: 262, startPoint y: 142, endPoint x: 61, endPoint y: 110, distance: 204.0
click at [61, 110] on div "**********" at bounding box center [288, 250] width 522 height 459
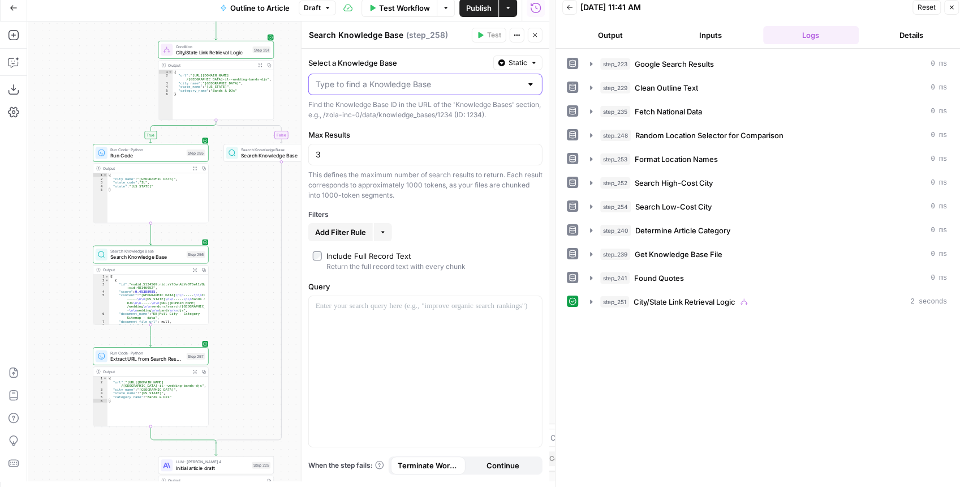
click at [502, 84] on input "Select a Knowledge Base" at bounding box center [419, 84] width 206 height 11
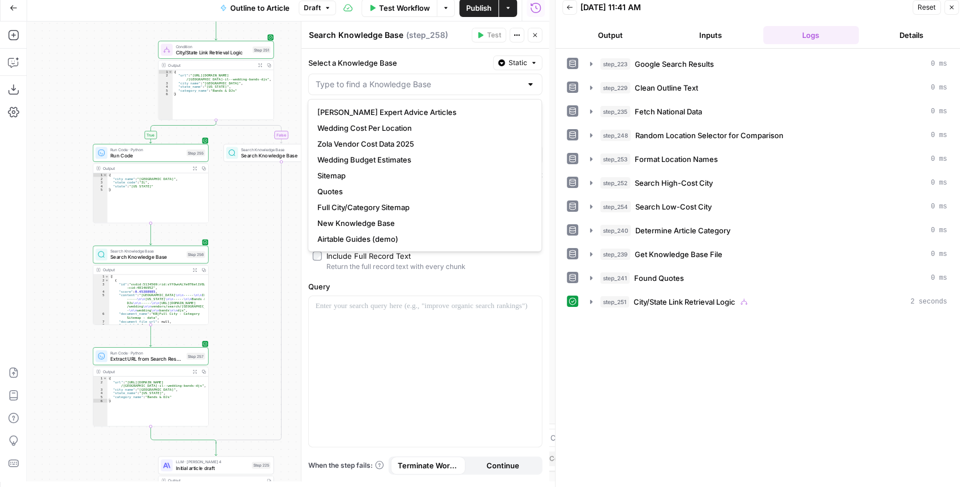
click at [539, 35] on button "Close" at bounding box center [535, 35] width 15 height 15
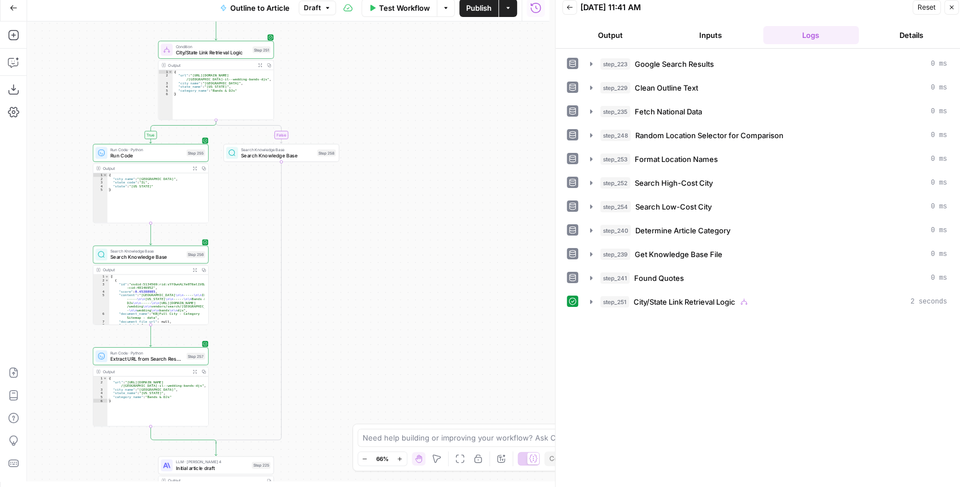
click at [268, 160] on div "Search Knowledge Base Search Knowledge Base Step 258 Copy step Delete step Add …" at bounding box center [281, 153] width 116 height 18
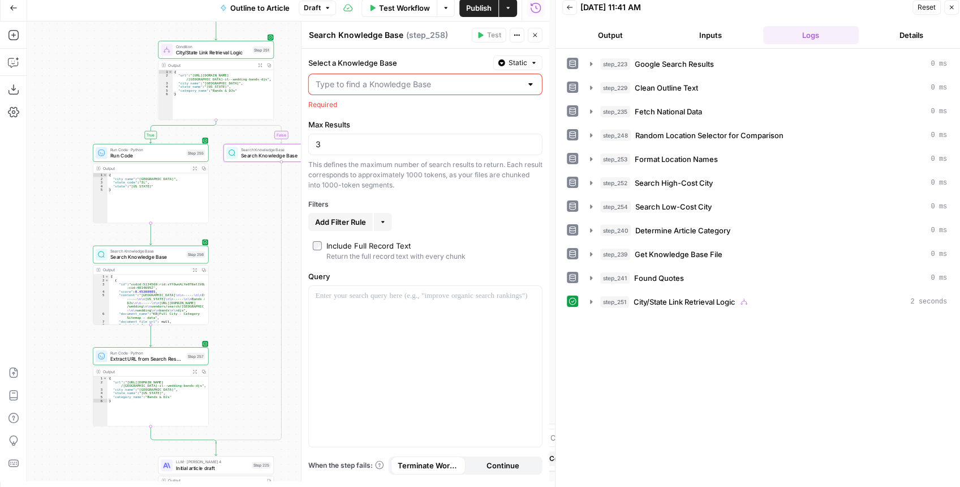
click at [440, 85] on input "Select a Knowledge Base" at bounding box center [419, 84] width 206 height 11
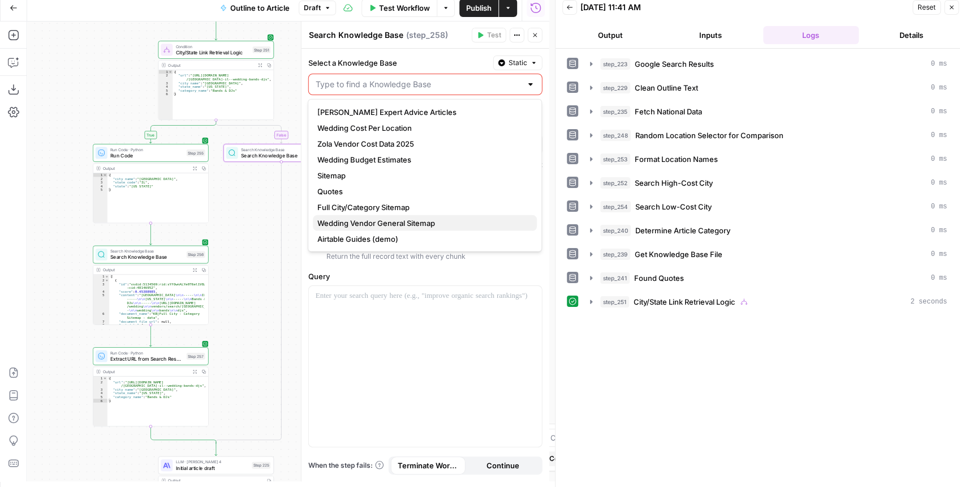
click at [423, 227] on span "Wedding Vendor General Sitemap" at bounding box center [422, 222] width 210 height 11
type input "Wedding Vendor General Sitemap"
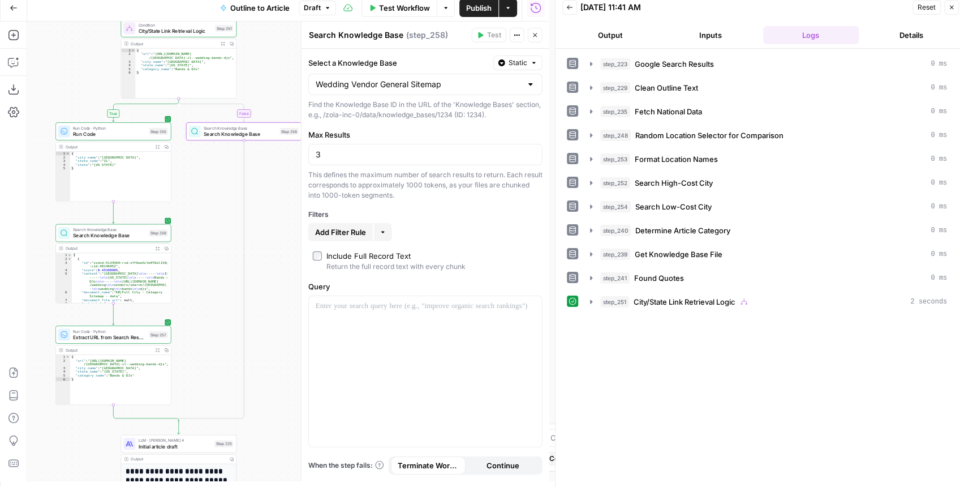
drag, startPoint x: 259, startPoint y: 207, endPoint x: 221, endPoint y: 185, distance: 43.9
click at [222, 186] on div "**********" at bounding box center [288, 250] width 522 height 459
click at [339, 229] on span "Add Filter Rule" at bounding box center [340, 231] width 51 height 11
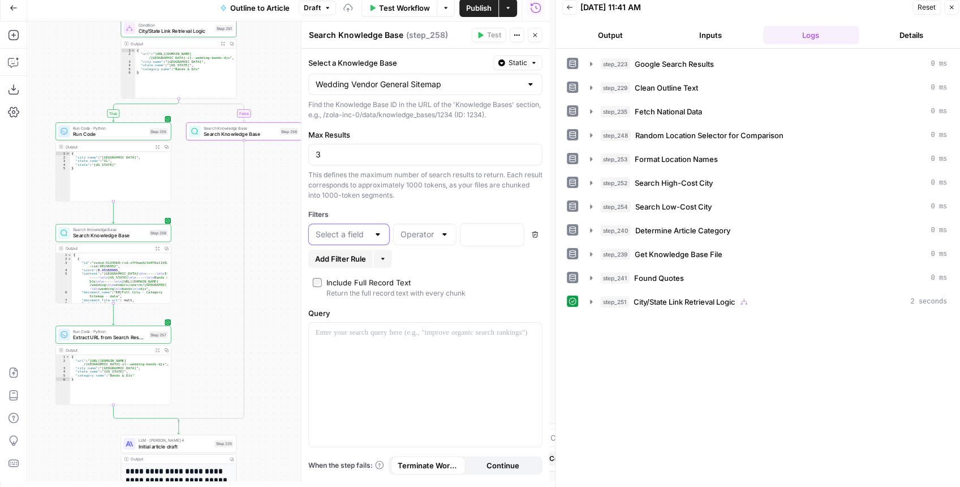
click at [365, 238] on input "text" at bounding box center [342, 234] width 53 height 11
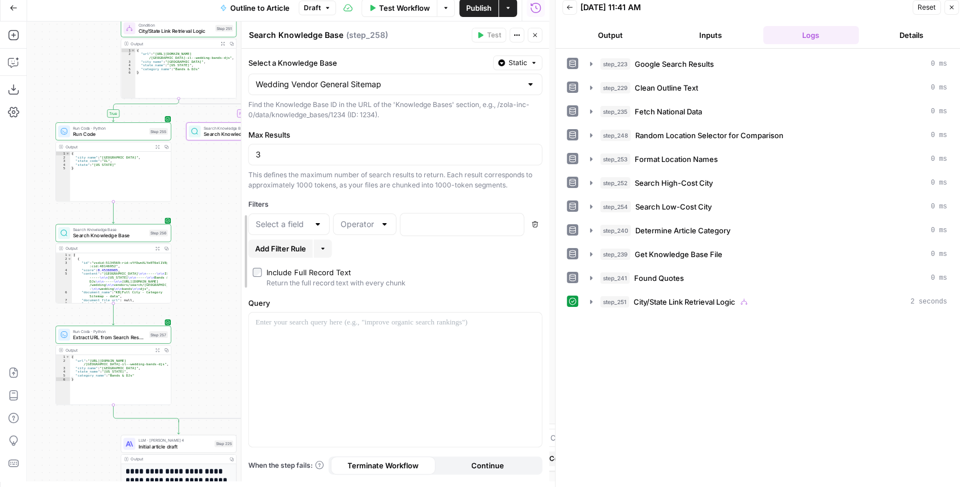
drag, startPoint x: 302, startPoint y: 191, endPoint x: 242, endPoint y: 197, distance: 60.2
click at [289, 221] on input "text" at bounding box center [282, 223] width 53 height 11
click at [364, 195] on div "Select a Knowledge Base Static Wedding Vendor General Sitemap Find the Knowledg…" at bounding box center [396, 265] width 308 height 432
drag, startPoint x: 361, startPoint y: 190, endPoint x: 356, endPoint y: 185, distance: 6.8
click at [356, 186] on div "Select a Knowledge Base Static Wedding Vendor General Sitemap Find the Knowledg…" at bounding box center [396, 265] width 308 height 432
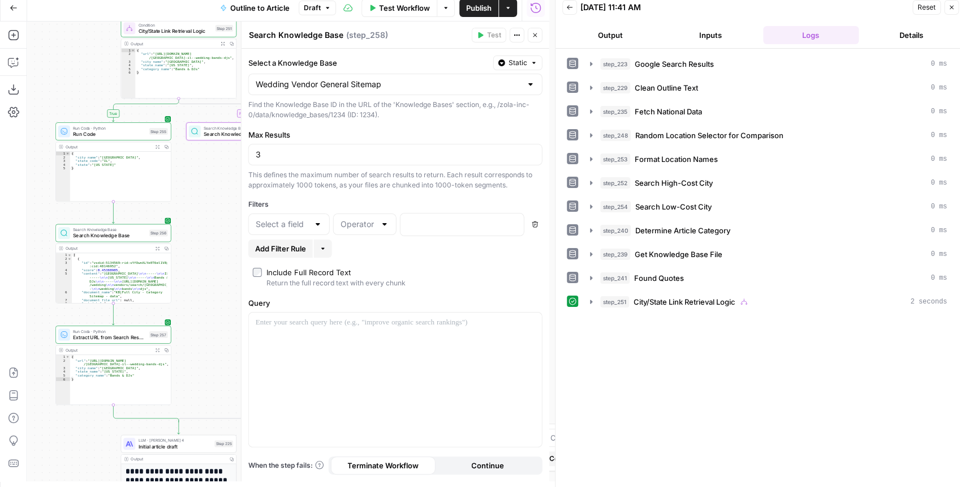
click at [536, 34] on icon "button" at bounding box center [535, 35] width 4 height 4
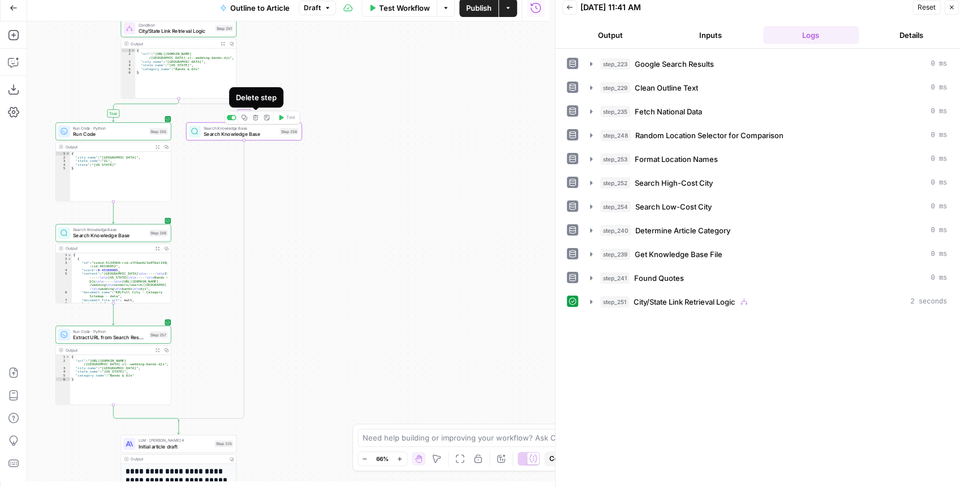
click at [259, 118] on button "Delete step" at bounding box center [256, 118] width 10 height 10
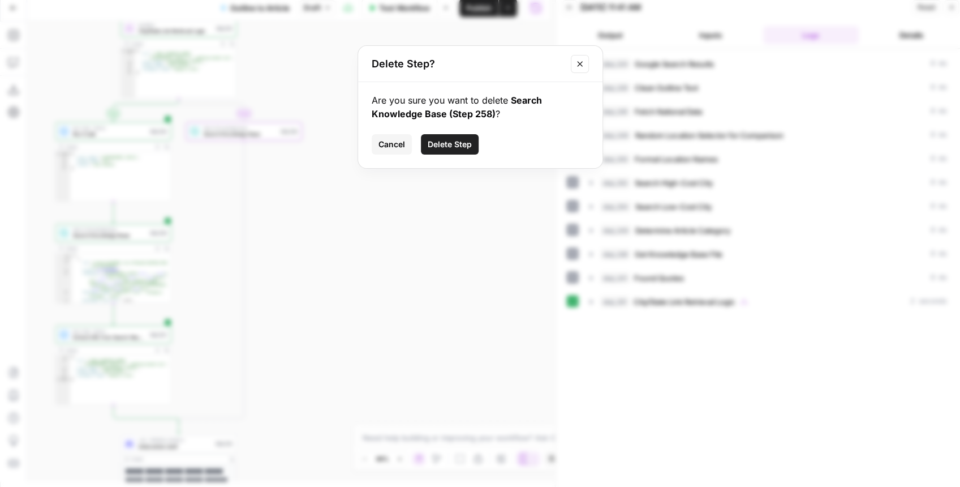
click at [459, 140] on span "Delete Step" at bounding box center [450, 144] width 44 height 11
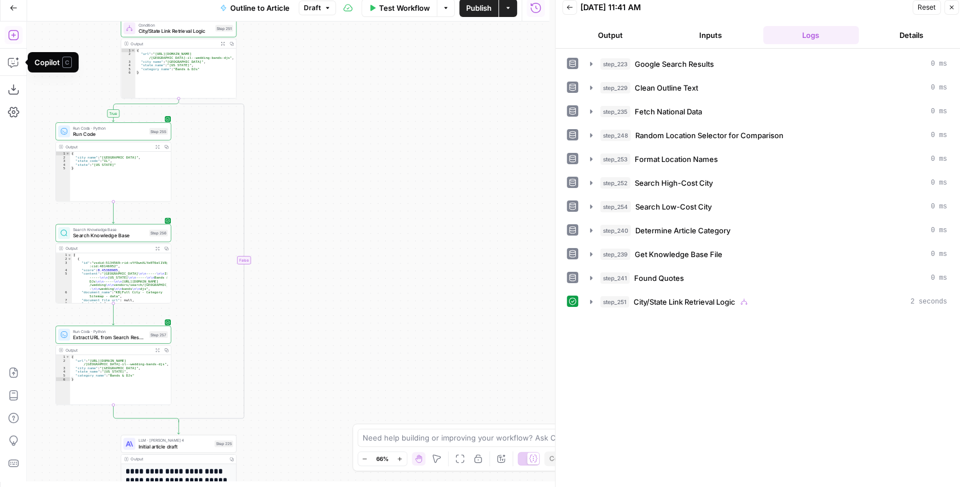
click at [12, 37] on icon "button" at bounding box center [13, 34] width 11 height 11
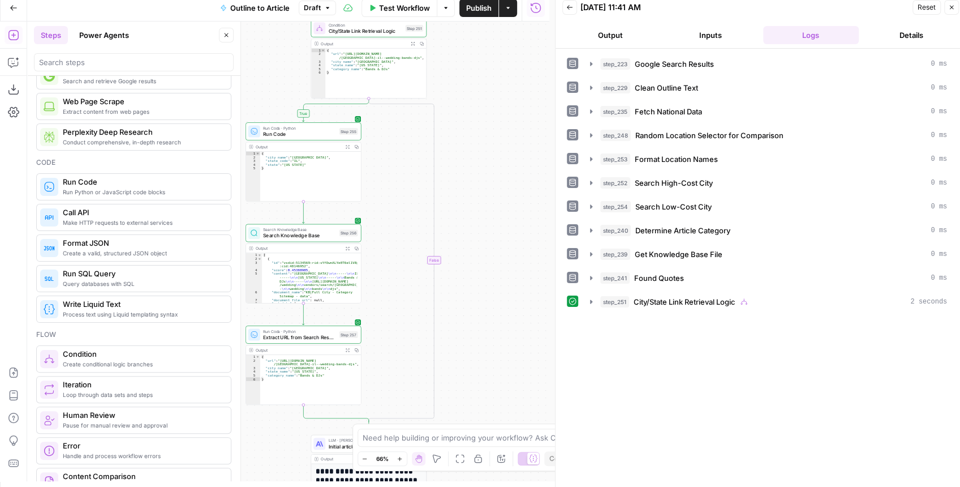
scroll to position [188, 0]
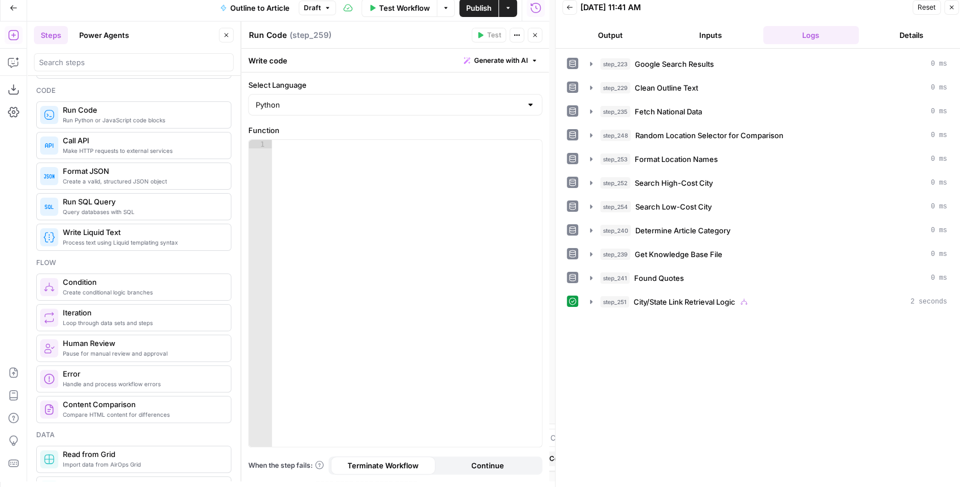
click at [231, 36] on button "Close" at bounding box center [226, 35] width 15 height 15
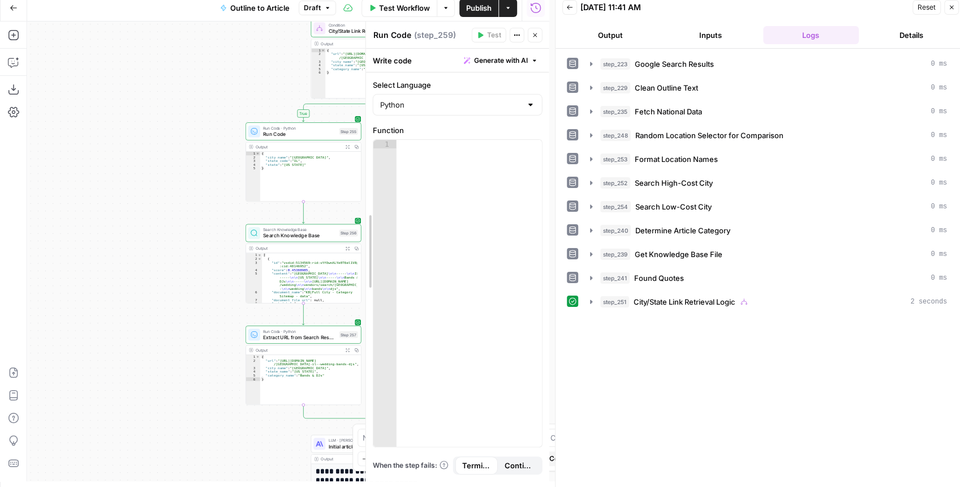
drag, startPoint x: 244, startPoint y: 97, endPoint x: 425, endPoint y: 120, distance: 182.0
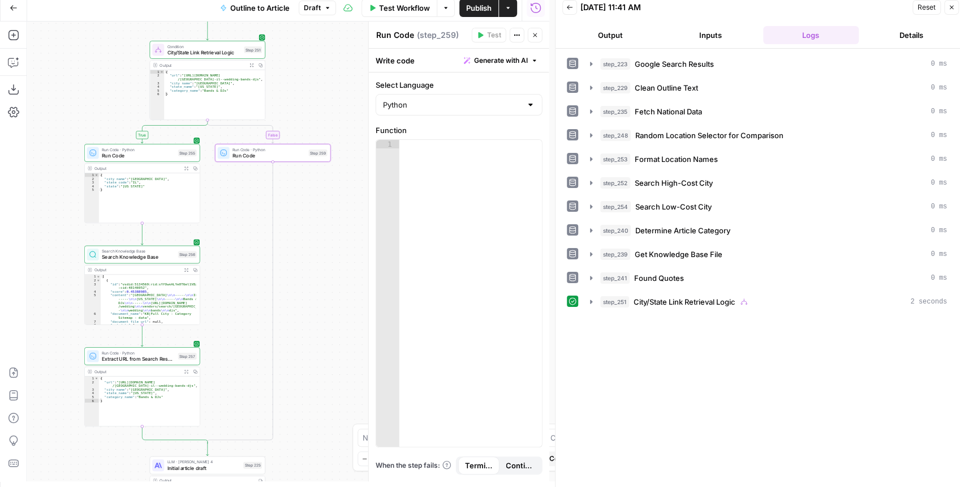
drag, startPoint x: 201, startPoint y: 113, endPoint x: 68, endPoint y: 136, distance: 135.5
click at [66, 136] on div "**********" at bounding box center [288, 250] width 522 height 459
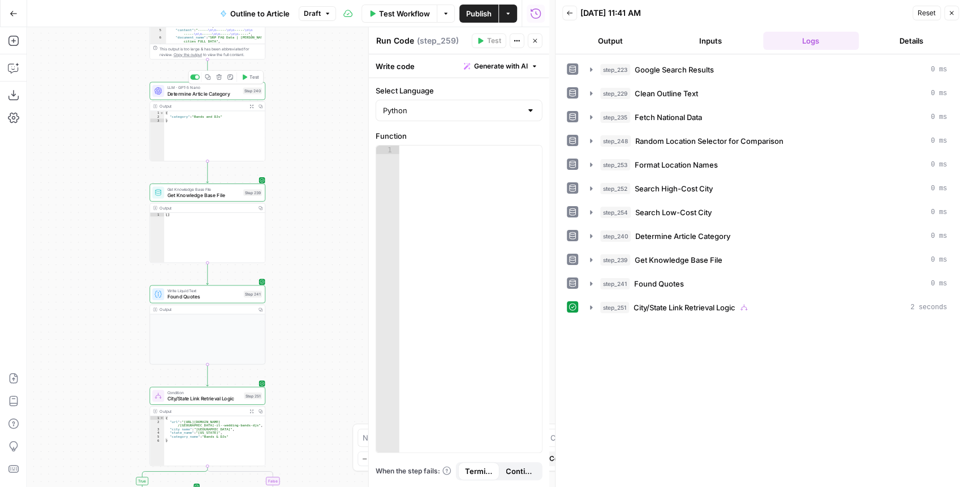
click at [212, 94] on span "Determine Article Category" at bounding box center [203, 93] width 73 height 7
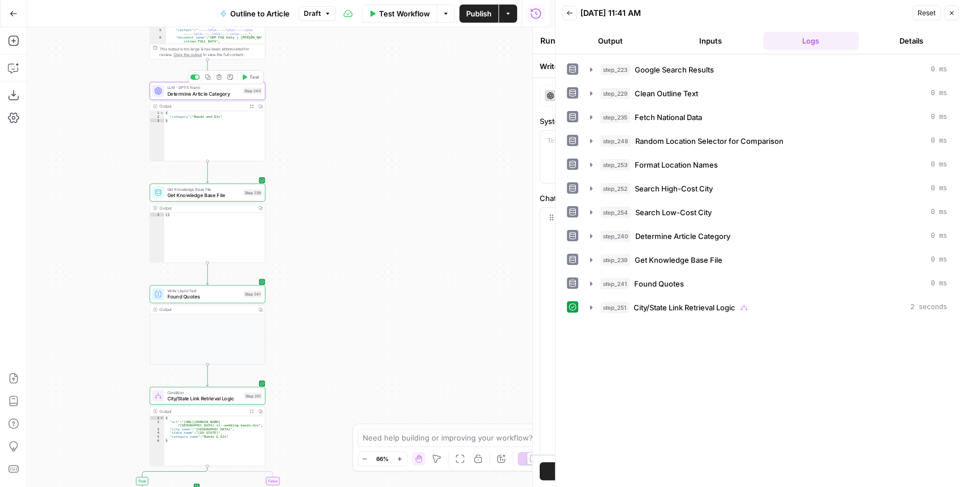
type textarea "Determine Article Category"
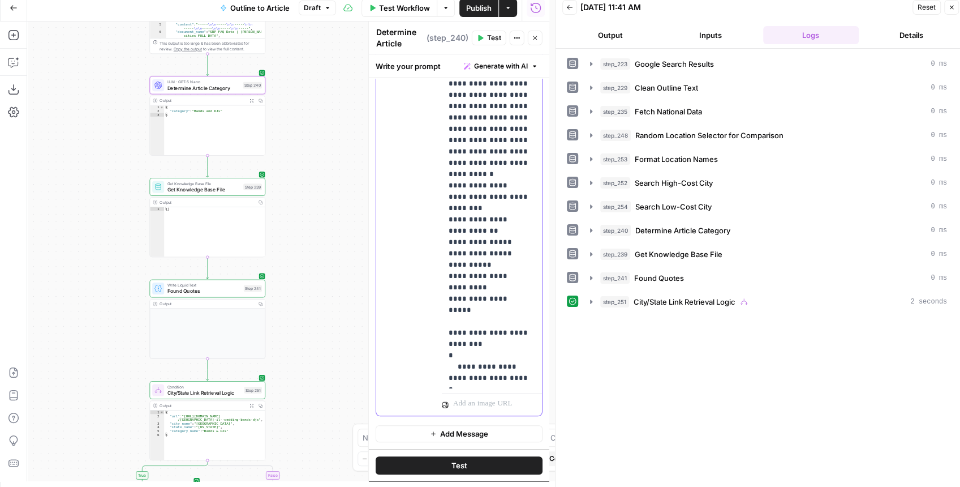
scroll to position [0, 37]
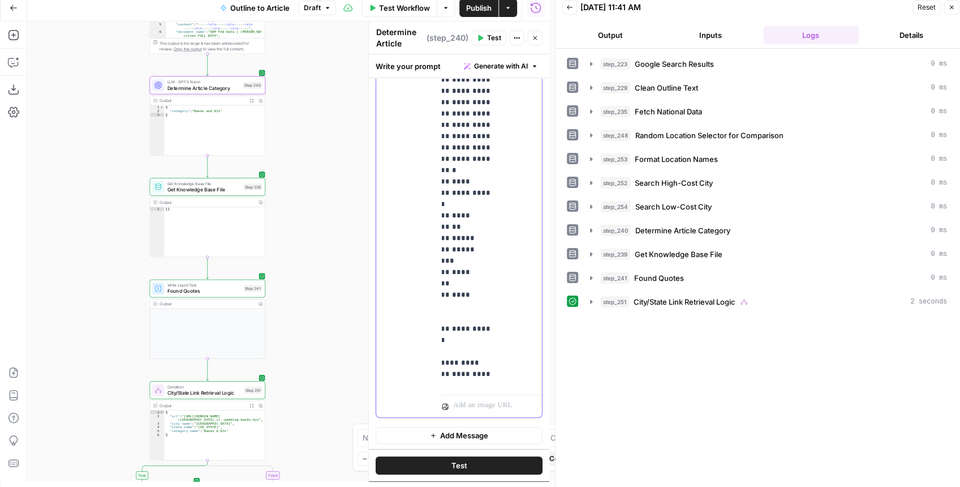
drag, startPoint x: 445, startPoint y: 170, endPoint x: 507, endPoint y: 309, distance: 152.7
click at [507, 309] on div "**********" at bounding box center [489, 162] width 95 height 456
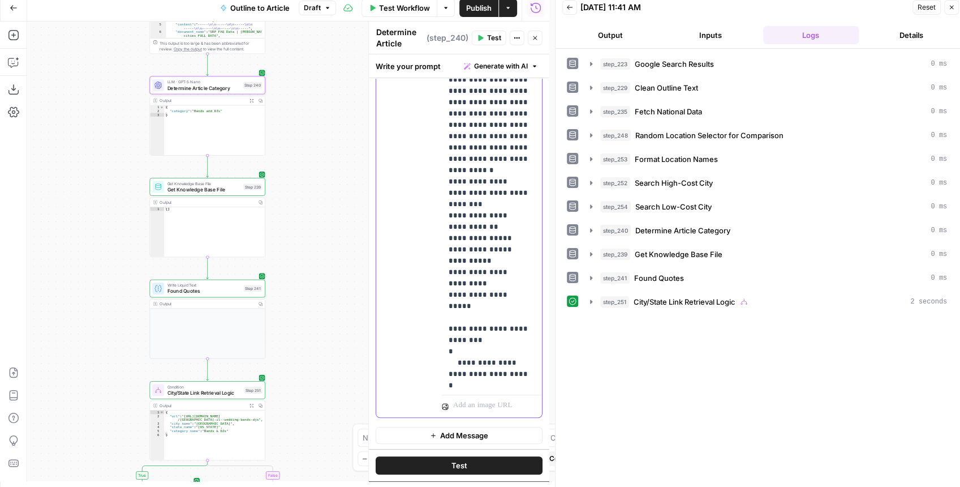
click at [485, 285] on p "**********" at bounding box center [489, 158] width 81 height 441
click at [515, 280] on p "**********" at bounding box center [489, 158] width 81 height 441
drag, startPoint x: 526, startPoint y: 281, endPoint x: 445, endPoint y: 165, distance: 140.6
click at [445, 165] on div "**********" at bounding box center [489, 162] width 95 height 456
copy p "**********"
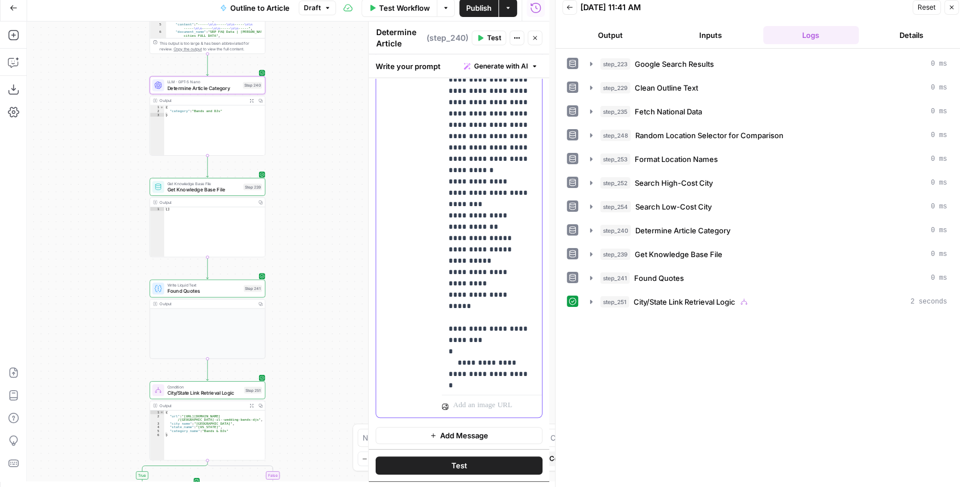
click at [523, 286] on p "**********" at bounding box center [489, 158] width 81 height 441
click at [522, 283] on p "**********" at bounding box center [489, 158] width 81 height 441
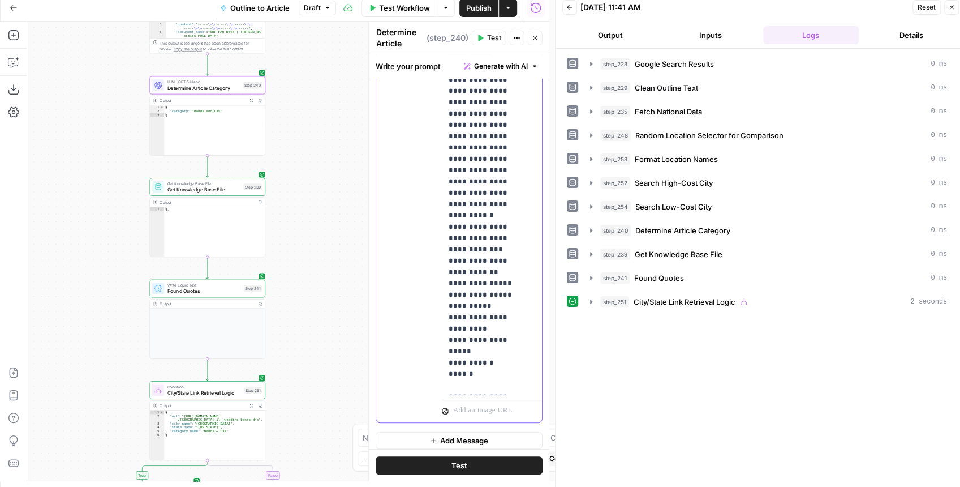
click at [494, 328] on p "**********" at bounding box center [487, 181] width 76 height 487
click at [487, 298] on p "**********" at bounding box center [487, 181] width 76 height 487
click at [304, 336] on div "**********" at bounding box center [288, 250] width 522 height 459
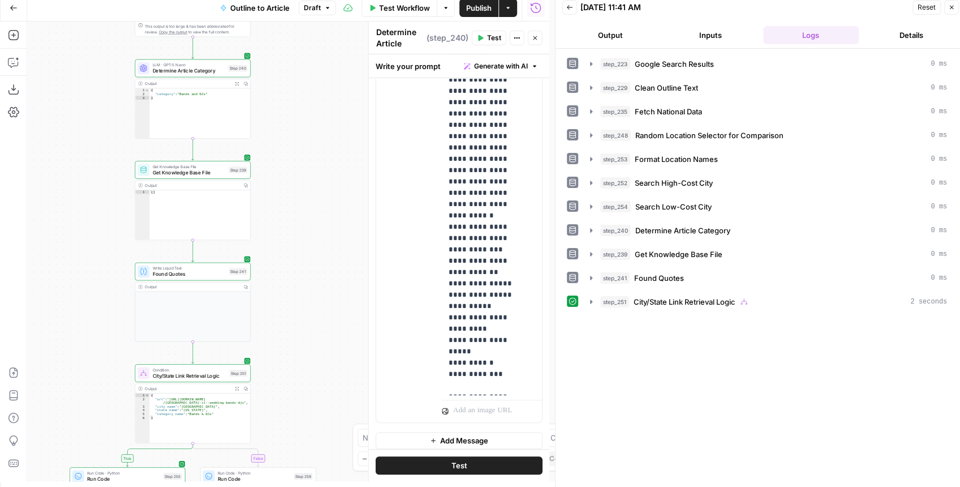
drag, startPoint x: 304, startPoint y: 337, endPoint x: 289, endPoint y: 319, distance: 24.1
click at [289, 319] on div "**********" at bounding box center [288, 250] width 522 height 459
drag, startPoint x: 293, startPoint y: 362, endPoint x: 278, endPoint y: 272, distance: 91.7
click at [278, 272] on div "**********" at bounding box center [288, 250] width 522 height 459
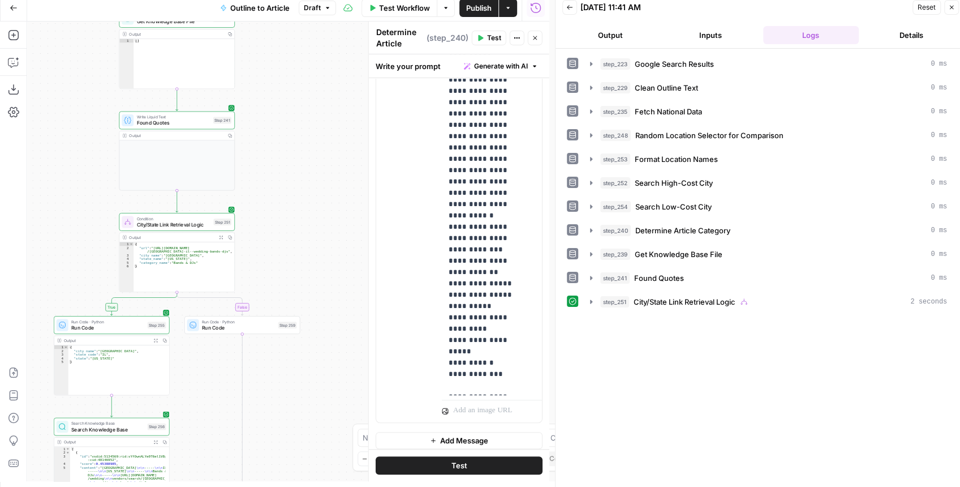
drag, startPoint x: 282, startPoint y: 313, endPoint x: 282, endPoint y: 247, distance: 66.8
click at [282, 247] on div "**********" at bounding box center [288, 250] width 522 height 459
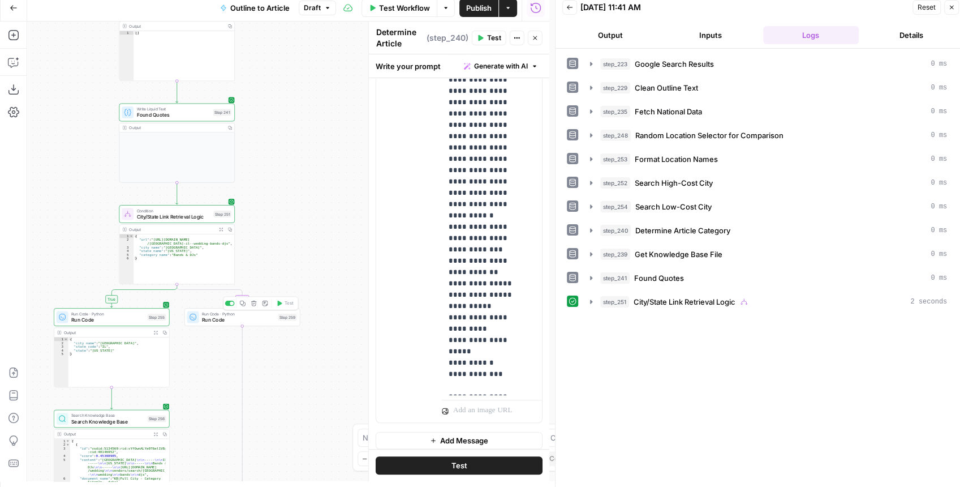
click at [269, 321] on span "Run Code" at bounding box center [238, 319] width 73 height 7
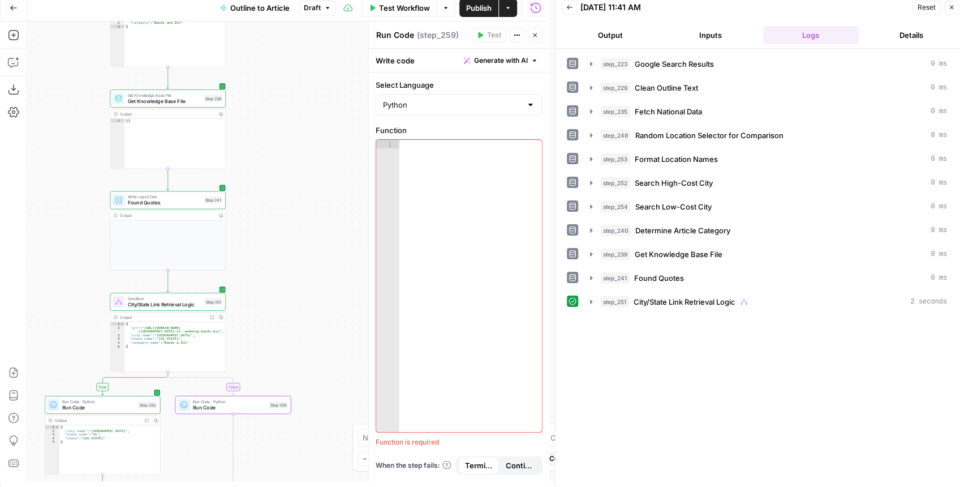
drag, startPoint x: 285, startPoint y: 216, endPoint x: 278, endPoint y: 321, distance: 104.9
click at [278, 320] on div "**********" at bounding box center [288, 250] width 522 height 459
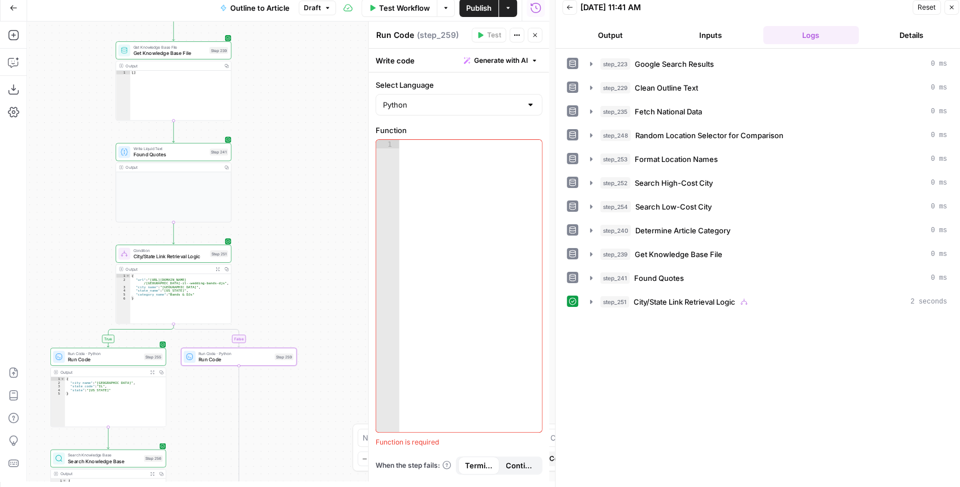
drag, startPoint x: 283, startPoint y: 241, endPoint x: 289, endPoint y: 161, distance: 80.5
click at [287, 153] on div "**********" at bounding box center [288, 250] width 522 height 459
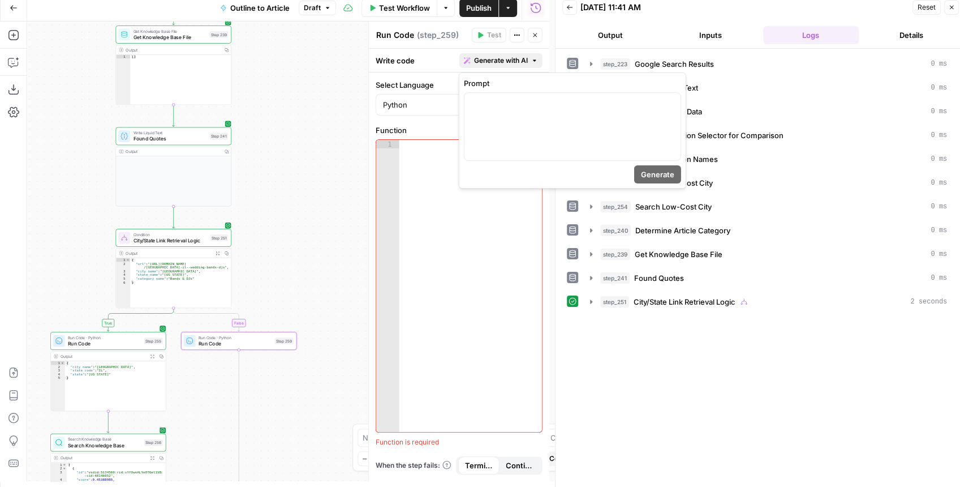
click at [489, 64] on span "Generate with AI" at bounding box center [501, 60] width 54 height 10
click at [503, 104] on p at bounding box center [572, 102] width 203 height 11
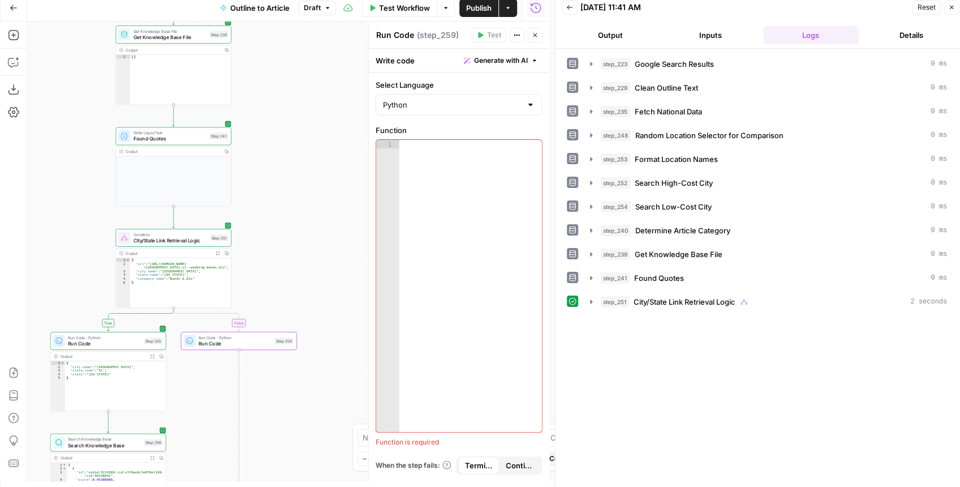
click at [534, 40] on button "Close" at bounding box center [535, 35] width 15 height 15
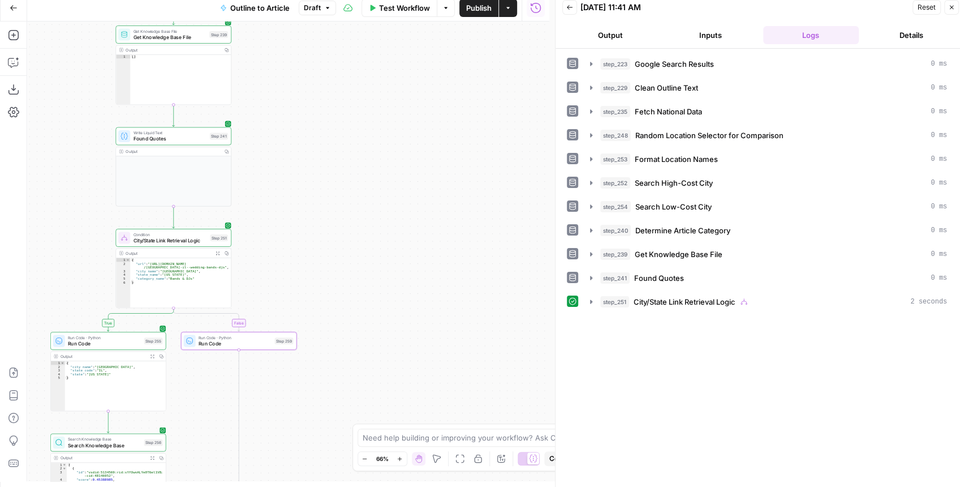
click at [496, 94] on div "**********" at bounding box center [288, 250] width 522 height 459
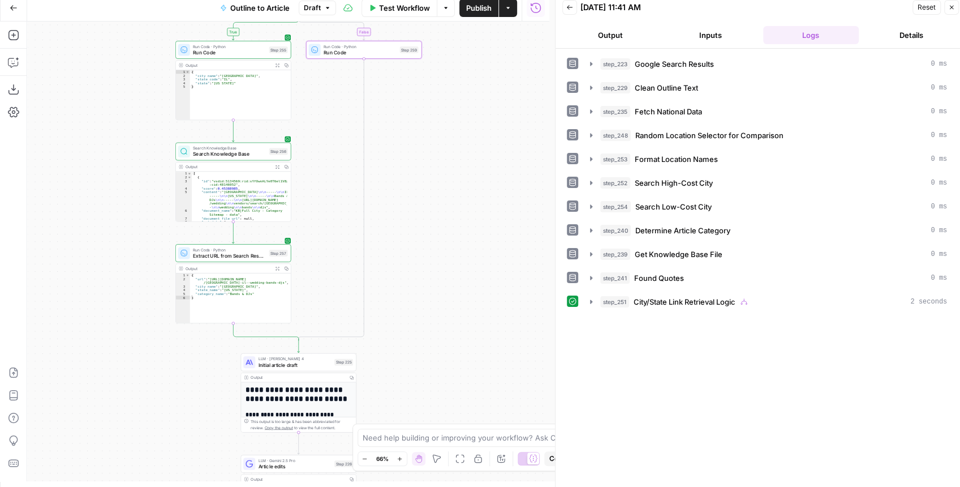
drag, startPoint x: 460, startPoint y: 210, endPoint x: 470, endPoint y: 136, distance: 75.4
click at [470, 136] on div "**********" at bounding box center [288, 250] width 522 height 459
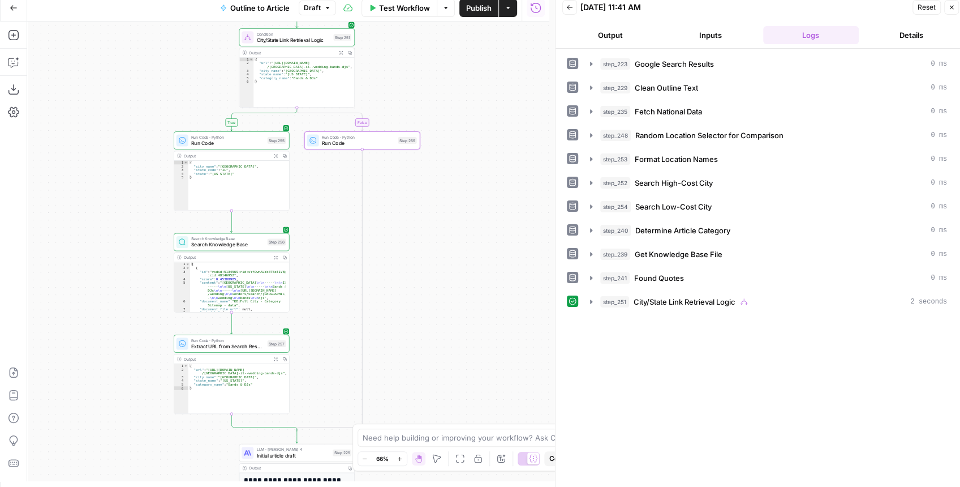
drag, startPoint x: 445, startPoint y: 240, endPoint x: 433, endPoint y: 405, distance: 165.6
click at [433, 405] on div "**********" at bounding box center [288, 250] width 522 height 459
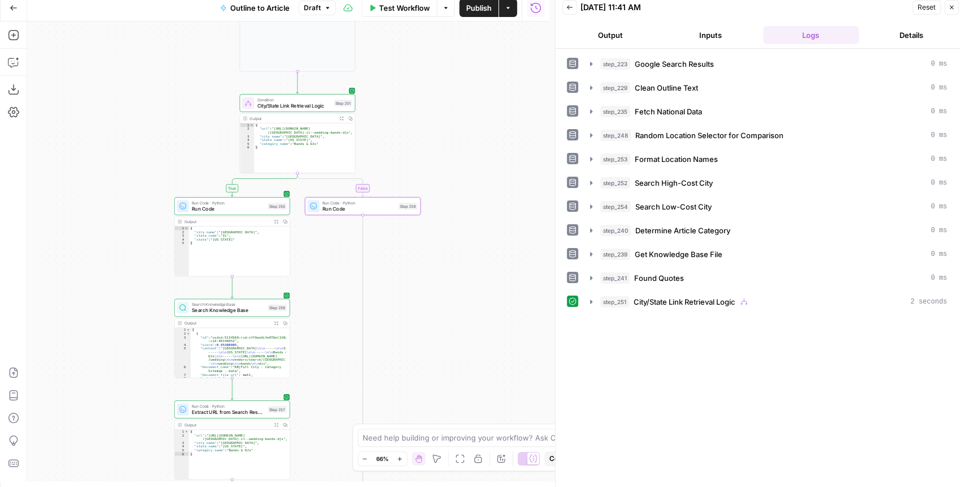
drag, startPoint x: 450, startPoint y: 203, endPoint x: 448, endPoint y: 378, distance: 174.8
click at [448, 378] on div "**********" at bounding box center [288, 250] width 522 height 459
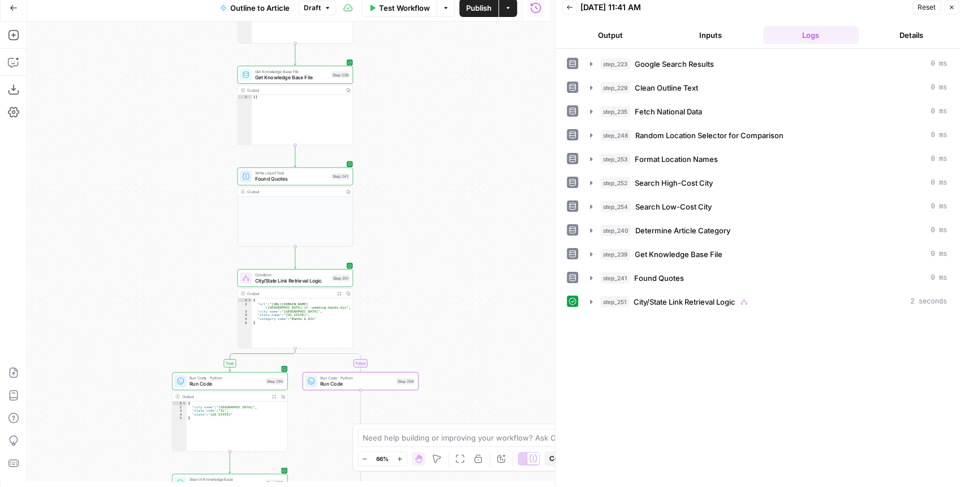
drag, startPoint x: 448, startPoint y: 369, endPoint x: 482, endPoint y: 137, distance: 234.4
click at [482, 137] on div "**********" at bounding box center [288, 250] width 522 height 459
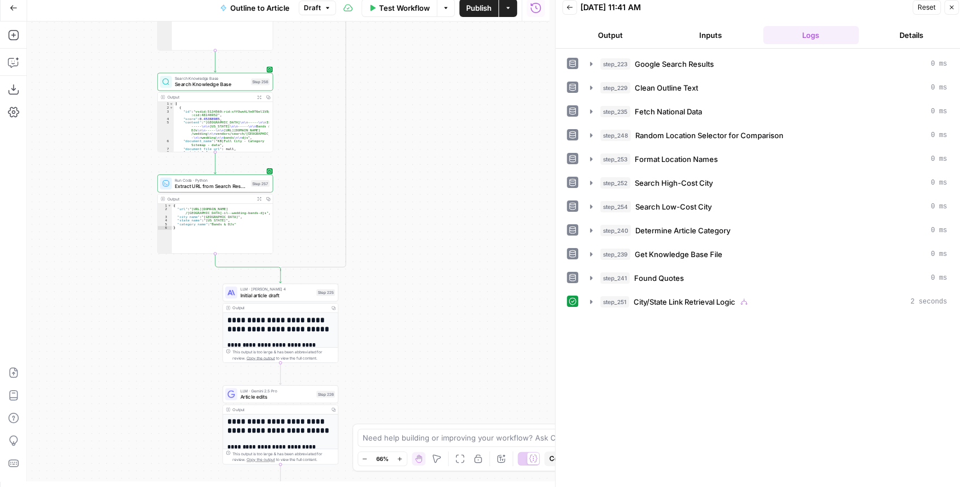
drag, startPoint x: 482, startPoint y: 308, endPoint x: 445, endPoint y: 188, distance: 125.4
click at [449, 182] on div "**********" at bounding box center [288, 250] width 522 height 459
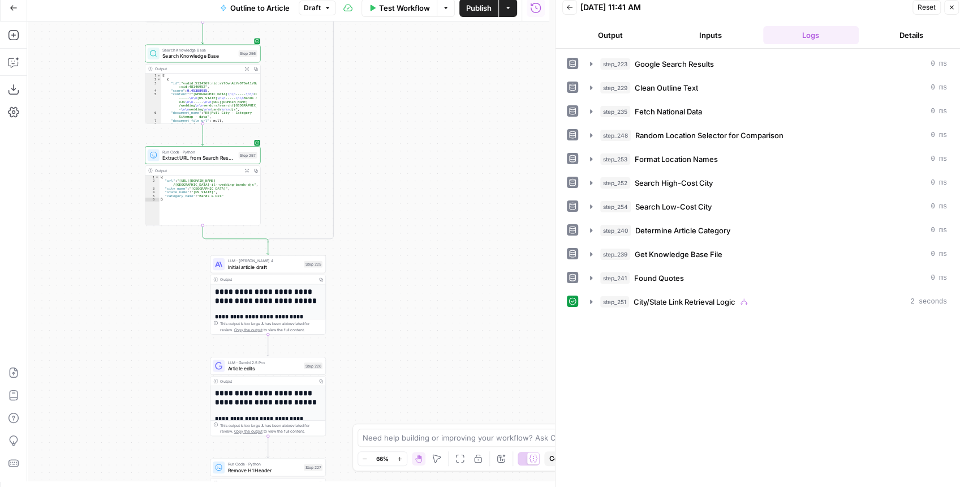
drag, startPoint x: 414, startPoint y: 283, endPoint x: 382, endPoint y: 262, distance: 38.0
click at [402, 254] on div "**********" at bounding box center [288, 250] width 522 height 459
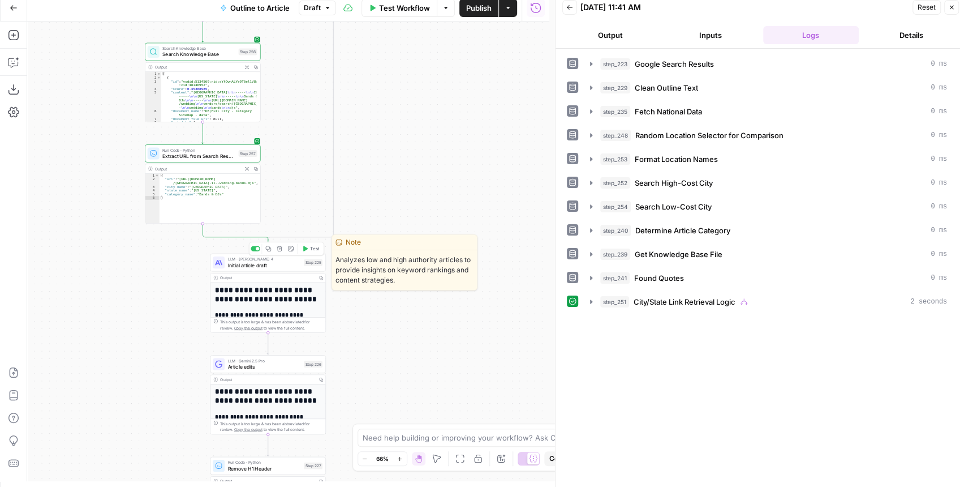
click at [277, 268] on span "Initial article draft" at bounding box center [263, 264] width 73 height 7
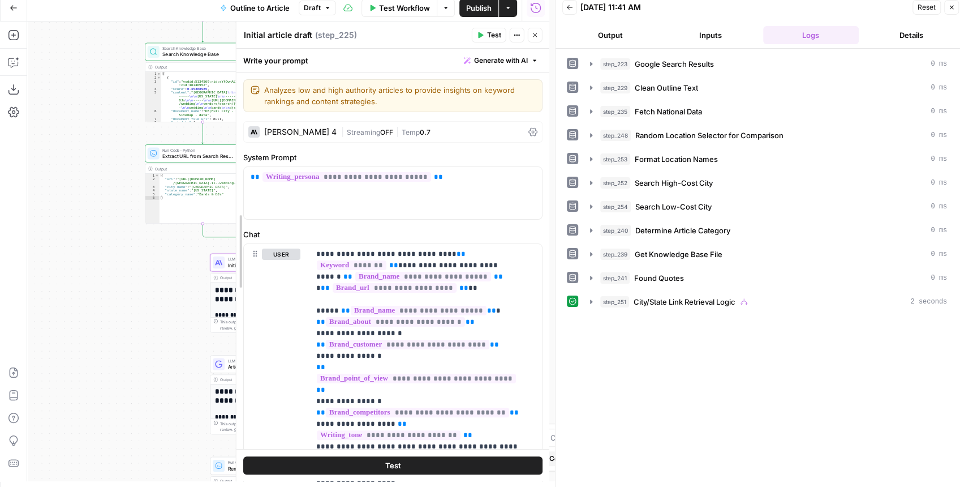
drag, startPoint x: 371, startPoint y: 224, endPoint x: 227, endPoint y: 231, distance: 143.9
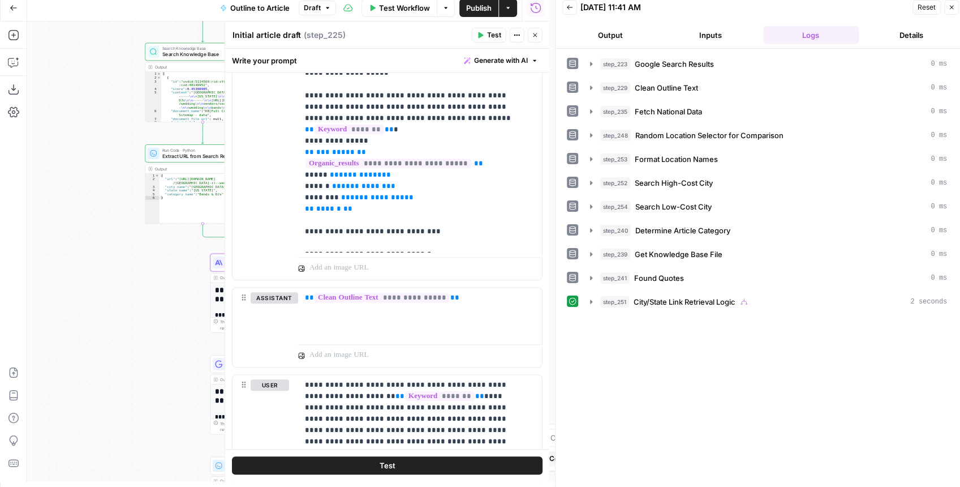
scroll to position [339, 0]
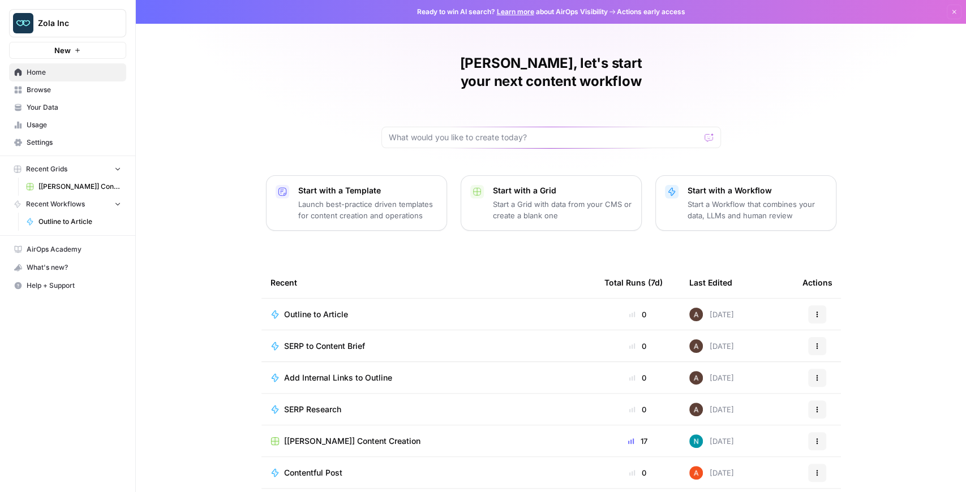
click at [62, 112] on span "Your Data" at bounding box center [74, 107] width 94 height 10
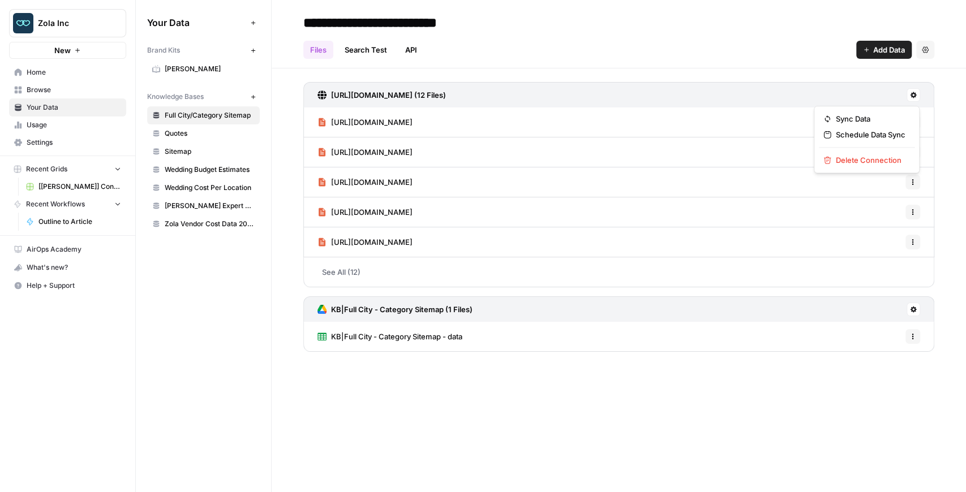
click at [908, 96] on button at bounding box center [913, 95] width 14 height 14
click at [446, 95] on h3 "[URL][DOMAIN_NAME] (12 Files)" at bounding box center [388, 94] width 115 height 11
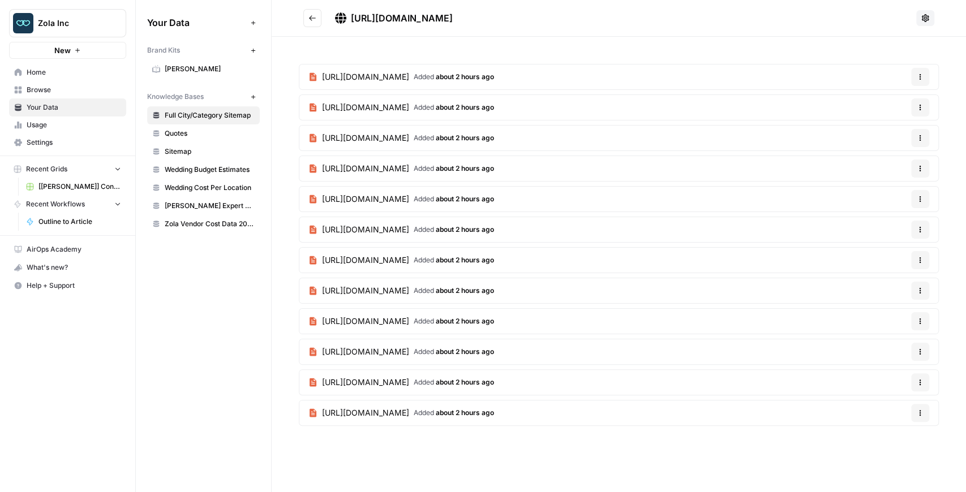
drag, startPoint x: 520, startPoint y: 16, endPoint x: 348, endPoint y: 21, distance: 172.1
click at [348, 21] on h2 "[URL][DOMAIN_NAME]" at bounding box center [607, 18] width 608 height 18
copy span "[URL][DOMAIN_NAME]"
click at [252, 98] on icon "button" at bounding box center [253, 97] width 6 height 6
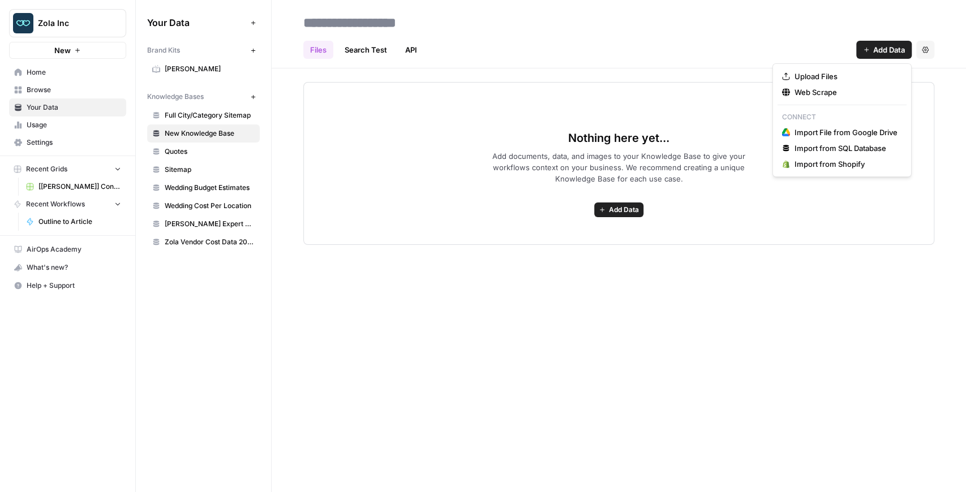
click at [879, 51] on span "Add Data" at bounding box center [889, 49] width 32 height 11
click at [825, 89] on span "Web Scrape" at bounding box center [845, 92] width 103 height 11
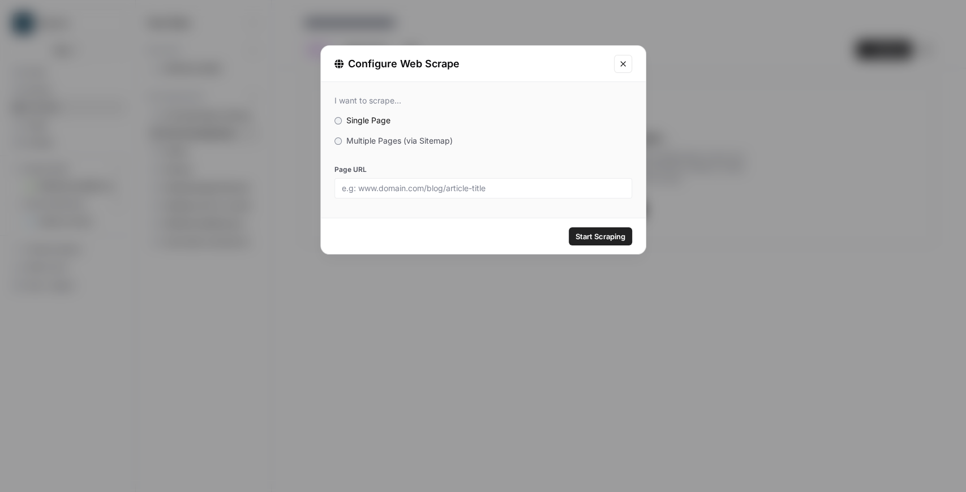
click at [616, 68] on button "Close modal" at bounding box center [623, 64] width 18 height 18
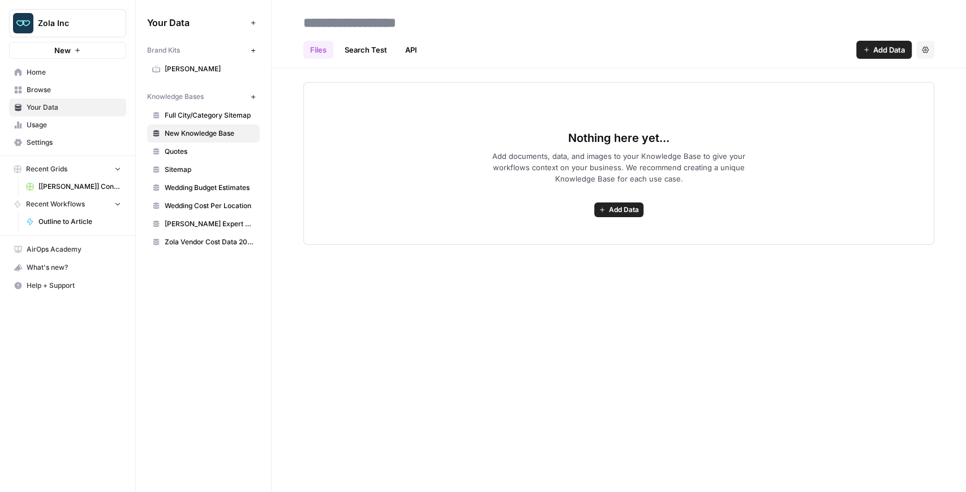
click at [203, 120] on link "Full City/Category Sitemap" at bounding box center [203, 115] width 113 height 18
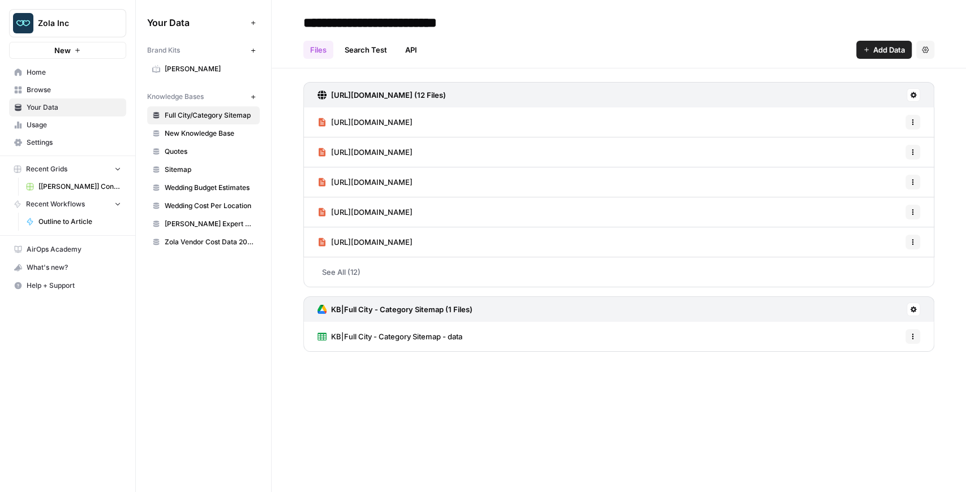
click at [446, 94] on h3 "https://www.zola.com/sitemap-general.xml (12 Files)" at bounding box center [388, 94] width 115 height 11
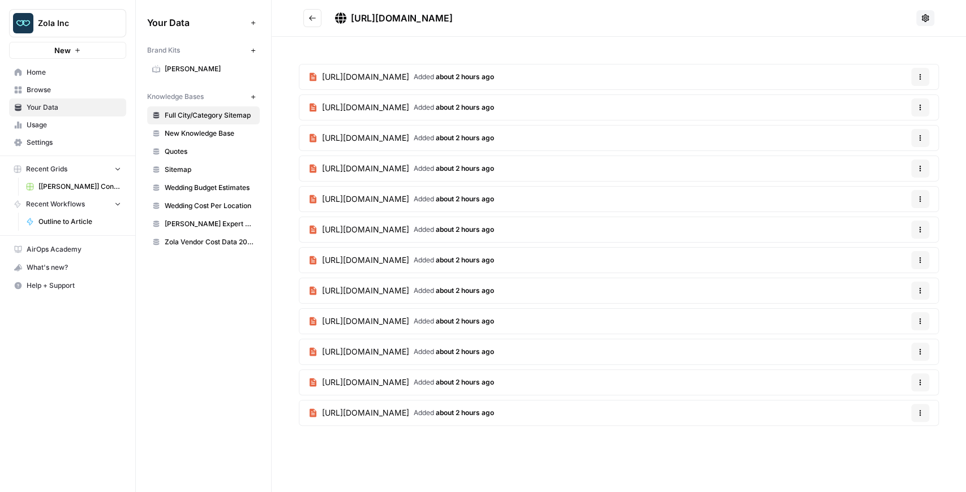
click at [409, 79] on span "https://www.zola.com/wedding-vendors/wedding-venues" at bounding box center [365, 76] width 87 height 11
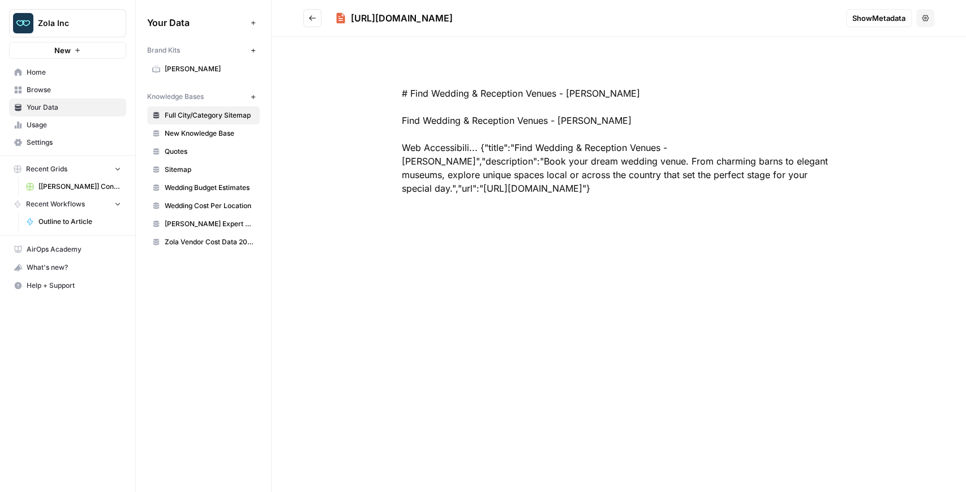
drag, startPoint x: 530, startPoint y: 17, endPoint x: 452, endPoint y: 23, distance: 77.8
click at [452, 23] on div "https://www.zola.com/wedding-vendors/wedding-venues" at bounding box center [402, 18] width 102 height 14
drag, startPoint x: 447, startPoint y: 21, endPoint x: 535, endPoint y: 20, distance: 88.3
click at [453, 20] on div "https://www.zola.com/wedding-vendors/wedding-venues" at bounding box center [402, 18] width 102 height 14
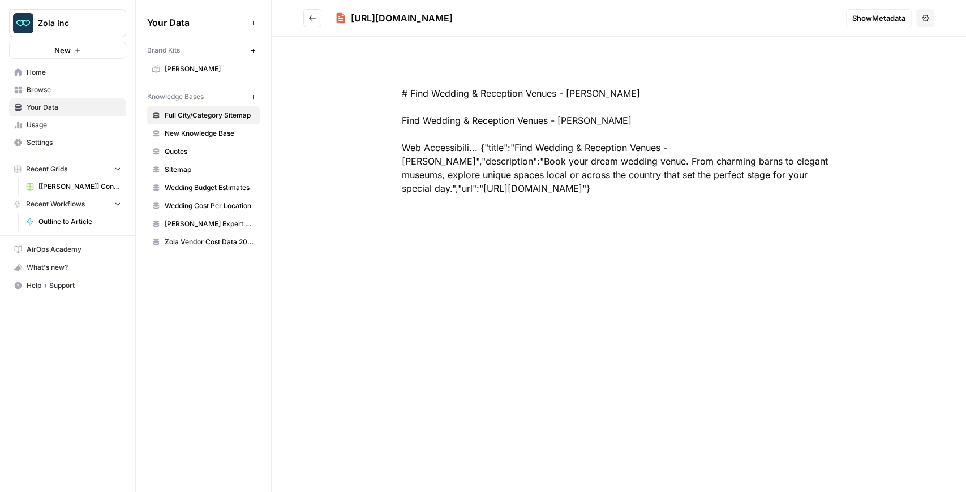
copy div "/wedding-vendors/"
click at [311, 19] on icon "Go back" at bounding box center [312, 18] width 8 height 8
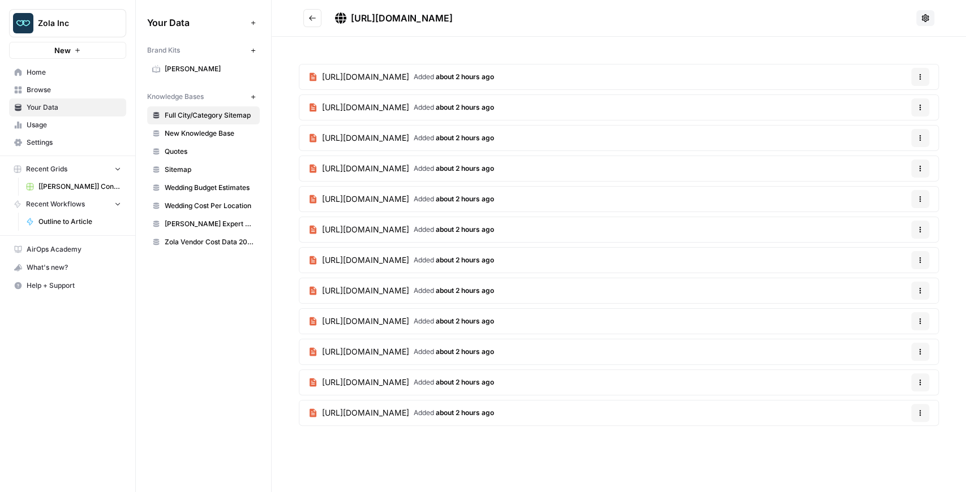
click at [312, 19] on icon "Go back" at bounding box center [312, 18] width 8 height 8
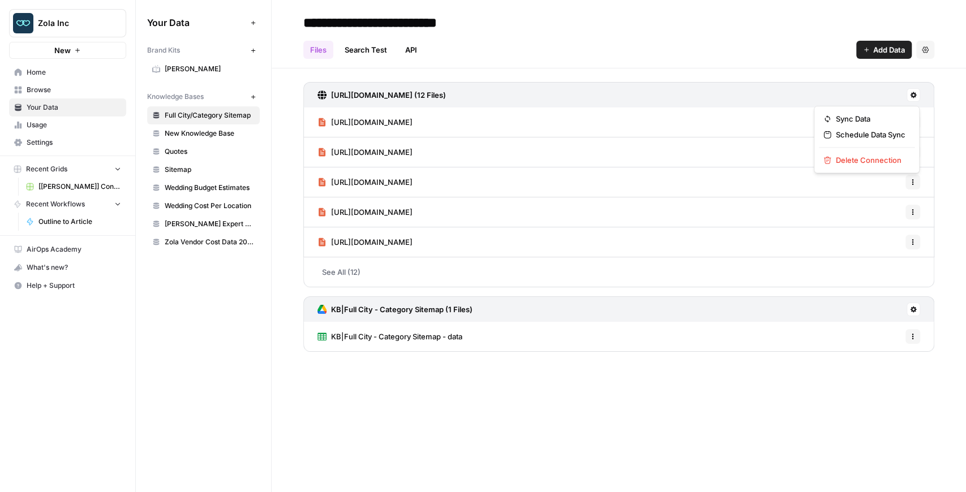
click at [911, 88] on button at bounding box center [913, 95] width 14 height 14
click at [864, 158] on span "Delete Connection" at bounding box center [871, 159] width 70 height 11
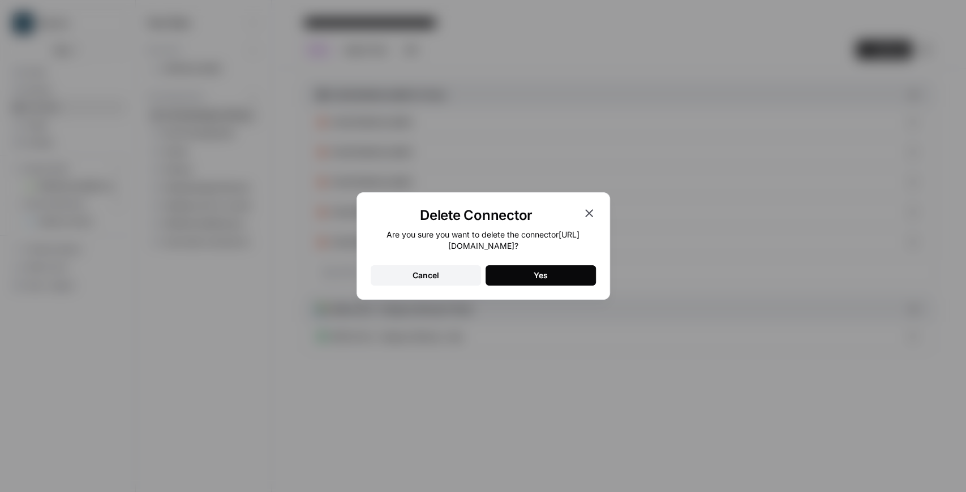
click at [556, 274] on button "Yes" at bounding box center [540, 275] width 110 height 20
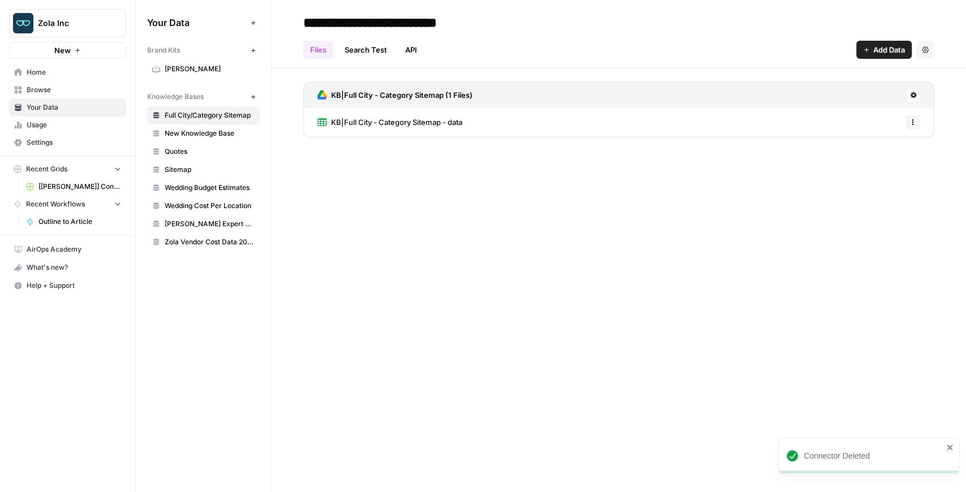
click at [201, 137] on span "New Knowledge Base" at bounding box center [210, 133] width 90 height 10
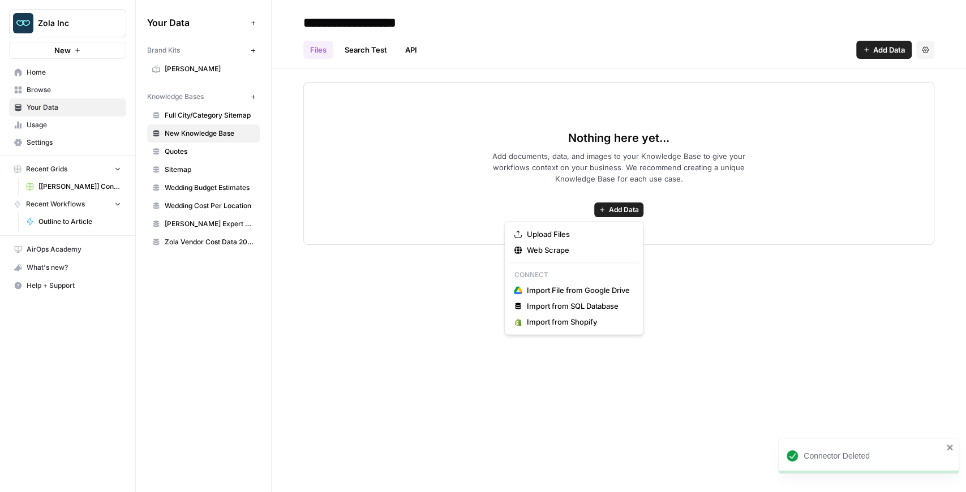
click at [629, 208] on span "Add Data" at bounding box center [624, 210] width 30 height 10
click at [564, 247] on span "Web Scrape" at bounding box center [577, 249] width 103 height 11
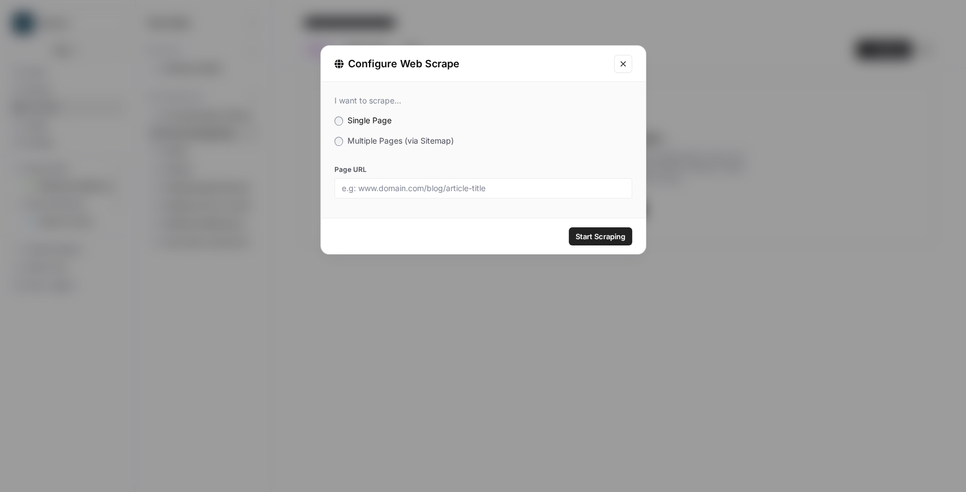
click at [394, 144] on span "Multiple Pages (via Sitemap)" at bounding box center [400, 141] width 106 height 10
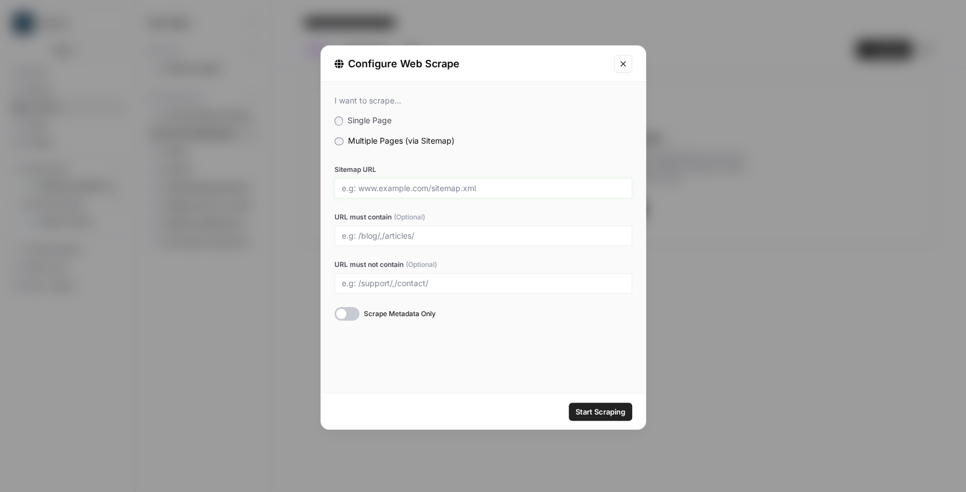
click at [417, 188] on input "Sitemap URL" at bounding box center [483, 188] width 283 height 10
paste input "https://www.zola.com/sitemap-general.xml"
type input "https://www.zola.com/sitemap-general.xml"
click at [376, 235] on input "URL must contain (Optional)" at bounding box center [483, 236] width 283 height 10
paste input "/wedding-vendors/"
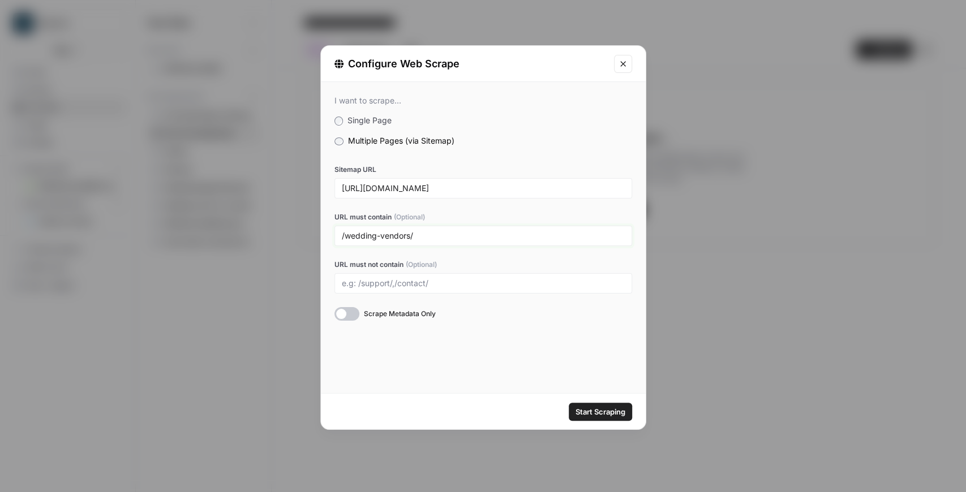
type input "/wedding-vendors/"
click at [410, 255] on div "Sitemap URL https://www.zola.com/sitemap-general.xml URL must contain (Optional…" at bounding box center [483, 243] width 298 height 156
click at [354, 315] on div at bounding box center [346, 314] width 25 height 14
click at [592, 408] on span "Start Scraping" at bounding box center [600, 411] width 50 height 11
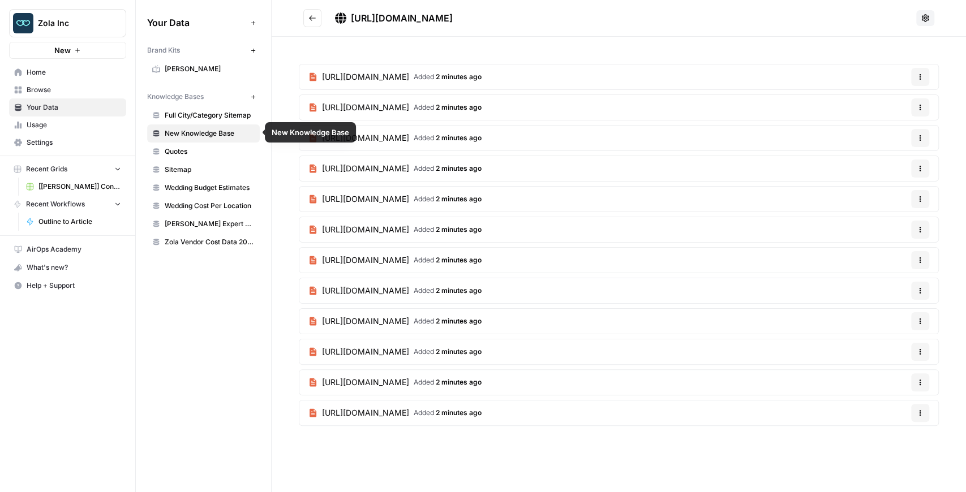
click at [210, 131] on span "New Knowledge Base" at bounding box center [210, 133] width 90 height 10
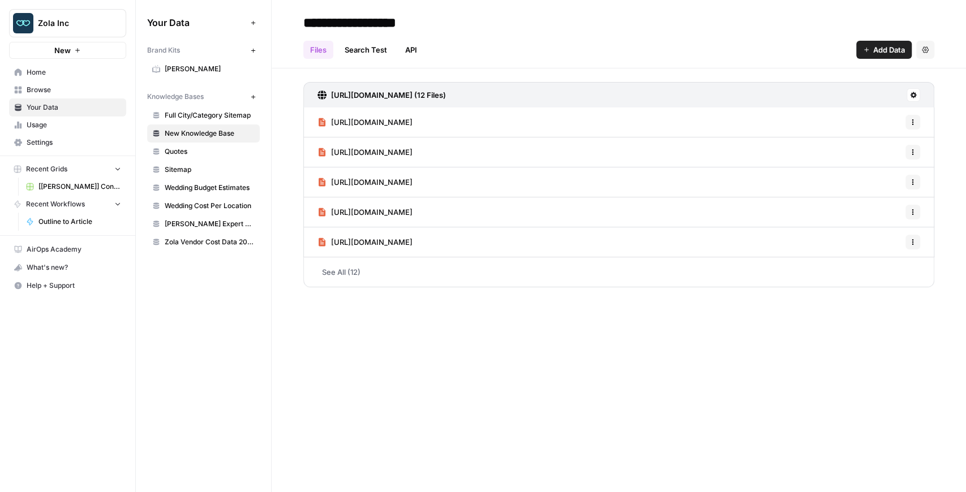
click at [423, 23] on input "**********" at bounding box center [389, 22] width 181 height 23
drag, startPoint x: 451, startPoint y: 26, endPoint x: 224, endPoint y: 24, distance: 227.4
click at [224, 24] on div "**********" at bounding box center [551, 246] width 830 height 492
click at [415, 25] on input "**********" at bounding box center [389, 22] width 181 height 23
type input "**********"
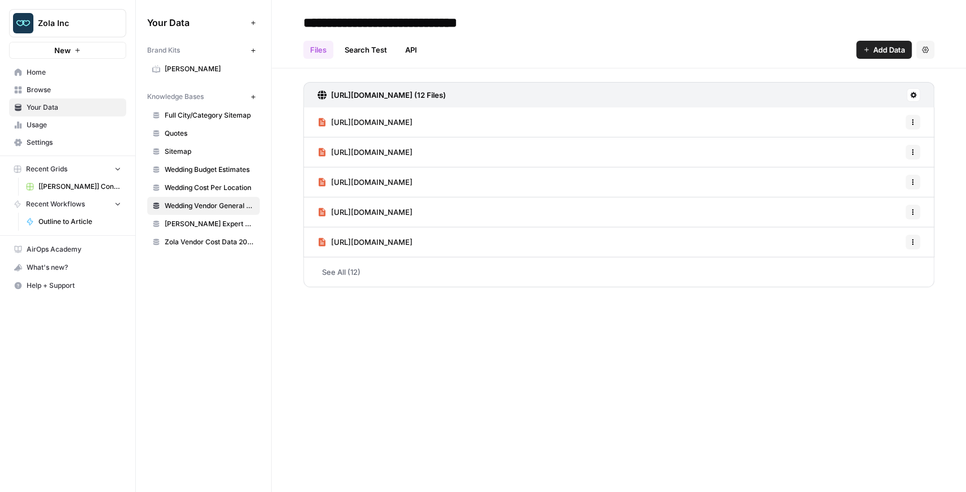
click at [584, 33] on div "Files Search Test API Add Data Settings" at bounding box center [618, 45] width 631 height 27
click at [412, 123] on span "https://www.zola.com/wedding-vendors/wedding-venues" at bounding box center [371, 122] width 81 height 11
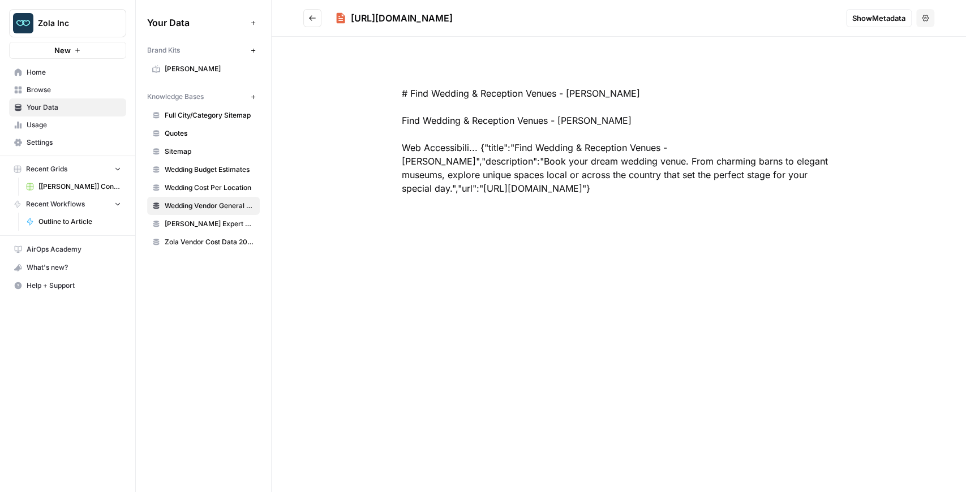
drag, startPoint x: 605, startPoint y: 18, endPoint x: 321, endPoint y: 23, distance: 284.0
click at [321, 23] on h2 "https://www.zola.com/wedding-vendors/wedding-venues" at bounding box center [569, 18] width 533 height 18
copy div "https://www.zola.com/wedding-vendors/wedding-venues"
click at [186, 135] on span "Quotes" at bounding box center [210, 133] width 90 height 10
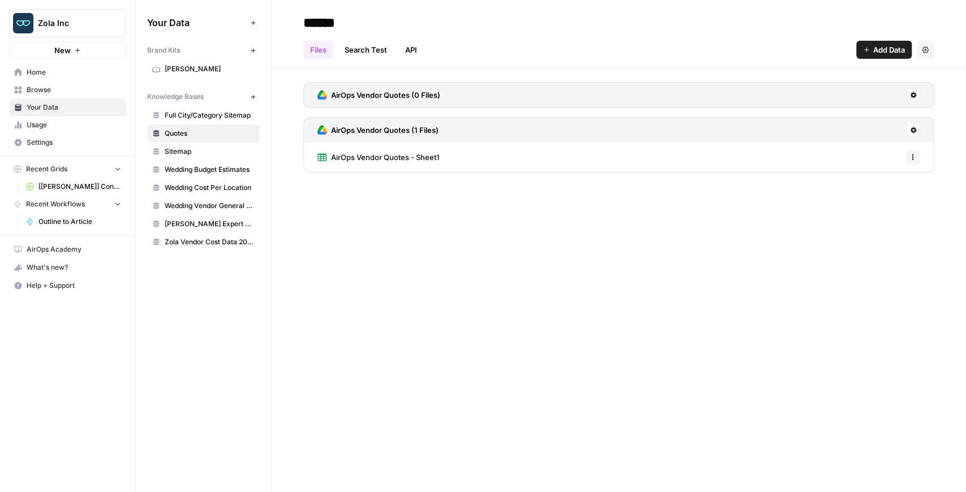
click at [374, 152] on span "AirOps Vendor Quotes - Sheet1" at bounding box center [385, 157] width 108 height 11
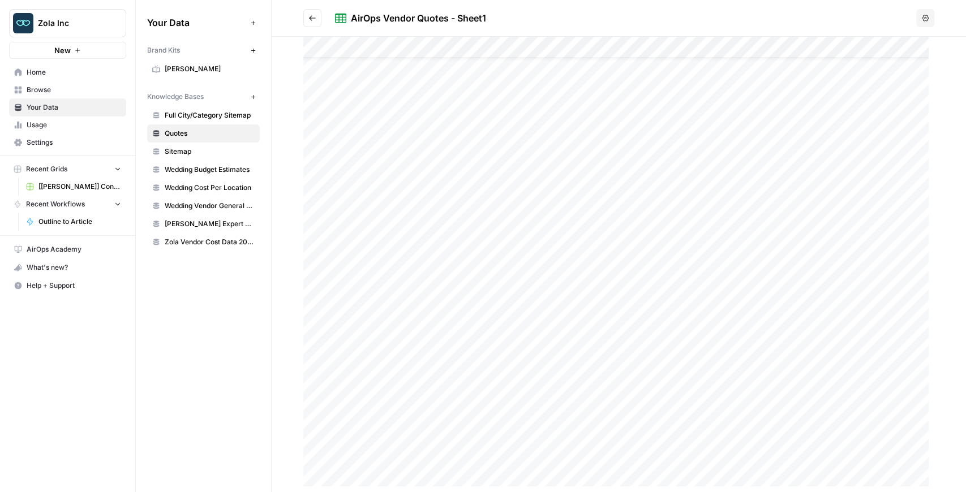
scroll to position [32, 0]
click at [62, 186] on span "[[PERSON_NAME]] Content Creation" at bounding box center [79, 187] width 83 height 10
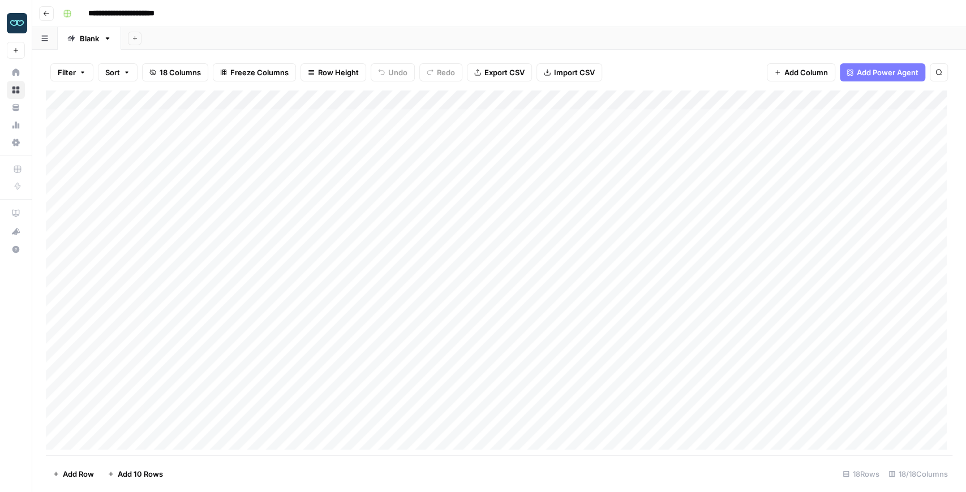
click at [532, 103] on div "Add Column" at bounding box center [499, 273] width 906 height 365
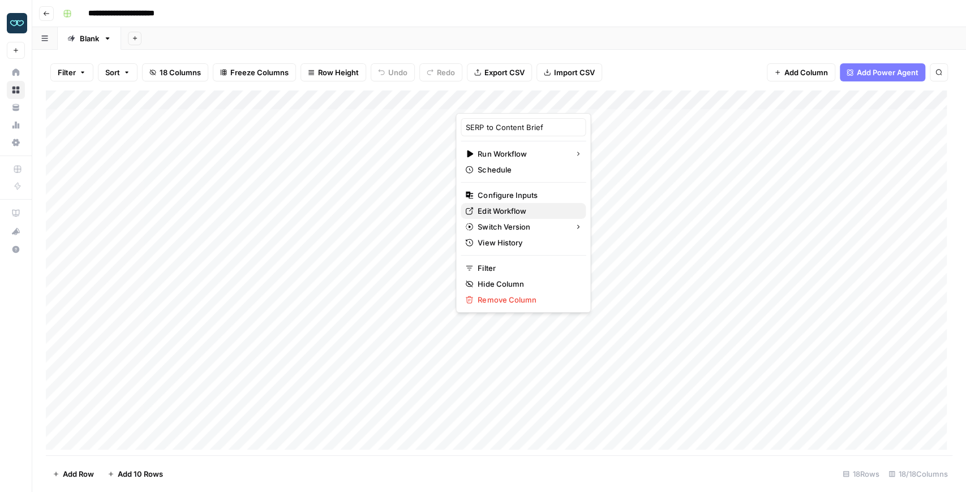
click at [523, 217] on link "Edit Workflow" at bounding box center [523, 211] width 125 height 16
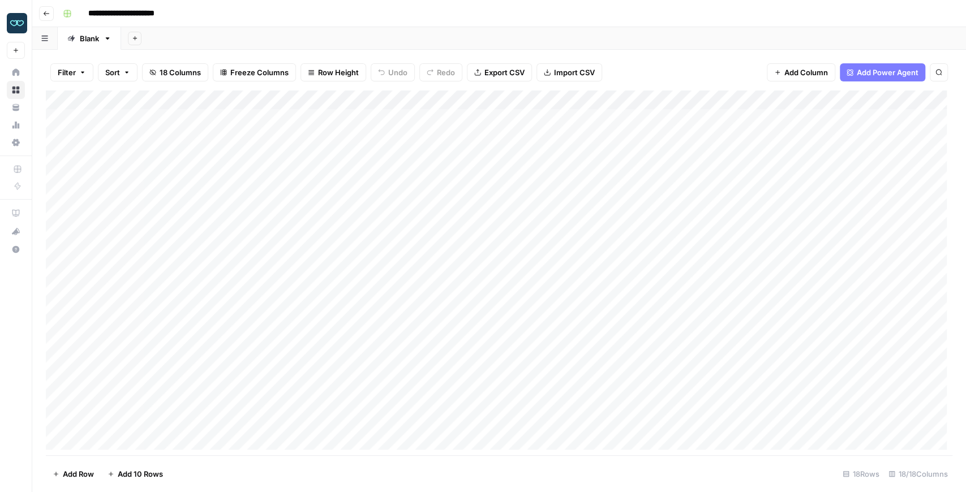
click at [41, 17] on button "Go back" at bounding box center [46, 13] width 15 height 15
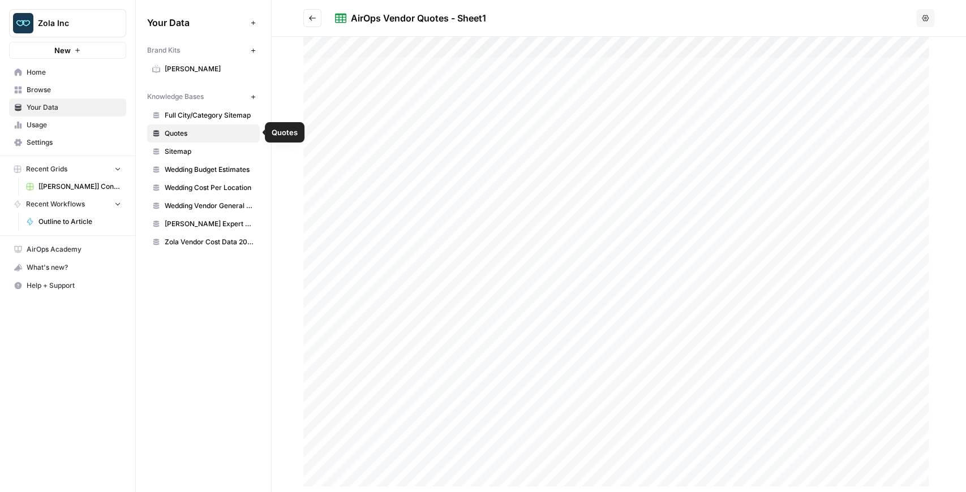
click at [202, 147] on span "Sitemap" at bounding box center [210, 152] width 90 height 10
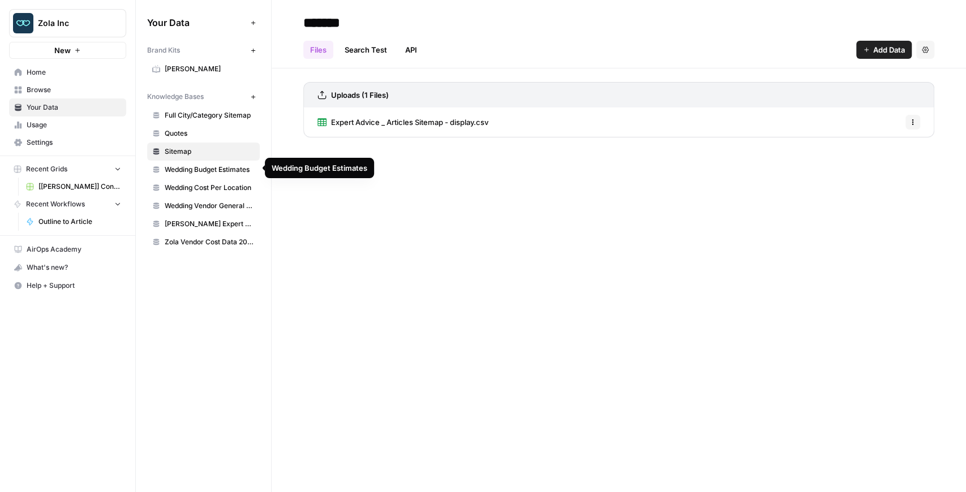
click at [238, 201] on span "Wedding Vendor General Sitemap" at bounding box center [210, 206] width 90 height 10
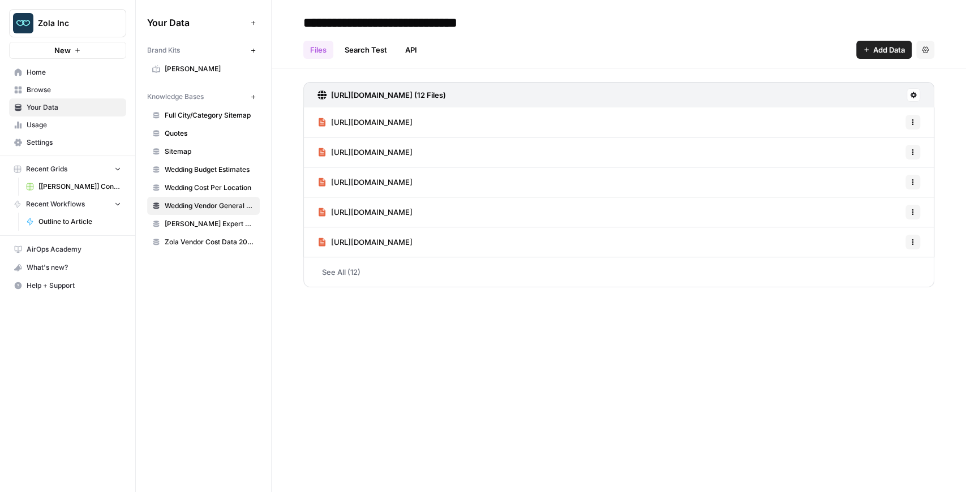
click at [388, 125] on span "https://www.zola.com/wedding-vendors/wedding-venues" at bounding box center [371, 122] width 81 height 11
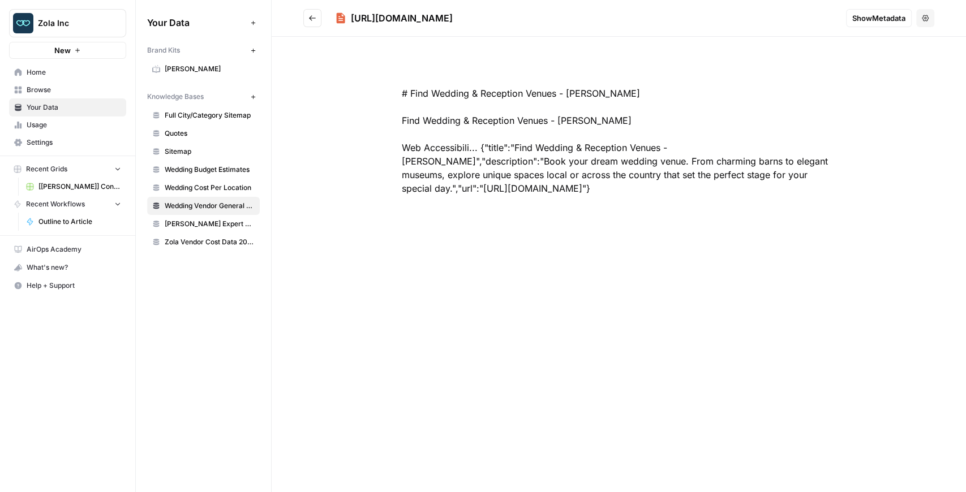
drag, startPoint x: 462, startPoint y: 160, endPoint x: 474, endPoint y: 199, distance: 41.5
click at [474, 198] on div "# Find Wedding & Reception Venues - Zola Find Wedding & Reception Venues - Zola…" at bounding box center [618, 140] width 507 height 163
click at [474, 199] on div "# Find Wedding & Reception Venues - Zola Find Wedding & Reception Venues - Zola…" at bounding box center [618, 140] width 507 height 163
drag, startPoint x: 479, startPoint y: 161, endPoint x: 488, endPoint y: 111, distance: 51.3
click at [488, 115] on div "# Find Wedding & Reception Venues - Zola Find Wedding & Reception Venues - Zola…" at bounding box center [618, 140] width 507 height 163
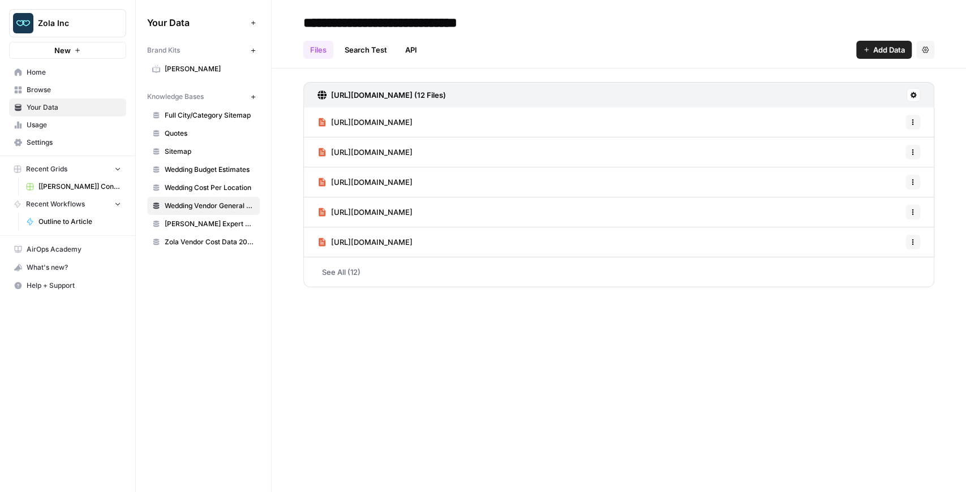
drag, startPoint x: 429, startPoint y: 172, endPoint x: 422, endPoint y: 170, distance: 7.0
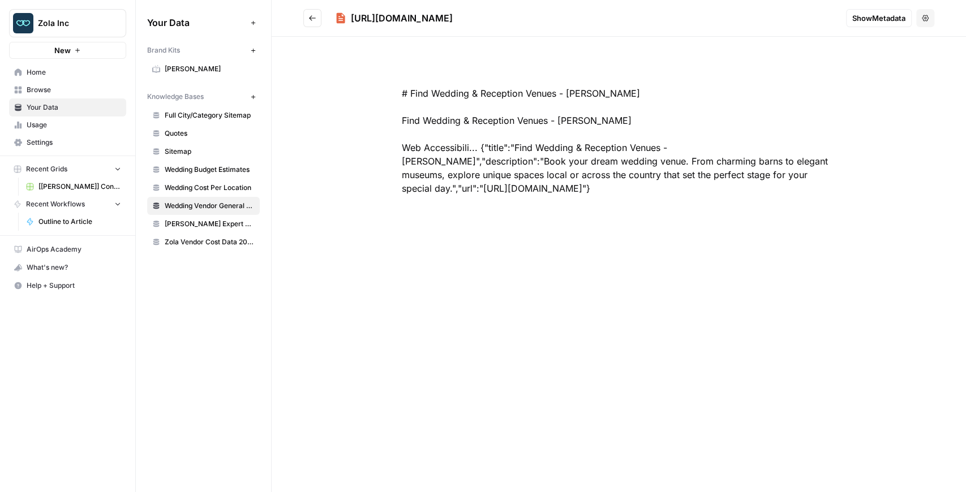
click at [312, 17] on icon "Go back" at bounding box center [312, 18] width 8 height 8
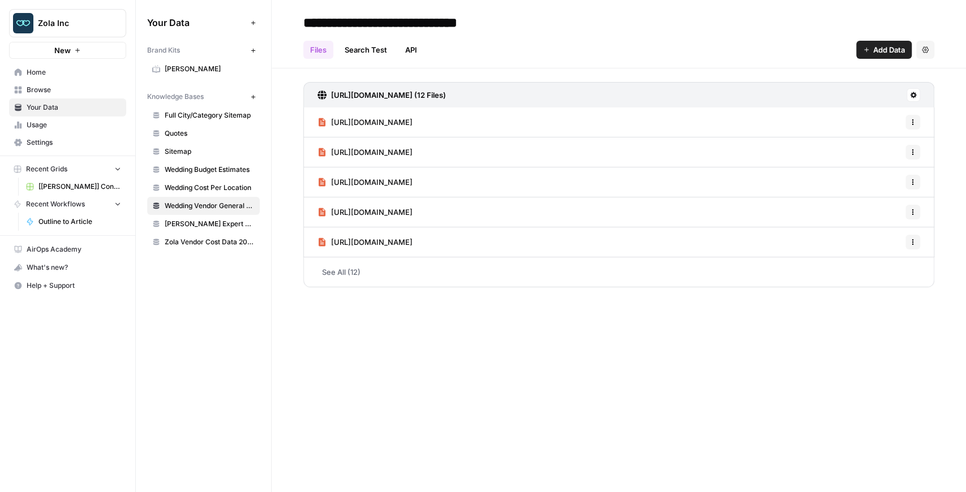
click at [431, 267] on link "See All (12)" at bounding box center [618, 271] width 631 height 29
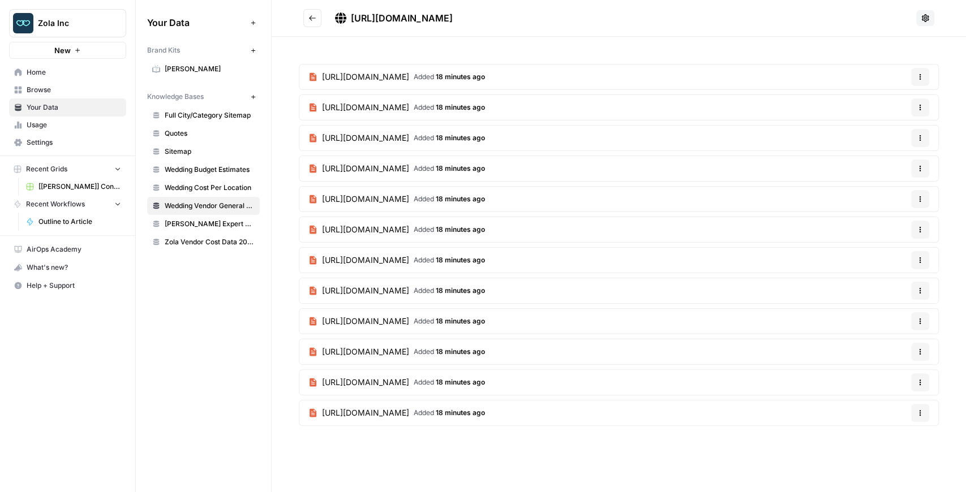
click at [409, 71] on span "https://www.zola.com/wedding-vendors/wedding-venues" at bounding box center [365, 76] width 87 height 11
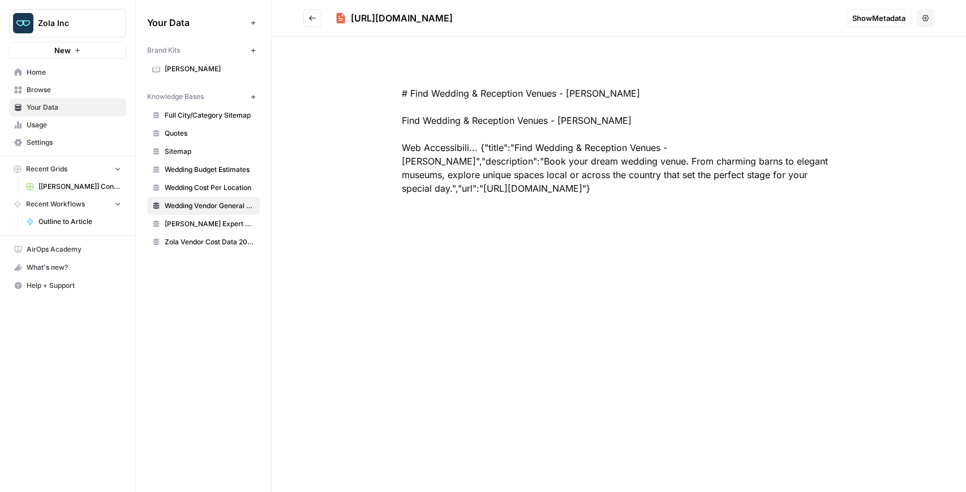
drag, startPoint x: 614, startPoint y: 20, endPoint x: 346, endPoint y: 20, distance: 267.6
click at [346, 20] on h2 "https://www.zola.com/wedding-vendors/wedding-venues" at bounding box center [569, 18] width 533 height 18
copy div "https://www.zola.com/wedding-vendors/wedding-venues"
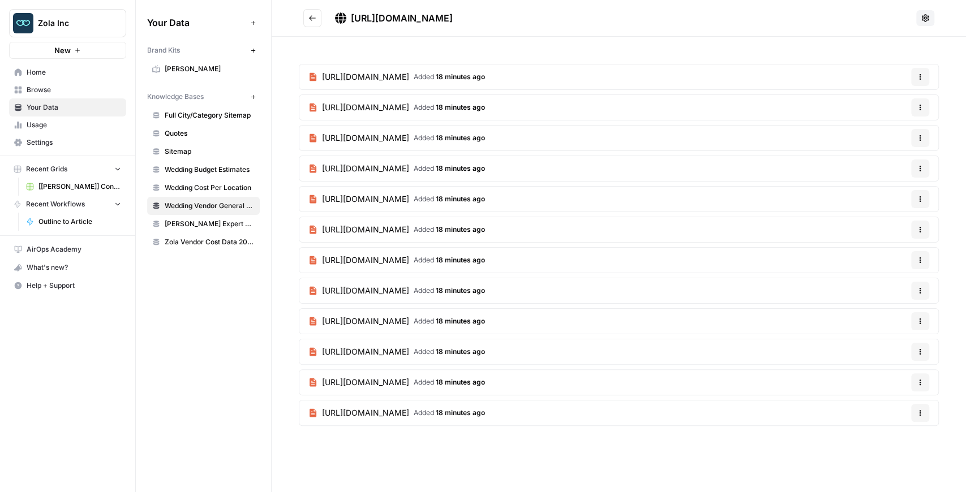
click at [409, 105] on span "https://www.zola.com/wedding-vendors/wedding-photographers" at bounding box center [365, 107] width 87 height 11
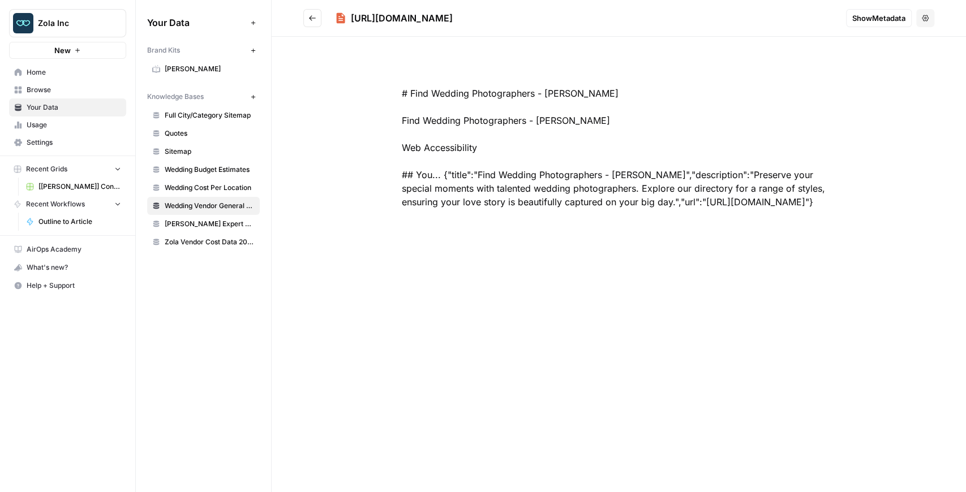
drag, startPoint x: 673, startPoint y: 18, endPoint x: 350, endPoint y: 21, distance: 323.6
click at [349, 21] on h2 "https://www.zola.com/wedding-vendors/wedding-photographers" at bounding box center [569, 18] width 533 height 18
copy div "https://www.zola.com/wedding-vendors/wedding-photographers"
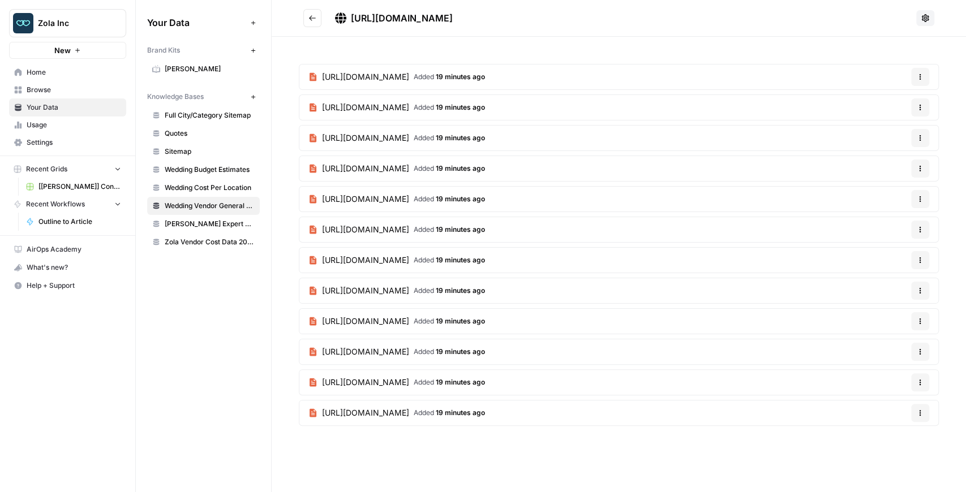
click at [409, 134] on span "https://www.zola.com/wedding-vendors/wedding-videographers" at bounding box center [365, 137] width 87 height 11
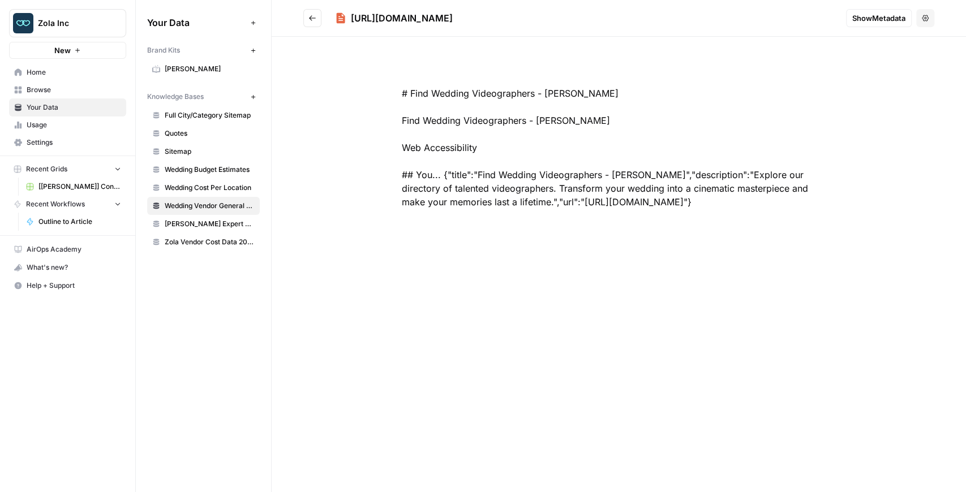
drag, startPoint x: 505, startPoint y: 18, endPoint x: 341, endPoint y: 17, distance: 164.1
click at [341, 17] on h2 "https://www.zola.com/wedding-vendors/wedding-videographers" at bounding box center [569, 18] width 533 height 18
copy div "https://www.zola.com/wedding-vendors/wedding-videographers"
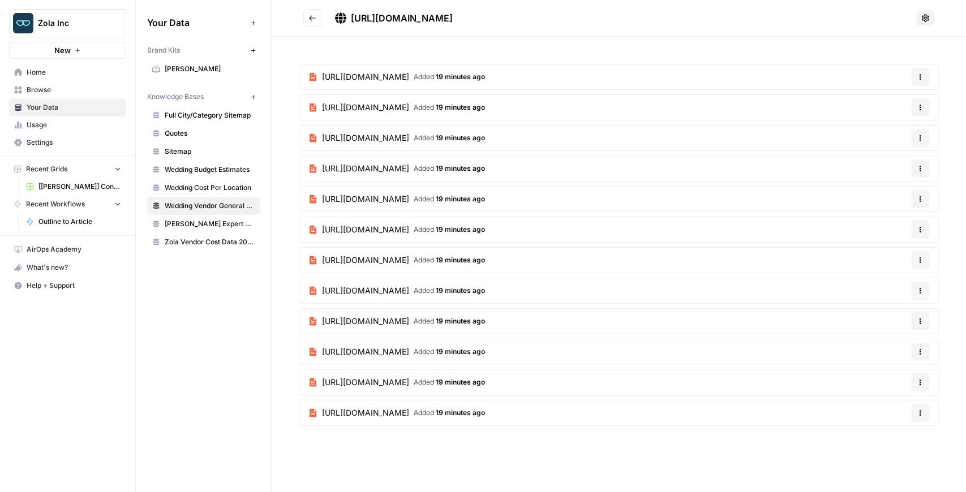
click at [409, 164] on span "https://www.zola.com/wedding-vendors/wedding-florists" at bounding box center [365, 168] width 87 height 11
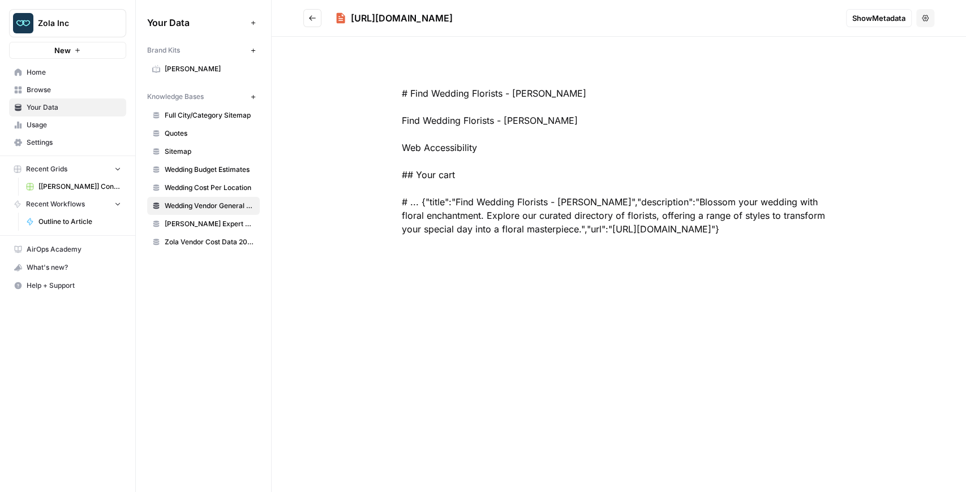
drag, startPoint x: 554, startPoint y: 18, endPoint x: 349, endPoint y: 23, distance: 204.9
click at [349, 23] on h2 "https://www.zola.com/wedding-vendors/wedding-florists" at bounding box center [569, 18] width 533 height 18
copy div "https://www.zola.com/wedding-vendors/wedding-florists"
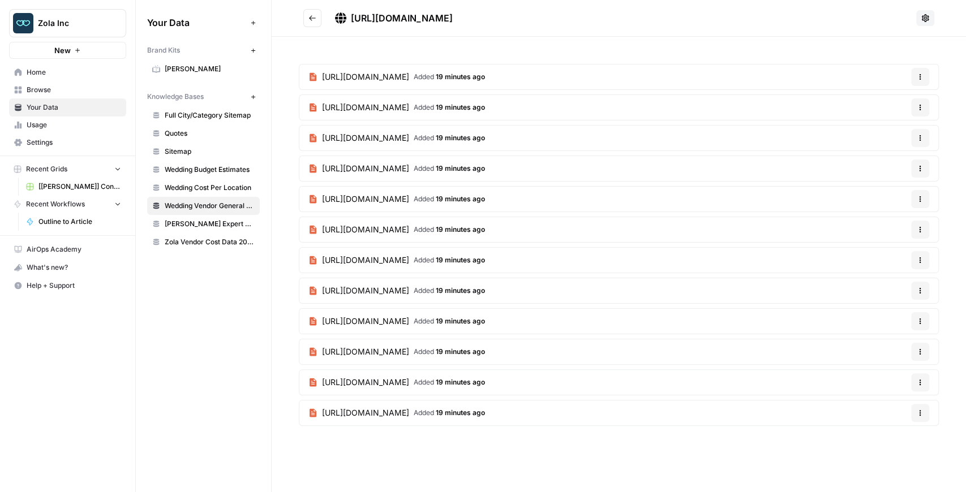
click at [409, 196] on span "https://www.zola.com/wedding-vendors/wedding-planners" at bounding box center [365, 198] width 87 height 11
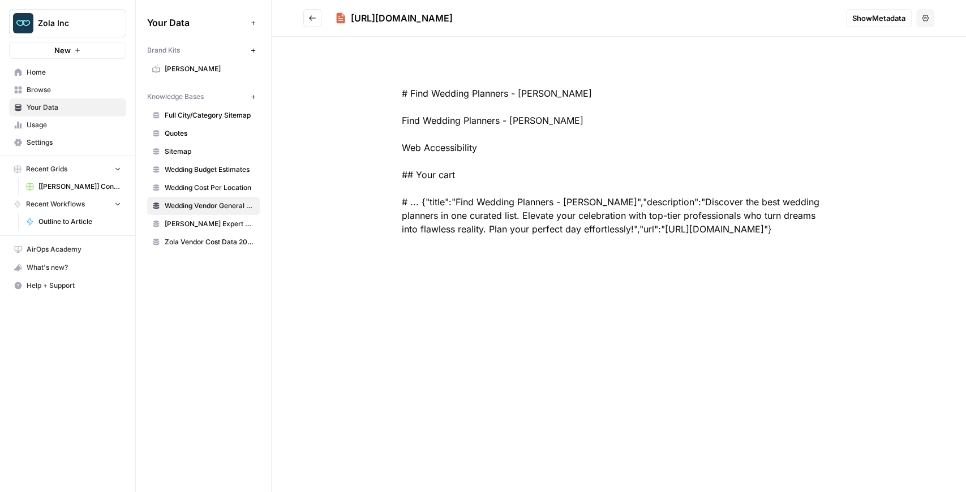
drag, startPoint x: 634, startPoint y: 18, endPoint x: 342, endPoint y: 12, distance: 292.0
click at [342, 12] on h2 "https://www.zola.com/wedding-vendors/wedding-planners" at bounding box center [569, 18] width 533 height 18
copy div "https://www.zola.com/wedding-vendors/wedding-planners"
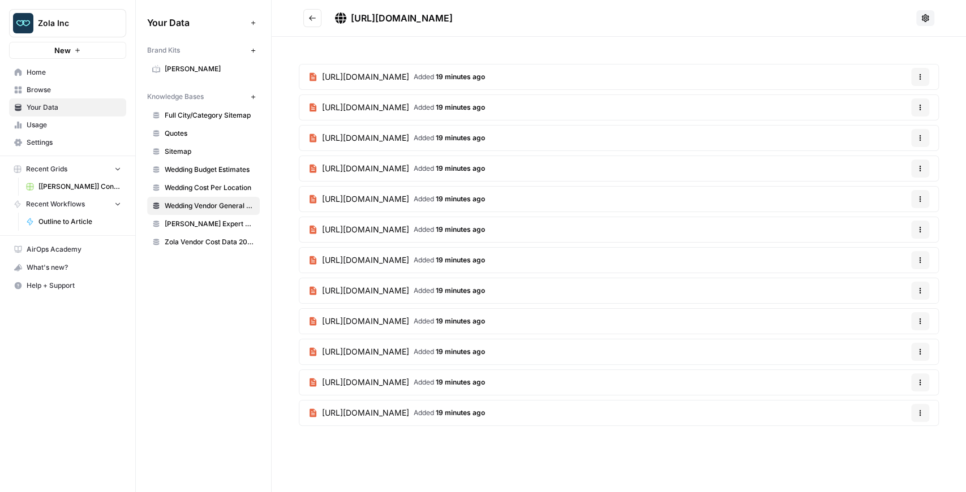
click at [409, 224] on span "https://www.zola.com/wedding-vendors/wedding-bands-djs" at bounding box center [365, 229] width 87 height 11
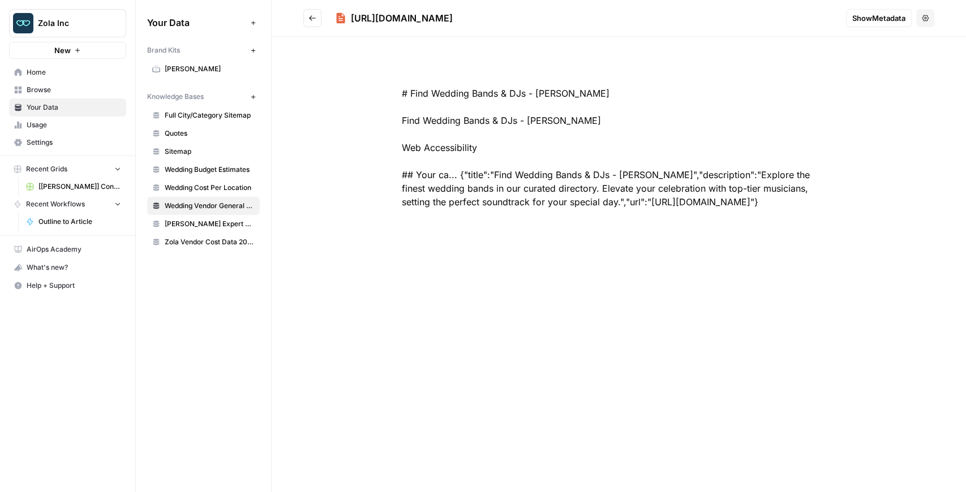
drag, startPoint x: 652, startPoint y: 20, endPoint x: 335, endPoint y: 21, distance: 316.8
click at [335, 21] on h2 "https://www.zola.com/wedding-vendors/wedding-bands-djs" at bounding box center [569, 18] width 533 height 18
copy div "https://www.zola.com/wedding-vendors/wedding-bands-djs"
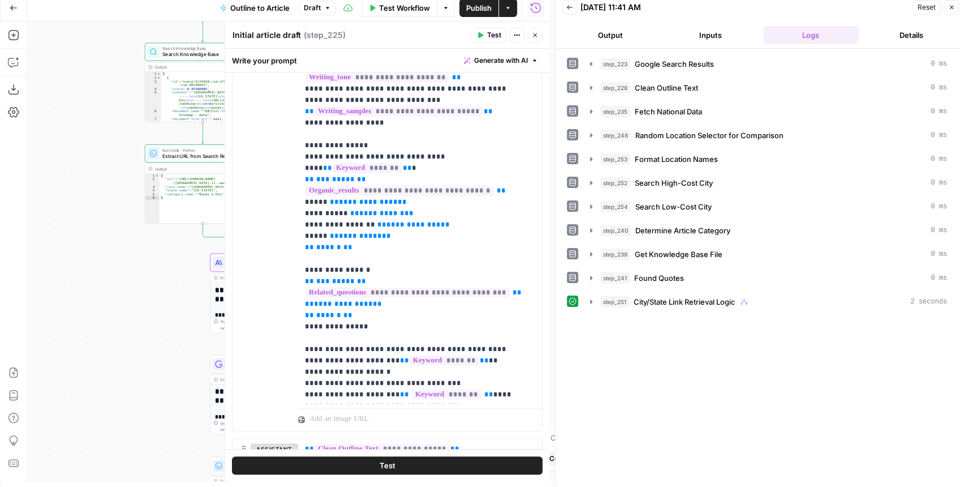
scroll to position [37, 0]
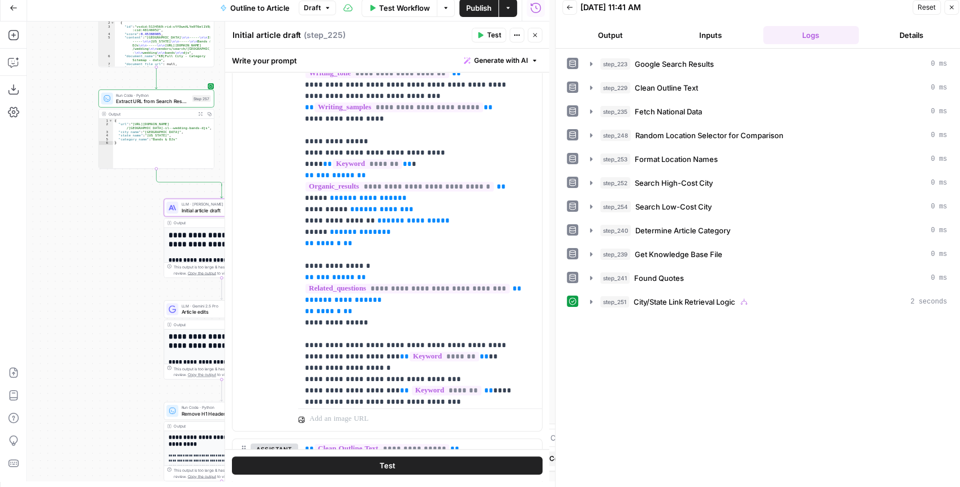
drag, startPoint x: 91, startPoint y: 221, endPoint x: 66, endPoint y: 183, distance: 45.5
click at [70, 188] on div "**********" at bounding box center [288, 250] width 522 height 459
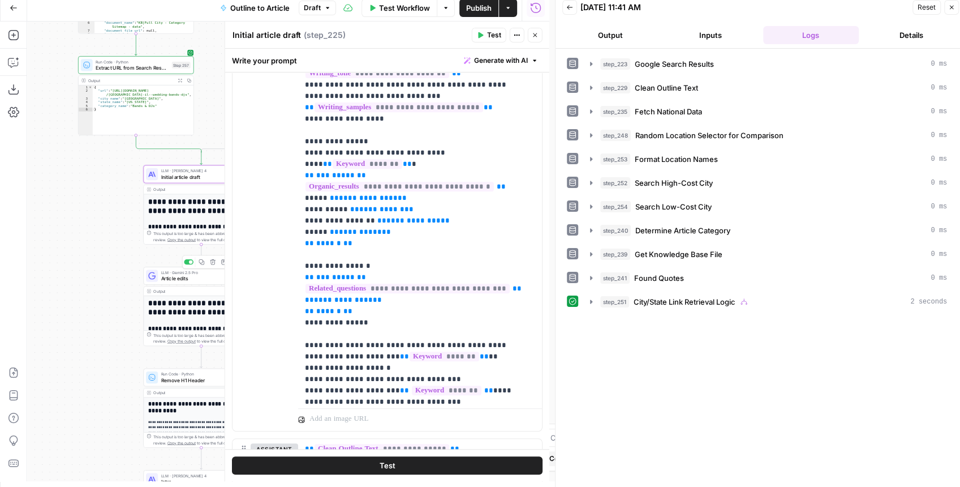
click at [180, 278] on span "Article edits" at bounding box center [197, 277] width 73 height 7
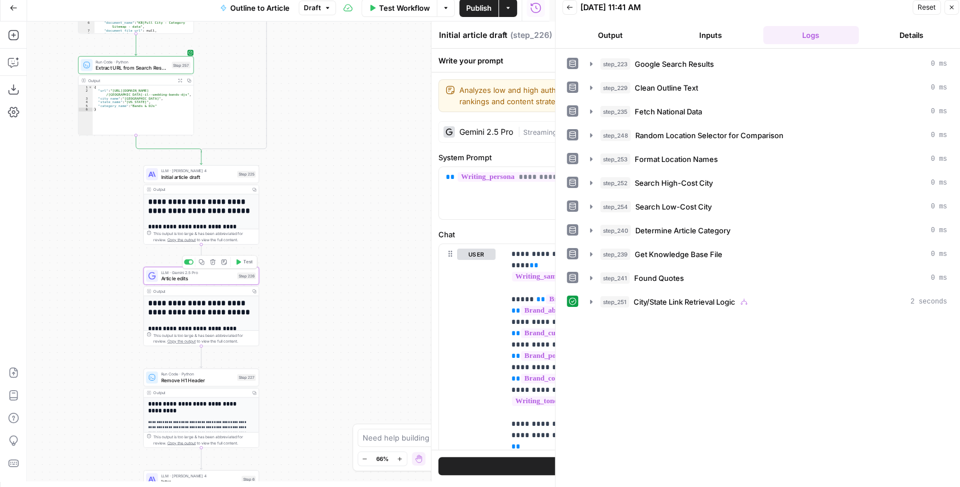
type textarea "Article edits"
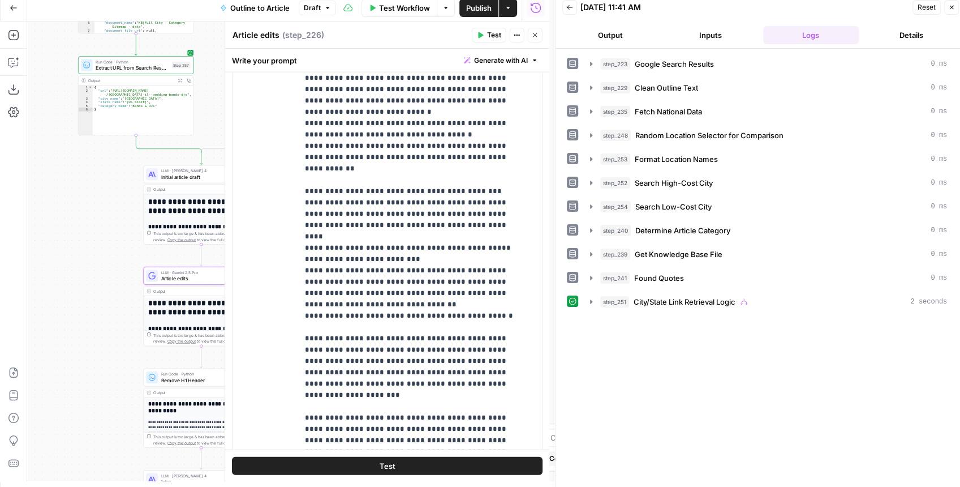
scroll to position [1584, 0]
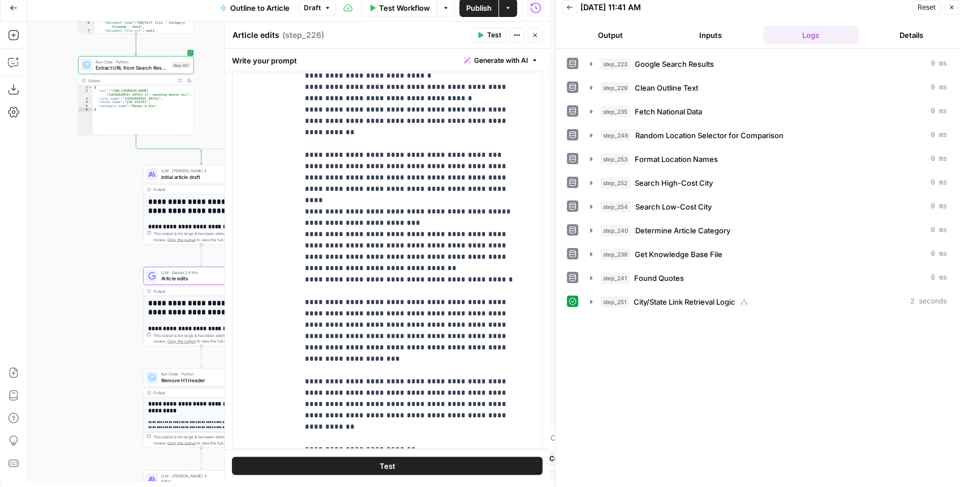
click at [475, 10] on span "Publish" at bounding box center [478, 7] width 25 height 11
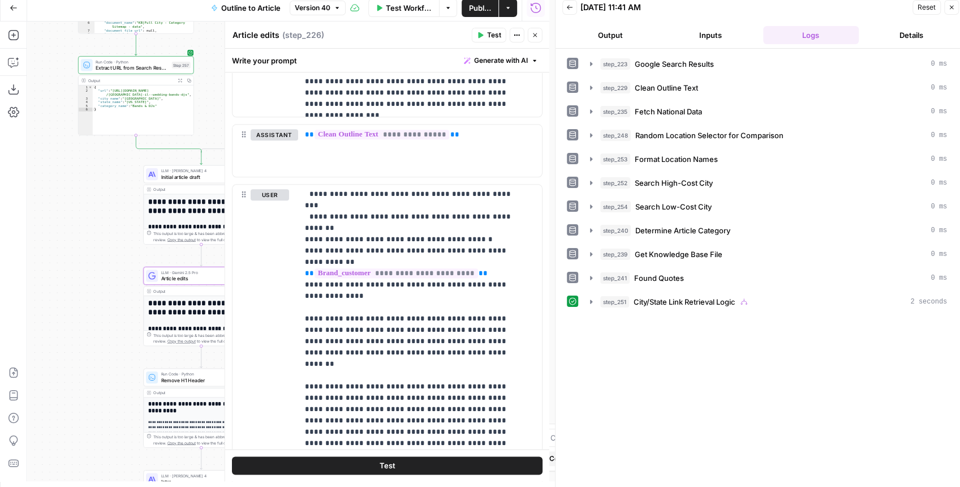
scroll to position [858, 0]
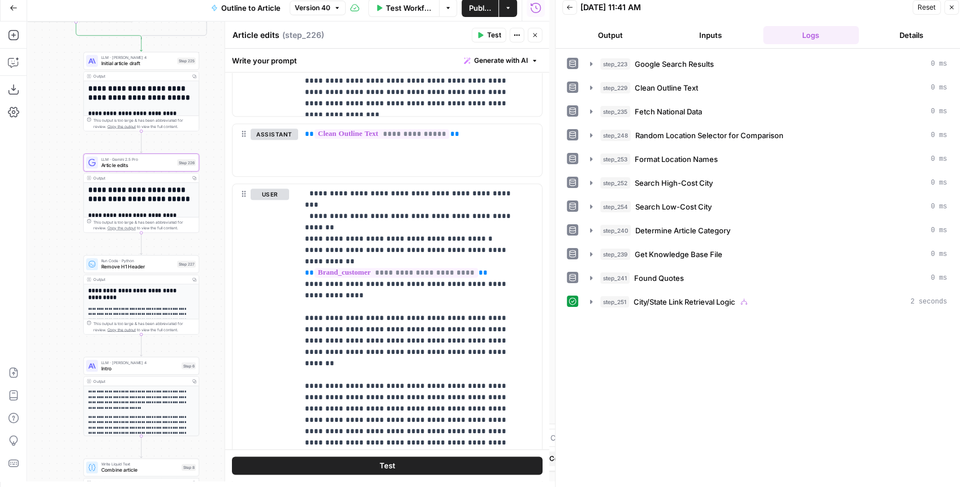
drag, startPoint x: 101, startPoint y: 299, endPoint x: 40, endPoint y: 184, distance: 130.3
click at [40, 184] on div "**********" at bounding box center [288, 250] width 522 height 459
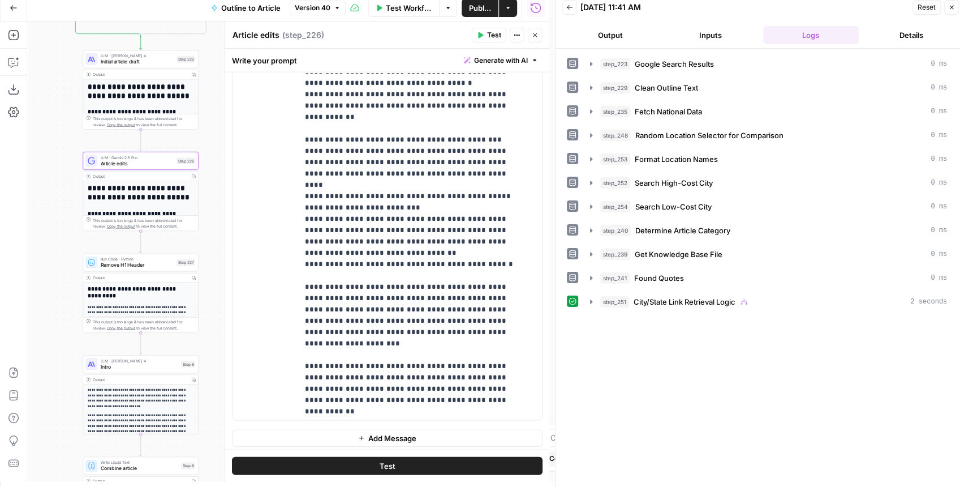
scroll to position [23, 0]
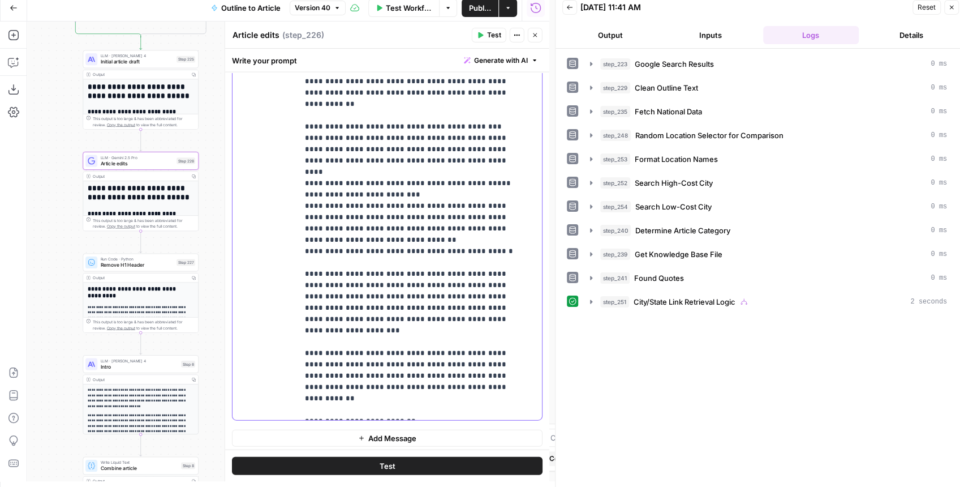
click at [414, 292] on p "**********" at bounding box center [415, 177] width 220 height 475
click at [406, 294] on p "**********" at bounding box center [415, 177] width 220 height 475
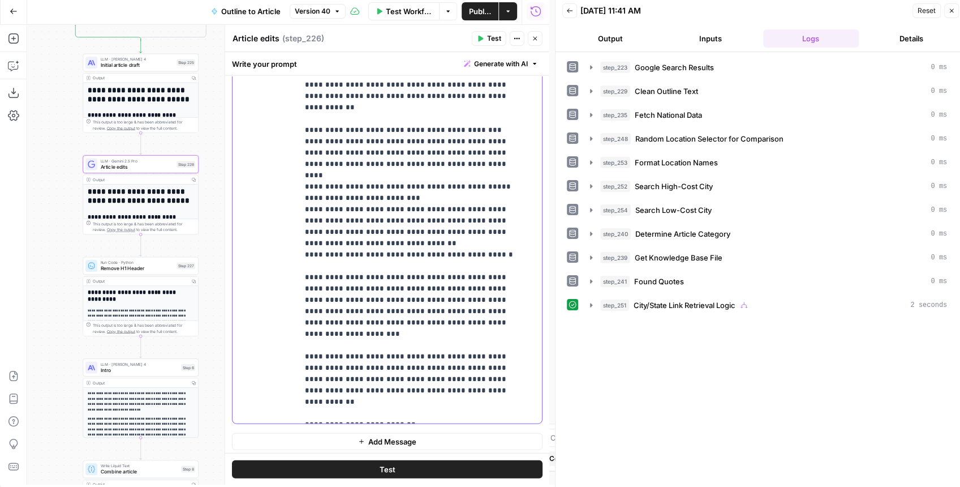
scroll to position [0, 0]
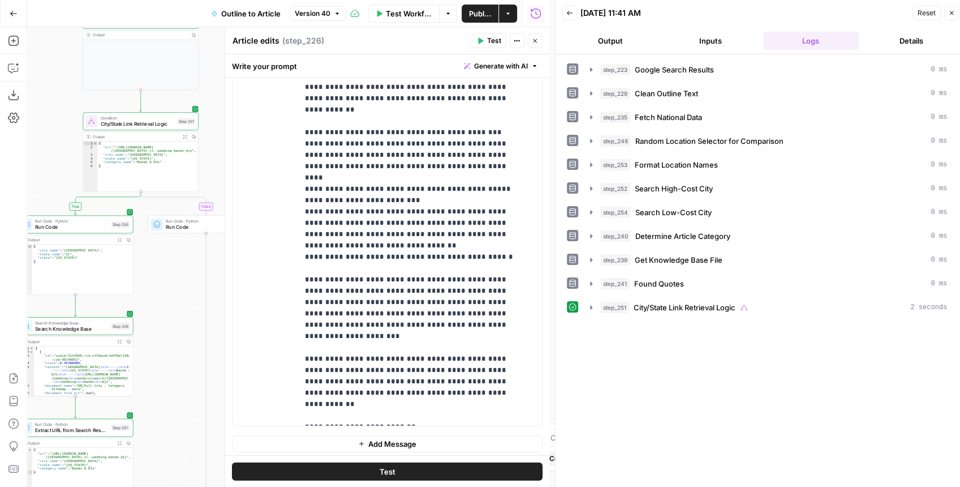
click at [537, 45] on button "Close" at bounding box center [535, 40] width 15 height 15
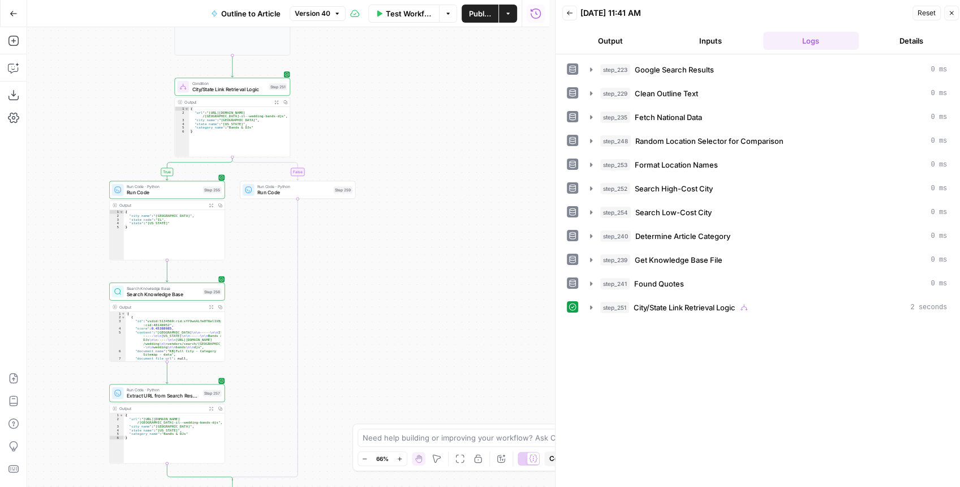
drag, startPoint x: 277, startPoint y: 261, endPoint x: 369, endPoint y: 226, distance: 97.9
click at [369, 226] on div "**********" at bounding box center [288, 256] width 522 height 459
click at [14, 45] on icon "button" at bounding box center [13, 41] width 10 height 10
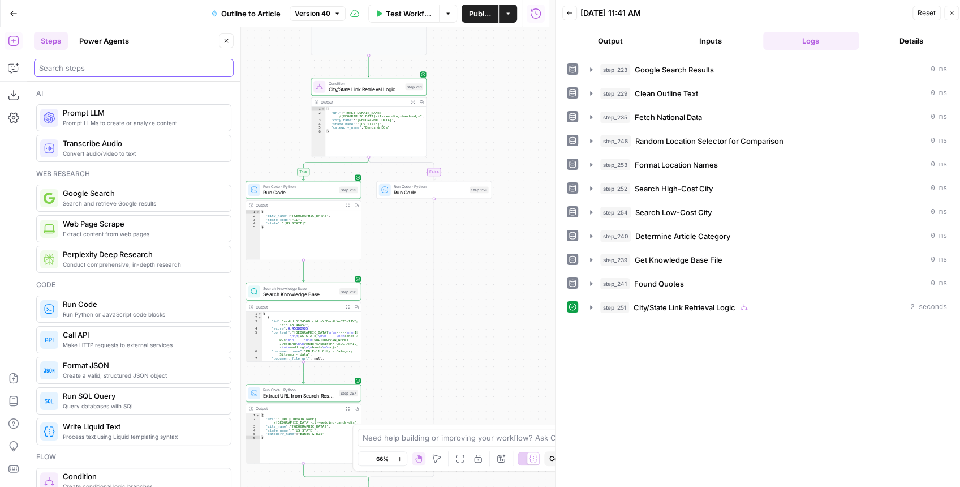
click at [99, 68] on input "search" at bounding box center [134, 67] width 190 height 11
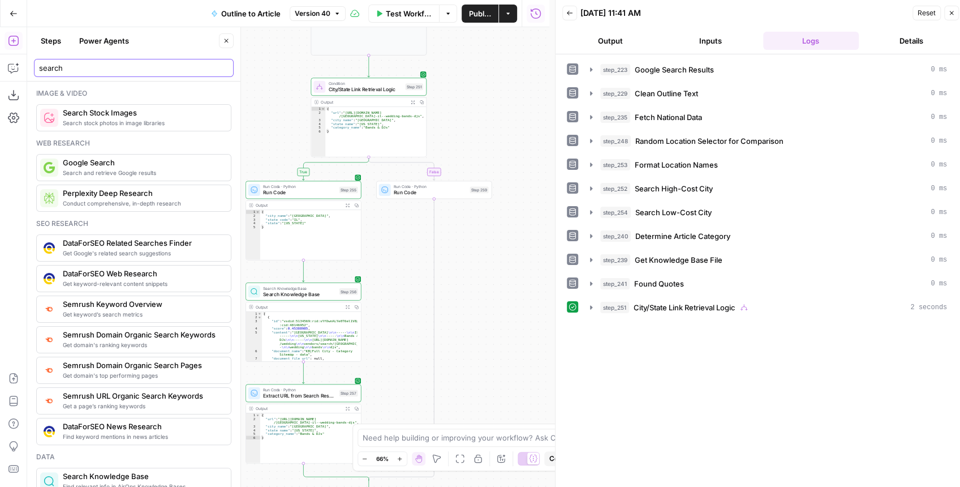
type input "search"
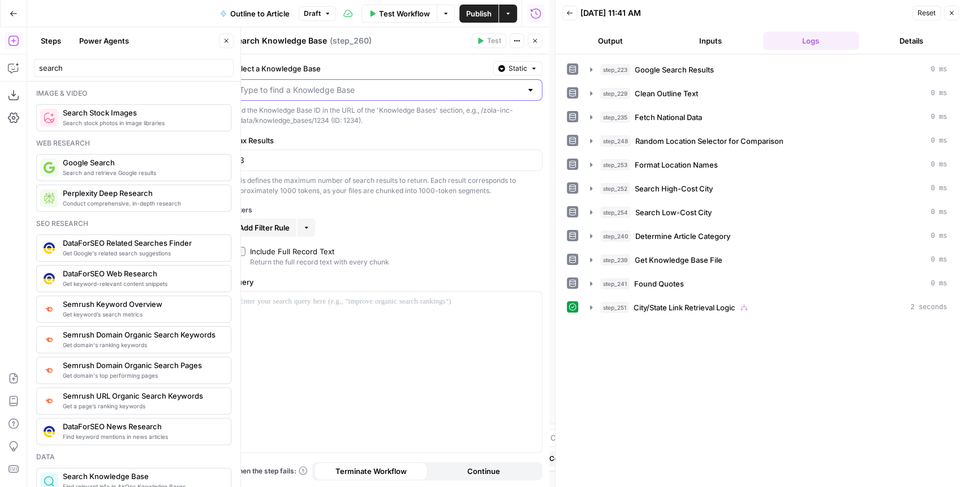
click at [363, 92] on input "Select a Knowledge Base" at bounding box center [380, 89] width 282 height 11
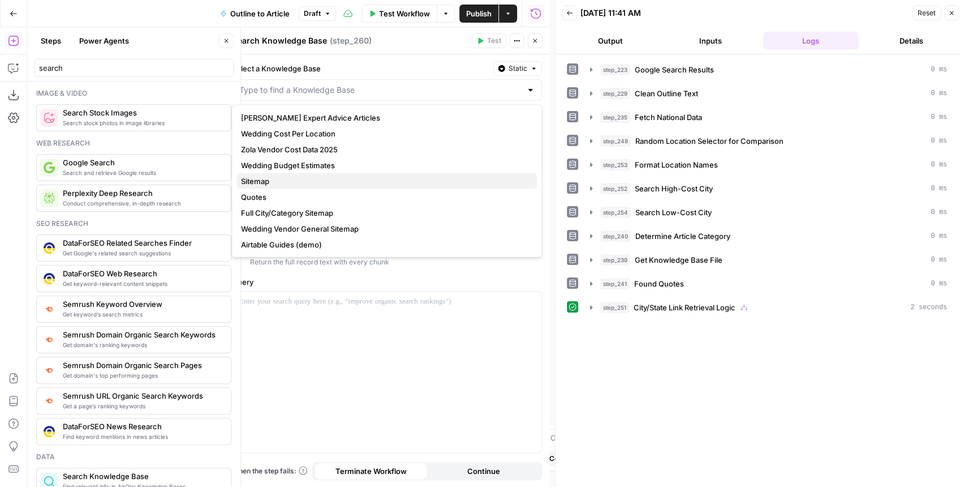
click at [283, 183] on span "Sitemap" at bounding box center [384, 180] width 287 height 11
type input "Sitemap"
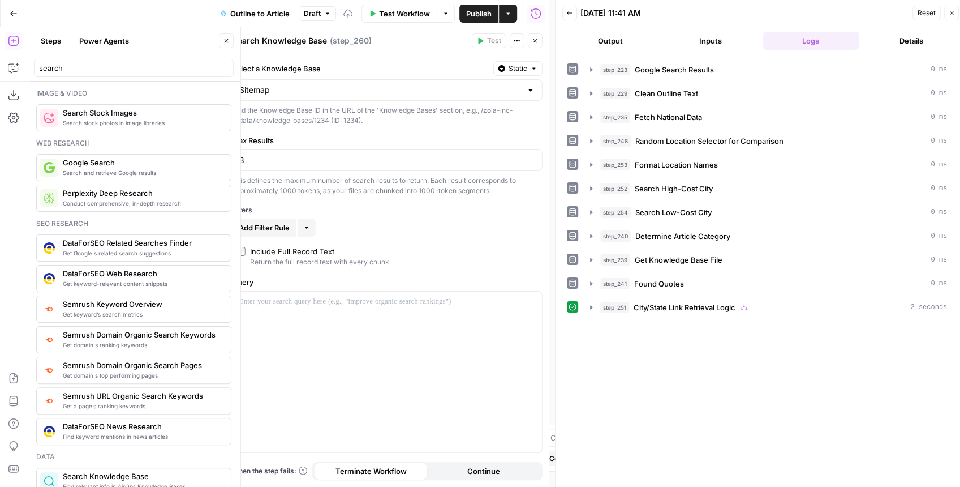
click at [277, 225] on span "Add Filter Rule" at bounding box center [264, 227] width 51 height 11
click at [297, 230] on div at bounding box center [301, 229] width 9 height 11
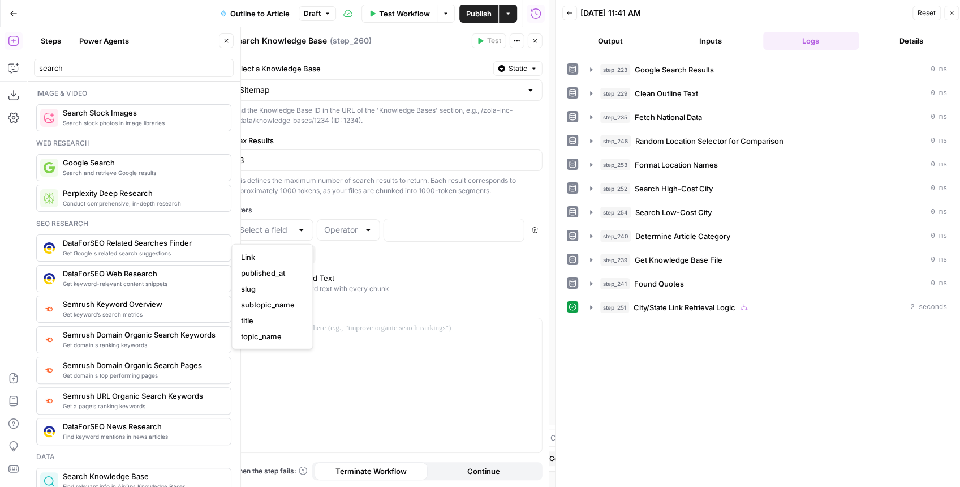
click at [307, 188] on div "This defines the maximum number of search results to return. Each result corres…" at bounding box center [387, 185] width 311 height 20
click at [303, 91] on input "Select a Knowledge Base" at bounding box center [380, 89] width 282 height 11
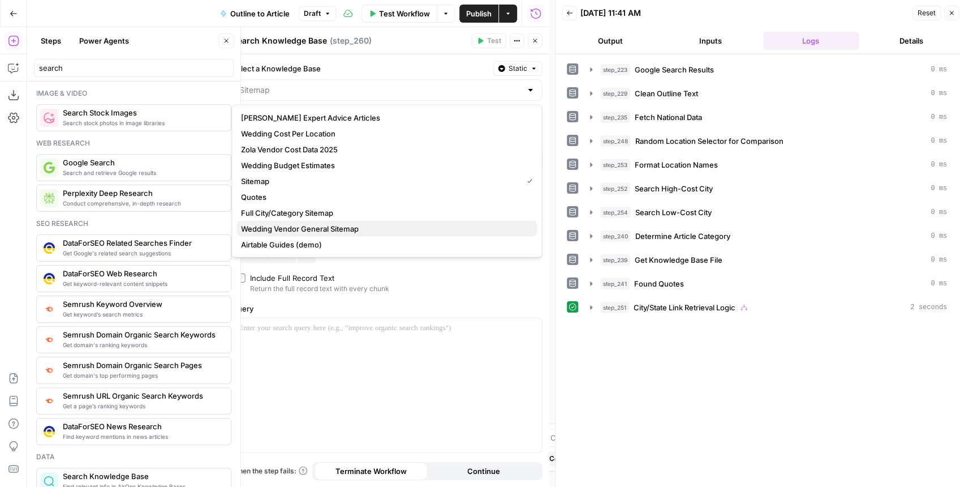
click at [341, 230] on span "Wedding Vendor General Sitemap" at bounding box center [384, 228] width 287 height 11
type input "Wedding Vendor General Sitemap"
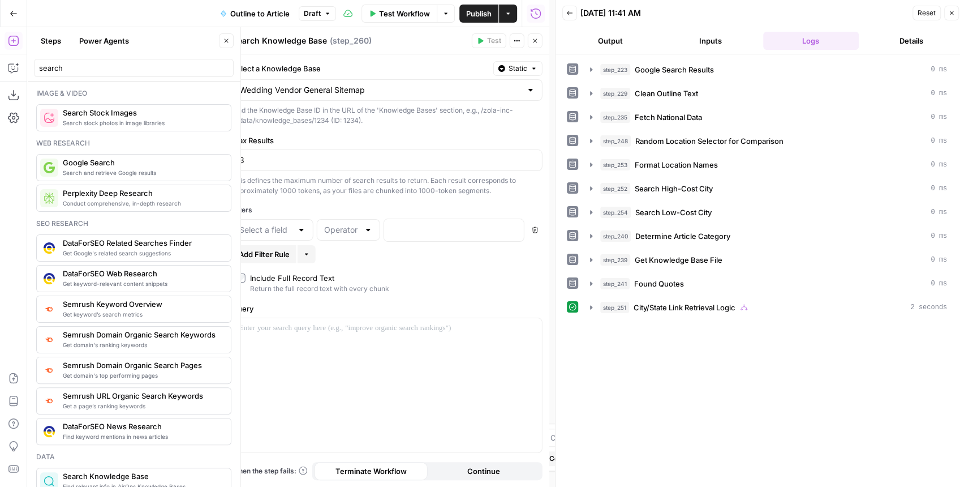
click at [293, 238] on div at bounding box center [272, 229] width 81 height 21
click at [274, 259] on span "description" at bounding box center [270, 256] width 58 height 11
type input "description"
click at [364, 230] on div at bounding box center [368, 229] width 9 height 11
click at [350, 350] on span "is one of" at bounding box center [346, 351] width 40 height 11
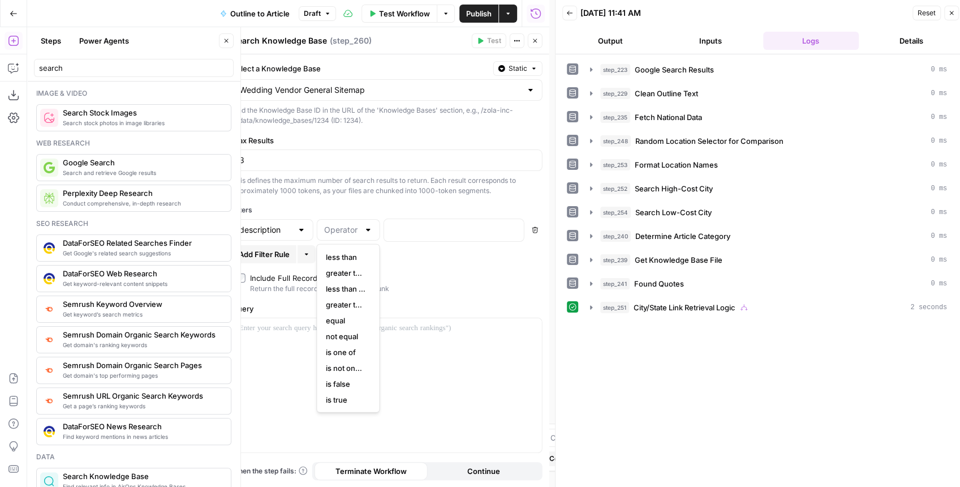
type input "is one of"
click at [348, 235] on div "is one of" at bounding box center [348, 229] width 63 height 21
click at [350, 307] on span "greater than or equal to" at bounding box center [346, 304] width 40 height 11
type input "greater than or equal to"
click at [400, 231] on p at bounding box center [445, 228] width 108 height 11
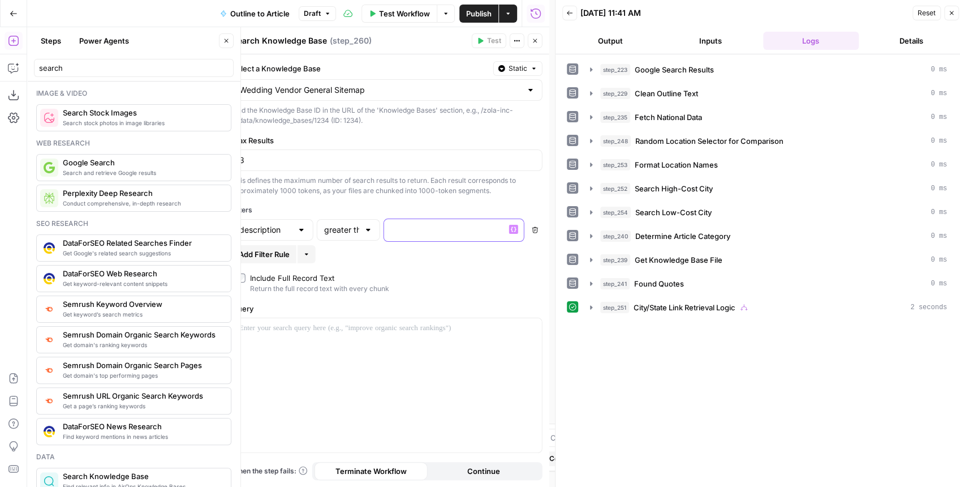
click at [511, 230] on icon "button" at bounding box center [514, 229] width 6 height 6
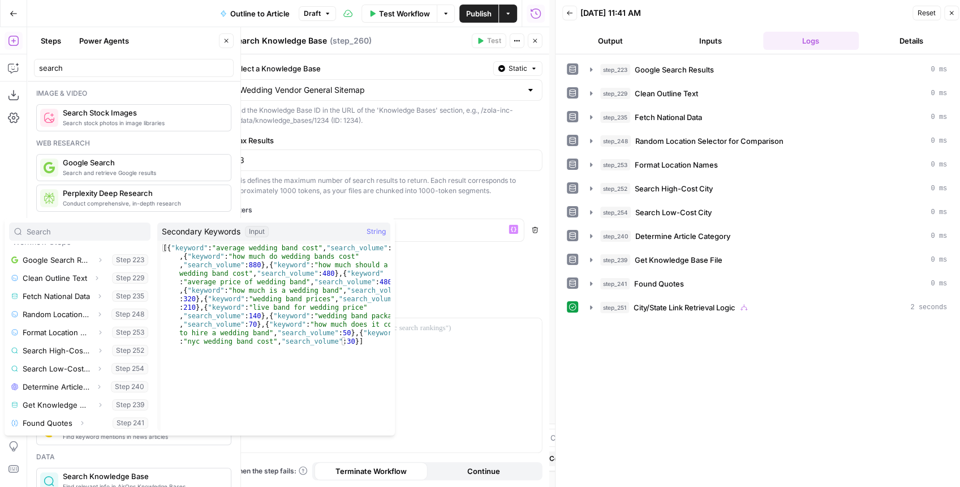
scroll to position [211, 0]
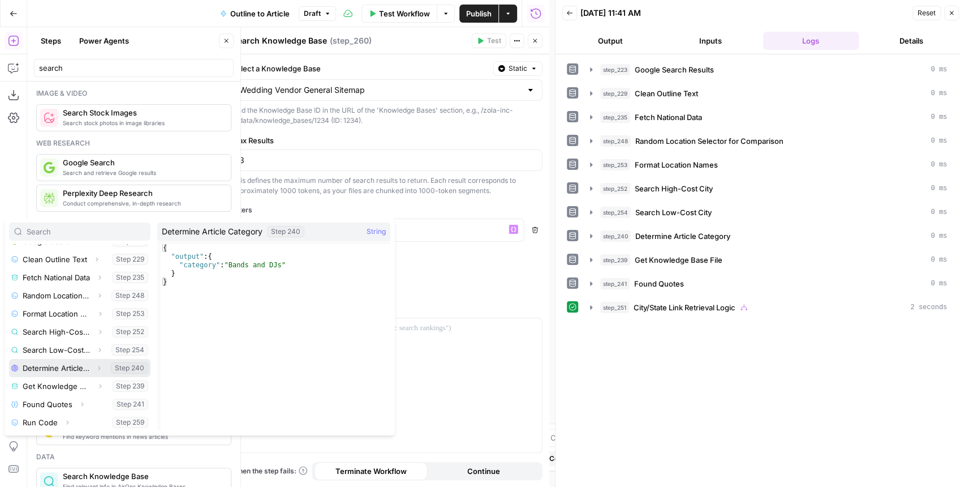
click at [85, 371] on button "Select variable Determine Article Category" at bounding box center [79, 368] width 141 height 18
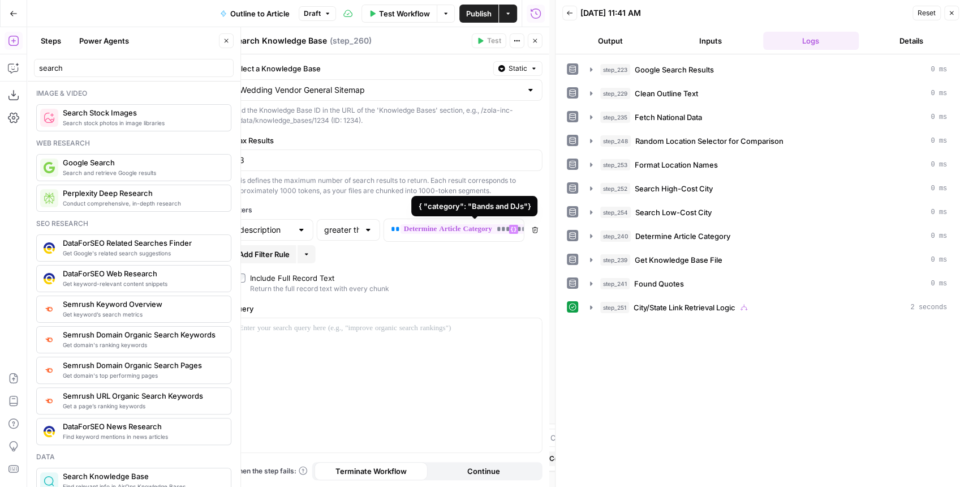
click at [492, 228] on span "**********" at bounding box center [482, 229] width 163 height 10
drag, startPoint x: 477, startPoint y: 229, endPoint x: 369, endPoint y: 226, distance: 108.7
click at [369, 226] on div "**********" at bounding box center [387, 229] width 311 height 23
click at [511, 230] on icon "button" at bounding box center [514, 229] width 6 height 6
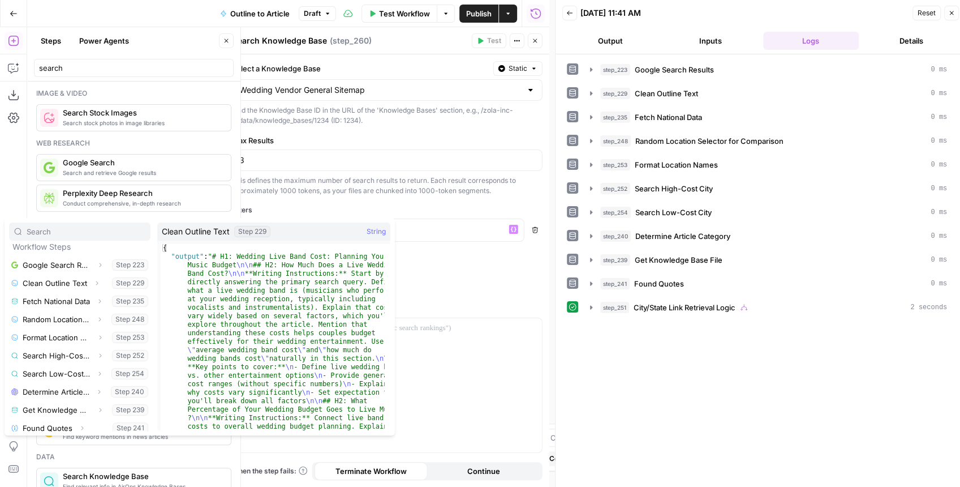
scroll to position [188, 0]
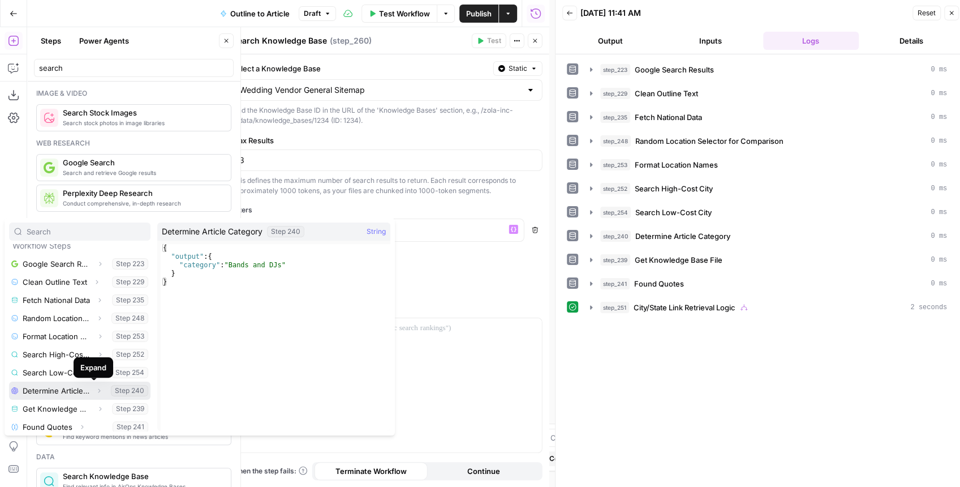
click at [96, 388] on icon "button" at bounding box center [99, 390] width 7 height 7
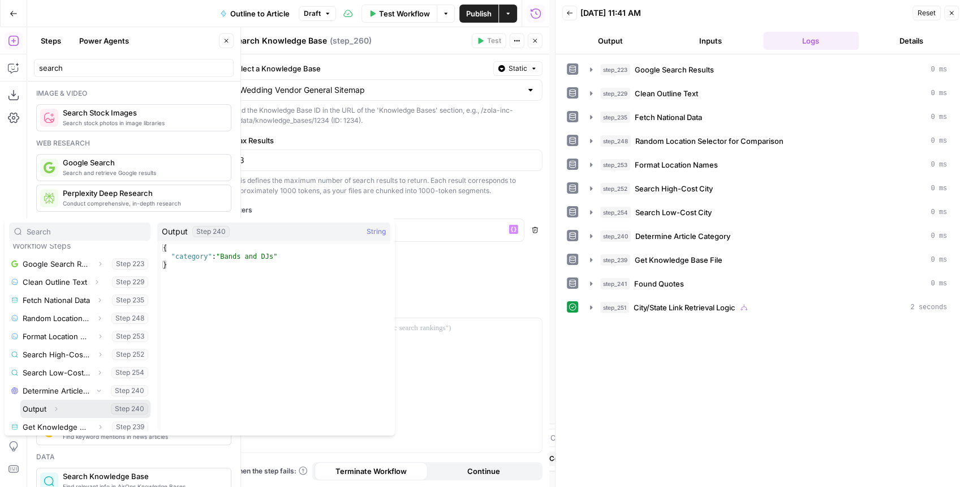
click at [55, 409] on icon "button" at bounding box center [56, 408] width 7 height 7
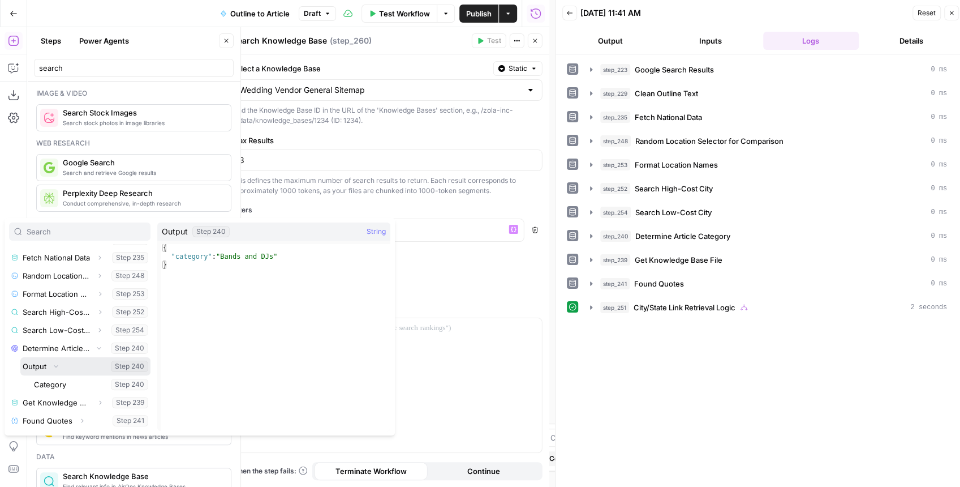
scroll to position [247, 0]
click at [67, 369] on button "Select variable Category" at bounding box center [91, 368] width 119 height 18
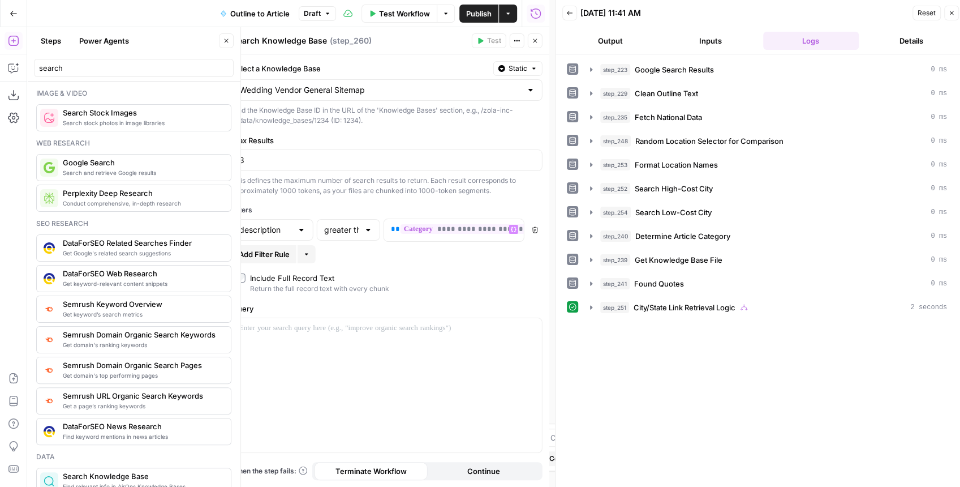
click at [418, 283] on label "Include Full Record Text Return the full record text with every chunk" at bounding box center [387, 282] width 302 height 21
click at [392, 279] on label "Include Full Record Text Return the full record text with every chunk" at bounding box center [387, 282] width 302 height 21
click at [368, 334] on div at bounding box center [387, 385] width 309 height 134
click at [463, 265] on div "**********" at bounding box center [387, 270] width 324 height 432
click at [541, 45] on button "Close" at bounding box center [535, 40] width 15 height 15
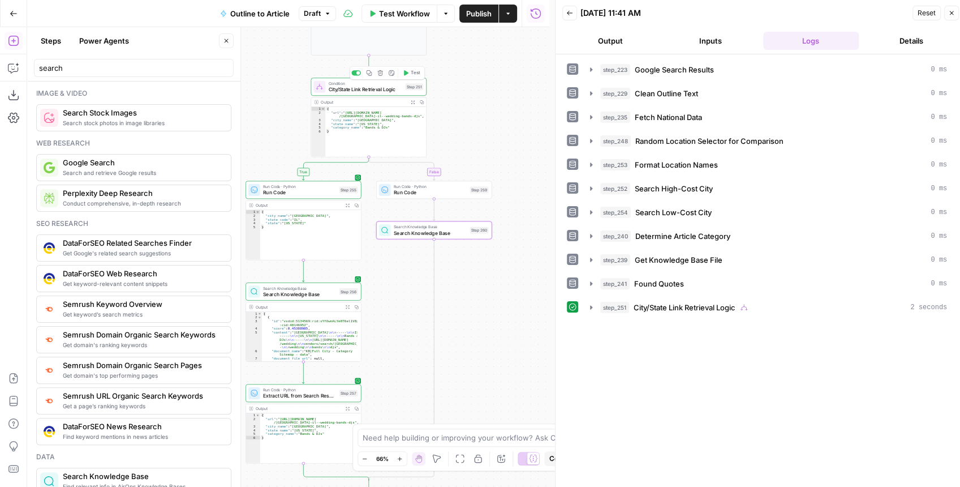
click at [406, 75] on icon "button" at bounding box center [406, 73] width 6 height 6
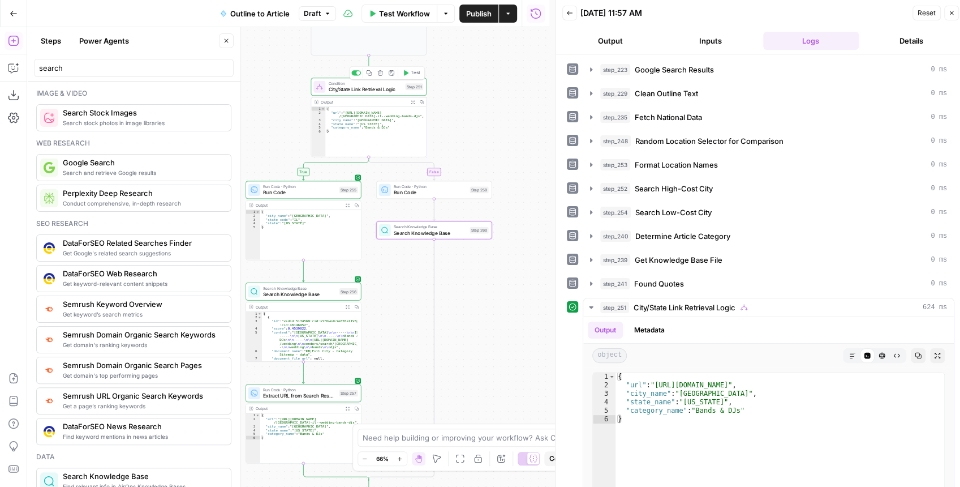
click at [365, 89] on span "City/State Link Retrieval Logic" at bounding box center [365, 88] width 74 height 7
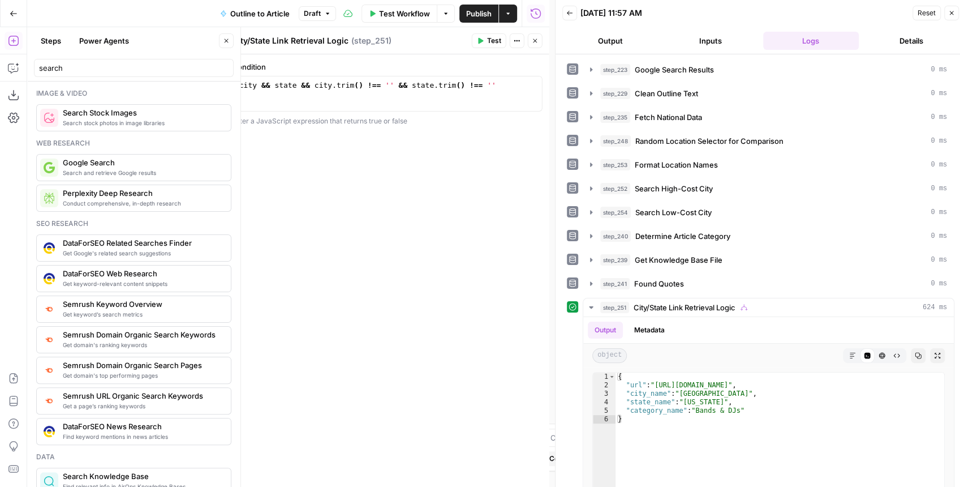
click at [538, 41] on span "Close" at bounding box center [538, 41] width 1 height 1
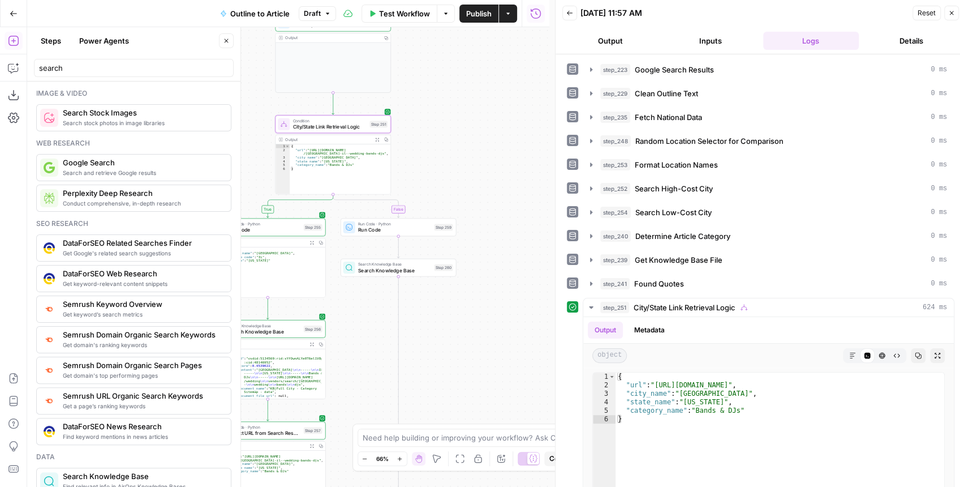
drag, startPoint x: 487, startPoint y: 98, endPoint x: 447, endPoint y: 139, distance: 57.2
click at [447, 139] on div "**********" at bounding box center [288, 256] width 522 height 459
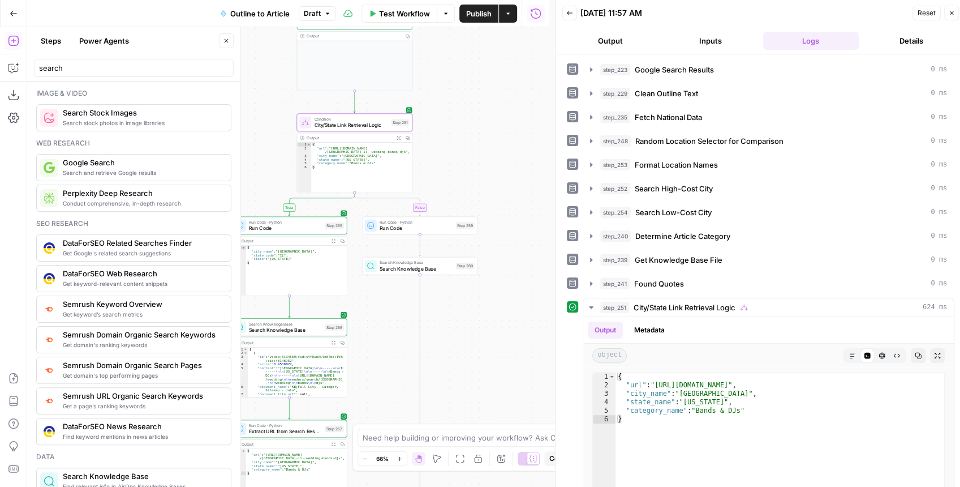
click at [484, 128] on div "**********" at bounding box center [288, 256] width 522 height 459
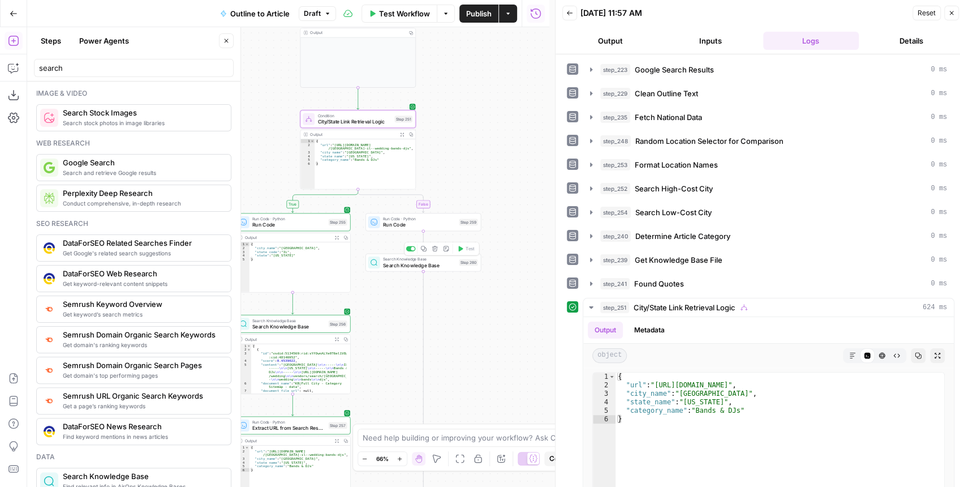
click at [410, 269] on div "Search Knowledge Base Search Knowledge Base Step 260 Copy step Delete step Add …" at bounding box center [423, 262] width 116 height 18
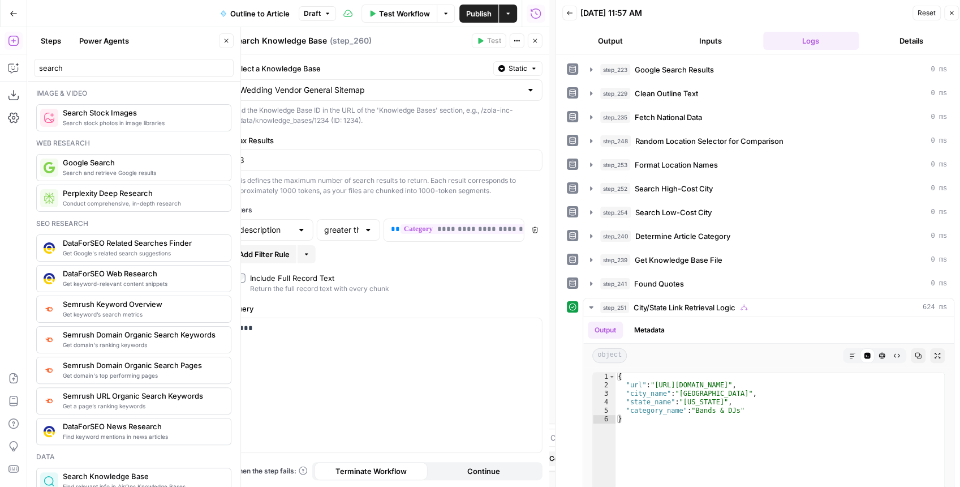
click at [536, 51] on header "Search Knowledge Base Search Knowledge Base ( step_260 ) Test Actions Close" at bounding box center [387, 40] width 324 height 27
click at [536, 49] on header "Search Knowledge Base Search Knowledge Base ( step_260 ) Test Actions Close" at bounding box center [387, 40] width 324 height 27
click at [533, 47] on button "Close" at bounding box center [535, 40] width 15 height 15
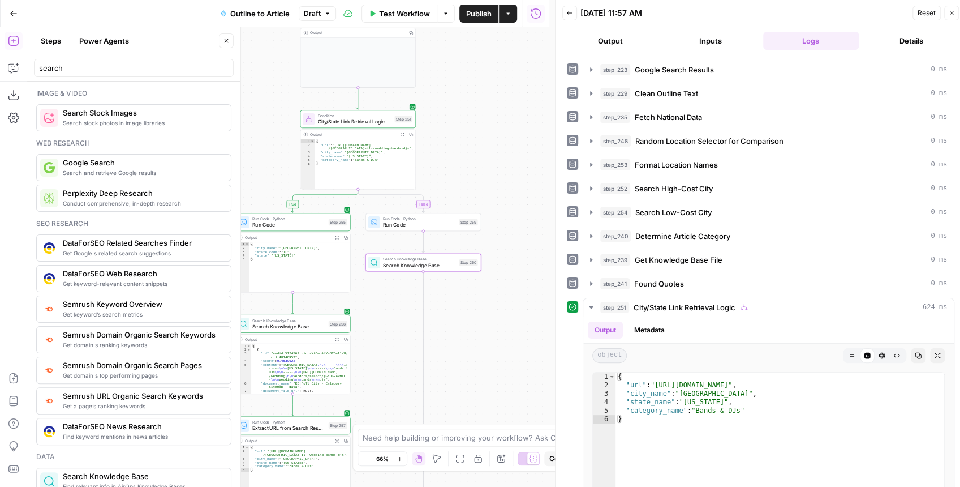
click at [416, 12] on span "Test Workflow" at bounding box center [404, 13] width 51 height 11
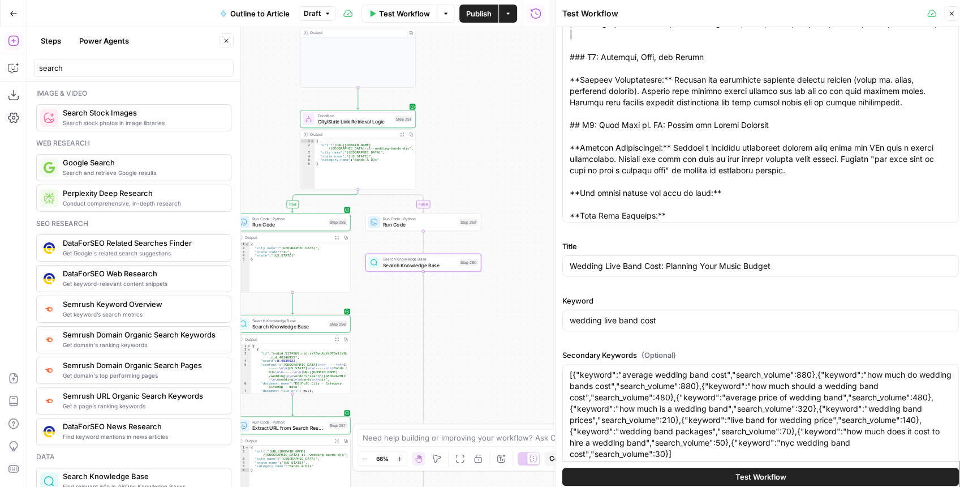
scroll to position [113, 0]
click at [434, 249] on icon "button" at bounding box center [435, 249] width 6 height 6
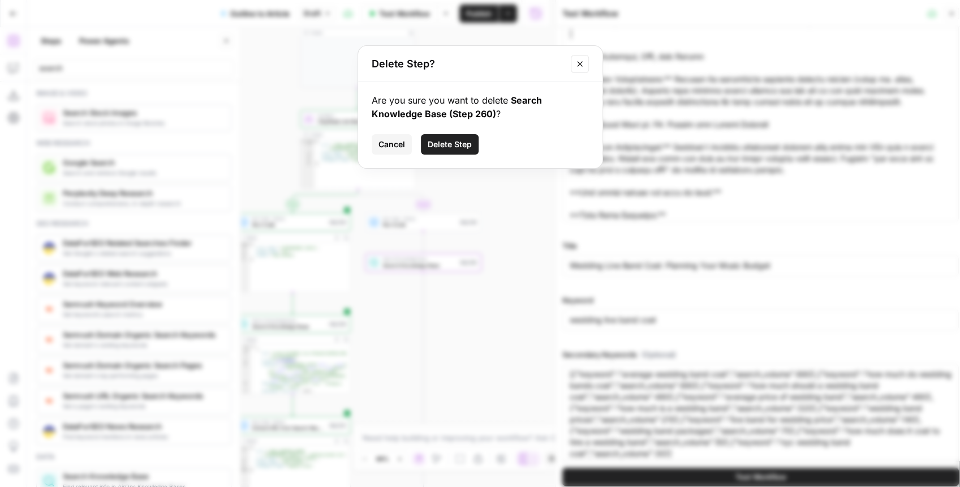
click at [465, 141] on span "Delete Step" at bounding box center [450, 144] width 44 height 11
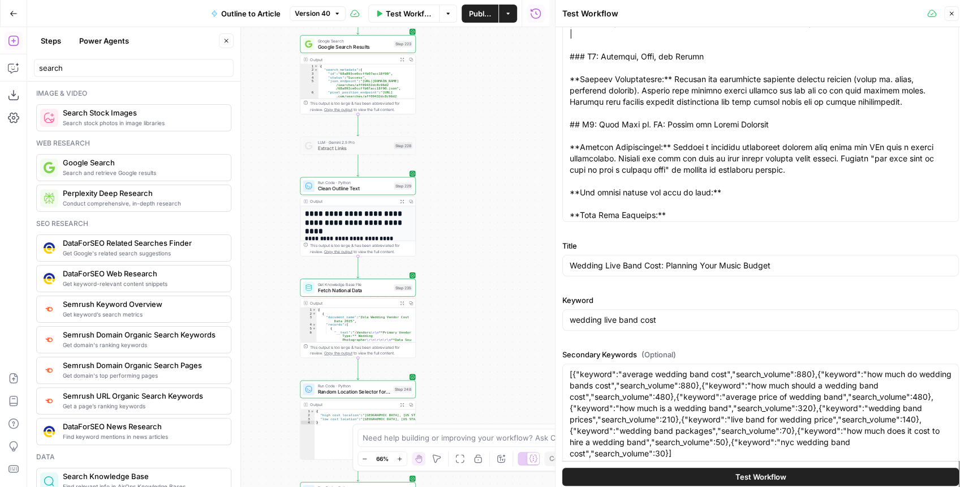
drag, startPoint x: 472, startPoint y: 300, endPoint x: 438, endPoint y: 21, distance: 280.4
click at [440, 29] on div "**********" at bounding box center [288, 256] width 522 height 459
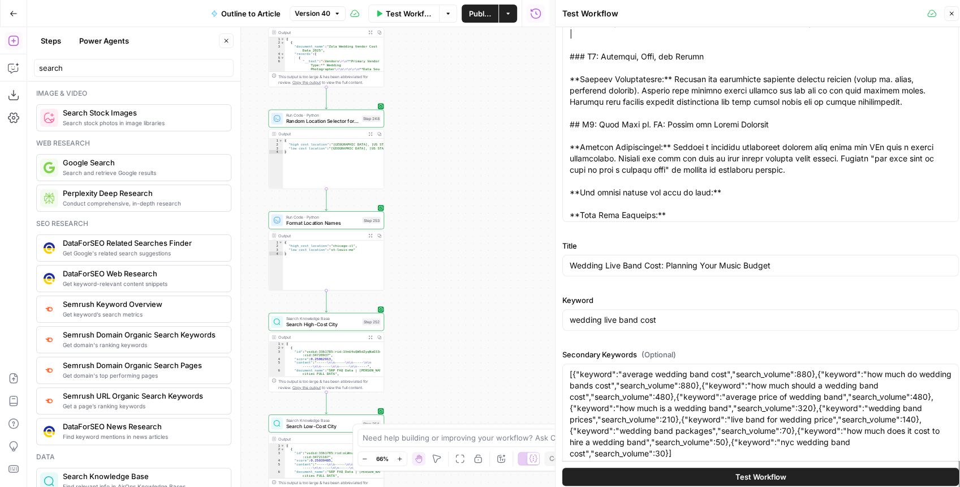
click at [462, 88] on div "**********" at bounding box center [288, 256] width 522 height 459
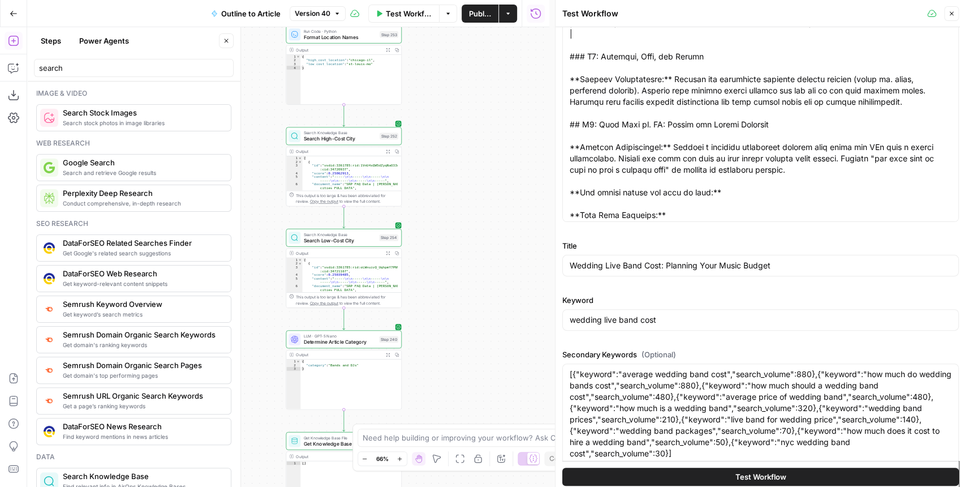
click at [479, 127] on div "**********" at bounding box center [288, 256] width 522 height 459
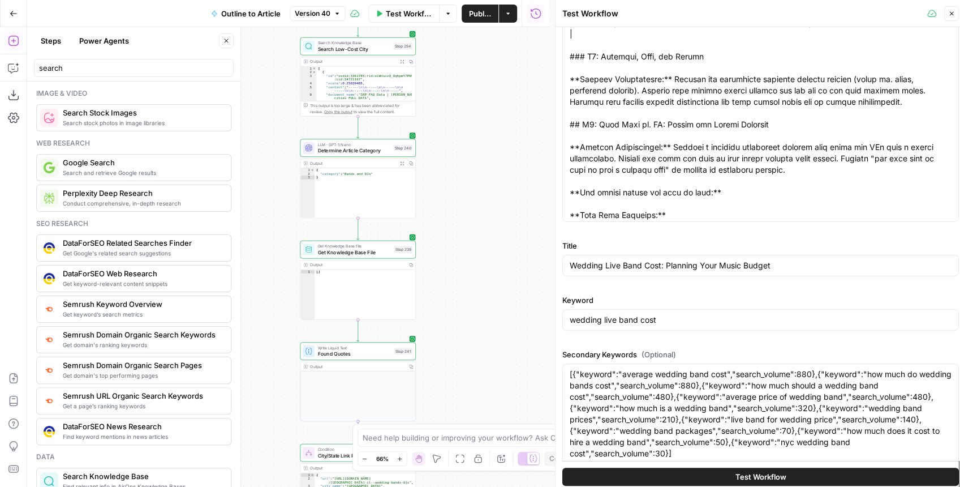
drag, startPoint x: 476, startPoint y: 321, endPoint x: 473, endPoint y: 93, distance: 227.4
click at [475, 104] on div "**********" at bounding box center [288, 256] width 522 height 459
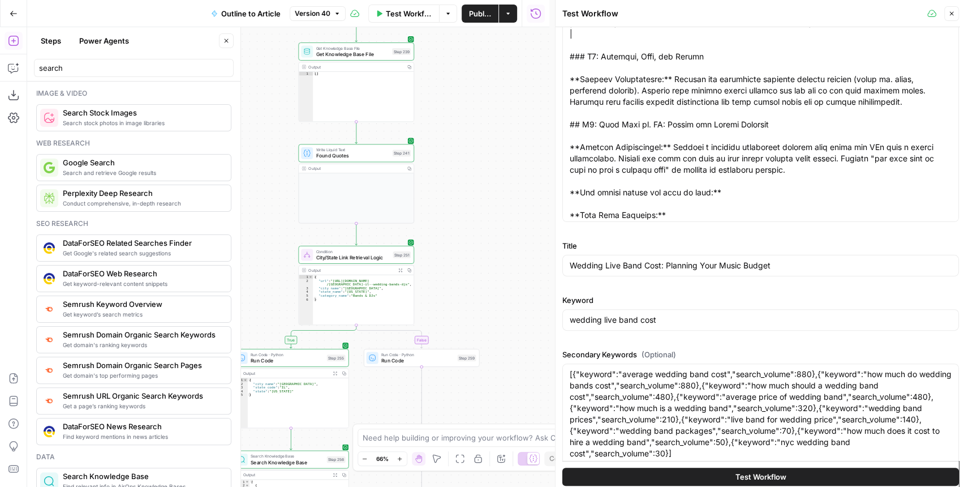
drag, startPoint x: 476, startPoint y: 291, endPoint x: 484, endPoint y: 130, distance: 160.8
click at [484, 132] on div "**********" at bounding box center [288, 256] width 522 height 459
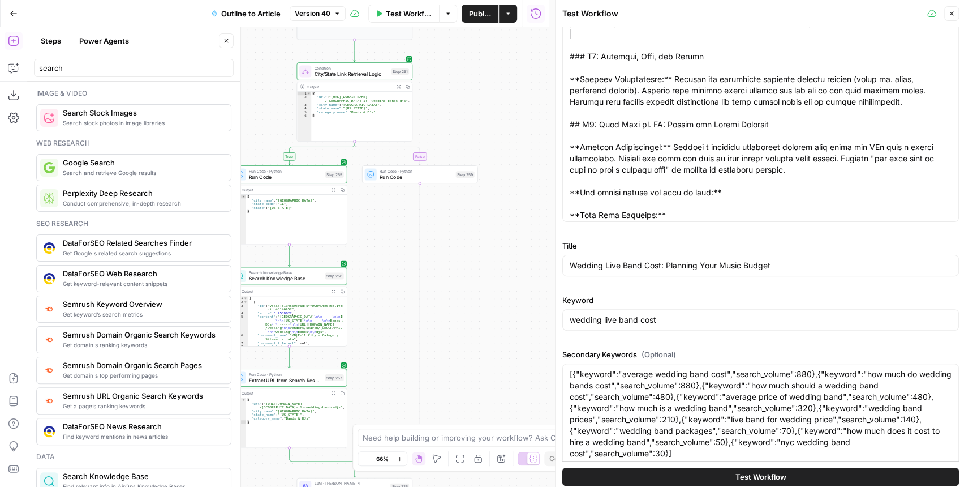
drag, startPoint x: 459, startPoint y: 243, endPoint x: 448, endPoint y: 238, distance: 12.7
click at [449, 239] on div "**********" at bounding box center [288, 256] width 522 height 459
click at [422, 177] on span "Run Code" at bounding box center [411, 174] width 73 height 7
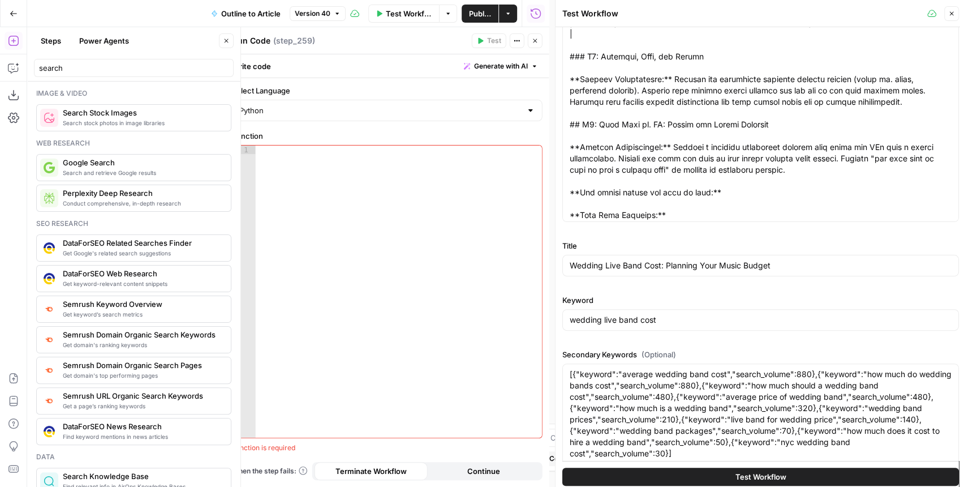
click at [535, 42] on icon "button" at bounding box center [535, 40] width 7 height 7
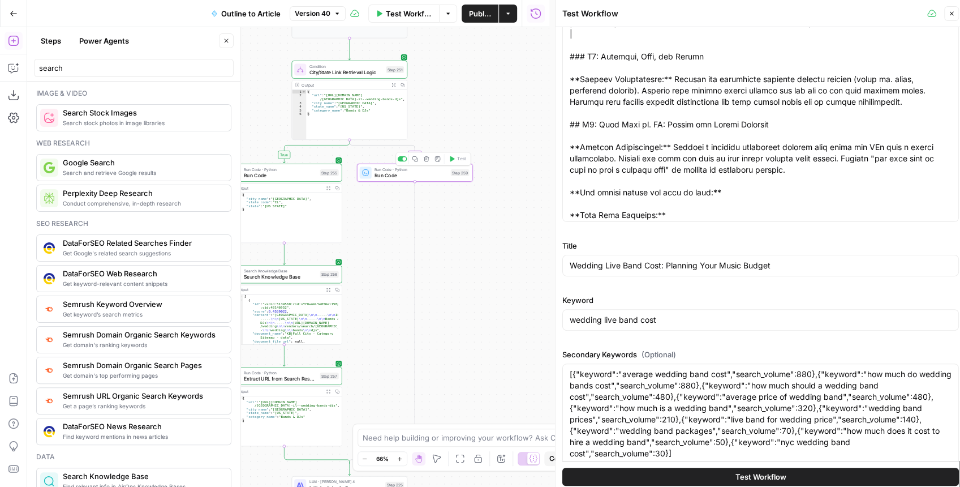
click at [426, 160] on icon "button" at bounding box center [427, 159] width 6 height 6
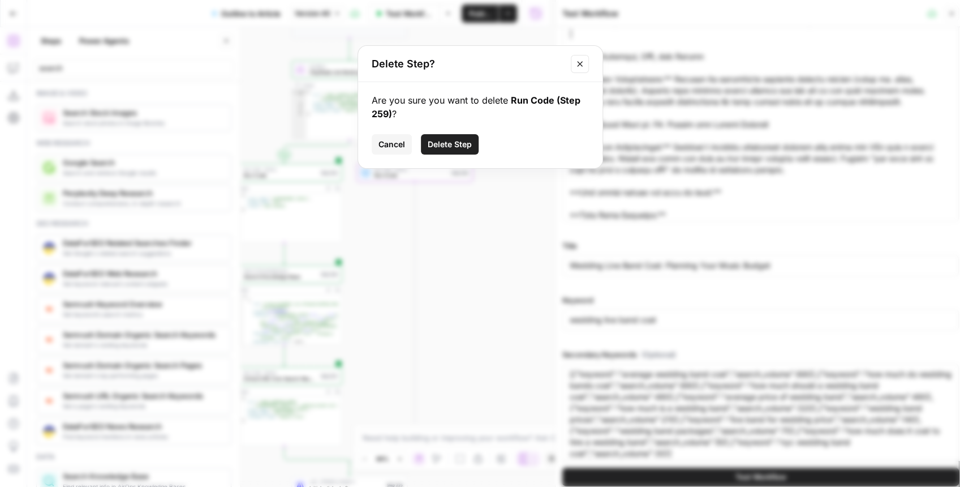
click at [447, 145] on span "Delete Step" at bounding box center [450, 144] width 44 height 11
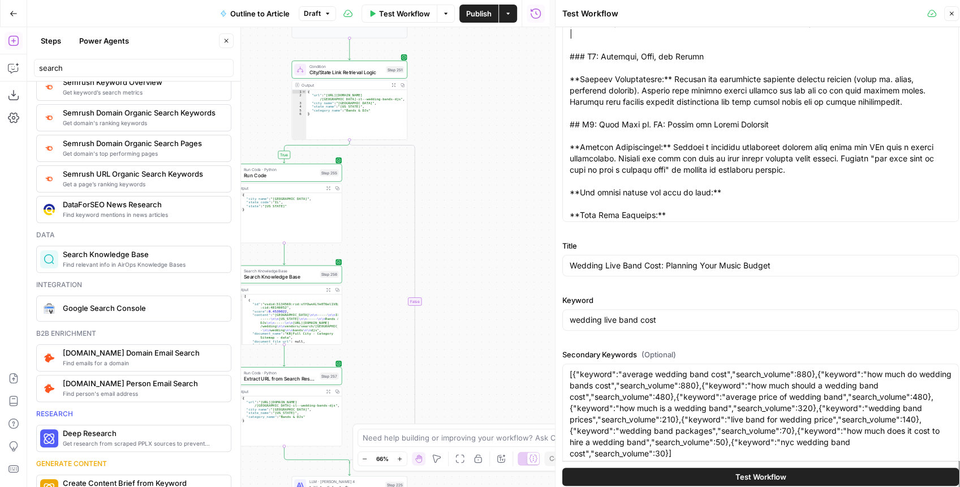
scroll to position [226, 0]
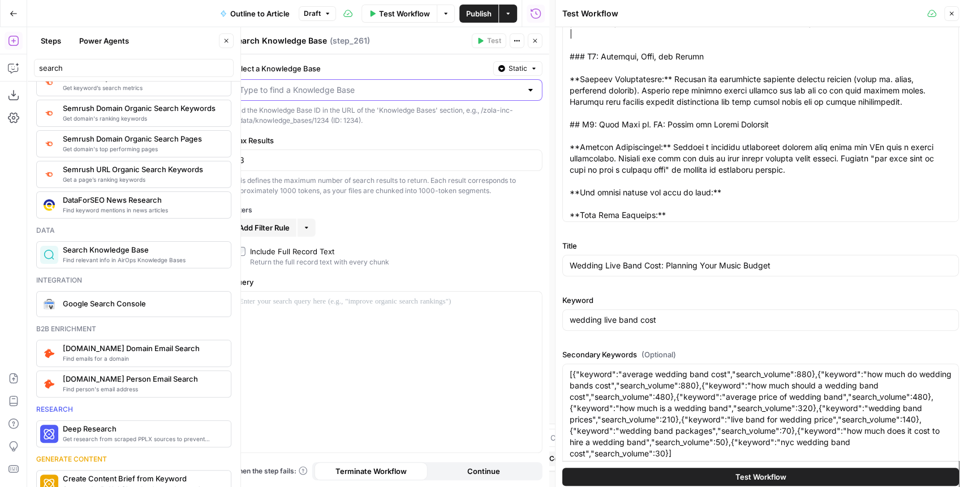
click at [345, 93] on input "Select a Knowledge Base" at bounding box center [380, 89] width 282 height 11
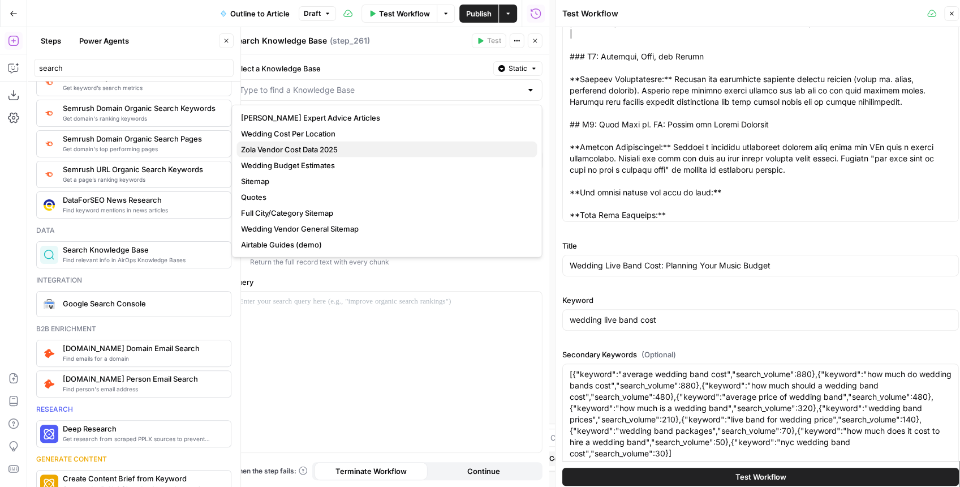
scroll to position [6, 0]
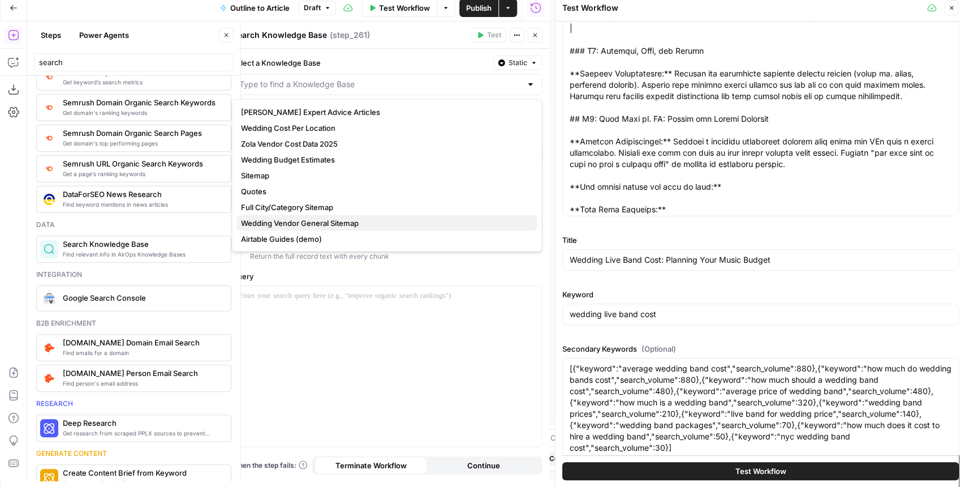
click at [334, 226] on span "Wedding Vendor General Sitemap" at bounding box center [384, 222] width 287 height 11
type input "Wedding Vendor General Sitemap"
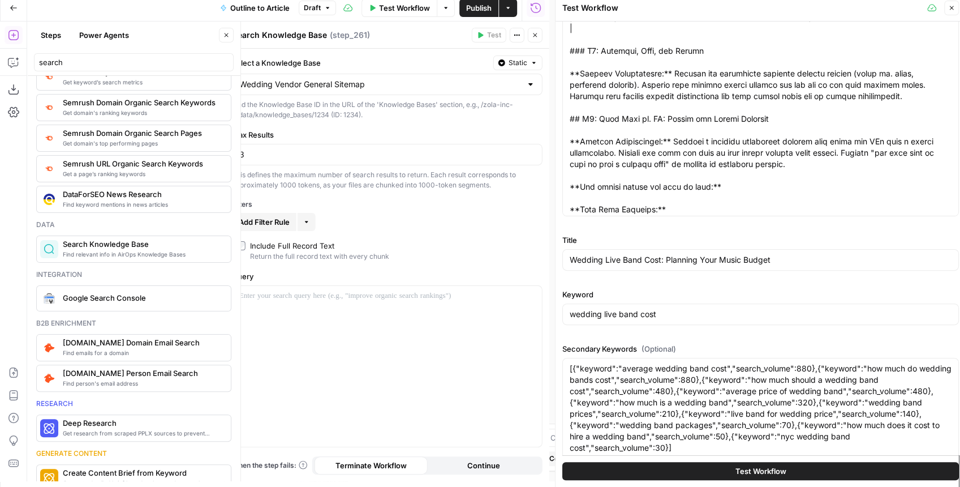
click at [260, 226] on button "Add Filter Rule" at bounding box center [264, 222] width 64 height 18
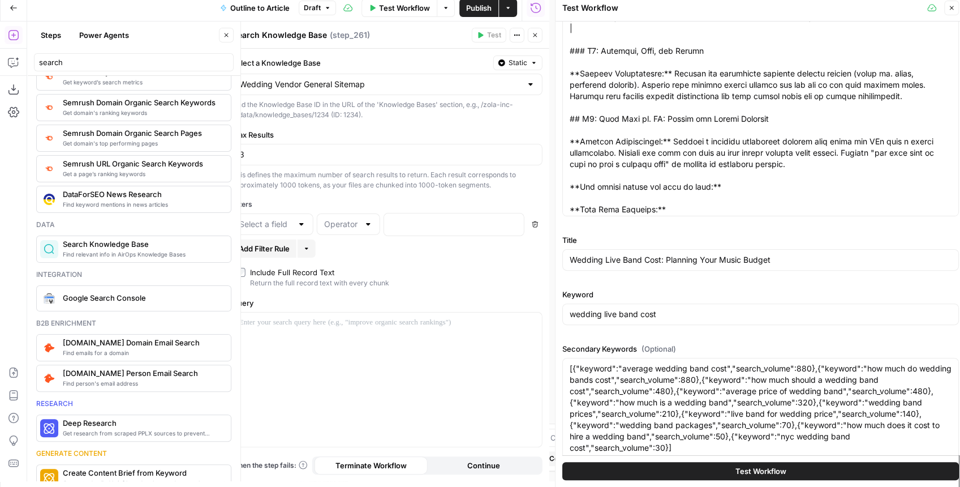
click at [300, 222] on div at bounding box center [301, 223] width 9 height 11
click at [320, 193] on div "Select a Knowledge Base Static Wedding Vendor General Sitemap Find the Knowledg…" at bounding box center [387, 265] width 324 height 432
click at [535, 31] on button "Close" at bounding box center [535, 35] width 15 height 15
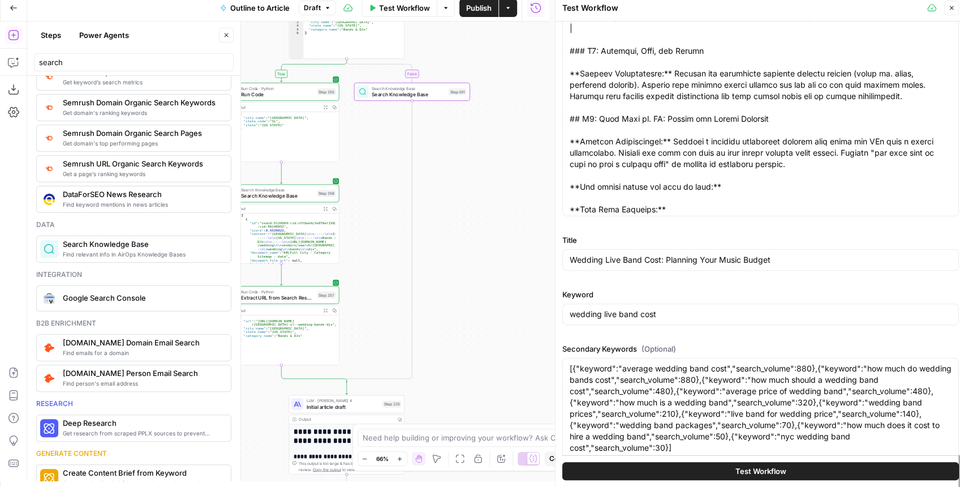
drag, startPoint x: 467, startPoint y: 136, endPoint x: 464, endPoint y: 53, distance: 83.2
click at [464, 53] on div "**********" at bounding box center [288, 250] width 522 height 459
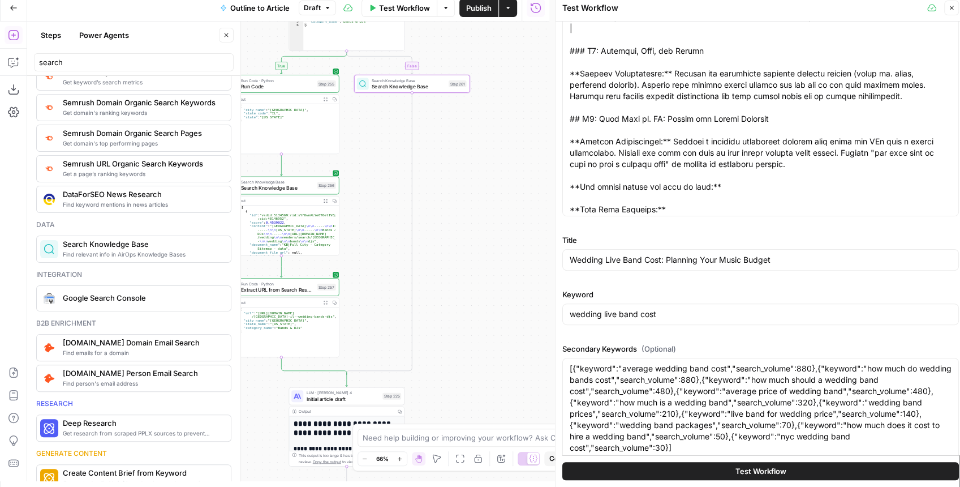
click at [443, 145] on div "**********" at bounding box center [288, 250] width 522 height 459
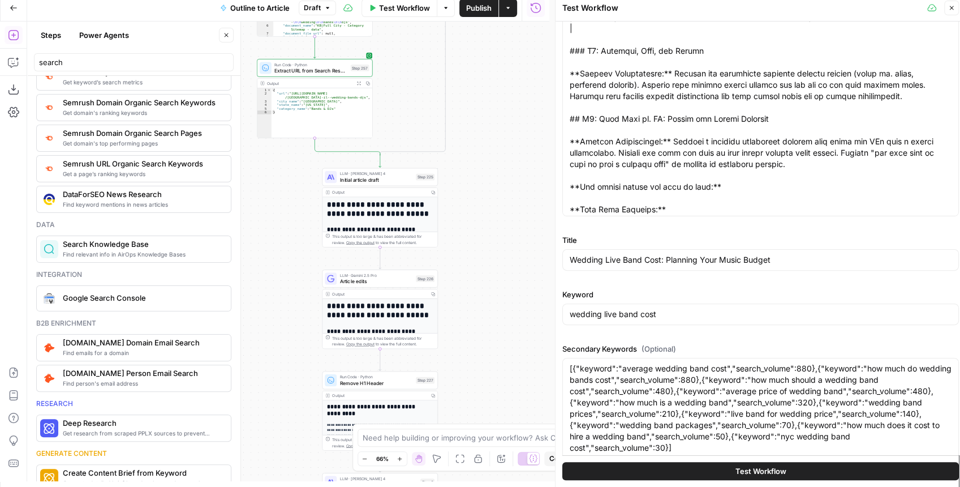
drag, startPoint x: 455, startPoint y: 218, endPoint x: 479, endPoint y: 115, distance: 105.7
click at [477, 118] on div "**********" at bounding box center [288, 250] width 522 height 459
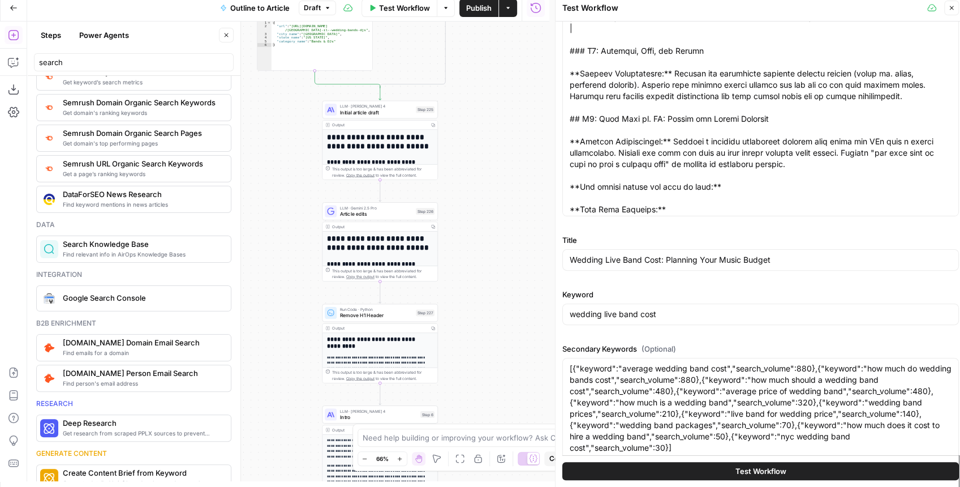
drag, startPoint x: 474, startPoint y: 204, endPoint x: 467, endPoint y: 111, distance: 92.5
click at [467, 112] on div "**********" at bounding box center [288, 250] width 522 height 459
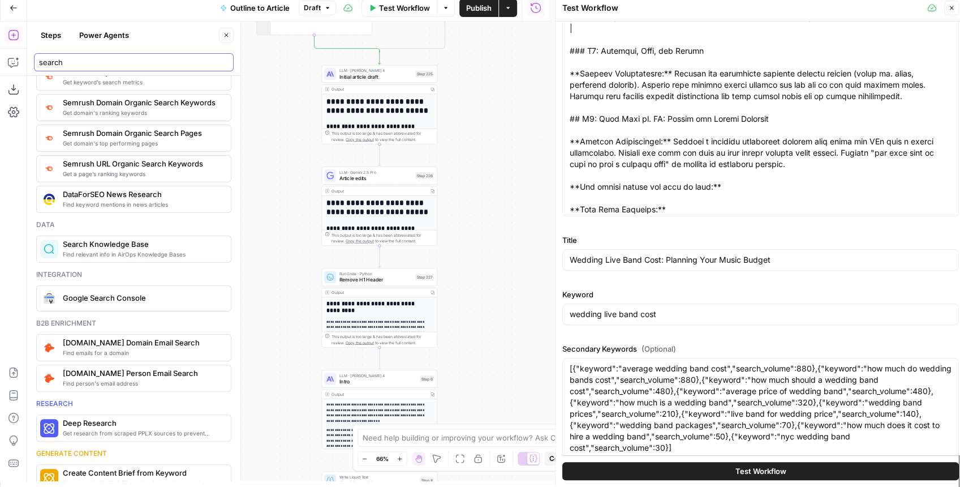
drag, startPoint x: 118, startPoint y: 66, endPoint x: 32, endPoint y: 55, distance: 86.7
click at [32, 55] on header "Steps Power Agents Close search" at bounding box center [133, 48] width 213 height 54
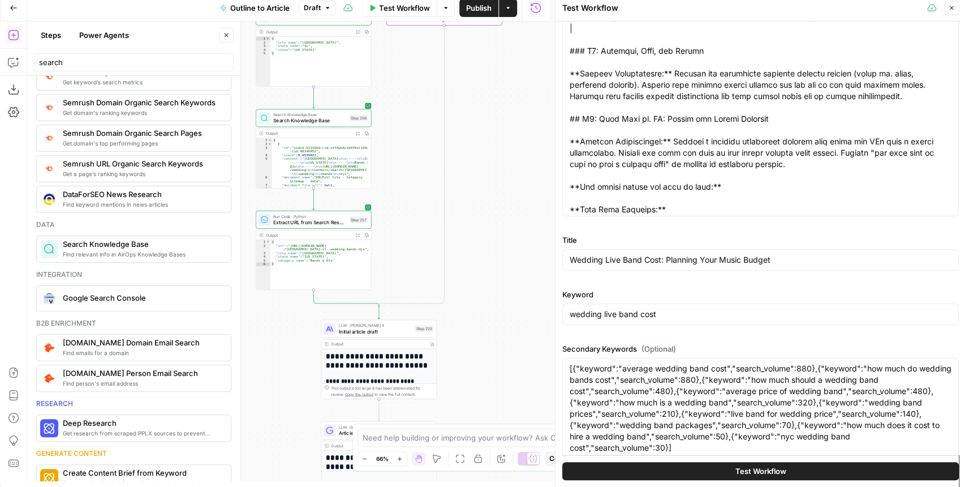
drag, startPoint x: 482, startPoint y: 87, endPoint x: 481, endPoint y: 343, distance: 255.7
click at [481, 343] on div "**********" at bounding box center [288, 250] width 522 height 459
drag, startPoint x: 498, startPoint y: 234, endPoint x: 485, endPoint y: 332, distance: 99.3
click at [485, 332] on div "**********" at bounding box center [288, 250] width 522 height 459
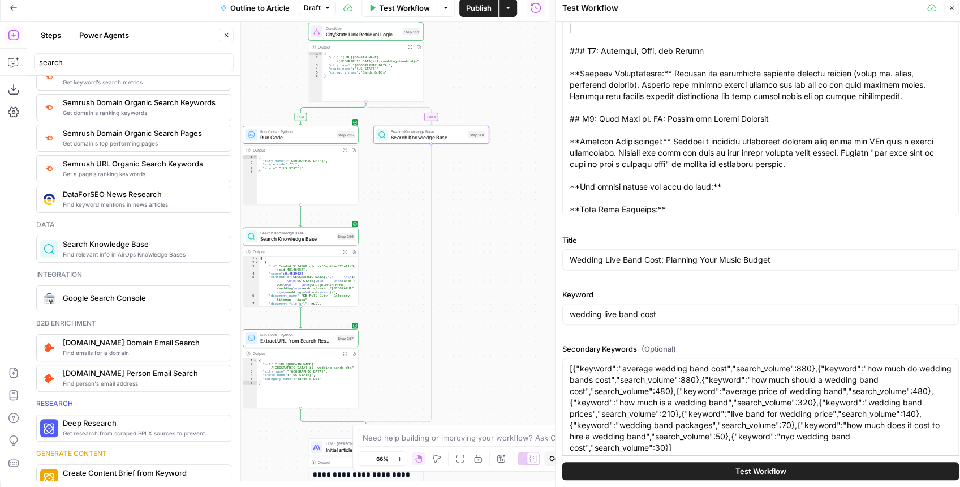
click at [441, 141] on div "Search Knowledge Base Search Knowledge Base Step 261 Copy step Delete step Add …" at bounding box center [431, 135] width 116 height 18
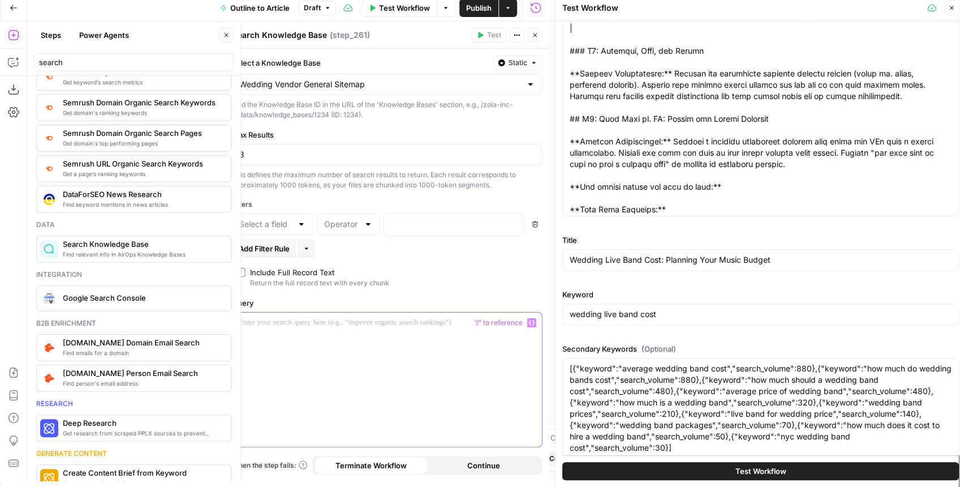
click at [532, 322] on icon "button" at bounding box center [532, 323] width 6 height 6
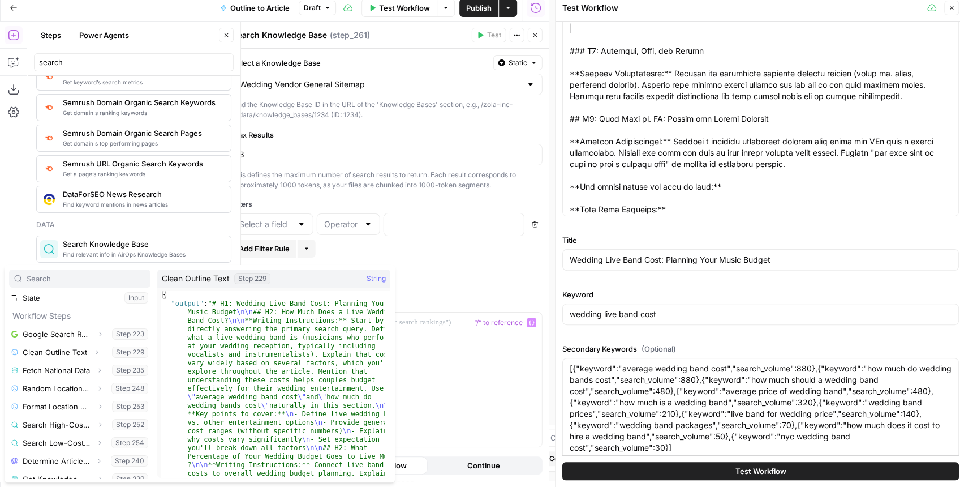
scroll to position [193, 0]
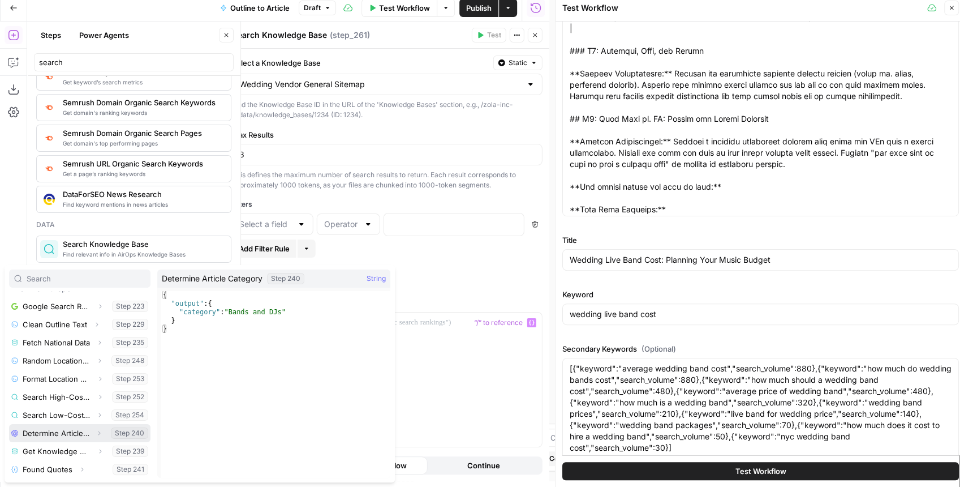
click at [92, 432] on button "Expand" at bounding box center [99, 432] width 15 height 15
click at [54, 451] on icon "button" at bounding box center [56, 450] width 7 height 7
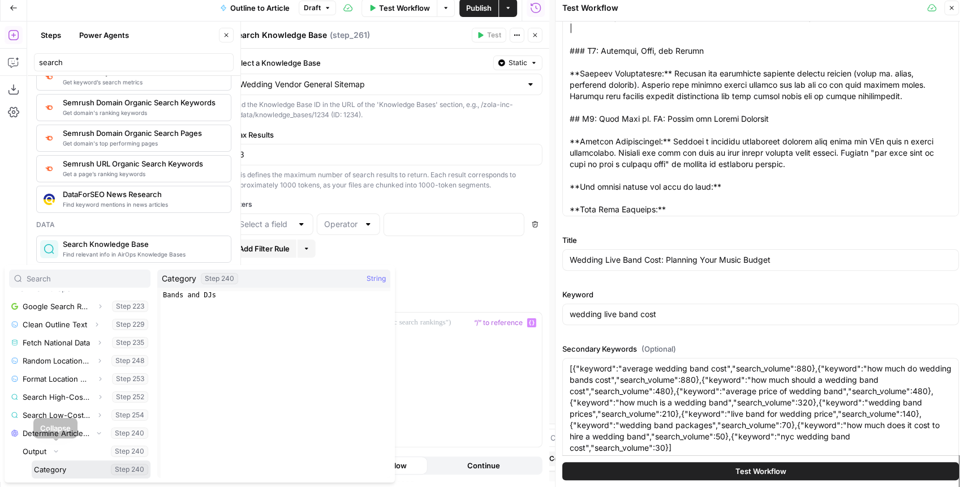
click at [66, 466] on button "Select variable Category" at bounding box center [91, 469] width 119 height 18
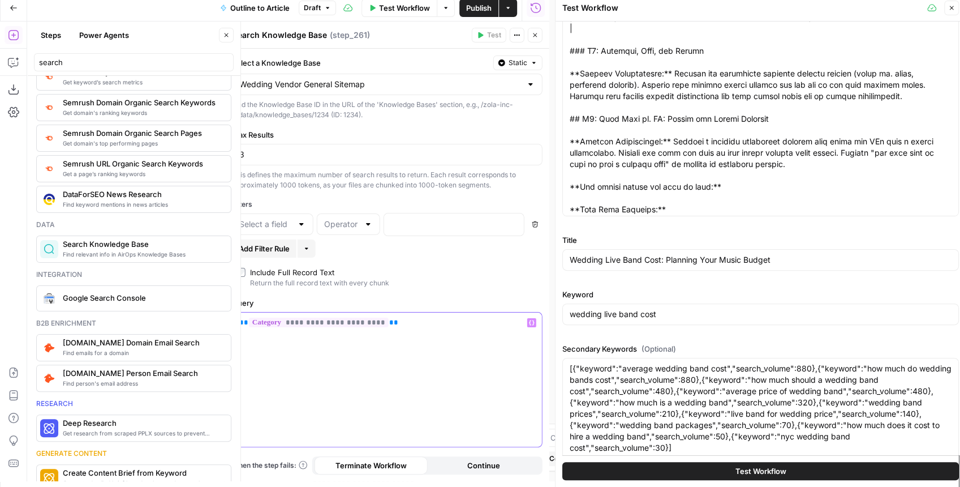
click at [399, 327] on div "**********" at bounding box center [387, 379] width 309 height 134
click at [470, 282] on label "Include Full Record Text Return the full record text with every chunk" at bounding box center [387, 276] width 302 height 21
click at [462, 279] on label "Include Full Record Text Return the full record text with every chunk" at bounding box center [387, 276] width 302 height 21
click at [536, 35] on icon "button" at bounding box center [535, 35] width 4 height 4
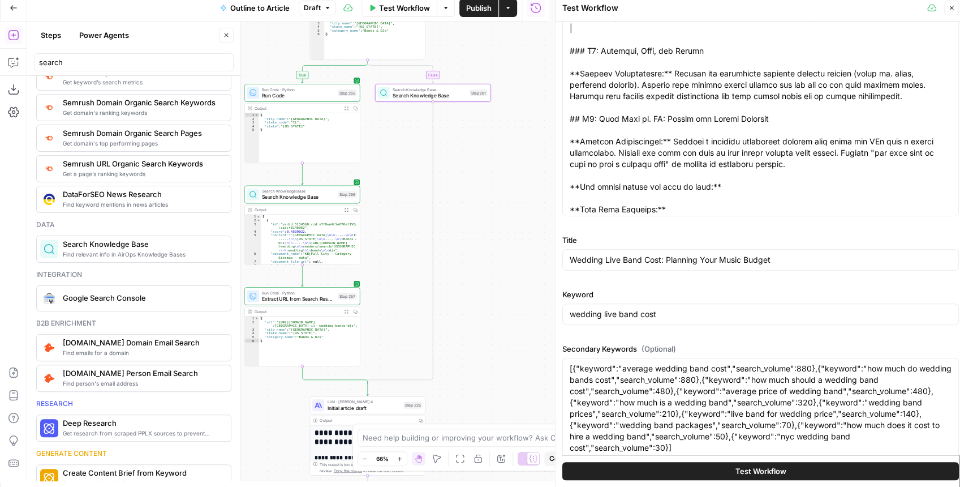
drag, startPoint x: 481, startPoint y: 289, endPoint x: 476, endPoint y: 208, distance: 81.0
click at [479, 187] on div "**********" at bounding box center [288, 250] width 522 height 459
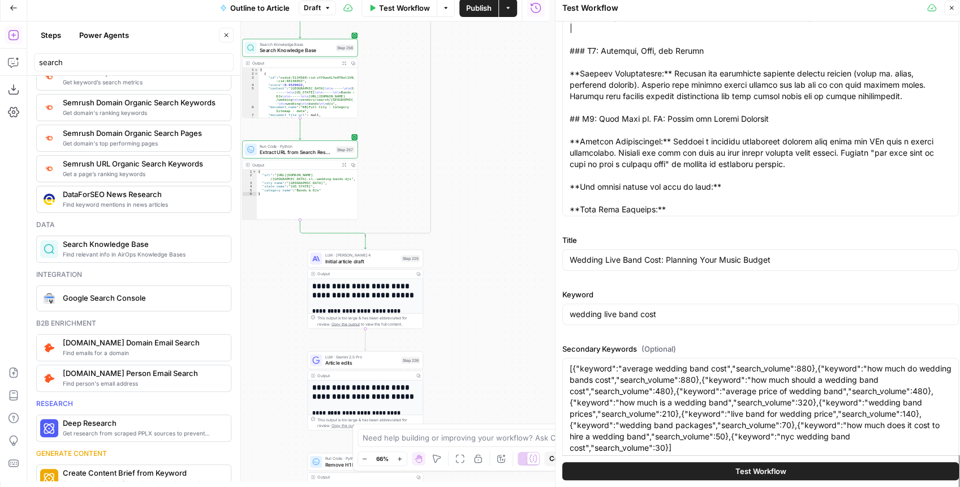
drag, startPoint x: 470, startPoint y: 296, endPoint x: 471, endPoint y: 203, distance: 93.9
click at [471, 204] on div "**********" at bounding box center [288, 250] width 522 height 459
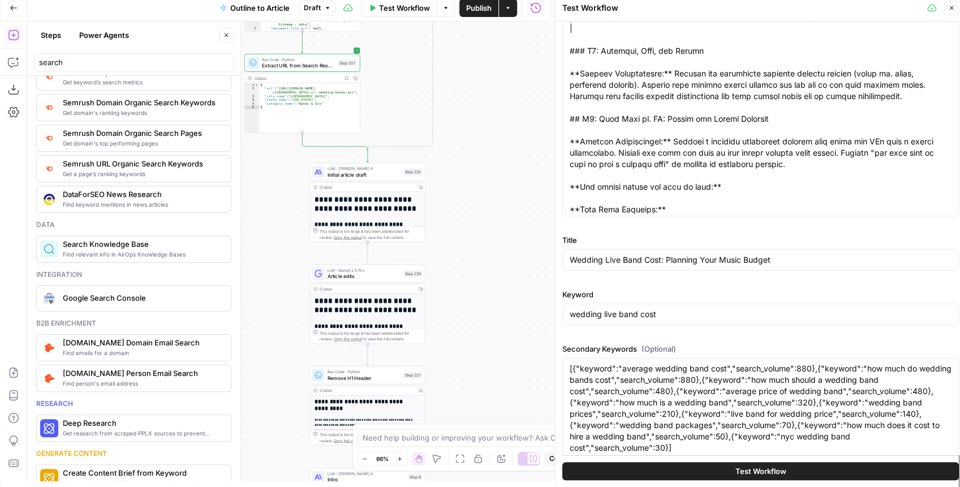
drag, startPoint x: 458, startPoint y: 266, endPoint x: 459, endPoint y: 207, distance: 58.8
click at [459, 207] on div "**********" at bounding box center [288, 250] width 522 height 459
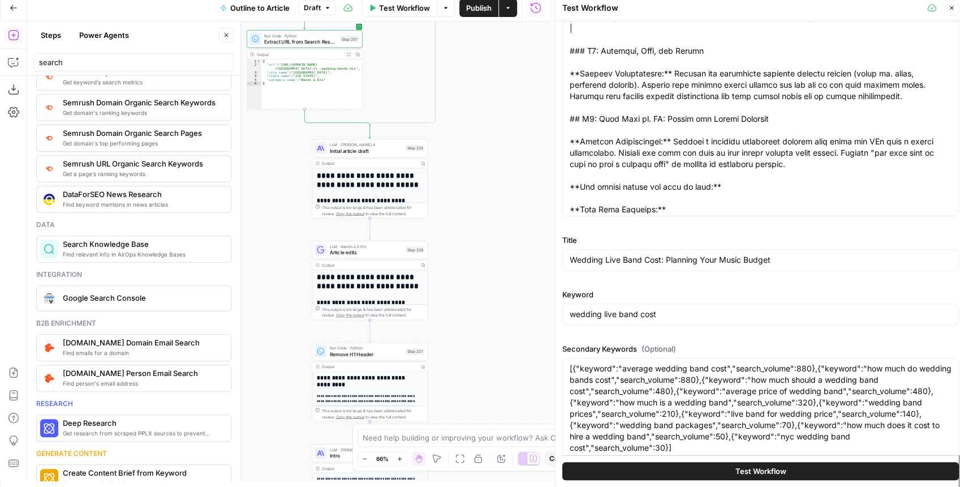
drag, startPoint x: 458, startPoint y: 255, endPoint x: 454, endPoint y: 203, distance: 52.2
click at [454, 203] on div "**********" at bounding box center [288, 250] width 522 height 459
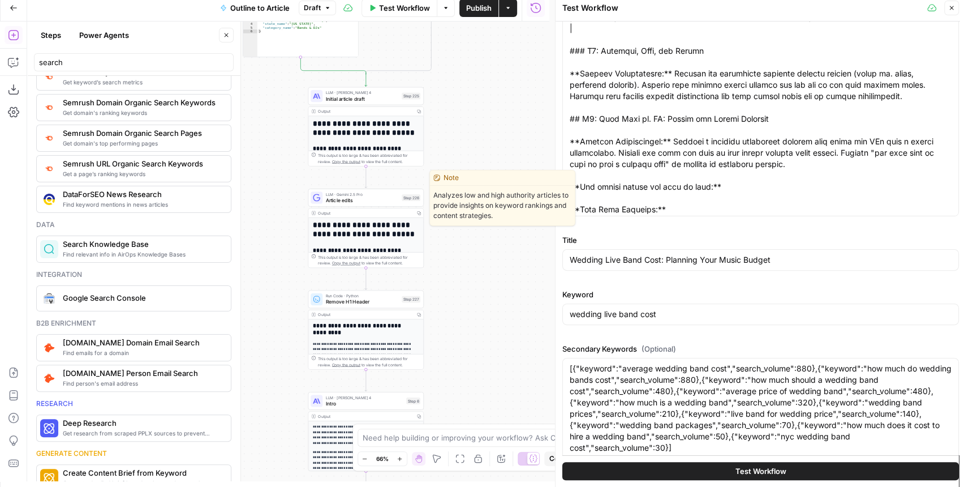
click at [360, 203] on span "Article edits" at bounding box center [361, 199] width 73 height 7
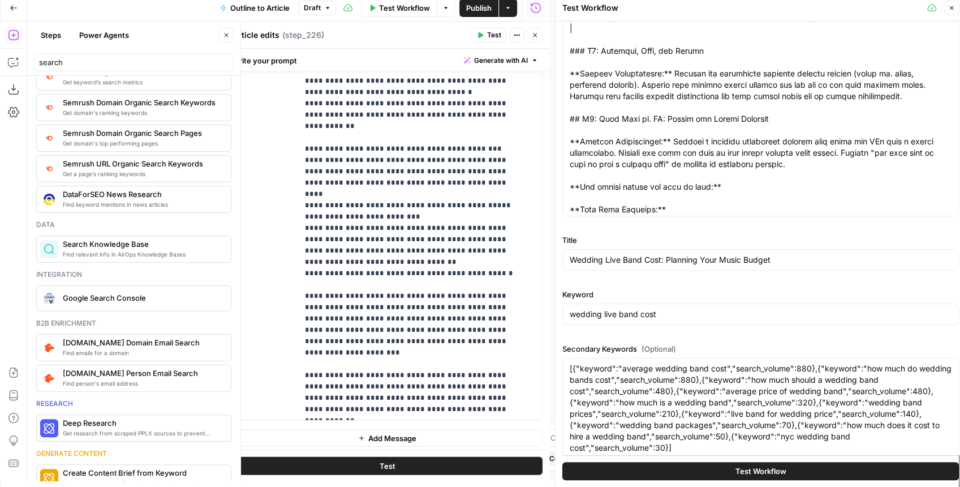
scroll to position [0, 0]
click at [477, 317] on p "**********" at bounding box center [415, 200] width 220 height 475
click at [334, 326] on p "**********" at bounding box center [415, 200] width 220 height 475
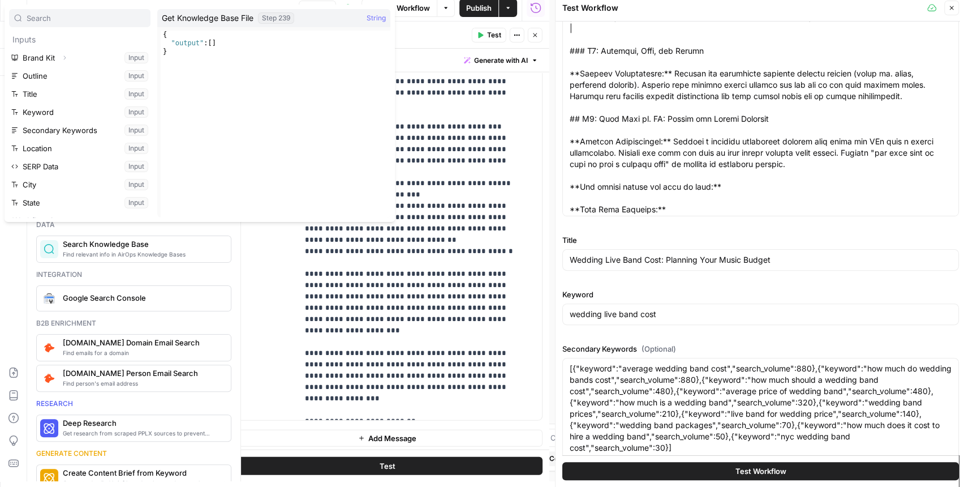
scroll to position [229, 0]
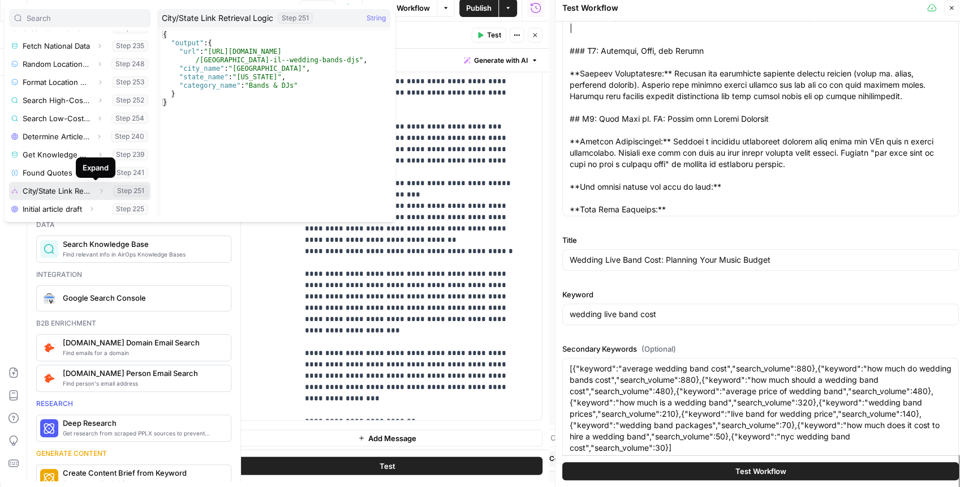
click at [98, 192] on icon "button" at bounding box center [101, 190] width 7 height 7
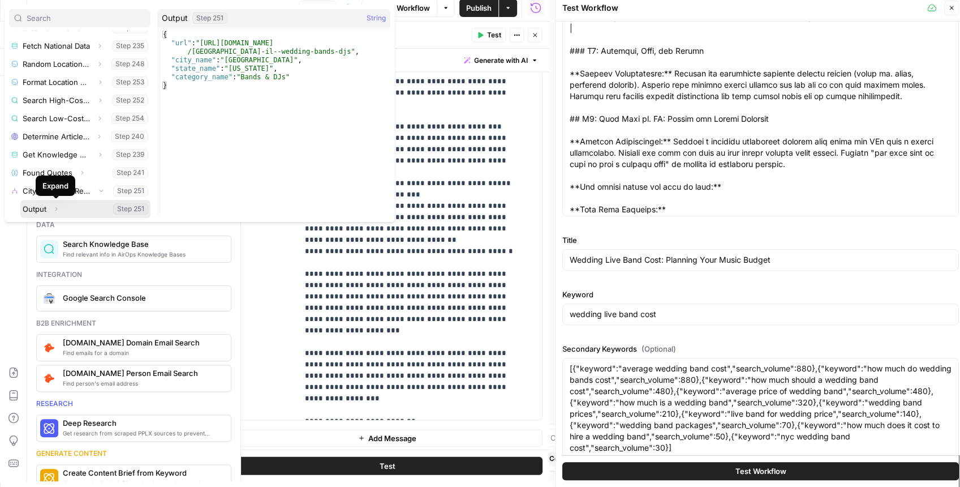
click at [55, 209] on icon "button" at bounding box center [56, 209] width 2 height 4
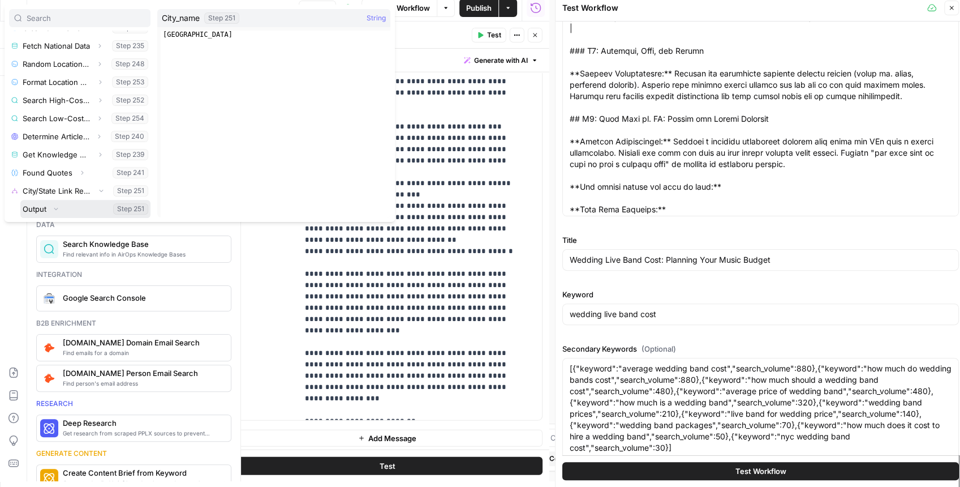
scroll to position [304, 0]
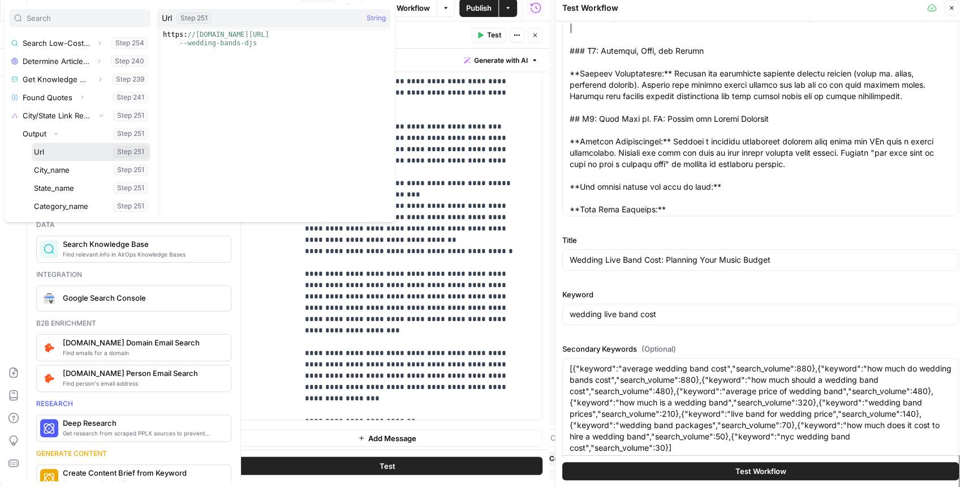
click at [57, 148] on button "Select variable Url" at bounding box center [91, 152] width 119 height 18
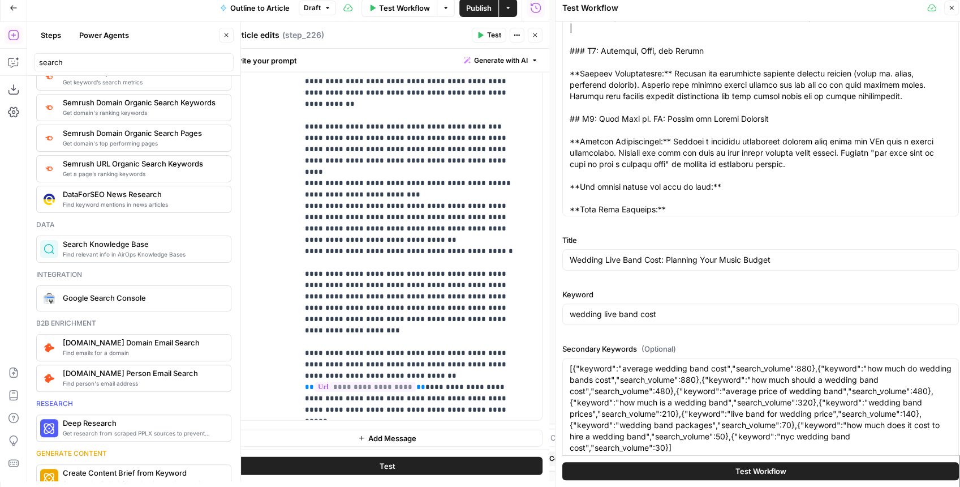
click at [482, 35] on icon "button" at bounding box center [480, 35] width 5 height 6
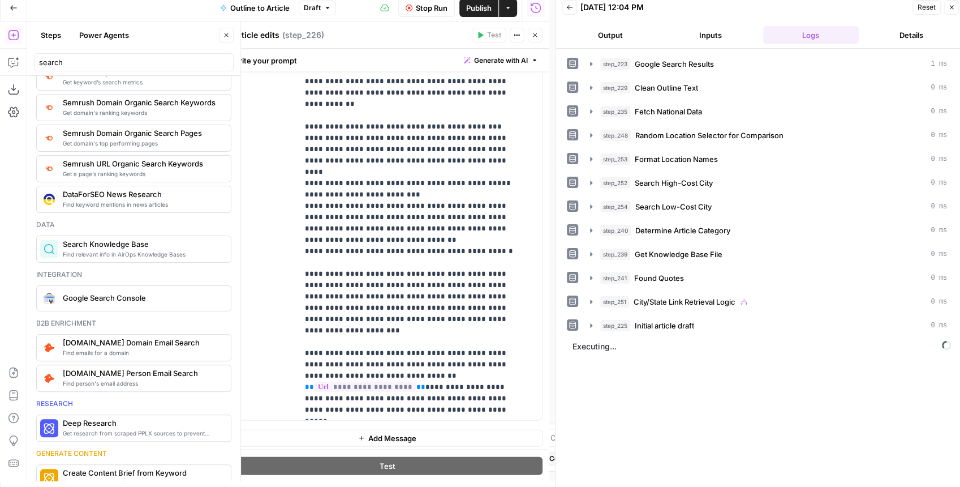
click at [539, 35] on button "Close" at bounding box center [535, 35] width 15 height 15
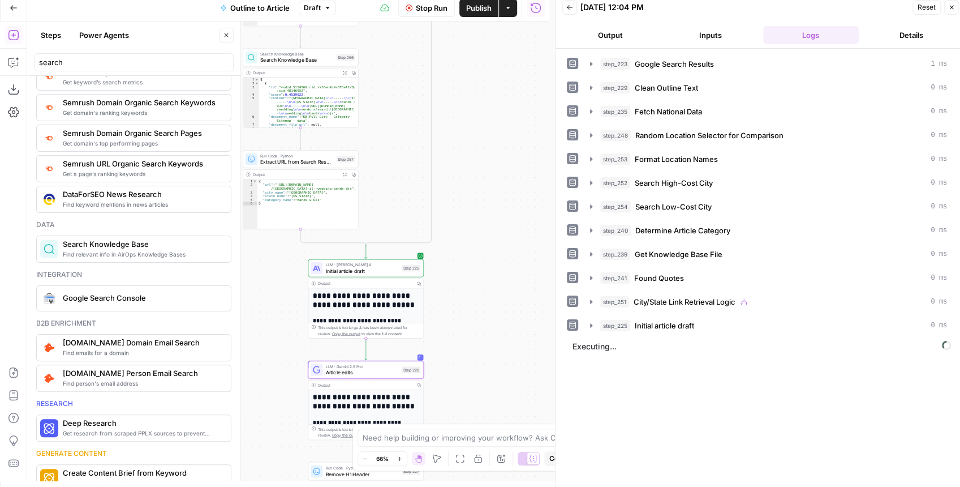
drag, startPoint x: 493, startPoint y: 279, endPoint x: 496, endPoint y: 330, distance: 51.0
click at [494, 359] on div "**********" at bounding box center [288, 250] width 522 height 459
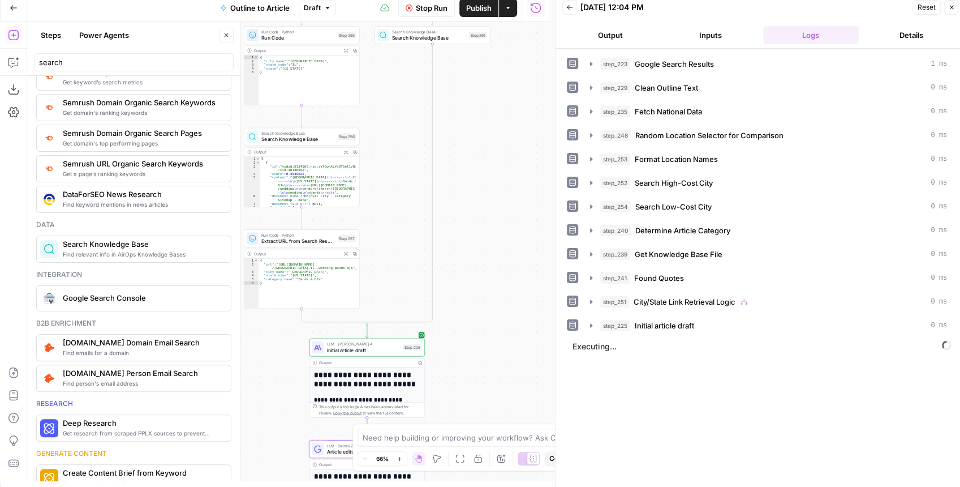
drag, startPoint x: 501, startPoint y: 298, endPoint x: 490, endPoint y: 391, distance: 94.6
click at [489, 404] on div "**********" at bounding box center [288, 250] width 522 height 459
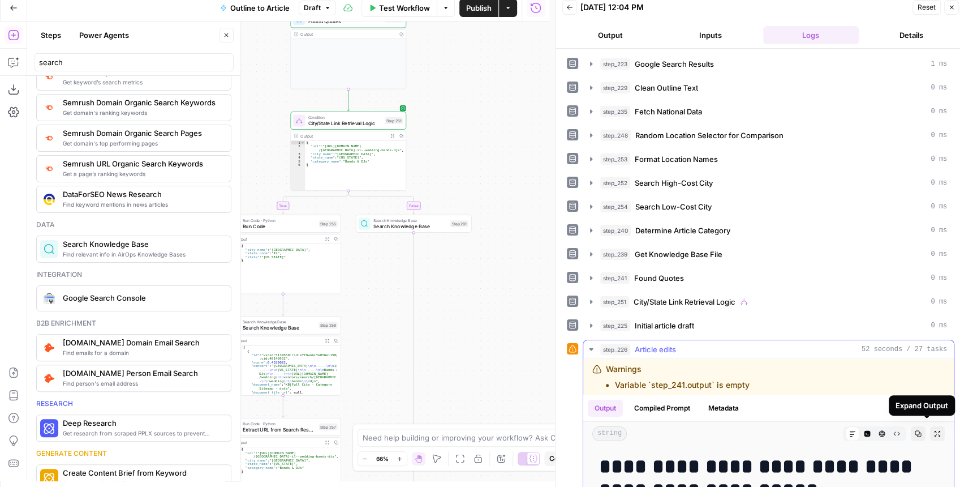
click at [934, 430] on icon "button" at bounding box center [937, 433] width 7 height 7
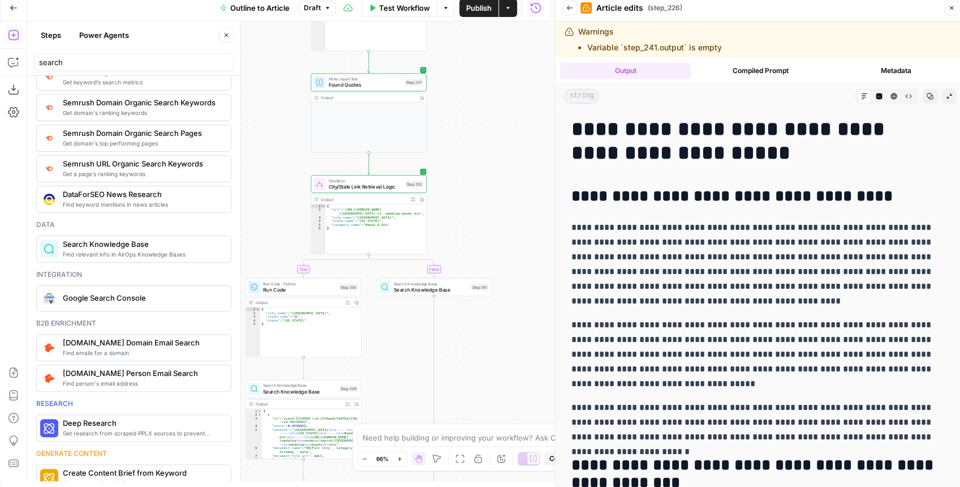
drag, startPoint x: 481, startPoint y: 193, endPoint x: 500, endPoint y: 317, distance: 125.4
click at [500, 317] on div "**********" at bounding box center [288, 250] width 522 height 459
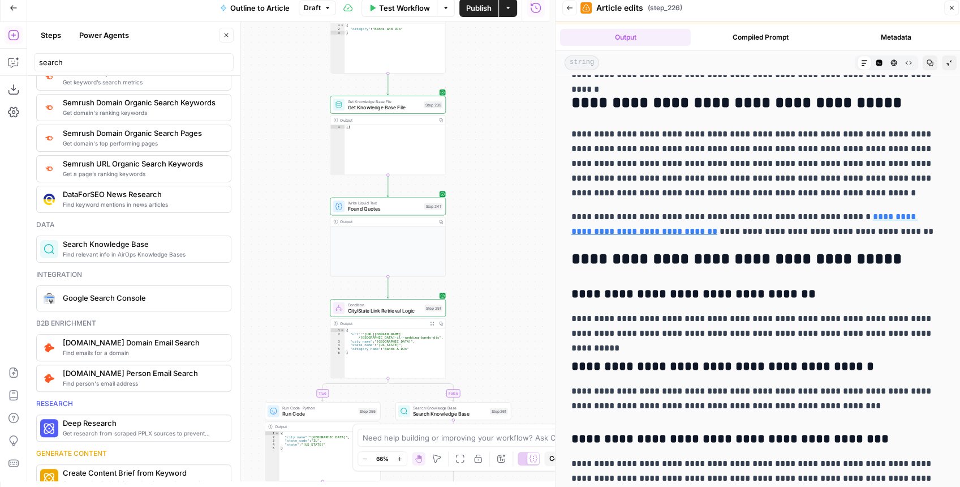
scroll to position [36, 0]
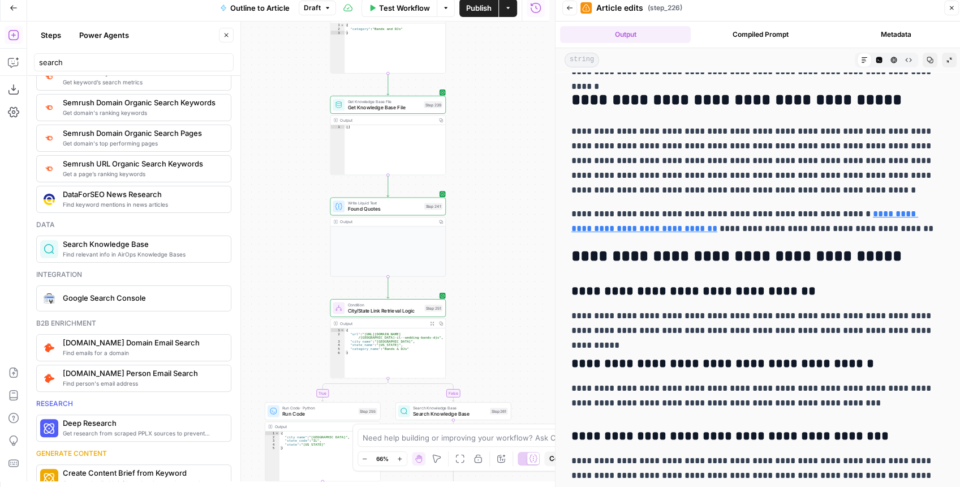
click at [480, 12] on span "Publish" at bounding box center [478, 7] width 25 height 11
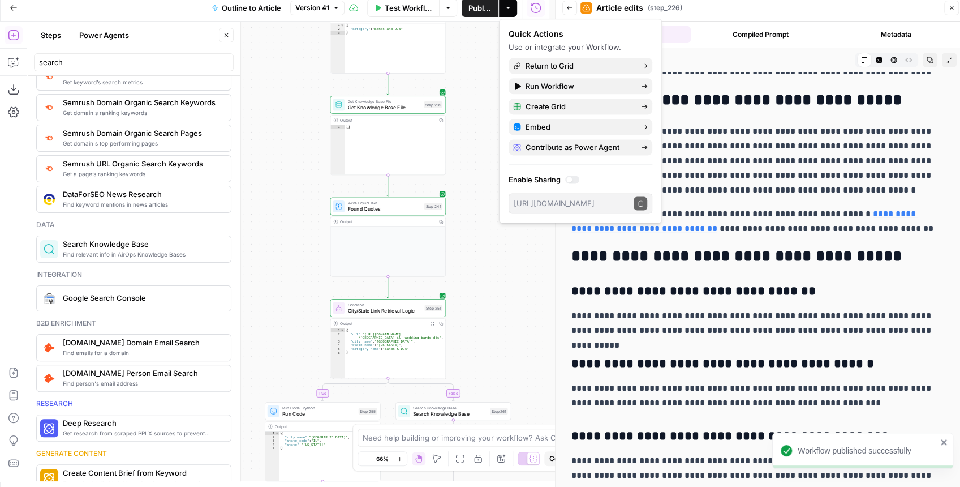
click at [12, 6] on icon "button" at bounding box center [14, 8] width 8 height 8
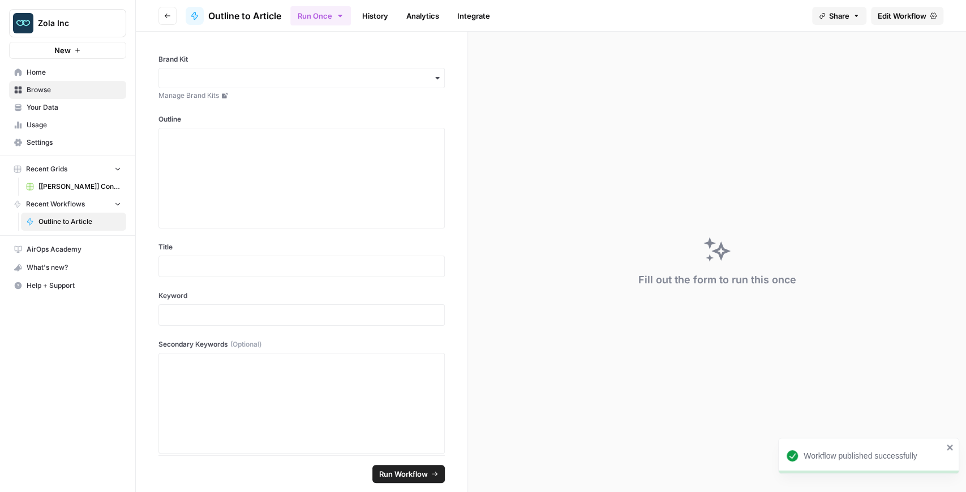
click at [76, 184] on span "[[PERSON_NAME]] Content Creation" at bounding box center [79, 187] width 83 height 10
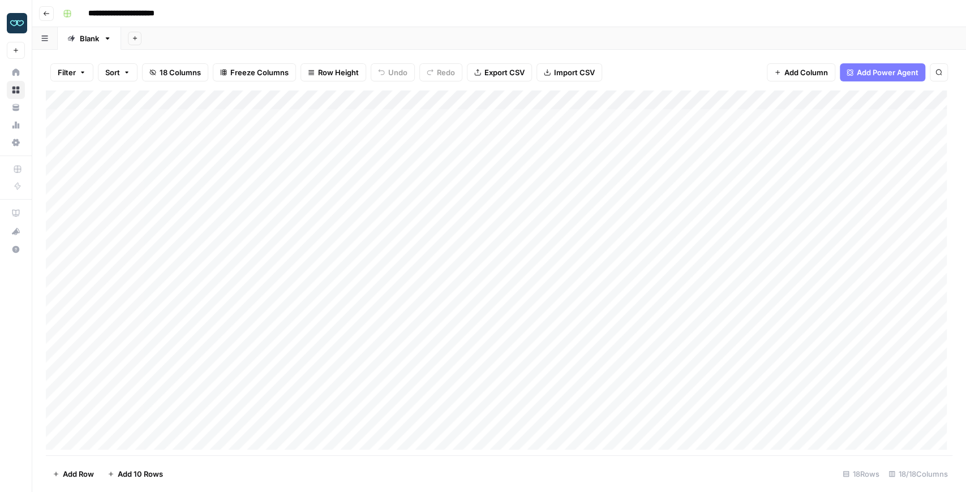
scroll to position [24, 0]
click at [160, 329] on div "Add Column" at bounding box center [499, 273] width 906 height 365
click at [160, 327] on div "Add Column" at bounding box center [499, 273] width 906 height 365
drag, startPoint x: 213, startPoint y: 327, endPoint x: 28, endPoint y: 325, distance: 185.0
click at [28, 325] on body "**********" at bounding box center [483, 246] width 966 height 492
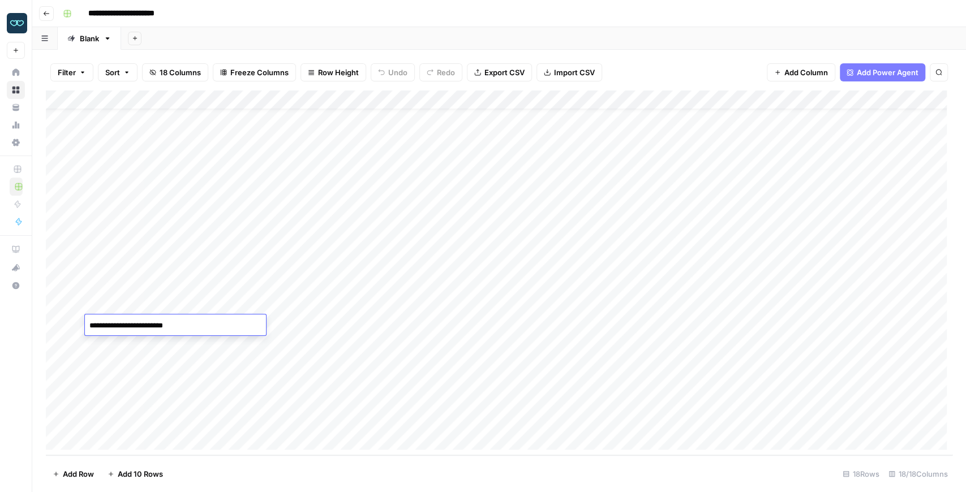
click at [157, 420] on div "Add Column" at bounding box center [499, 273] width 906 height 365
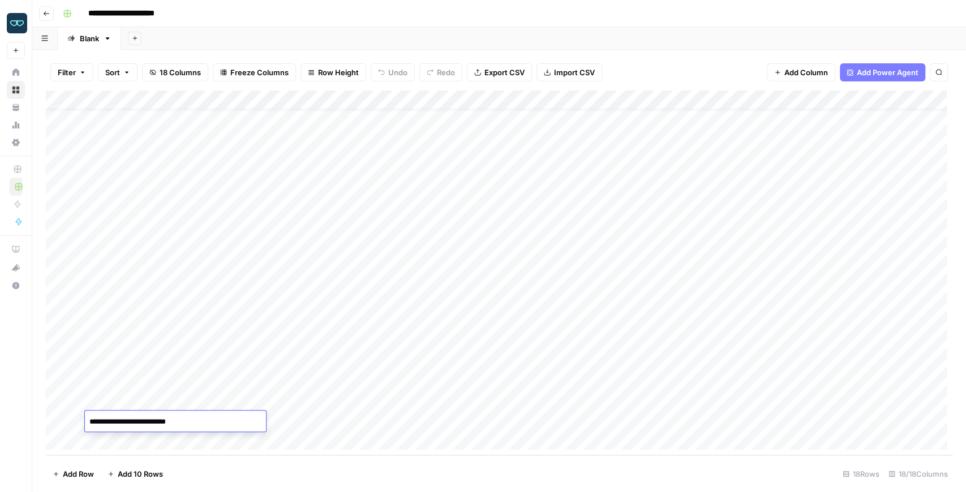
drag, startPoint x: 205, startPoint y: 421, endPoint x: 38, endPoint y: 408, distance: 166.8
click at [38, 408] on body "**********" at bounding box center [483, 246] width 966 height 492
type textarea "**********"
click at [260, 396] on div "Add Column" at bounding box center [499, 273] width 906 height 365
click at [244, 425] on div "Add Column" at bounding box center [499, 273] width 906 height 365
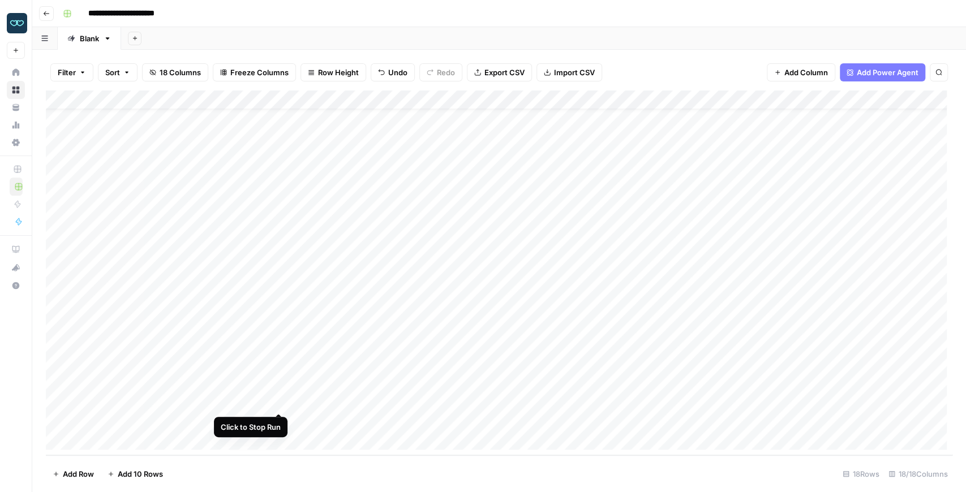
click at [276, 403] on div "Add Column" at bounding box center [499, 273] width 906 height 365
click at [278, 421] on div "Add Column" at bounding box center [499, 273] width 906 height 365
click at [360, 326] on div "Add Column" at bounding box center [499, 273] width 906 height 365
click at [345, 396] on div "Add Column" at bounding box center [499, 273] width 906 height 365
click at [365, 425] on div "Add Column" at bounding box center [499, 273] width 906 height 365
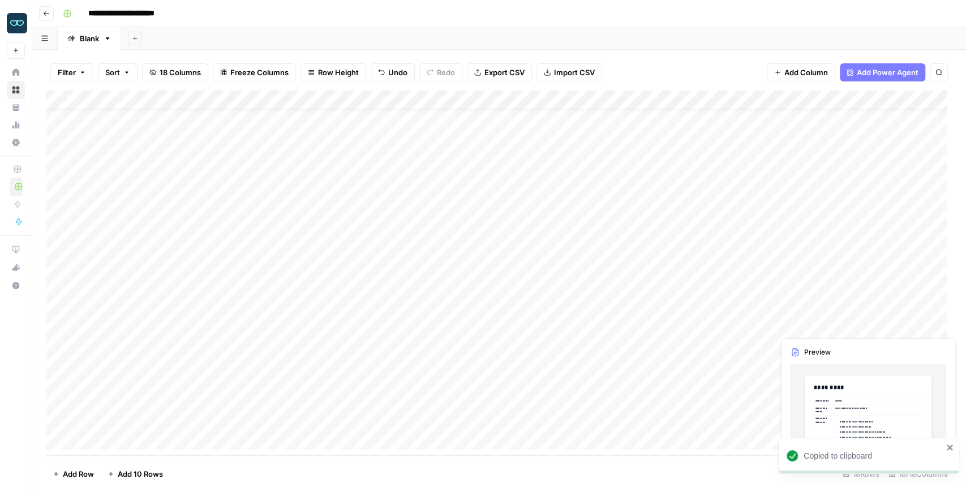
drag, startPoint x: 612, startPoint y: 325, endPoint x: 919, endPoint y: 324, distance: 306.6
click at [919, 324] on div "Add Column" at bounding box center [499, 273] width 906 height 365
drag, startPoint x: 402, startPoint y: 455, endPoint x: 443, endPoint y: 453, distance: 41.4
click at [443, 453] on div "Filter Sort 18 Columns Freeze Columns Row Height Undo Redo Export CSV Import CS…" at bounding box center [498, 271] width 933 height 442
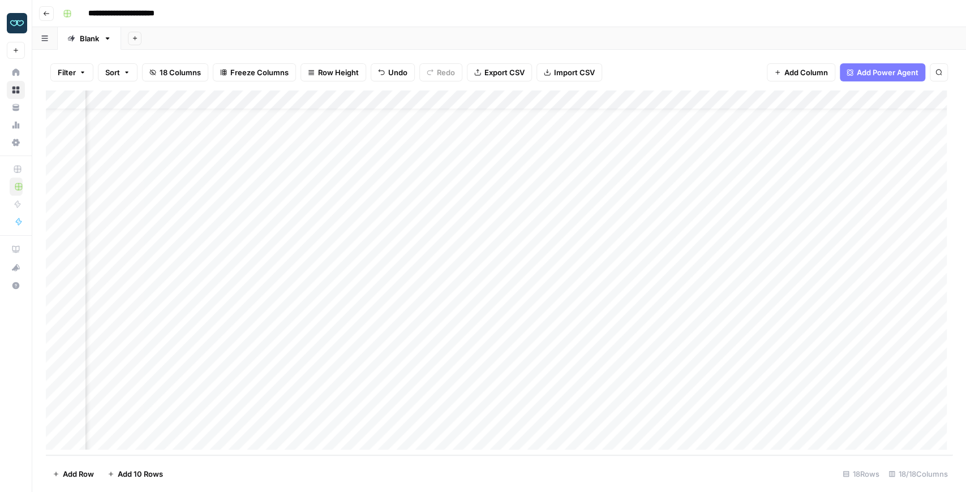
copy div "Add Column Add Row Add 10 Rows"
click at [377, 400] on div "Add Column" at bounding box center [499, 273] width 906 height 365
click at [404, 324] on div "Add Column" at bounding box center [499, 273] width 906 height 365
click at [748, 328] on div "Add Column" at bounding box center [499, 273] width 906 height 365
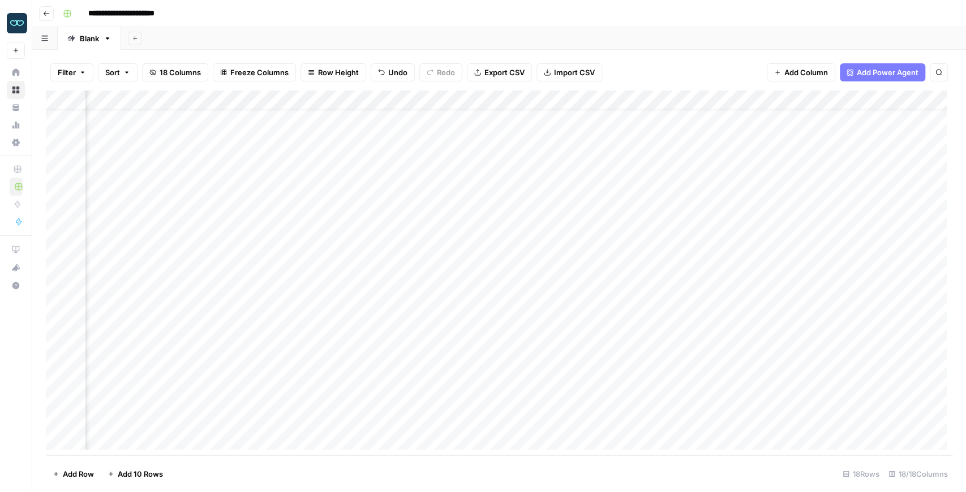
copy div "Add Column Add Row Add 10 Rows"
click at [503, 402] on div "Add Column" at bounding box center [499, 273] width 906 height 365
click at [511, 421] on div "Add Column" at bounding box center [499, 273] width 906 height 365
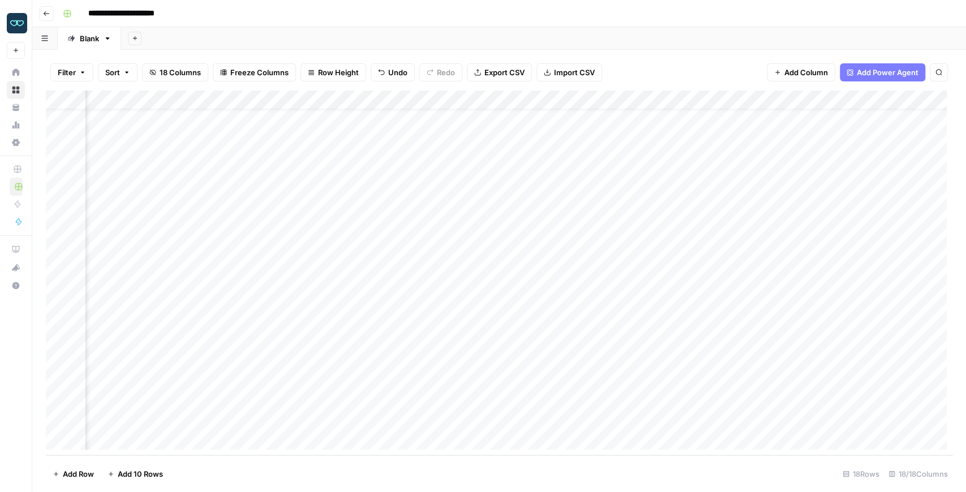
click at [582, 396] on div "Add Column" at bounding box center [499, 273] width 906 height 365
type textarea "*"
type textarea "*******"
drag, startPoint x: 599, startPoint y: 456, endPoint x: 442, endPoint y: 457, distance: 156.7
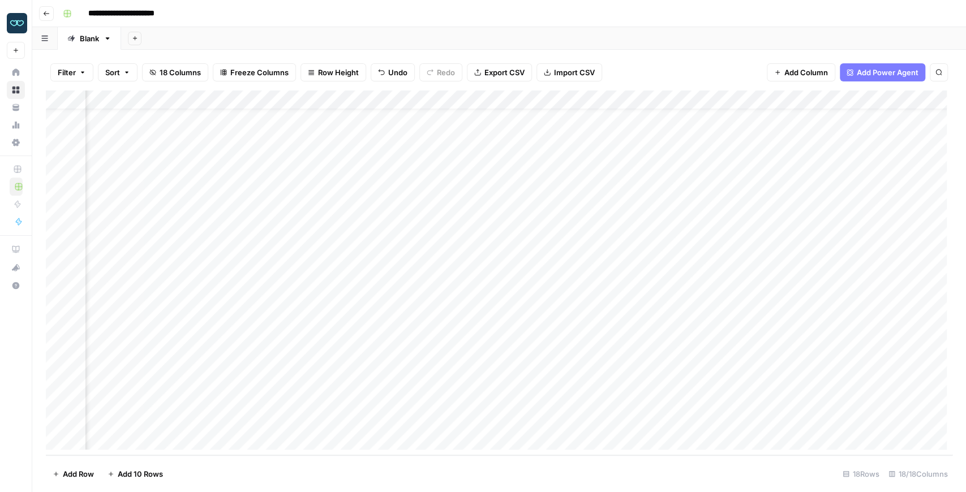
click at [441, 457] on footer "Add Row Add 10 Rows 18 Rows 18/18 Columns" at bounding box center [499, 473] width 906 height 37
click at [123, 440] on div "Add Column" at bounding box center [499, 273] width 906 height 365
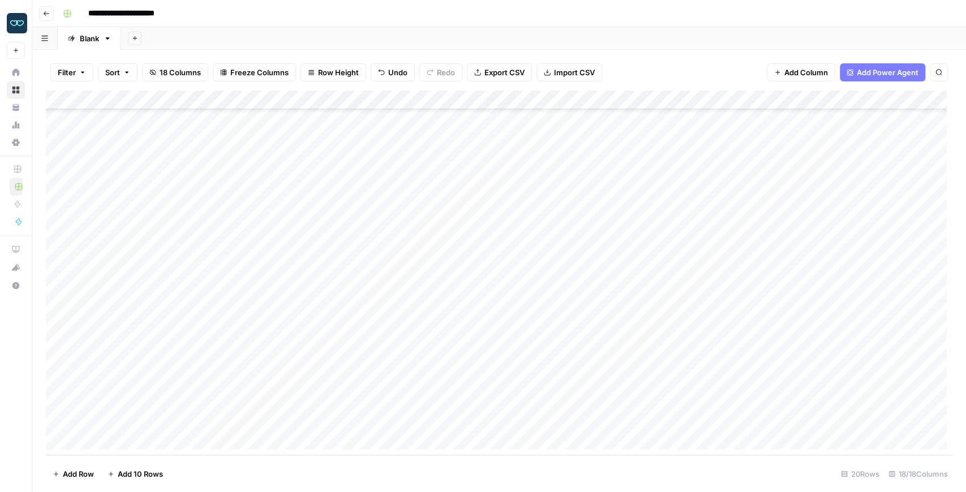
click at [150, 361] on div "Add Column" at bounding box center [499, 273] width 906 height 365
drag, startPoint x: 153, startPoint y: 404, endPoint x: 158, endPoint y: 419, distance: 16.1
click at [158, 419] on div "Add Column" at bounding box center [499, 273] width 906 height 365
click at [149, 422] on div "Add Column" at bounding box center [499, 273] width 906 height 365
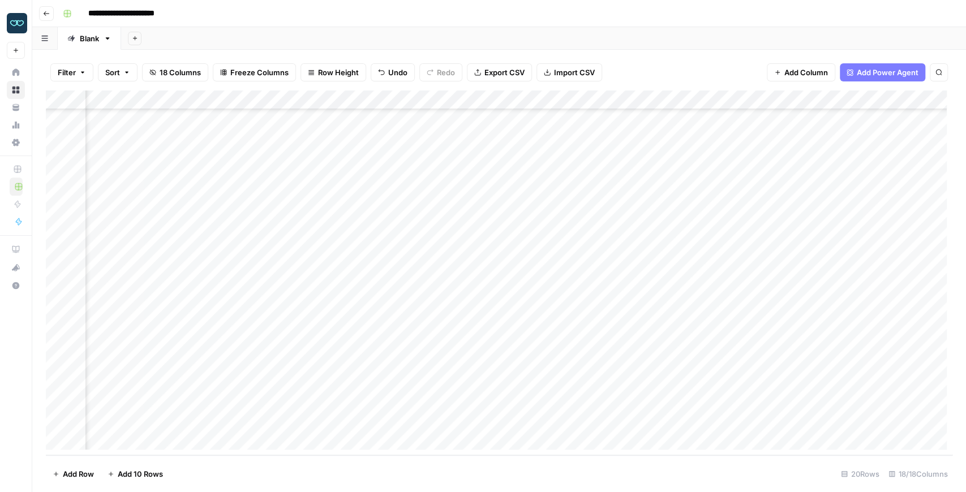
click at [257, 363] on div "Add Column" at bounding box center [499, 273] width 906 height 365
click at [780, 386] on div "Add Column" at bounding box center [499, 273] width 906 height 365
drag, startPoint x: 284, startPoint y: 402, endPoint x: 281, endPoint y: 419, distance: 17.3
click at [281, 419] on div "Add Column" at bounding box center [499, 273] width 906 height 365
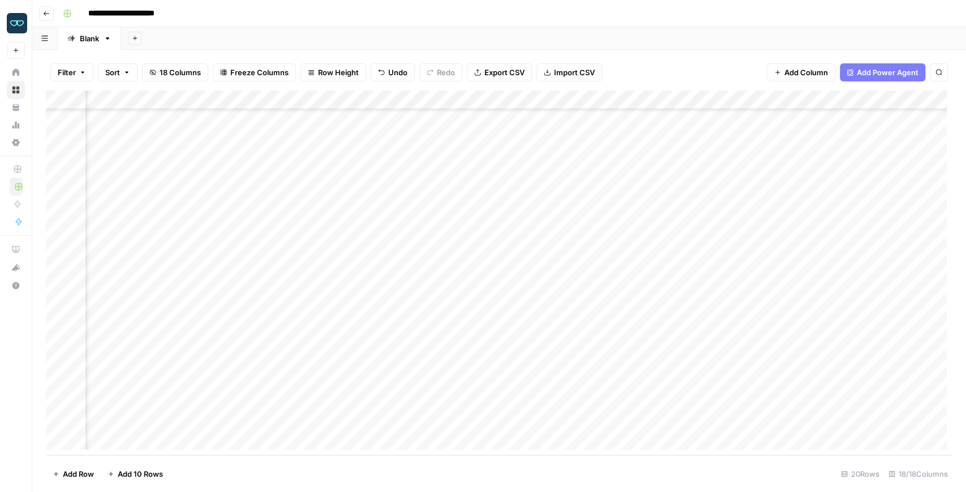
click at [557, 399] on div "Add Column" at bounding box center [499, 273] width 906 height 365
type textarea "*"
type textarea "******"
type textarea "*****"
click at [598, 348] on div "Add Column" at bounding box center [499, 273] width 906 height 365
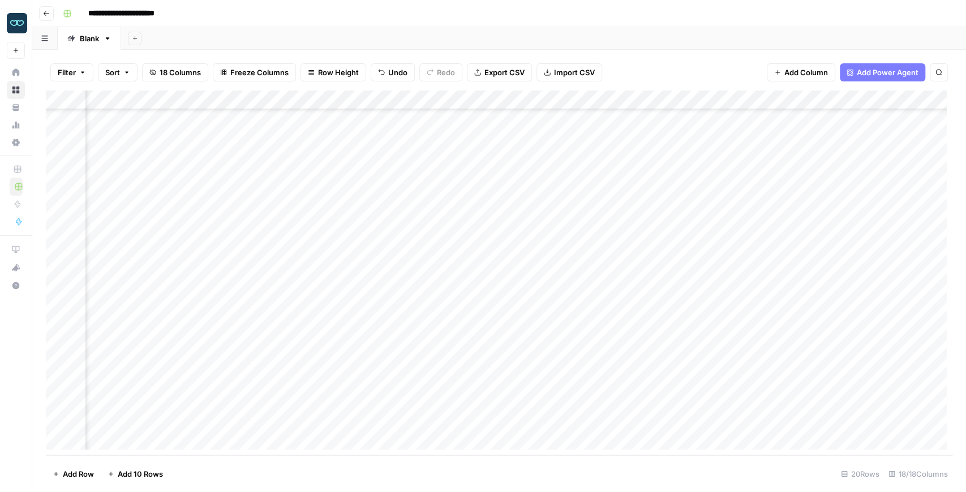
scroll to position [62, 815]
click at [608, 267] on div "Add Column" at bounding box center [499, 273] width 906 height 365
click at [608, 268] on div "Add Column" at bounding box center [499, 273] width 906 height 365
click at [427, 270] on div "Add Column" at bounding box center [499, 273] width 906 height 365
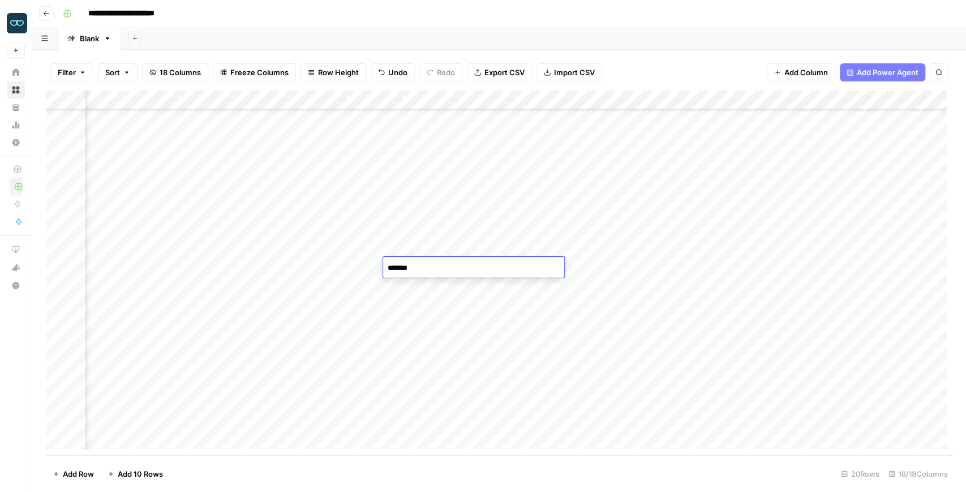
drag, startPoint x: 427, startPoint y: 270, endPoint x: 381, endPoint y: 262, distance: 46.5
click at [381, 262] on body "**********" at bounding box center [483, 246] width 966 height 492
click at [492, 242] on div "Add Column" at bounding box center [499, 273] width 906 height 365
click at [609, 268] on div "Add Column" at bounding box center [499, 273] width 906 height 365
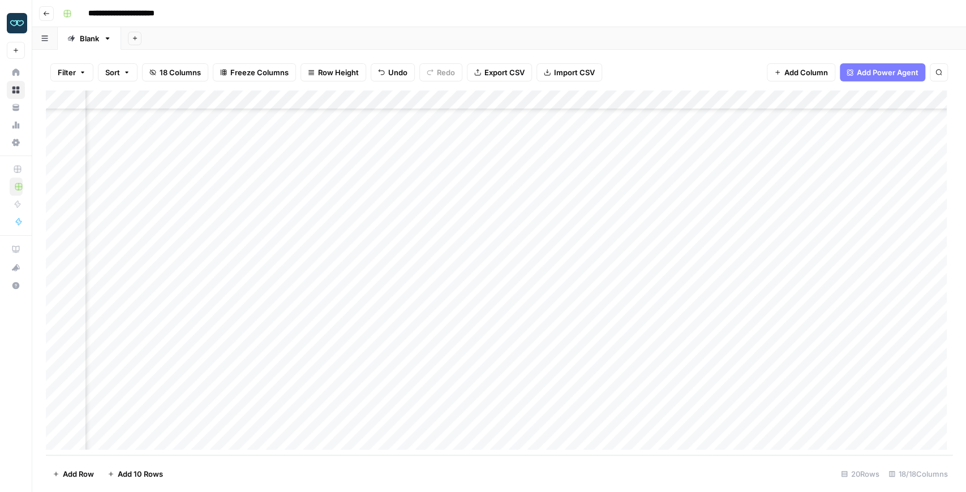
click at [597, 285] on div "Add Column" at bounding box center [499, 273] width 906 height 365
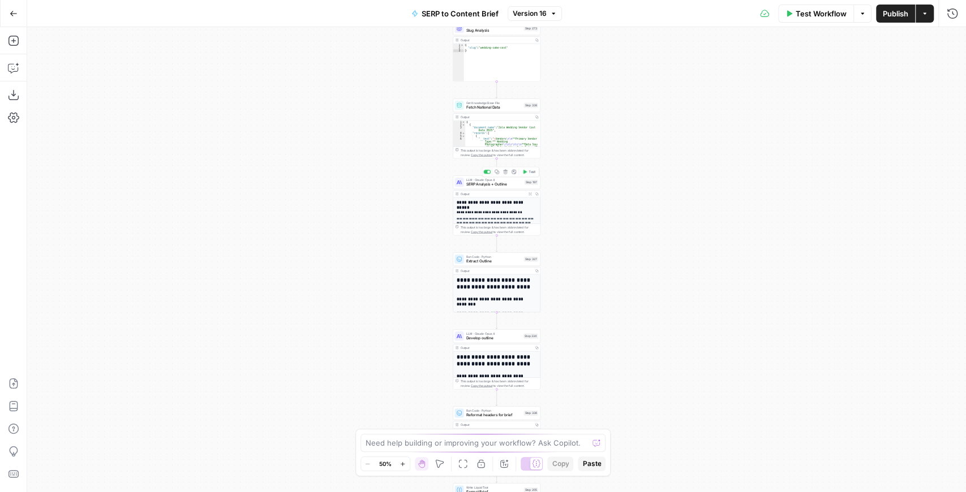
click at [476, 187] on div "LLM · [PERSON_NAME] 4 SERP Analysis + Outline Step 197 Copy step Delete step Ed…" at bounding box center [497, 182] width 88 height 14
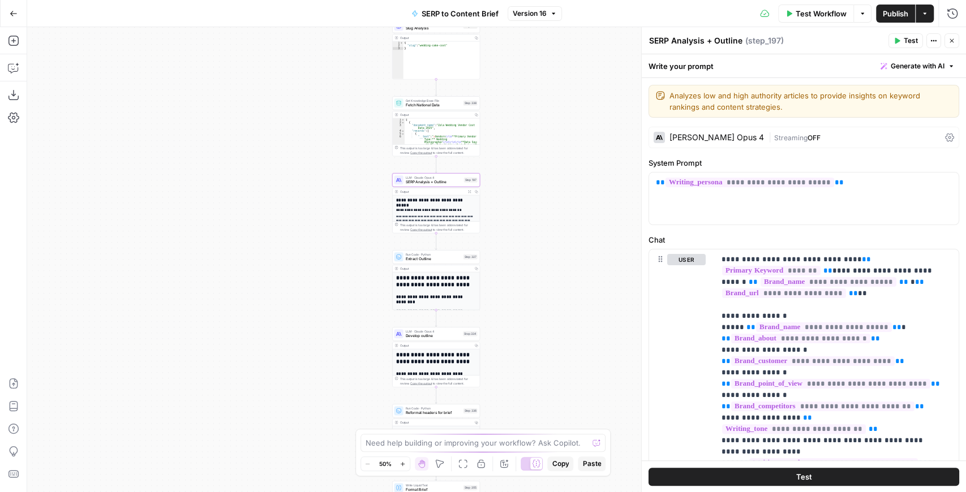
drag, startPoint x: 405, startPoint y: 189, endPoint x: 429, endPoint y: 217, distance: 37.3
click at [330, 183] on div "Workflow Set Inputs Inputs Run Code · JavaScript Structure Competitor Keywords …" at bounding box center [496, 259] width 939 height 465
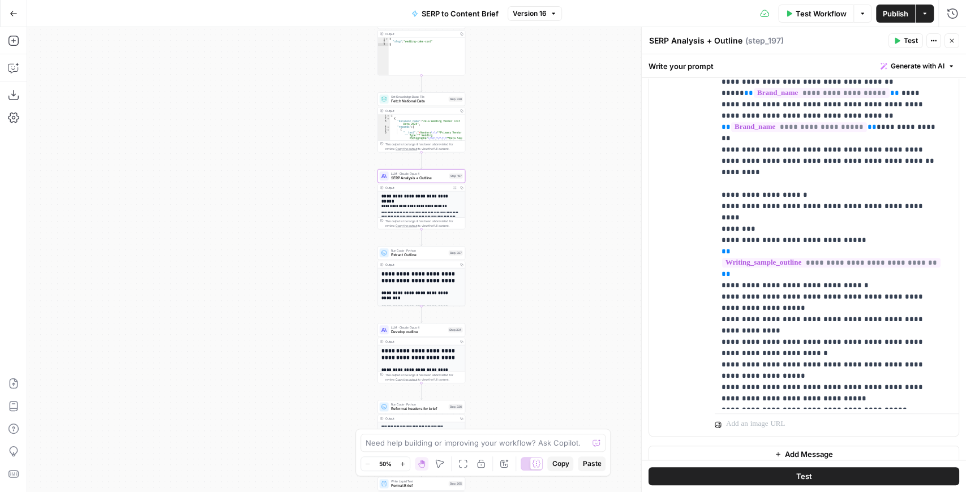
scroll to position [309, 0]
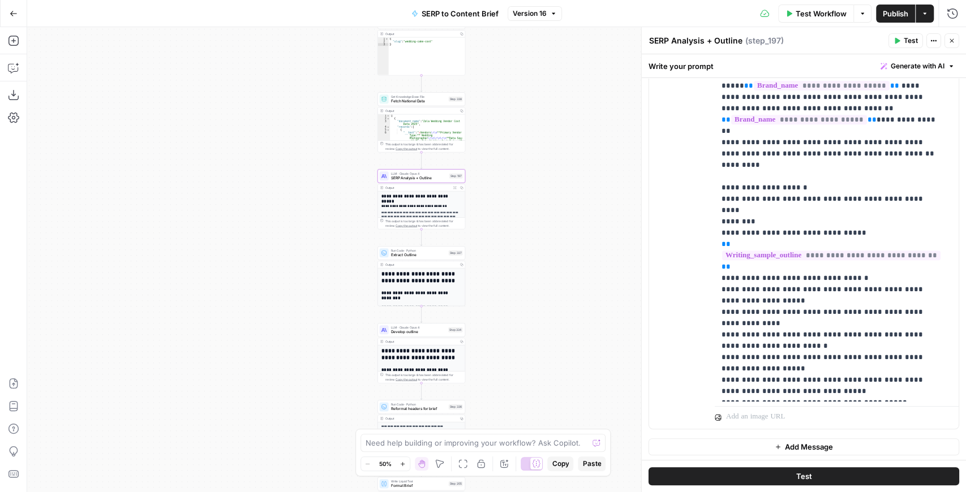
drag, startPoint x: 557, startPoint y: 251, endPoint x: 515, endPoint y: 226, distance: 49.5
click at [523, 230] on div "Workflow Set Inputs Inputs Run Code · JavaScript Structure Competitor Keywords …" at bounding box center [496, 259] width 939 height 465
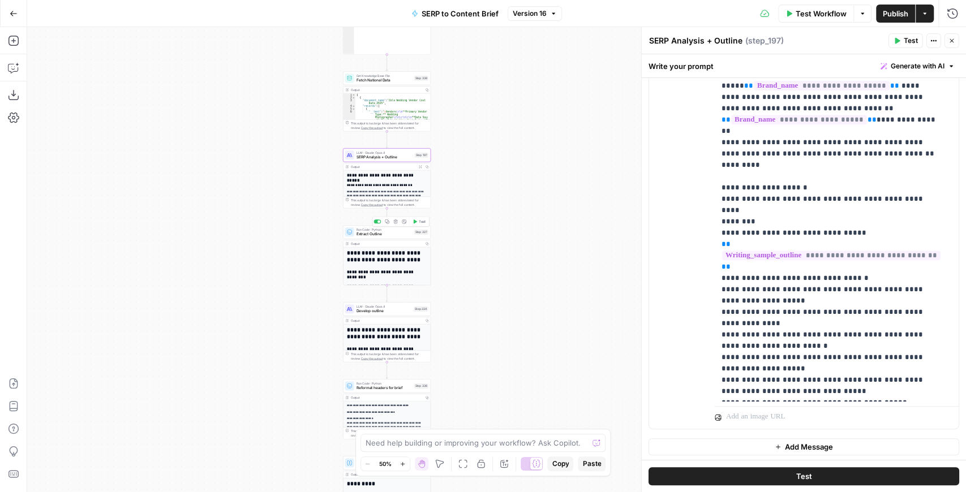
click at [382, 238] on div "Run Code · Python Extract Outline Step 327 Copy step Delete step Add Note Test" at bounding box center [387, 232] width 88 height 14
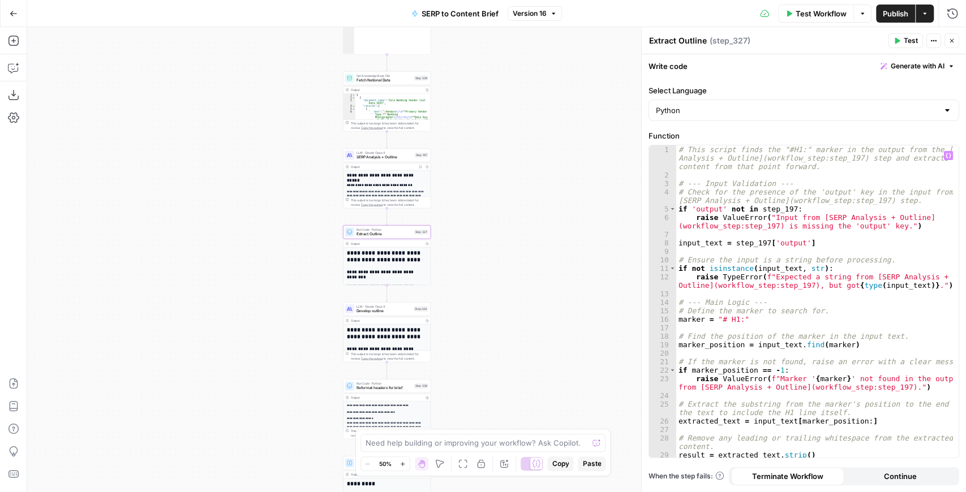
scroll to position [26, 0]
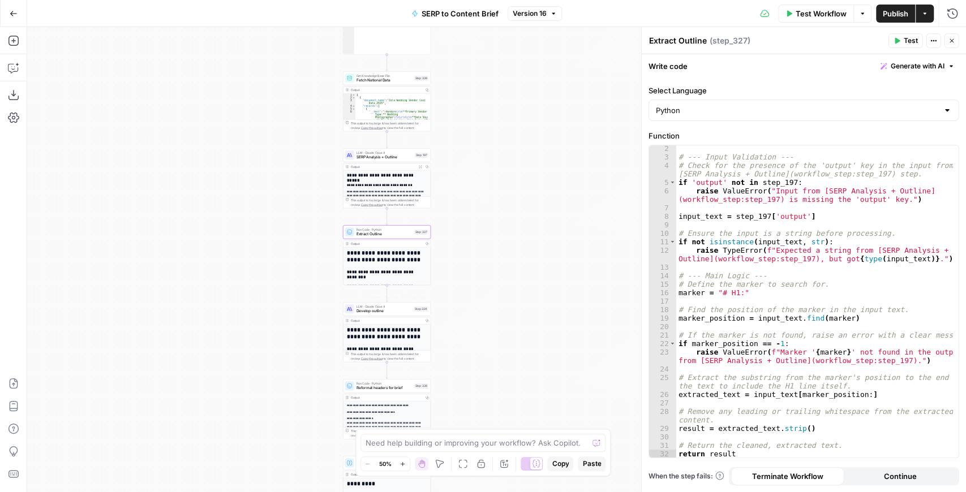
click at [391, 312] on span "Develop outline" at bounding box center [383, 311] width 55 height 6
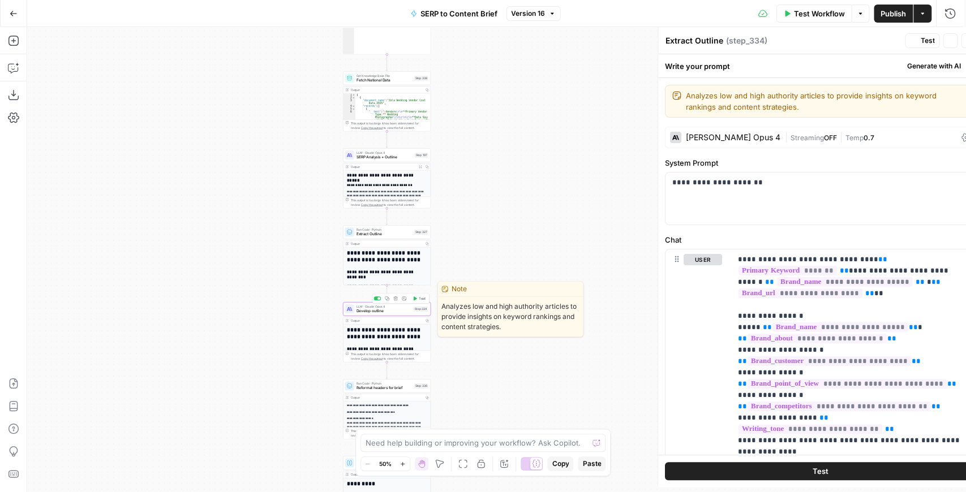
type textarea "Develop outline"
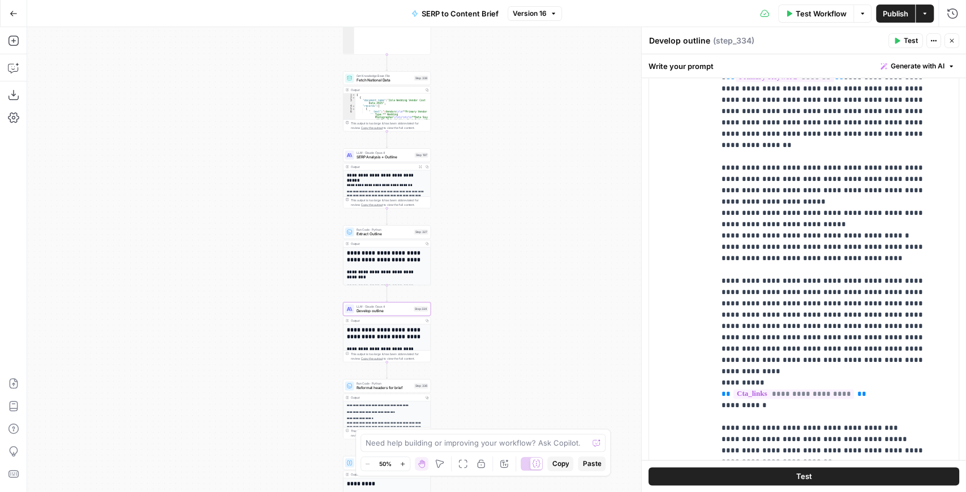
scroll to position [829, 0]
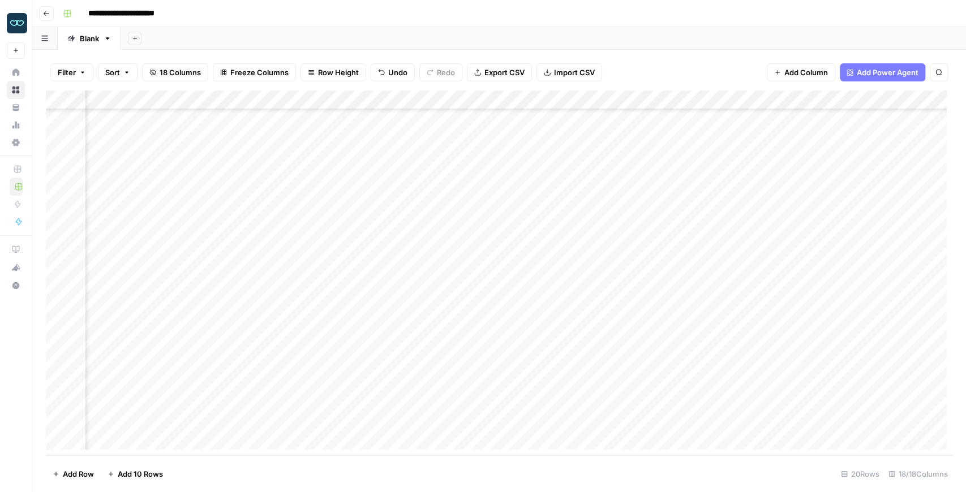
scroll to position [62, 961]
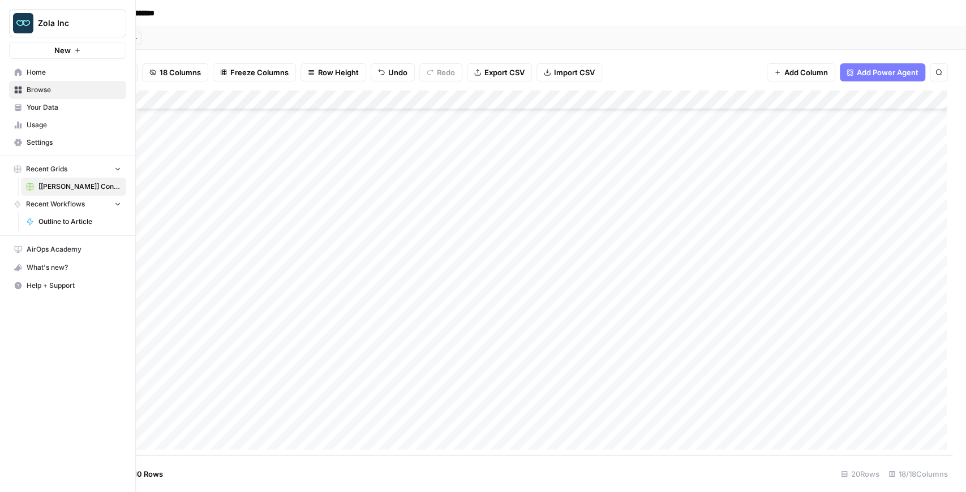
click at [51, 24] on span "Zola Inc" at bounding box center [72, 23] width 68 height 11
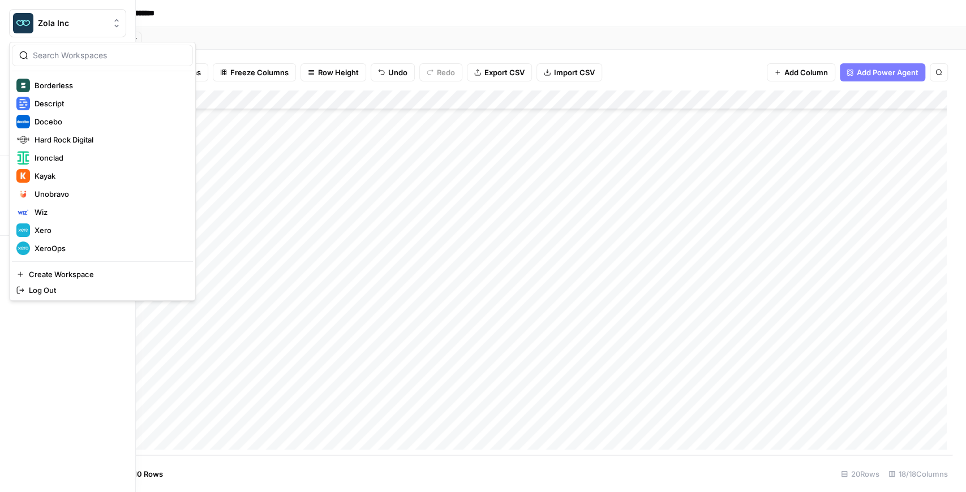
scroll to position [127, 0]
click at [97, 171] on span "Kayak" at bounding box center [109, 175] width 149 height 11
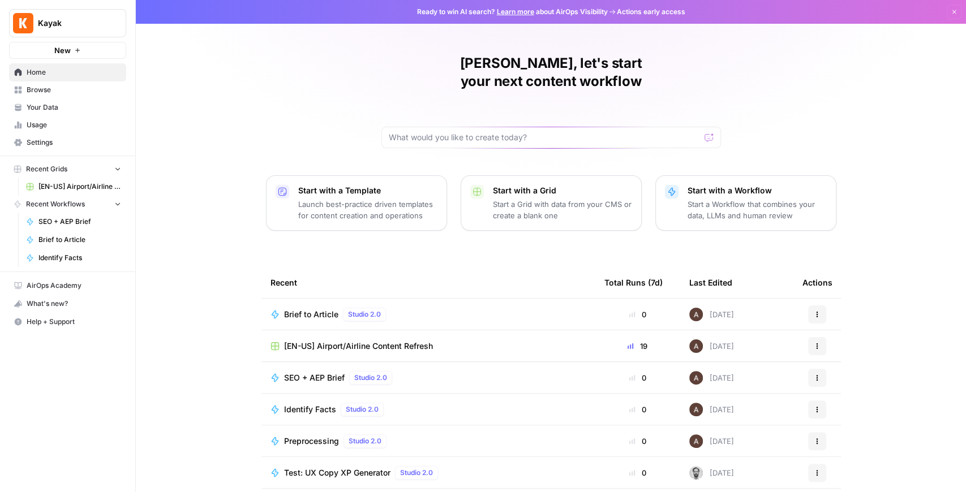
click at [325, 341] on span "[EN-US] Airport/Airline Content Refresh" at bounding box center [358, 346] width 149 height 11
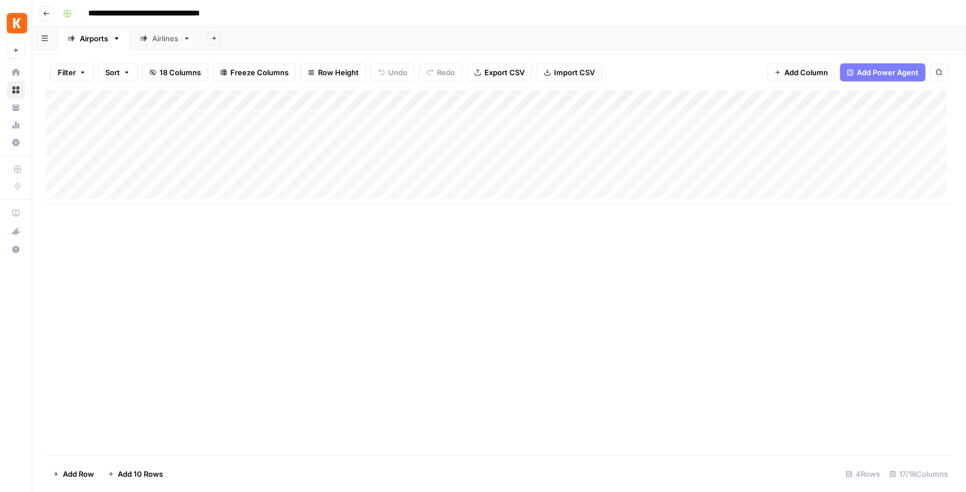
click at [169, 40] on div "Airlines" at bounding box center [165, 38] width 26 height 11
click at [138, 114] on div "Add Column" at bounding box center [499, 129] width 906 height 76
click at [86, 39] on div "Airports" at bounding box center [94, 38] width 28 height 11
click at [481, 120] on div "Add Column" at bounding box center [499, 148] width 906 height 114
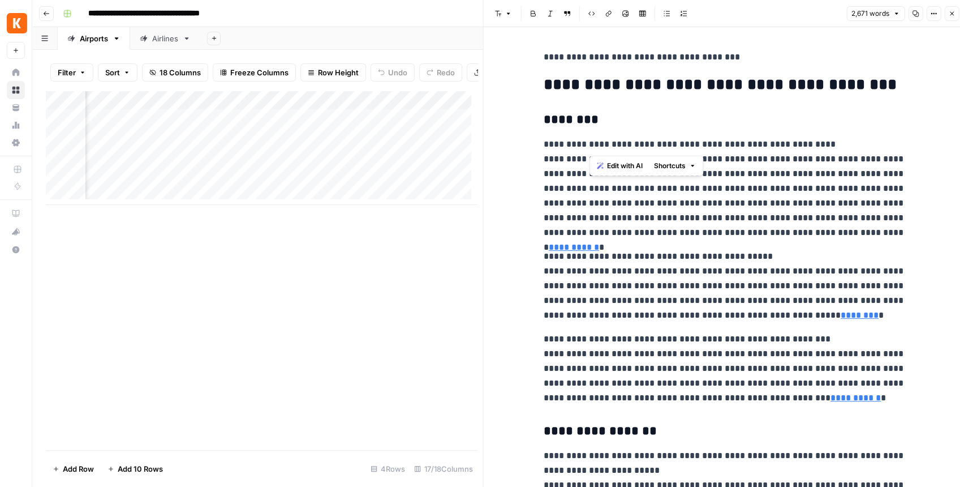
drag, startPoint x: 587, startPoint y: 143, endPoint x: 729, endPoint y: 140, distance: 142.0
click at [729, 140] on p "**********" at bounding box center [725, 188] width 362 height 103
click at [544, 166] on p "**********" at bounding box center [725, 188] width 362 height 103
click at [589, 155] on p "**********" at bounding box center [725, 188] width 362 height 103
drag, startPoint x: 814, startPoint y: 217, endPoint x: 829, endPoint y: 232, distance: 21.6
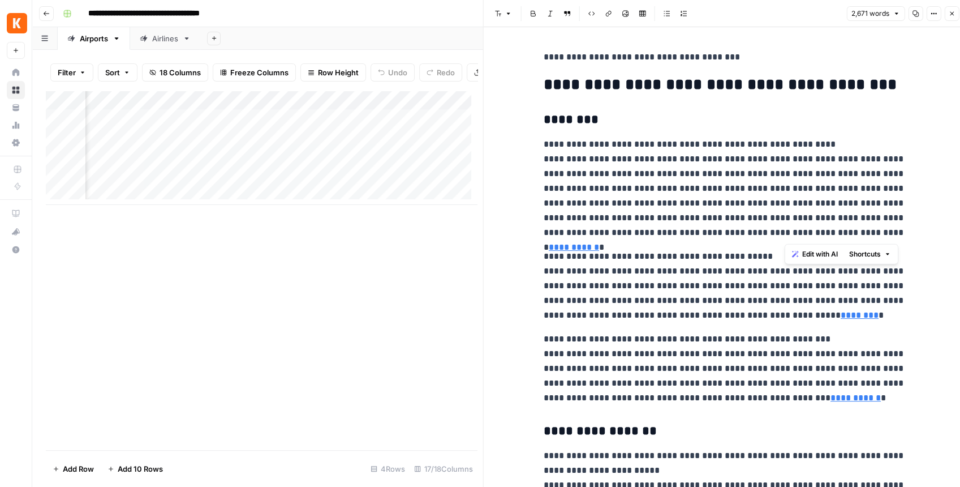
click at [829, 232] on p "**********" at bounding box center [725, 188] width 362 height 103
click at [819, 213] on p "**********" at bounding box center [725, 188] width 362 height 103
drag, startPoint x: 813, startPoint y: 215, endPoint x: 853, endPoint y: 217, distance: 40.2
click at [853, 217] on p "**********" at bounding box center [725, 188] width 362 height 103
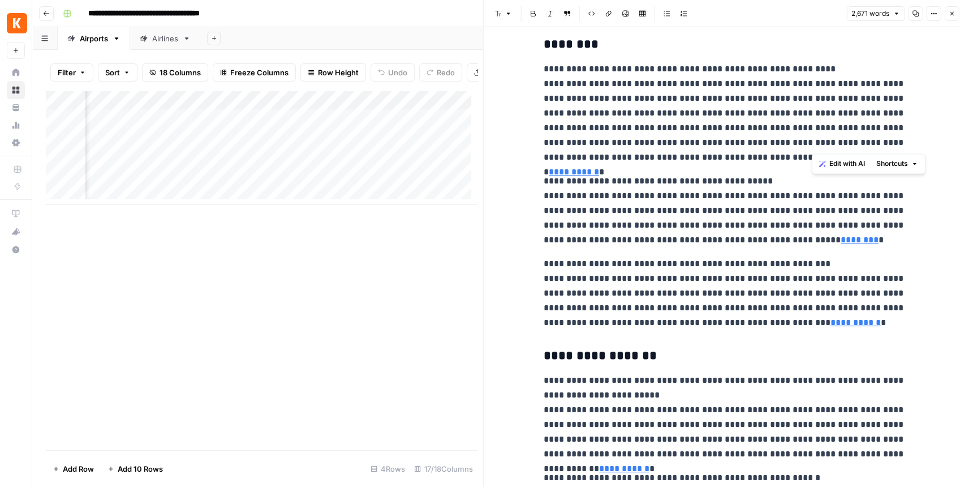
scroll to position [0, 696]
click at [272, 126] on div "Add Column" at bounding box center [261, 148] width 431 height 114
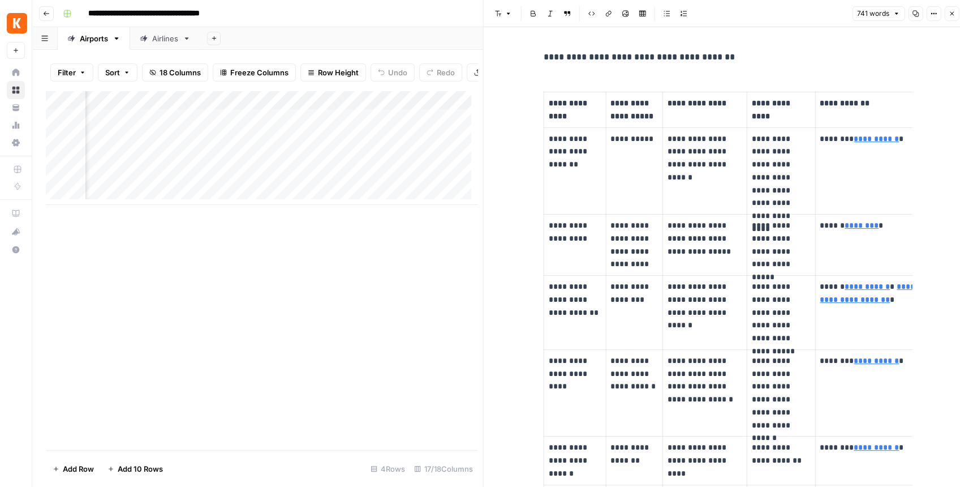
scroll to position [0, 814]
click at [221, 109] on div "Add Column" at bounding box center [261, 148] width 431 height 114
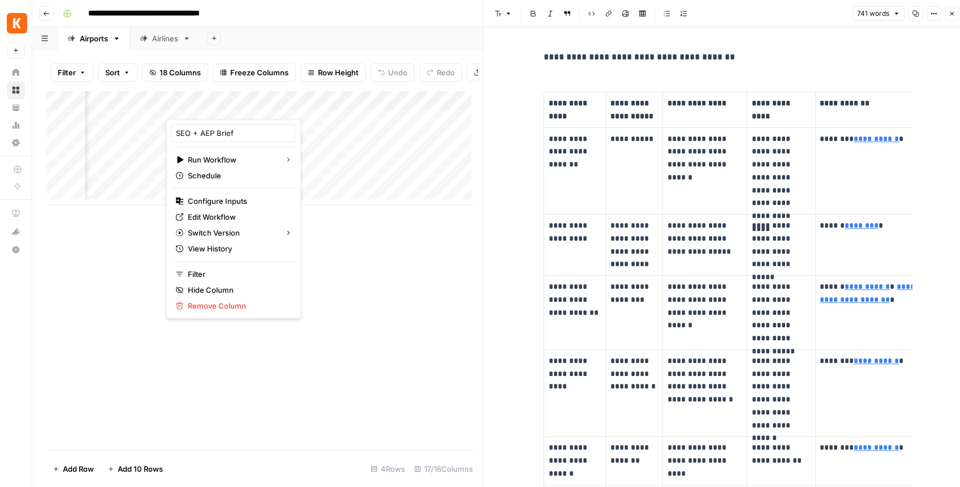
click at [221, 109] on div at bounding box center [221, 107] width 111 height 23
click at [214, 133] on input "SEO + AEP Brief" at bounding box center [233, 132] width 115 height 11
type input "SEO + AEO Brief"
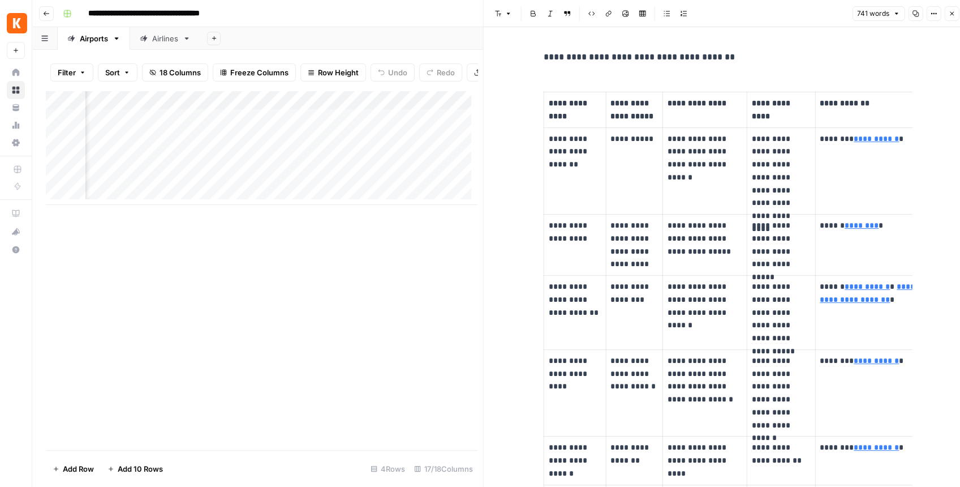
scroll to position [0, 961]
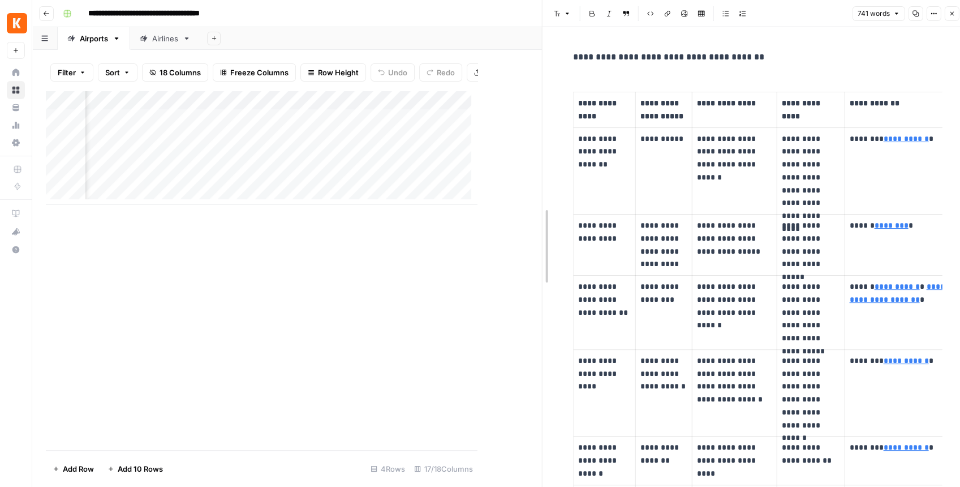
drag, startPoint x: 480, startPoint y: 152, endPoint x: 592, endPoint y: 145, distance: 112.8
click at [324, 124] on div "Add Column" at bounding box center [291, 148] width 490 height 114
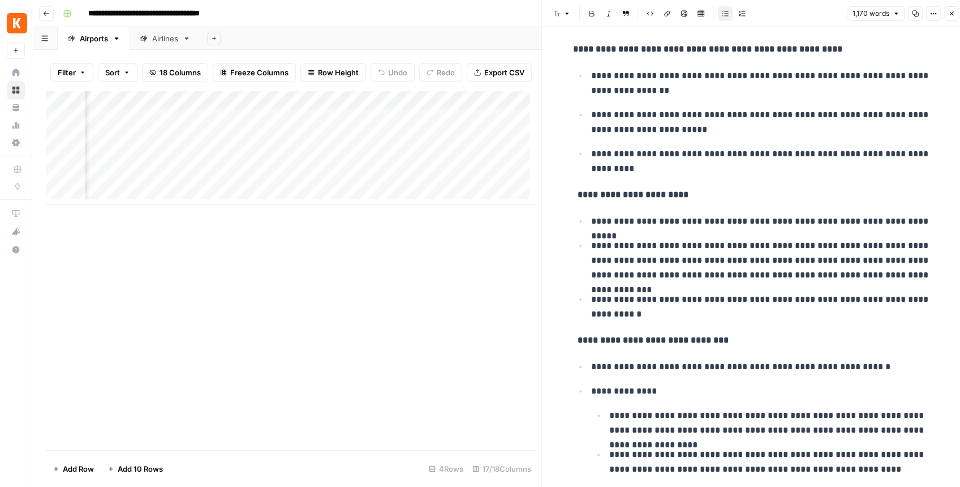
scroll to position [75, 0]
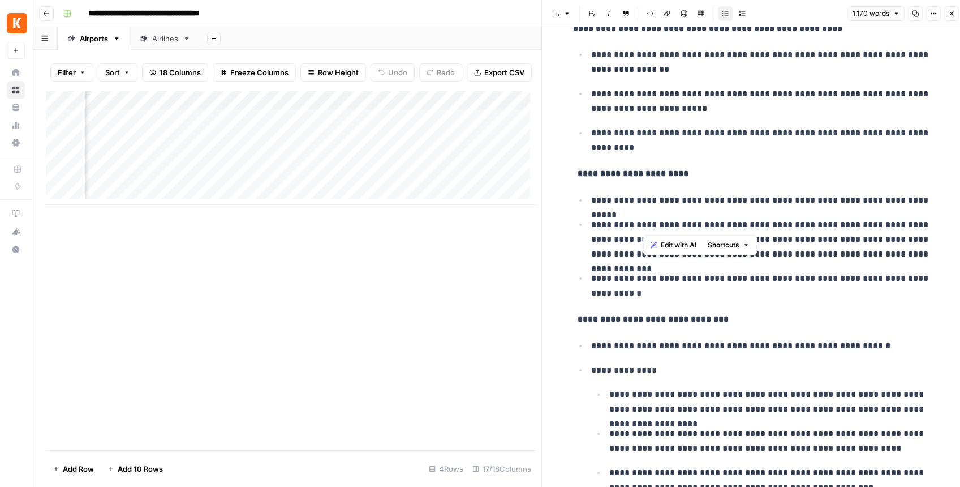
drag, startPoint x: 642, startPoint y: 225, endPoint x: 695, endPoint y: 220, distance: 52.9
click at [695, 220] on p "**********" at bounding box center [763, 239] width 344 height 44
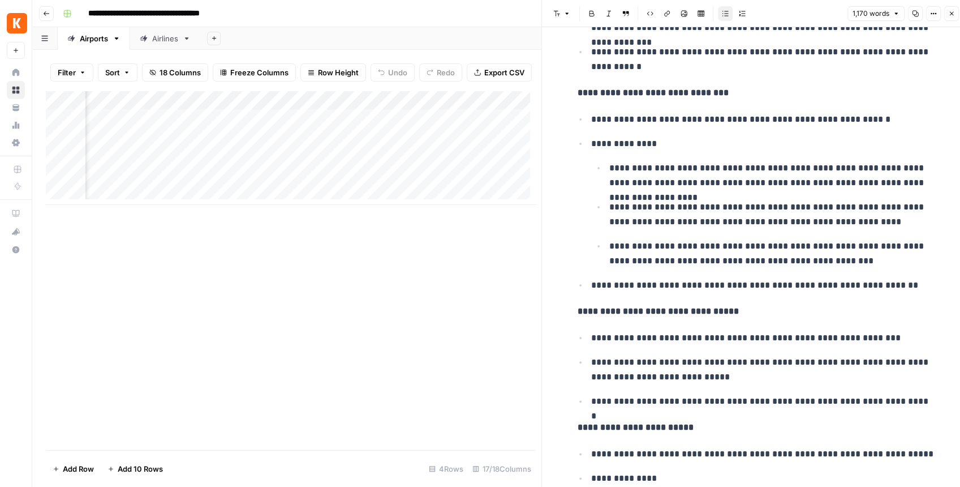
scroll to position [0, 1389]
click at [337, 109] on div "Add Column" at bounding box center [291, 148] width 490 height 114
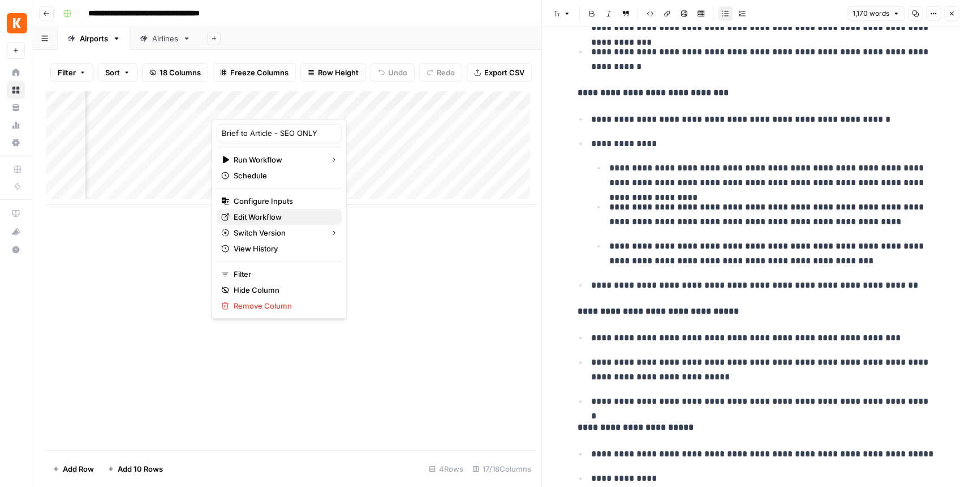
click at [281, 213] on span "Edit Workflow" at bounding box center [283, 216] width 99 height 11
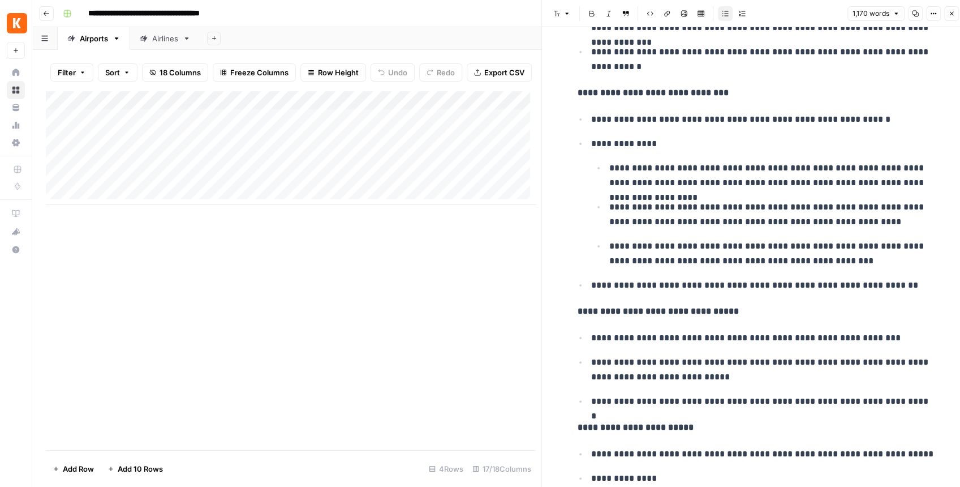
scroll to position [0, 0]
click at [256, 121] on div "Add Column" at bounding box center [291, 148] width 490 height 114
click at [256, 124] on div "Add Column" at bounding box center [291, 148] width 490 height 114
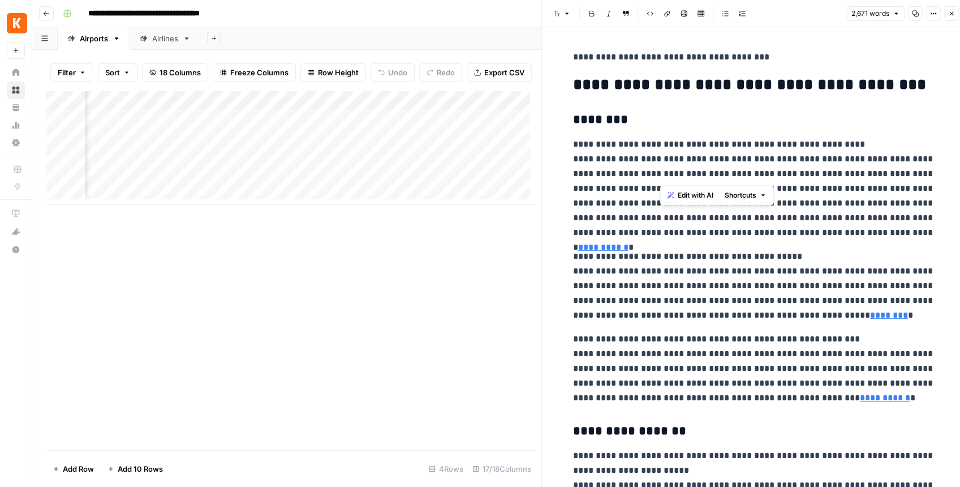
drag, startPoint x: 661, startPoint y: 147, endPoint x: 675, endPoint y: 184, distance: 40.1
click at [675, 182] on p "**********" at bounding box center [754, 188] width 362 height 103
drag, startPoint x: 617, startPoint y: 341, endPoint x: 730, endPoint y: 336, distance: 112.7
click at [730, 336] on p "**********" at bounding box center [754, 369] width 362 height 74
click at [734, 333] on p "**********" at bounding box center [754, 369] width 362 height 74
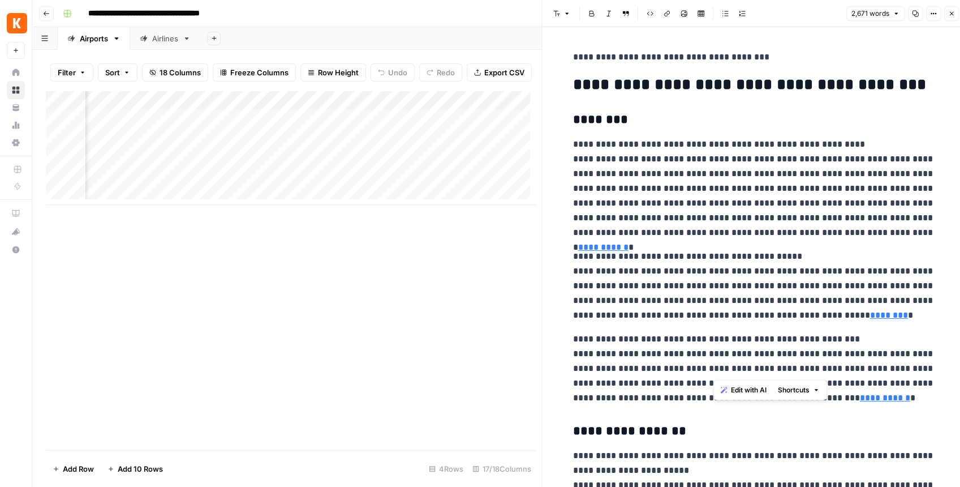
drag, startPoint x: 739, startPoint y: 338, endPoint x: 715, endPoint y: 367, distance: 37.4
click at [714, 367] on p "**********" at bounding box center [754, 369] width 362 height 74
click at [684, 333] on p "**********" at bounding box center [754, 369] width 362 height 74
drag, startPoint x: 653, startPoint y: 339, endPoint x: 685, endPoint y: 337, distance: 31.7
click at [685, 337] on p "**********" at bounding box center [754, 369] width 362 height 74
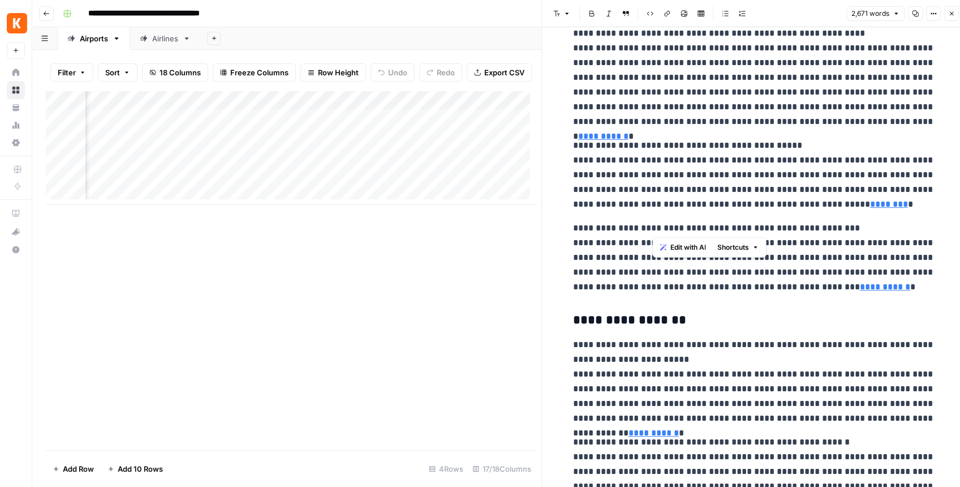
scroll to position [113, 0]
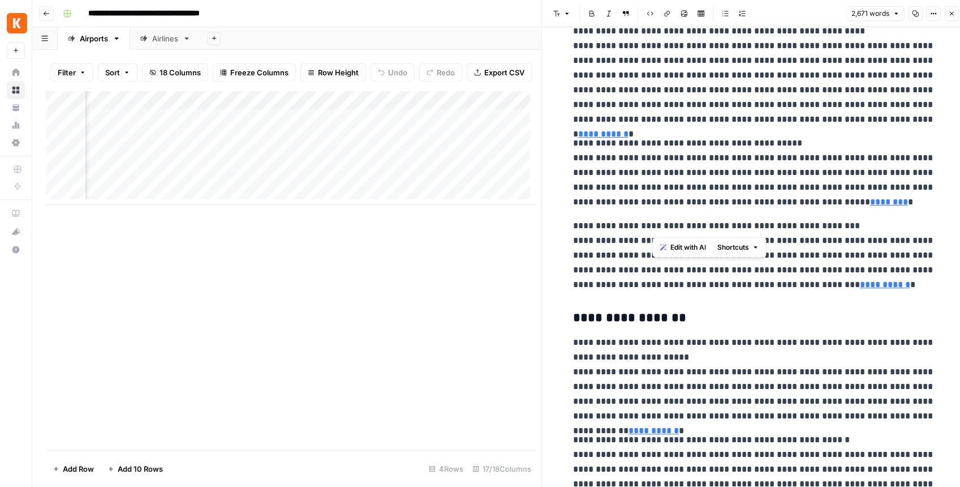
click at [659, 285] on p "**********" at bounding box center [754, 255] width 362 height 74
drag, startPoint x: 668, startPoint y: 279, endPoint x: 681, endPoint y: 236, distance: 44.2
click at [681, 236] on p "**********" at bounding box center [754, 255] width 362 height 74
click at [692, 239] on p "**********" at bounding box center [754, 255] width 362 height 74
drag, startPoint x: 611, startPoint y: 236, endPoint x: 691, endPoint y: 238, distance: 79.8
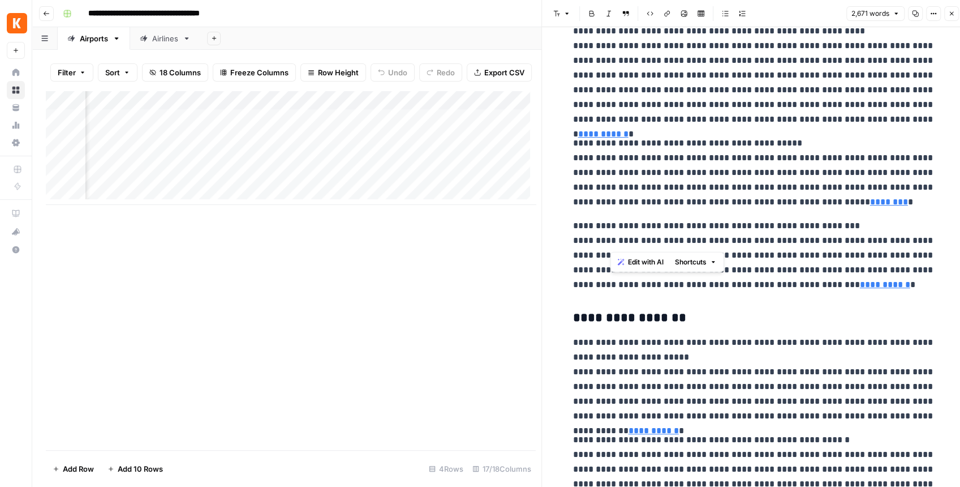
click at [691, 238] on p "**********" at bounding box center [754, 255] width 362 height 74
click at [618, 238] on p "**********" at bounding box center [754, 255] width 362 height 74
drag, startPoint x: 612, startPoint y: 238, endPoint x: 712, endPoint y: 239, distance: 100.1
click at [712, 239] on p "**********" at bounding box center [754, 255] width 362 height 74
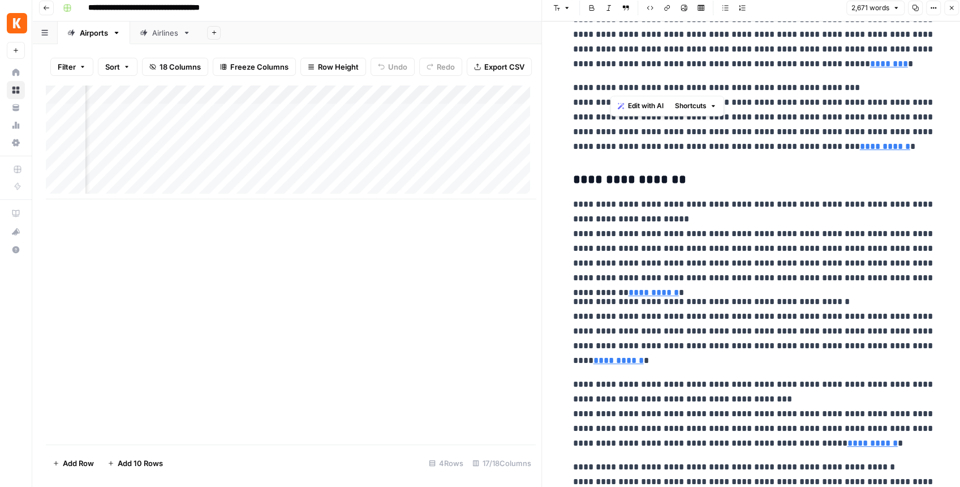
scroll to position [264, 0]
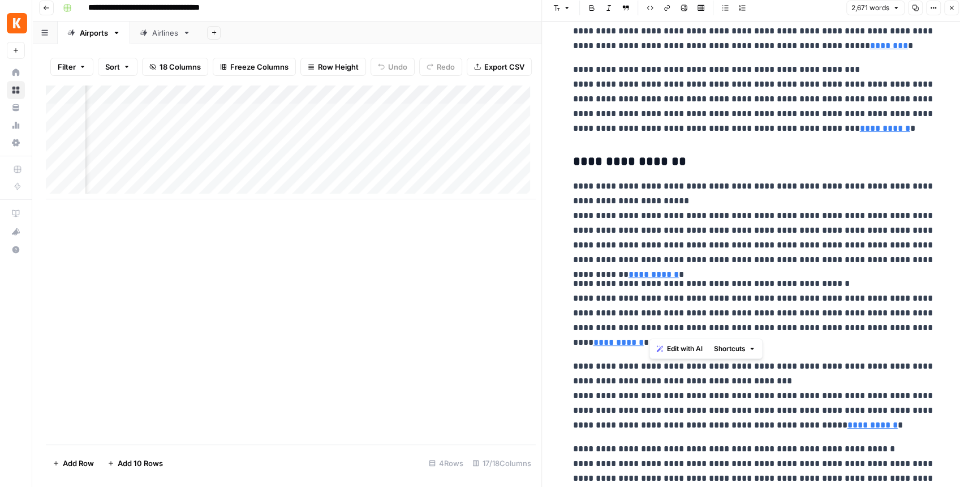
drag, startPoint x: 660, startPoint y: 300, endPoint x: 684, endPoint y: 325, distance: 35.2
click at [684, 325] on p "**********" at bounding box center [754, 313] width 362 height 74
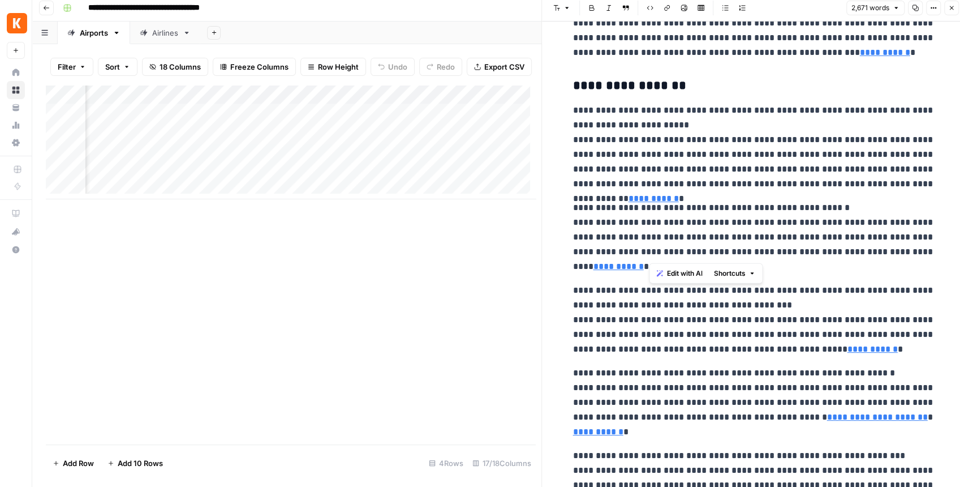
scroll to position [0, 343]
click at [406, 102] on div "Add Column" at bounding box center [291, 142] width 490 height 114
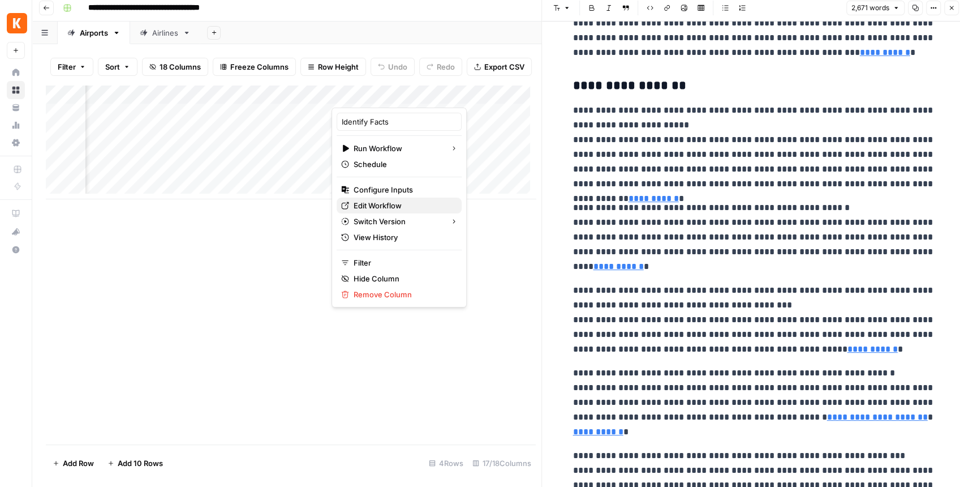
click at [380, 200] on span "Edit Workflow" at bounding box center [403, 205] width 99 height 11
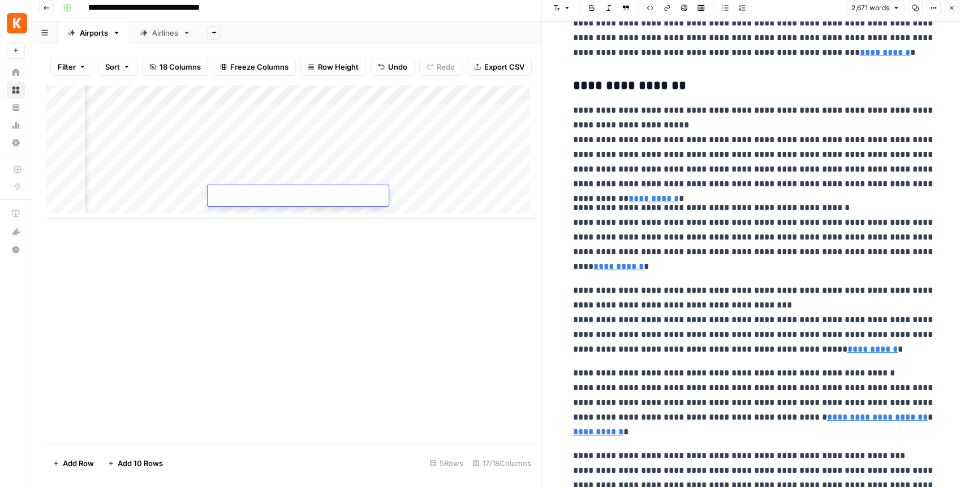
scroll to position [0, 1355]
click at [372, 103] on div "Add Column" at bounding box center [291, 152] width 490 height 134
click at [455, 117] on div "Add Column" at bounding box center [291, 152] width 490 height 134
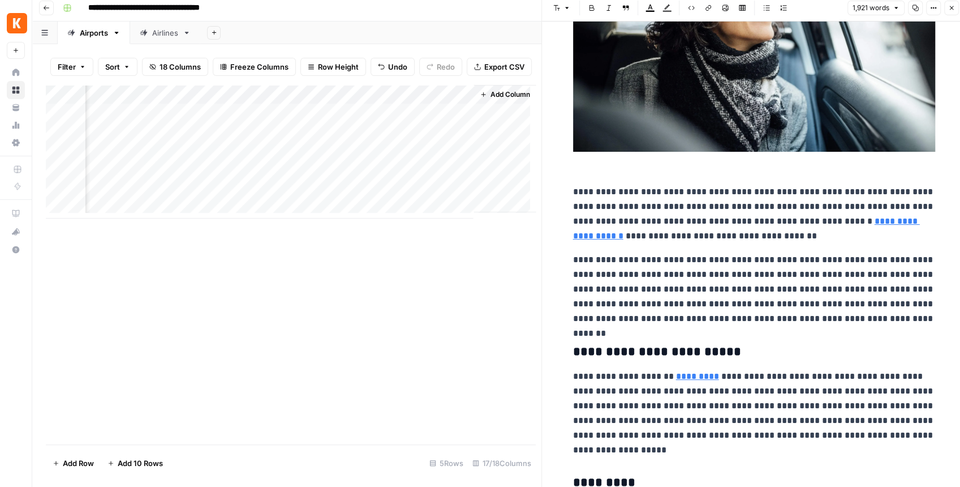
scroll to position [1320, 0]
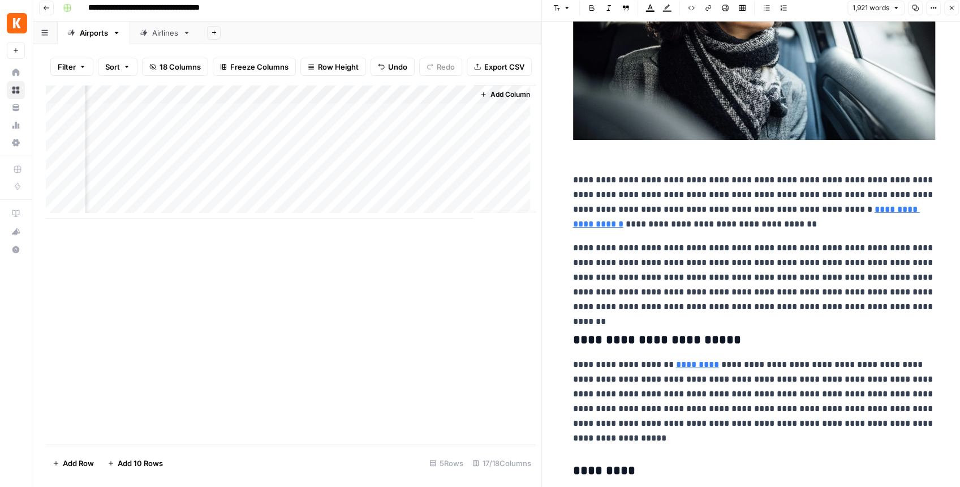
click at [952, 12] on button "Close" at bounding box center [951, 8] width 15 height 15
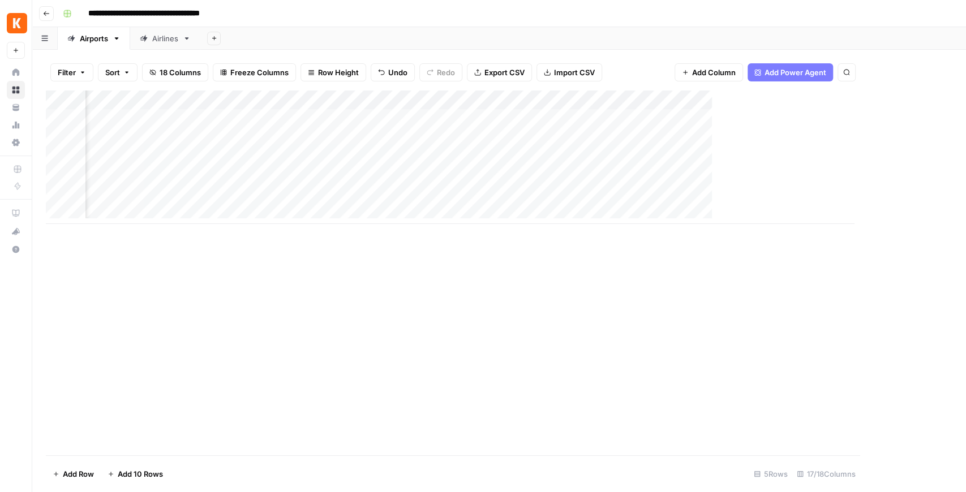
scroll to position [0, 1058]
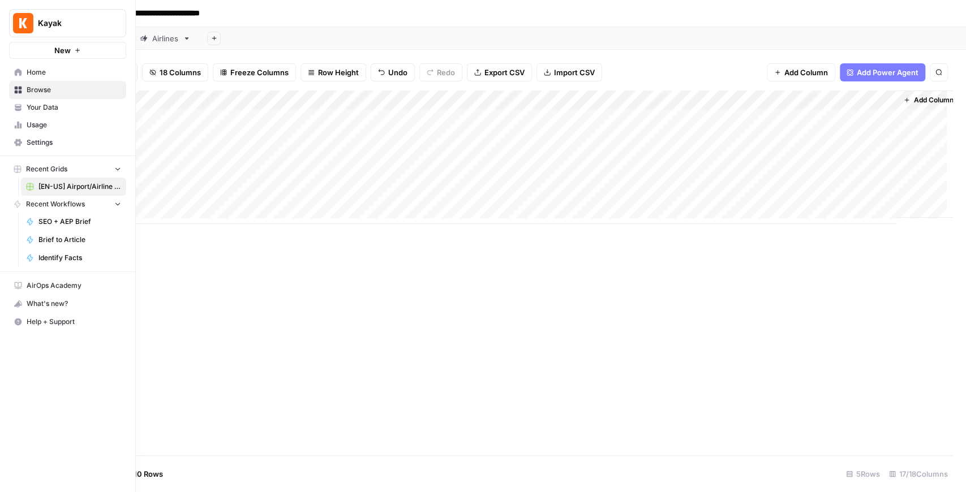
click at [48, 105] on span "Your Data" at bounding box center [74, 107] width 94 height 10
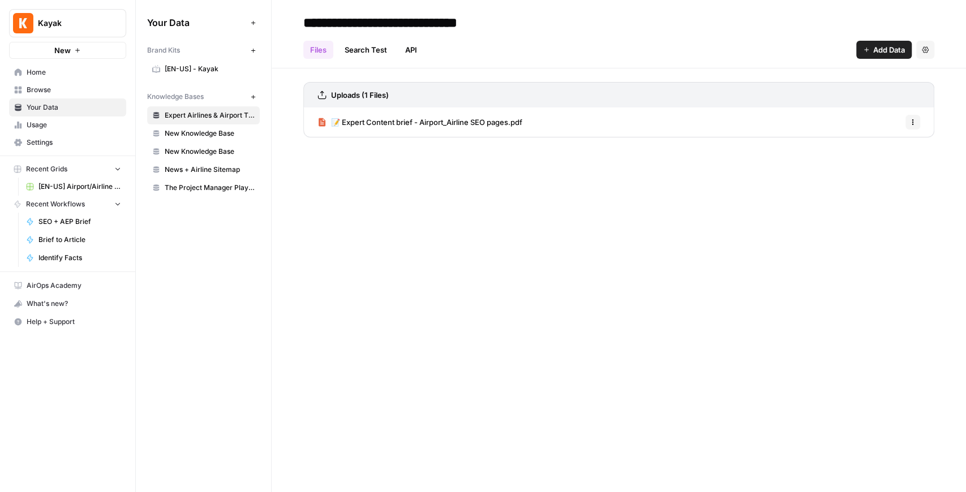
click at [171, 70] on span "[EN-US] - Kayak" at bounding box center [210, 69] width 90 height 10
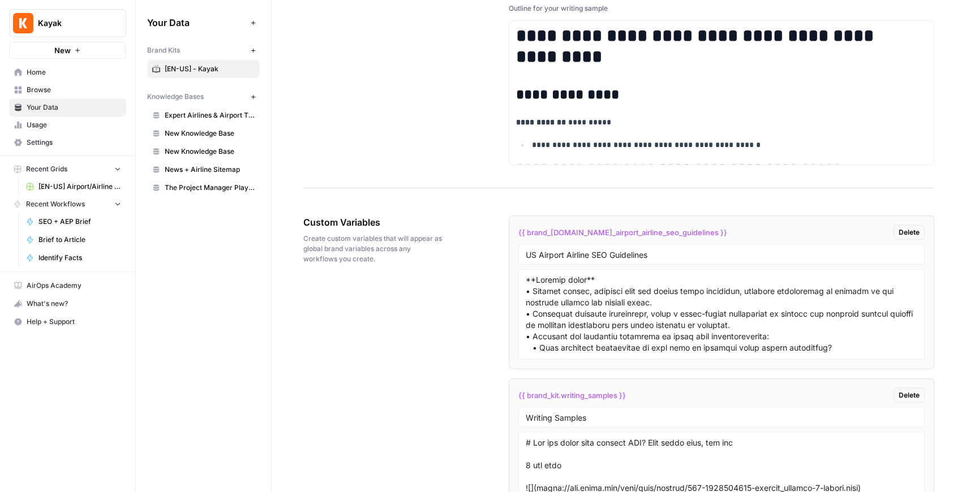
scroll to position [1998, 0]
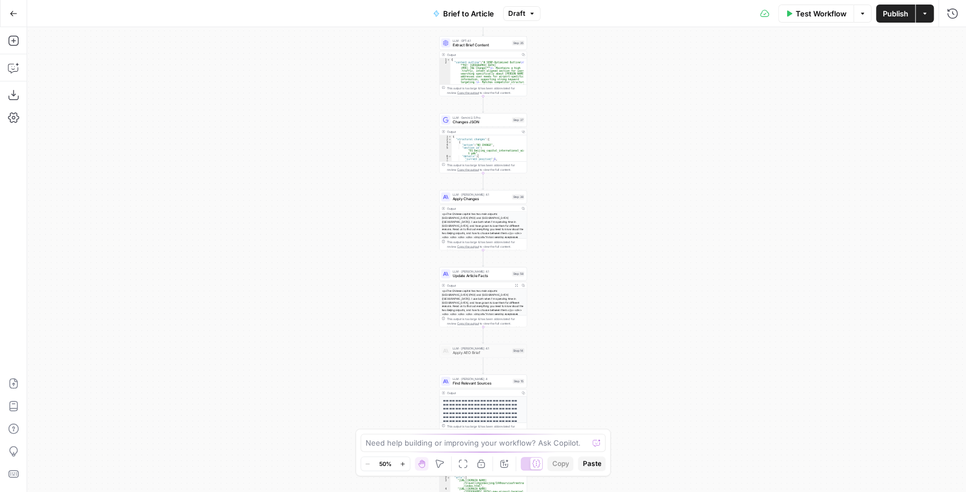
drag, startPoint x: 334, startPoint y: 174, endPoint x: 301, endPoint y: 330, distance: 159.0
click at [301, 330] on div "true false true false true false Workflow Set Inputs Inputs LLM · GPT-4.1 Extra…" at bounding box center [496, 259] width 939 height 465
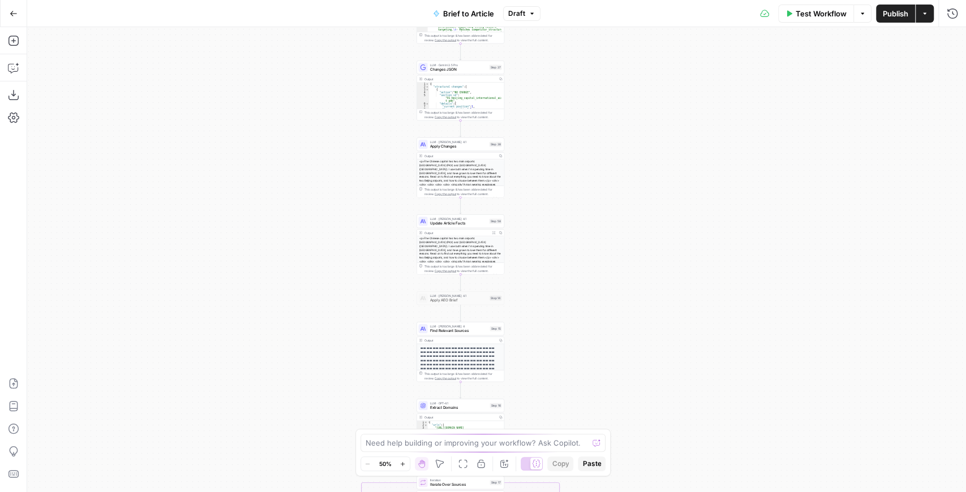
drag, startPoint x: 327, startPoint y: 232, endPoint x: 311, endPoint y: 66, distance: 167.1
click at [311, 66] on div "true false true false true false Workflow Set Inputs Inputs LLM · GPT-4.1 Extra…" at bounding box center [496, 259] width 939 height 465
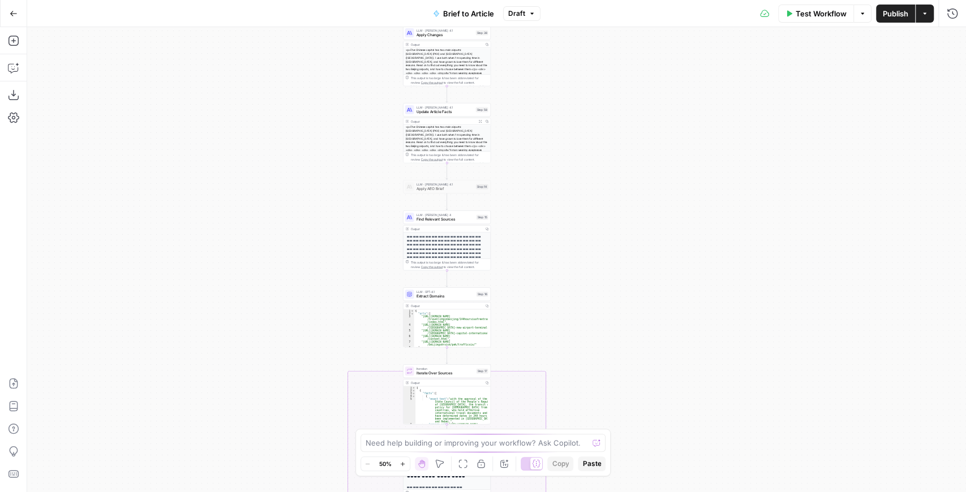
drag, startPoint x: 309, startPoint y: 186, endPoint x: 295, endPoint y: 57, distance: 129.1
click at [296, 61] on div "true false true false true false Workflow Set Inputs Inputs LLM · GPT-4.1 Extra…" at bounding box center [496, 259] width 939 height 465
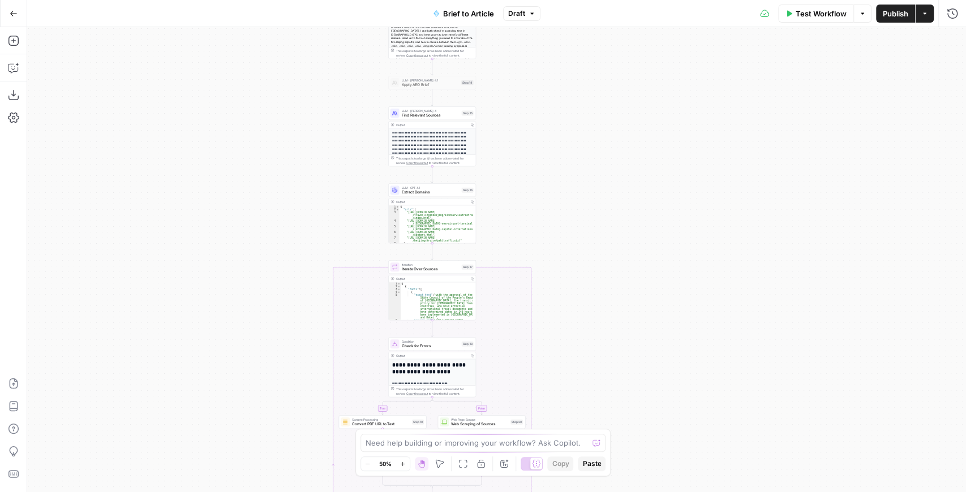
drag, startPoint x: 293, startPoint y: 178, endPoint x: 290, endPoint y: 241, distance: 63.5
click at [290, 240] on div "true false true false true false Workflow Set Inputs Inputs LLM · GPT-4.1 Extra…" at bounding box center [496, 259] width 939 height 465
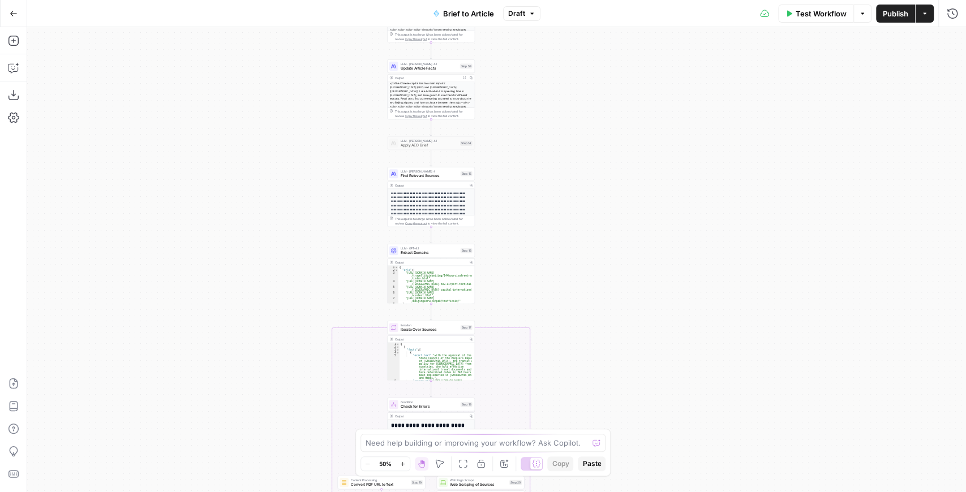
drag, startPoint x: 311, startPoint y: 174, endPoint x: 275, endPoint y: 229, distance: 65.7
click at [276, 229] on div "true false true false true false Workflow Set Inputs Inputs LLM · GPT-4.1 Extra…" at bounding box center [496, 259] width 939 height 465
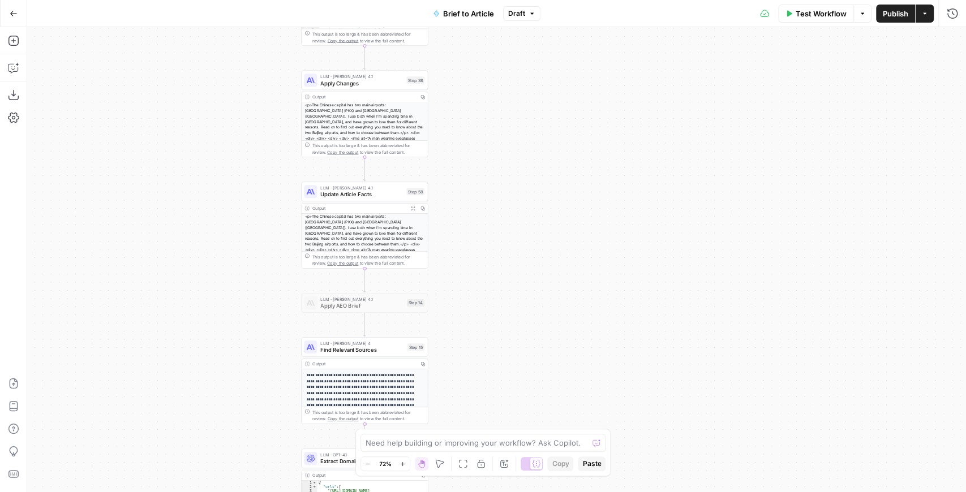
drag, startPoint x: 470, startPoint y: 94, endPoint x: 463, endPoint y: 189, distance: 94.8
click at [464, 187] on div "true false true false true false Workflow Set Inputs Inputs LLM · GPT-4.1 Extra…" at bounding box center [496, 259] width 939 height 465
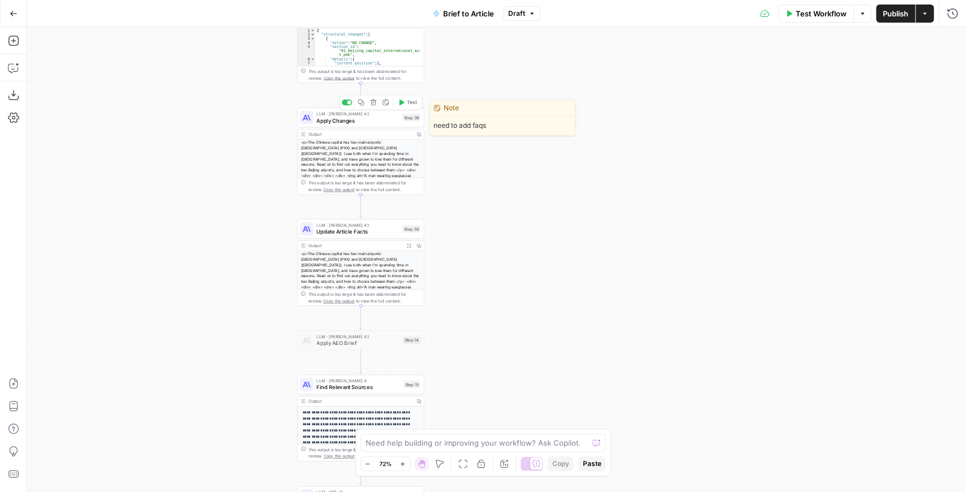
click at [364, 122] on span "Apply Changes" at bounding box center [357, 121] width 83 height 8
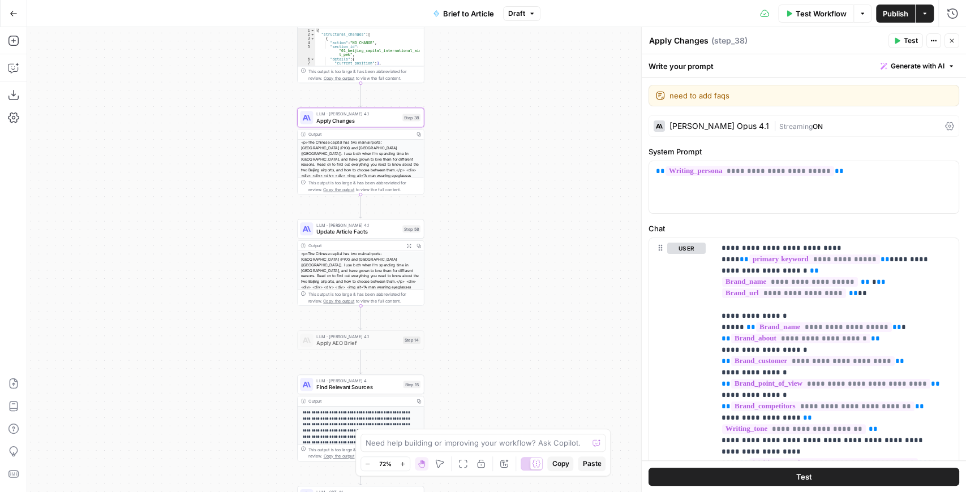
click at [404, 247] on button "Expand Output" at bounding box center [409, 246] width 10 height 10
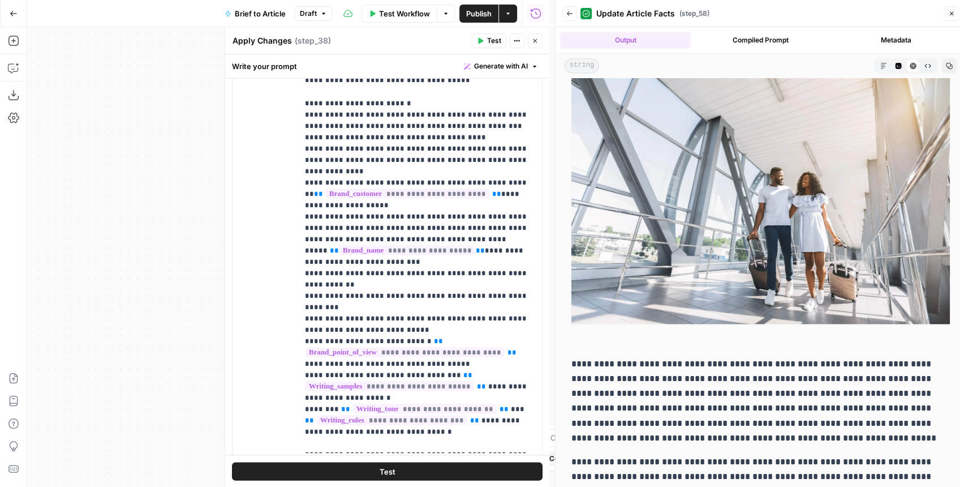
scroll to position [1369, 0]
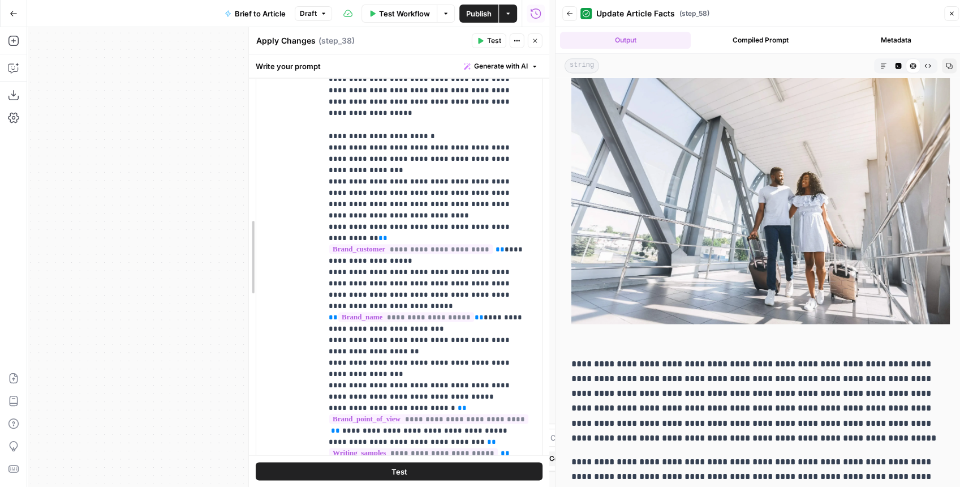
drag, startPoint x: 221, startPoint y: 187, endPoint x: 395, endPoint y: 183, distance: 174.3
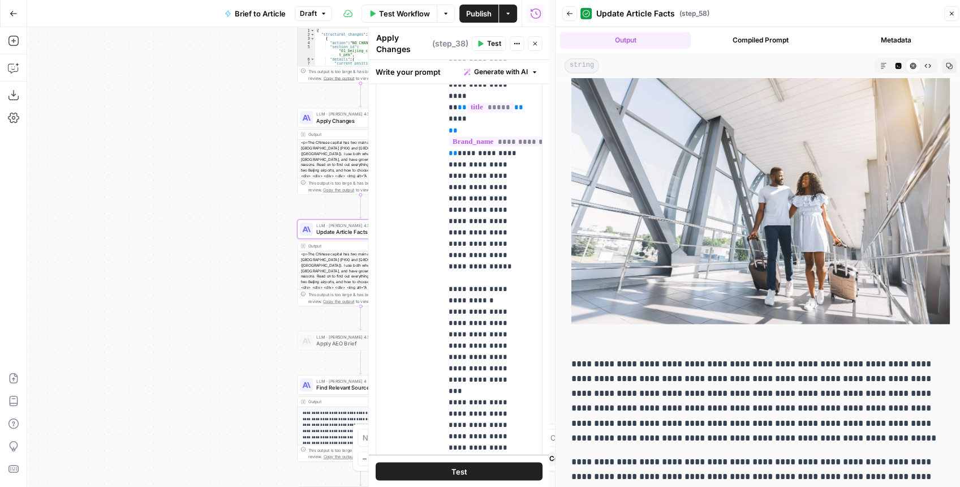
scroll to position [645, 0]
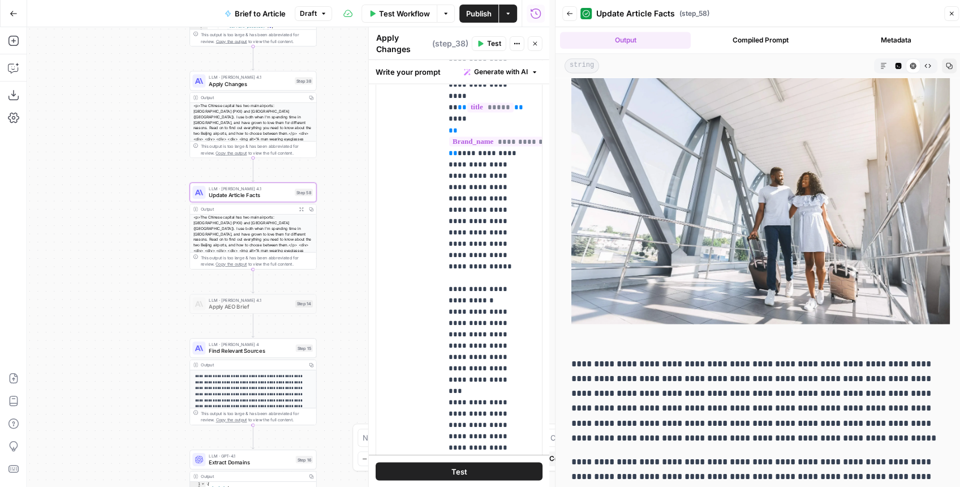
drag, startPoint x: 235, startPoint y: 193, endPoint x: 150, endPoint y: 152, distance: 93.9
click at [150, 150] on div "true false false true false true Workflow Set Inputs Inputs LLM · GPT-4.1 Extra…" at bounding box center [288, 256] width 522 height 459
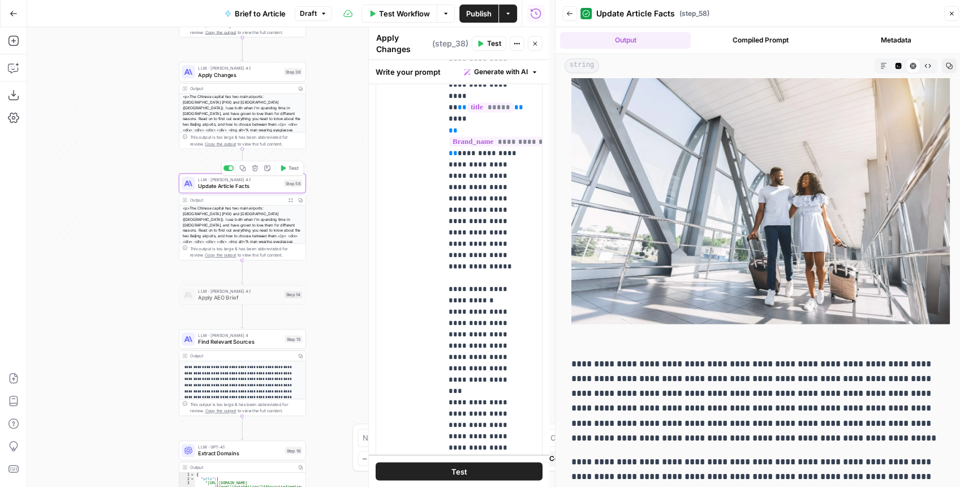
click at [238, 187] on span "Update Article Facts" at bounding box center [239, 186] width 83 height 8
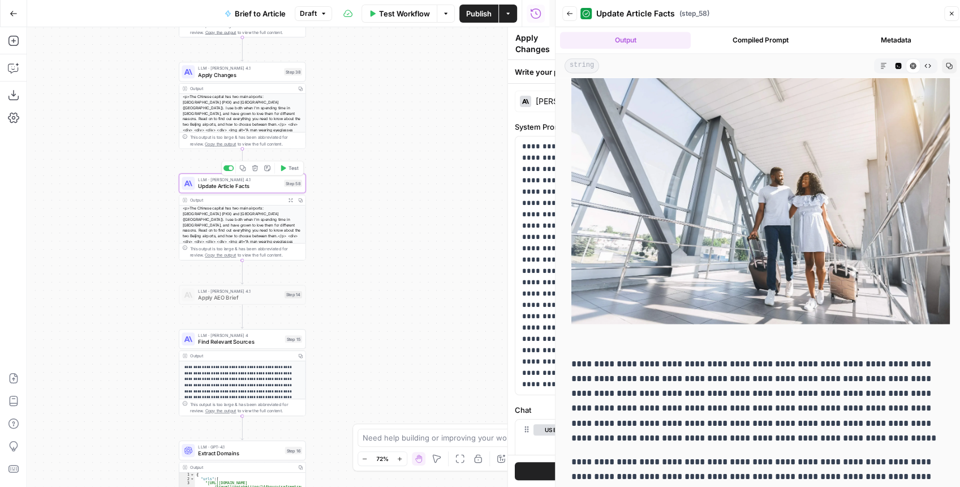
type textarea "Update Article Facts"
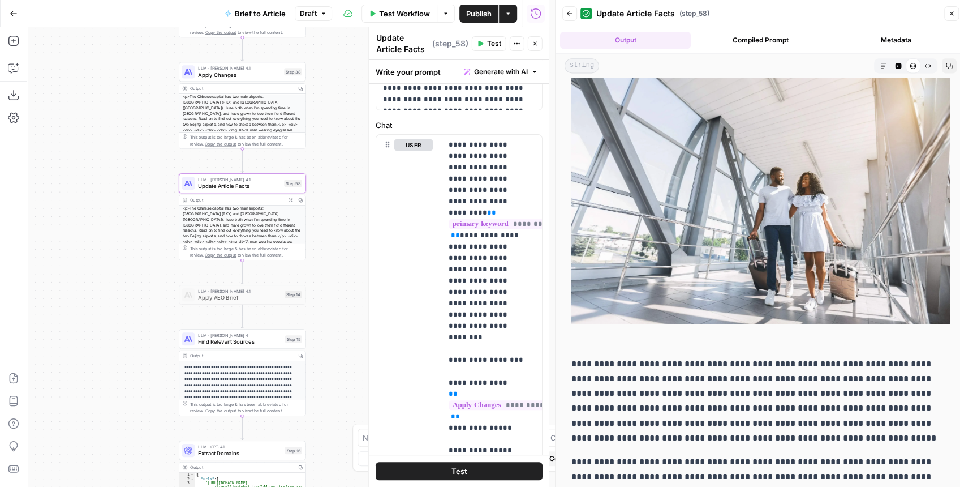
scroll to position [110, 0]
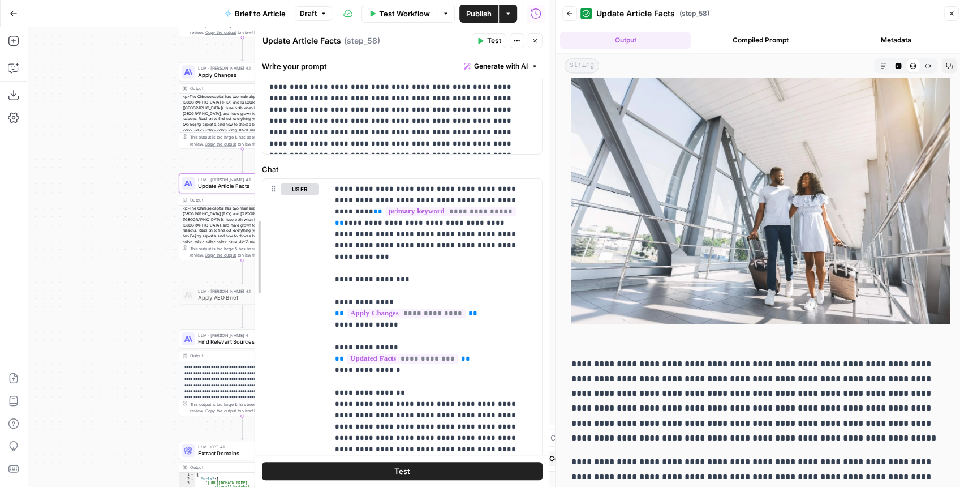
drag, startPoint x: 367, startPoint y: 178, endPoint x: 242, endPoint y: 172, distance: 124.6
click at [249, 172] on div at bounding box center [254, 256] width 11 height 459
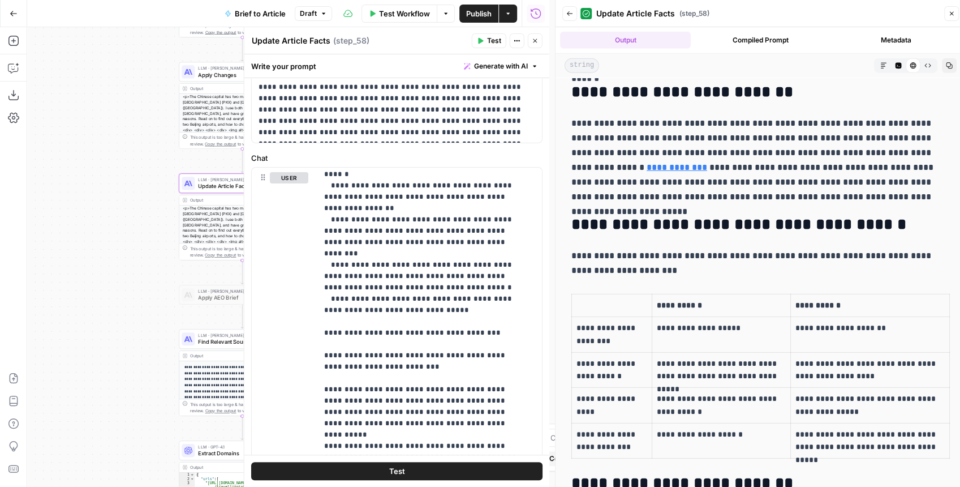
scroll to position [6, 0]
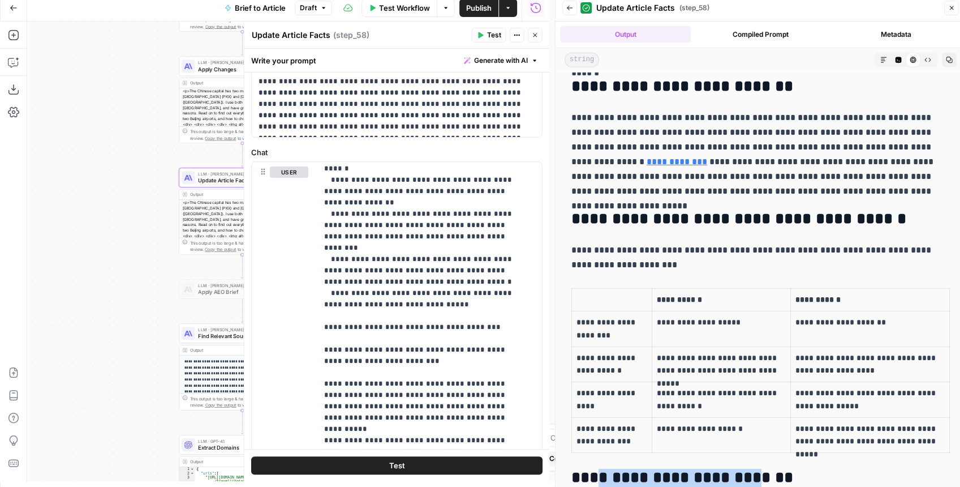
drag, startPoint x: 622, startPoint y: 437, endPoint x: 745, endPoint y: 437, distance: 122.8
click at [745, 468] on h2 "**********" at bounding box center [757, 477] width 373 height 18
click at [537, 38] on button "Close" at bounding box center [535, 35] width 15 height 15
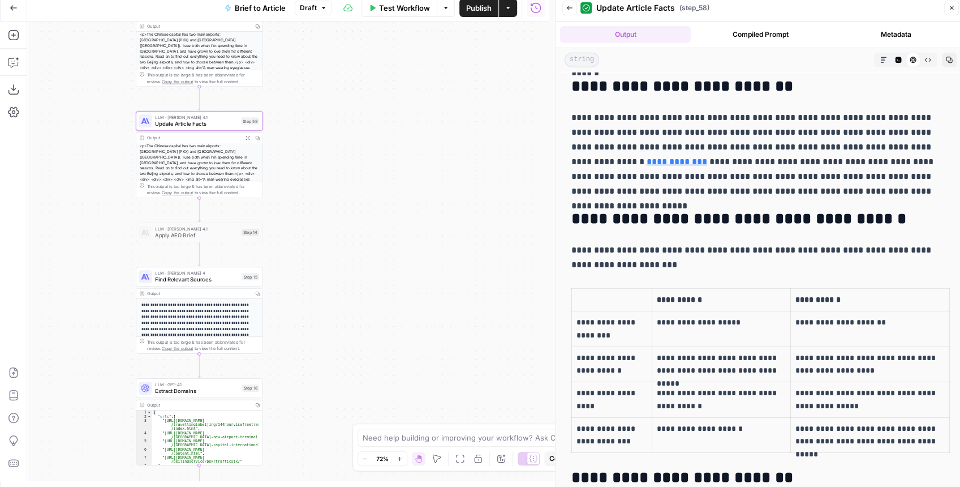
drag, startPoint x: 465, startPoint y: 272, endPoint x: 421, endPoint y: 213, distance: 72.8
click at [421, 214] on div "true false false true false true Workflow Set Inputs Inputs LLM · GPT-4.1 Extra…" at bounding box center [288, 250] width 522 height 459
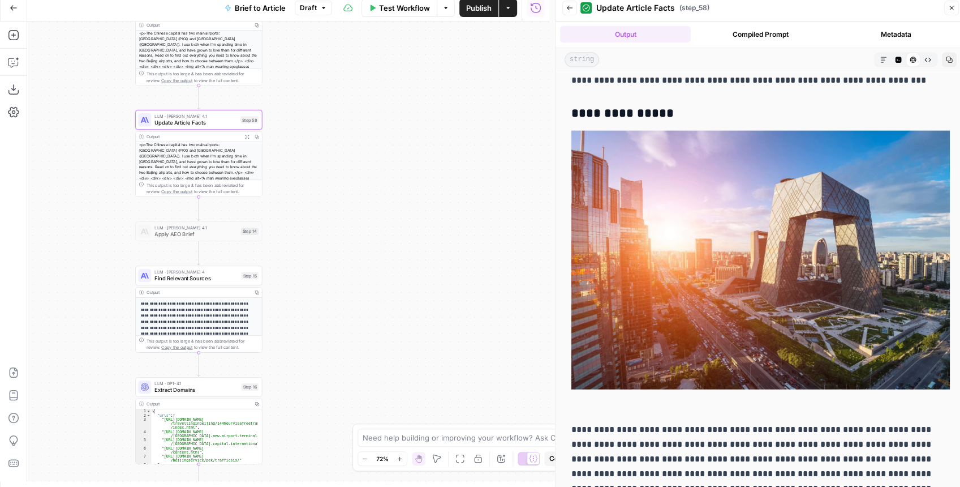
scroll to position [5077, 0]
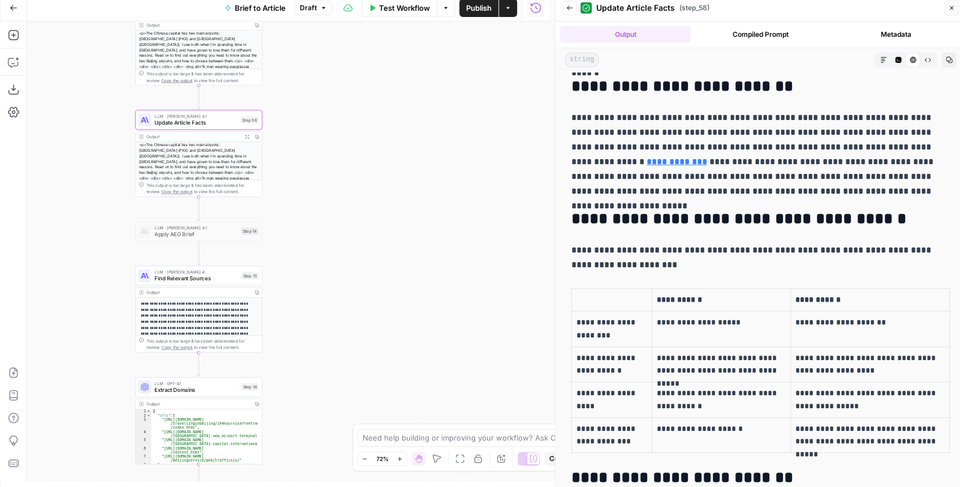
click at [209, 127] on div "LLM · Claude Opus 4.1 Update Article Facts Step 58 Copy step Delete step Add No…" at bounding box center [198, 120] width 127 height 20
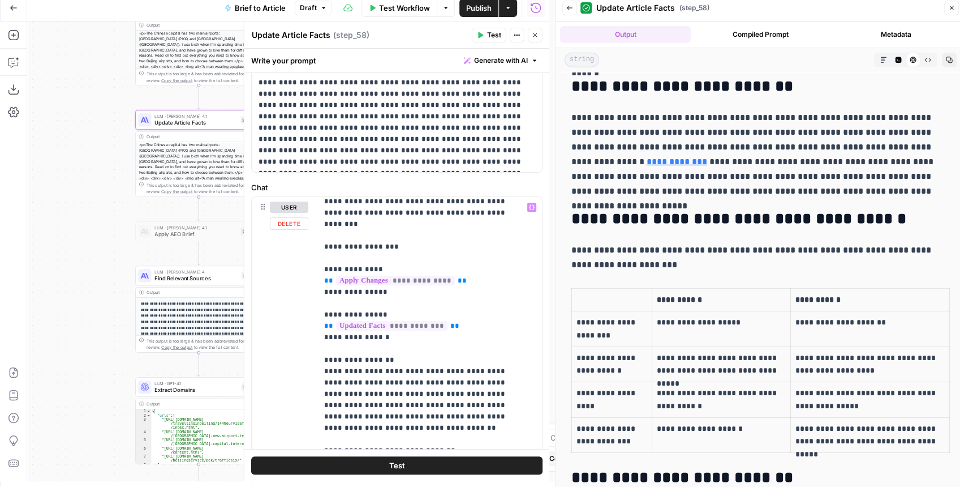
scroll to position [75, 0]
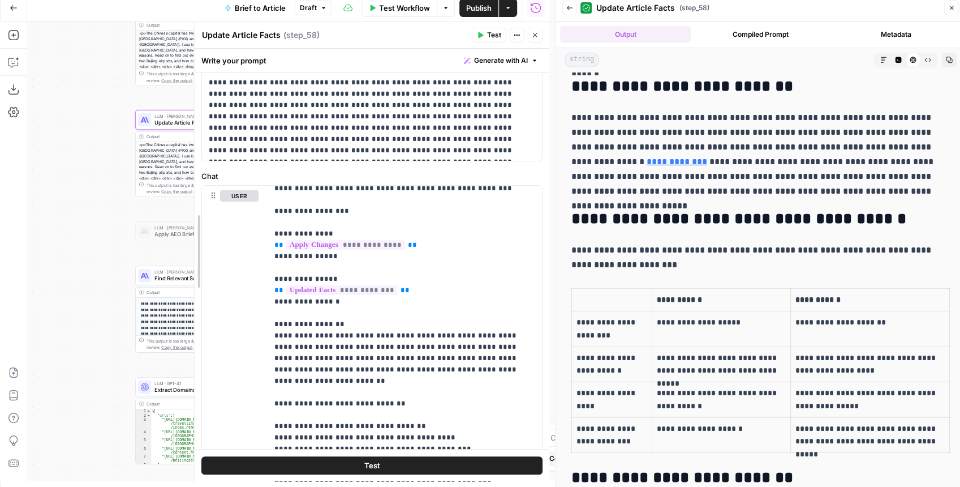
drag, startPoint x: 248, startPoint y: 222, endPoint x: 234, endPoint y: 223, distance: 13.7
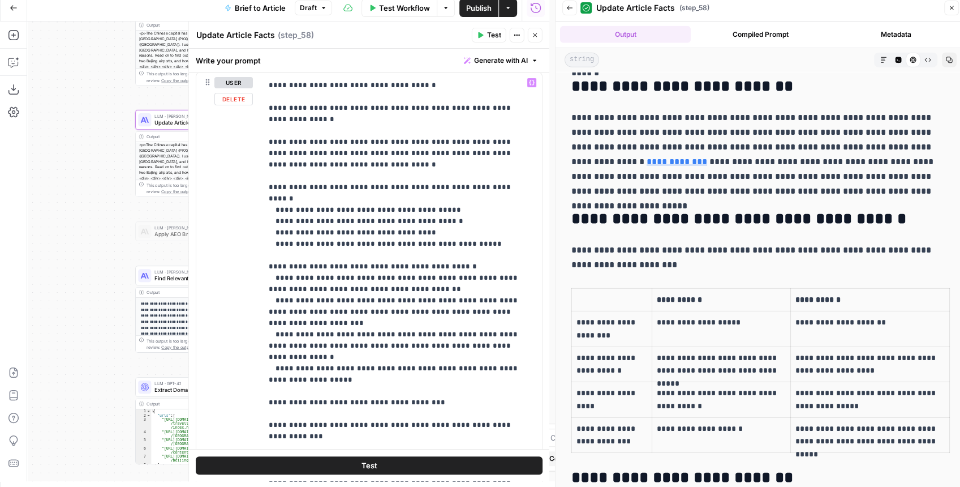
scroll to position [430, 0]
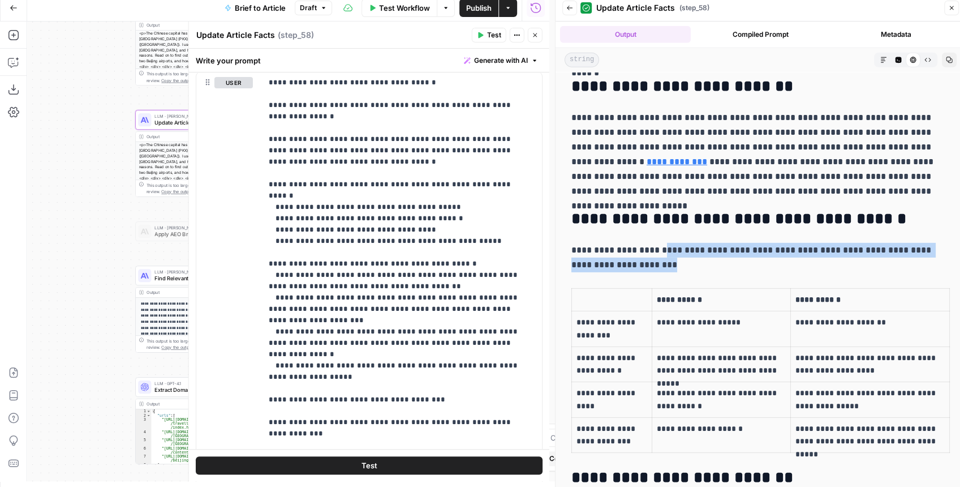
drag, startPoint x: 657, startPoint y: 212, endPoint x: 665, endPoint y: 231, distance: 20.3
click at [665, 243] on p "**********" at bounding box center [757, 257] width 373 height 29
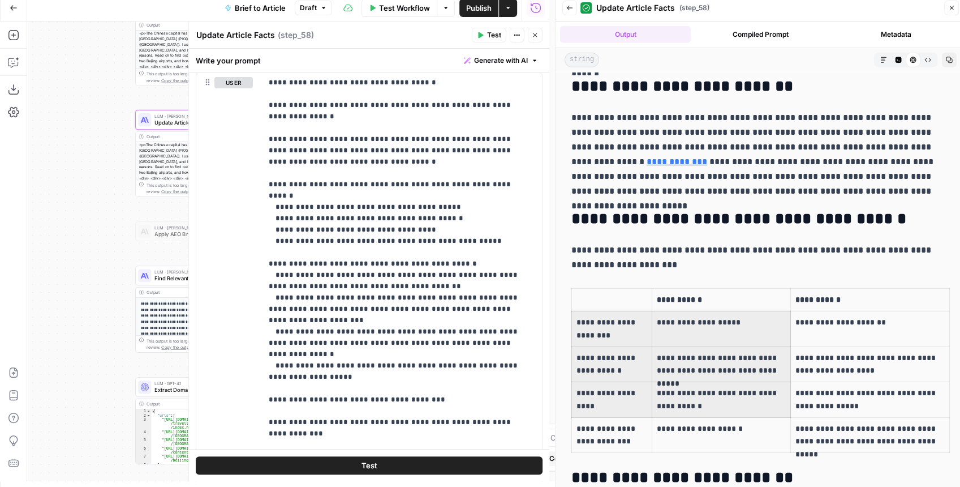
drag, startPoint x: 648, startPoint y: 299, endPoint x: 802, endPoint y: 378, distance: 172.8
click at [802, 378] on tbody "**********" at bounding box center [761, 371] width 378 height 164
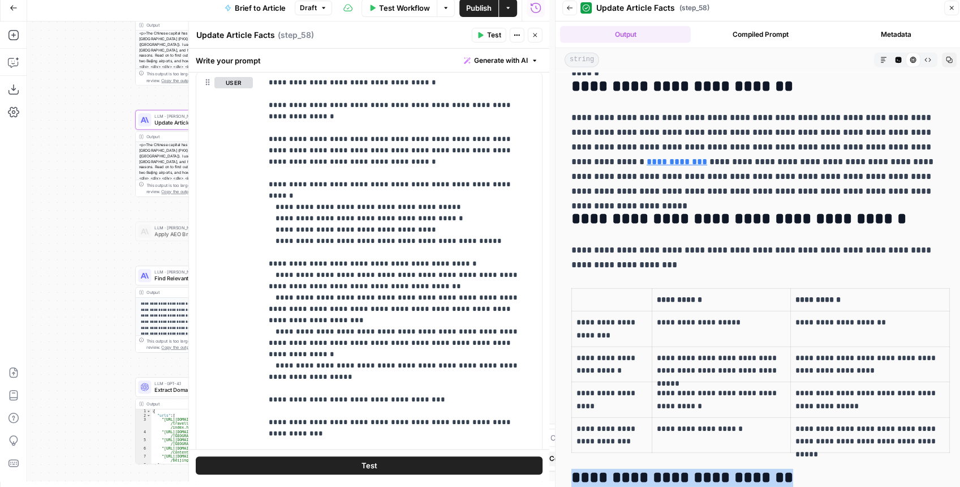
drag, startPoint x: 576, startPoint y: 438, endPoint x: 786, endPoint y: 440, distance: 210.5
click at [786, 468] on h2 "**********" at bounding box center [757, 477] width 373 height 18
drag, startPoint x: 593, startPoint y: 471, endPoint x: 738, endPoint y: 470, distance: 144.3
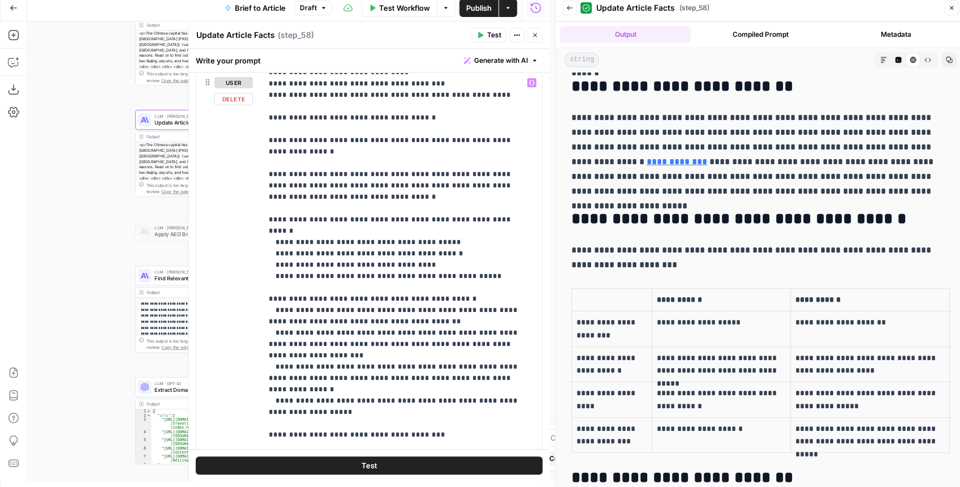
scroll to position [392, 0]
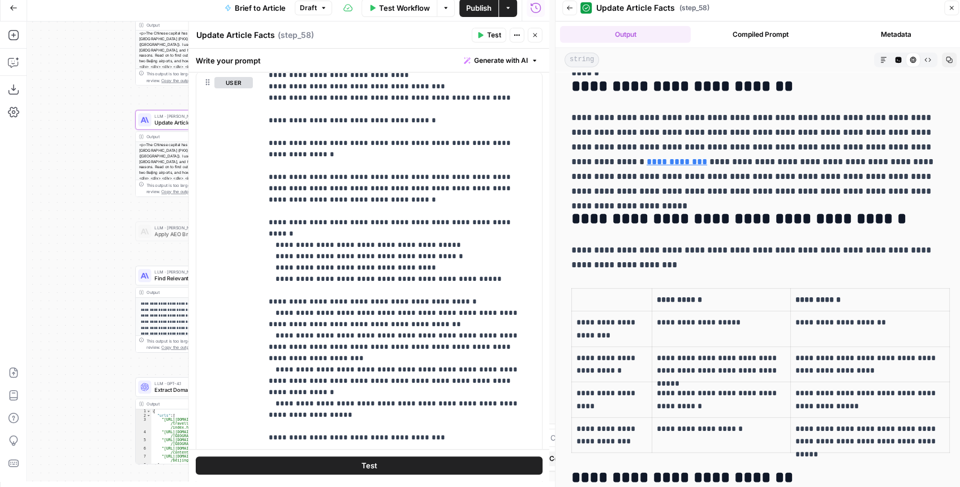
click at [536, 36] on icon "button" at bounding box center [535, 35] width 4 height 4
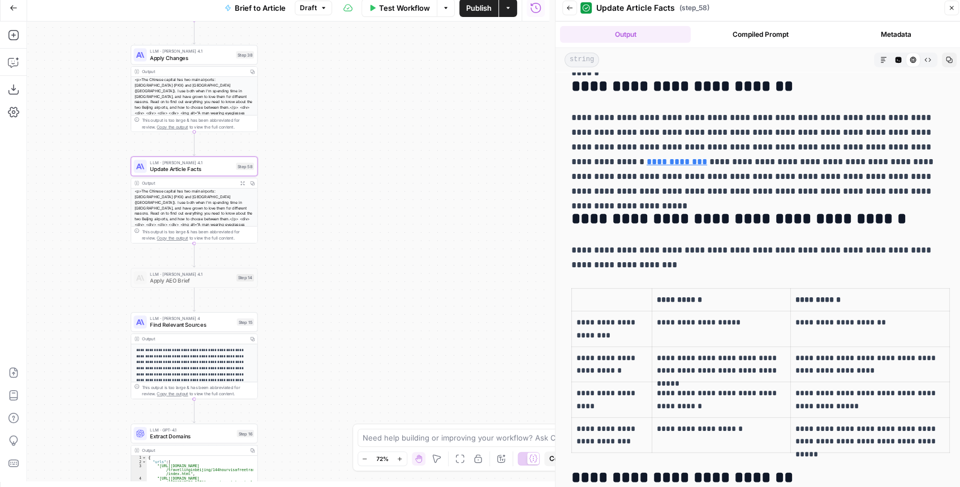
drag, startPoint x: 444, startPoint y: 90, endPoint x: 420, endPoint y: 220, distance: 131.7
click at [421, 218] on div "true false false true false true Workflow Set Inputs Inputs LLM · GPT-4.1 Extra…" at bounding box center [288, 250] width 522 height 459
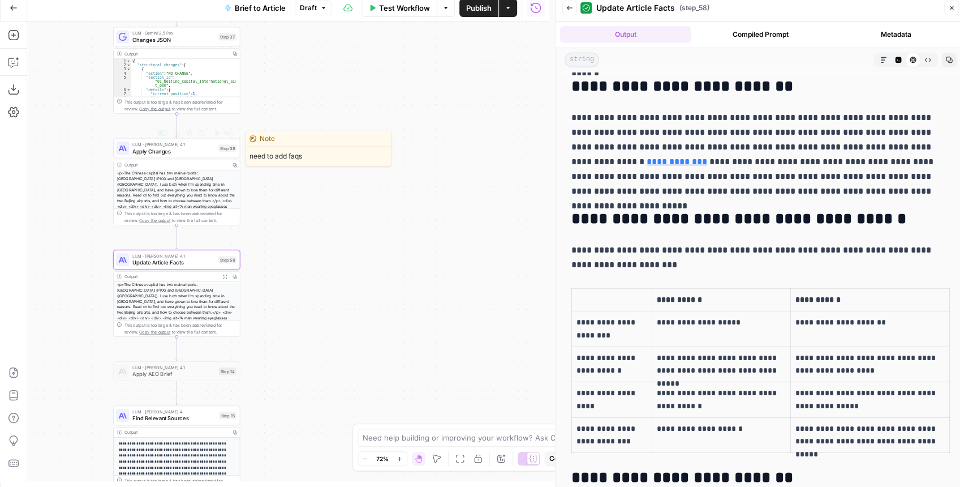
click at [184, 153] on span "Apply Changes" at bounding box center [173, 151] width 83 height 8
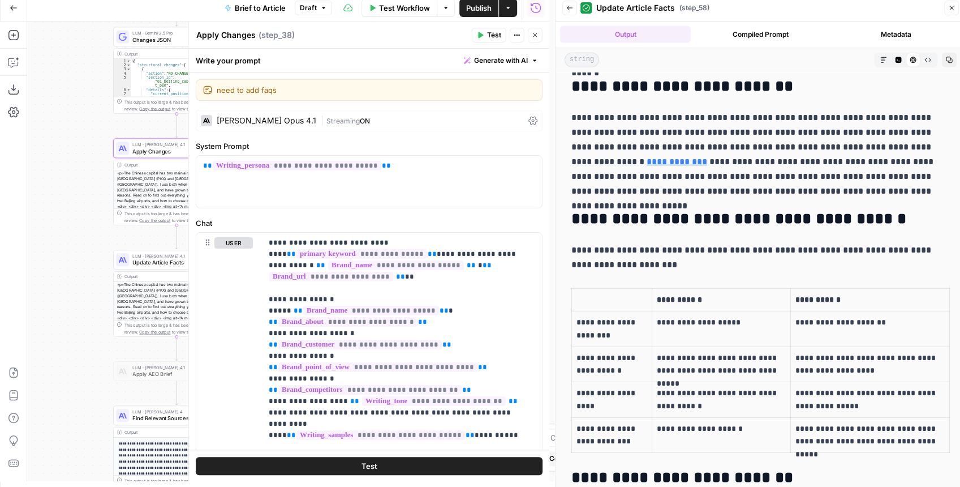
click at [534, 33] on icon "button" at bounding box center [535, 35] width 7 height 7
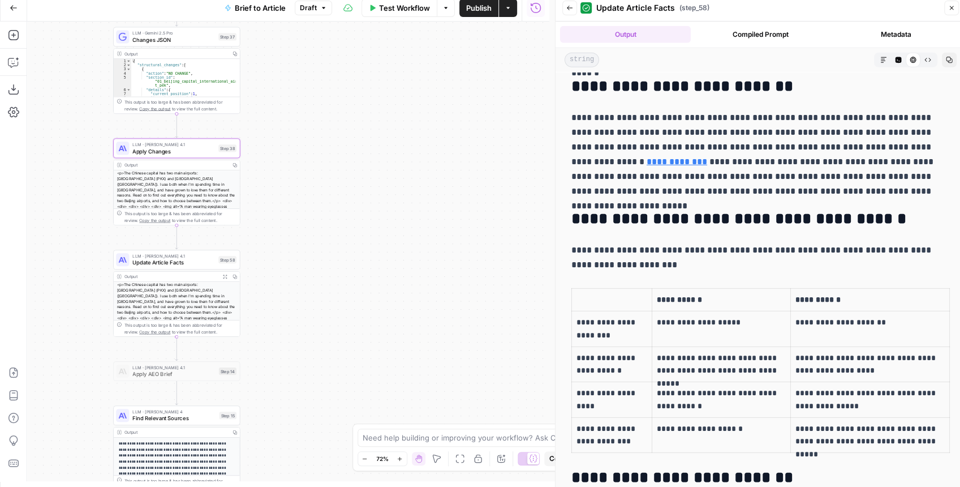
click at [216, 183] on div "<p>The Chinese capital has two main airports: Beijing Daxing International Airp…" at bounding box center [177, 206] width 126 height 72
click at [569, 10] on icon "button" at bounding box center [569, 8] width 7 height 7
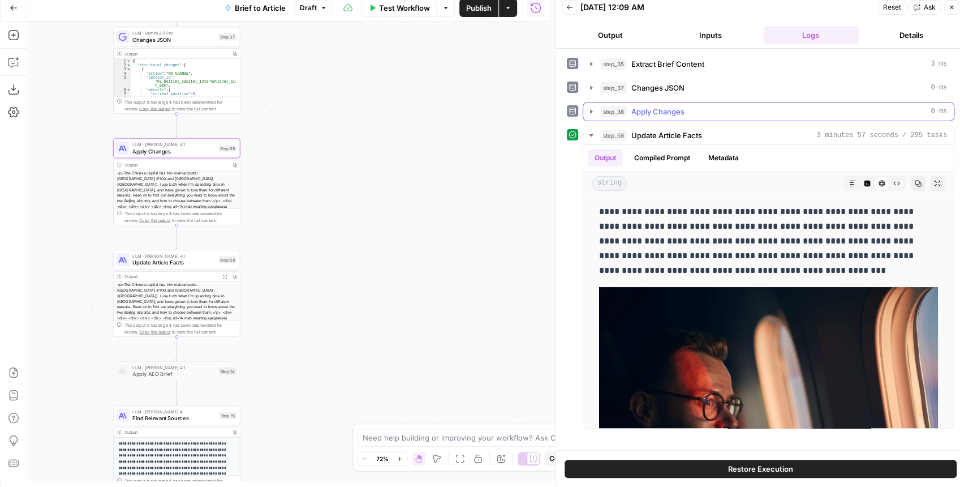
click at [587, 107] on icon "button" at bounding box center [591, 111] width 9 height 9
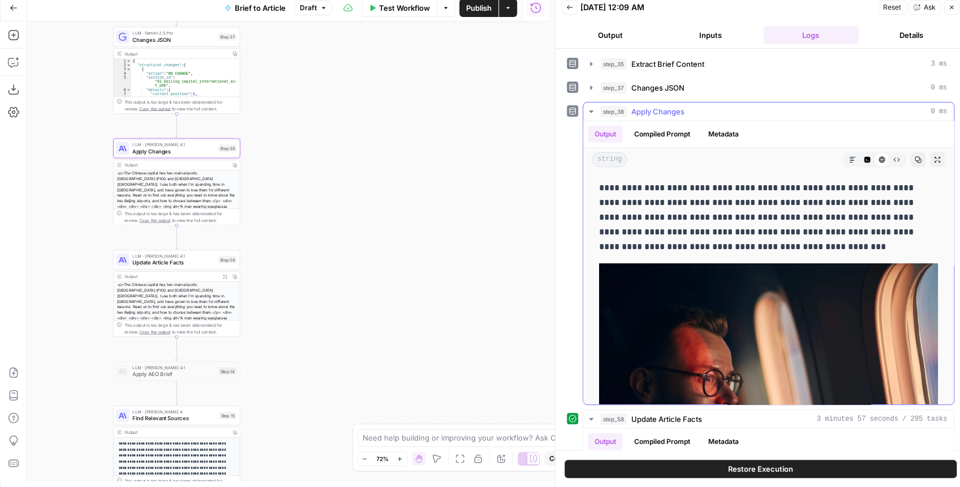
click at [930, 158] on button "Expand Output" at bounding box center [937, 159] width 15 height 15
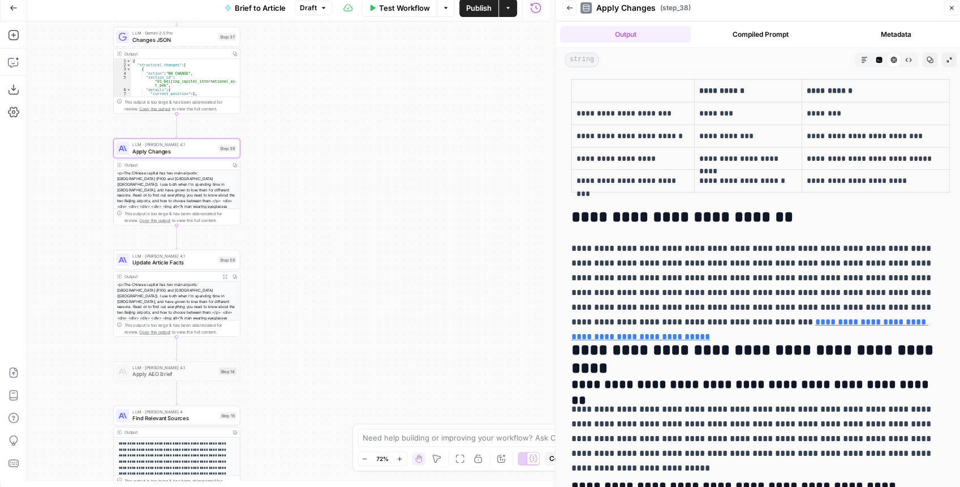
scroll to position [5198, 0]
drag, startPoint x: 580, startPoint y: 180, endPoint x: 774, endPoint y: 214, distance: 196.4
click at [570, 11] on icon "button" at bounding box center [569, 8] width 7 height 7
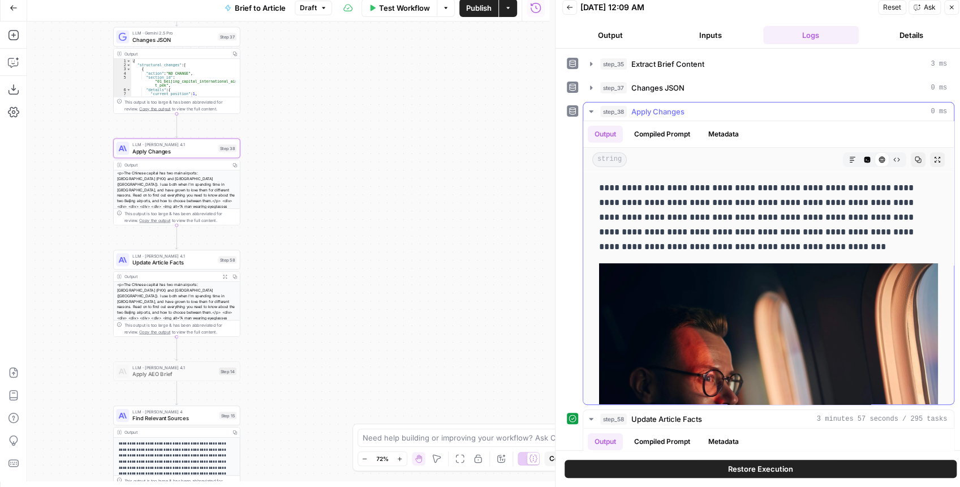
click at [591, 111] on icon "button" at bounding box center [591, 111] width 4 height 2
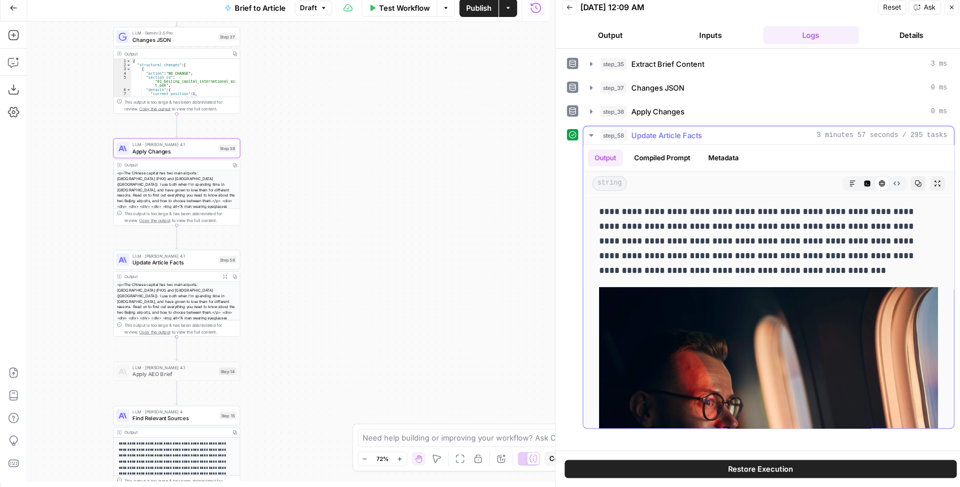
drag, startPoint x: 930, startPoint y: 179, endPoint x: 533, endPoint y: 158, distance: 397.1
click at [674, 141] on div "**********" at bounding box center [769, 277] width 372 height 303
click at [735, 157] on button "Metadata" at bounding box center [724, 157] width 44 height 17
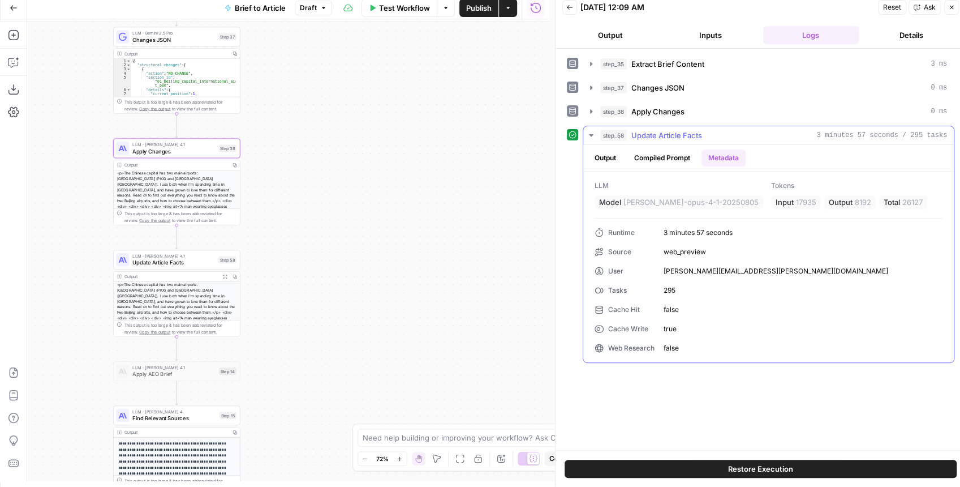
drag, startPoint x: 840, startPoint y: 201, endPoint x: 879, endPoint y: 200, distance: 39.1
click at [879, 200] on div "Input 17935 Output 8192 Total 26127" at bounding box center [857, 202] width 172 height 14
click at [873, 204] on div "Output 8192" at bounding box center [849, 202] width 51 height 14
click at [208, 264] on span "Update Article Facts" at bounding box center [173, 262] width 83 height 8
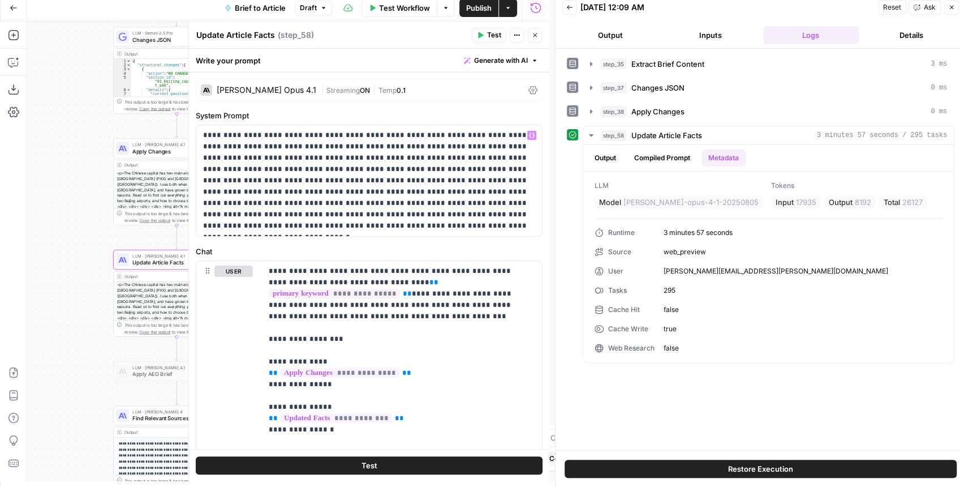
click at [427, 95] on div "Claude Opus 4.1 | Streaming ON | Temp 0.1" at bounding box center [369, 89] width 347 height 21
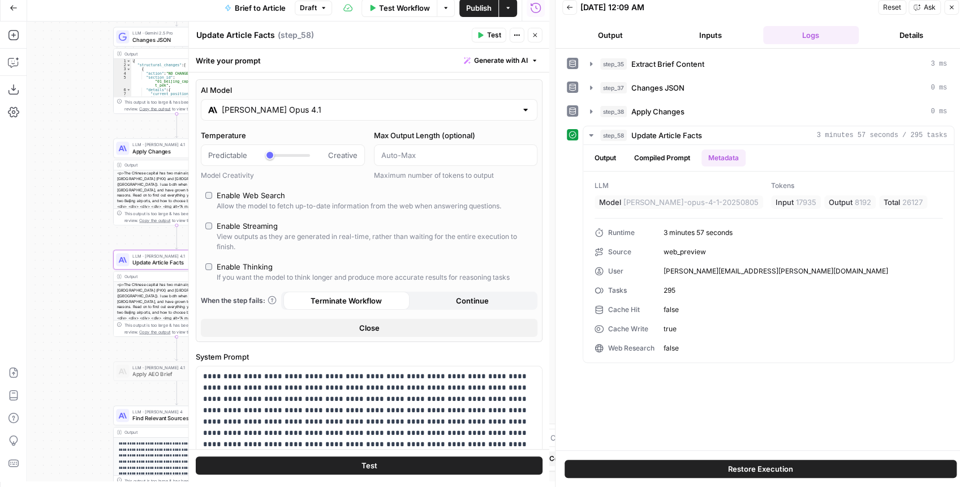
click at [239, 263] on div "Enable Thinking" at bounding box center [245, 266] width 56 height 11
type input "*"
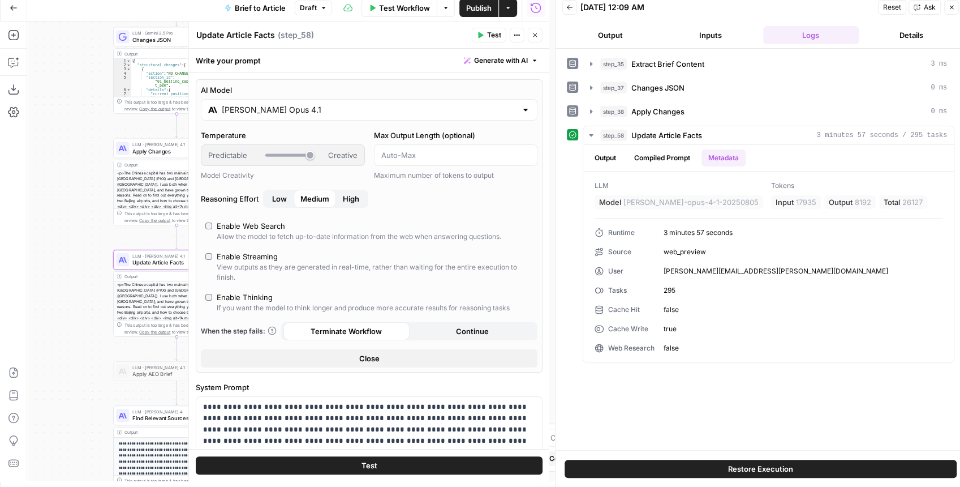
click at [479, 35] on icon "button" at bounding box center [480, 35] width 7 height 7
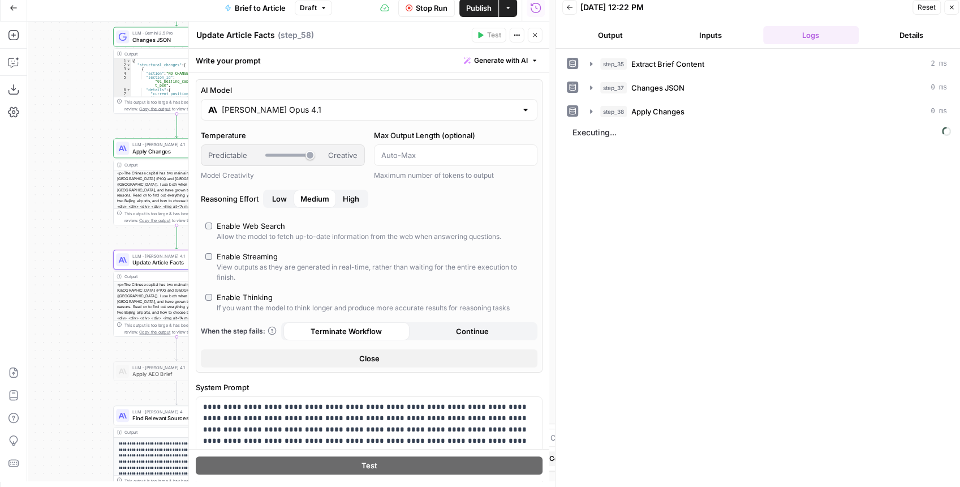
click at [537, 36] on icon "button" at bounding box center [535, 35] width 7 height 7
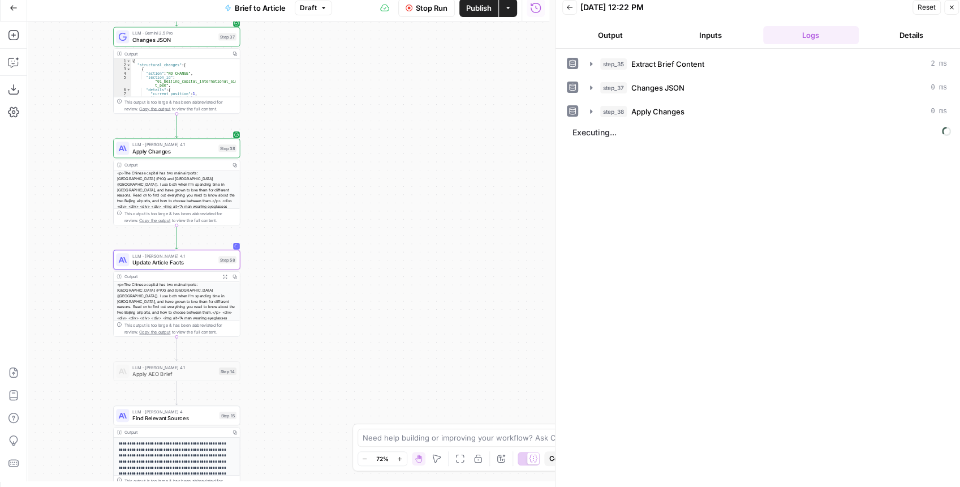
drag, startPoint x: 441, startPoint y: 294, endPoint x: 488, endPoint y: 35, distance: 263.2
click at [486, 40] on div "true false false true false true Workflow Set Inputs Inputs LLM · GPT-4.1 Extra…" at bounding box center [288, 250] width 522 height 459
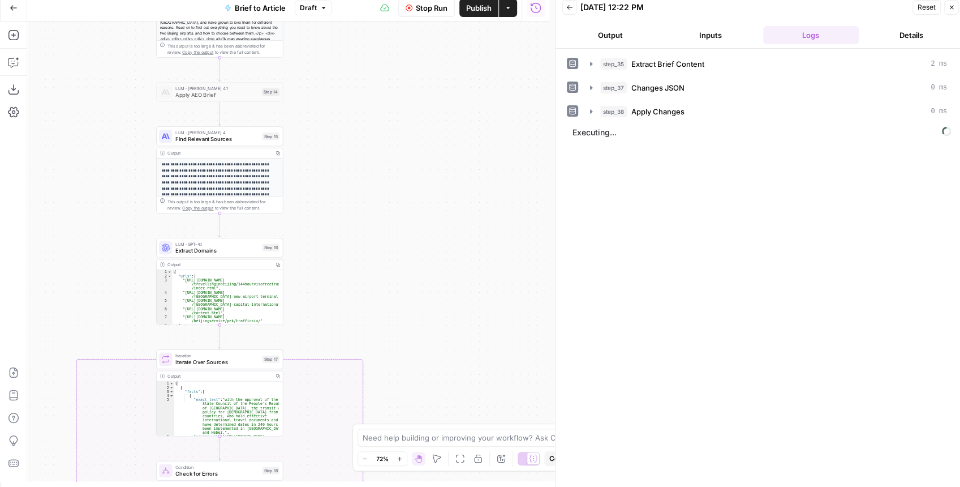
drag, startPoint x: 432, startPoint y: 195, endPoint x: 430, endPoint y: 265, distance: 70.2
click at [402, 305] on div "true false false true false true Workflow Set Inputs Inputs LLM · GPT-4.1 Extra…" at bounding box center [288, 250] width 522 height 459
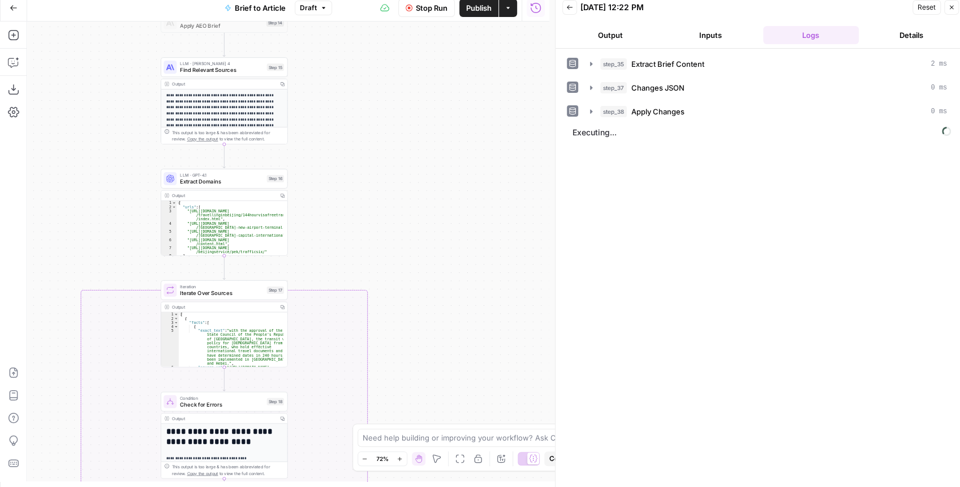
click at [403, 192] on div "true false false true false true Workflow Set Inputs Inputs LLM · GPT-4.1 Extra…" at bounding box center [288, 250] width 522 height 459
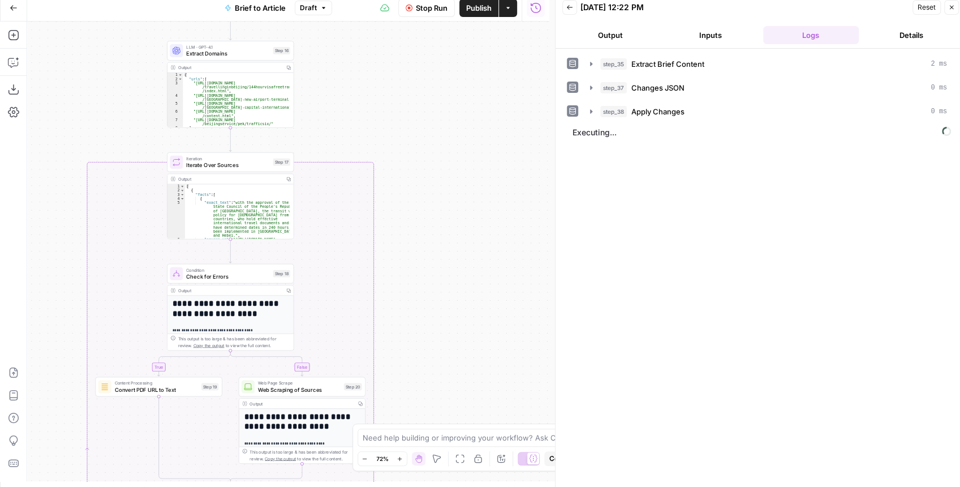
drag, startPoint x: 388, startPoint y: 307, endPoint x: 393, endPoint y: 167, distance: 139.2
click at [393, 166] on div "true false false true false true Workflow Set Inputs Inputs LLM · GPT-4.1 Extra…" at bounding box center [288, 250] width 522 height 459
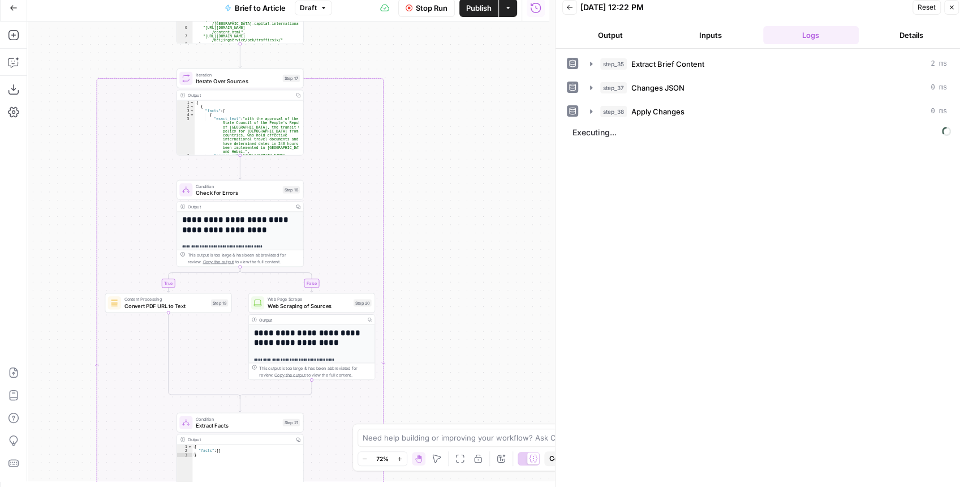
drag, startPoint x: 449, startPoint y: 218, endPoint x: 448, endPoint y: 212, distance: 6.3
click at [449, 214] on div "true false false true false true Workflow Set Inputs Inputs LLM · GPT-4.1 Extra…" at bounding box center [288, 250] width 522 height 459
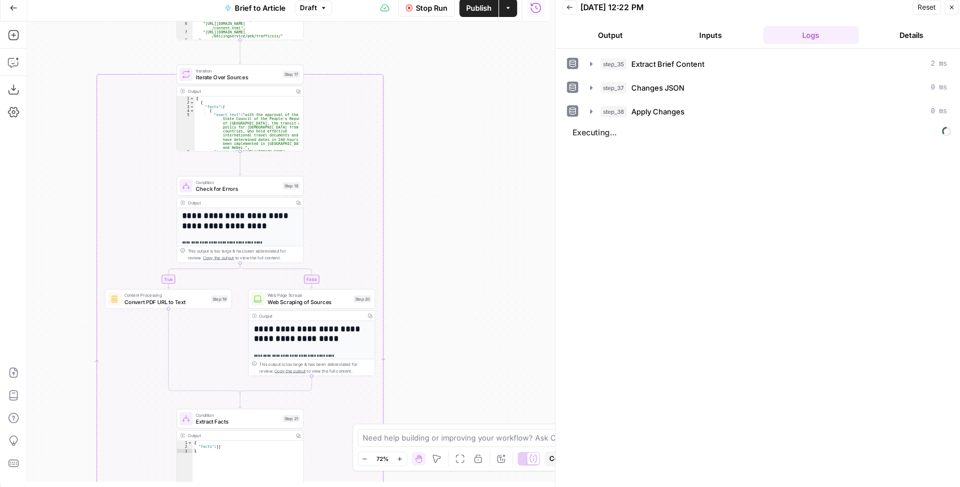
click at [438, 317] on div "true false false true false true Workflow Set Inputs Inputs LLM · GPT-4.1 Extra…" at bounding box center [288, 250] width 522 height 459
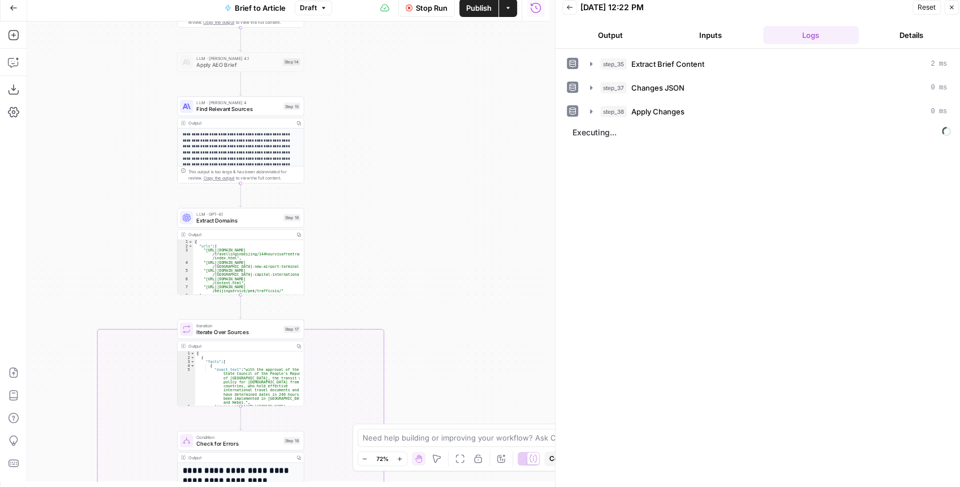
drag, startPoint x: 428, startPoint y: 290, endPoint x: 428, endPoint y: 304, distance: 14.1
click at [428, 304] on div "true false false true false true Workflow Set Inputs Inputs LLM · GPT-4.1 Extra…" at bounding box center [288, 250] width 522 height 459
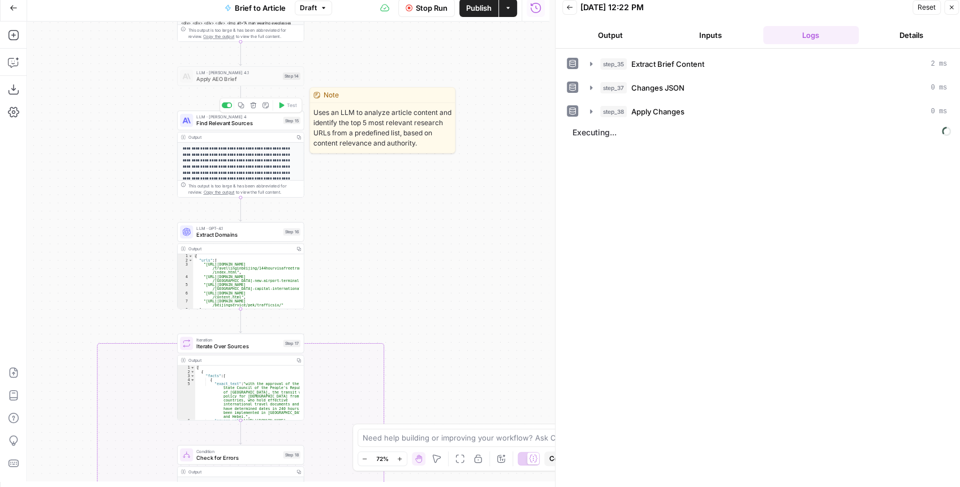
click at [262, 126] on span "Find Relevant Sources" at bounding box center [238, 123] width 84 height 8
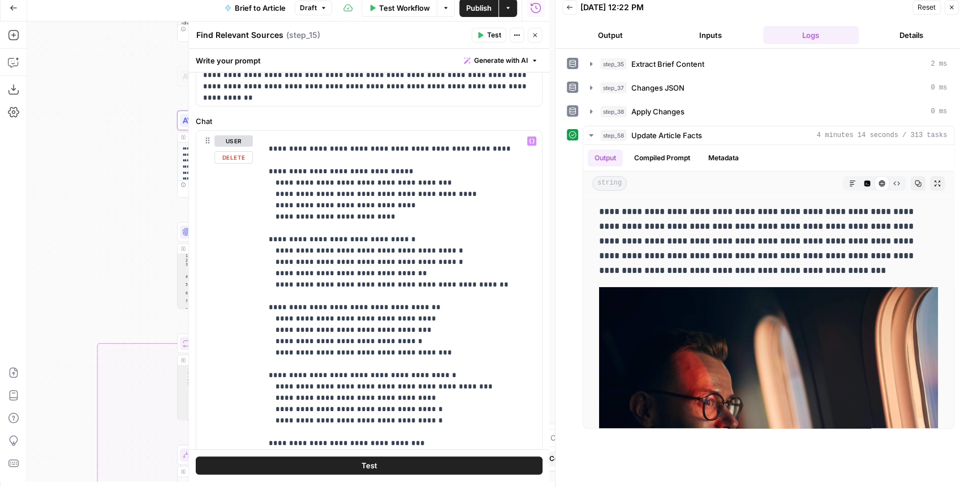
scroll to position [98, 0]
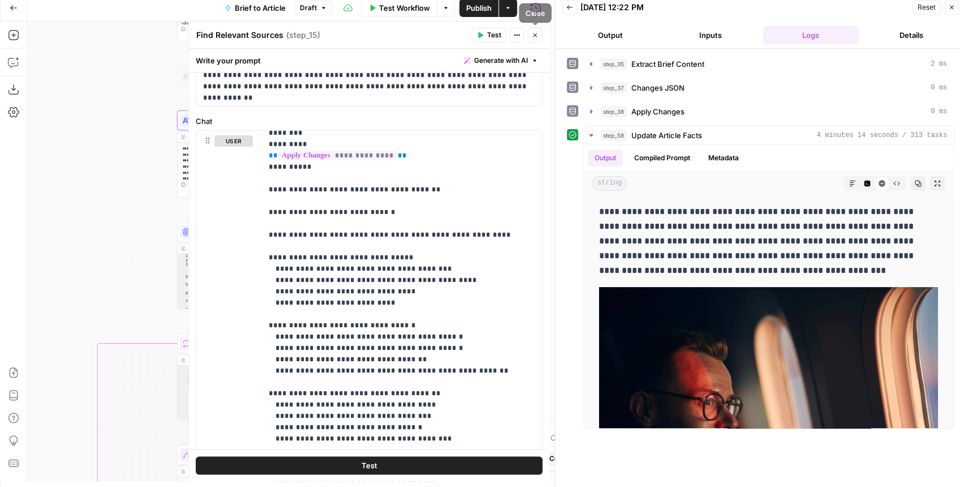
click at [542, 32] on button "Close" at bounding box center [535, 35] width 15 height 15
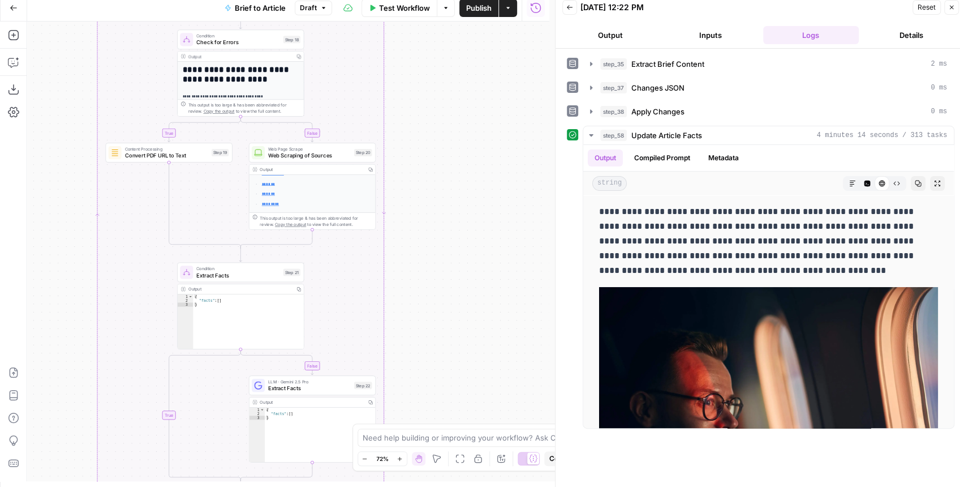
scroll to position [302, 0]
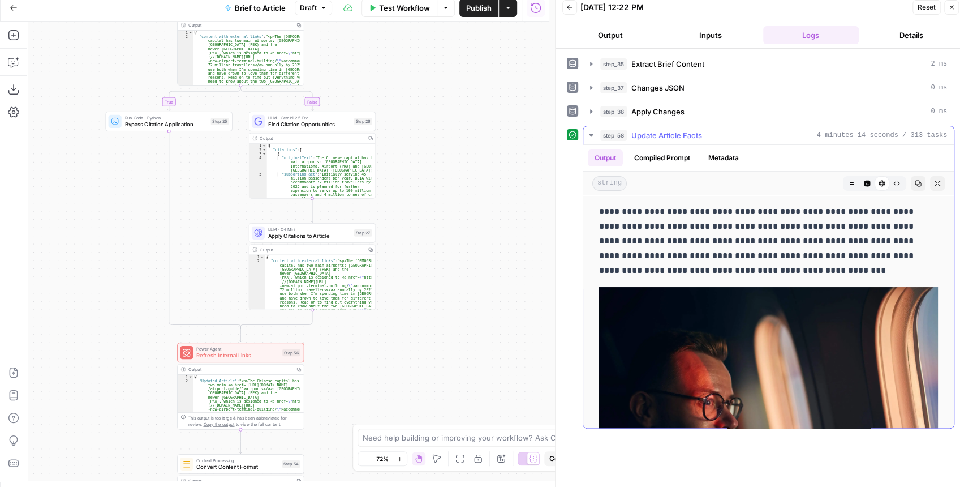
click at [934, 182] on icon "button" at bounding box center [937, 183] width 7 height 7
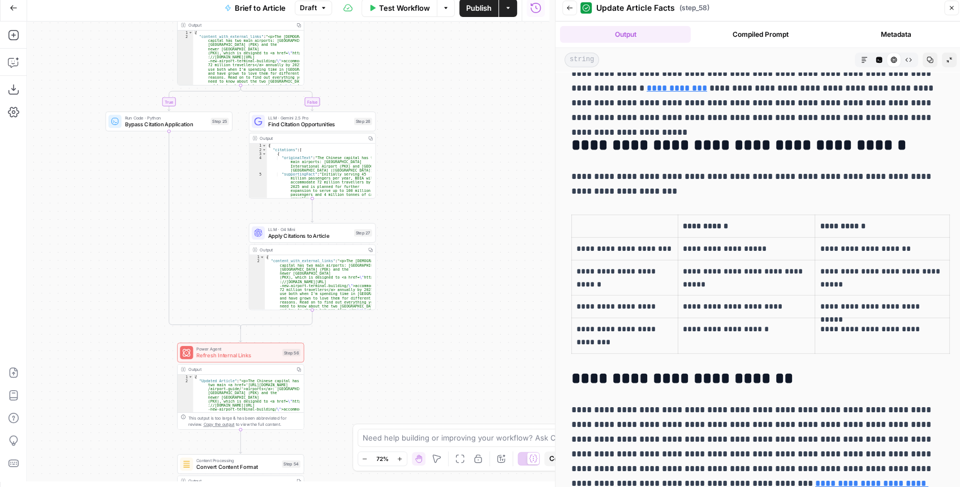
scroll to position [5088, 0]
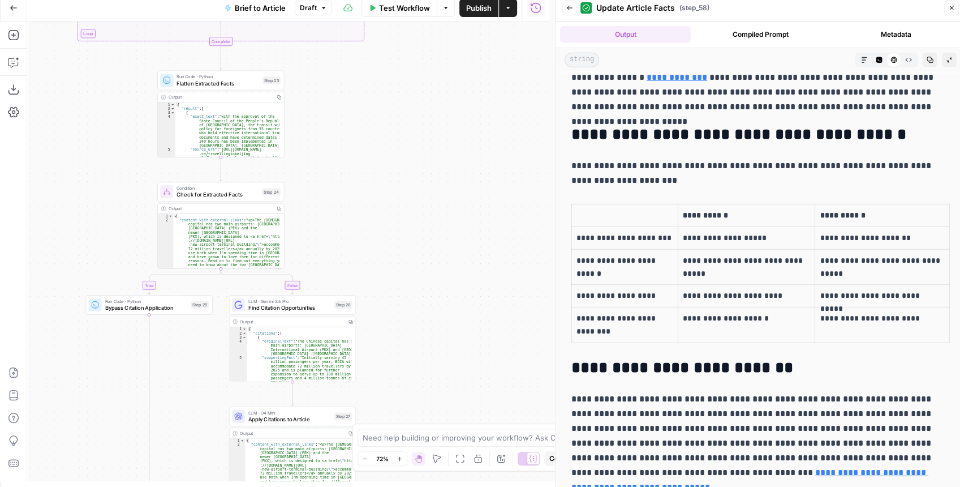
drag, startPoint x: 477, startPoint y: 127, endPoint x: 456, endPoint y: 338, distance: 212.6
click at [458, 339] on div "true false false true false true Workflow Set Inputs Inputs LLM · GPT-4.1 Extra…" at bounding box center [288, 250] width 522 height 459
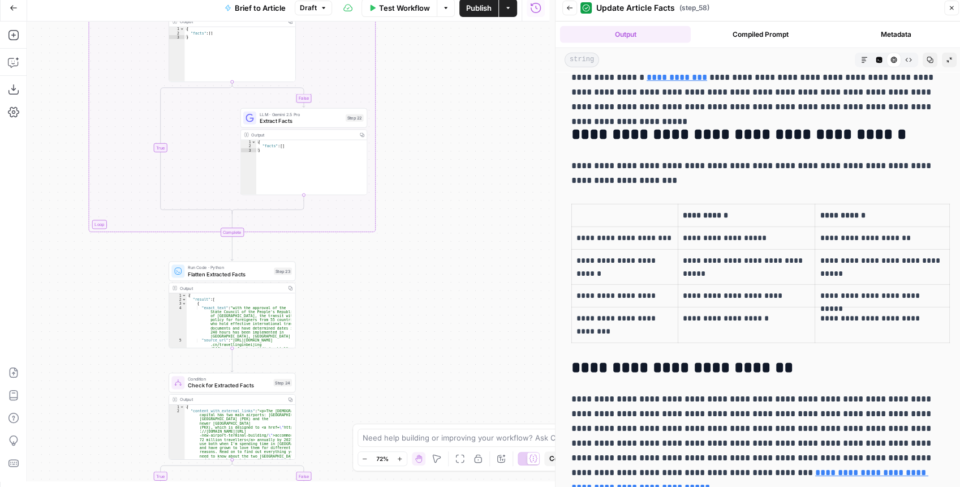
drag, startPoint x: 476, startPoint y: 315, endPoint x: 479, endPoint y: 227, distance: 87.7
click at [474, 326] on div "true false false true false true Workflow Set Inputs Inputs LLM · GPT-4.1 Extra…" at bounding box center [288, 250] width 522 height 459
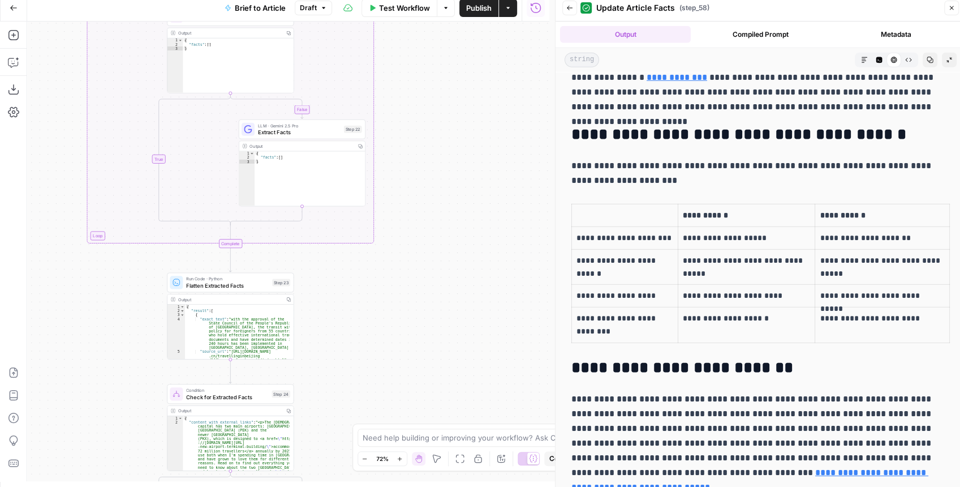
click at [480, 339] on div "true false false true false true Workflow Set Inputs Inputs LLM · GPT-4.1 Extra…" at bounding box center [288, 250] width 522 height 459
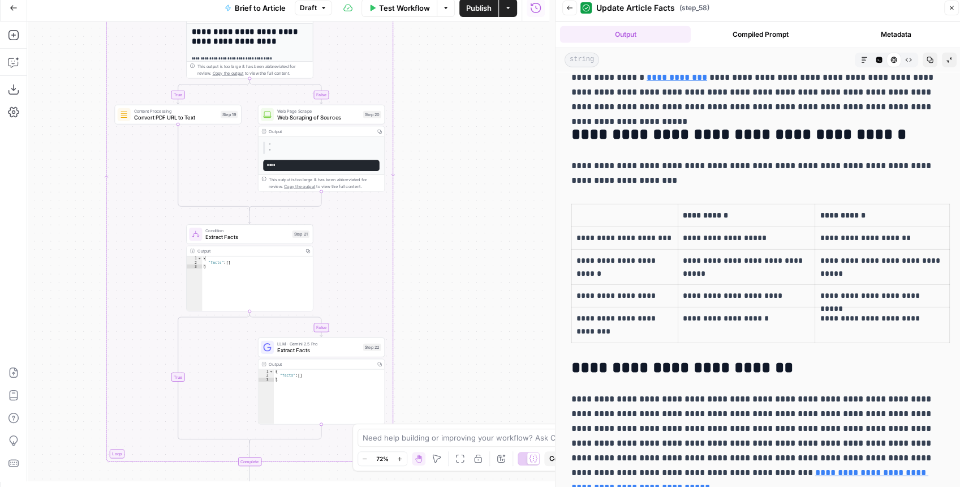
click at [472, 283] on div "true false false true false true Workflow Set Inputs Inputs LLM · GPT-4.1 Extra…" at bounding box center [288, 250] width 522 height 459
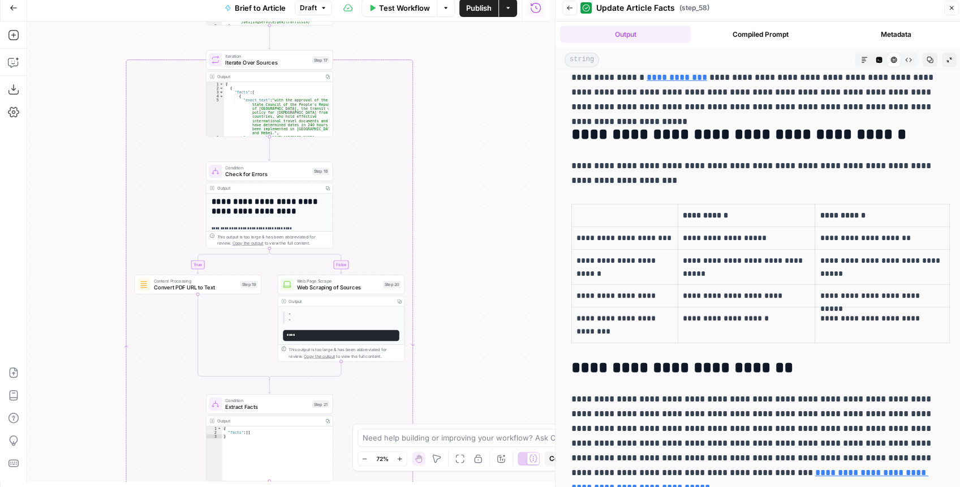
click at [473, 11] on span "Publish" at bounding box center [478, 7] width 25 height 11
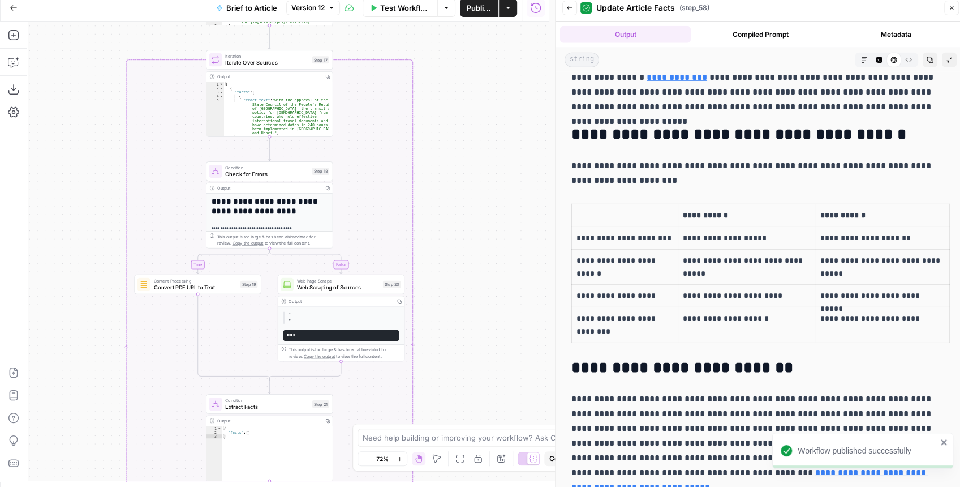
click at [737, 254] on p "**********" at bounding box center [746, 267] width 126 height 26
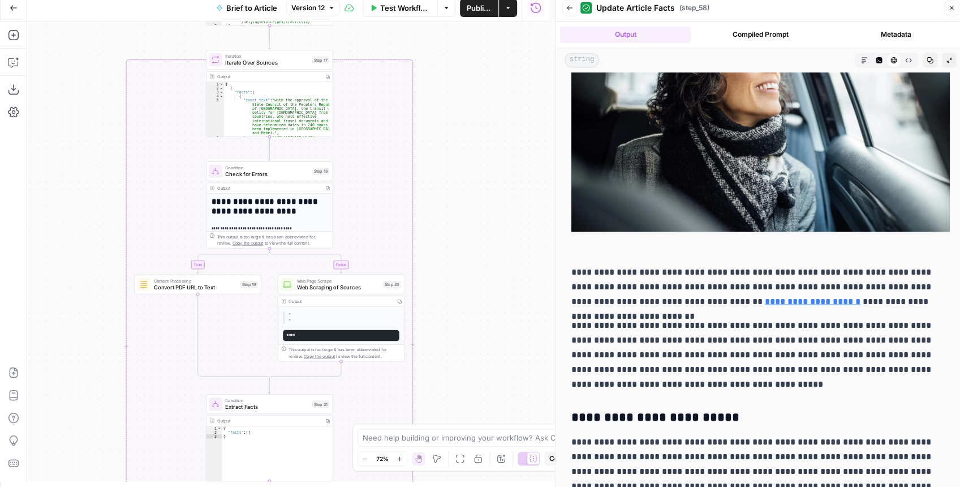
scroll to position [1279, 0]
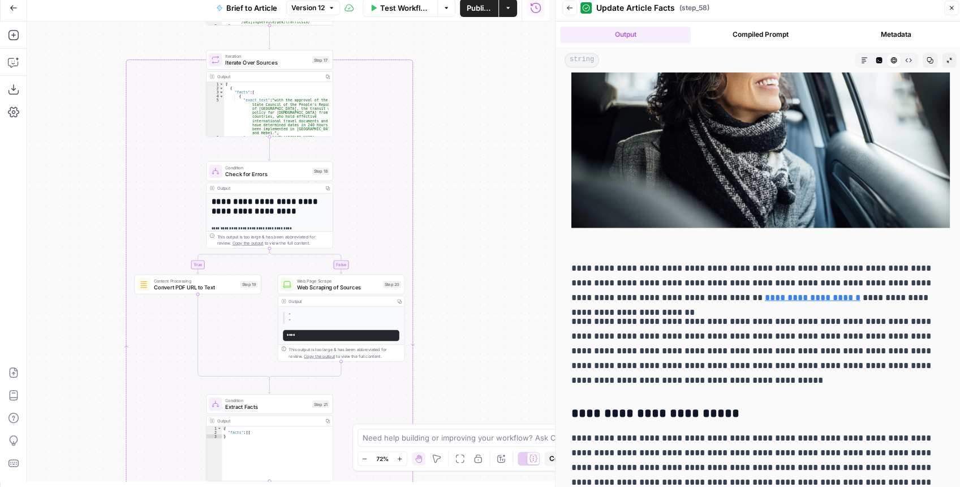
drag, startPoint x: 570, startPoint y: 251, endPoint x: 707, endPoint y: 268, distance: 138.0
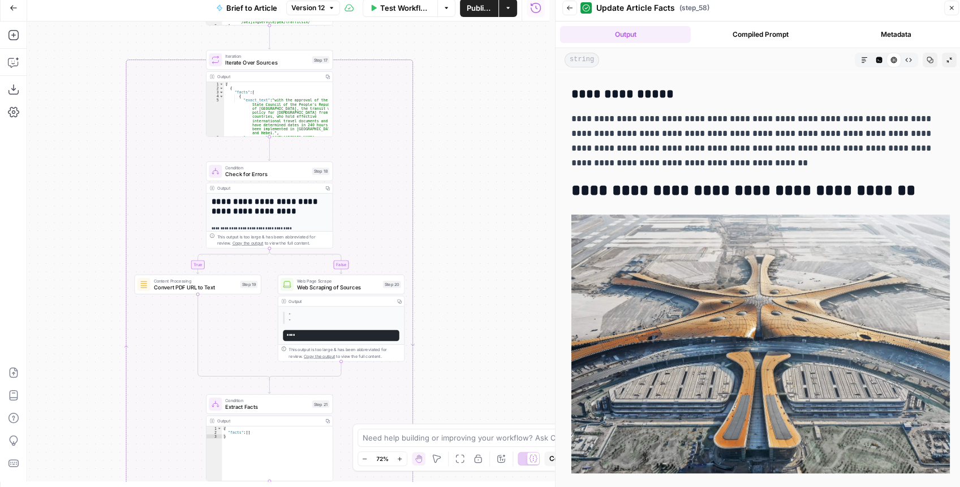
scroll to position [2787, 0]
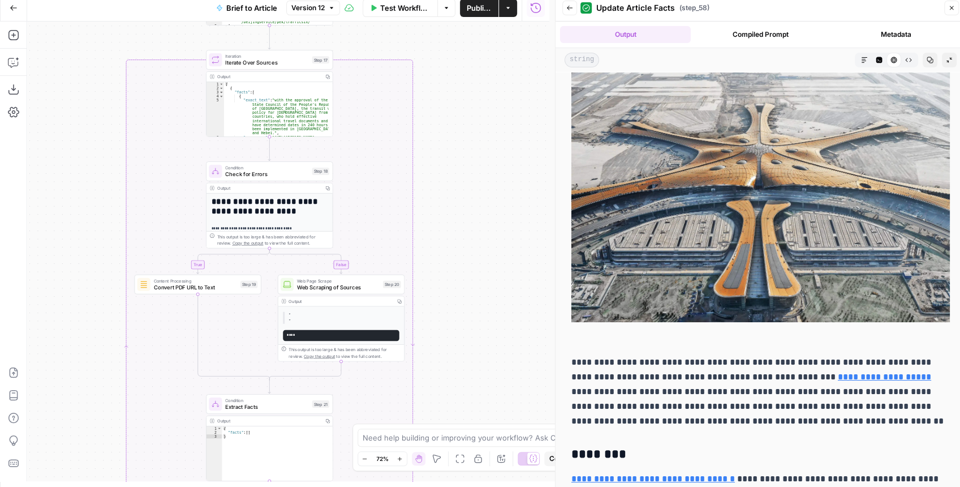
click at [20, 7] on button "Go Back" at bounding box center [13, 8] width 20 height 20
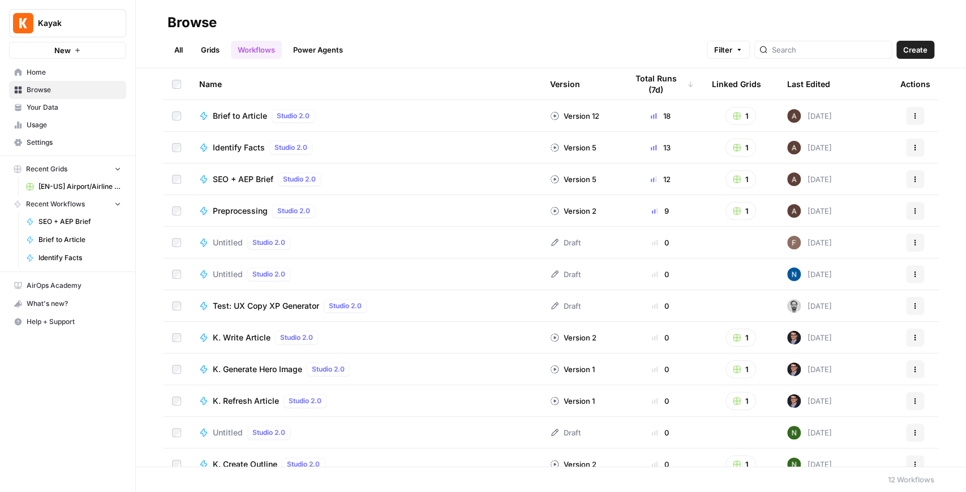
click at [70, 182] on span "[EN-US] Airport/Airline Content Refresh" at bounding box center [79, 187] width 83 height 10
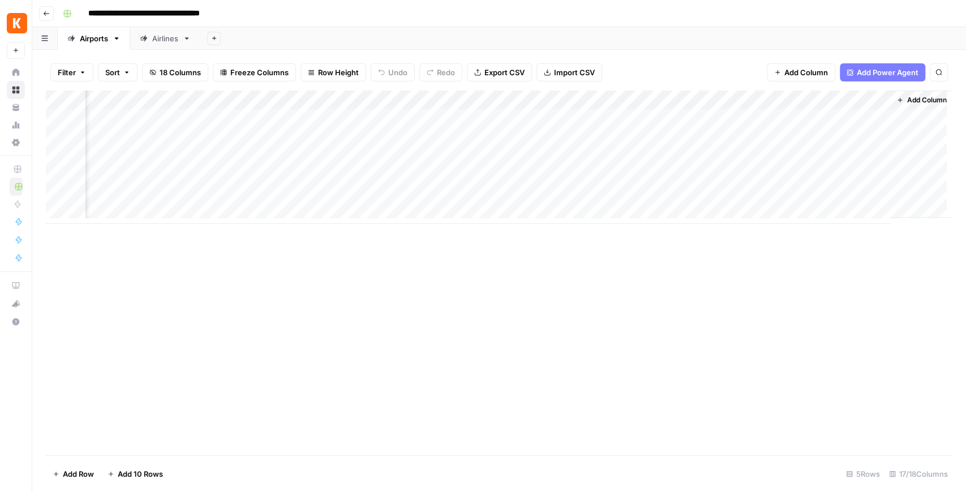
scroll to position [0, 1071]
click at [670, 117] on div "Add Column" at bounding box center [499, 158] width 906 height 134
click at [671, 137] on div "Add Column" at bounding box center [499, 158] width 906 height 134
click at [669, 158] on div "Add Column" at bounding box center [499, 158] width 906 height 134
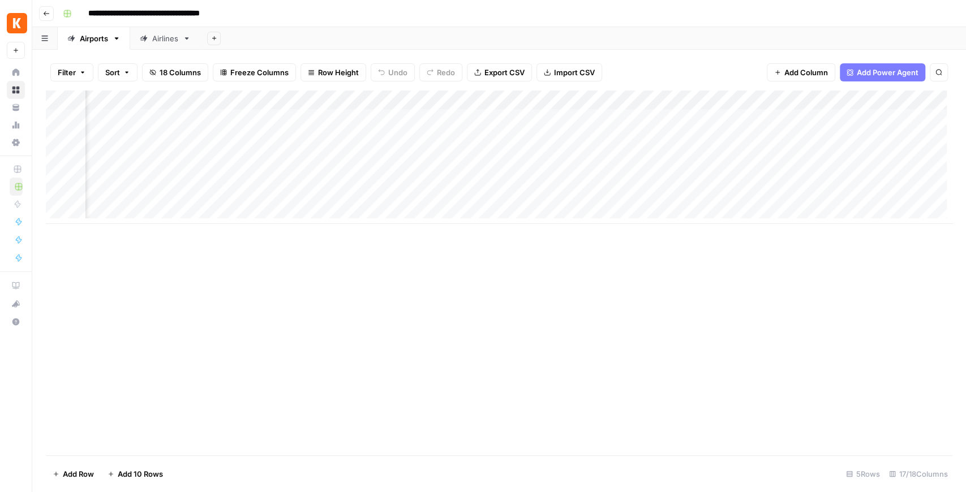
click at [403, 118] on div "Add Column" at bounding box center [499, 158] width 906 height 134
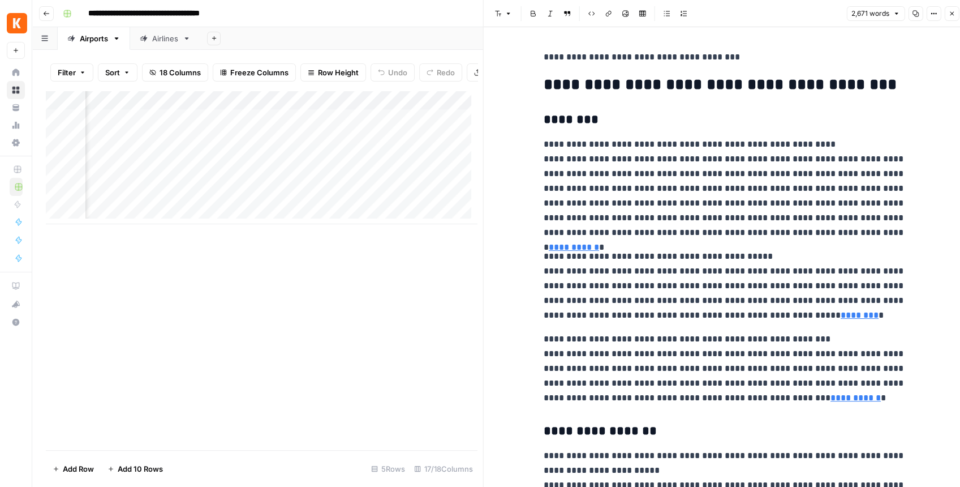
click at [599, 243] on link "**********" at bounding box center [574, 247] width 50 height 8
click at [894, 215] on icon at bounding box center [893, 216] width 7 height 7
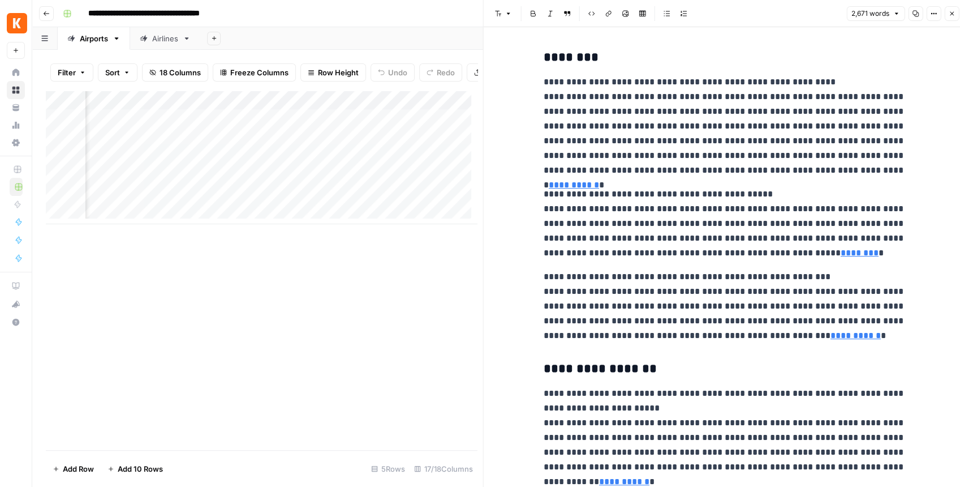
scroll to position [75, 0]
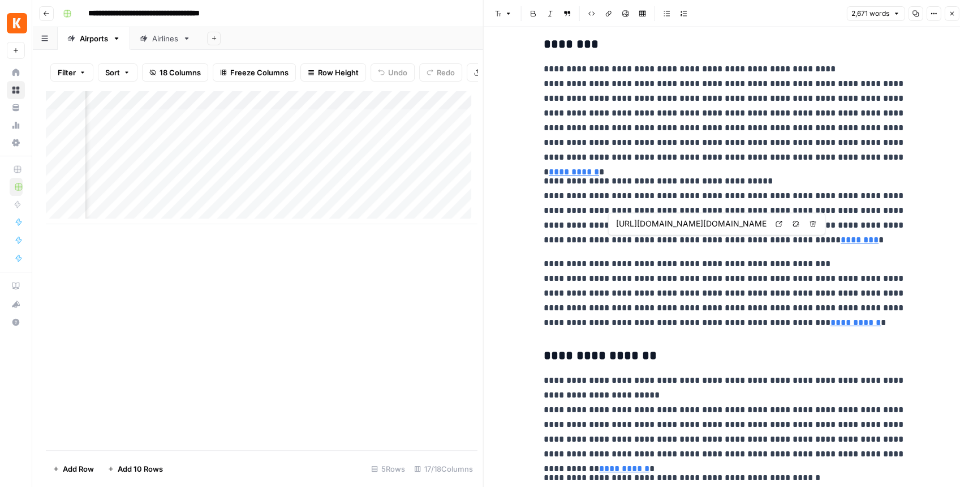
click at [841, 240] on link "********" at bounding box center [860, 239] width 38 height 8
click at [777, 225] on icon at bounding box center [779, 223] width 7 height 7
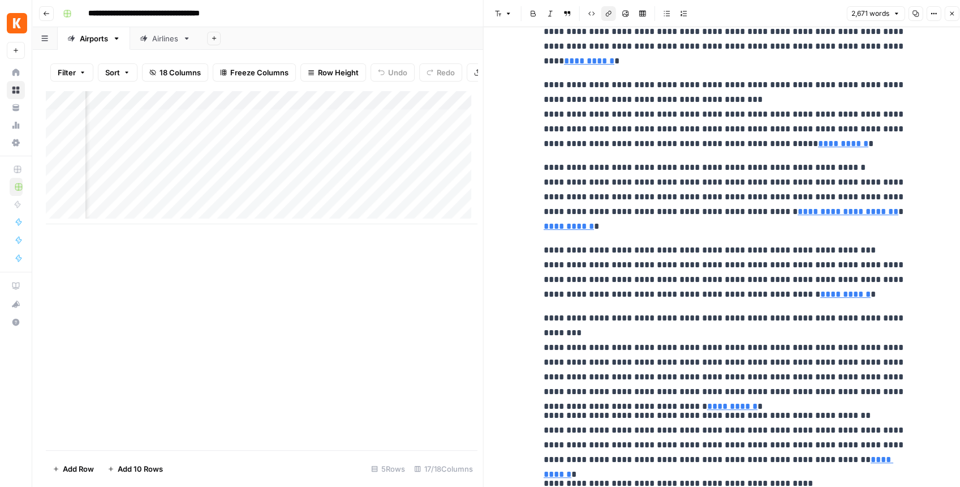
scroll to position [566, 0]
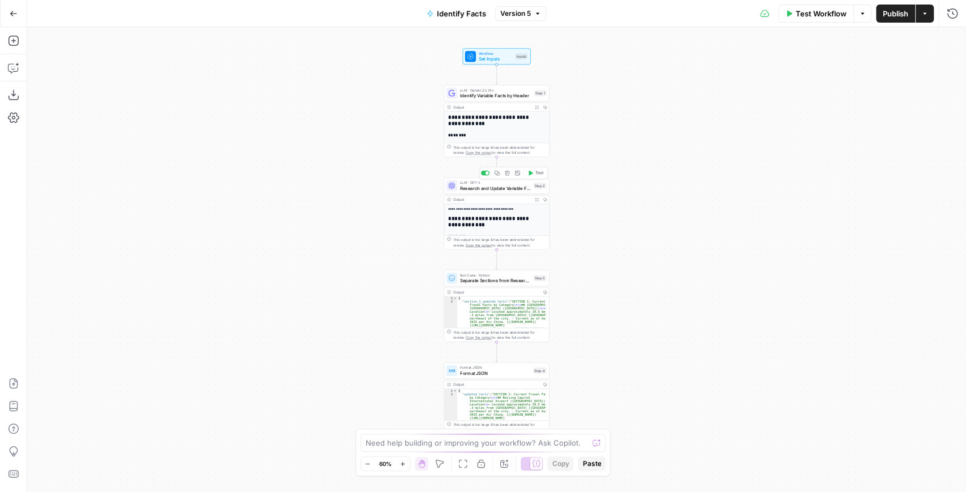
click at [471, 191] on span "Research and Update Variable Facts" at bounding box center [495, 187] width 71 height 7
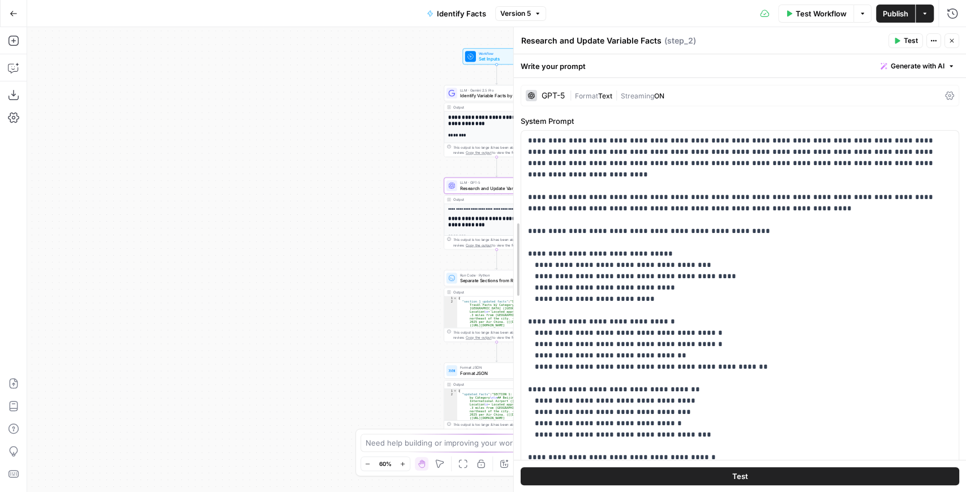
drag, startPoint x: 610, startPoint y: 212, endPoint x: 510, endPoint y: 213, distance: 99.6
click at [510, 213] on div at bounding box center [513, 259] width 11 height 465
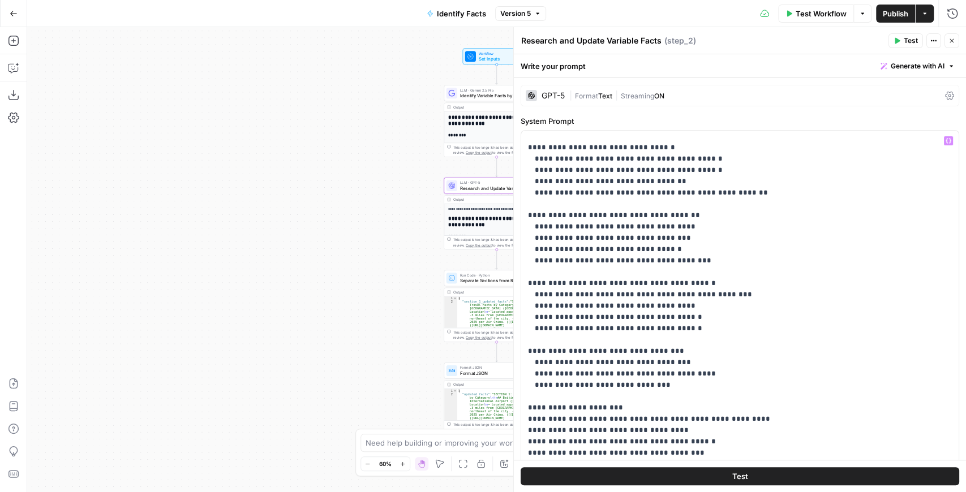
scroll to position [188, 0]
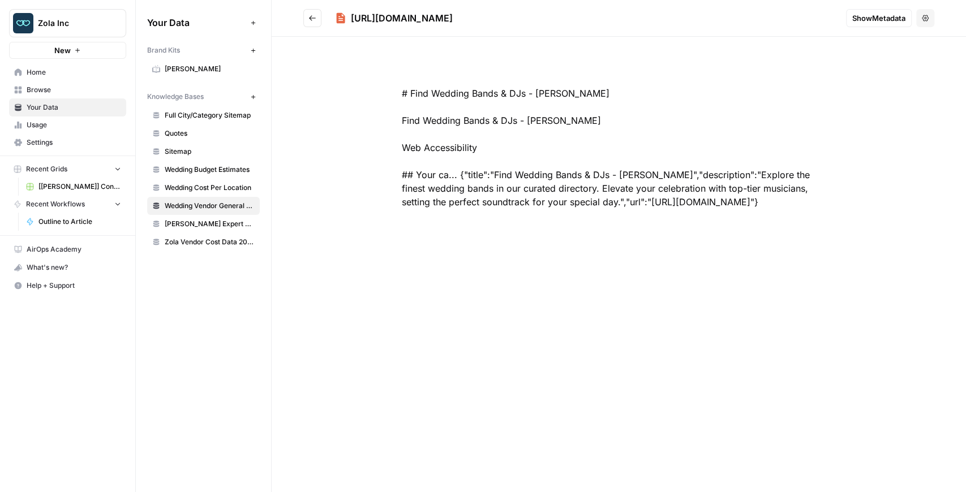
click at [58, 107] on span "Your Data" at bounding box center [74, 107] width 94 height 10
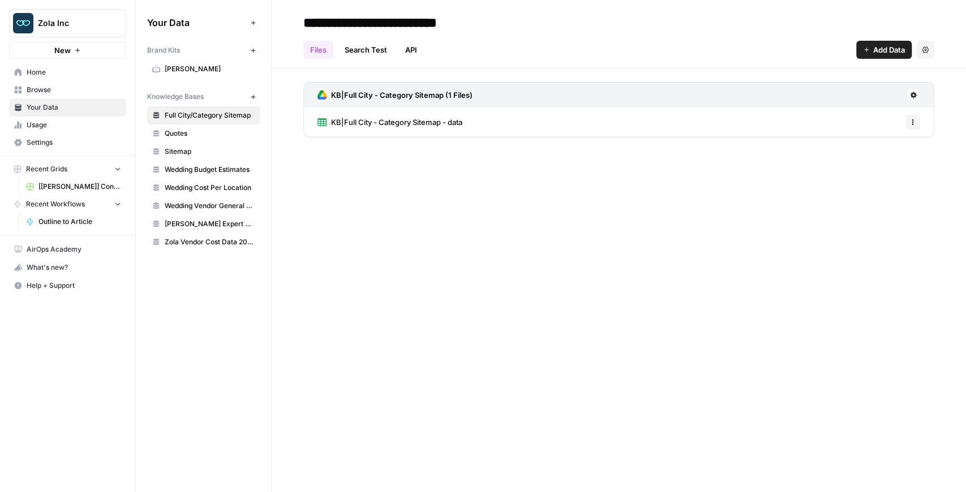
click at [65, 189] on span "[[PERSON_NAME]] Content Creation" at bounding box center [79, 187] width 83 height 10
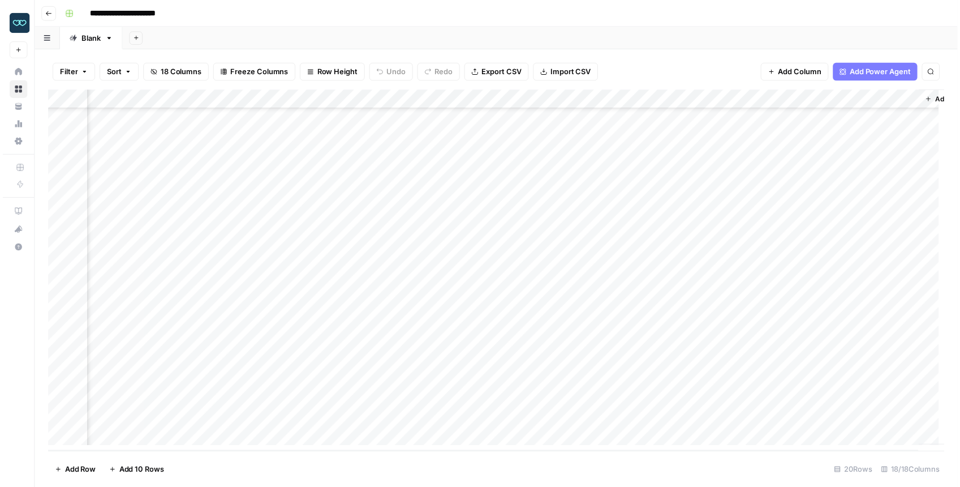
scroll to position [62, 1024]
click at [496, 268] on div "Add Column" at bounding box center [499, 273] width 906 height 365
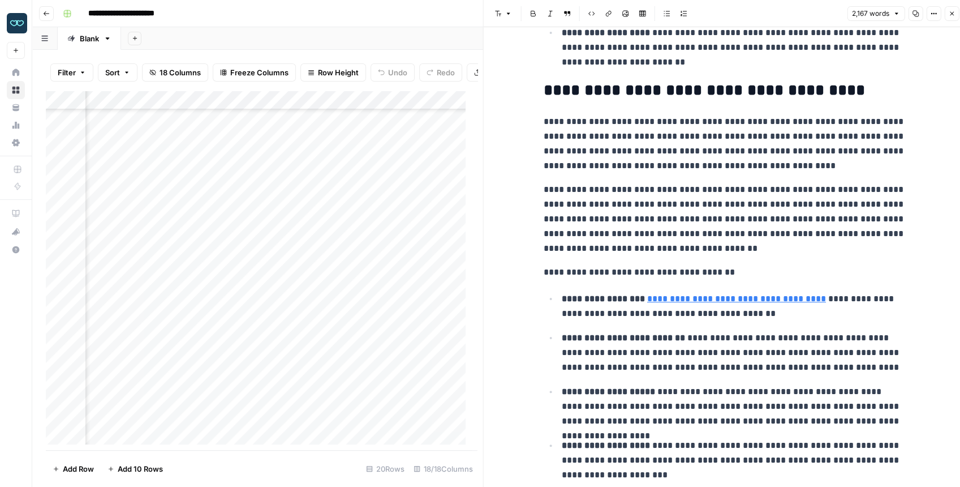
scroll to position [2602, 0]
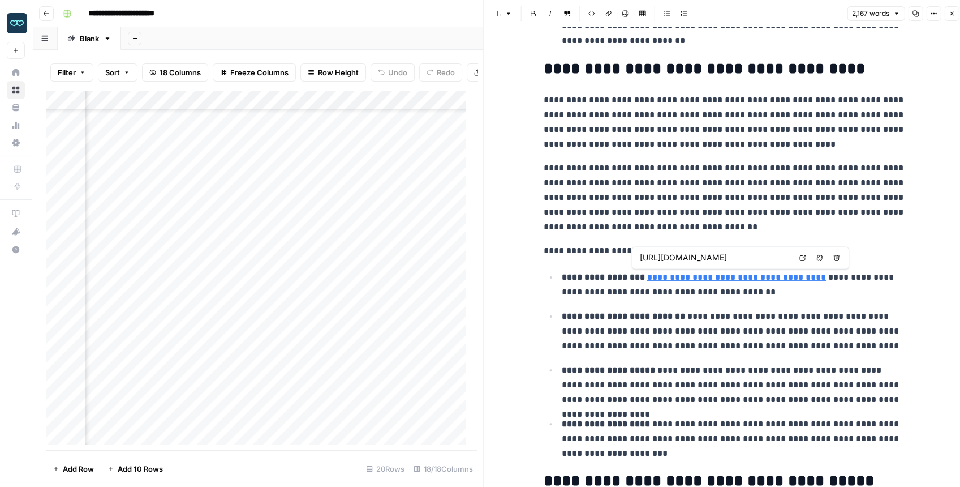
click at [748, 275] on link "**********" at bounding box center [736, 277] width 179 height 8
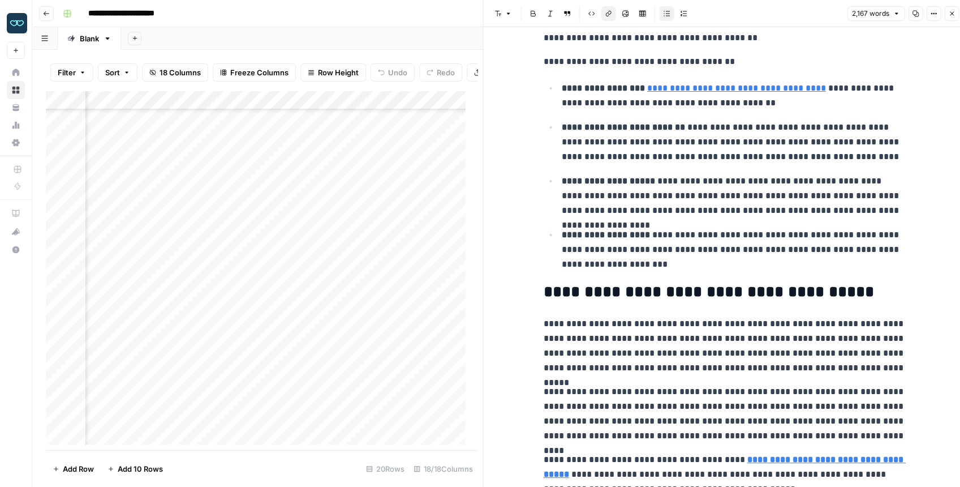
scroll to position [62, 1202]
click at [322, 294] on div "Add Column" at bounding box center [258, 270] width 425 height 359
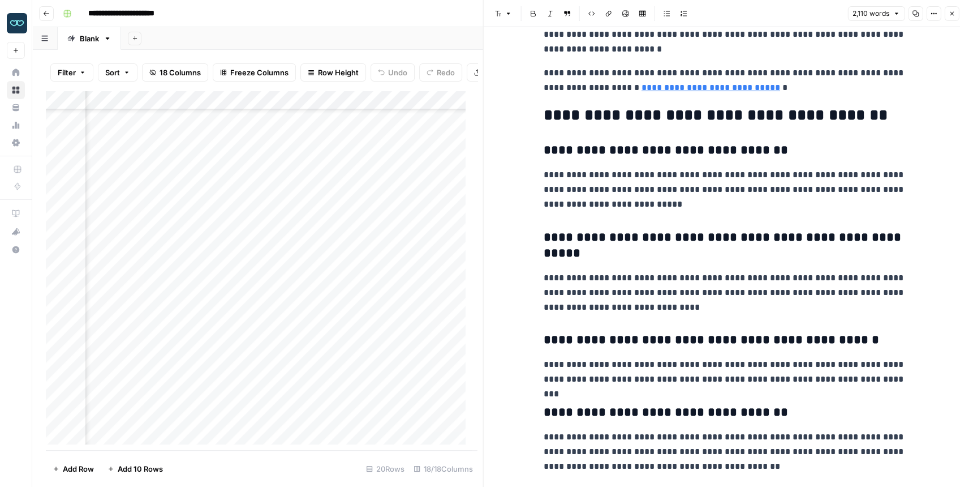
scroll to position [3141, 0]
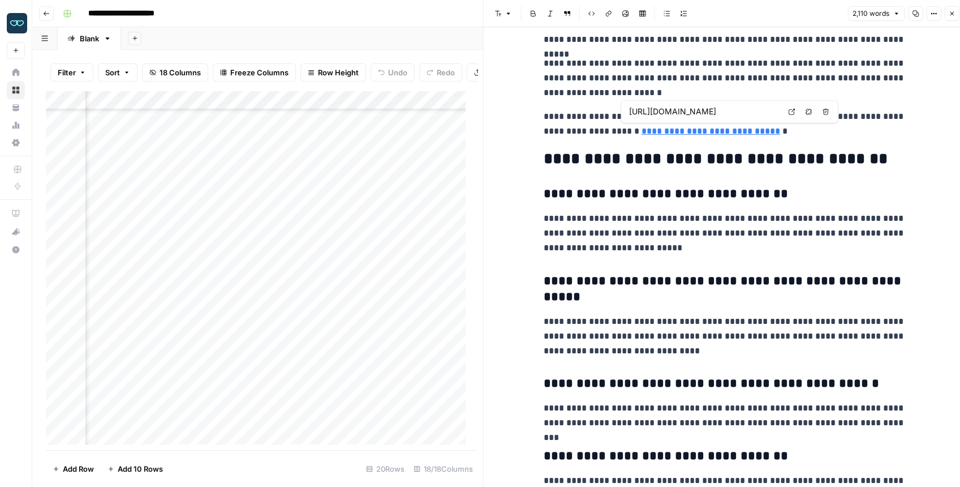
click at [789, 114] on icon at bounding box center [792, 112] width 6 height 6
click at [206, 291] on div "Add Column" at bounding box center [258, 270] width 425 height 359
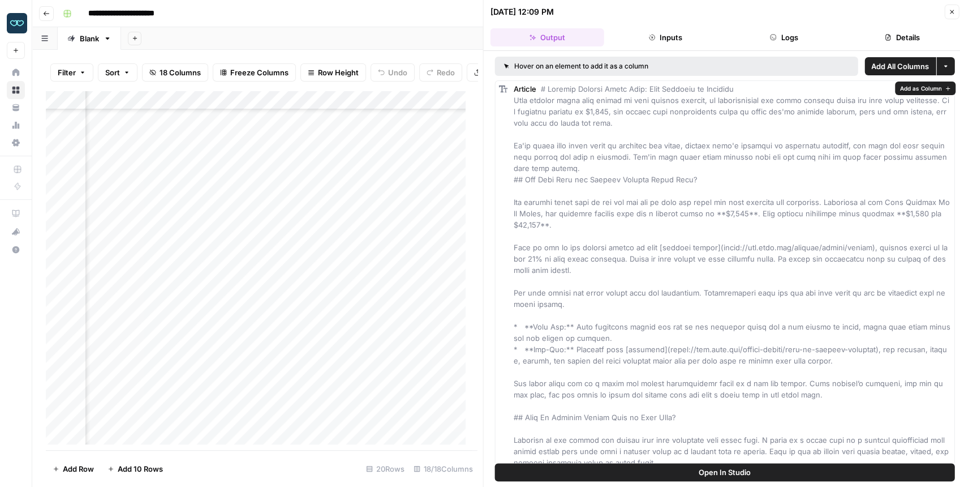
click at [717, 470] on span "Open In Studio" at bounding box center [725, 471] width 52 height 11
click at [220, 290] on div "Add Column" at bounding box center [258, 270] width 425 height 359
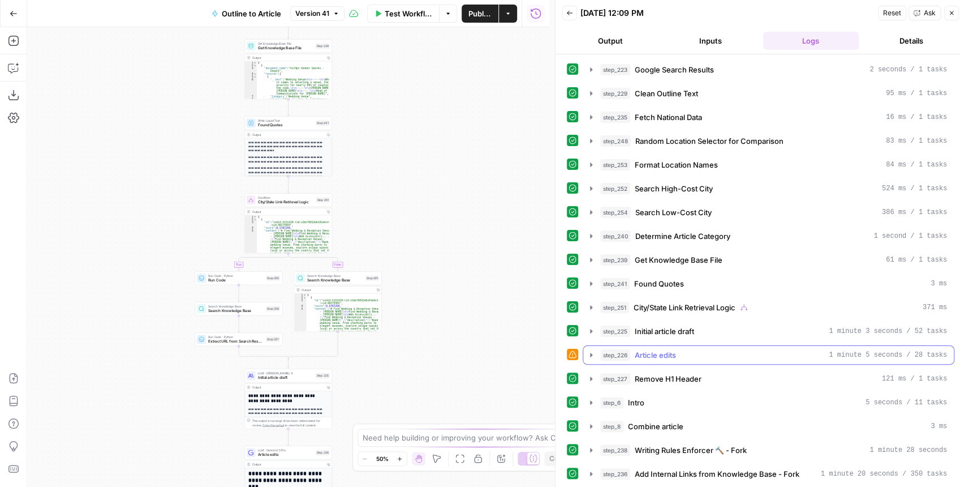
click at [592, 351] on icon "button" at bounding box center [591, 354] width 9 height 9
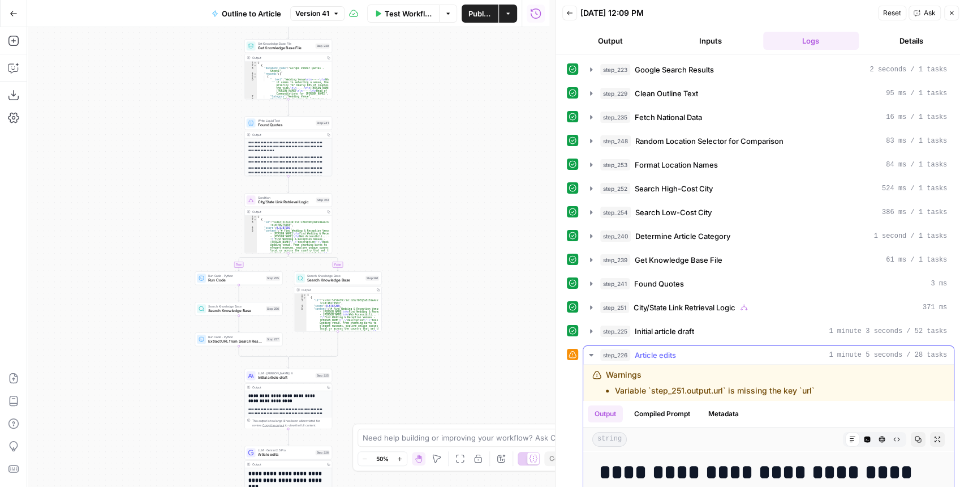
click at [591, 354] on icon "button" at bounding box center [591, 355] width 4 height 2
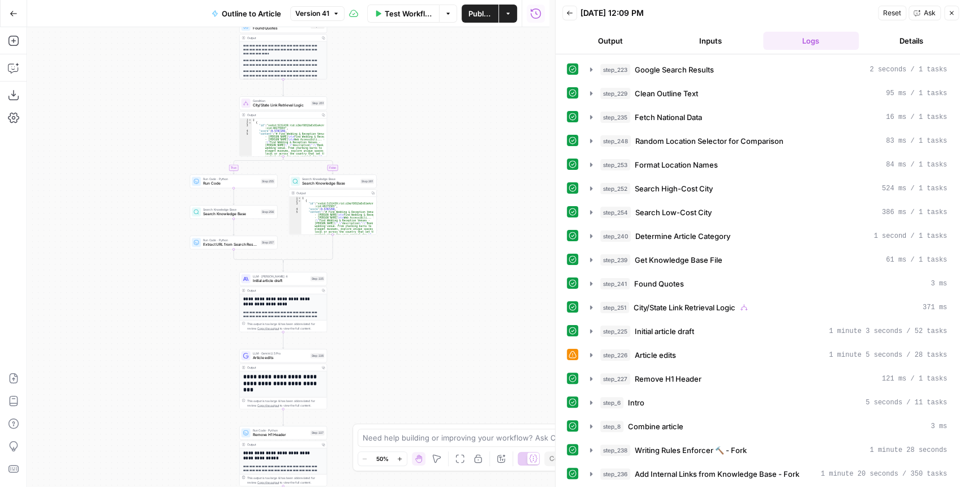
drag, startPoint x: 446, startPoint y: 244, endPoint x: 437, endPoint y: 134, distance: 110.7
click at [437, 135] on div "**********" at bounding box center [288, 256] width 522 height 459
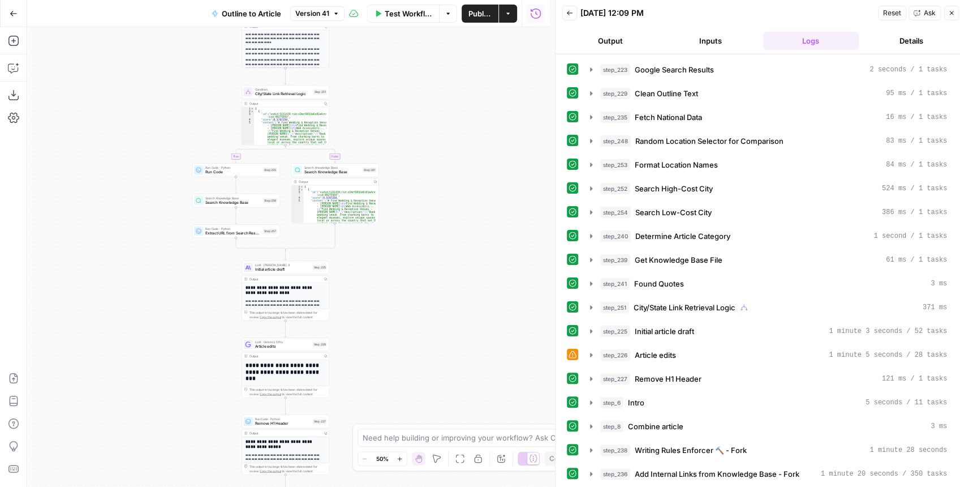
drag, startPoint x: 429, startPoint y: 215, endPoint x: 425, endPoint y: 221, distance: 6.9
click at [435, 230] on div "**********" at bounding box center [288, 256] width 522 height 459
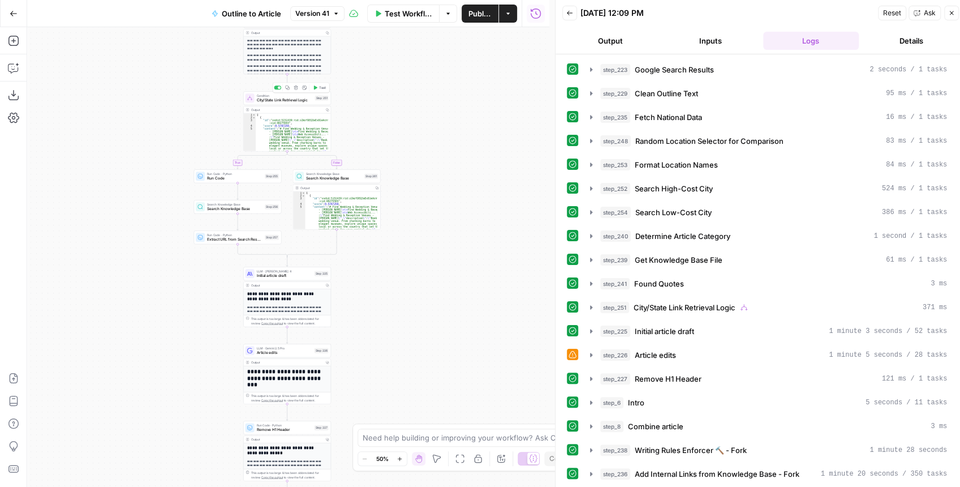
click at [291, 102] on span "City/State Link Retrieval Logic" at bounding box center [285, 100] width 56 height 6
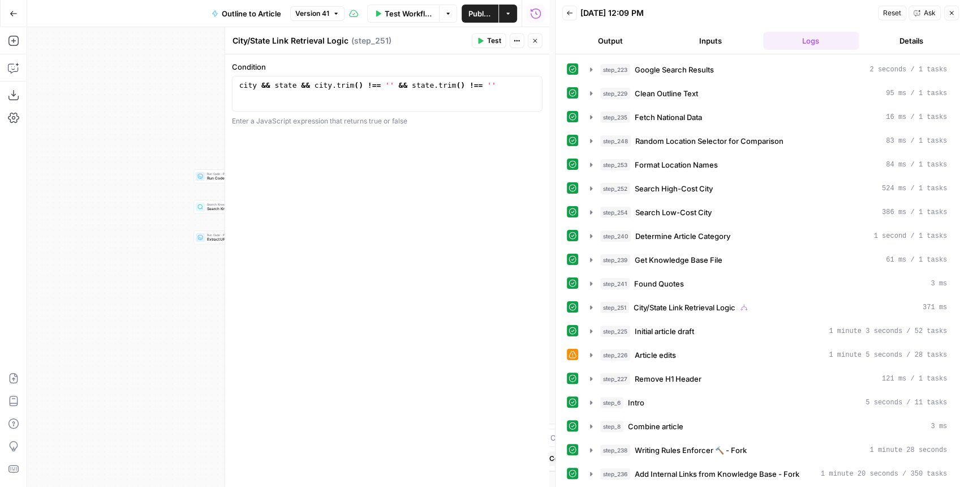
click at [533, 42] on icon "button" at bounding box center [535, 40] width 7 height 7
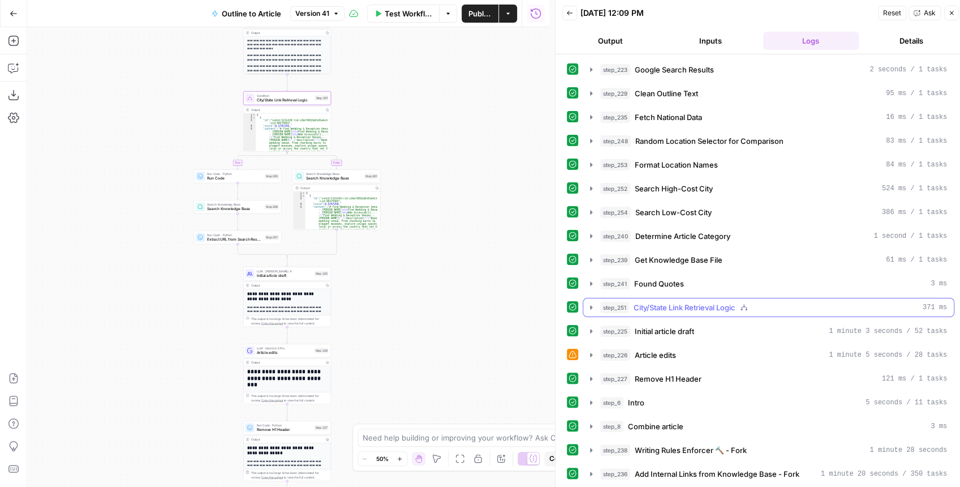
click at [593, 303] on icon "button" at bounding box center [591, 307] width 9 height 9
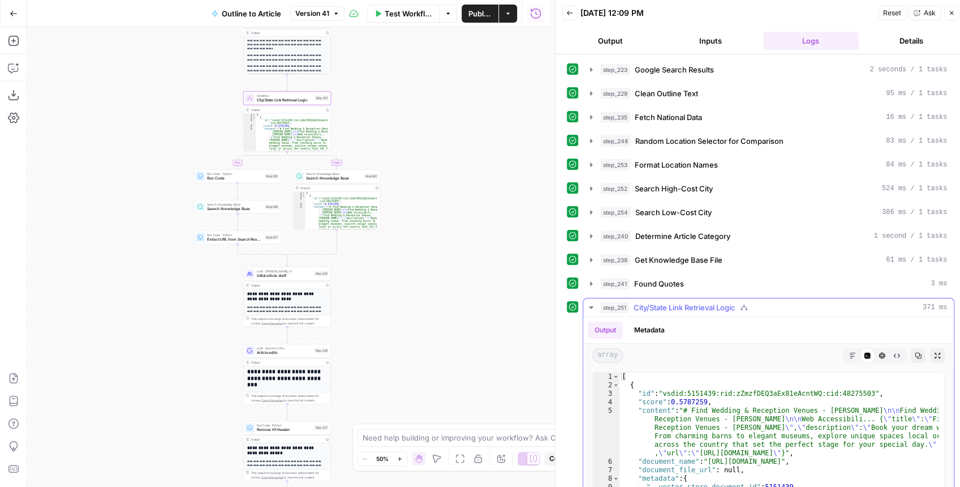
click at [931, 355] on button "Expand Output" at bounding box center [937, 355] width 15 height 15
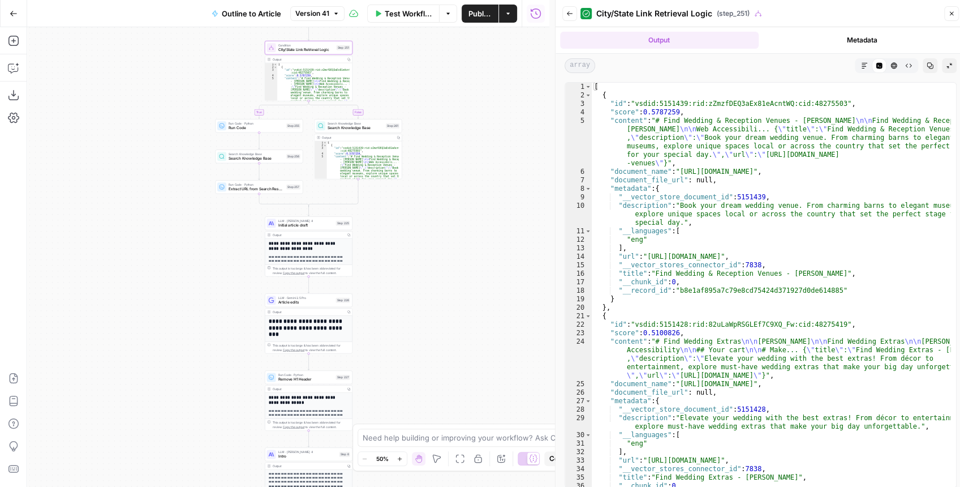
drag, startPoint x: 406, startPoint y: 277, endPoint x: 428, endPoint y: 225, distance: 56.0
click at [428, 224] on div "**********" at bounding box center [288, 256] width 522 height 459
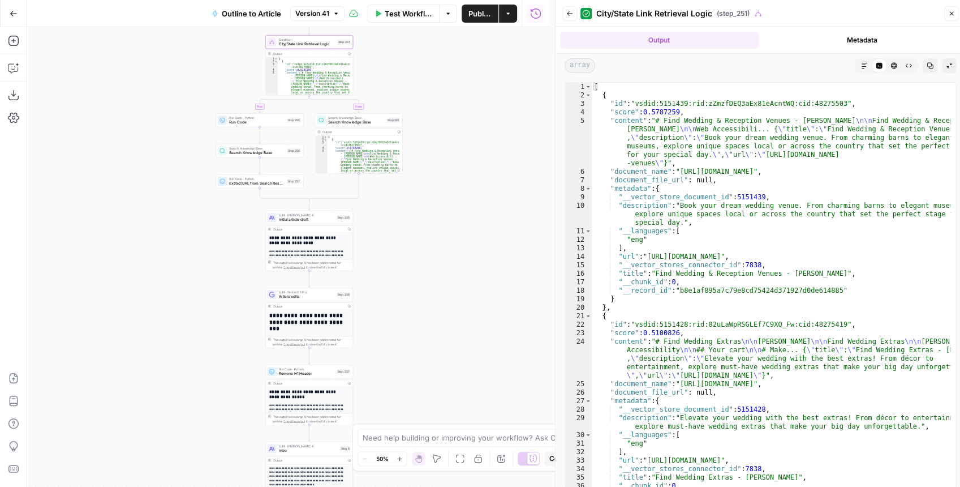
drag, startPoint x: 423, startPoint y: 258, endPoint x: 423, endPoint y: 208, distance: 49.8
click at [423, 208] on div "**********" at bounding box center [288, 256] width 522 height 459
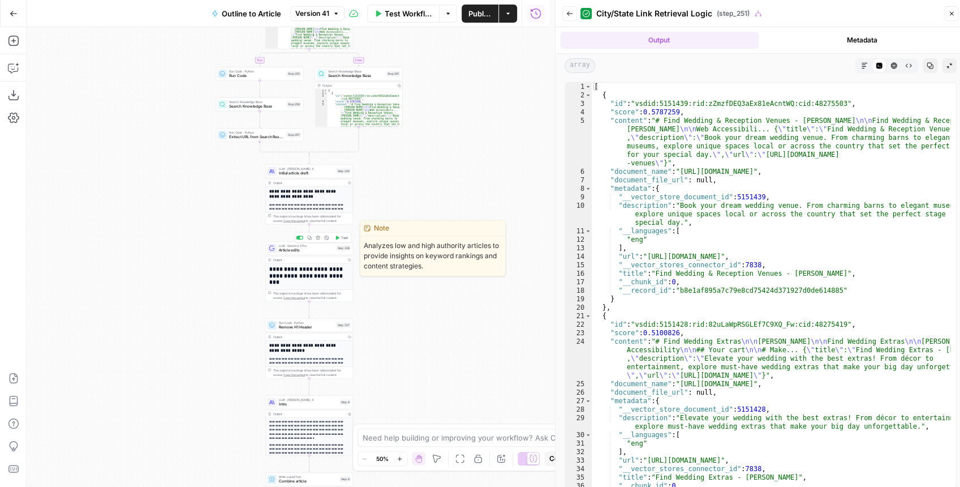
click at [322, 252] on div "LLM · Gemini 2.5 Pro Article edits Step 226 Copy step Delete step Edit Note Test" at bounding box center [309, 248] width 88 height 14
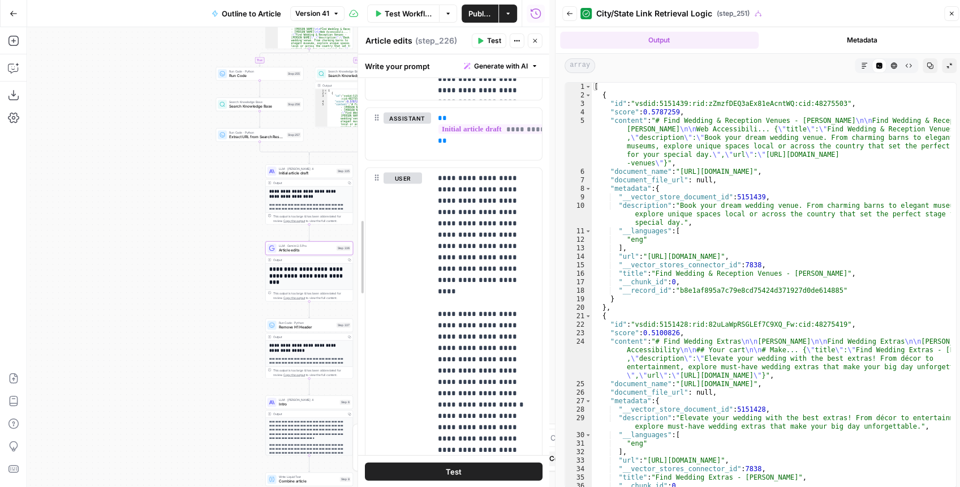
scroll to position [1635, 0]
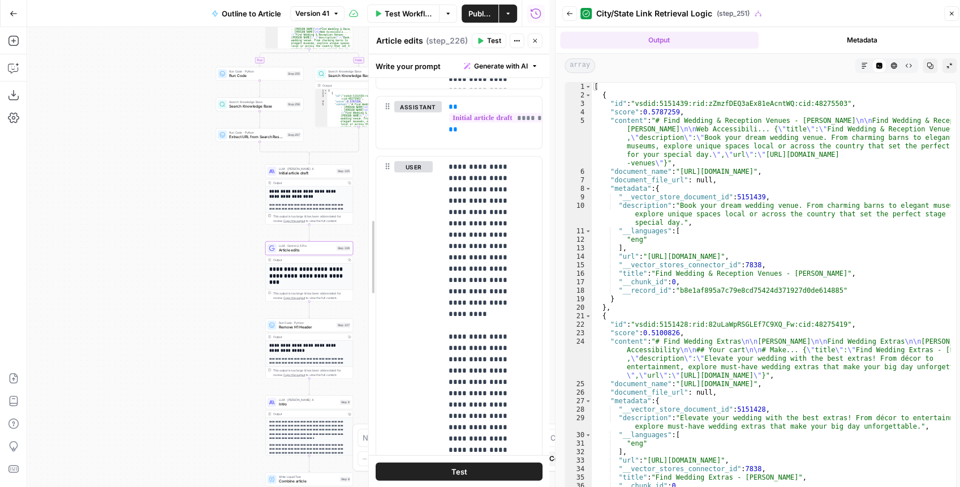
drag, startPoint x: 227, startPoint y: 269, endPoint x: 394, endPoint y: 267, distance: 166.9
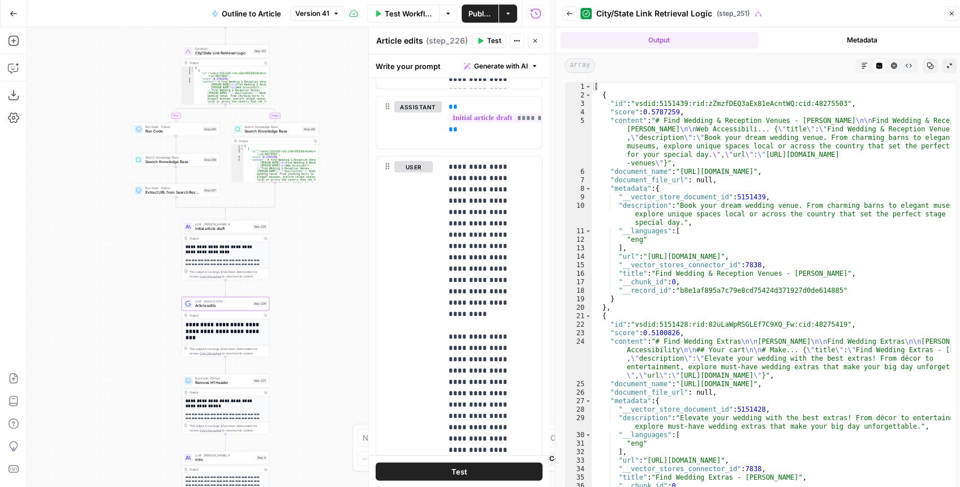
drag, startPoint x: 214, startPoint y: 222, endPoint x: 130, endPoint y: 277, distance: 100.4
click at [130, 277] on div "**********" at bounding box center [288, 256] width 522 height 459
click at [532, 44] on icon "button" at bounding box center [535, 40] width 7 height 7
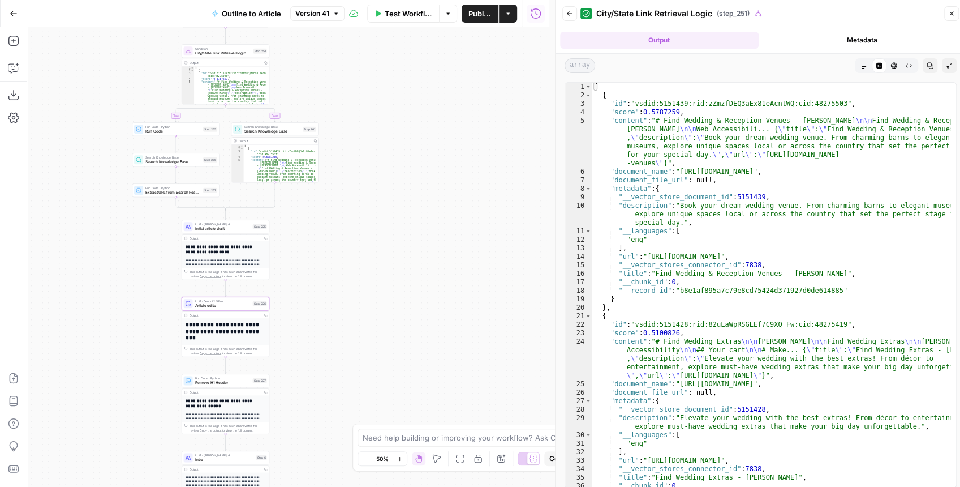
click at [404, 158] on div "**********" at bounding box center [288, 256] width 522 height 459
click at [15, 63] on icon "button" at bounding box center [13, 67] width 11 height 11
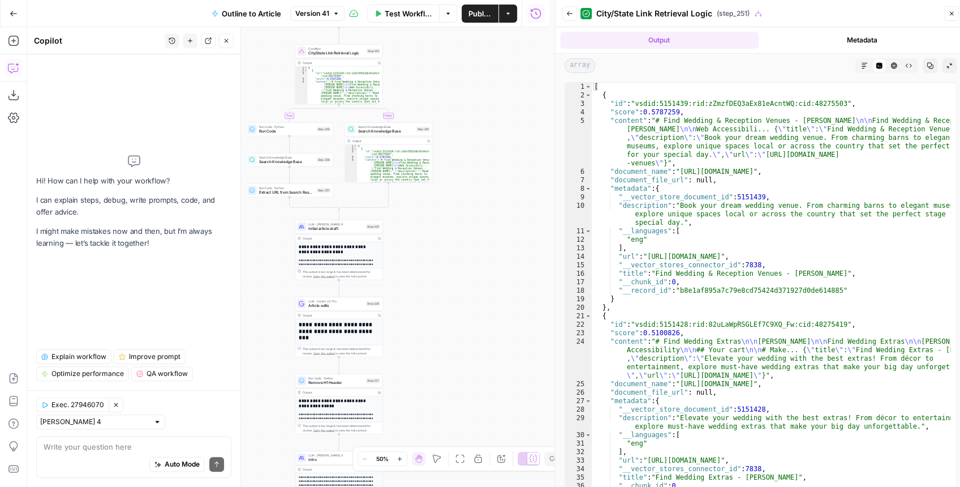
click at [100, 452] on div "Auto Mode Send" at bounding box center [134, 464] width 180 height 25
type textarea "after step 261 add a step that retrieves the url"
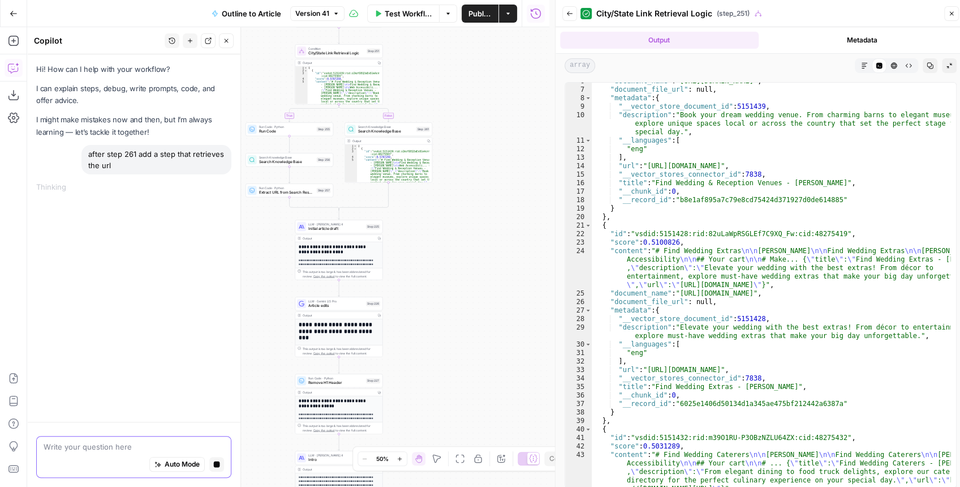
scroll to position [91, 0]
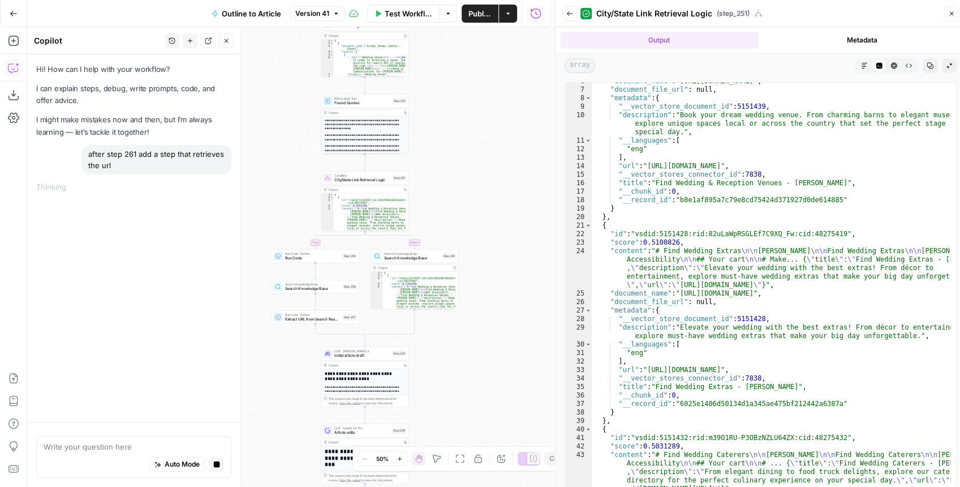
drag, startPoint x: 458, startPoint y: 175, endPoint x: 484, endPoint y: 302, distance: 129.4
click at [484, 302] on div "**********" at bounding box center [288, 256] width 522 height 459
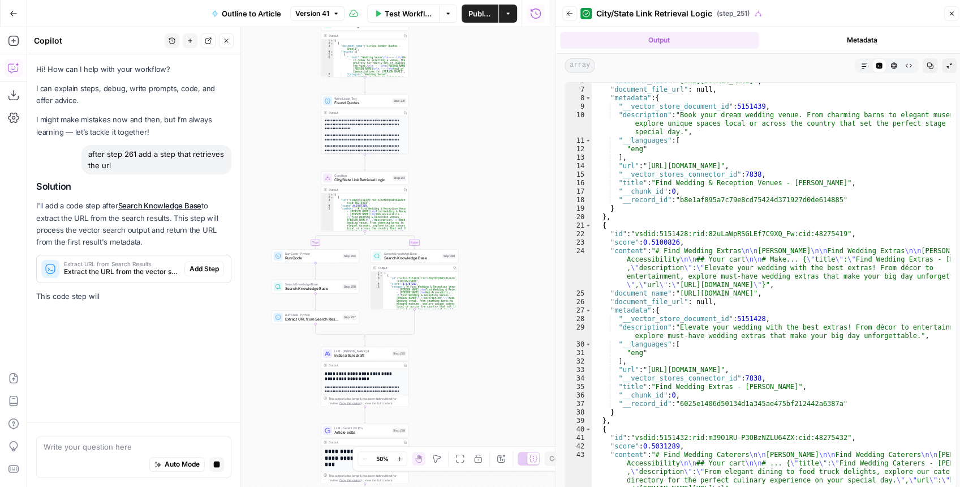
scroll to position [0, 0]
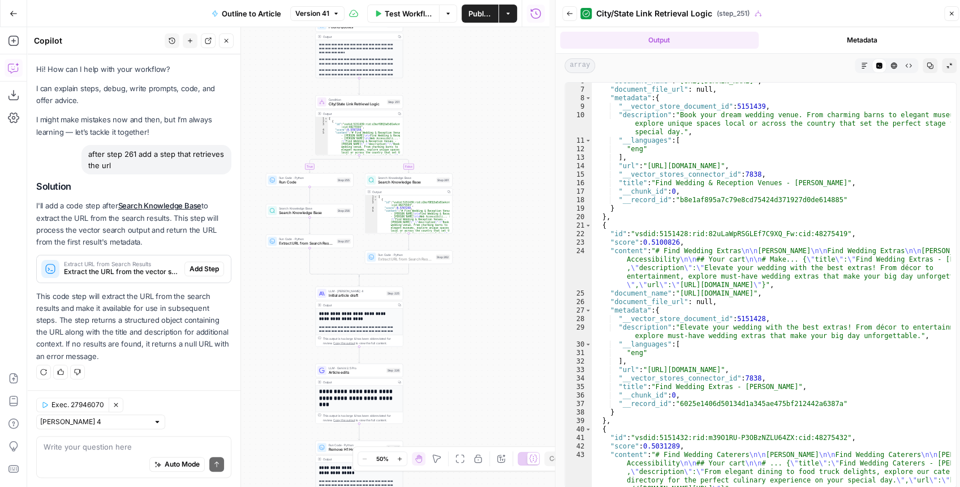
click at [207, 265] on span "Add Step" at bounding box center [204, 269] width 29 height 10
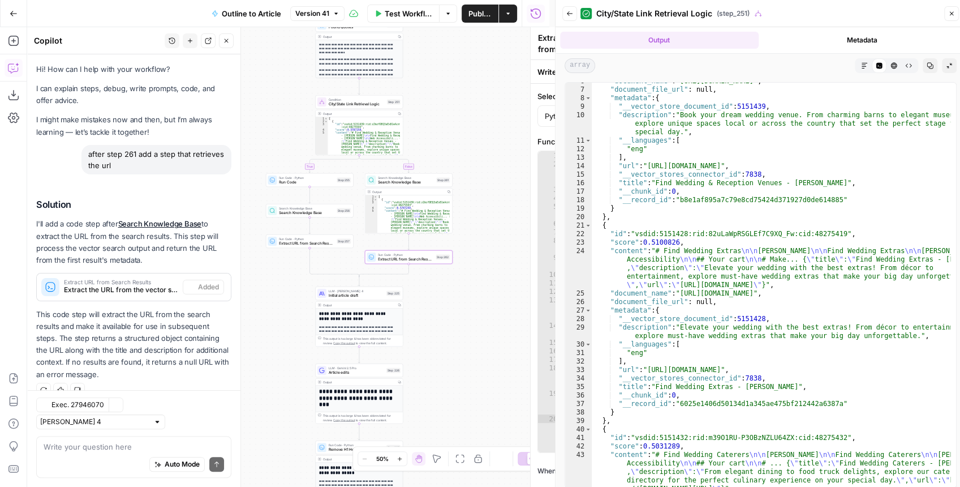
scroll to position [15, 0]
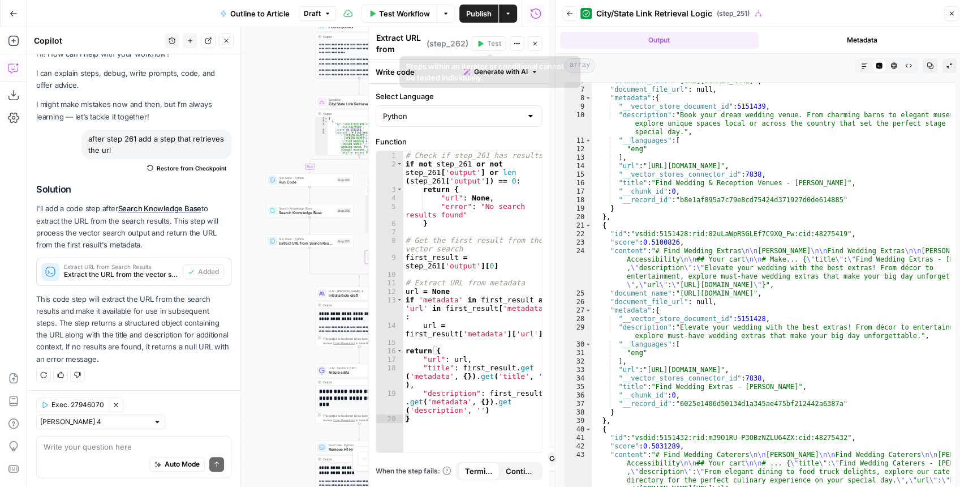
click at [536, 45] on icon "button" at bounding box center [535, 43] width 7 height 7
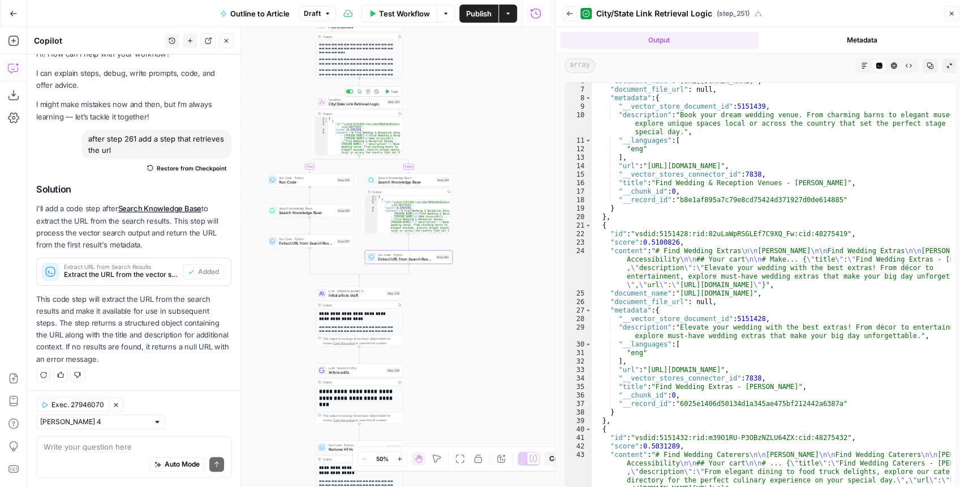
click at [386, 94] on button "Test" at bounding box center [391, 91] width 18 height 7
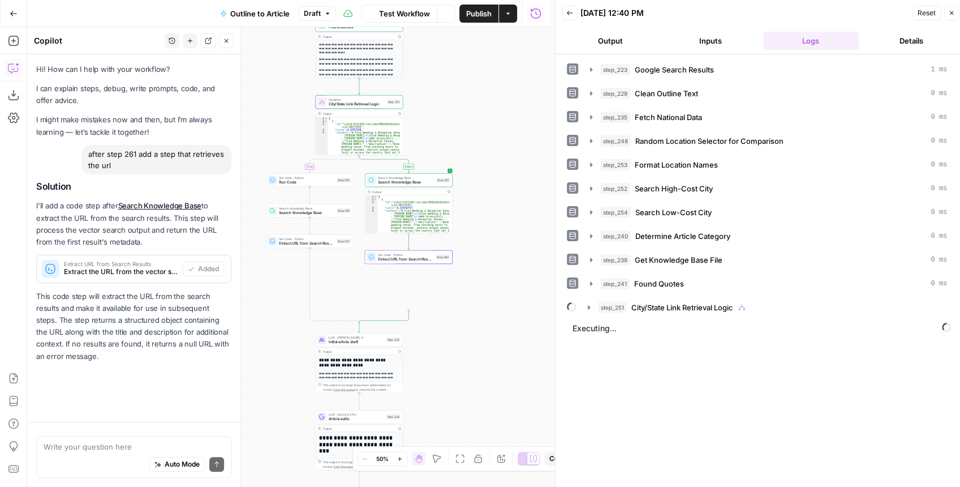
scroll to position [15, 0]
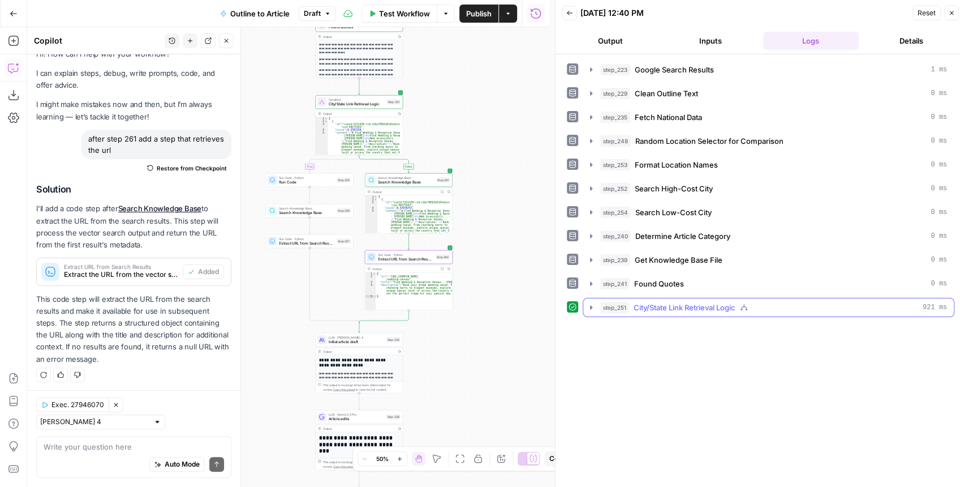
click at [593, 303] on icon "button" at bounding box center [591, 307] width 9 height 9
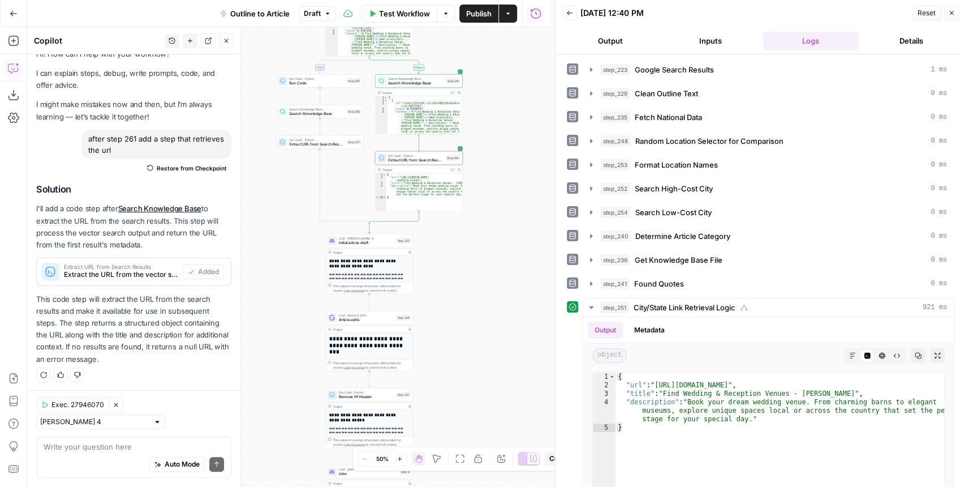
drag, startPoint x: 462, startPoint y: 351, endPoint x: 472, endPoint y: 252, distance: 99.5
click at [472, 252] on div "**********" at bounding box center [288, 256] width 522 height 459
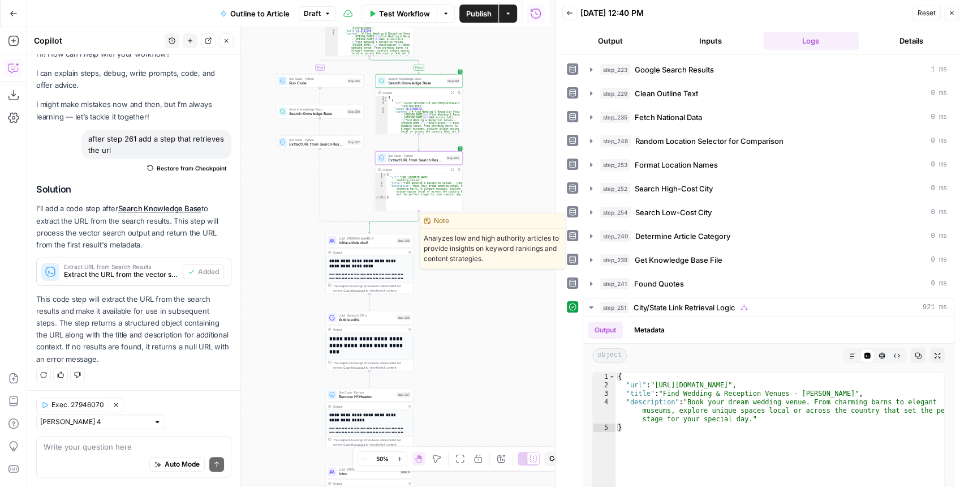
click at [369, 243] on span "Initial article draft" at bounding box center [366, 243] width 55 height 6
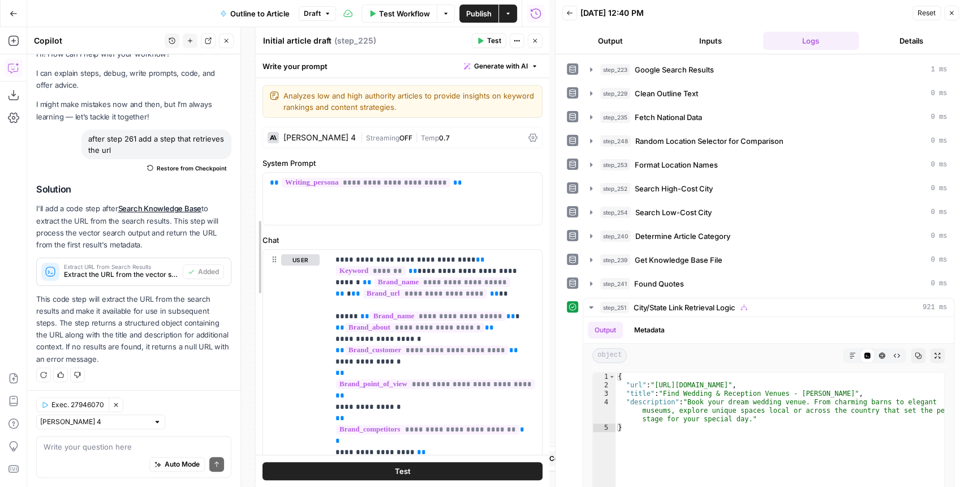
drag, startPoint x: 373, startPoint y: 272, endPoint x: 260, endPoint y: 281, distance: 113.5
click at [535, 42] on icon "button" at bounding box center [535, 40] width 7 height 7
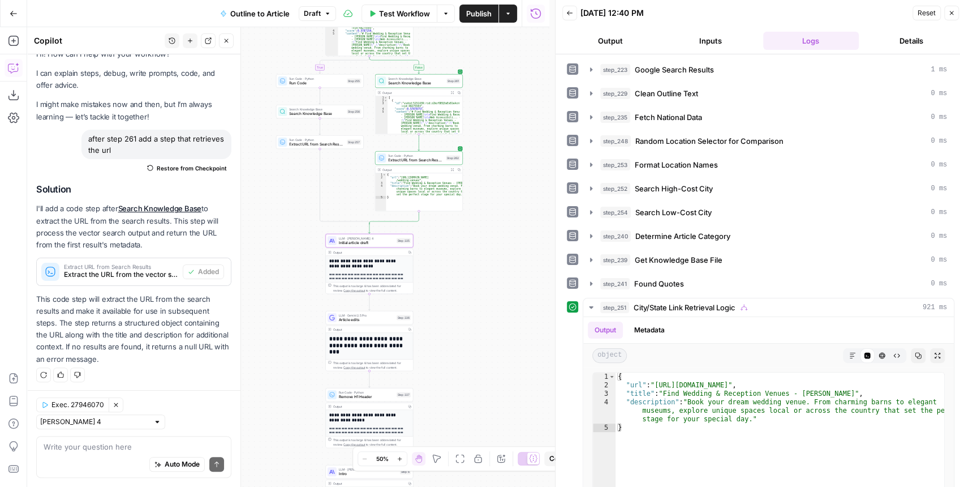
click at [487, 16] on span "Publish" at bounding box center [478, 13] width 25 height 11
